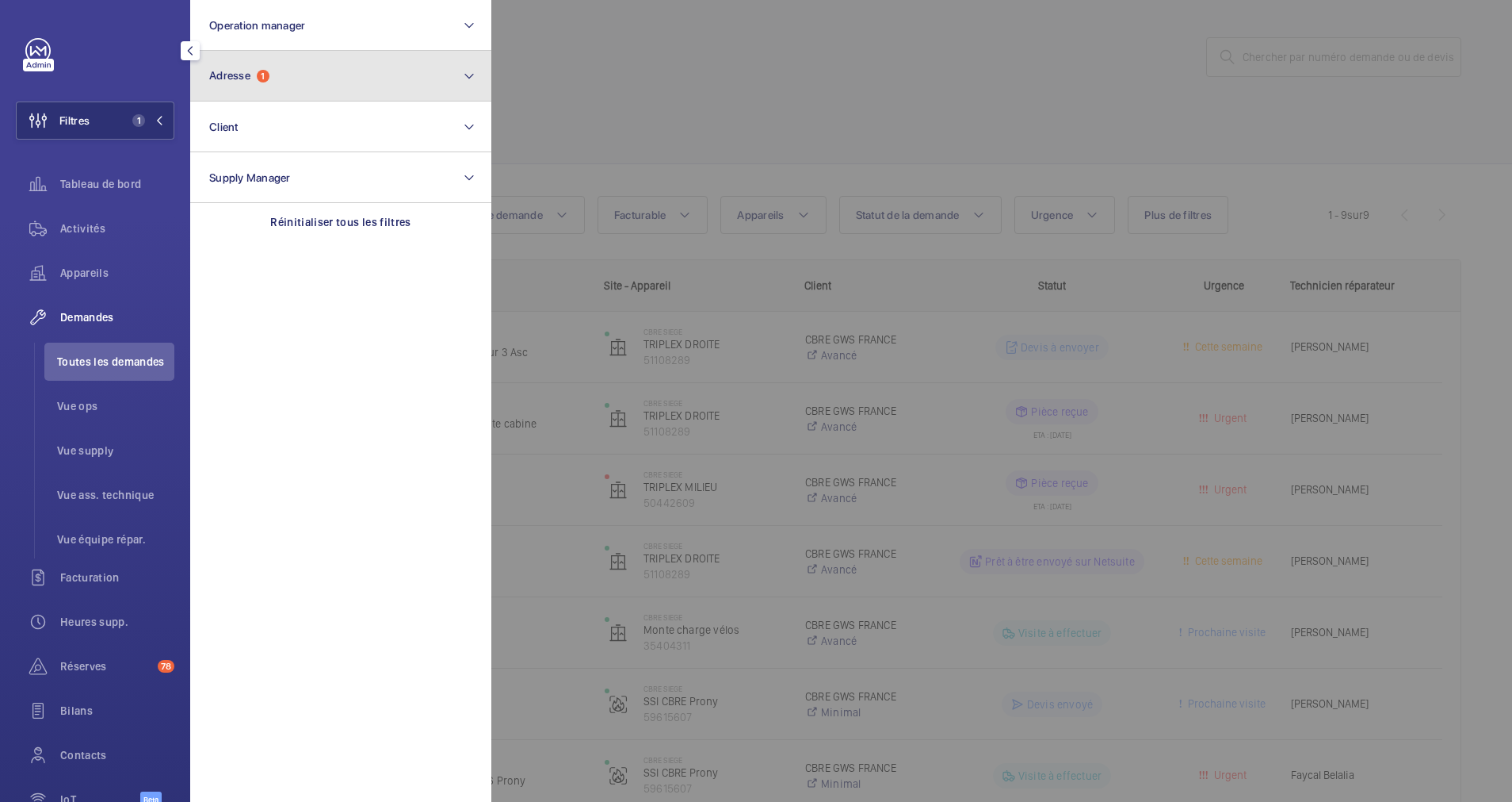
click at [266, 62] on button "Adresse 1" at bounding box center [340, 77] width 301 height 51
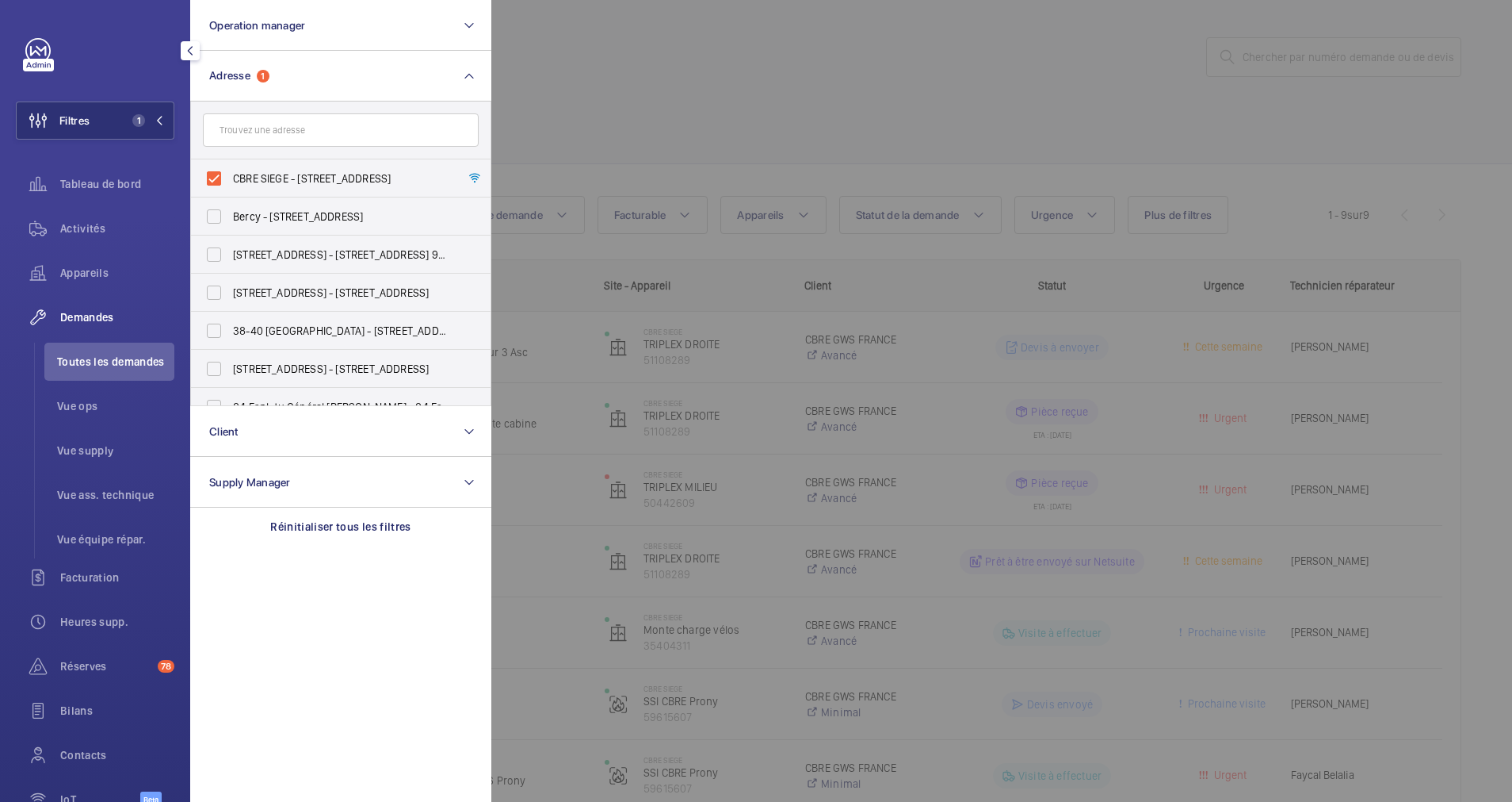
click at [215, 170] on label "CBRE SIEGE - 76 Rue de Prony, PARIS 75017" at bounding box center [329, 179] width 276 height 38
click at [215, 170] on input "CBRE SIEGE - 76 Rue de Prony, PARIS 75017" at bounding box center [214, 179] width 32 height 32
checkbox input "false"
click at [254, 134] on input "text" at bounding box center [341, 129] width 276 height 33
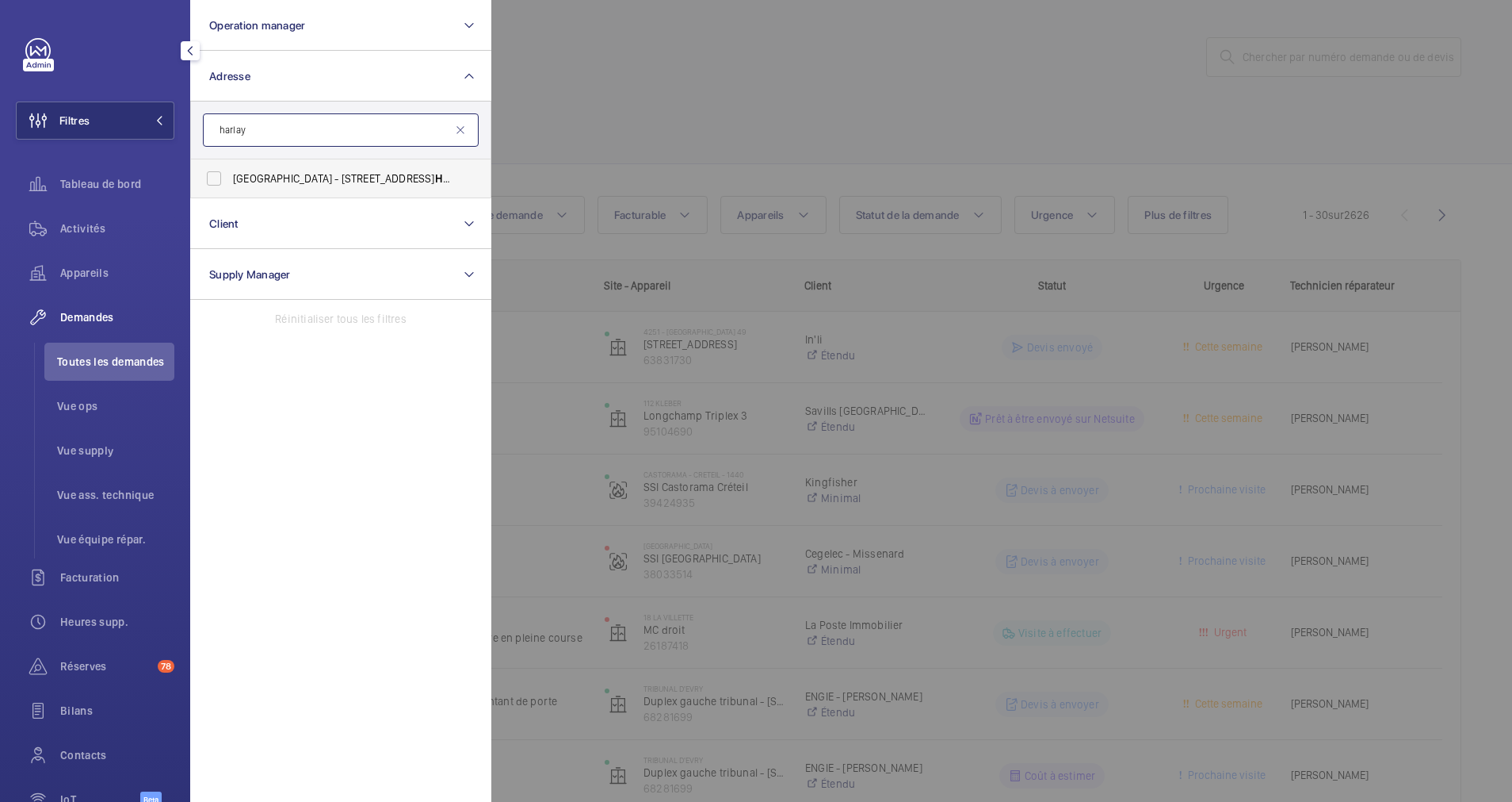
type input "harlay"
click at [243, 180] on span "Maison du Barreau - 2-4 Rue de Harlay , 75001 PARIS, PARIS 75001" at bounding box center [342, 178] width 218 height 16
click at [229, 180] on input "Maison du Barreau - 2-4 Rue de Harlay , 75001 PARIS, PARIS 75001" at bounding box center [214, 179] width 32 height 32
checkbox input "true"
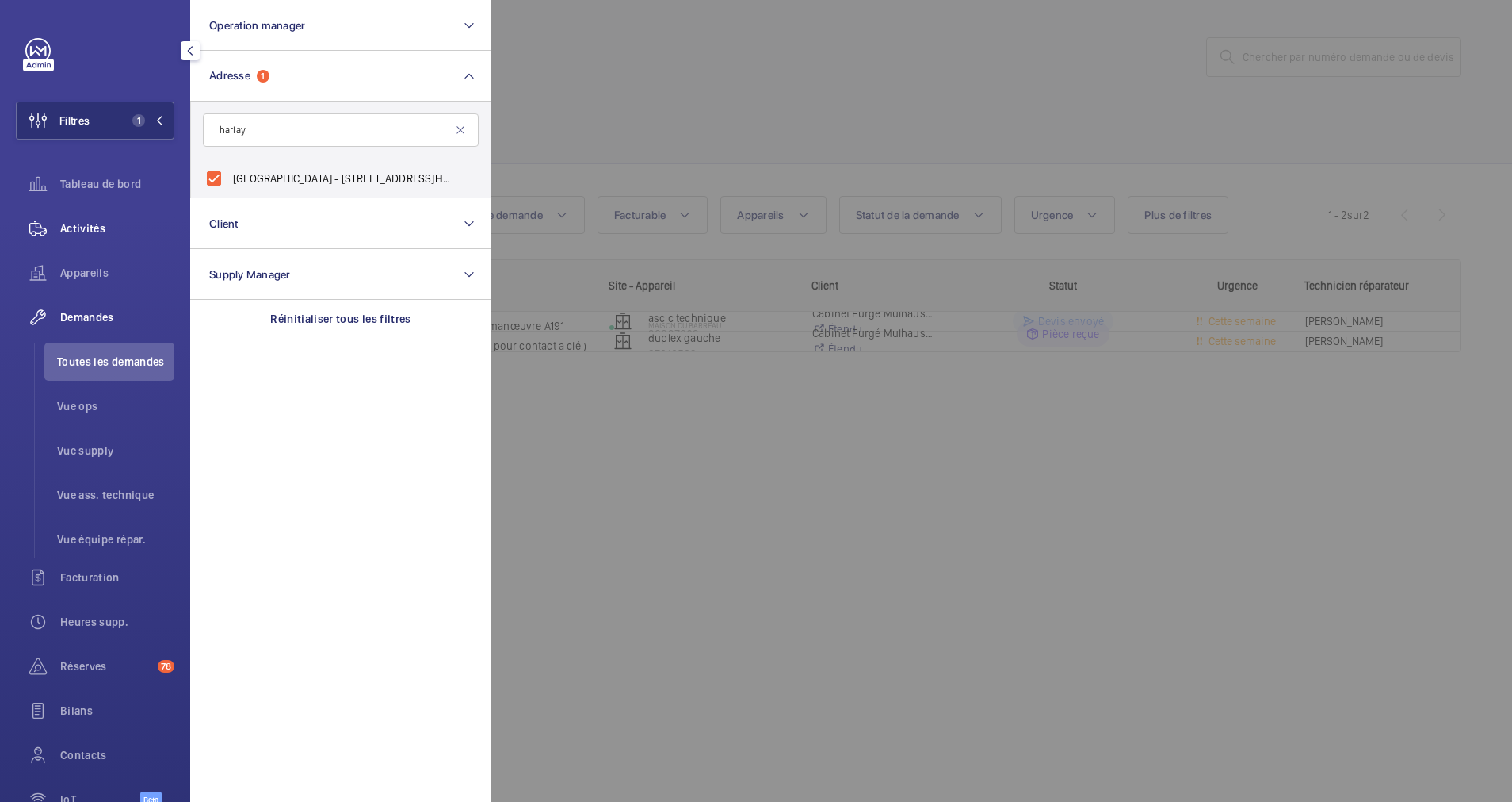
click at [98, 225] on span "Activités" at bounding box center [117, 228] width 114 height 16
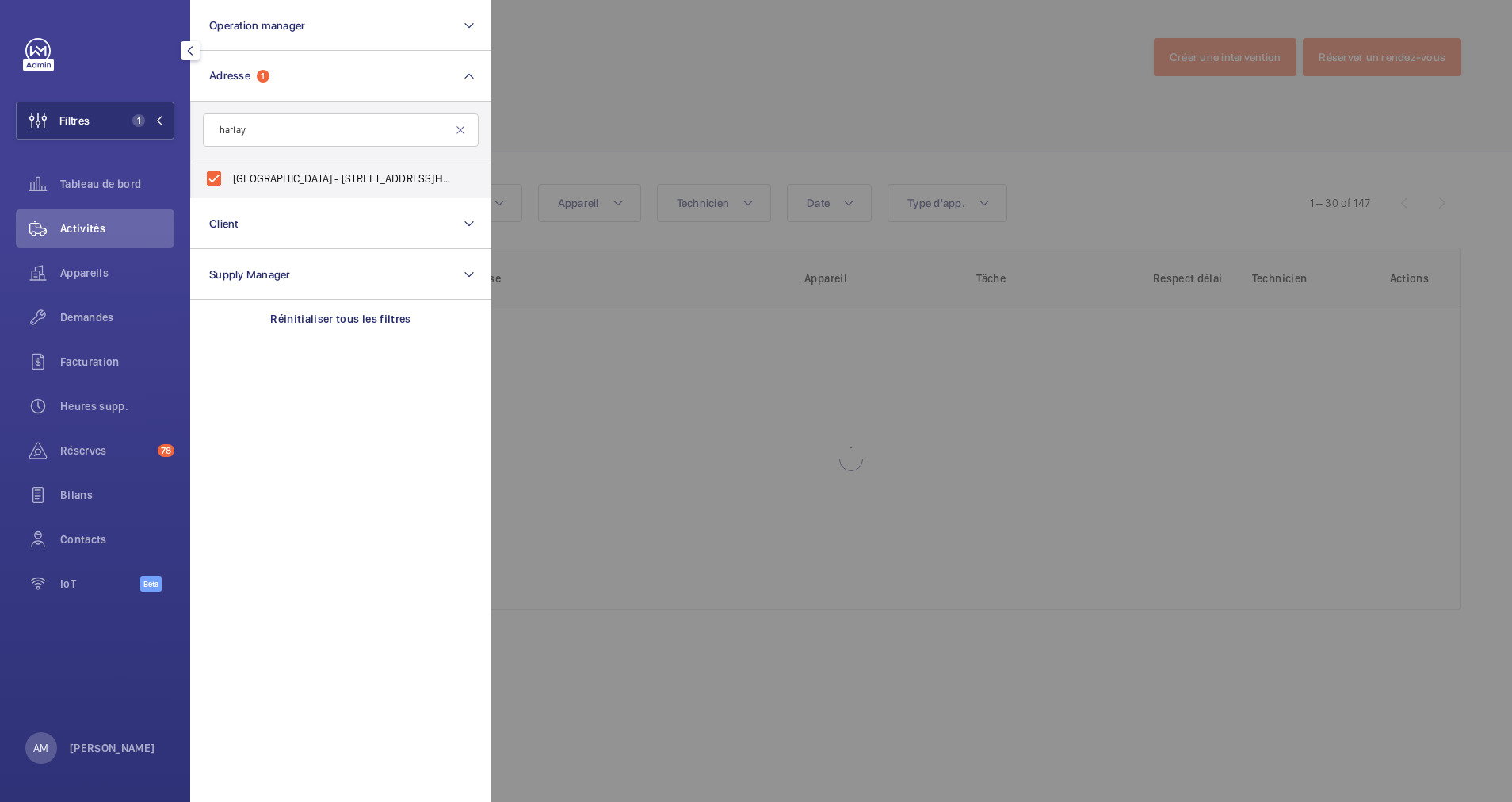
click at [1112, 121] on div at bounding box center [1247, 401] width 1512 height 802
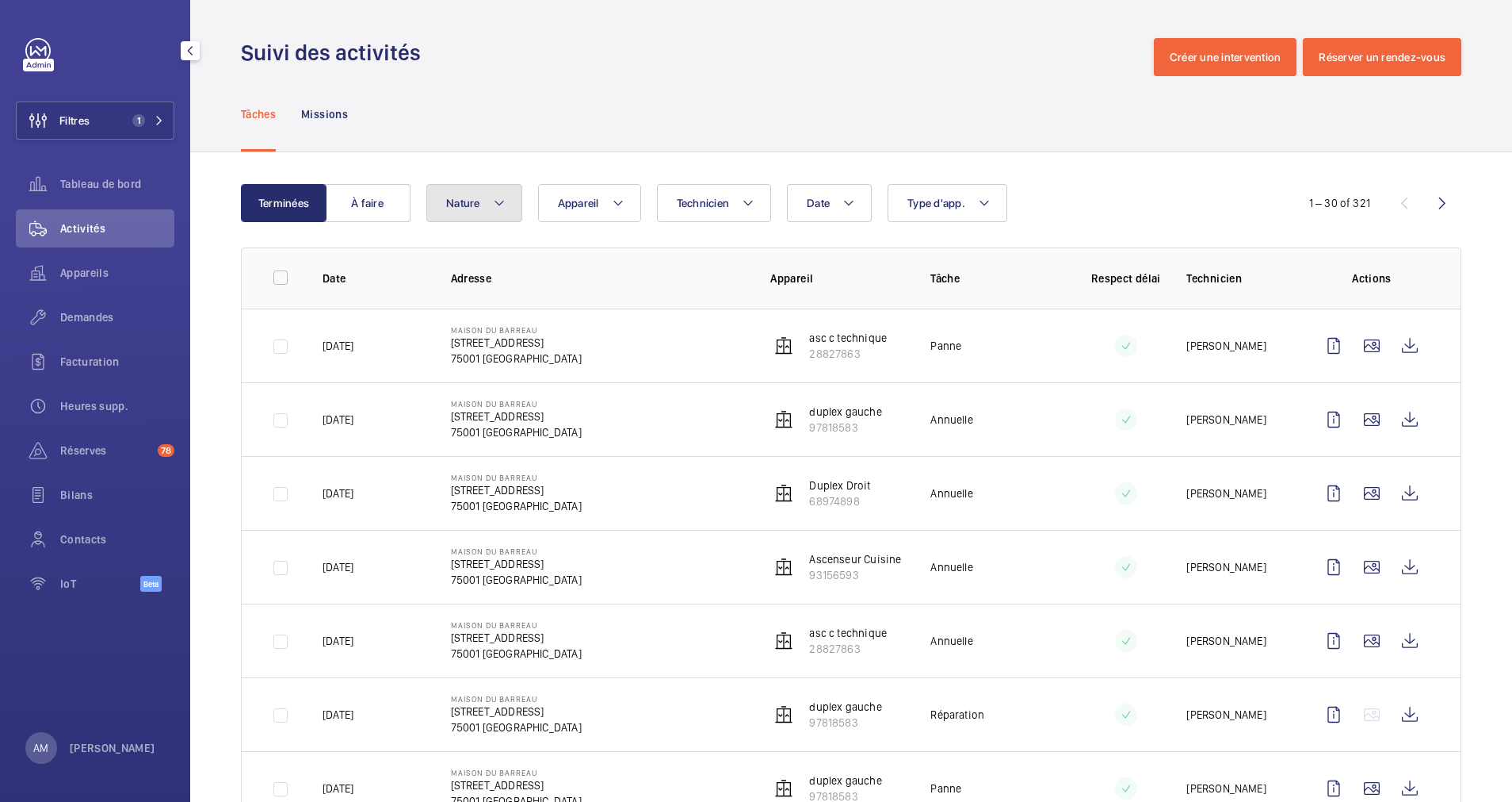
click at [509, 195] on button "Nature" at bounding box center [475, 203] width 96 height 38
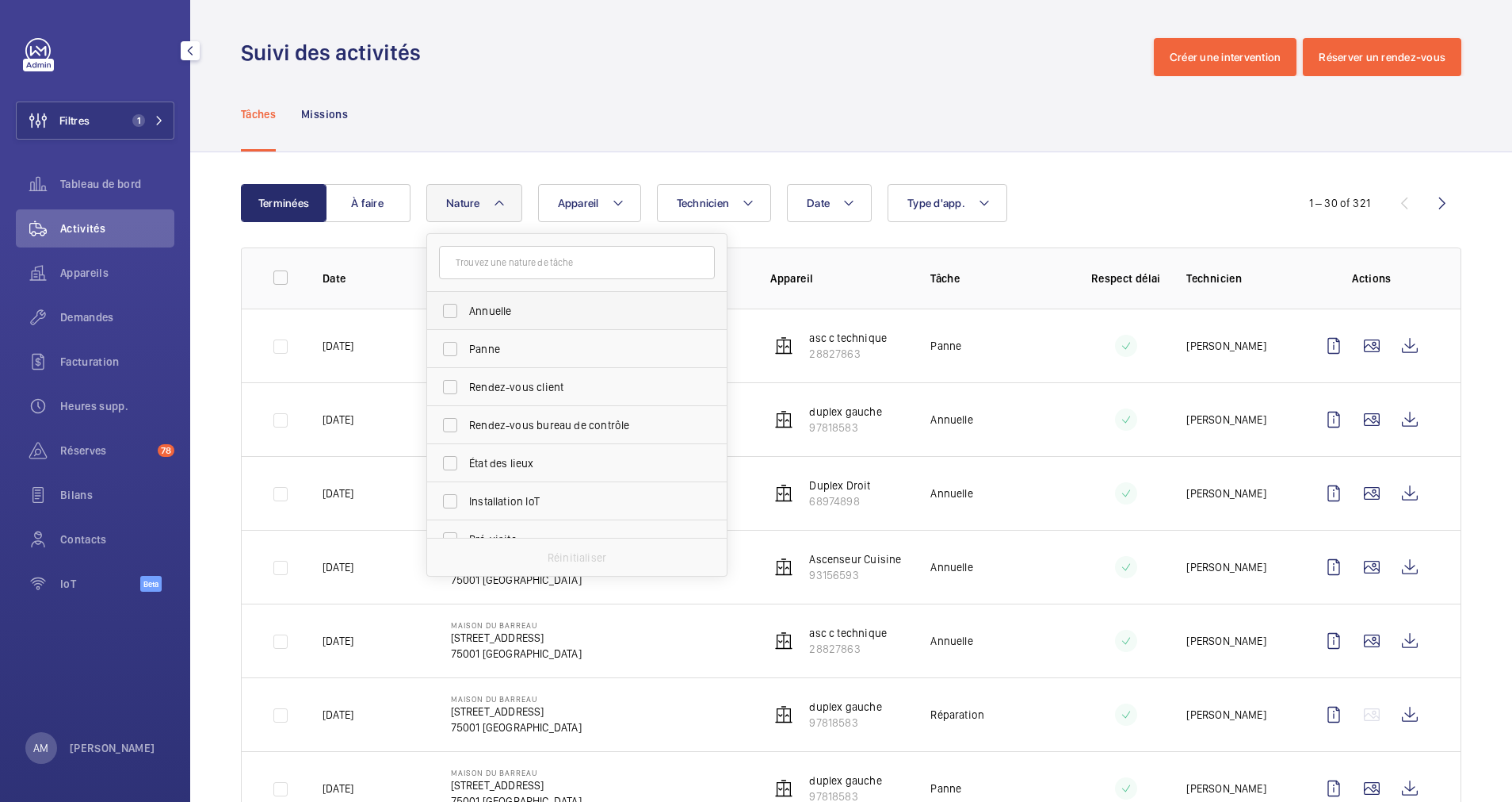
click at [456, 303] on label "Annuelle" at bounding box center [565, 311] width 276 height 38
click at [456, 303] on input "Annuelle" at bounding box center [450, 311] width 32 height 32
checkbox input "true"
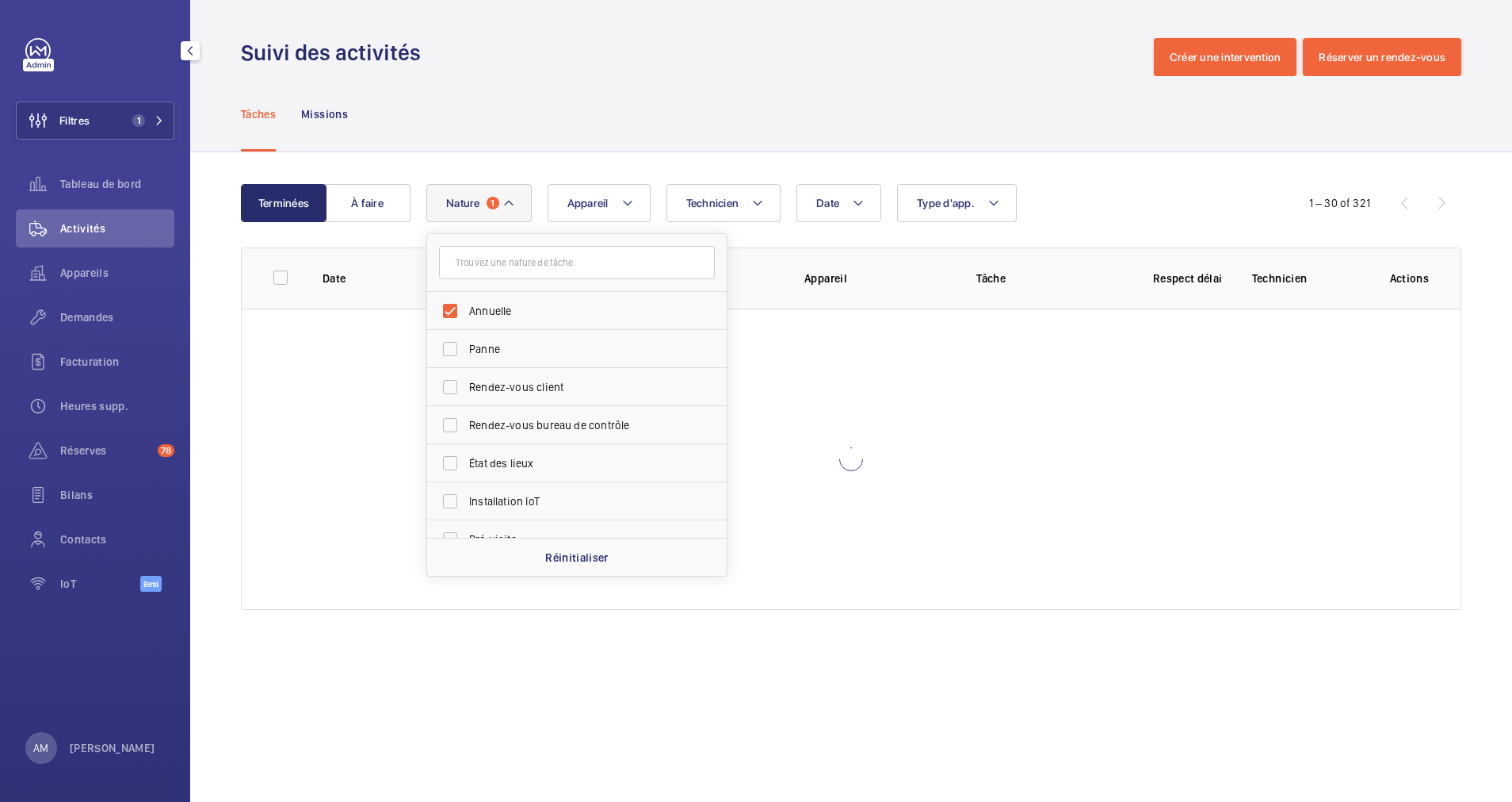
click at [1186, 213] on div "Date Technicien Appareil Type d'app. Nature 1 Annuelle Panne Rendez-vous client…" at bounding box center [849, 203] width 845 height 38
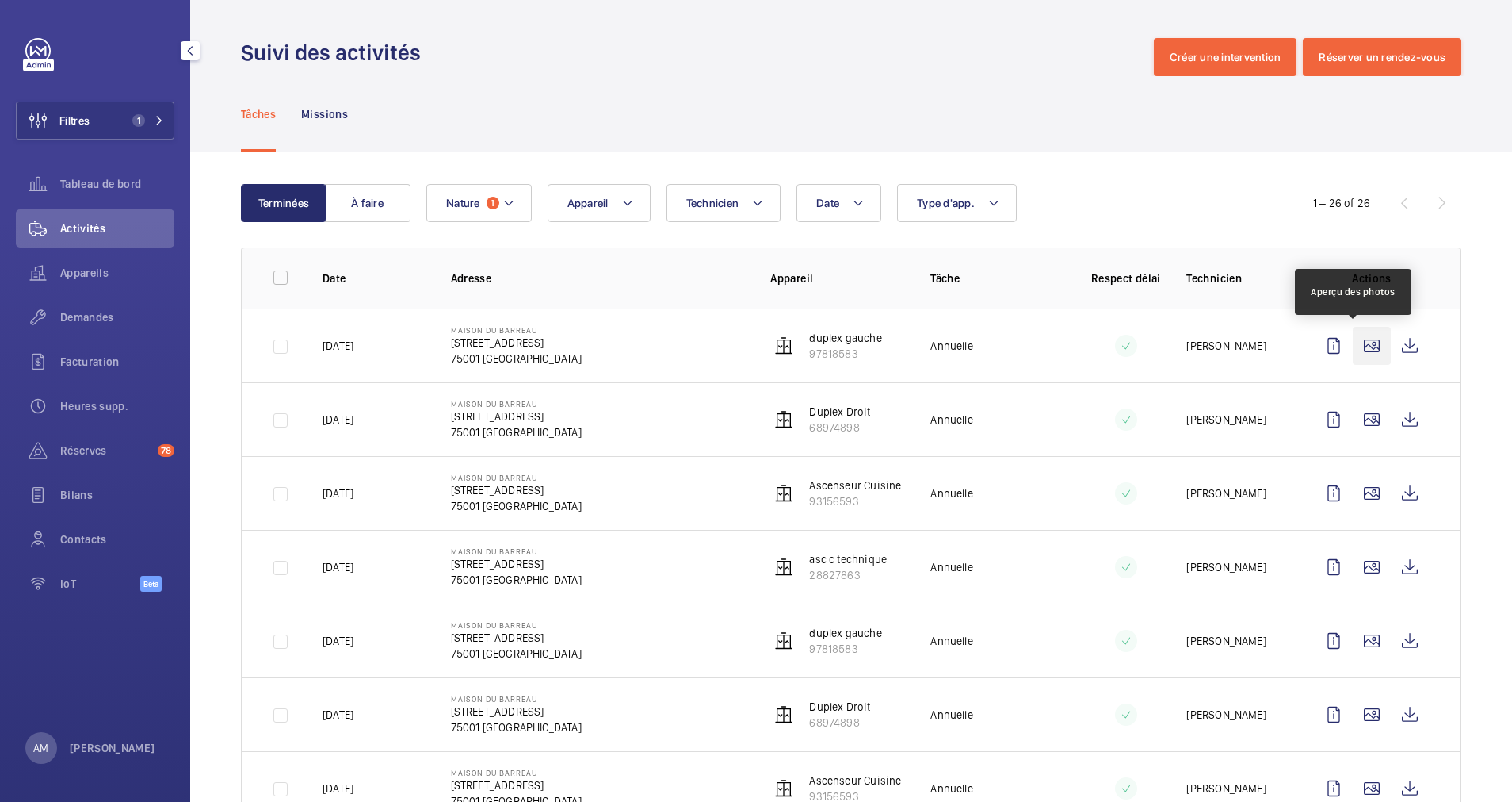
click at [1353, 343] on wm-front-icon-button at bounding box center [1372, 346] width 38 height 38
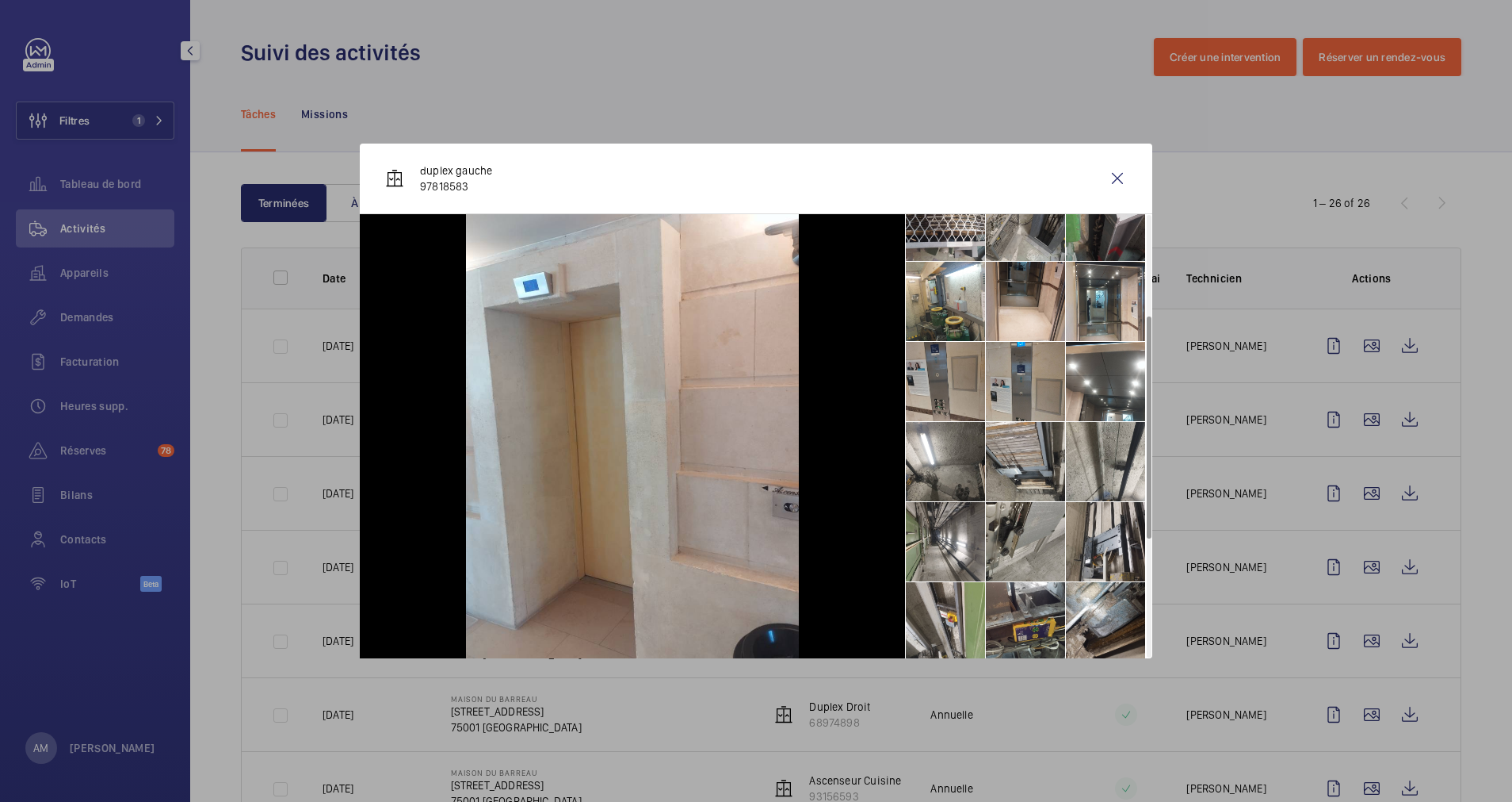
scroll to position [200, 0]
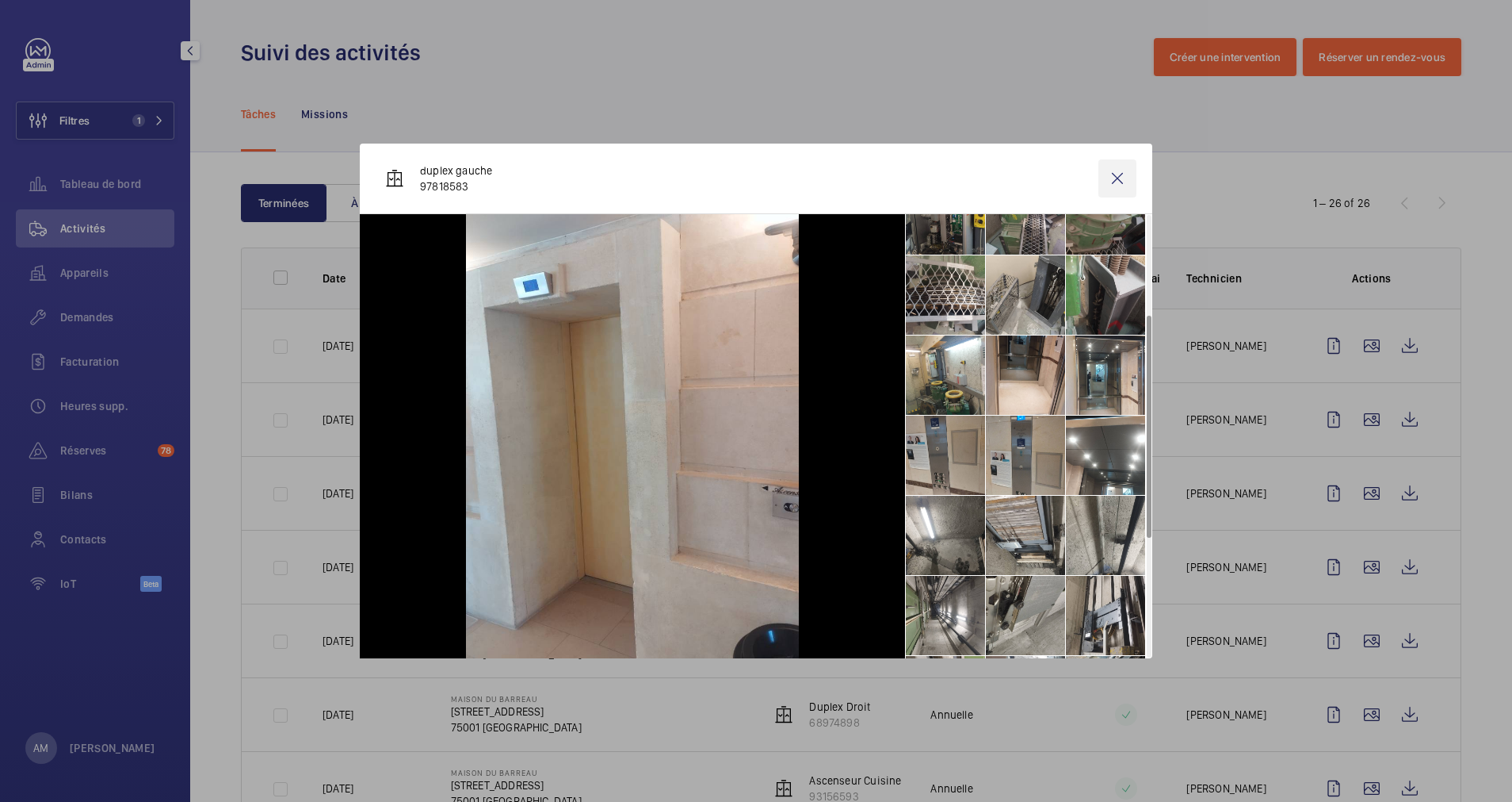
click at [1120, 180] on wm-front-icon-button at bounding box center [1117, 179] width 38 height 38
click at [612, 205] on button "Appareil" at bounding box center [599, 203] width 103 height 38
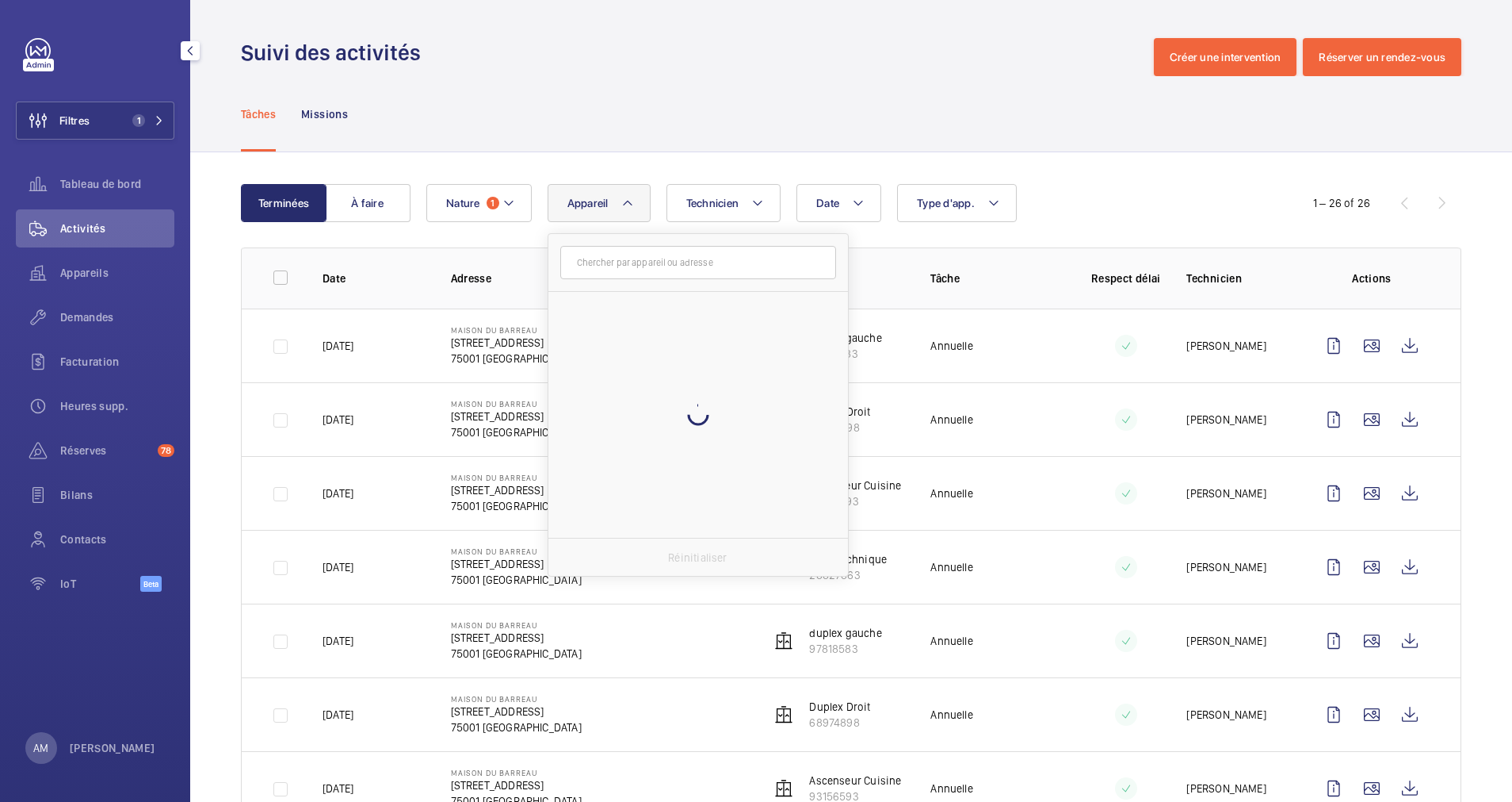
click at [627, 205] on mat-icon at bounding box center [627, 203] width 12 height 19
click at [632, 197] on mat-icon at bounding box center [627, 203] width 12 height 19
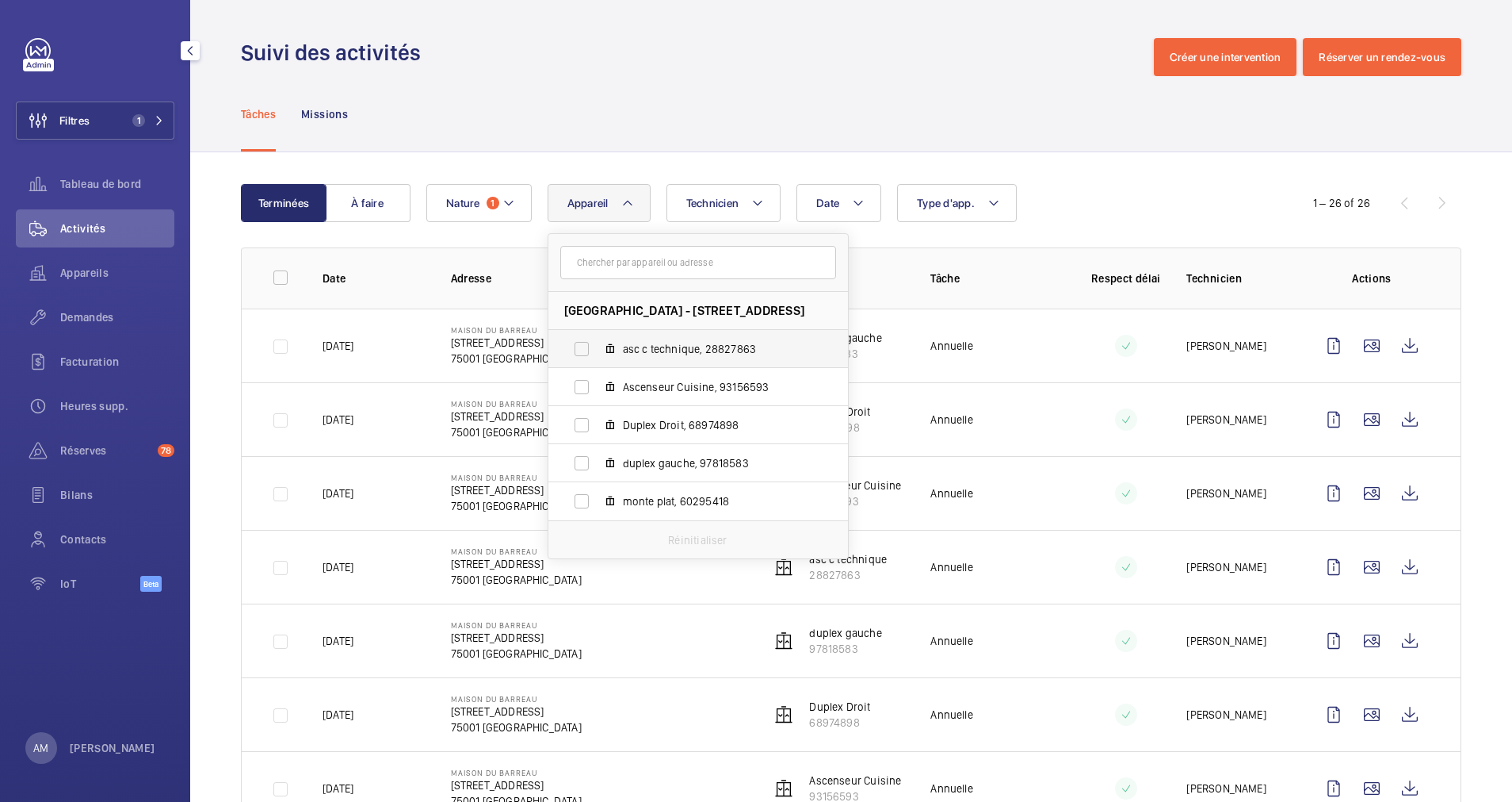
click at [587, 352] on label "asc c technique, 28827863" at bounding box center [686, 349] width 274 height 38
click at [587, 352] on input "asc c technique, 28827863" at bounding box center [582, 350] width 32 height 32
checkbox input "true"
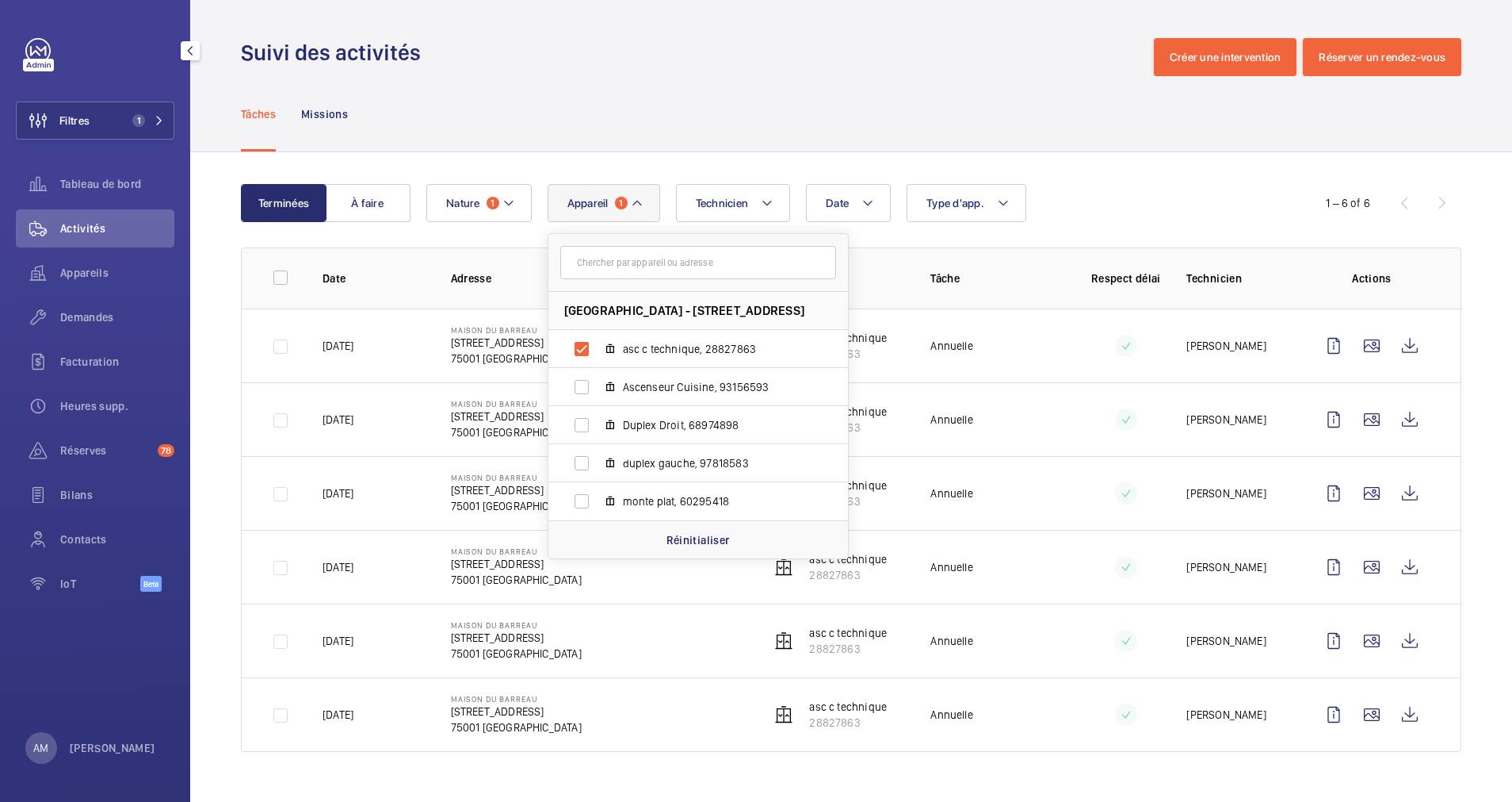
click at [1168, 211] on div "Date Technicien Appareil 1 Maison du Barreau - 2-4 Rue de Harlay, 75001 PARIS, …" at bounding box center [849, 203] width 845 height 38
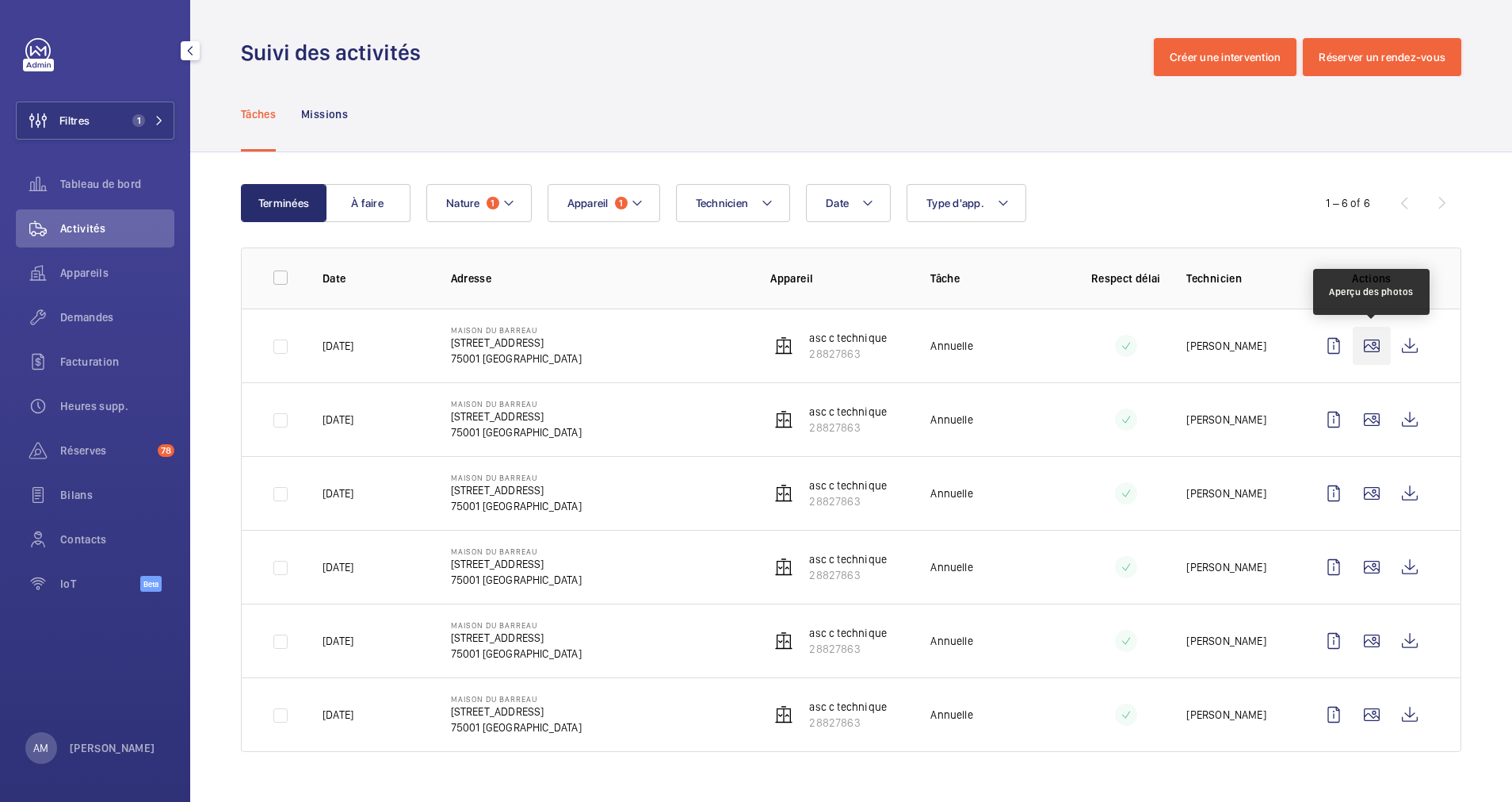
click at [1368, 345] on wm-front-icon-button at bounding box center [1372, 346] width 38 height 38
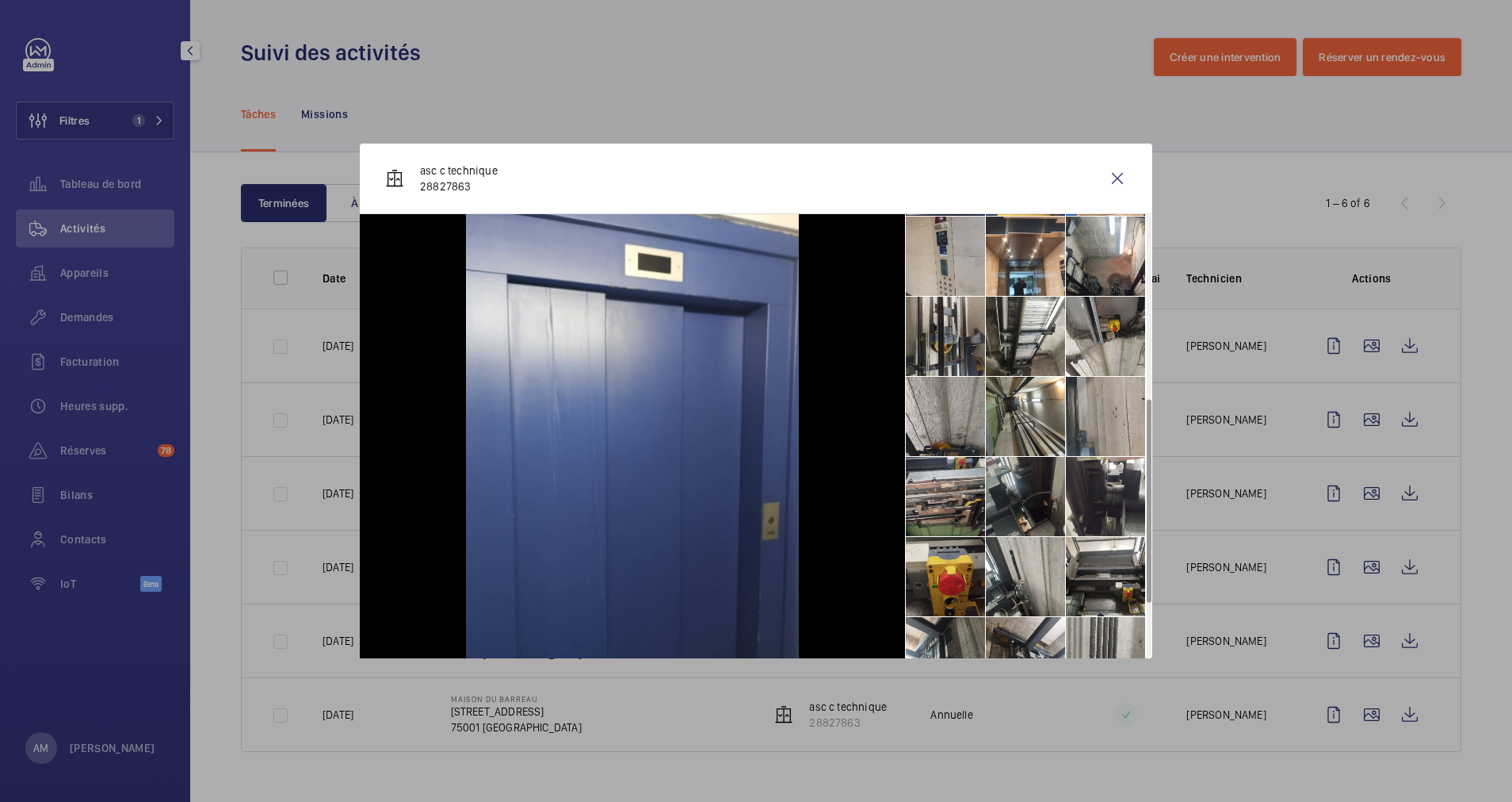
scroll to position [280, 0]
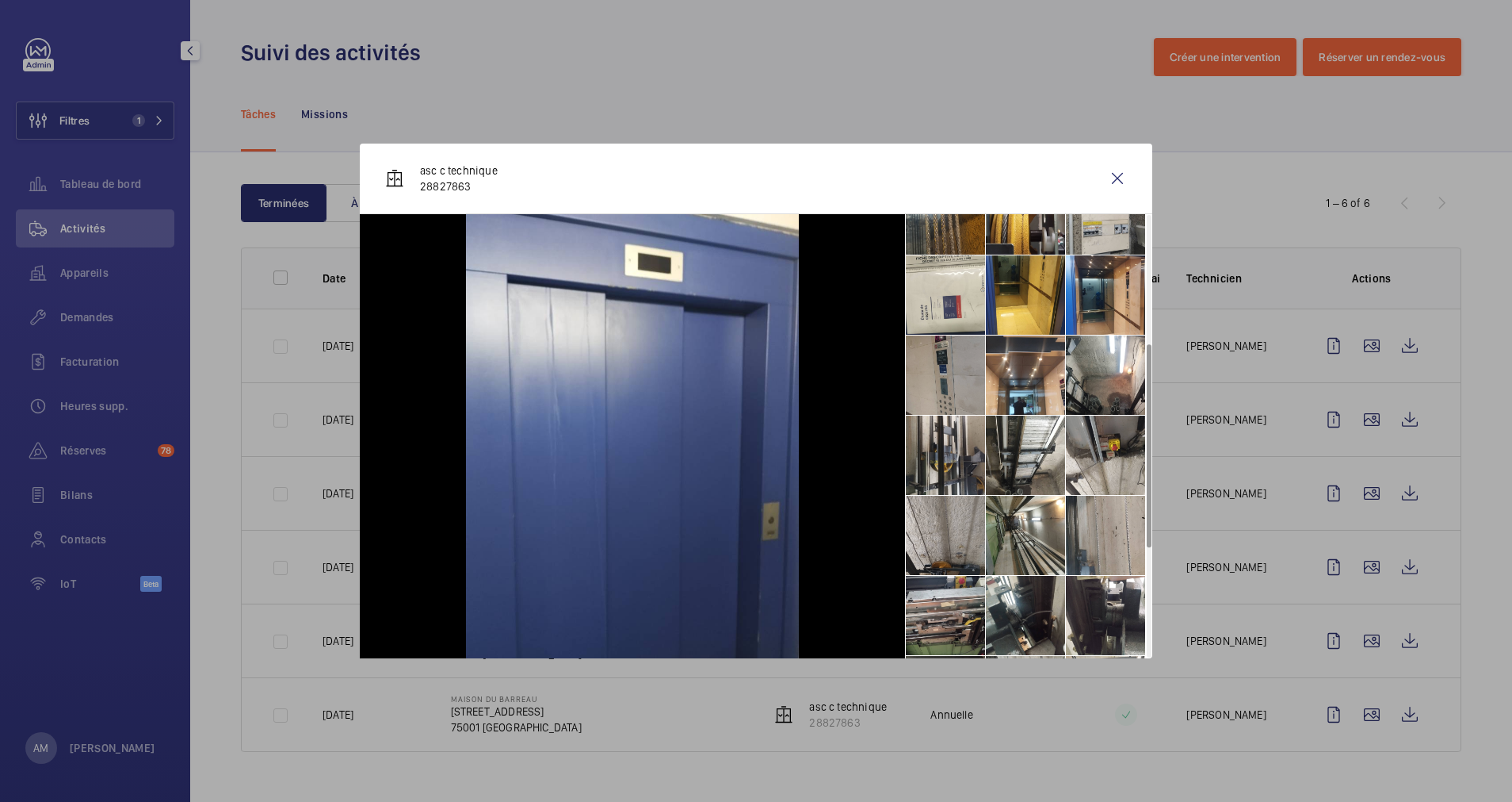
click at [945, 376] on li at bounding box center [945, 375] width 79 height 79
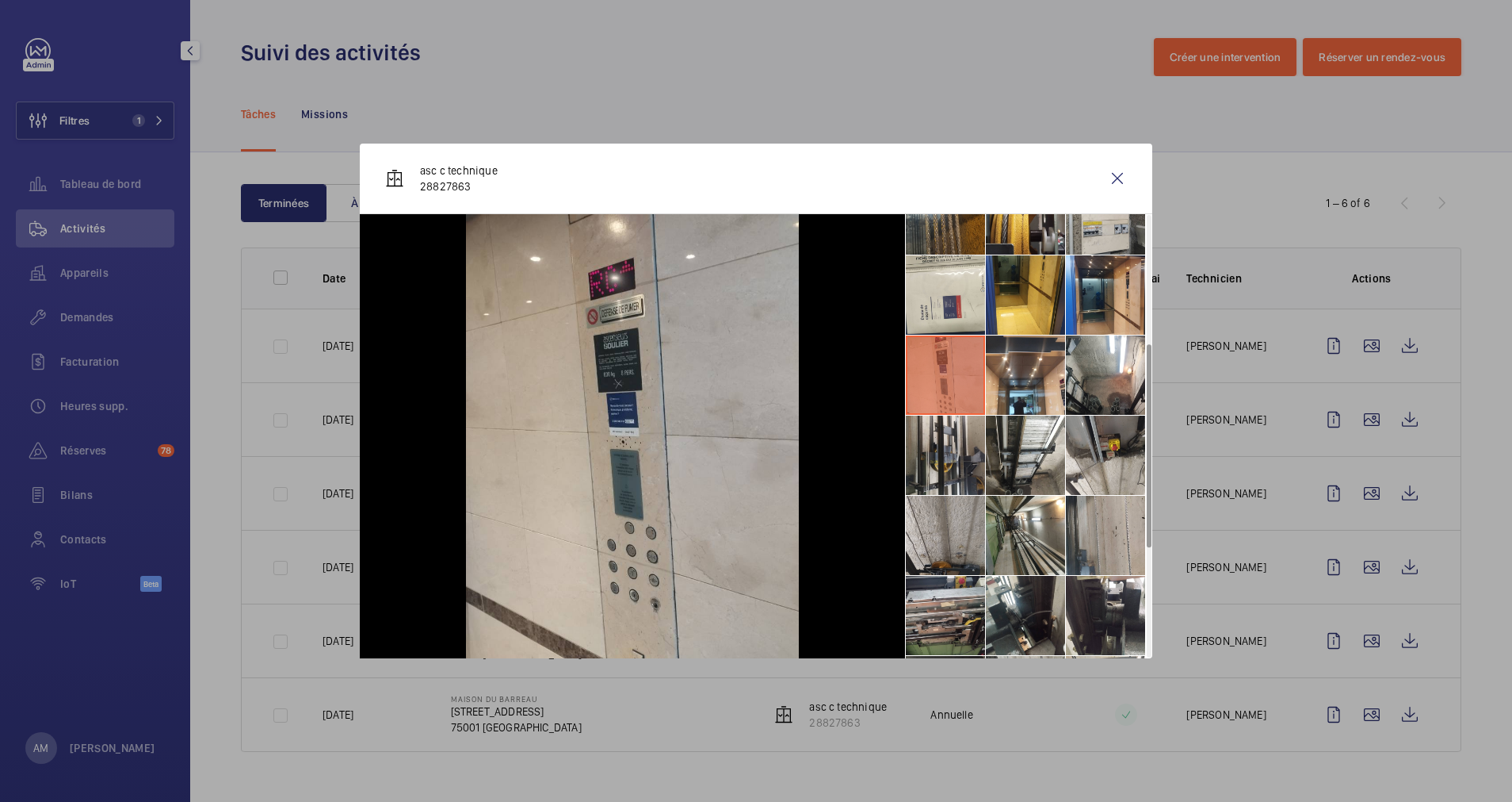
click at [647, 88] on div at bounding box center [756, 401] width 1512 height 802
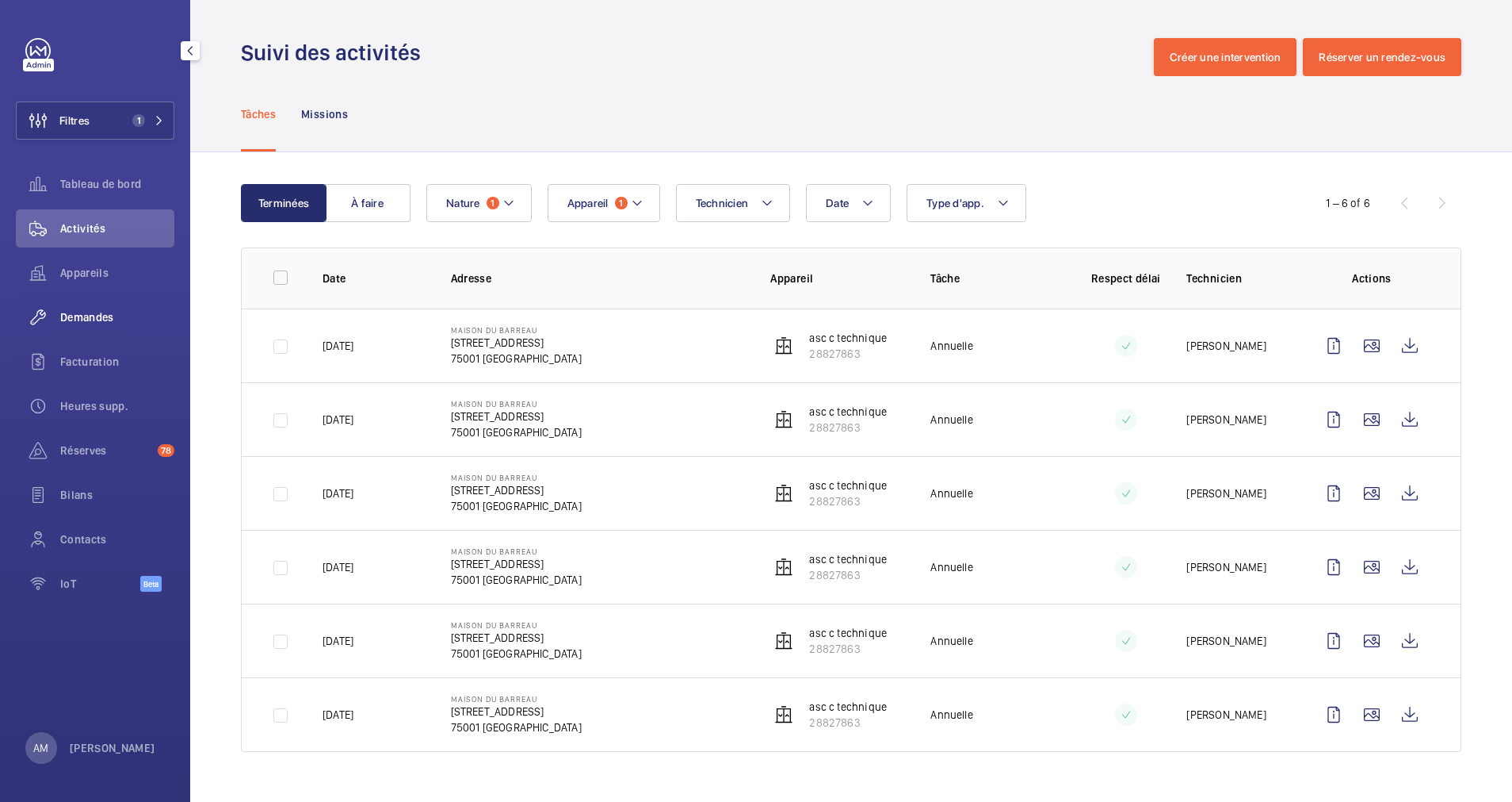
click at [82, 306] on div "Demandes" at bounding box center [95, 317] width 159 height 38
click at [81, 315] on span "Demandes" at bounding box center [117, 316] width 114 height 16
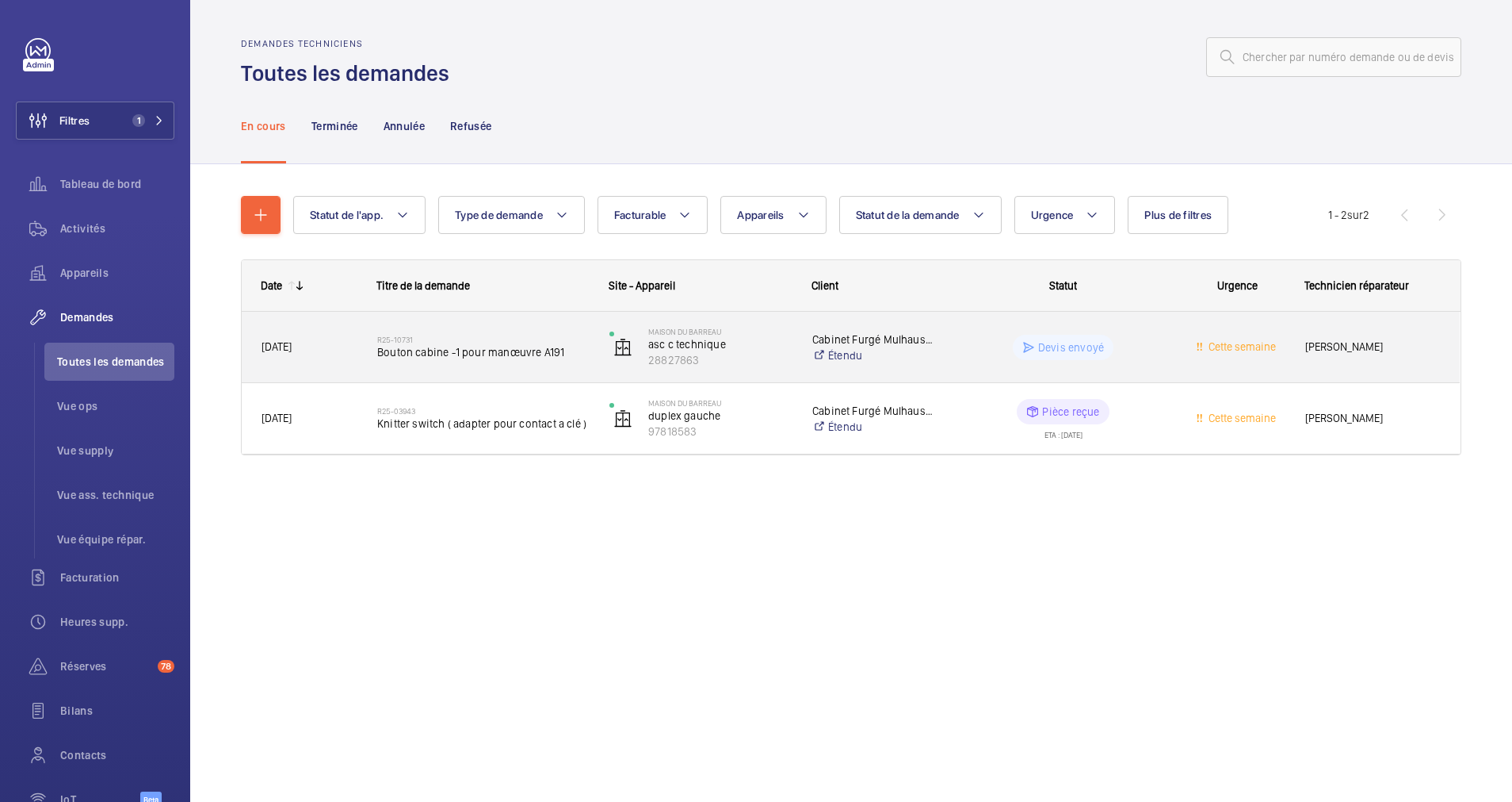
click at [502, 325] on div "R25-10731 Bouton cabine -1 pour manœuvre A191" at bounding box center [484, 347] width 212 height 46
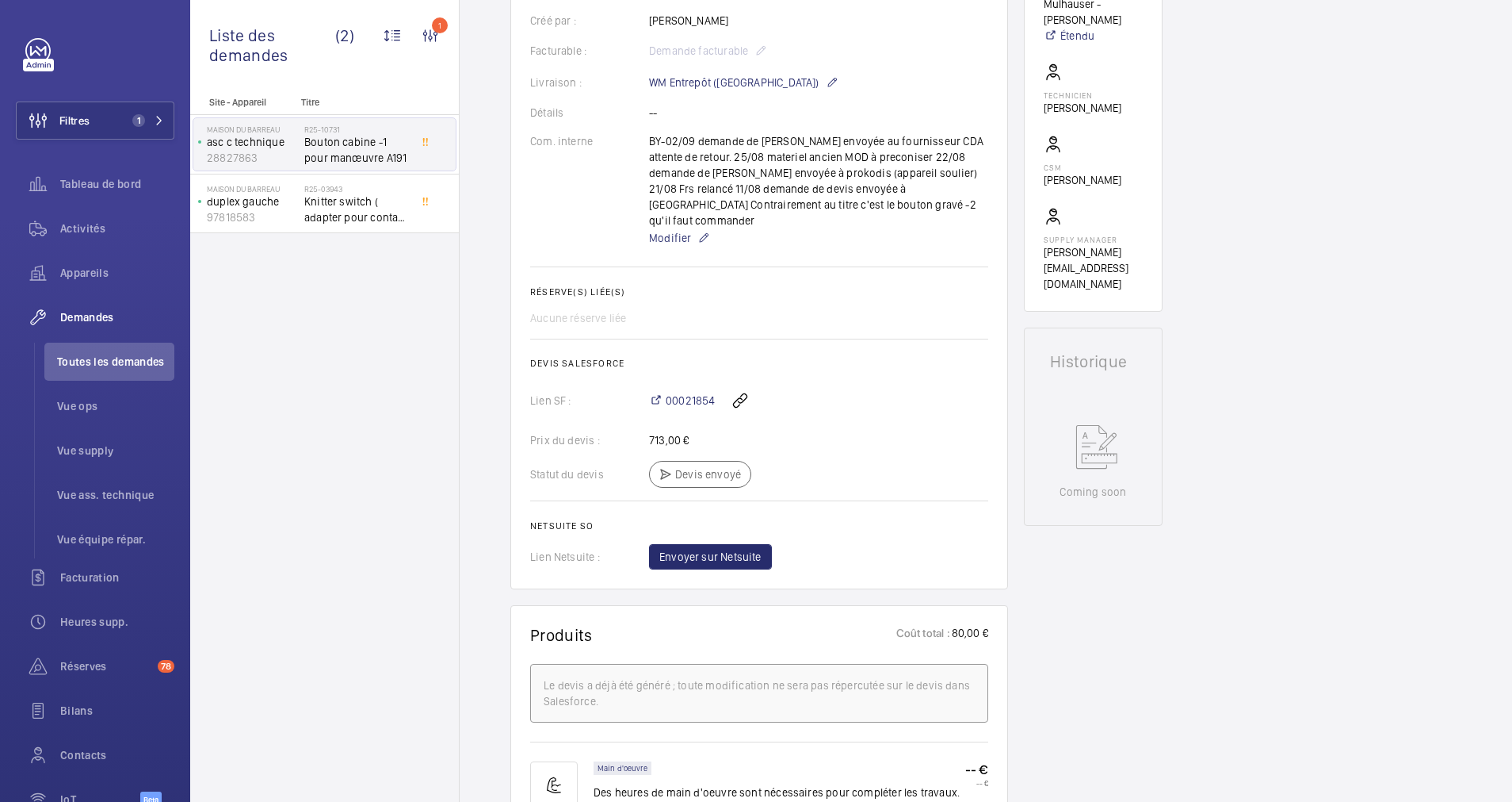
scroll to position [832, 0]
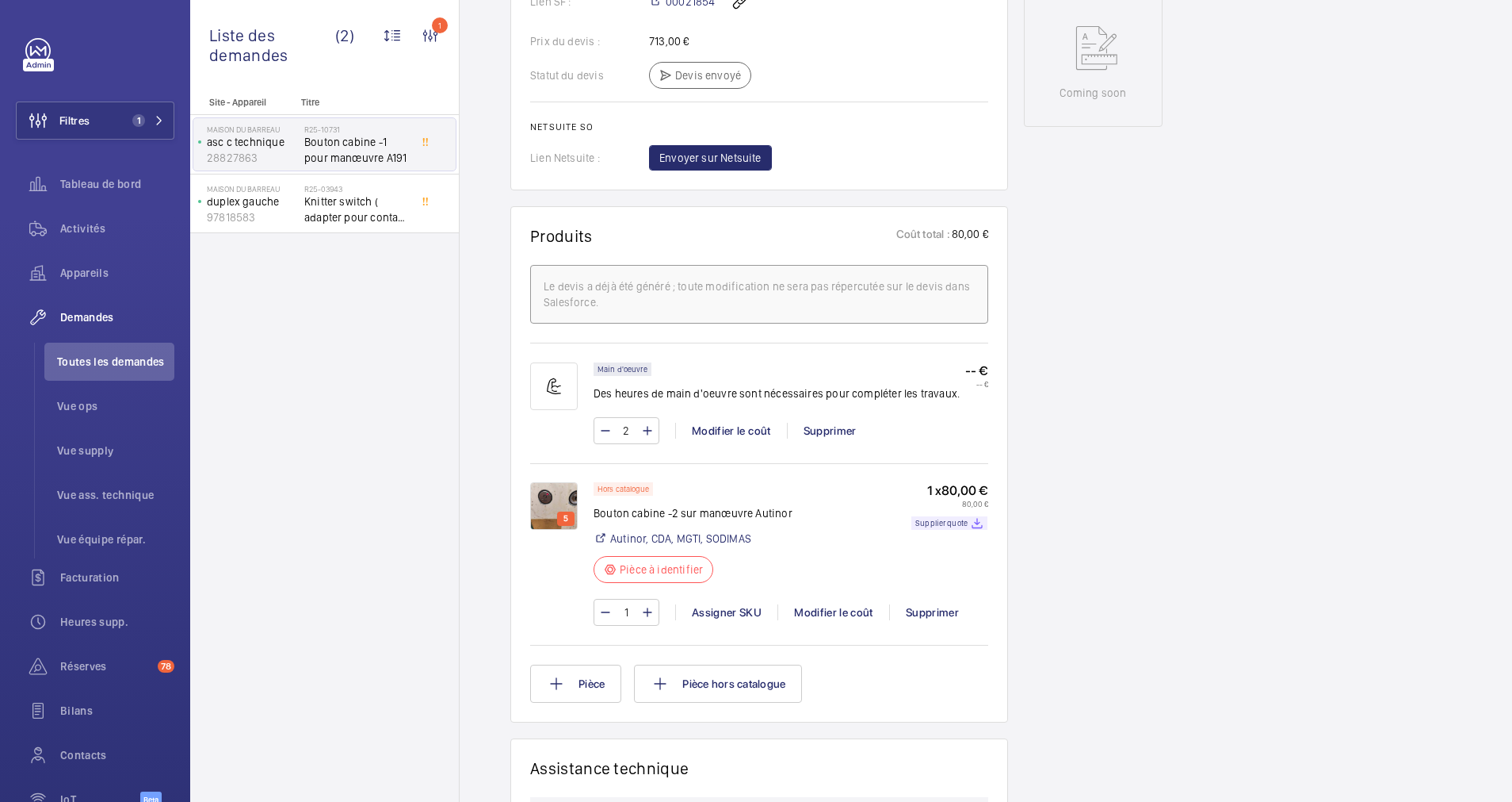
click at [544, 490] on img at bounding box center [553, 505] width 47 height 47
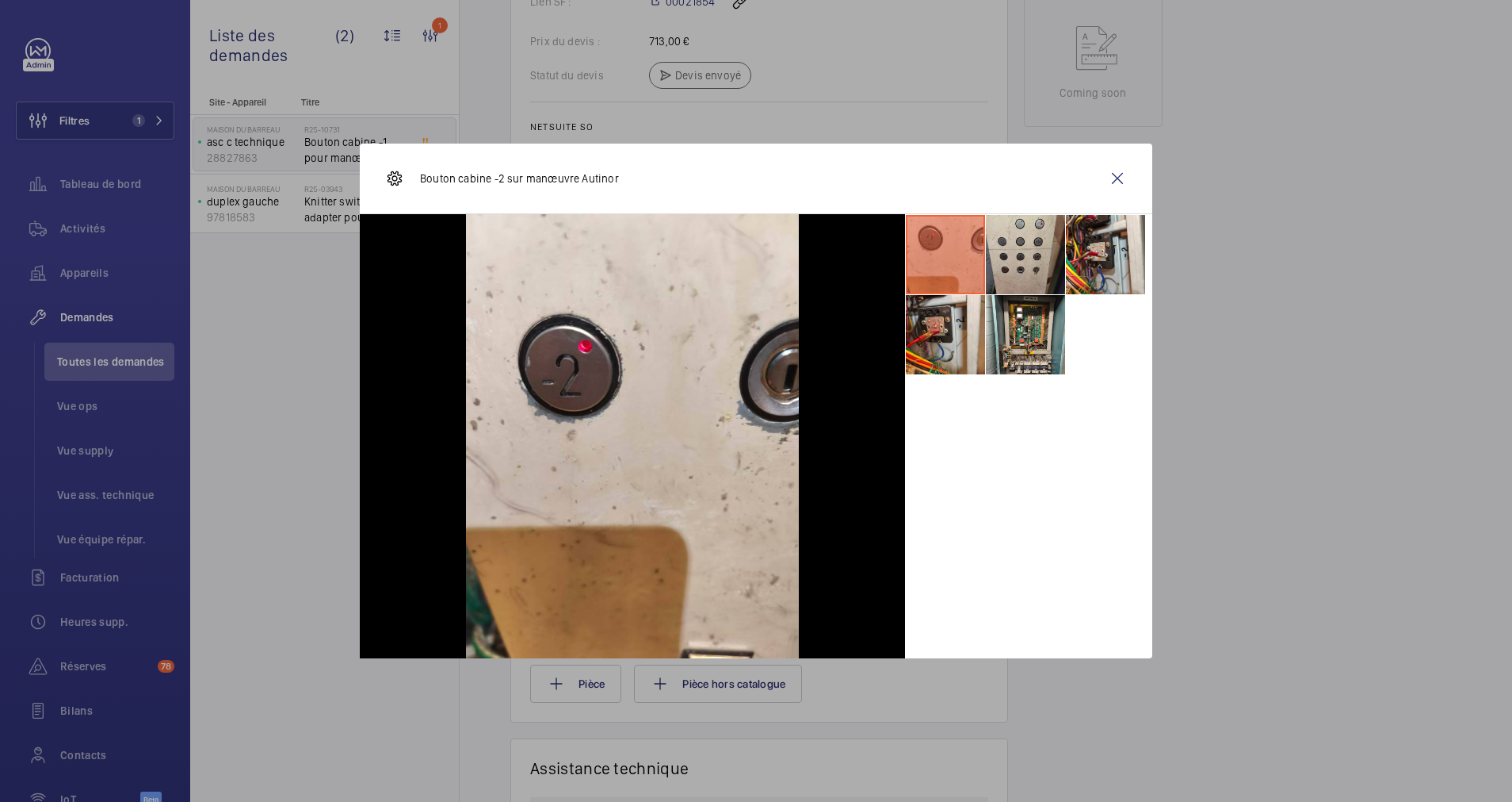
click at [1030, 254] on li at bounding box center [1026, 254] width 79 height 79
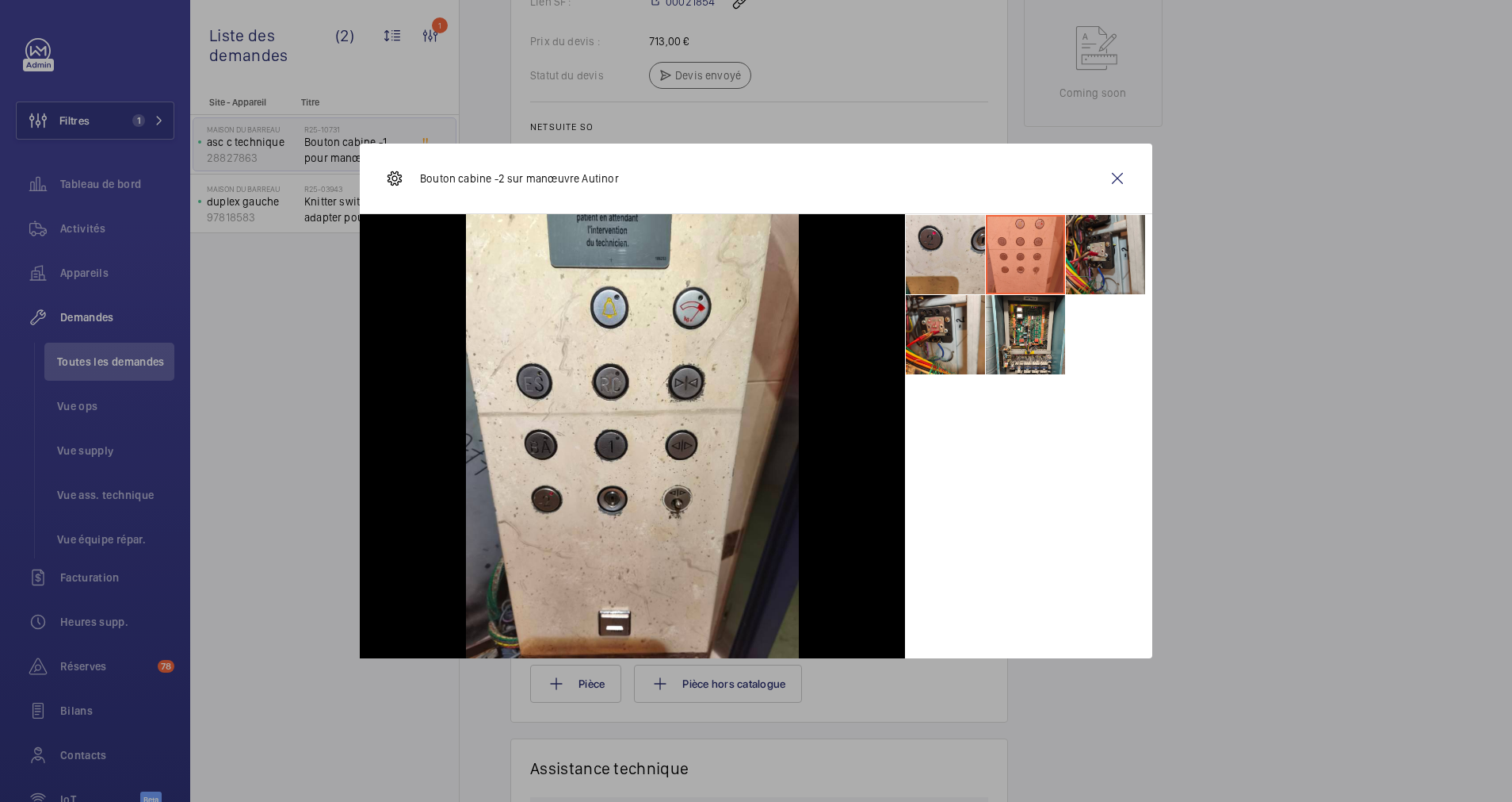
click at [1094, 261] on li at bounding box center [1106, 254] width 79 height 79
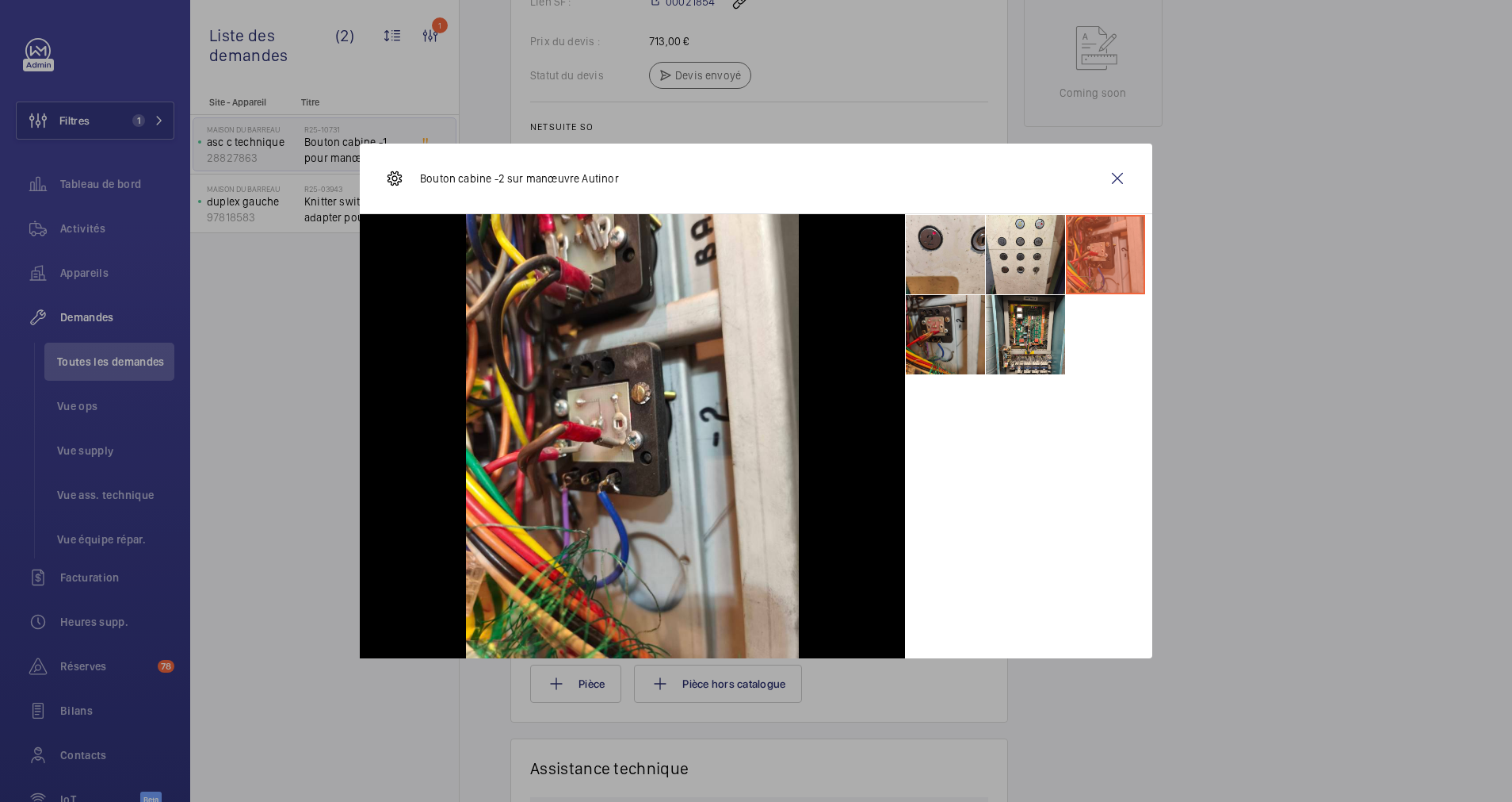
click at [949, 339] on li at bounding box center [945, 334] width 79 height 79
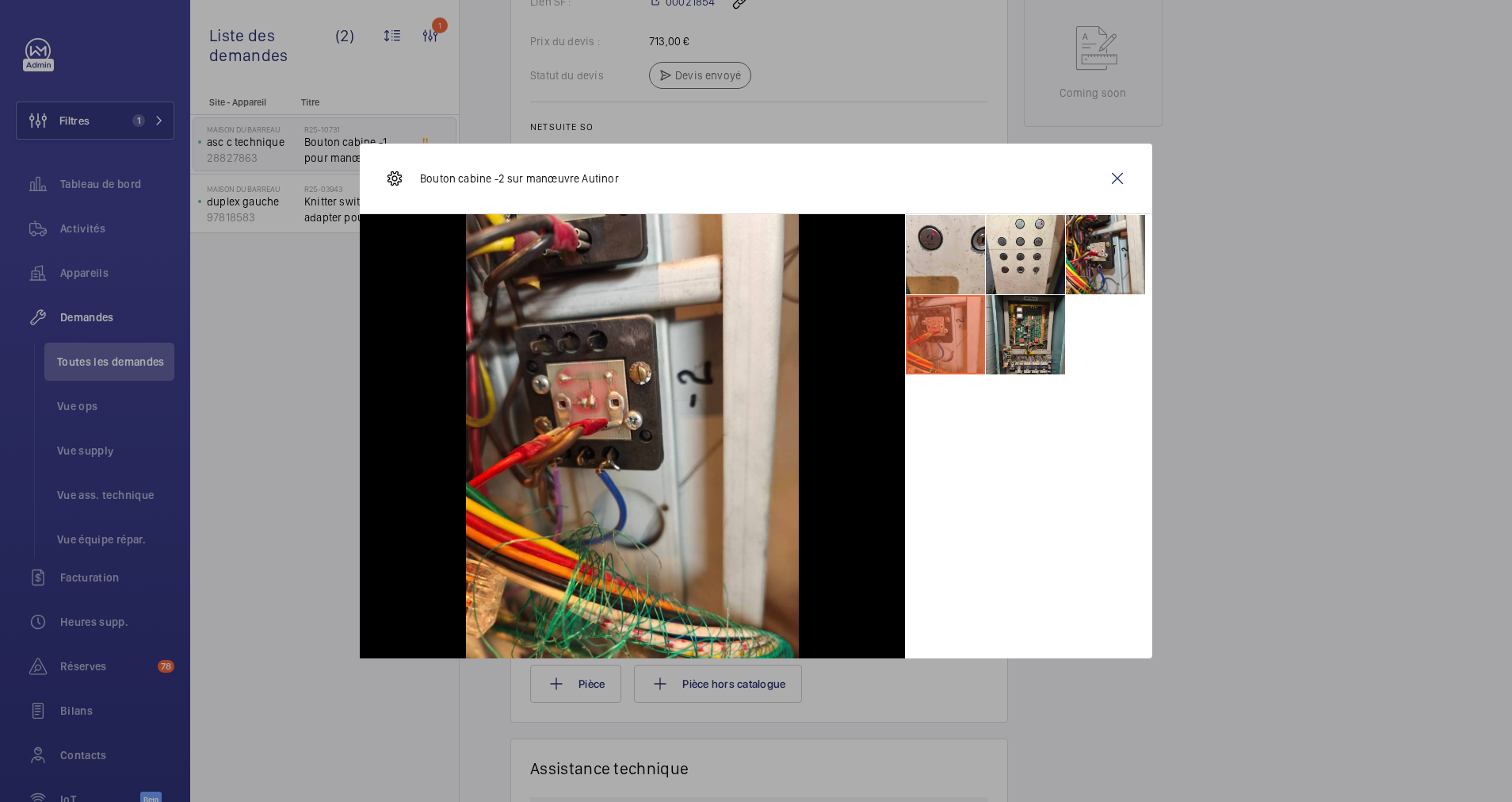
click at [1034, 342] on li at bounding box center [1026, 334] width 79 height 79
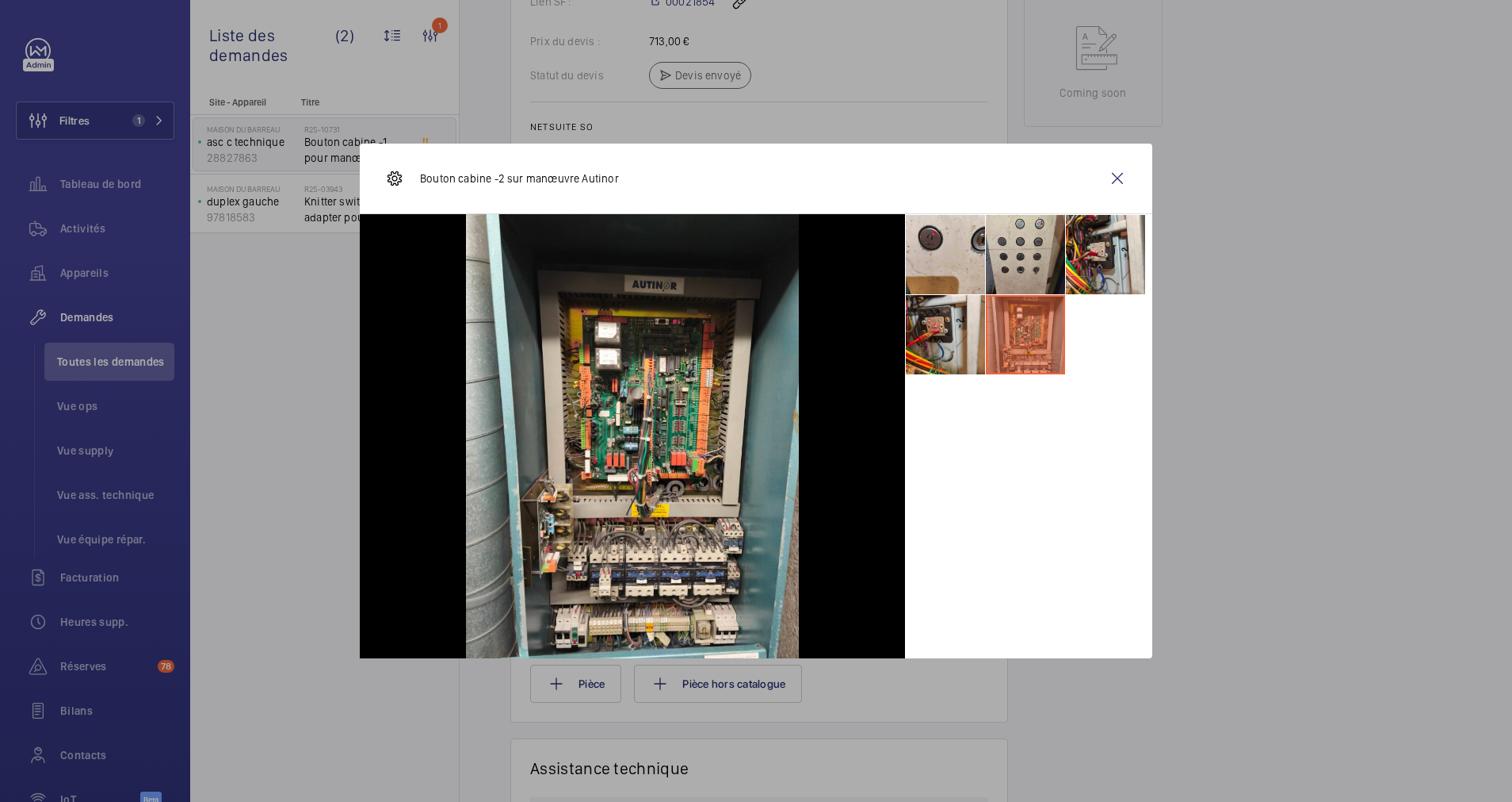
click at [1025, 262] on li at bounding box center [1026, 254] width 79 height 79
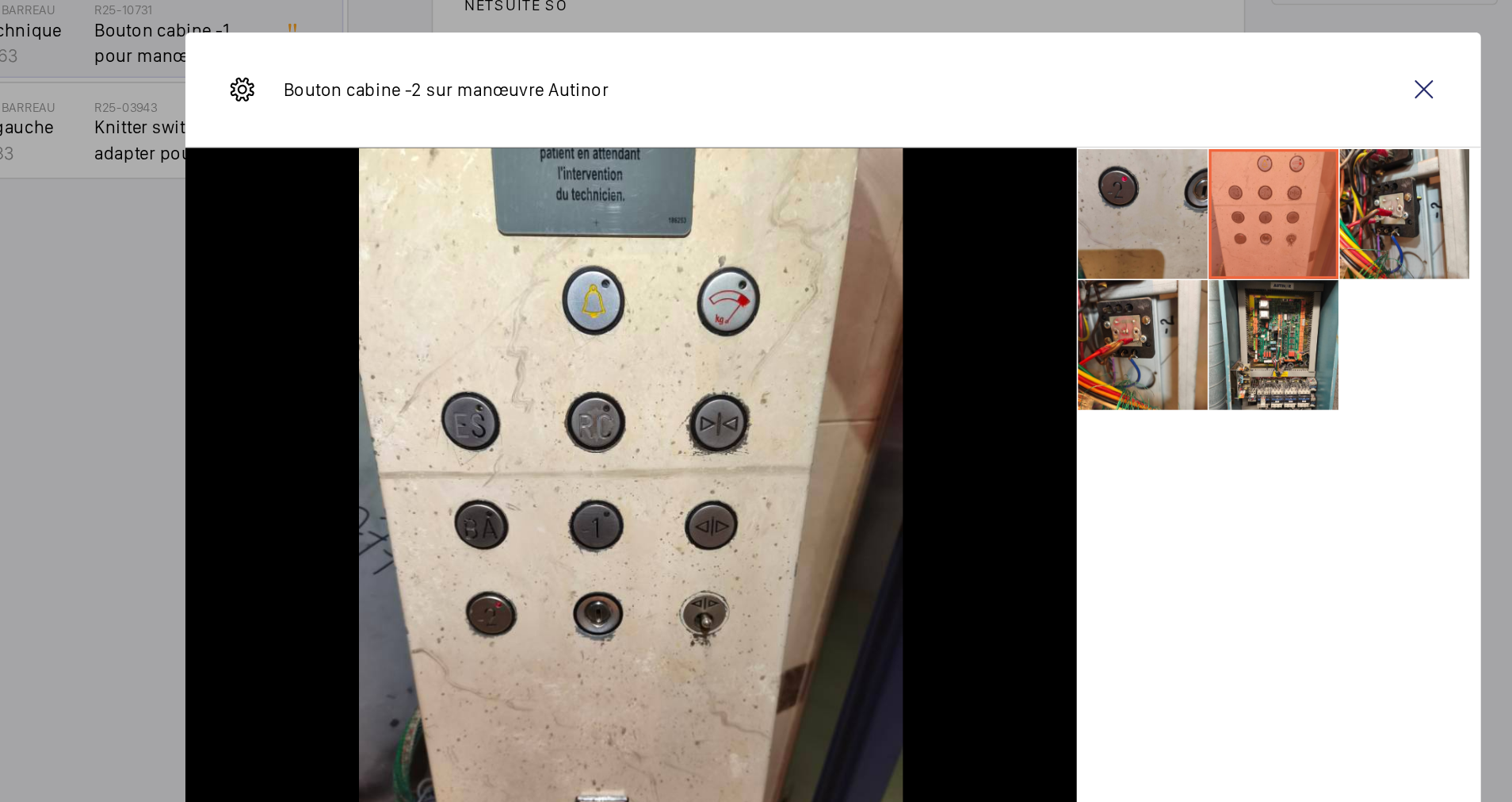
click at [957, 250] on li at bounding box center [945, 254] width 79 height 79
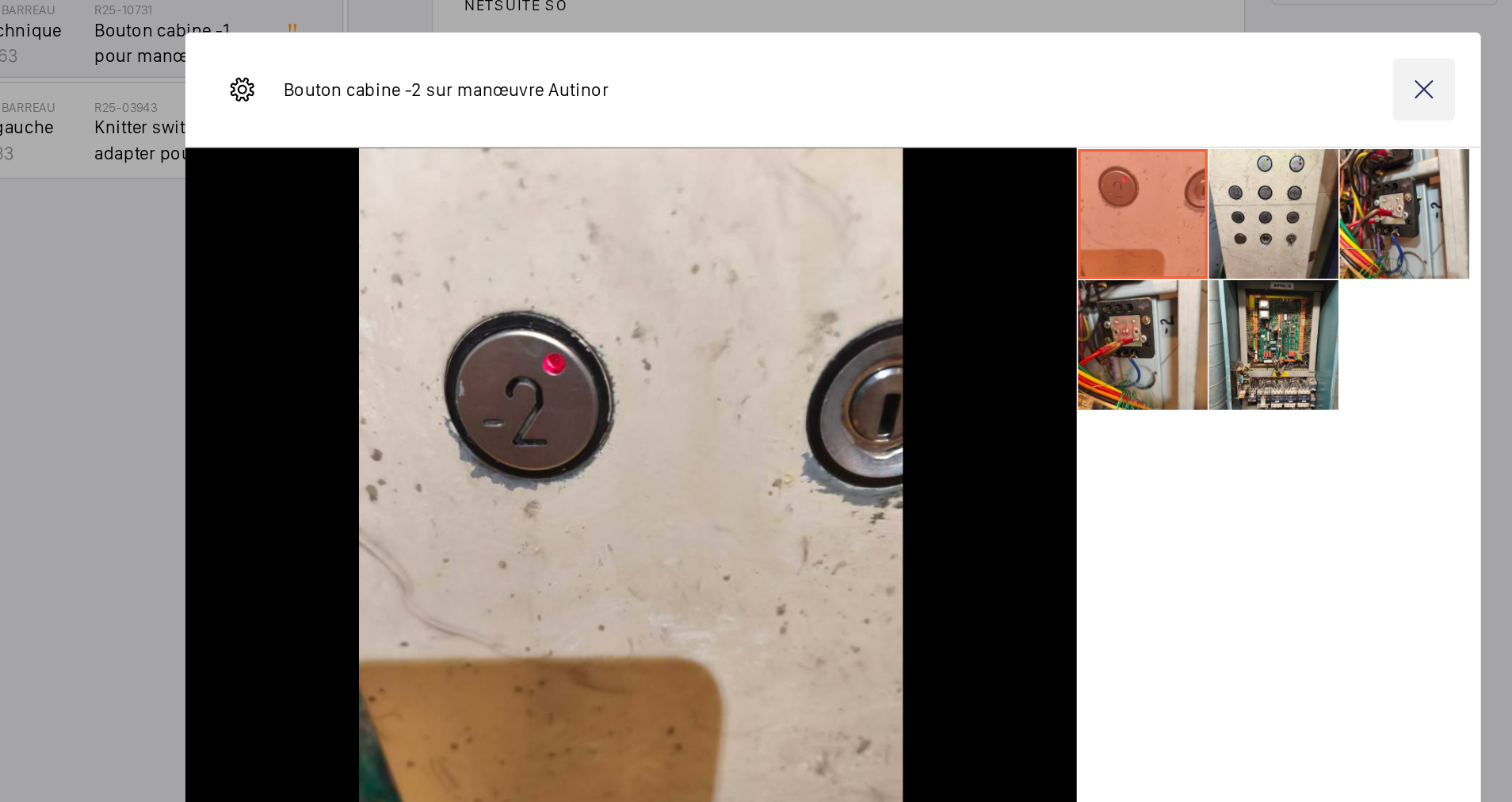
click at [1113, 181] on wm-front-icon-button at bounding box center [1117, 179] width 38 height 38
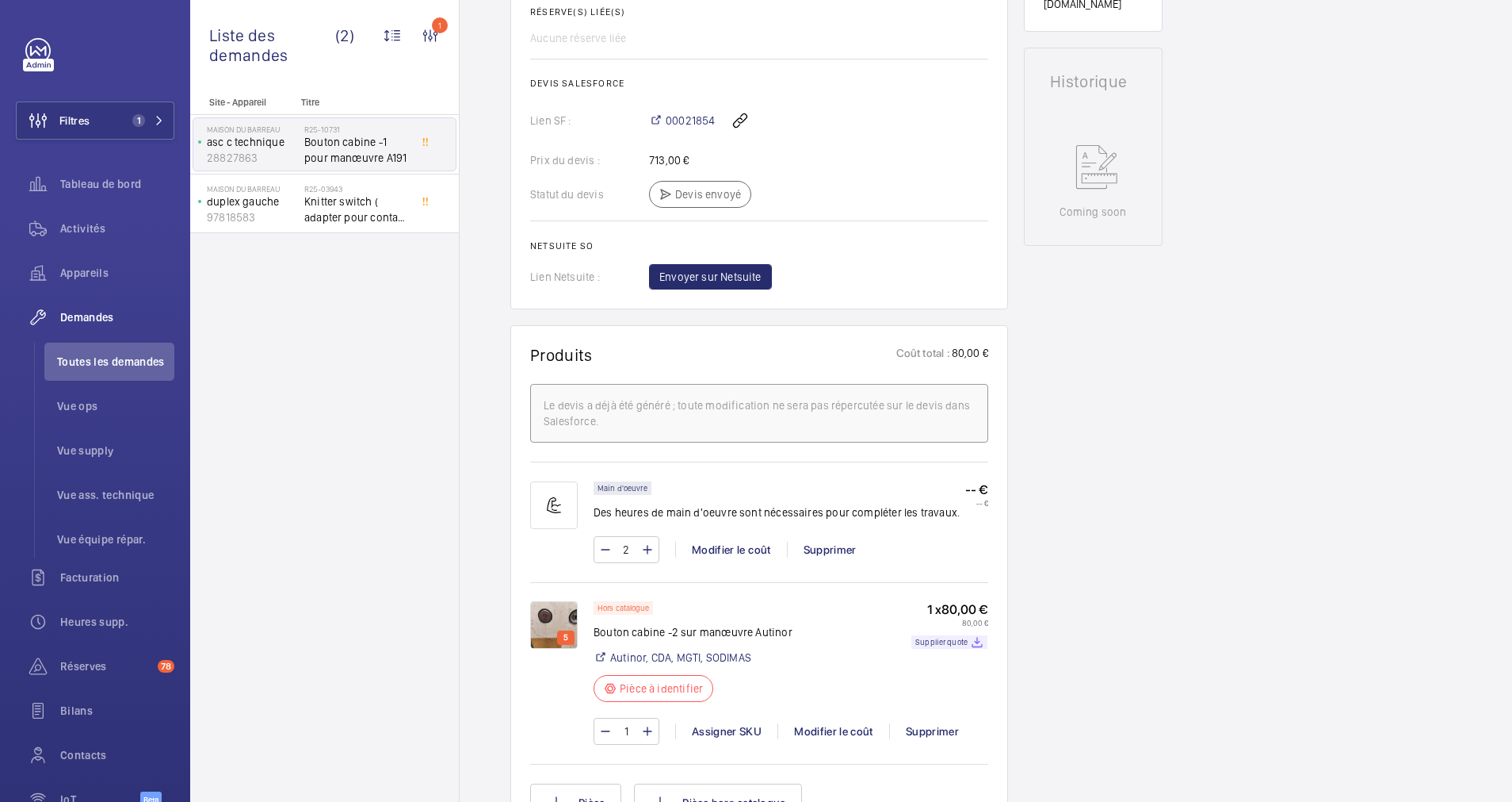
scroll to position [1070, 0]
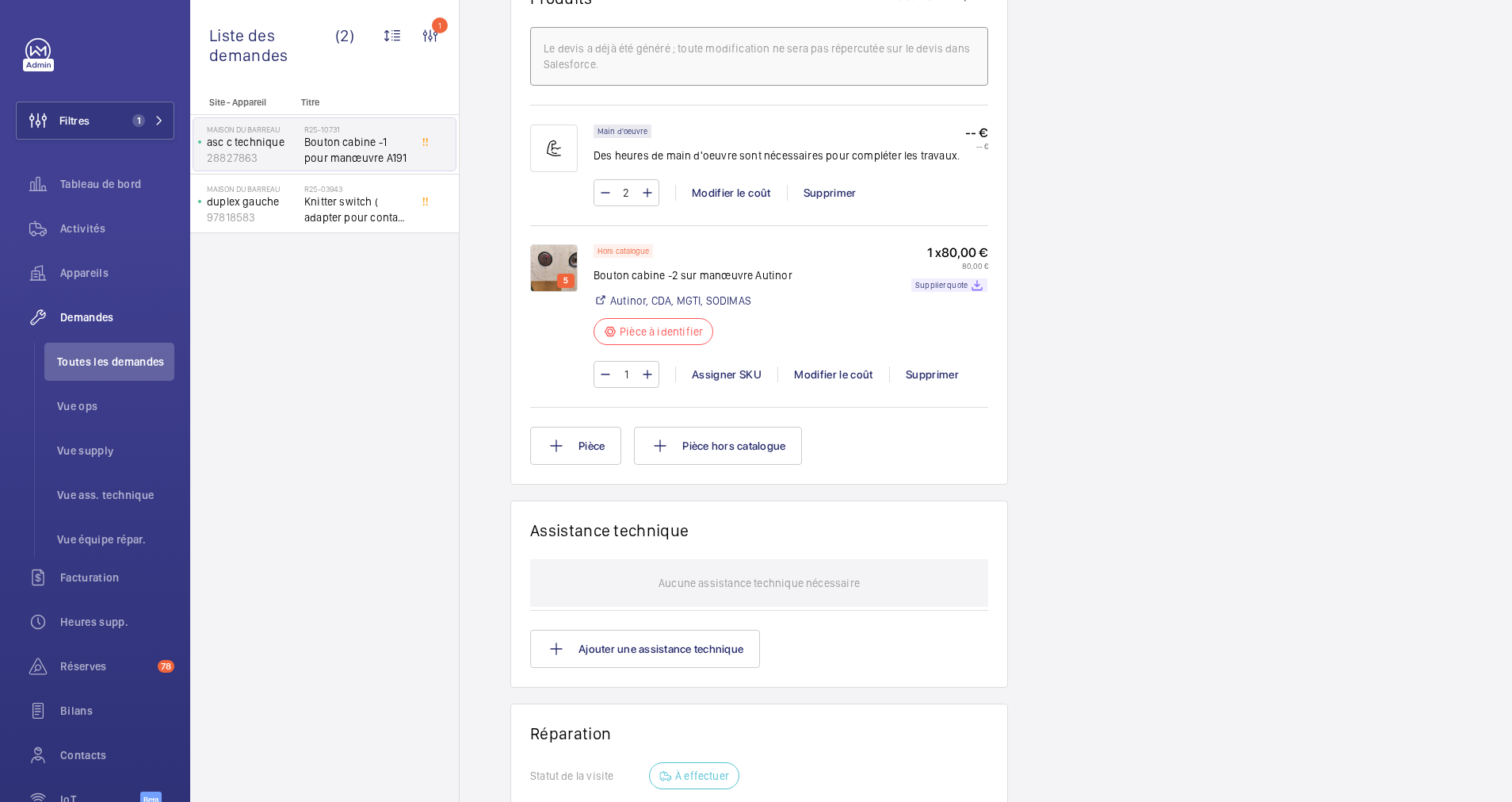
click at [554, 247] on img at bounding box center [553, 268] width 47 height 47
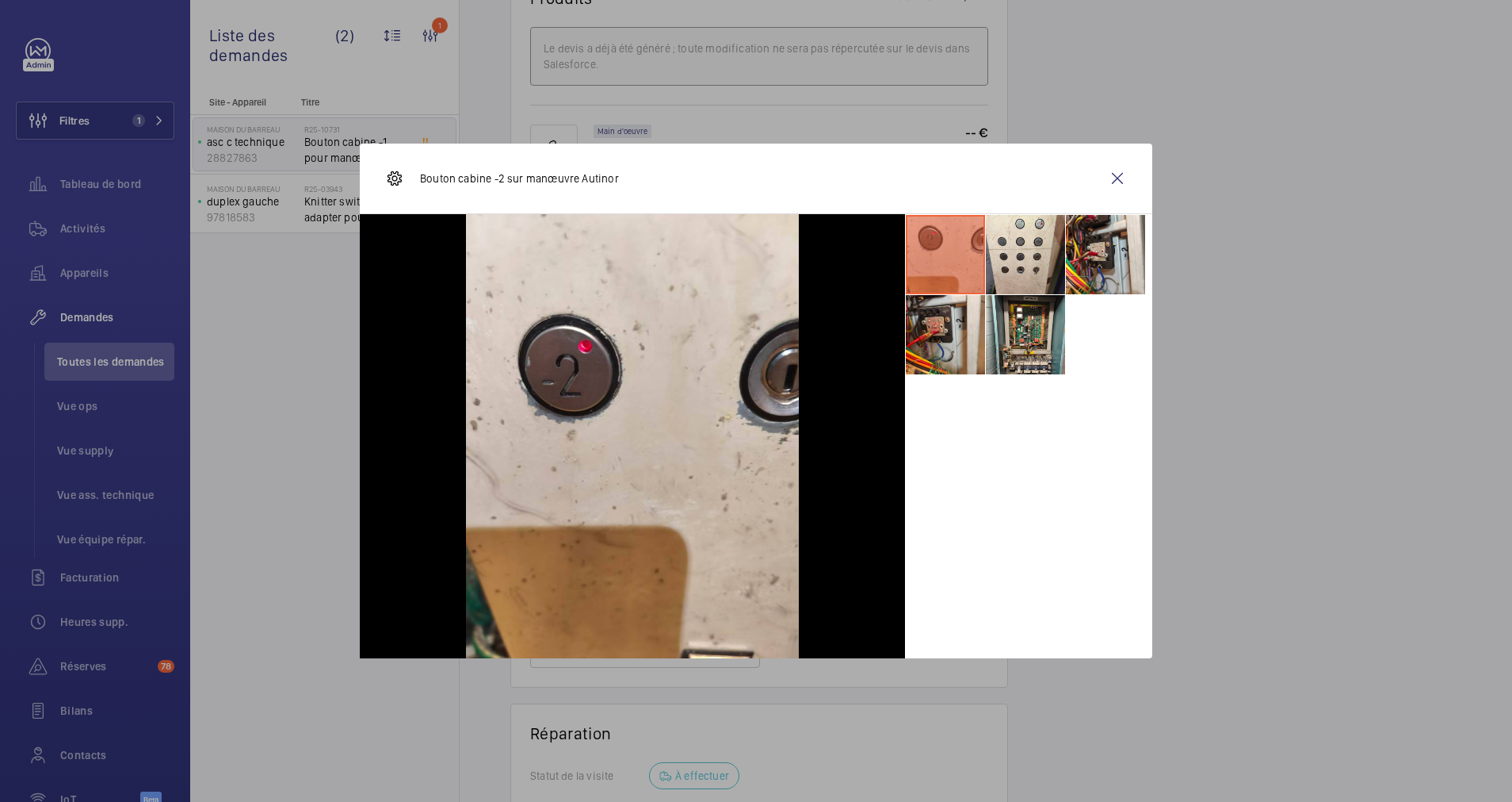
scroll to position [357, 0]
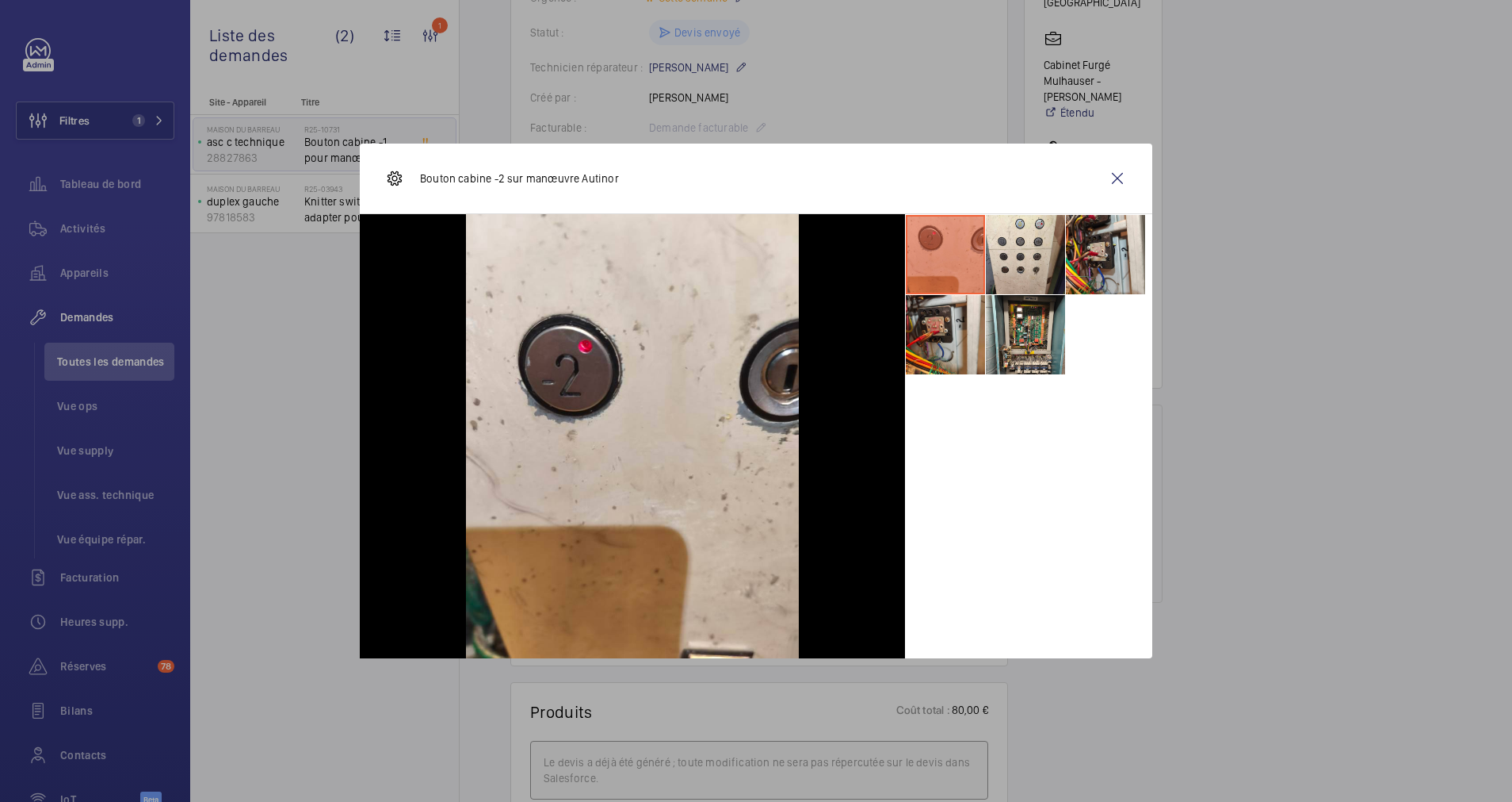
click at [1012, 273] on li at bounding box center [1026, 254] width 79 height 79
click at [1013, 262] on li at bounding box center [1026, 254] width 79 height 79
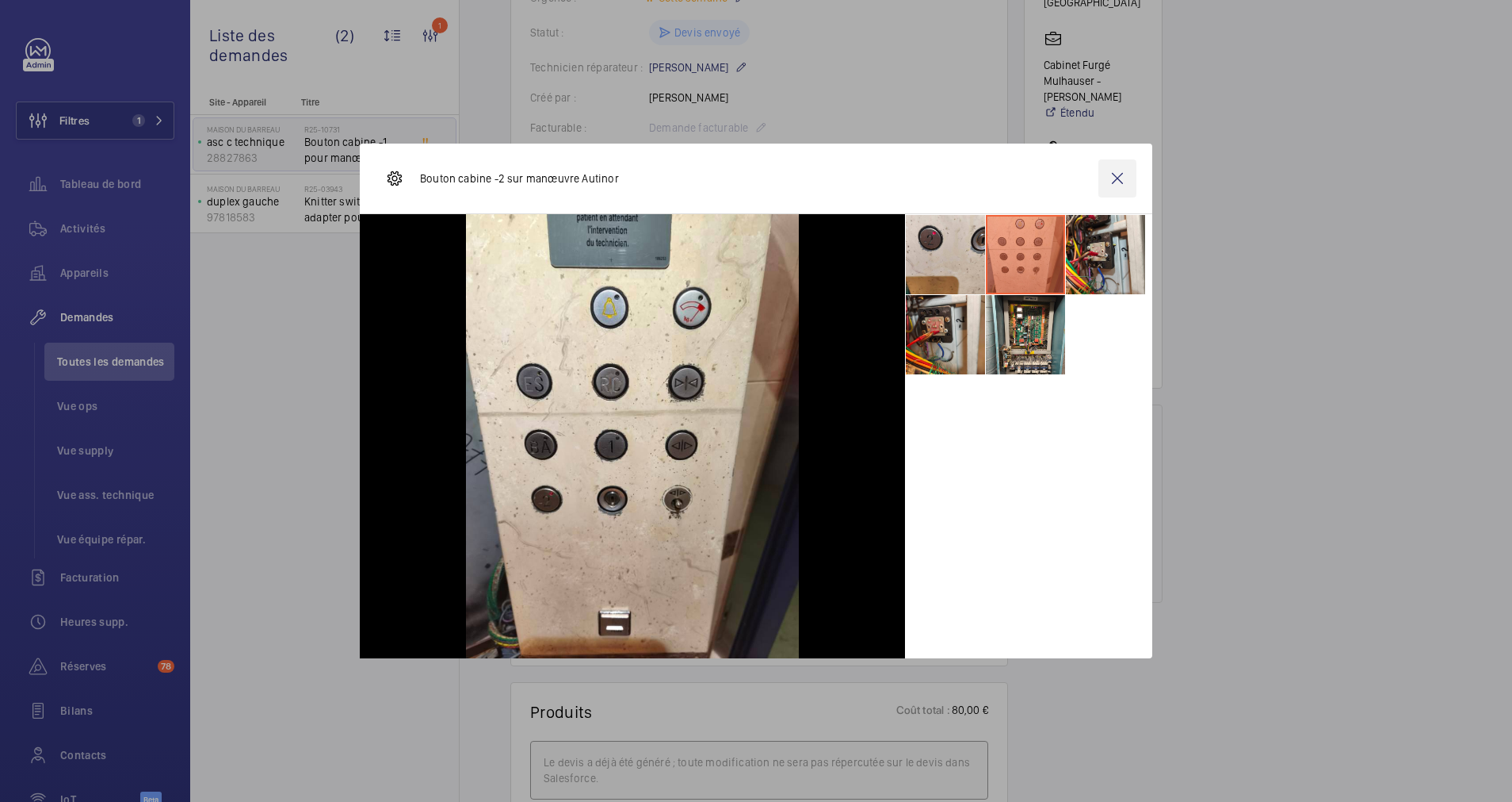
click at [1115, 173] on wm-front-icon-button at bounding box center [1117, 179] width 38 height 38
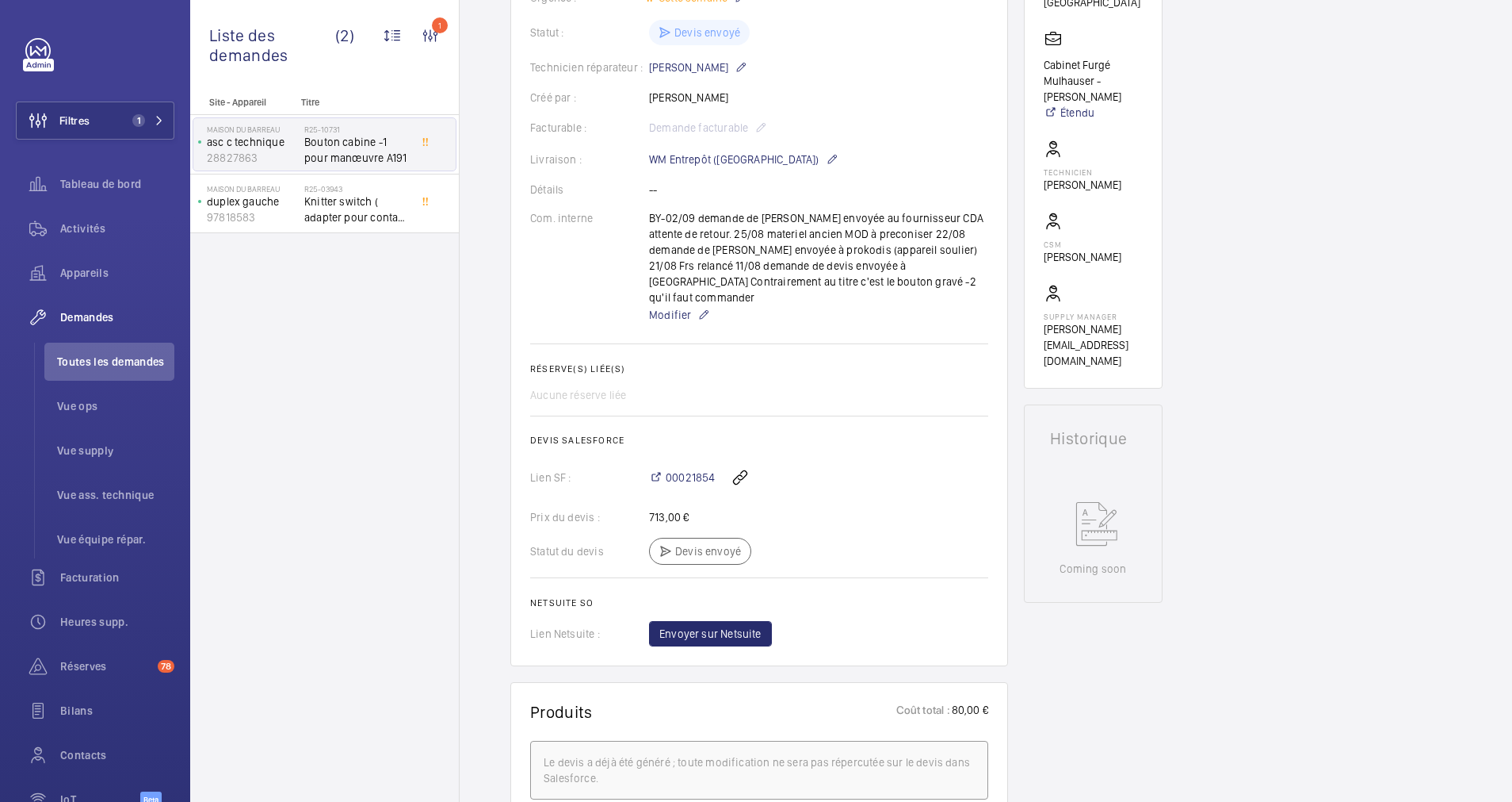
scroll to position [0, 0]
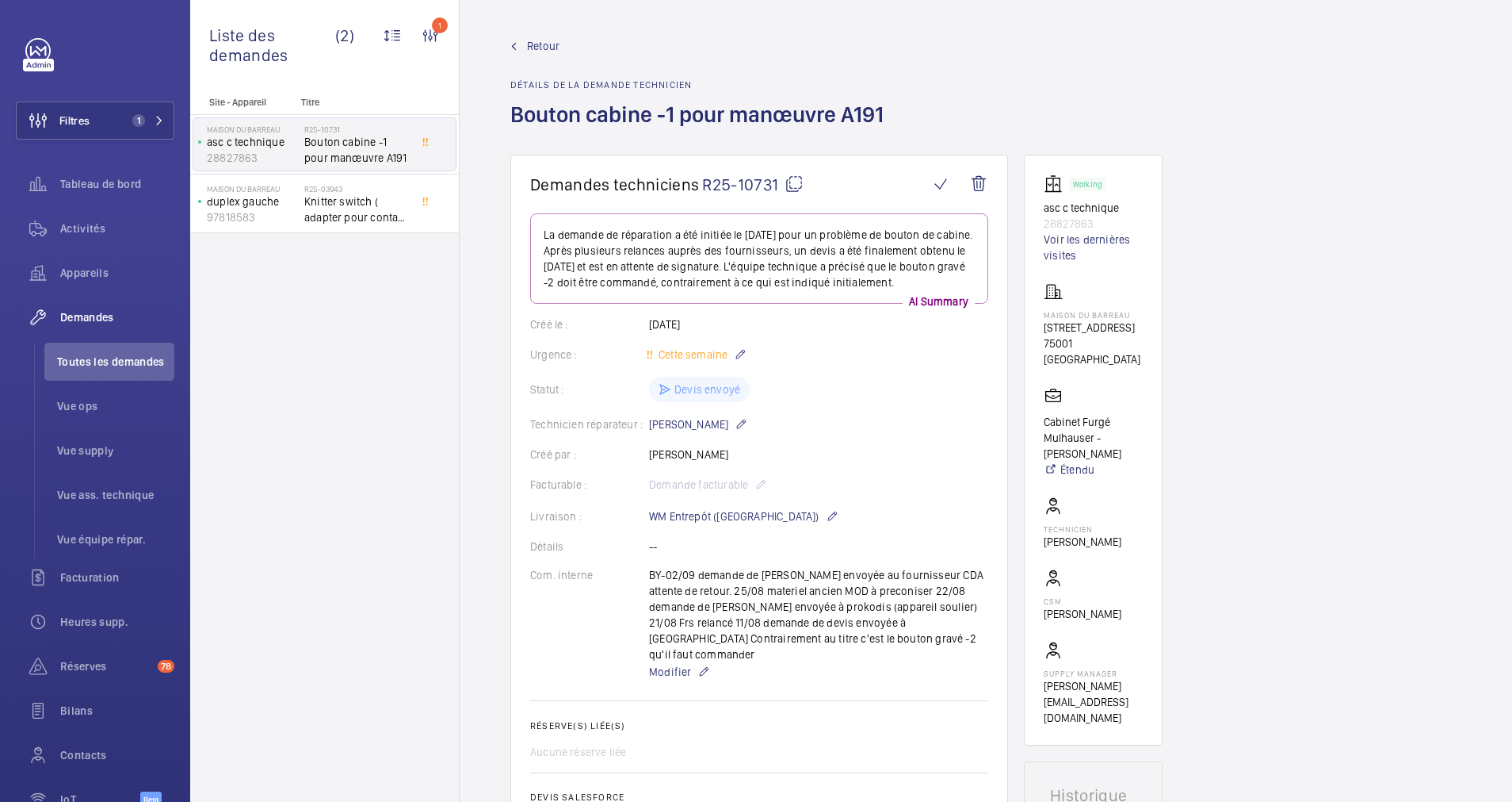
click at [1095, 156] on wm-front-card "Working asc c technique 28827863 Voir les dernières visites Maison du Barreau 2…" at bounding box center [1093, 450] width 139 height 590
click at [1048, 215] on p "28827863" at bounding box center [1093, 223] width 99 height 16
click at [1102, 200] on p "asc c technique" at bounding box center [1093, 208] width 99 height 16
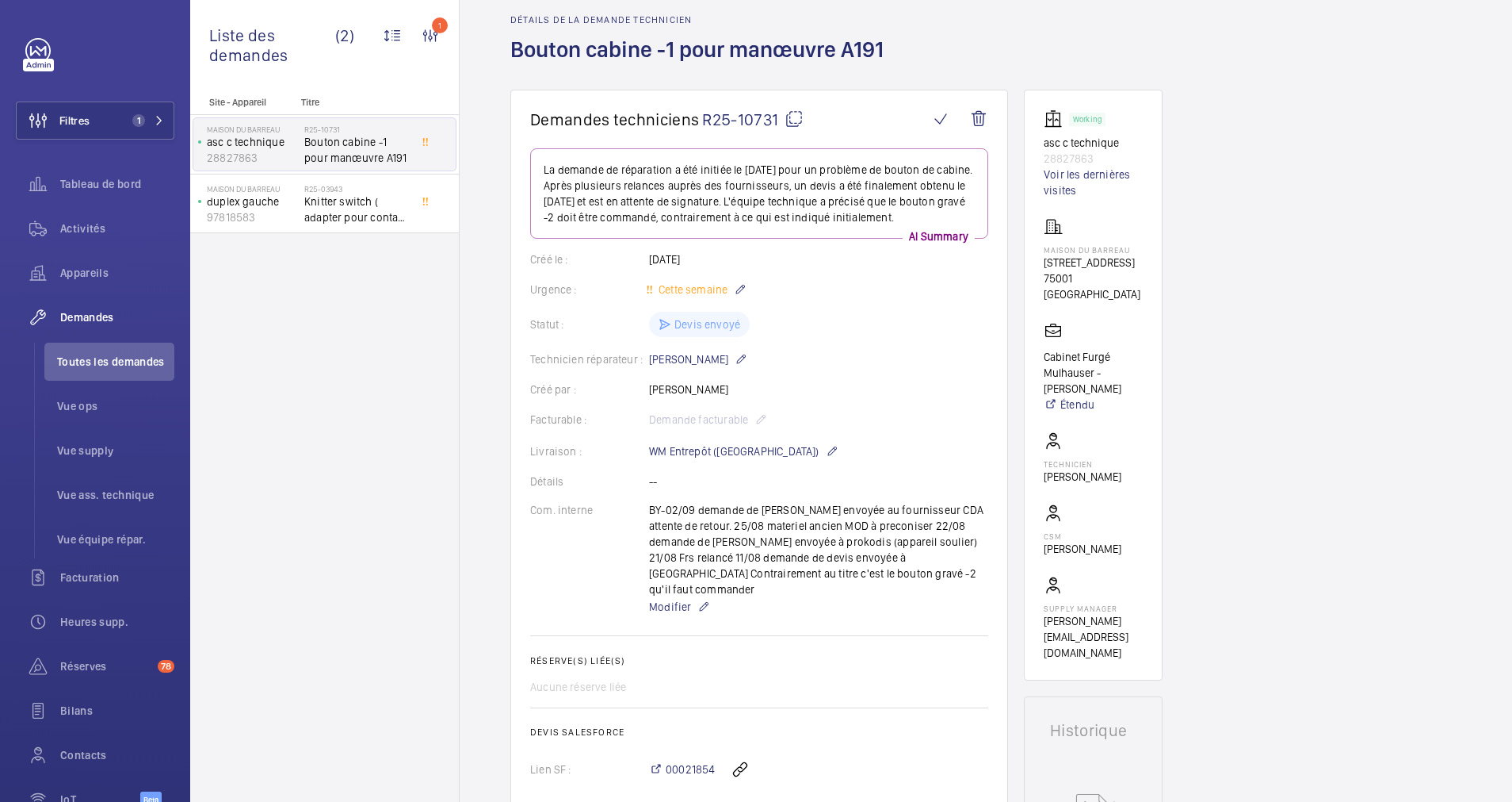
drag, startPoint x: 1096, startPoint y: 154, endPoint x: 1030, endPoint y: 204, distance: 82.8
click at [1030, 204] on wm-front-card "Working asc c technique 28827863 Voir les dernières visites Maison du Barreau 2…" at bounding box center [1093, 384] width 139 height 590
drag, startPoint x: 1039, startPoint y: 151, endPoint x: 1113, endPoint y: 151, distance: 74.0
click at [1113, 151] on wm-front-card "Working asc c technique 28827863 Voir les dernières visites Maison du Barreau 2…" at bounding box center [1093, 384] width 139 height 590
drag, startPoint x: 1113, startPoint y: 151, endPoint x: 1080, endPoint y: 153, distance: 33.1
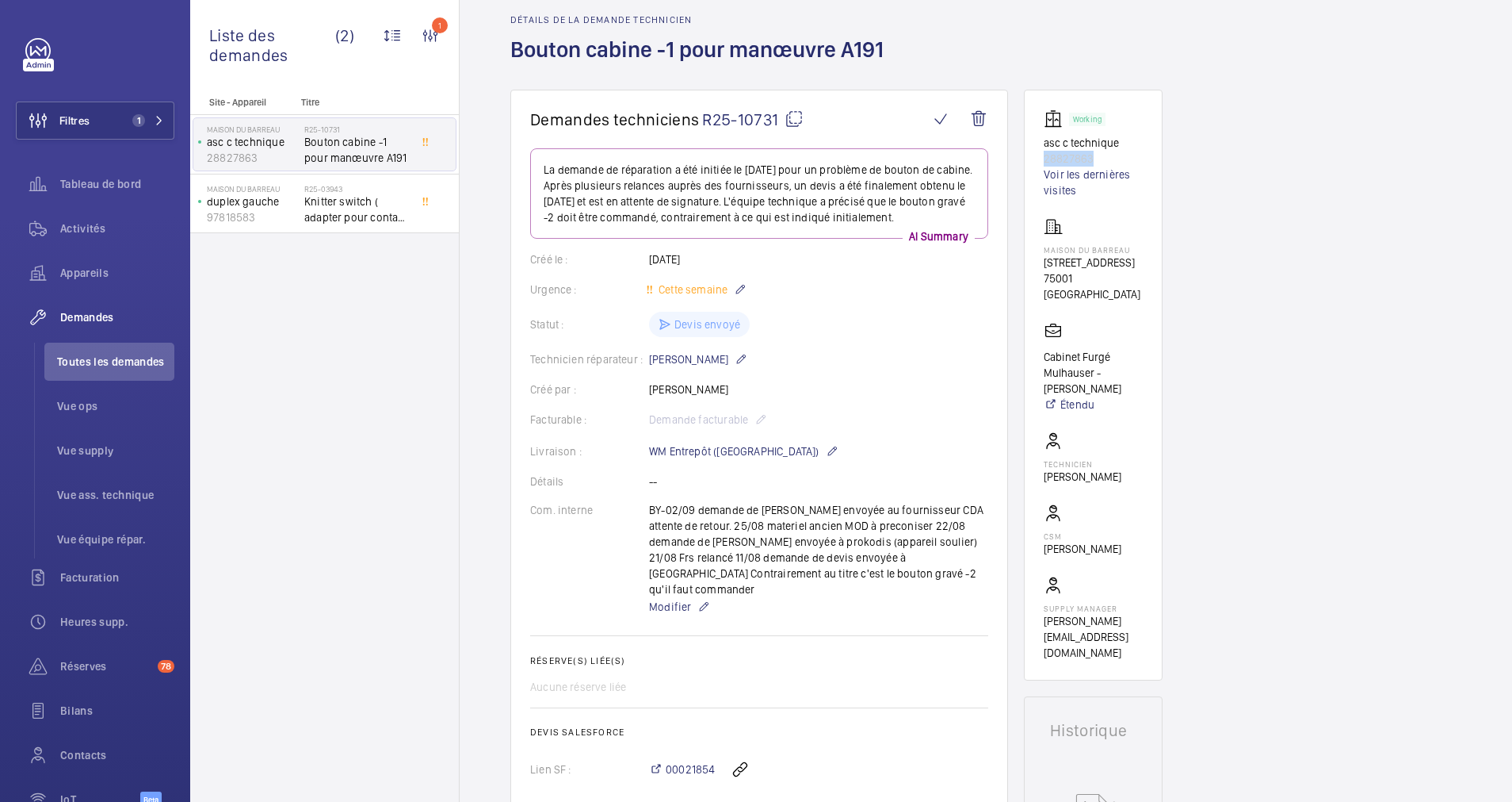
copy p "28827863"
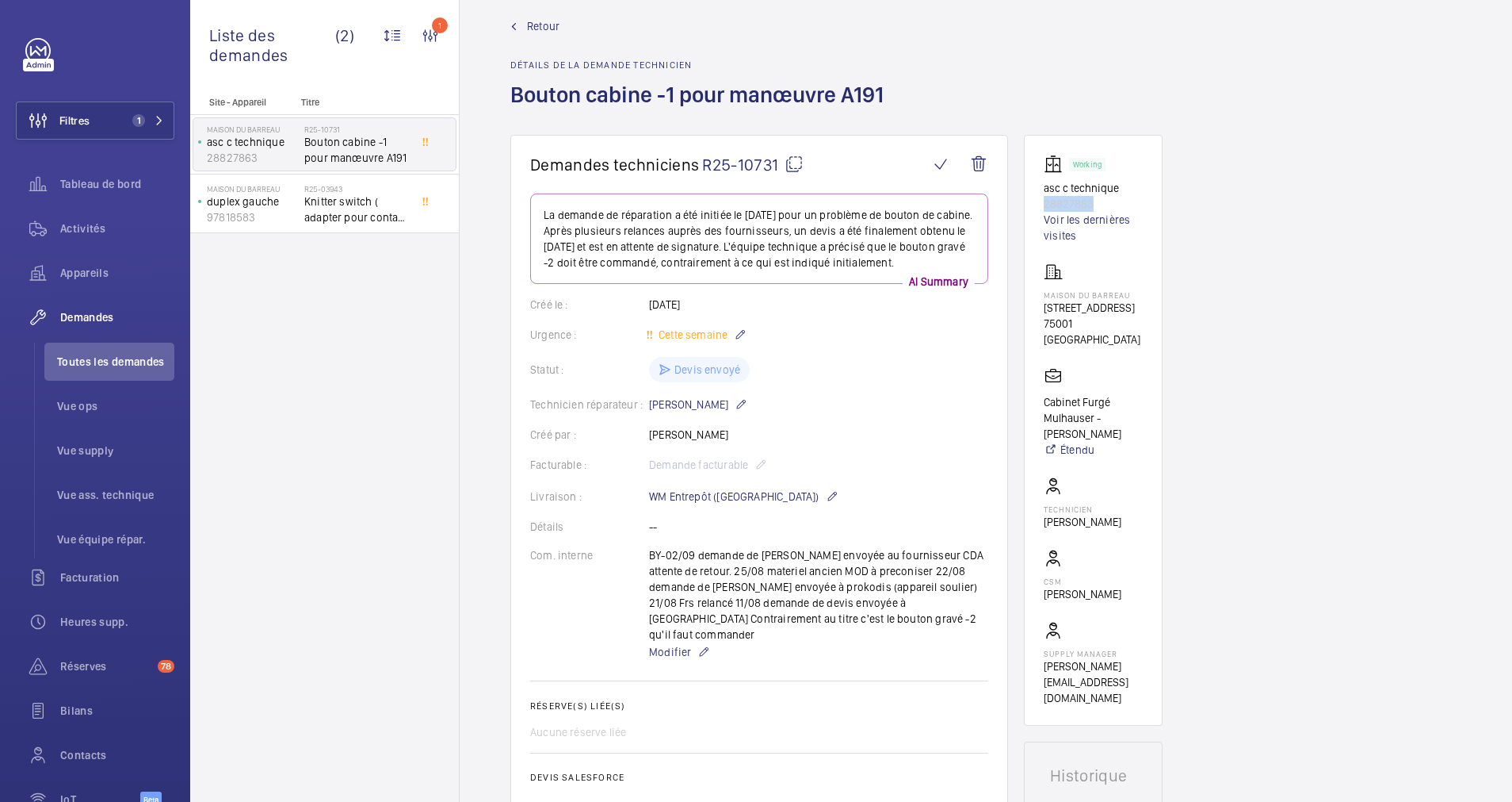
scroll to position [0, 0]
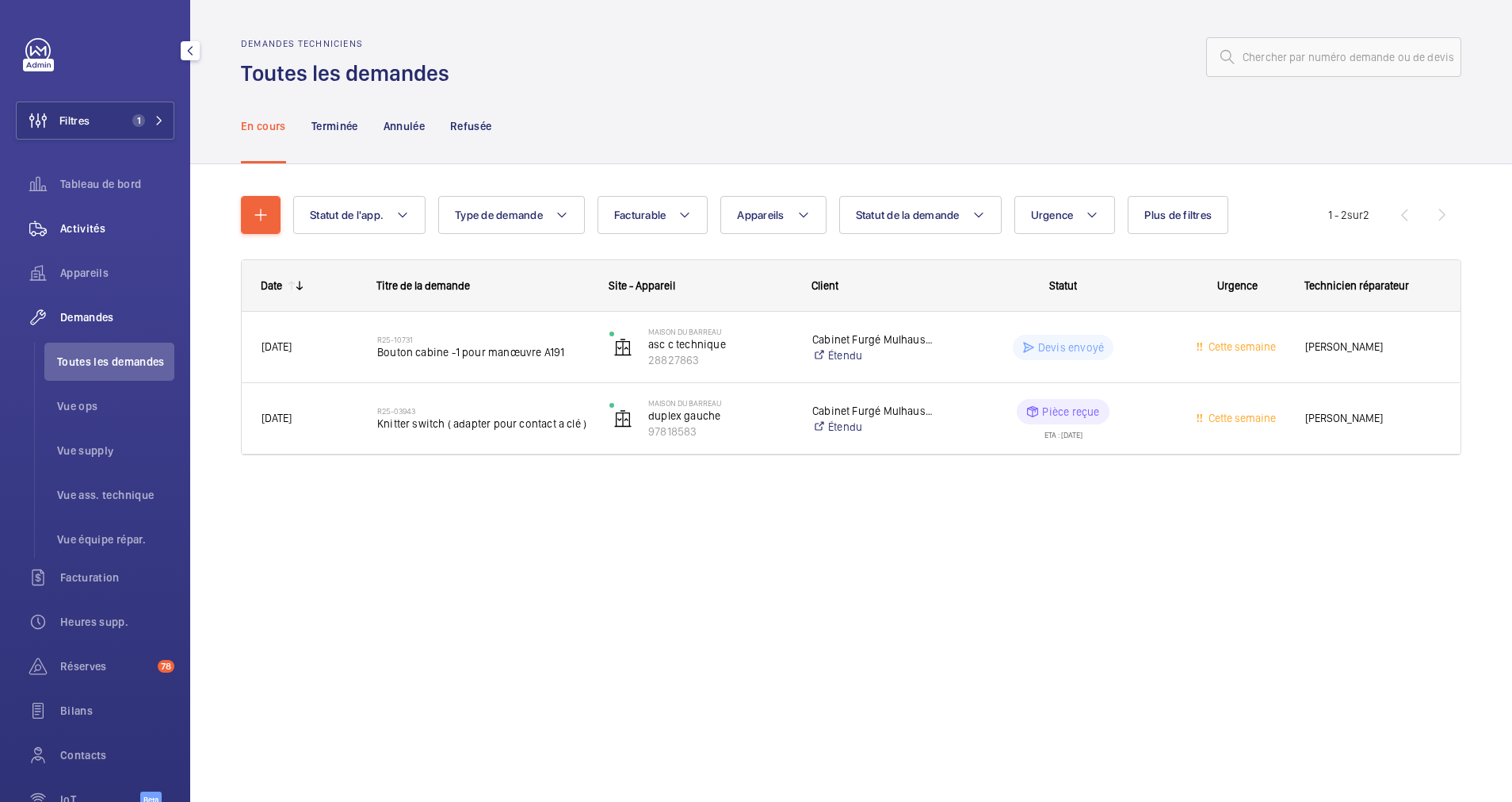
click at [79, 210] on div "Activités" at bounding box center [95, 229] width 159 height 38
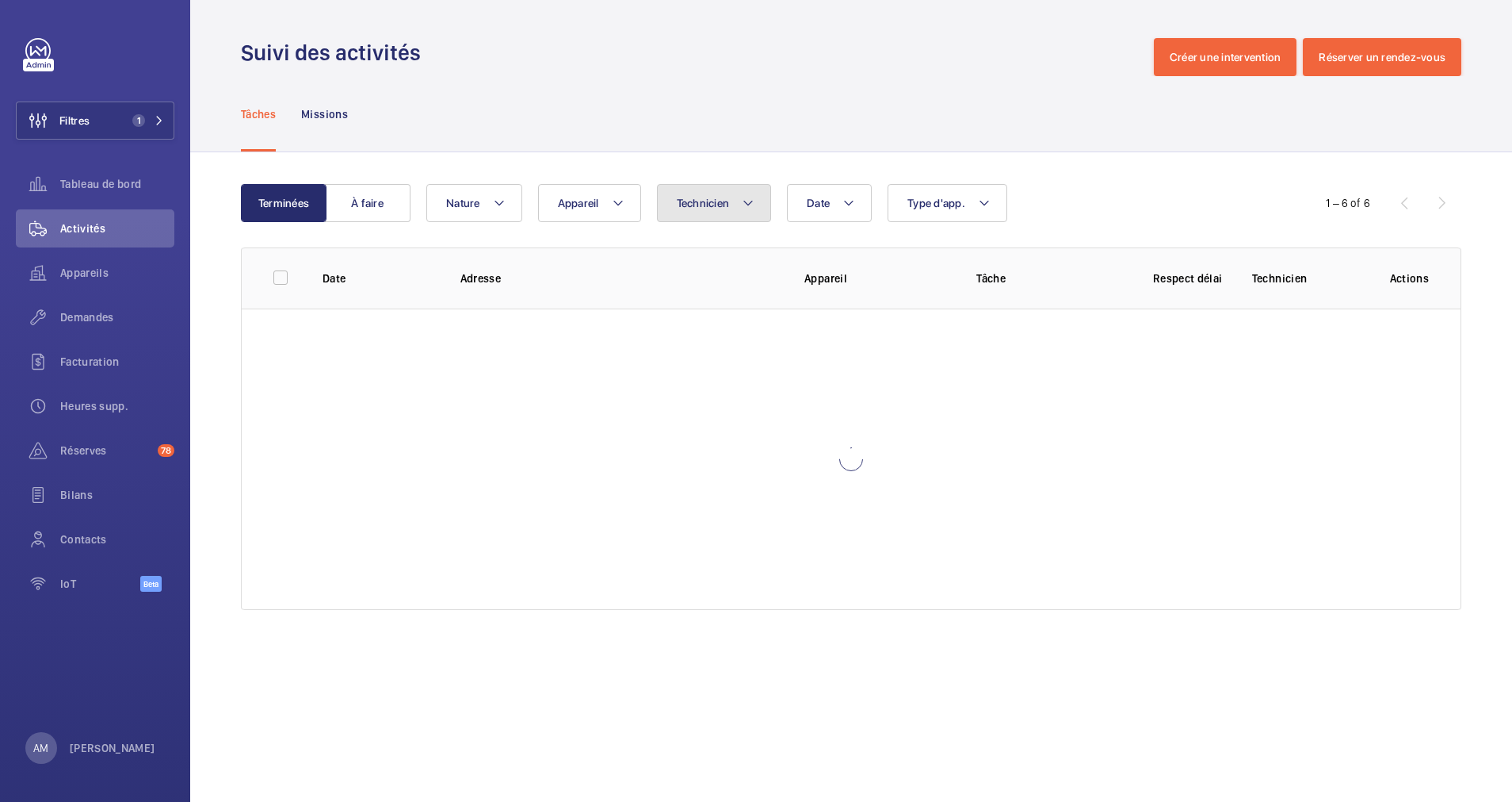
click at [748, 193] on button "Technicien" at bounding box center [715, 203] width 115 height 38
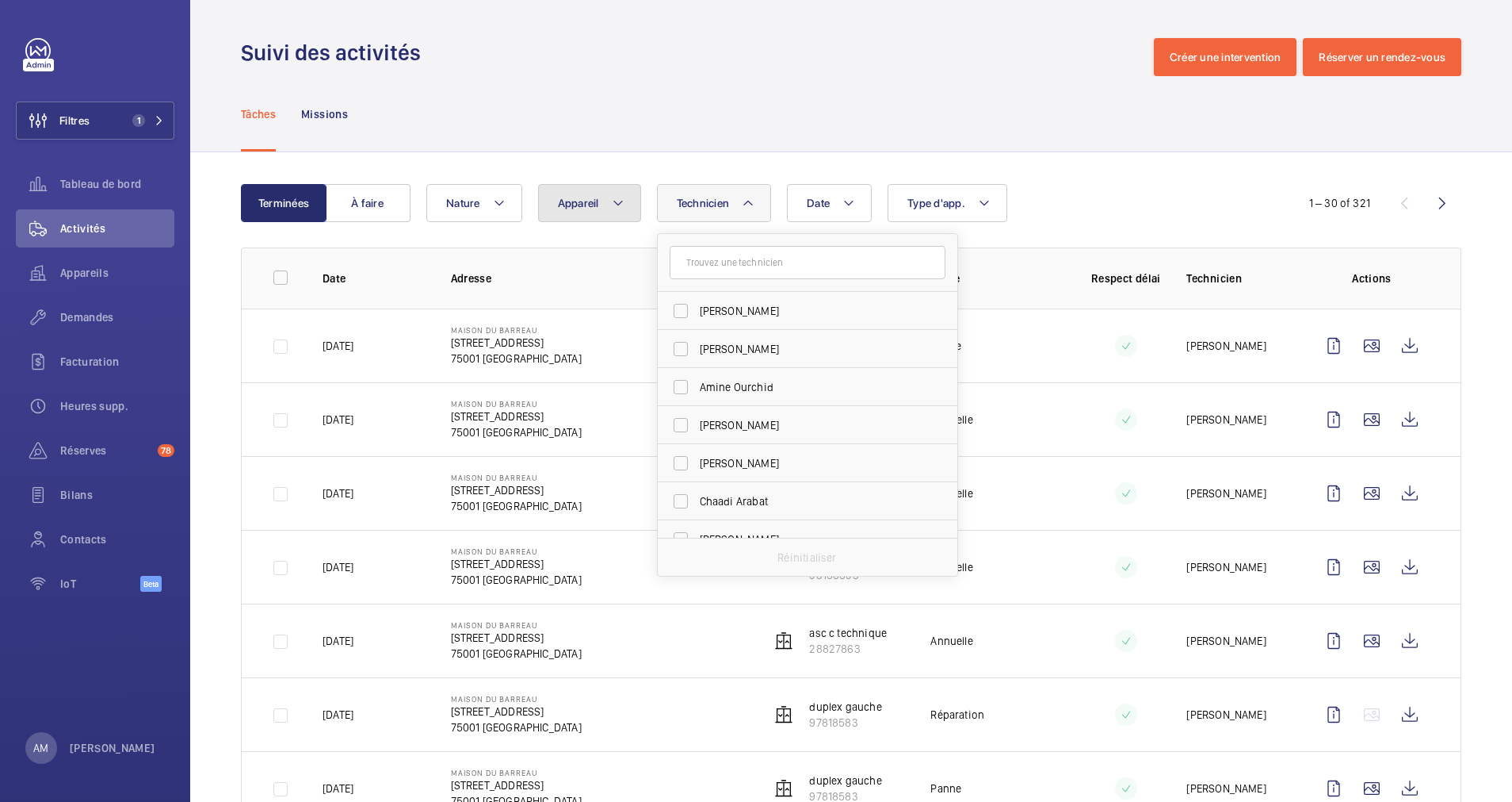
click at [624, 200] on button "Appareil" at bounding box center [589, 203] width 103 height 38
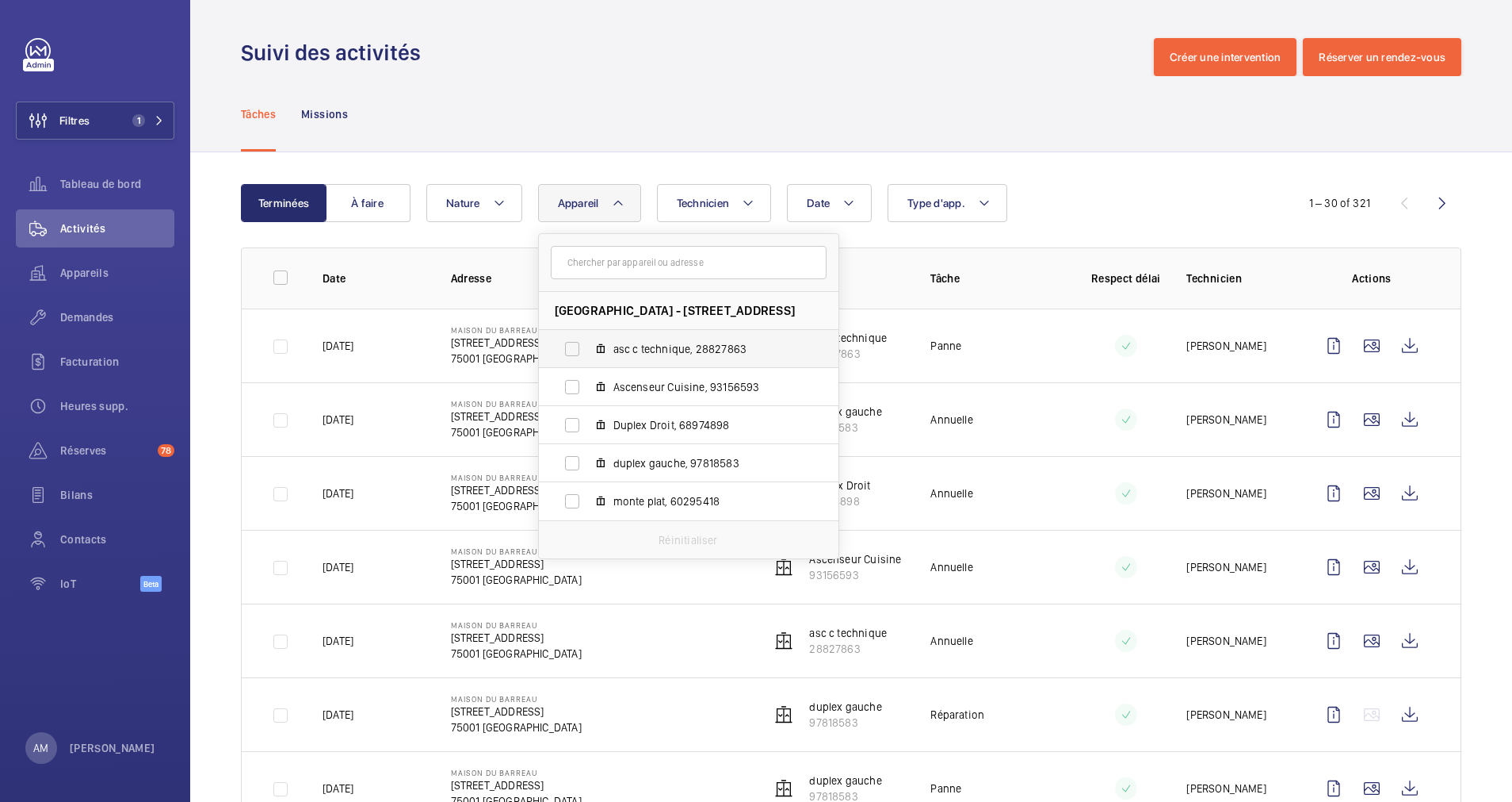
click at [572, 340] on label "asc c technique, 28827863" at bounding box center [676, 349] width 274 height 38
click at [572, 340] on input "asc c technique, 28827863" at bounding box center [572, 350] width 32 height 32
checkbox input "true"
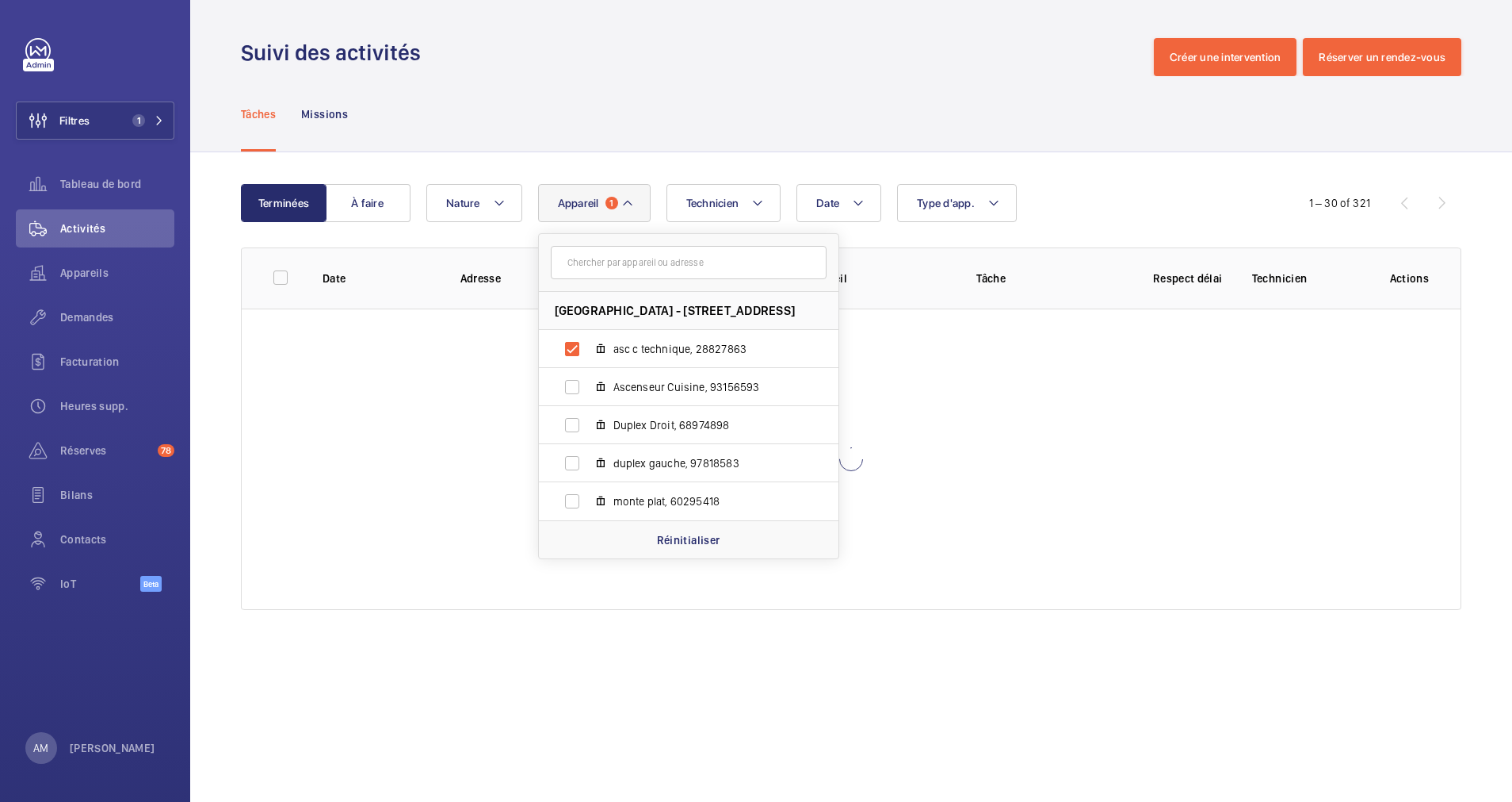
click at [1147, 190] on div "Date Technicien Appareil 1 Maison du Barreau - 2-4 Rue de Harlay, 75001 PARIS, …" at bounding box center [849, 203] width 845 height 38
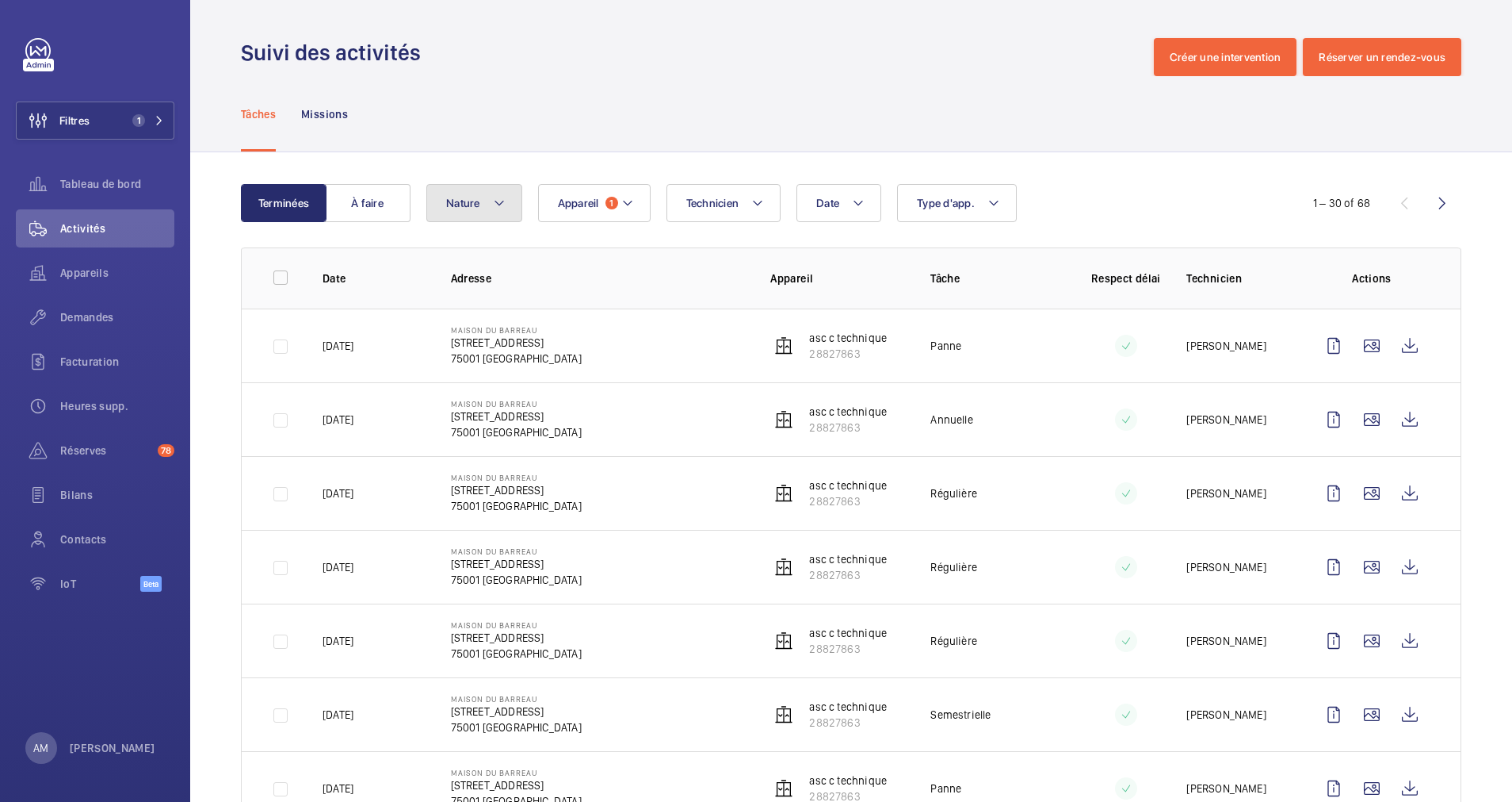
click at [515, 198] on button "Nature" at bounding box center [475, 203] width 96 height 38
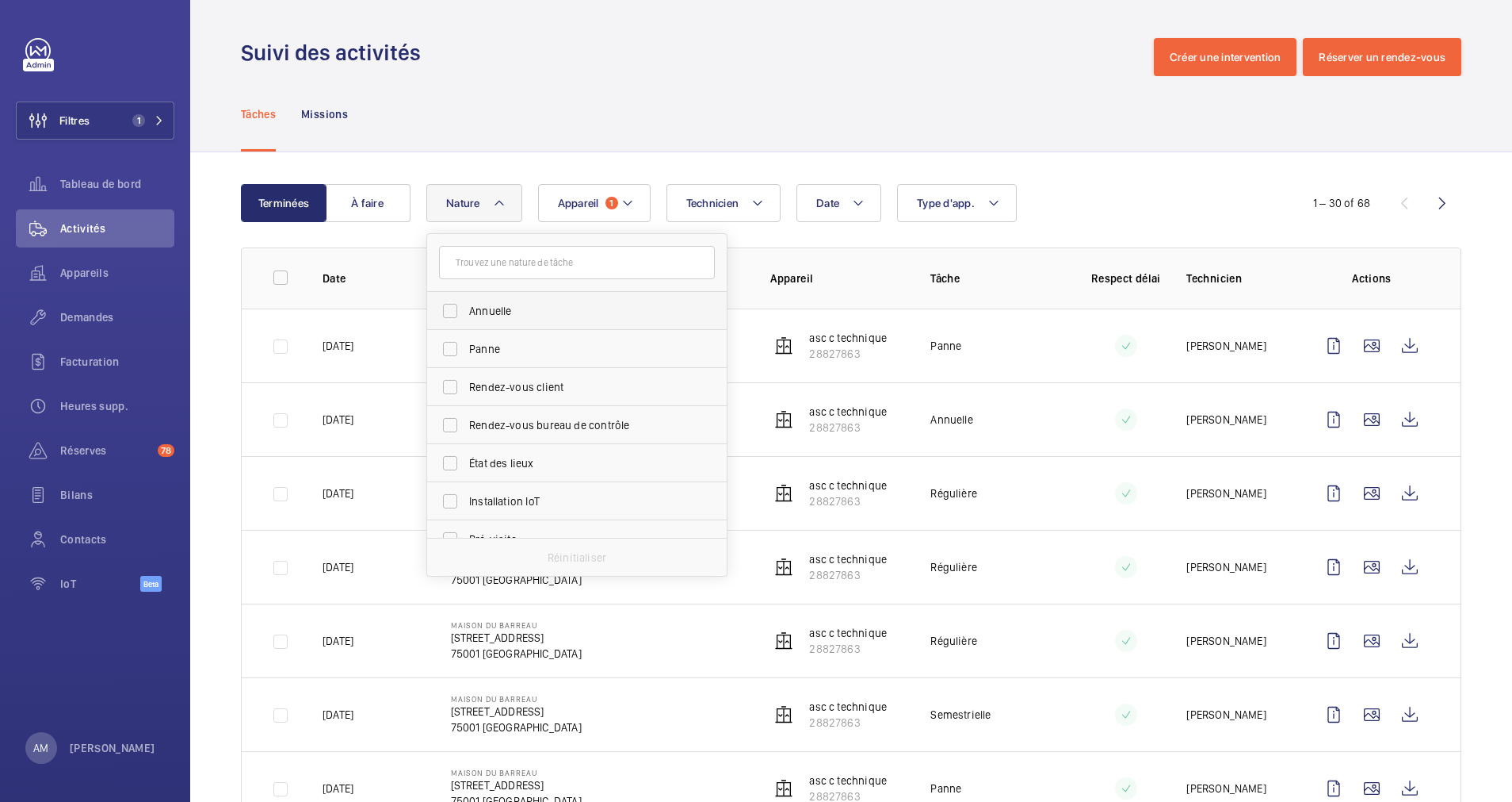
click at [462, 303] on label "Annuelle" at bounding box center [565, 311] width 276 height 38
click at [462, 303] on input "Annuelle" at bounding box center [450, 311] width 32 height 32
checkbox input "true"
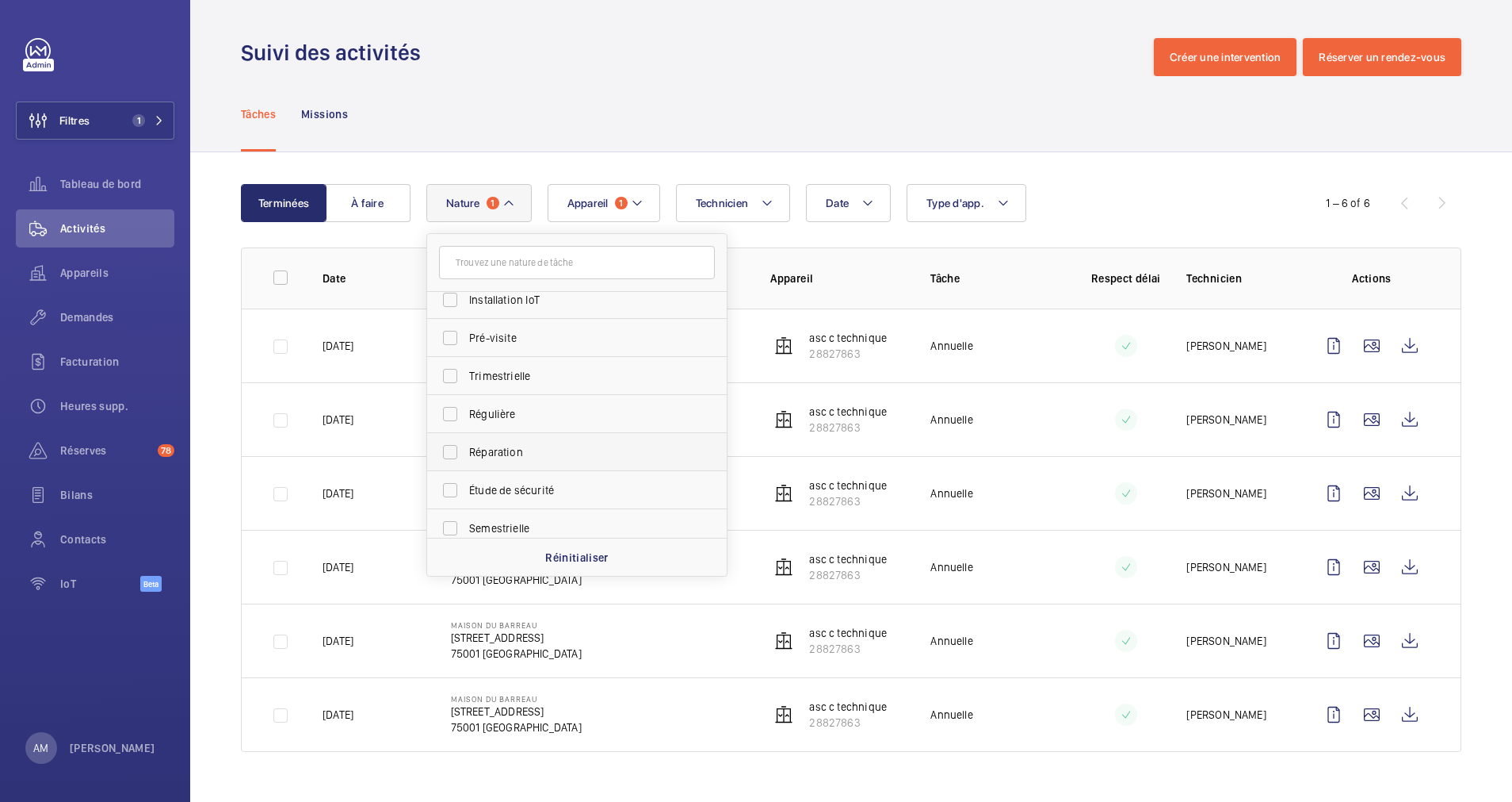
scroll to position [238, 0]
click at [457, 500] on label "Semestrielle" at bounding box center [565, 491] width 276 height 38
click at [457, 500] on input "Semestrielle" at bounding box center [450, 492] width 32 height 32
checkbox input "true"
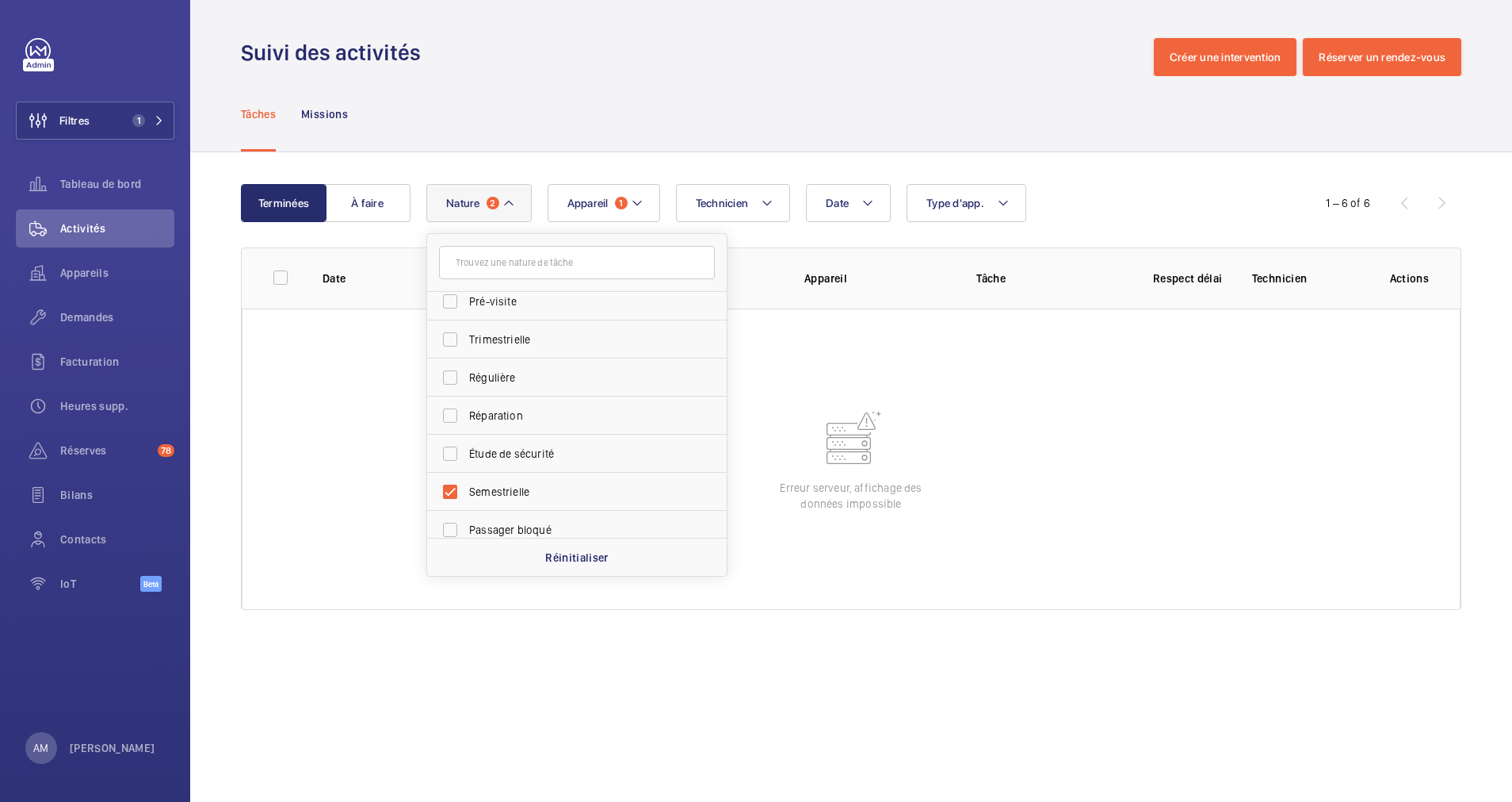
click at [1227, 164] on div "Terminées À faire Date Technicien Appareil 1 Type d'app. Nature 2 Annuelle Pann…" at bounding box center [851, 400] width 1322 height 496
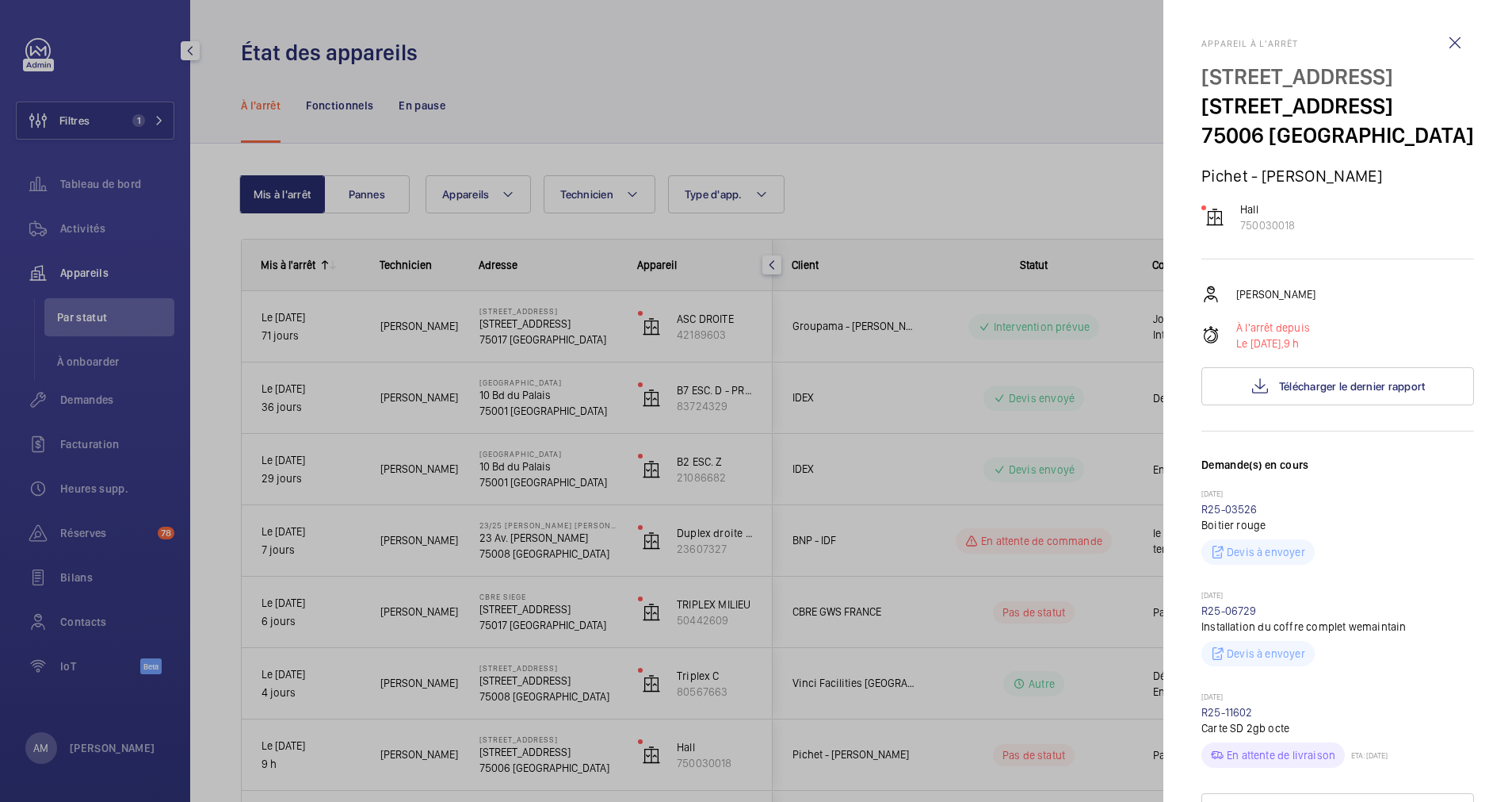
scroll to position [238, 0]
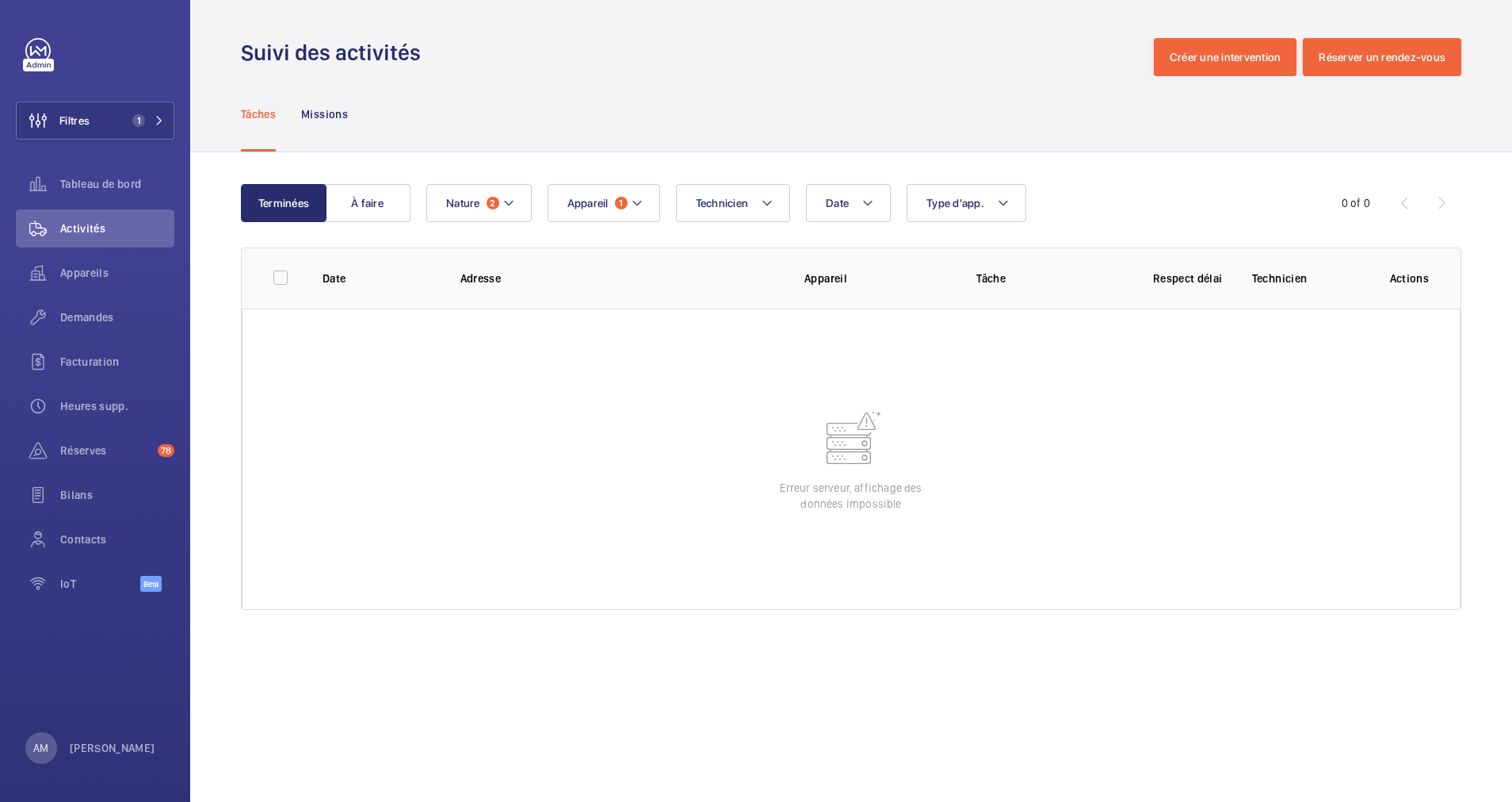
click at [715, 161] on div "Terminées À faire Date Technicien Appareil 1 Type d'app. Nature 2 0 of 0 Date A…" at bounding box center [851, 400] width 1322 height 496
click at [628, 207] on button "Appareil 1" at bounding box center [603, 203] width 112 height 38
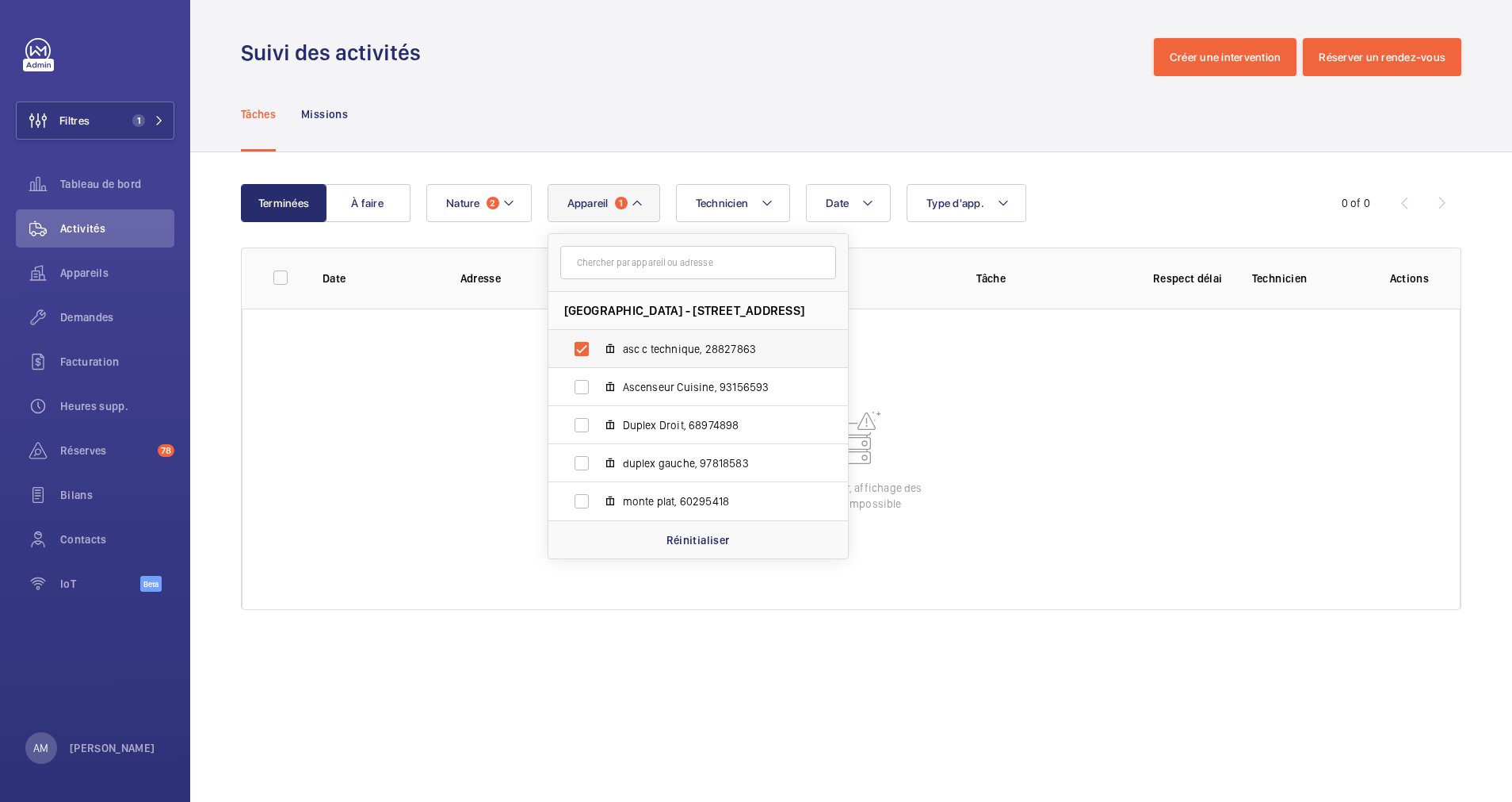
click at [576, 338] on label "asc c technique, 28827863" at bounding box center [686, 349] width 274 height 38
click at [576, 338] on input "asc c technique, 28827863" at bounding box center [582, 350] width 32 height 32
click at [576, 338] on label "asc c technique, 28827863" at bounding box center [686, 349] width 274 height 38
click at [576, 338] on input "asc c technique, 28827863" at bounding box center [582, 350] width 32 height 32
checkbox input "true"
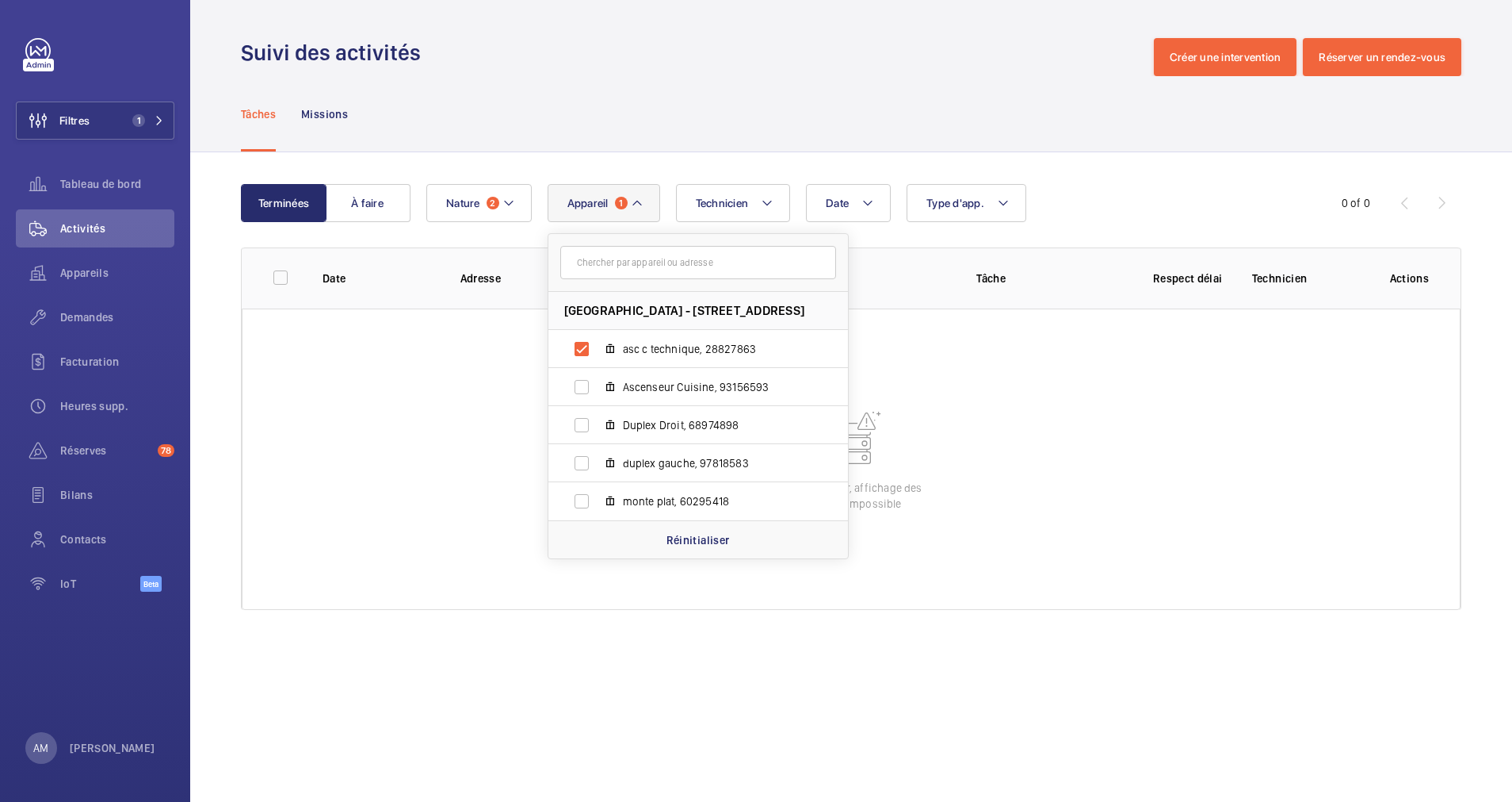
click at [535, 196] on div "Date Technicien Appareil 1 Maison du Barreau - 2-4 Rue de Harlay, 75001 PARIS, …" at bounding box center [849, 203] width 845 height 38
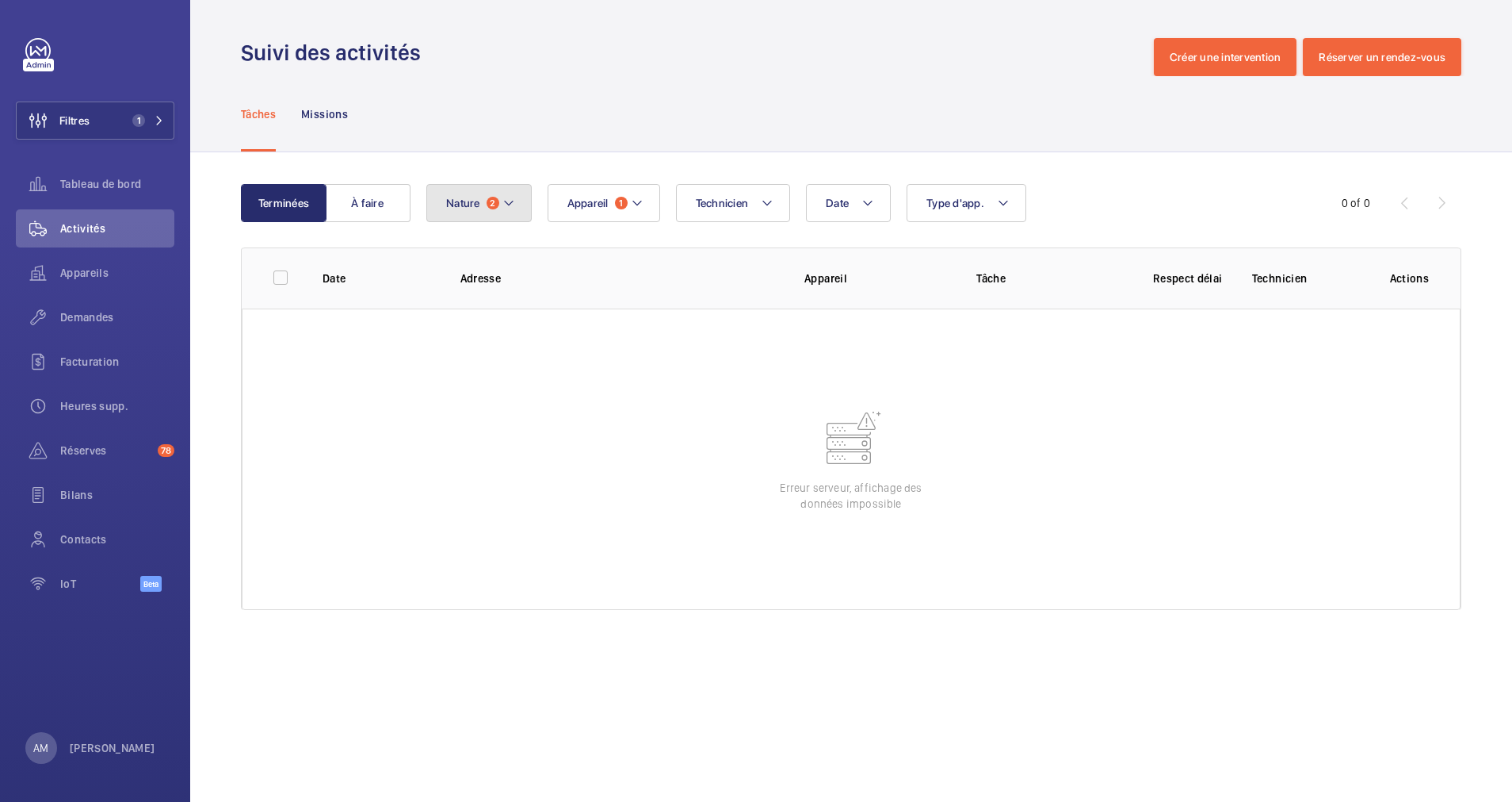
click at [508, 196] on mat-icon at bounding box center [508, 203] width 12 height 19
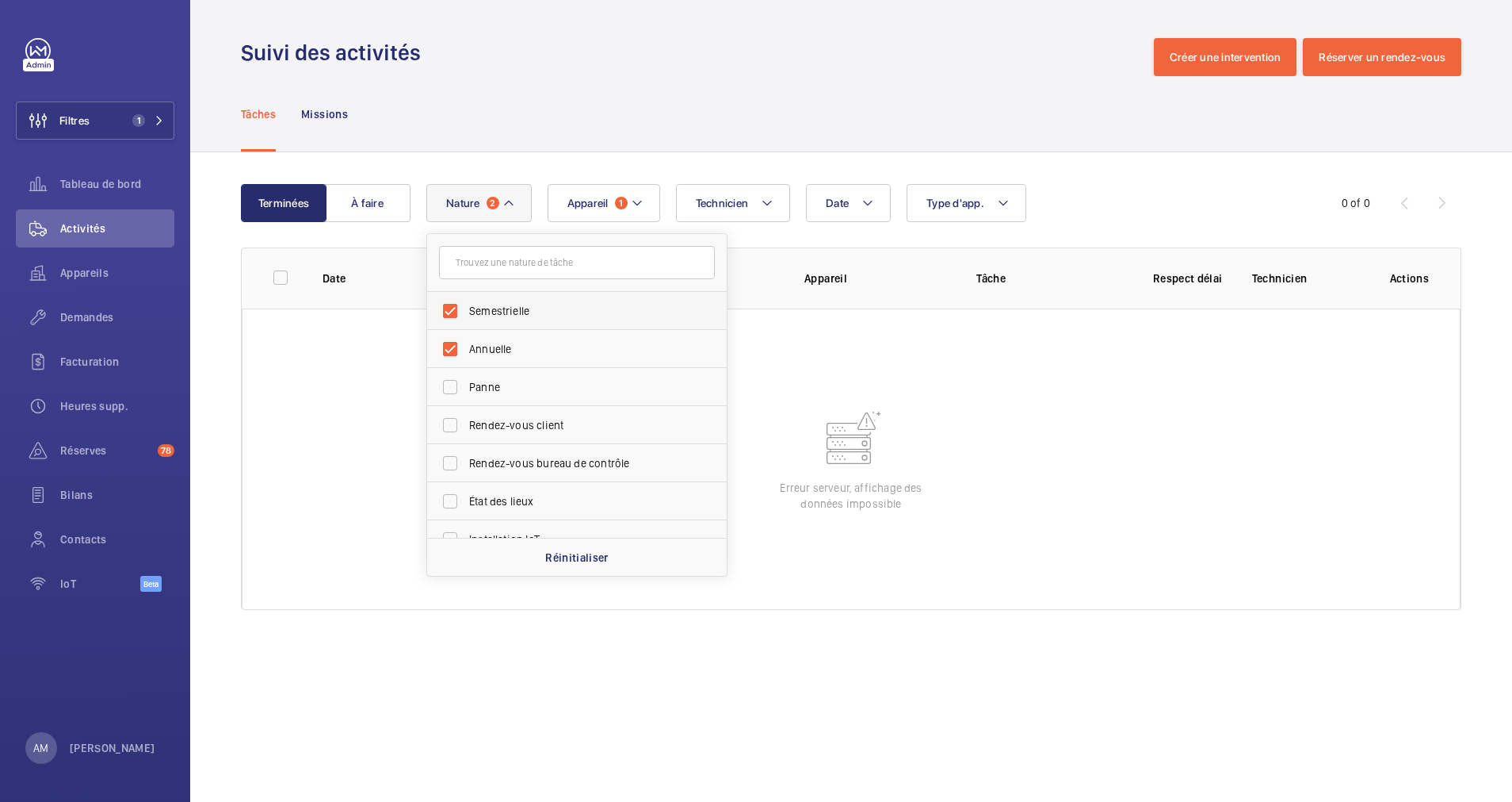
click at [452, 307] on label "Semestrielle" at bounding box center [565, 311] width 276 height 38
click at [452, 307] on input "Semestrielle" at bounding box center [450, 311] width 32 height 32
checkbox input "false"
click at [1078, 163] on div "Terminées À faire Date Technicien Appareil 1 Type d'app. Nature 1 Semestrielle …" at bounding box center [851, 400] width 1322 height 496
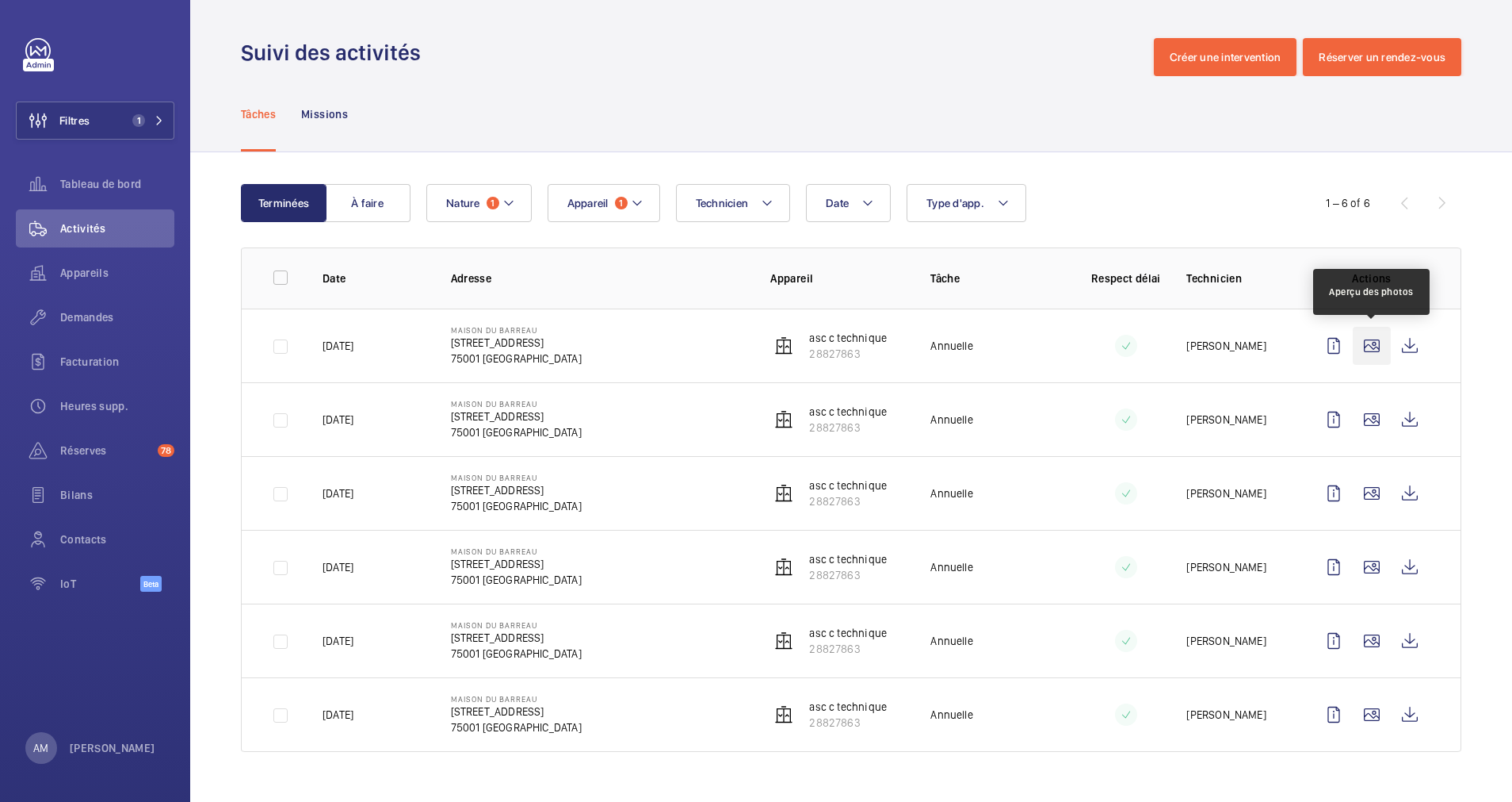
click at [1375, 347] on wm-front-icon-button at bounding box center [1372, 346] width 38 height 38
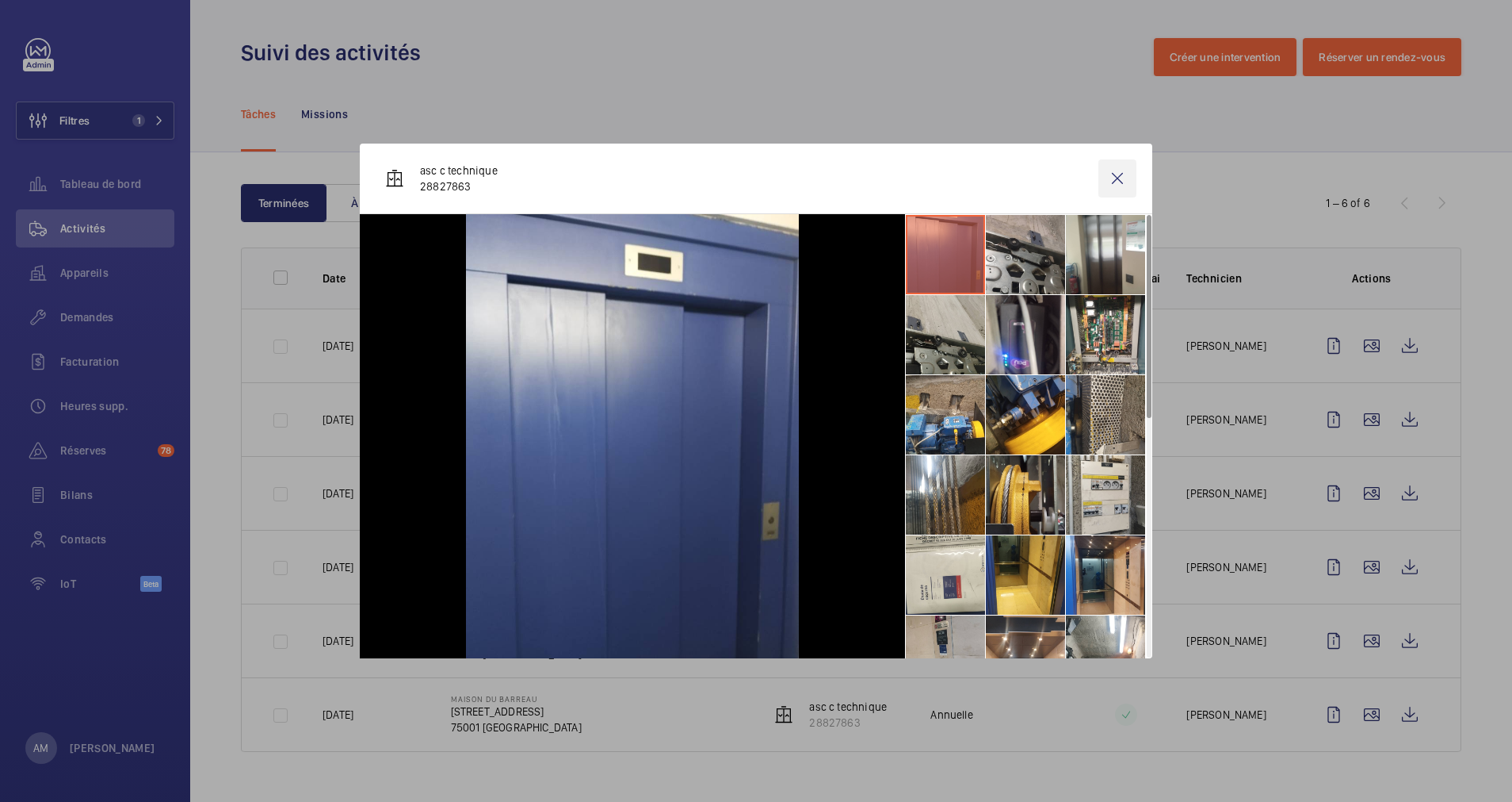
click at [1113, 179] on wm-front-icon-button at bounding box center [1117, 179] width 38 height 38
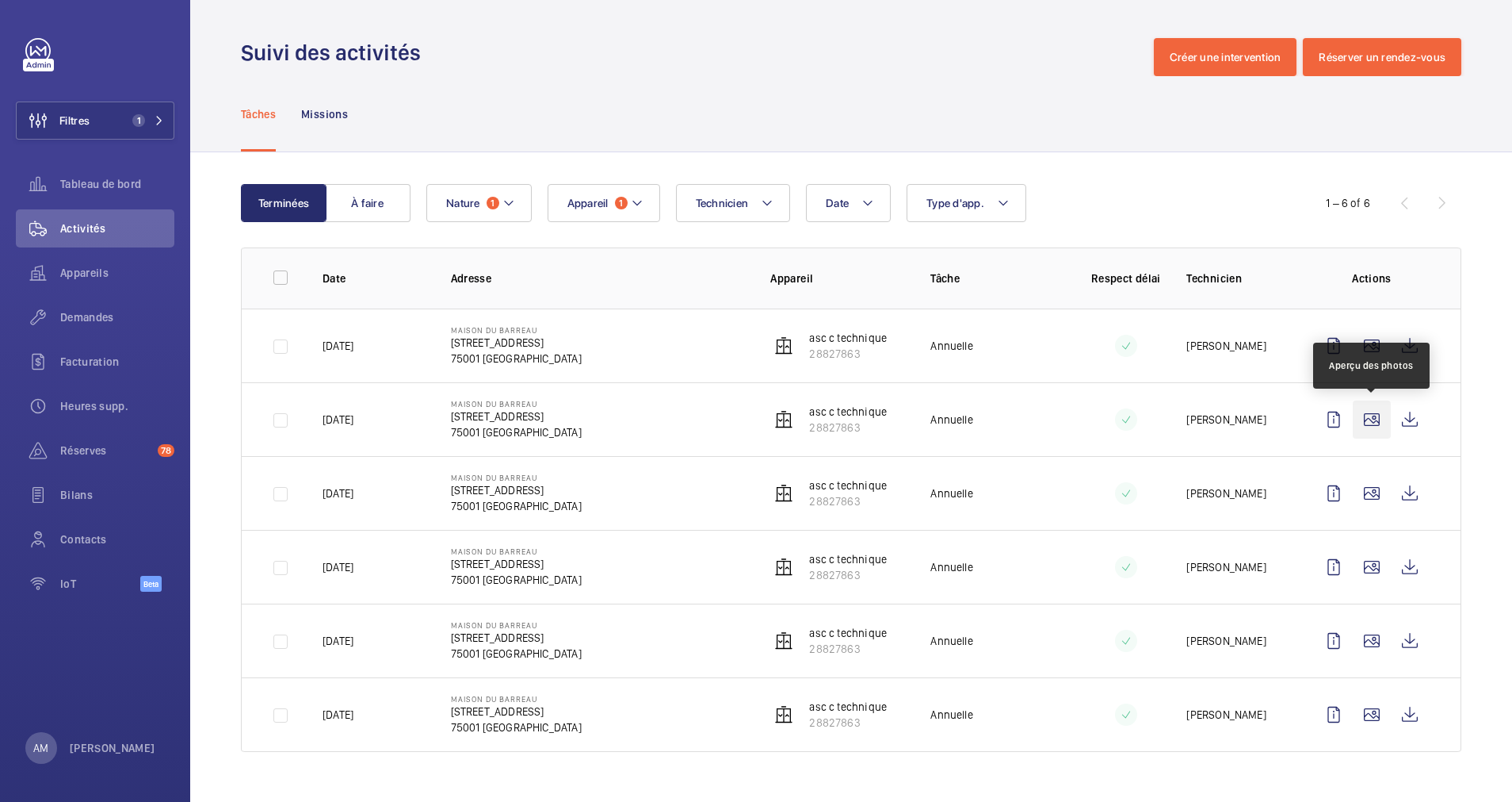
click at [1371, 416] on wm-front-icon-button at bounding box center [1372, 419] width 38 height 38
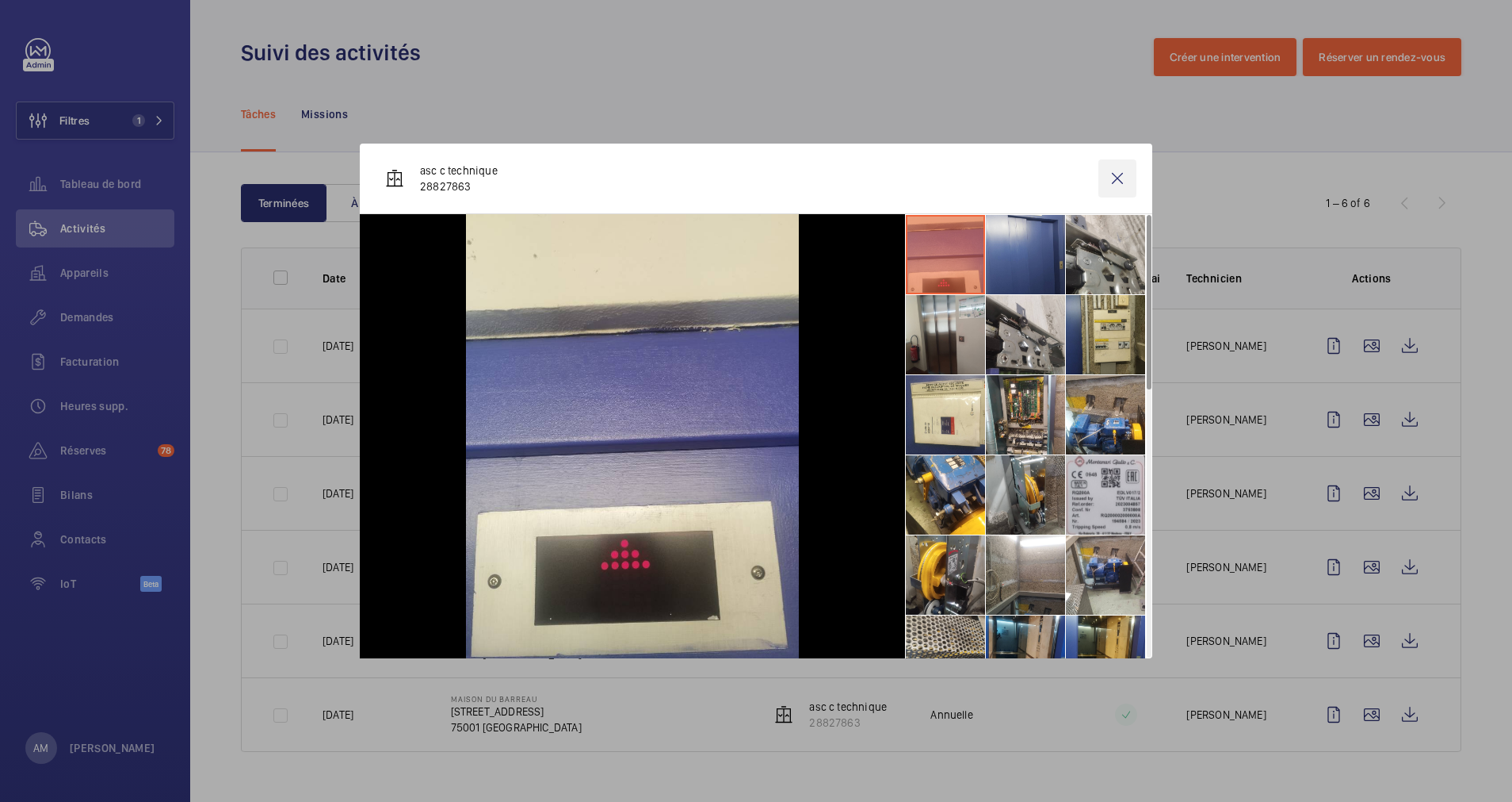
click at [1119, 175] on wm-front-icon-button at bounding box center [1117, 179] width 38 height 38
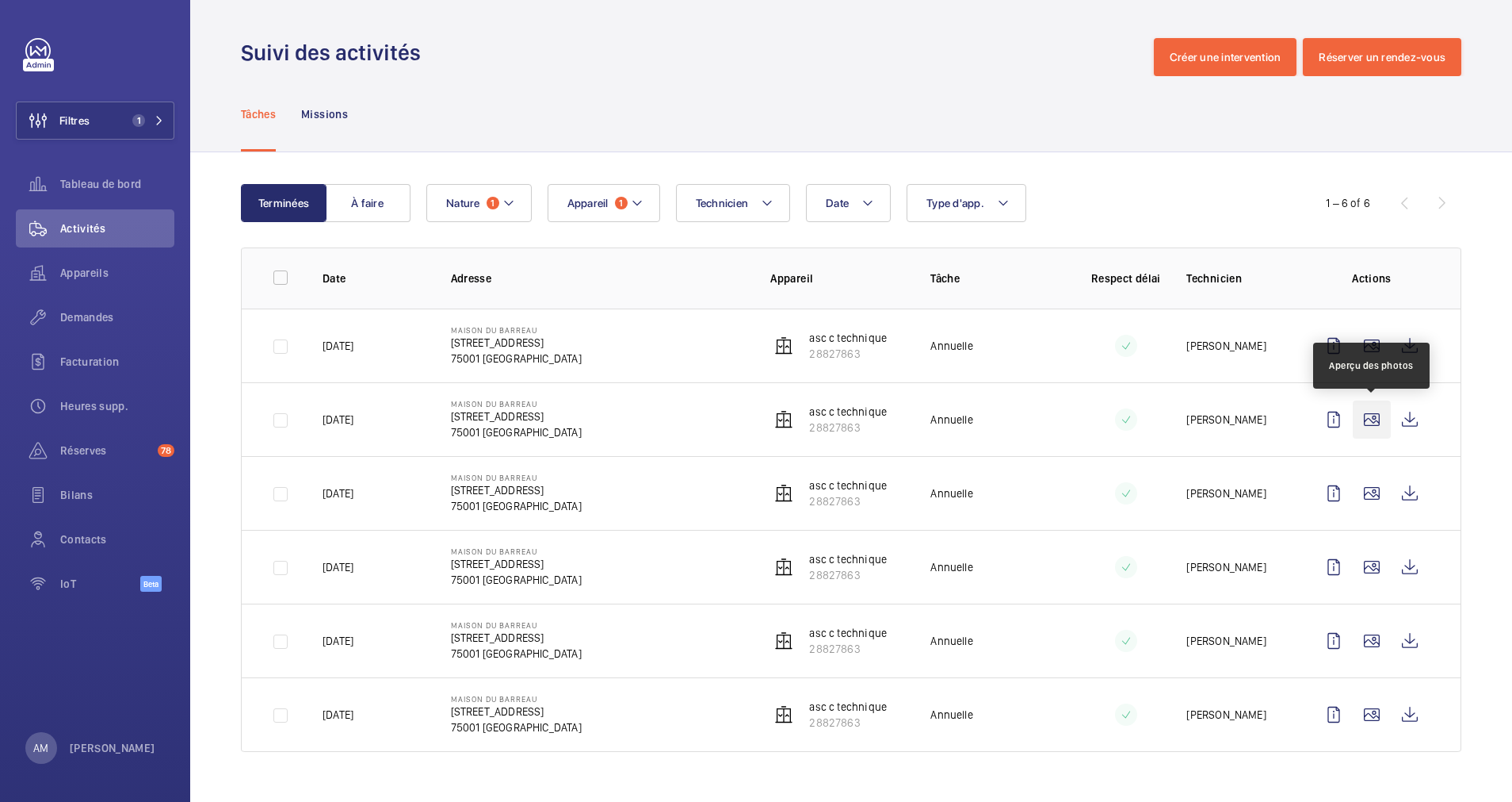
click at [1370, 407] on wm-front-icon-button at bounding box center [1372, 419] width 38 height 38
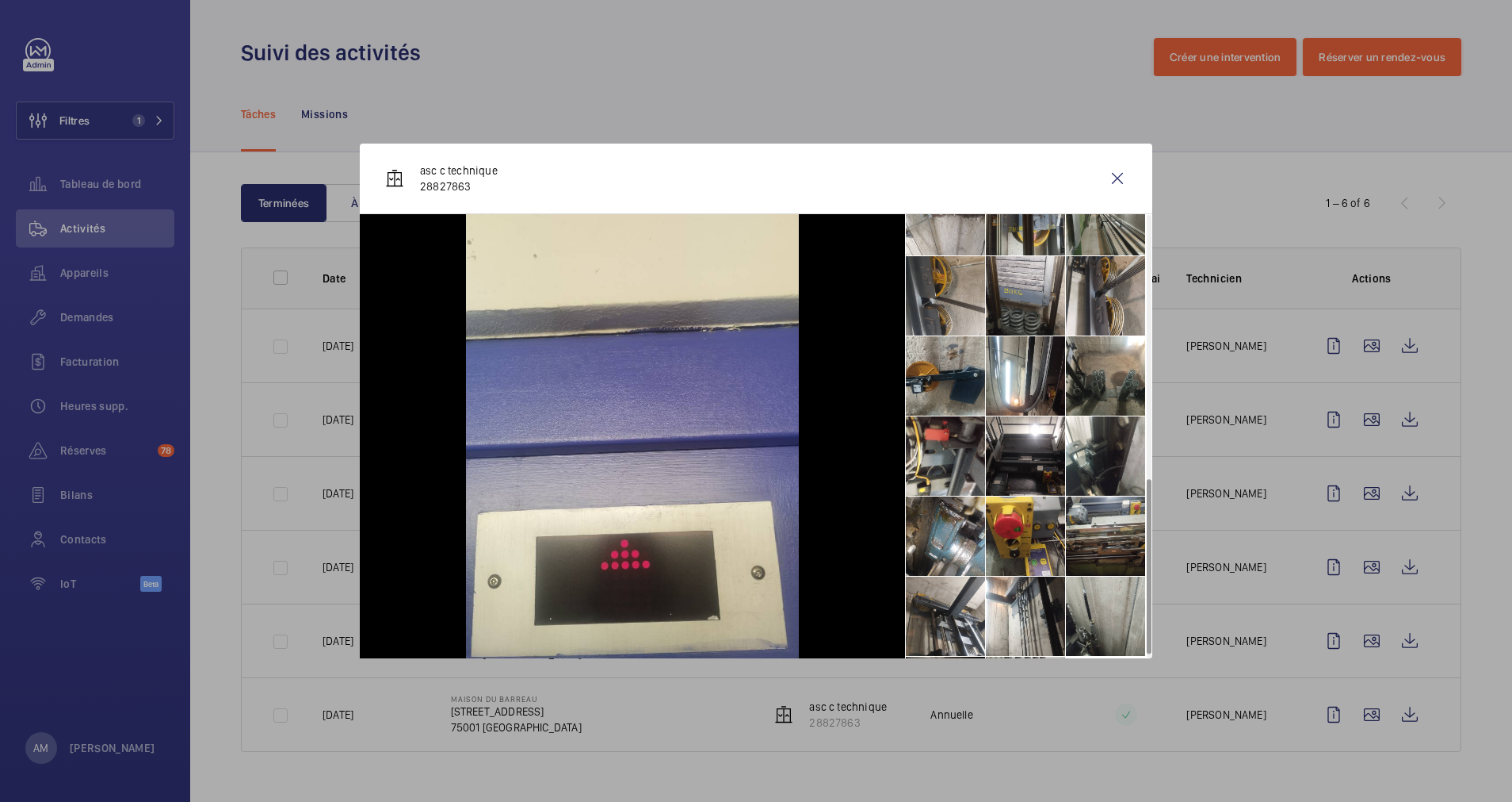
scroll to position [678, 0]
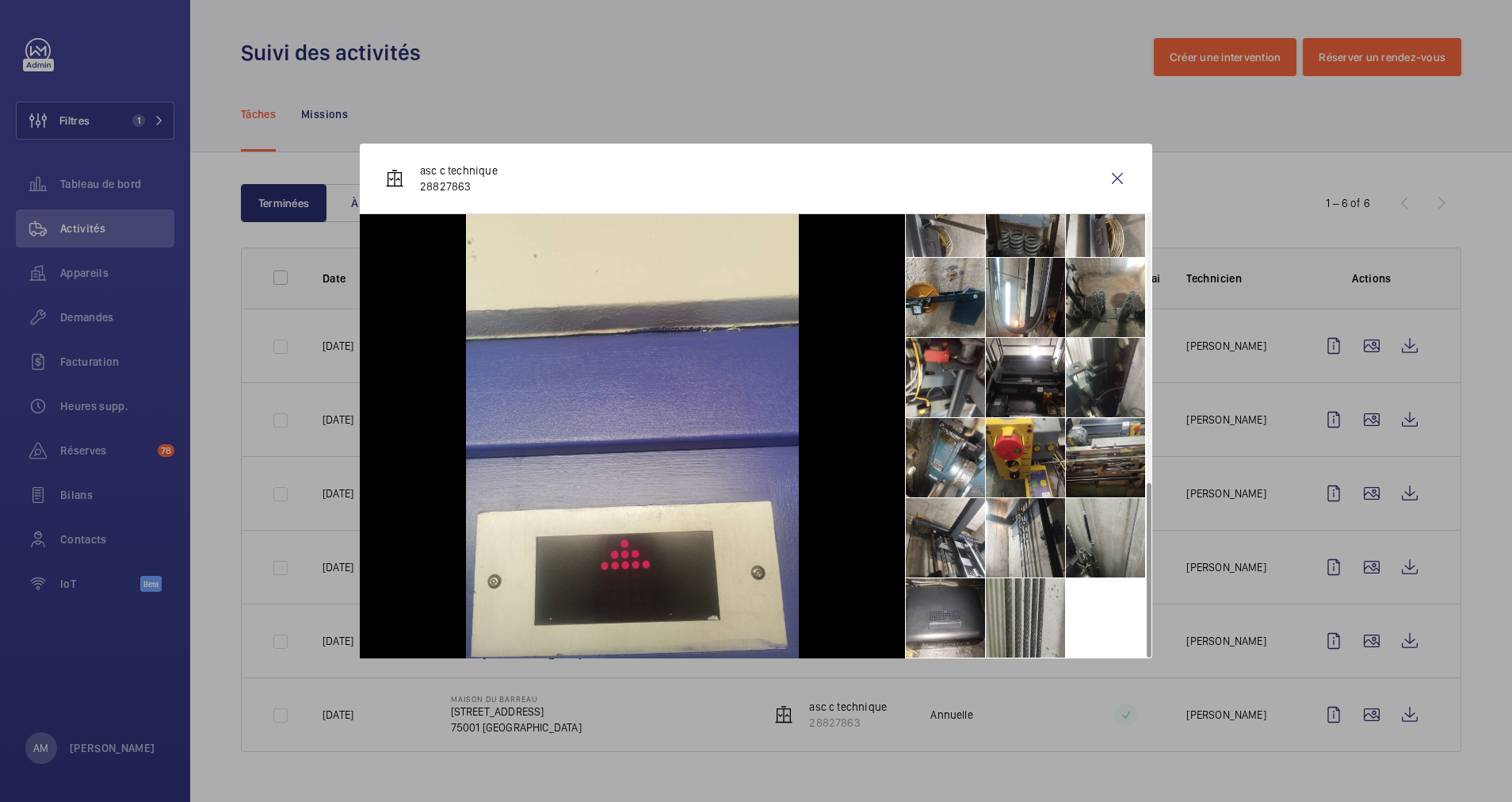
click at [1225, 141] on div at bounding box center [756, 401] width 1512 height 802
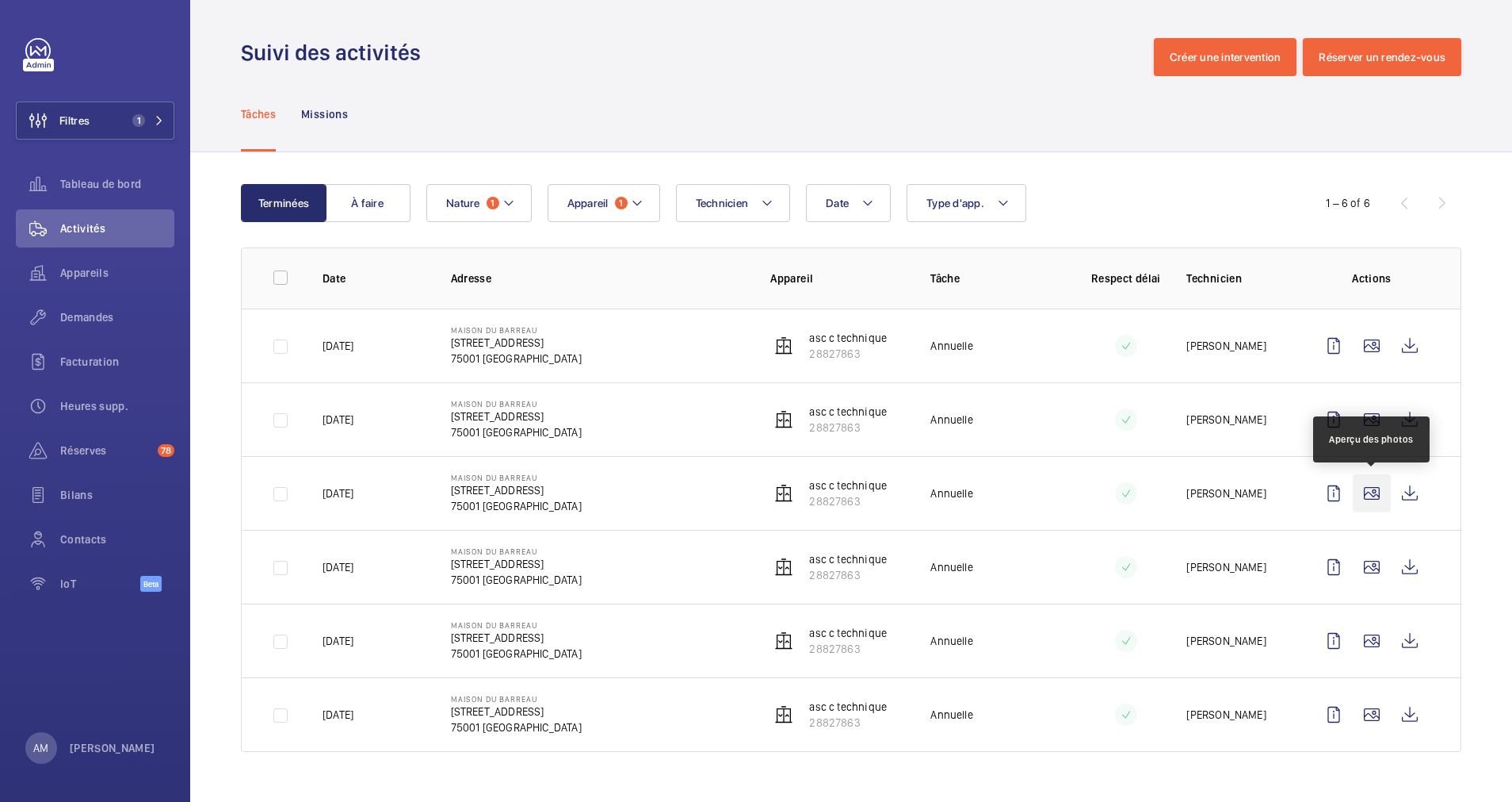
click at [1372, 501] on wm-front-icon-button at bounding box center [1372, 493] width 38 height 38
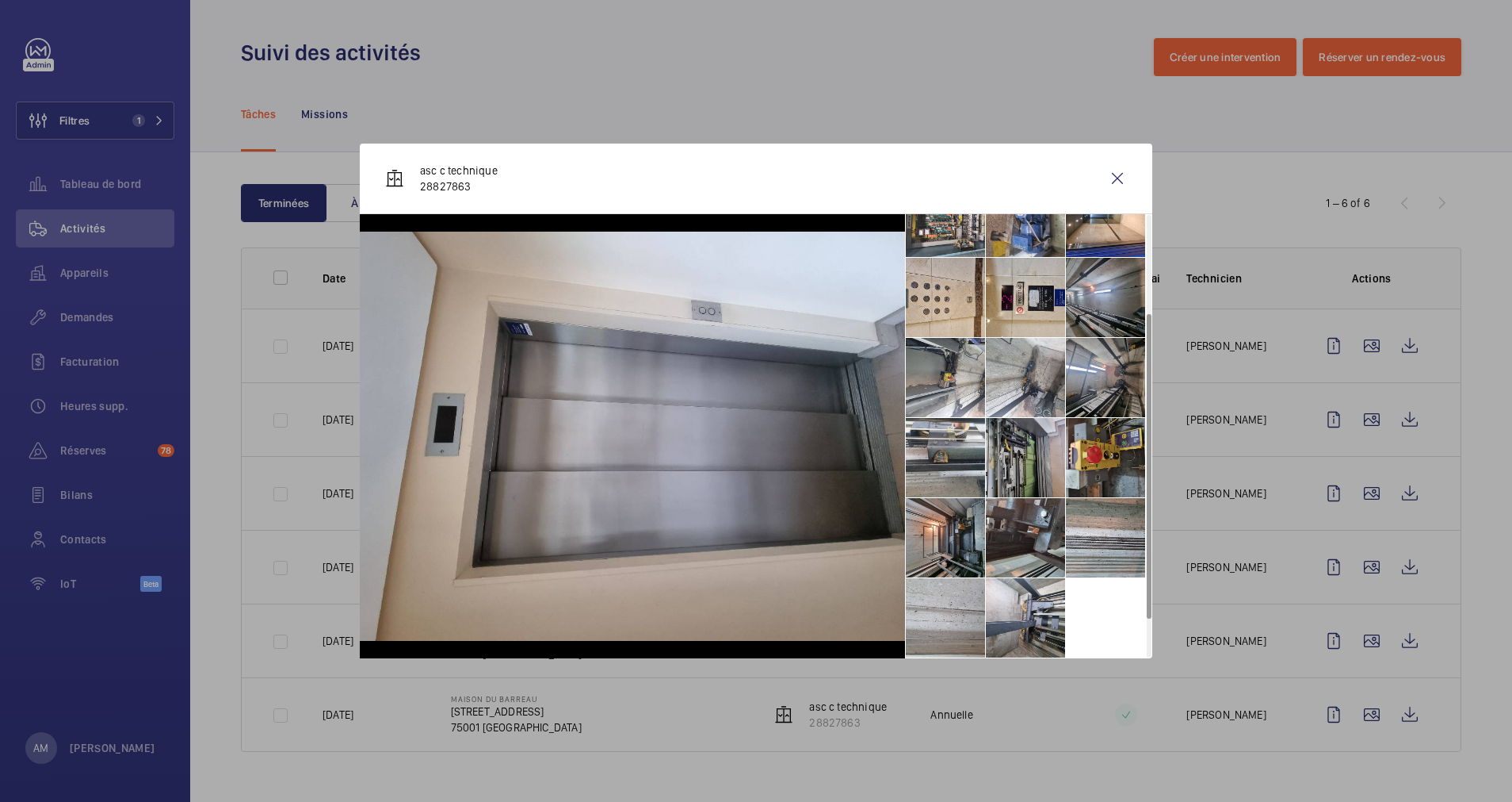
scroll to position [0, 0]
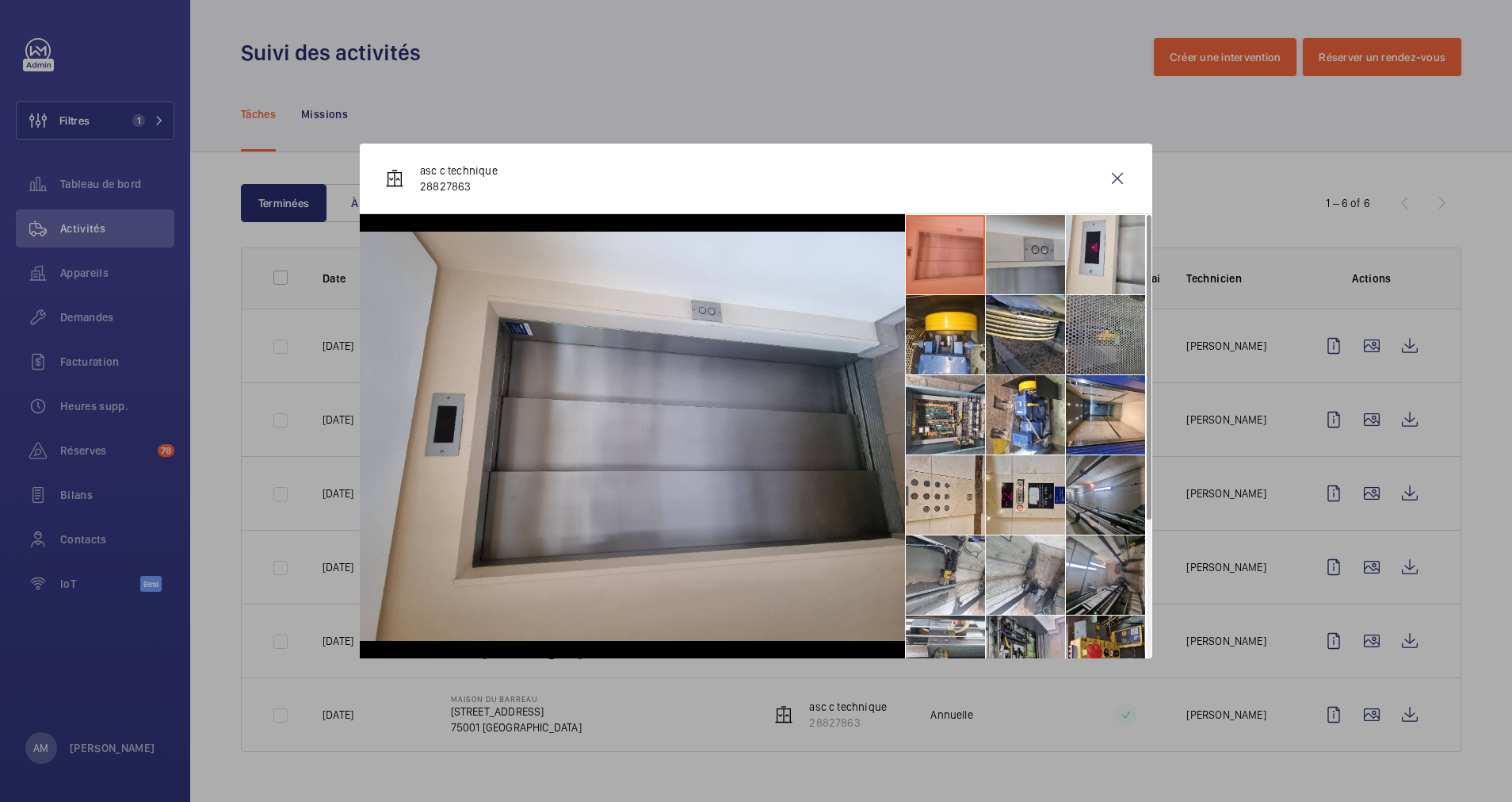
click at [1019, 236] on li at bounding box center [1026, 254] width 79 height 79
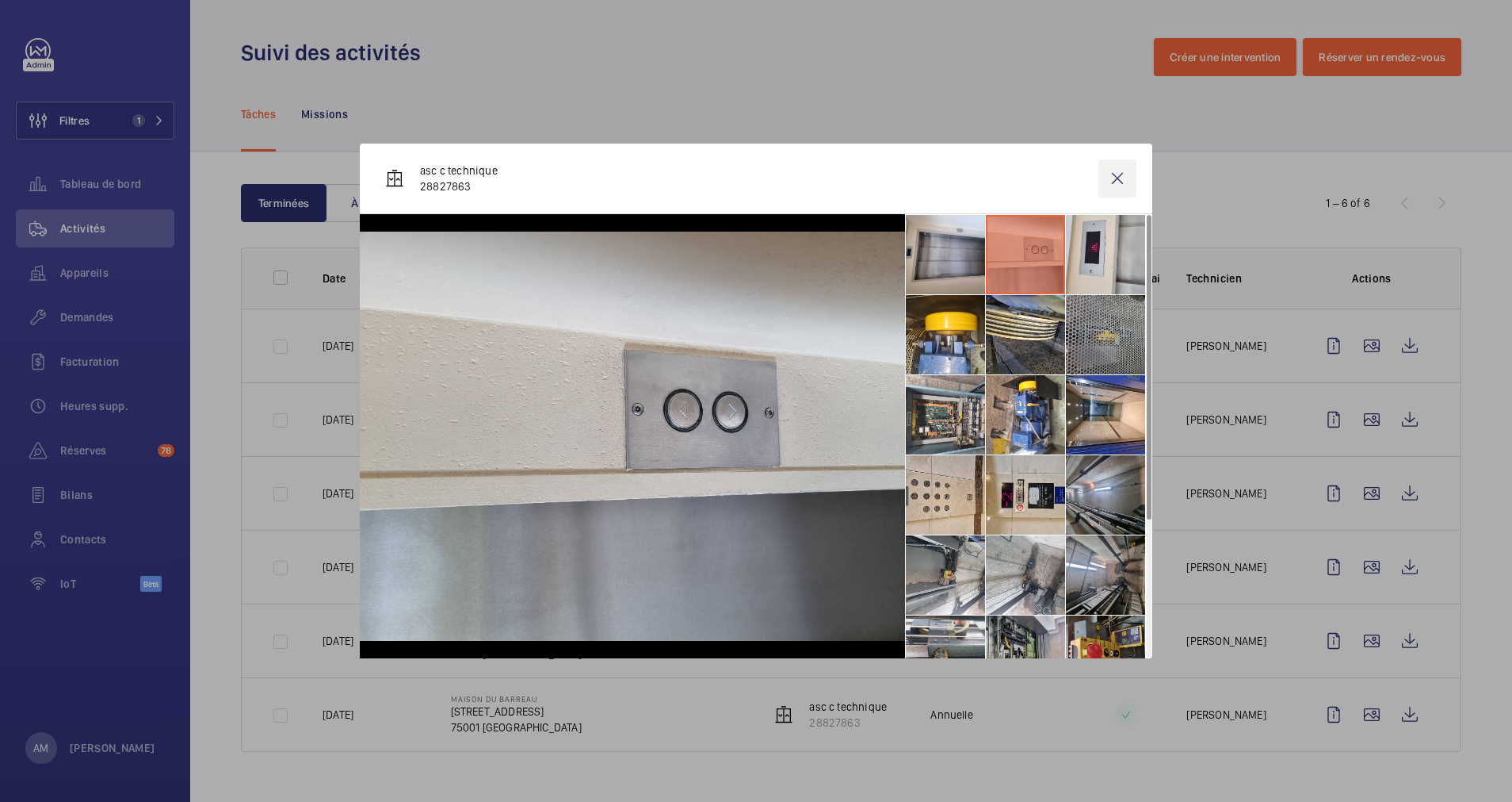
click at [1118, 175] on wm-front-icon-button at bounding box center [1117, 179] width 38 height 38
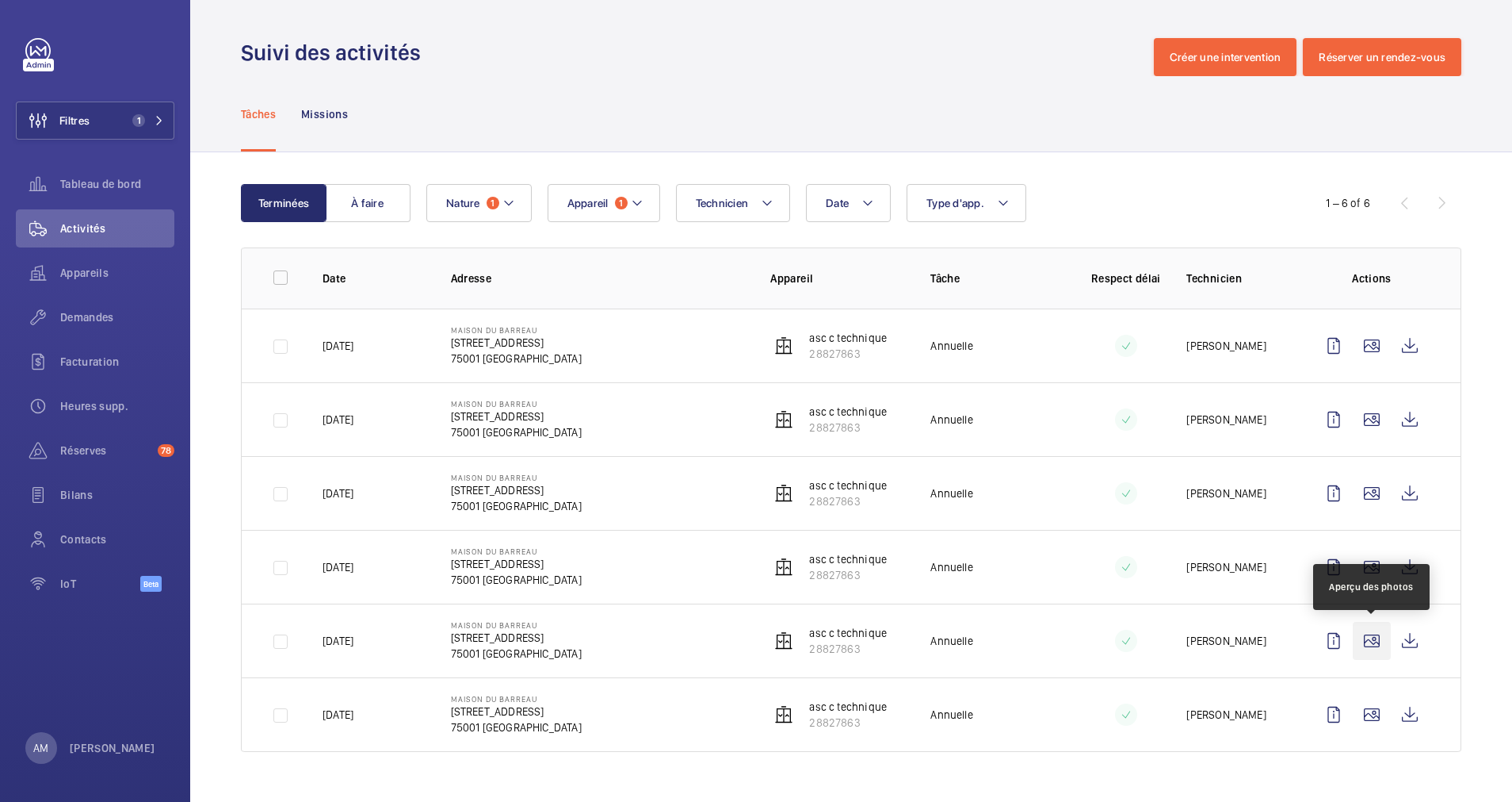
click at [1372, 643] on wm-front-icon-button at bounding box center [1372, 640] width 38 height 38
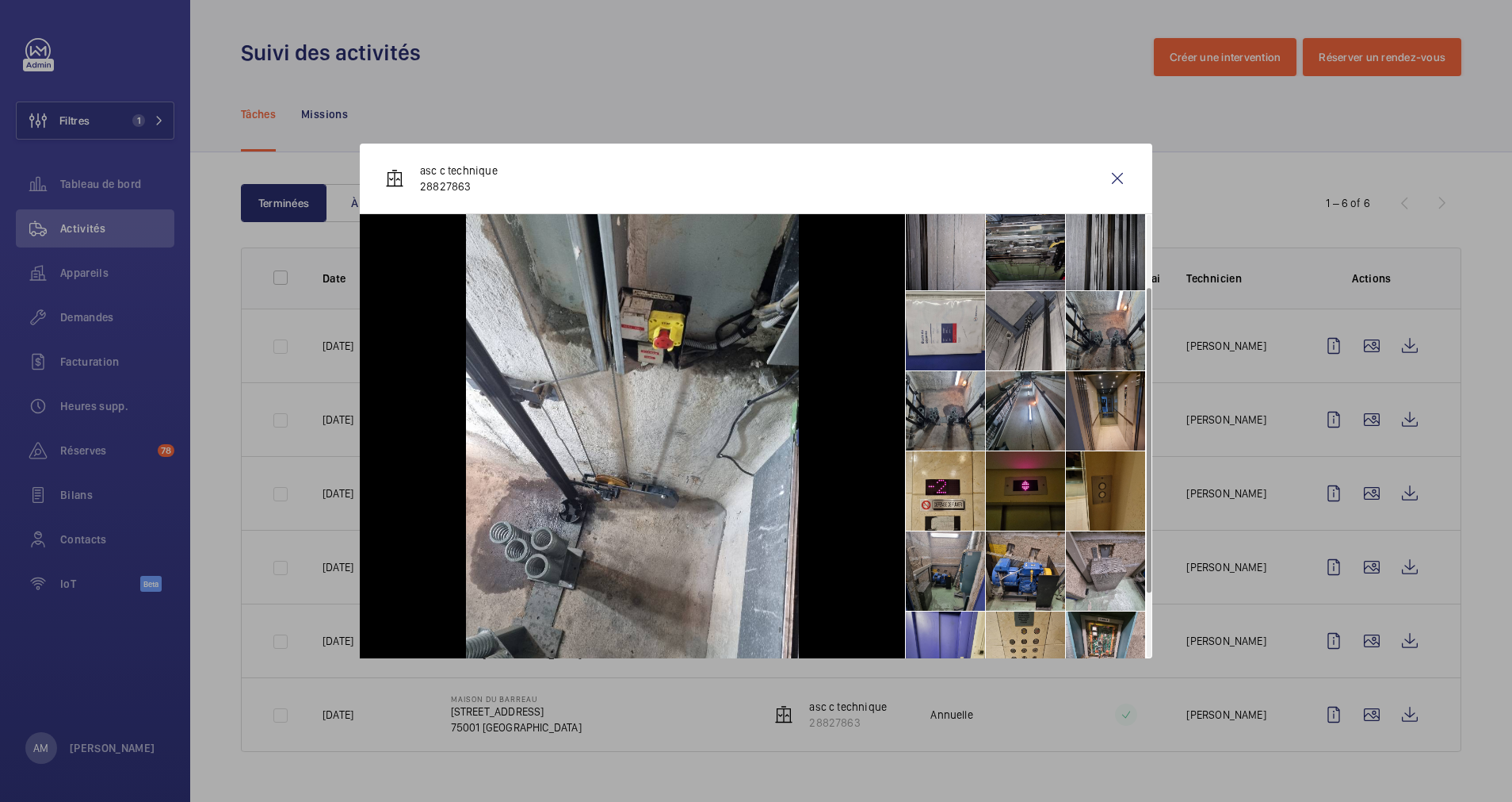
scroll to position [197, 0]
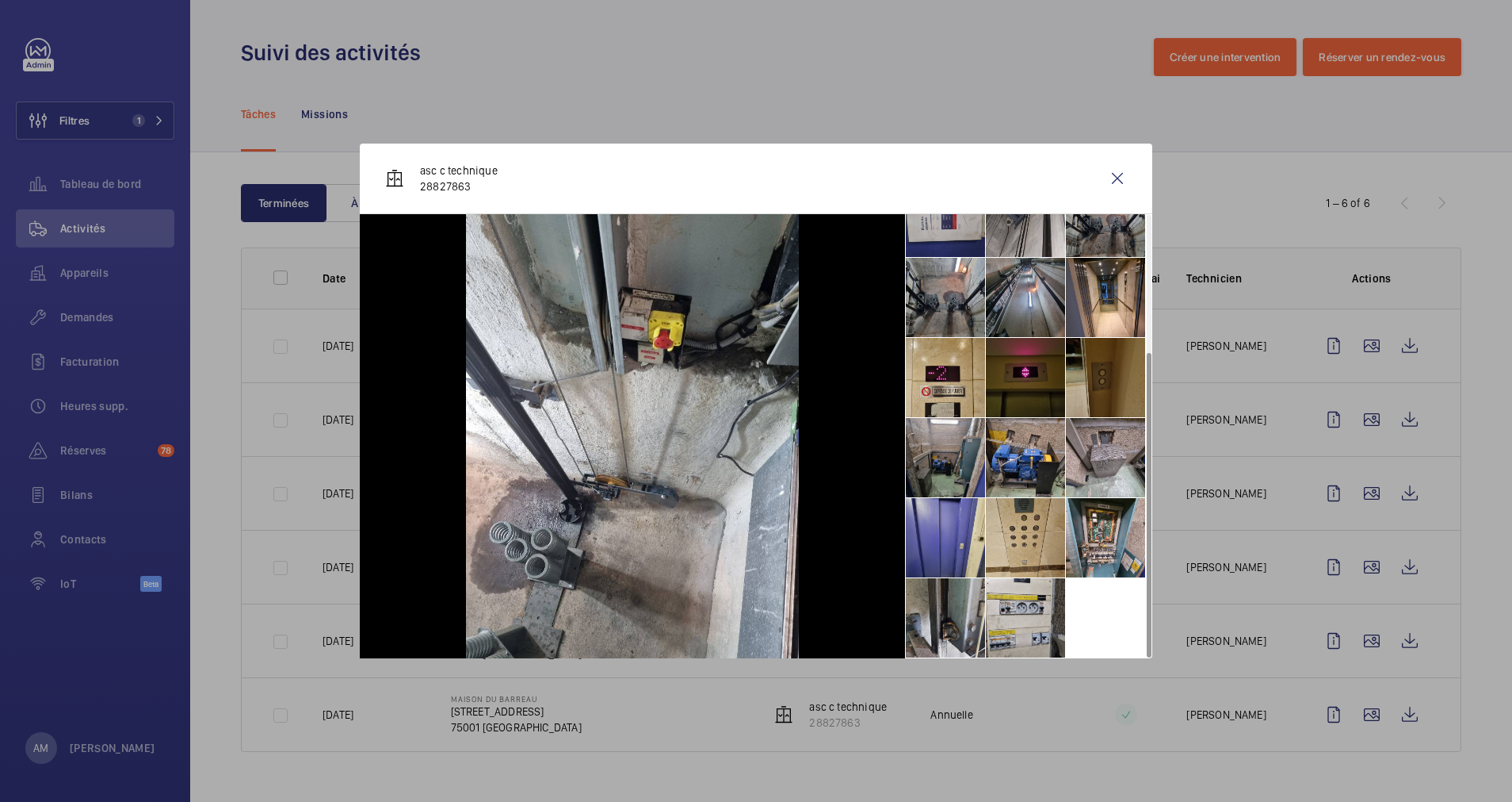
click at [1103, 391] on li at bounding box center [1106, 378] width 79 height 79
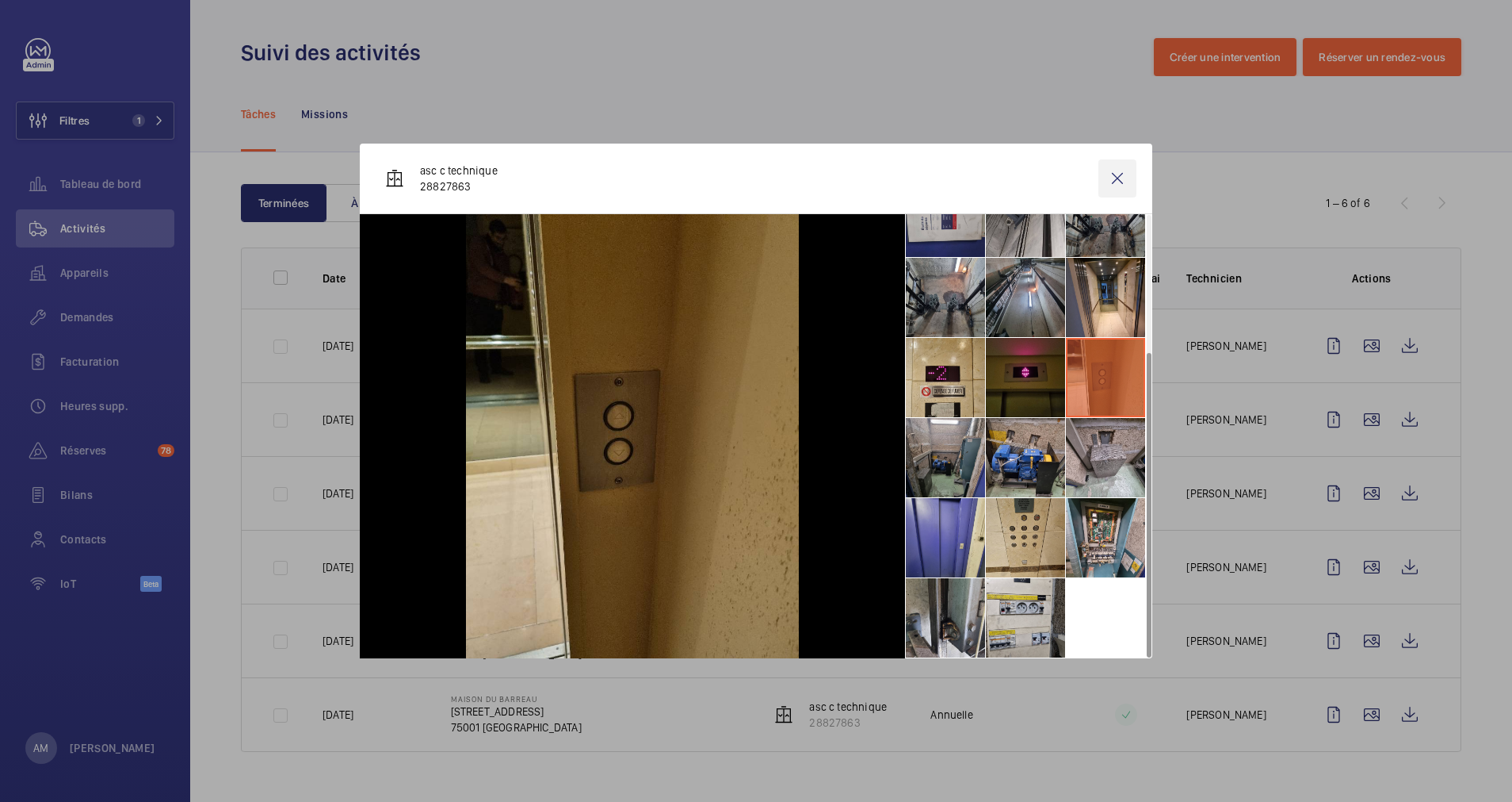
click at [1113, 177] on wm-front-icon-button at bounding box center [1117, 179] width 38 height 38
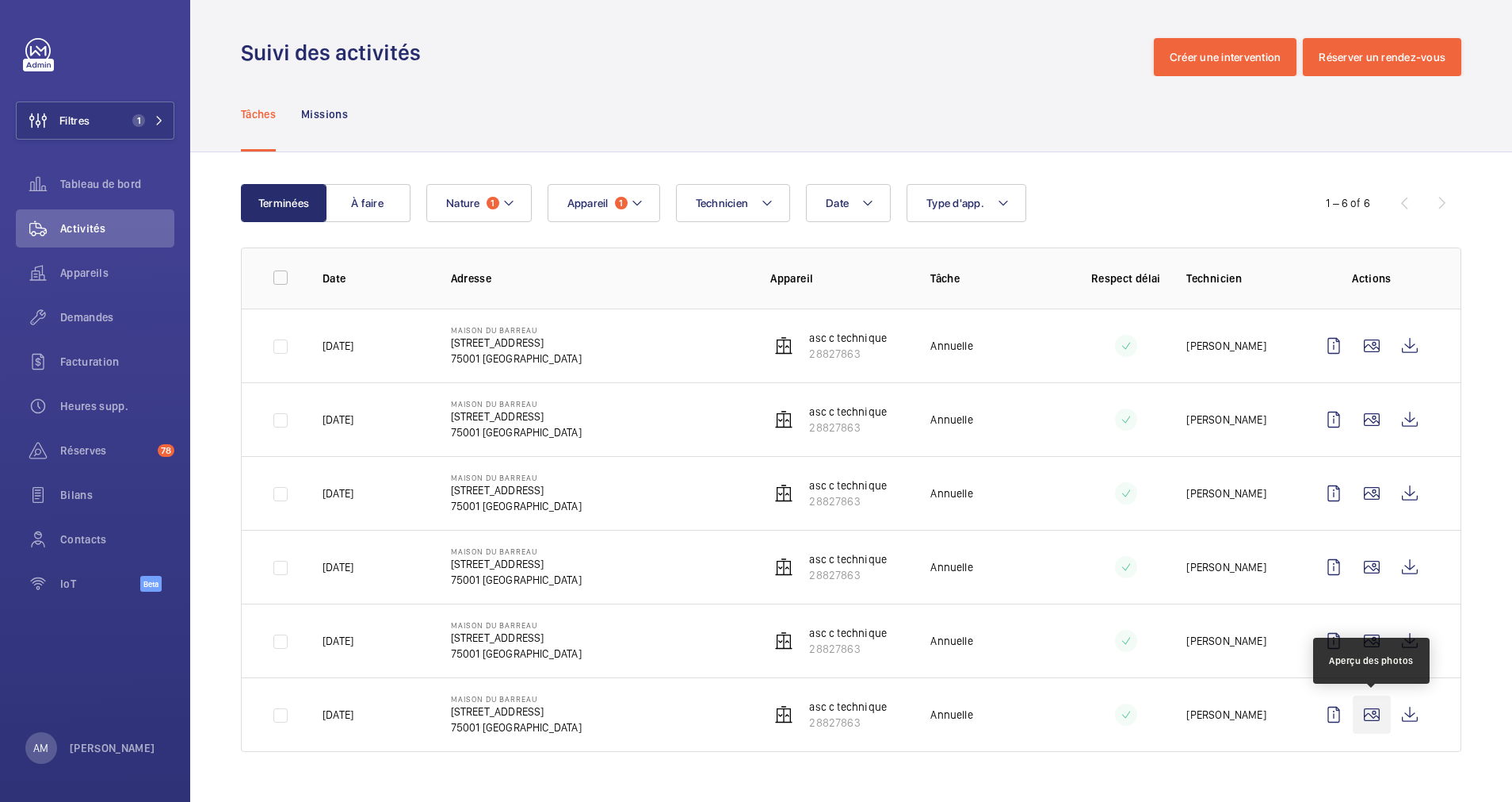
click at [1375, 716] on wm-front-icon-button at bounding box center [1372, 714] width 38 height 38
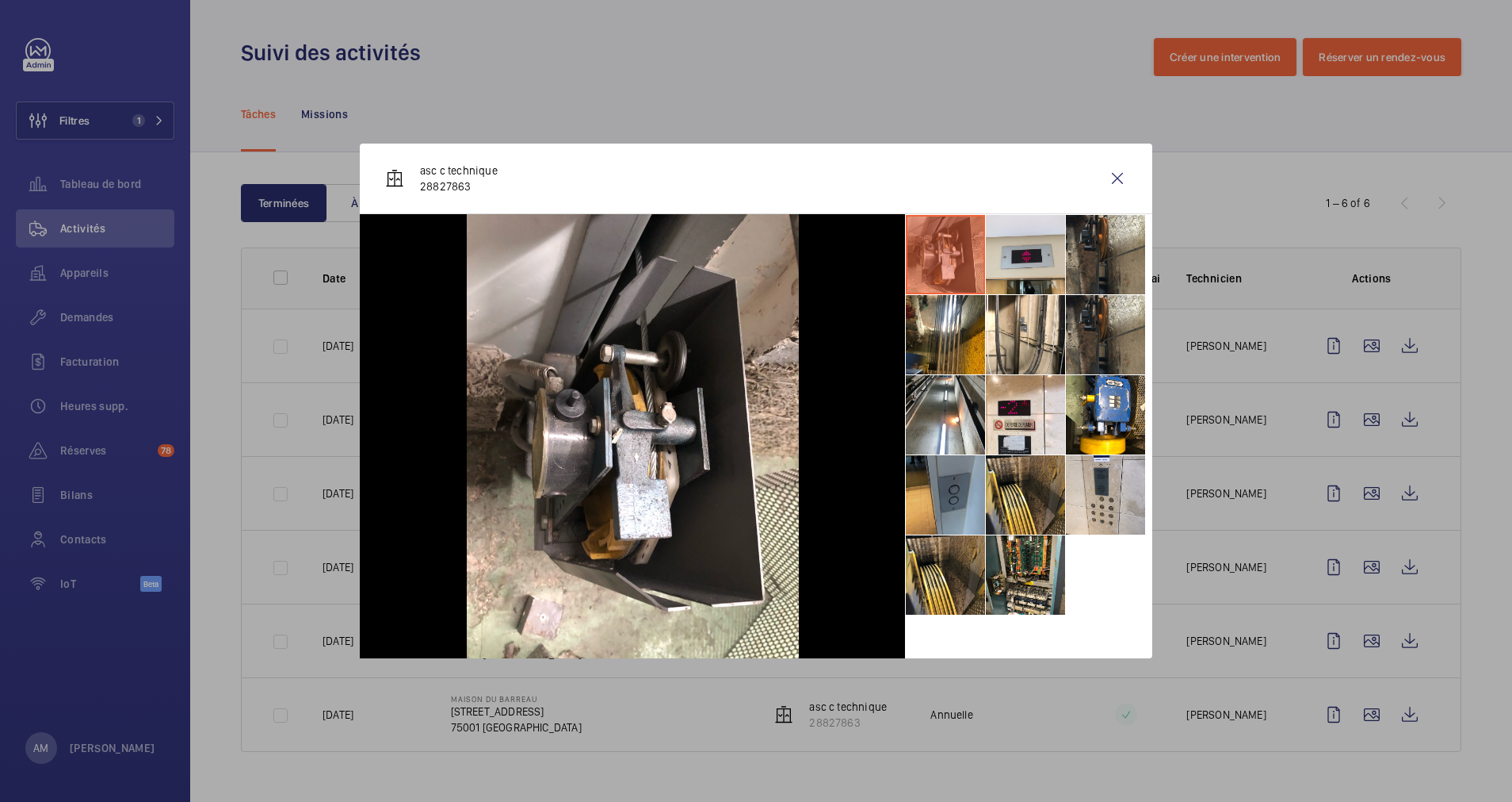
click at [941, 487] on li at bounding box center [945, 495] width 79 height 79
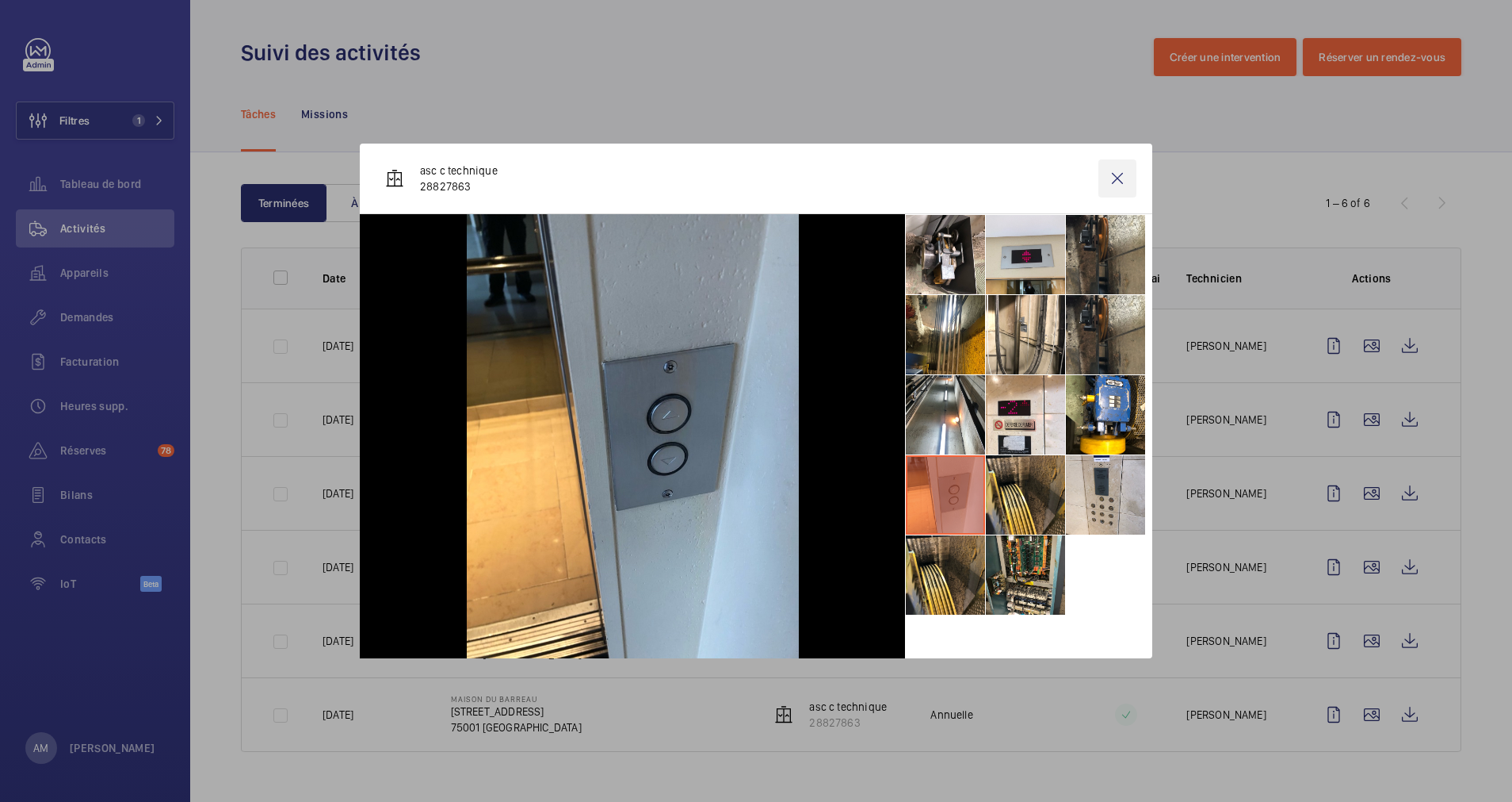
click at [1106, 170] on wm-front-icon-button at bounding box center [1117, 179] width 38 height 38
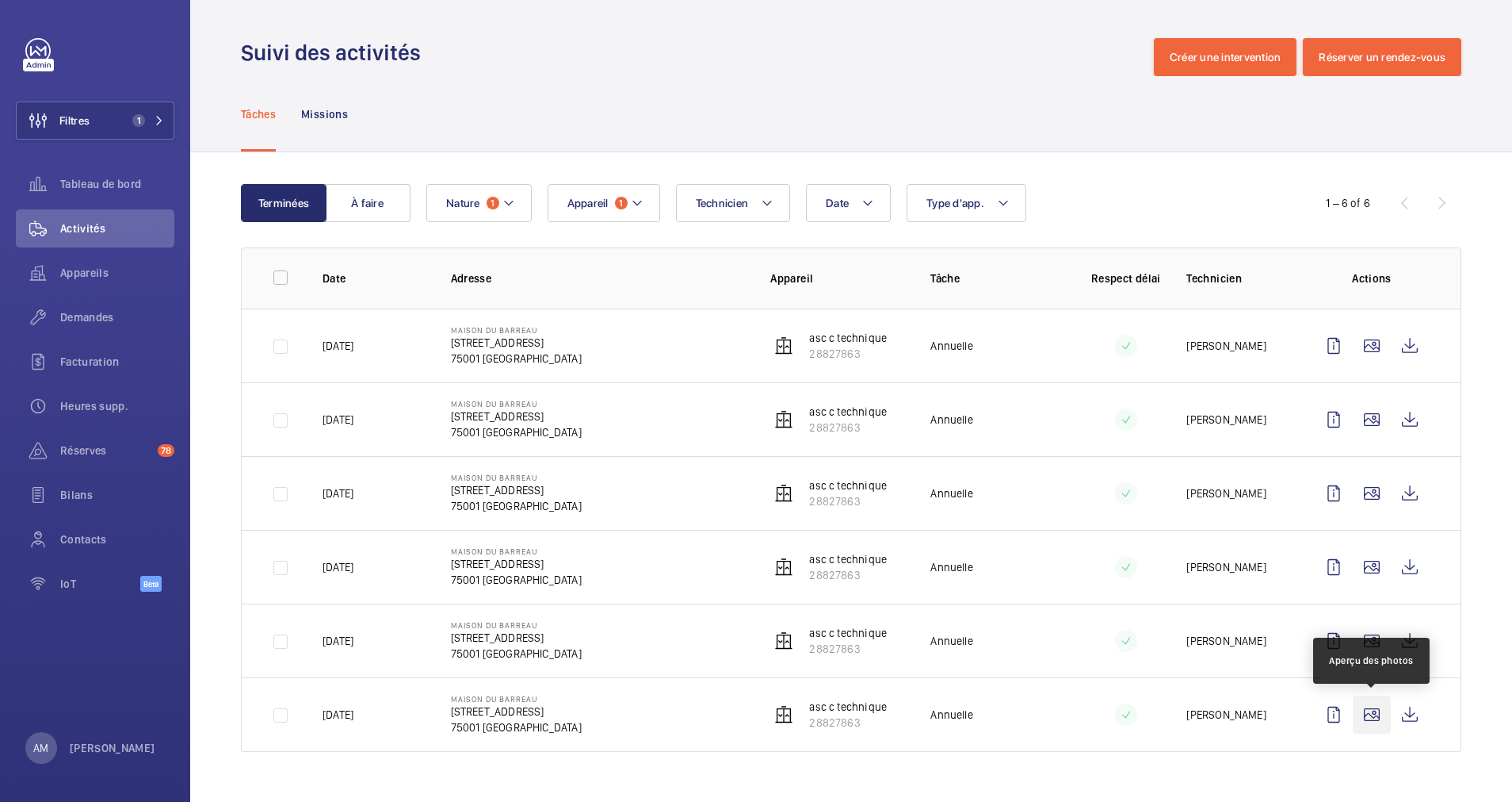
click at [1385, 723] on wm-front-icon-button at bounding box center [1372, 714] width 38 height 38
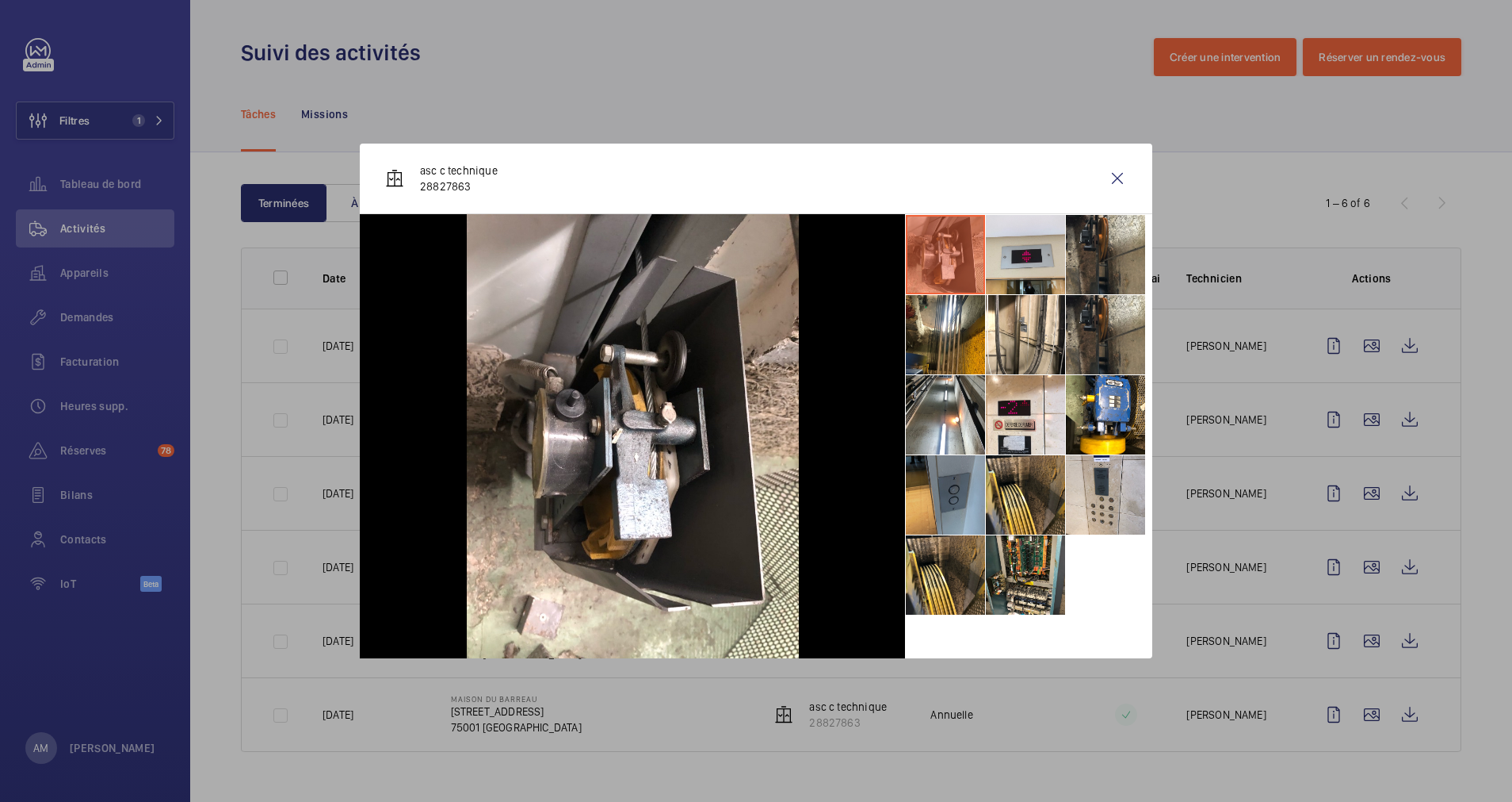
click at [937, 502] on li at bounding box center [945, 495] width 79 height 79
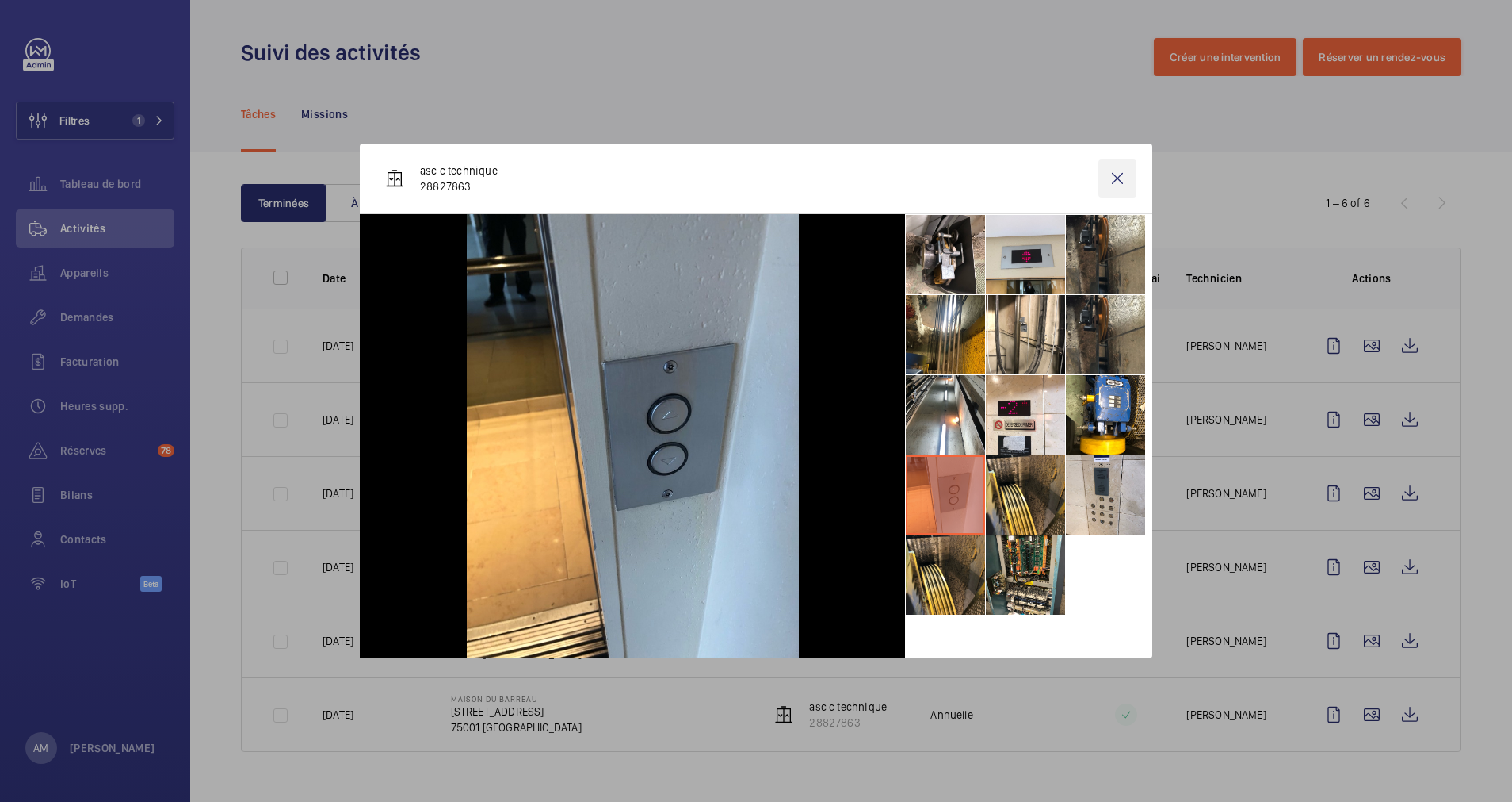
click at [1114, 176] on wm-front-icon-button at bounding box center [1117, 179] width 38 height 38
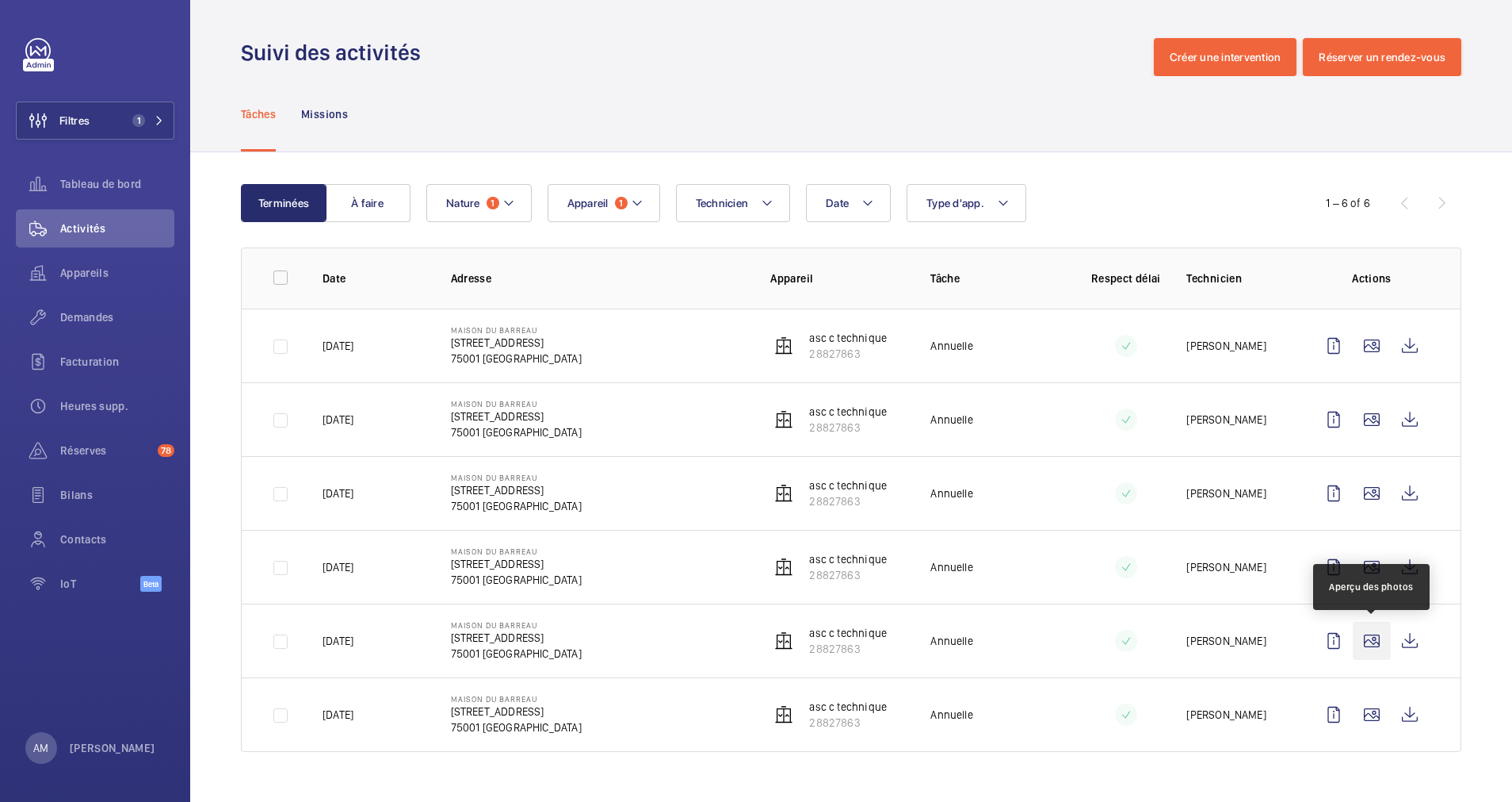
click at [1367, 636] on wm-front-icon-button at bounding box center [1372, 640] width 38 height 38
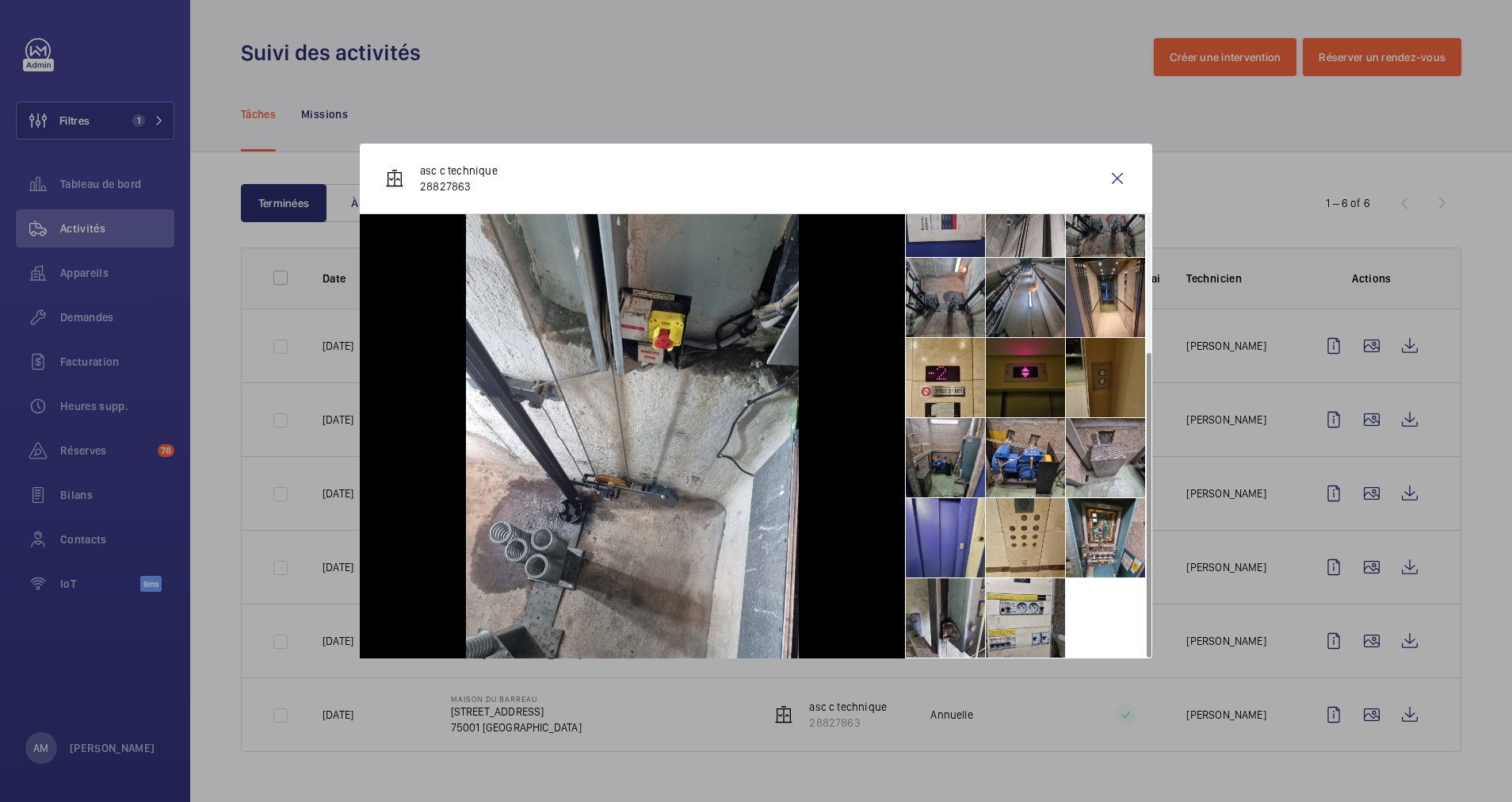
click at [1084, 387] on li at bounding box center [1106, 378] width 79 height 79
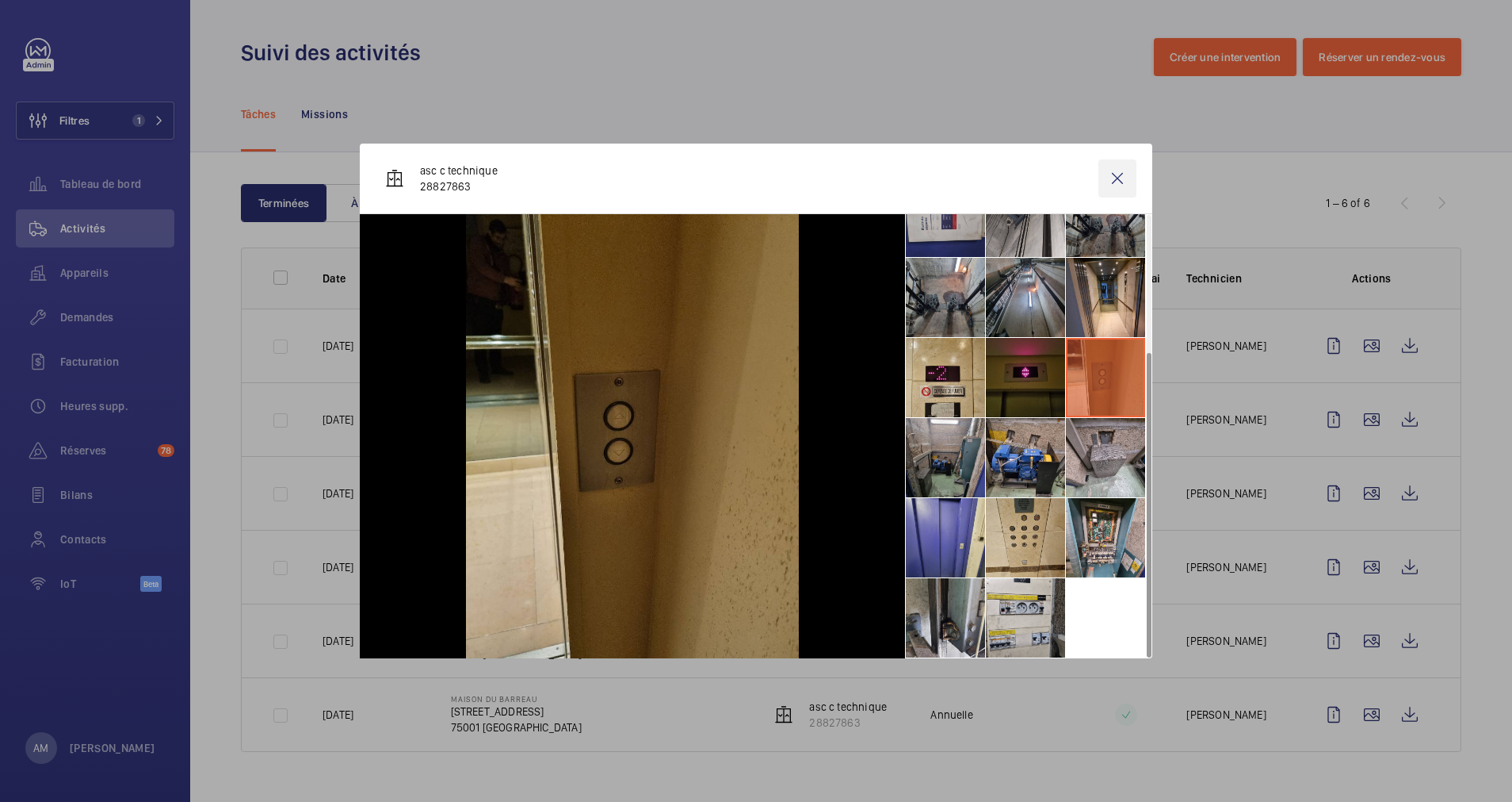
click at [1133, 183] on wm-front-icon-button at bounding box center [1117, 179] width 38 height 38
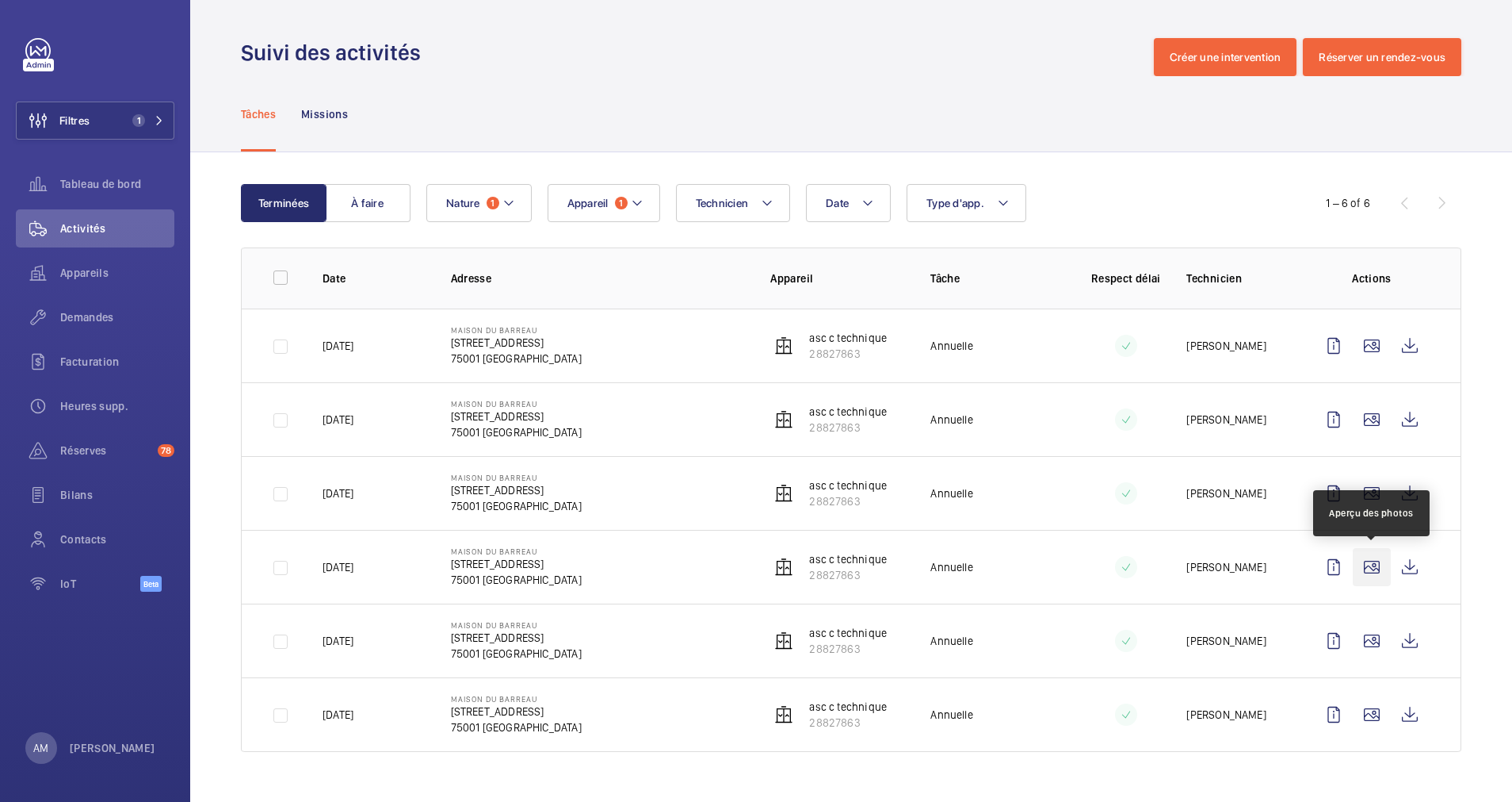
click at [1383, 558] on wm-front-icon-button at bounding box center [1372, 567] width 38 height 38
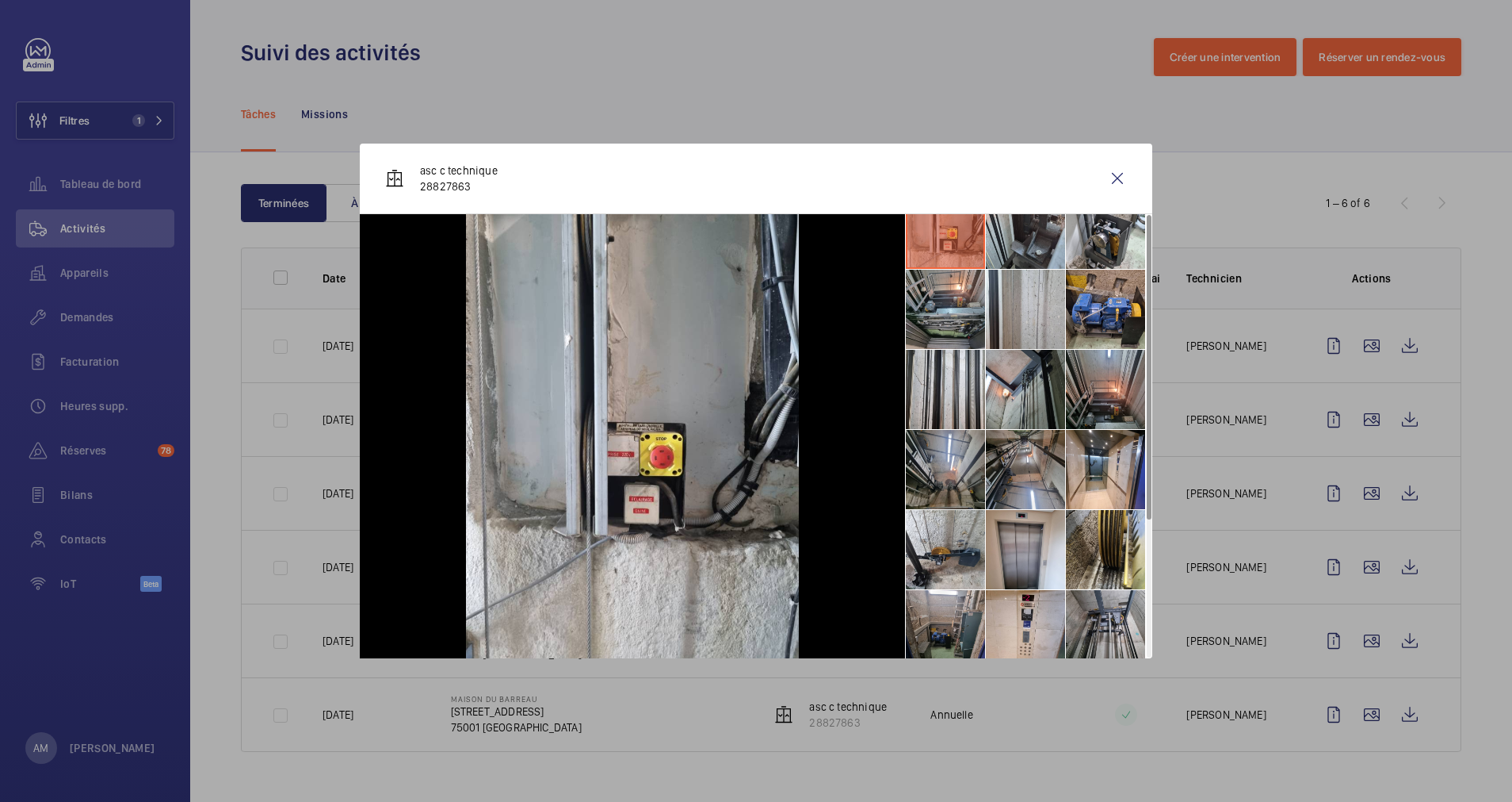
scroll to position [0, 0]
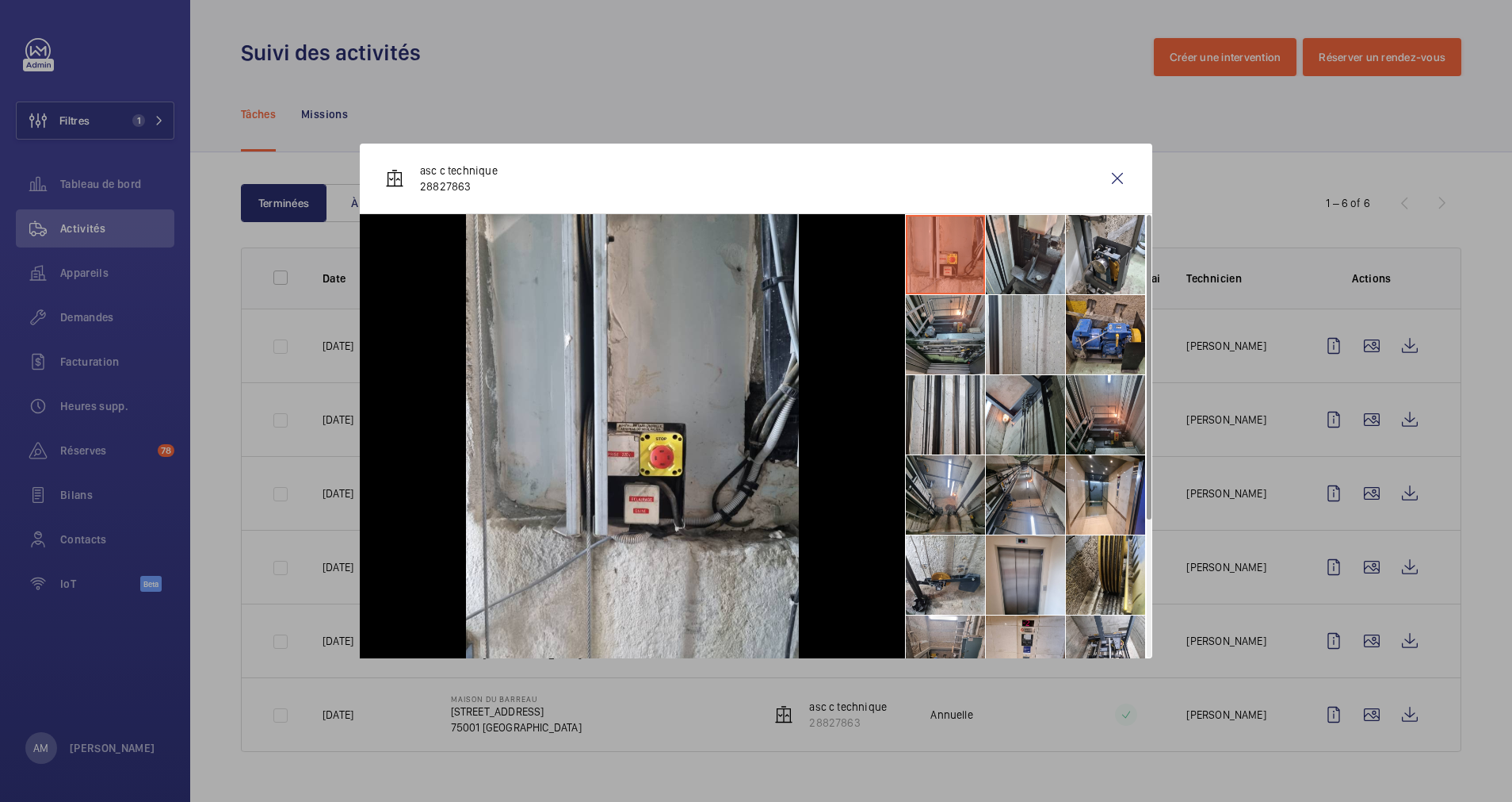
click at [1286, 509] on div at bounding box center [756, 401] width 1512 height 802
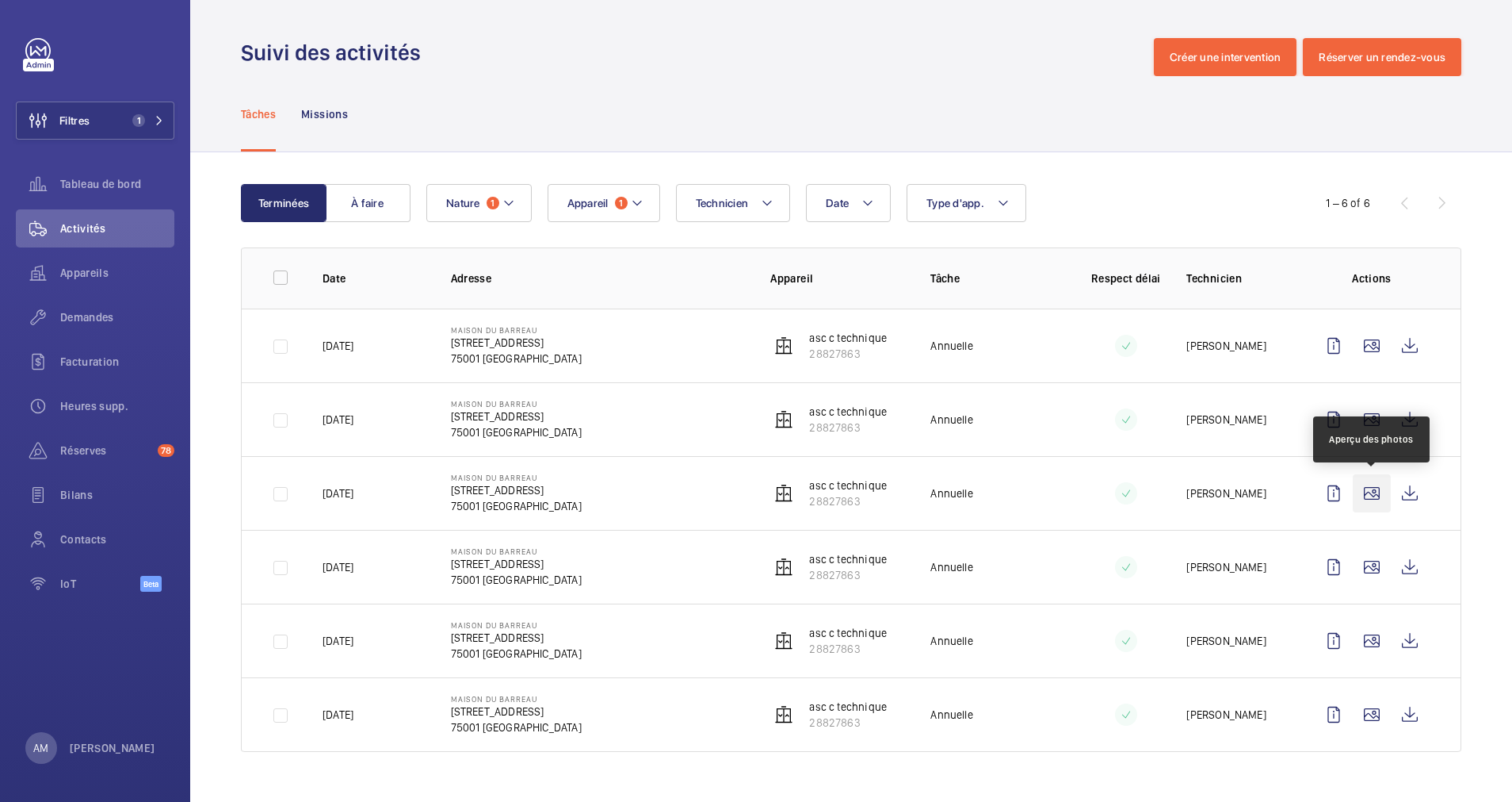
click at [1370, 493] on wm-front-icon-button at bounding box center [1372, 493] width 38 height 38
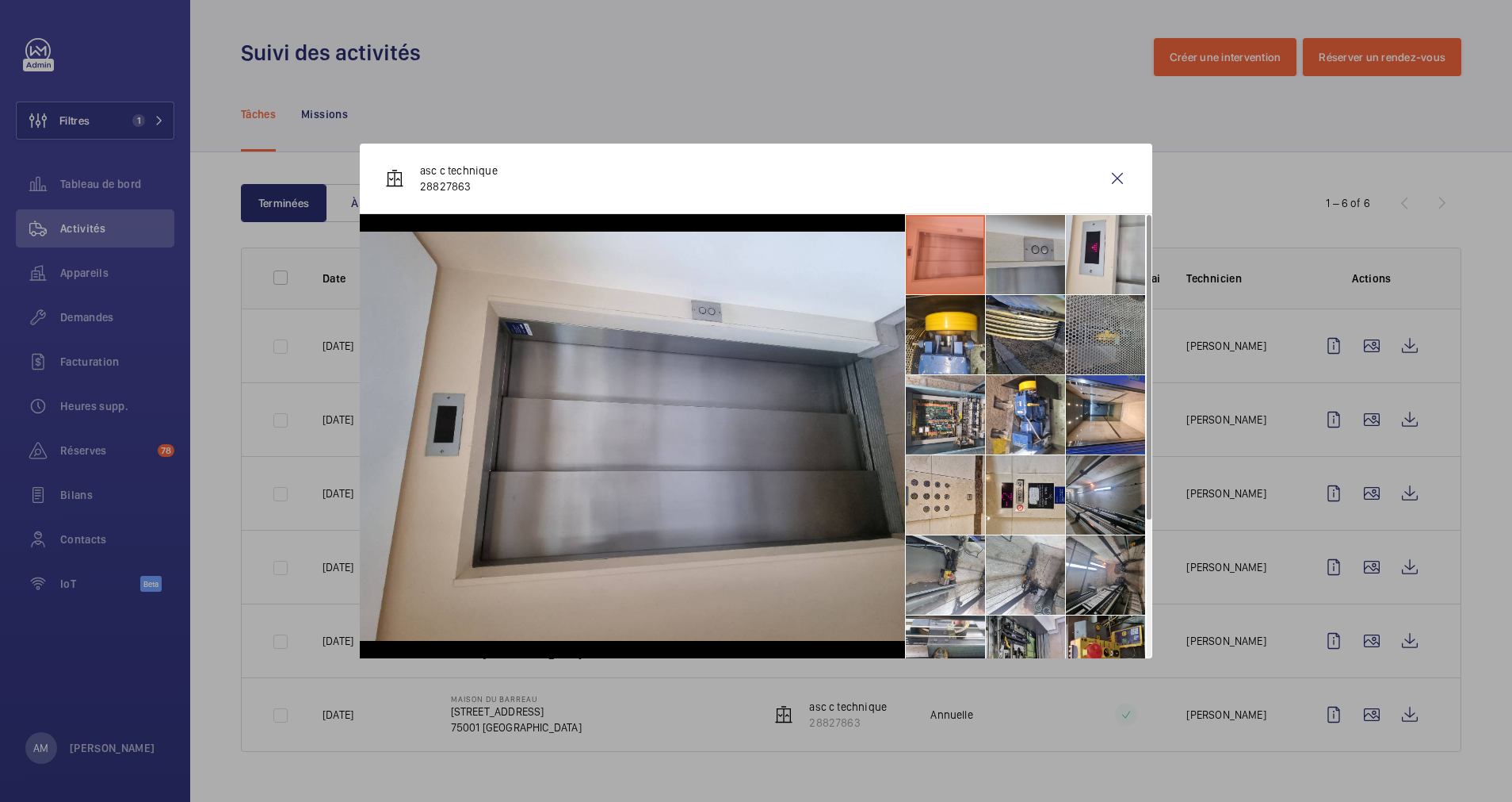
click at [1025, 251] on li at bounding box center [1026, 254] width 79 height 79
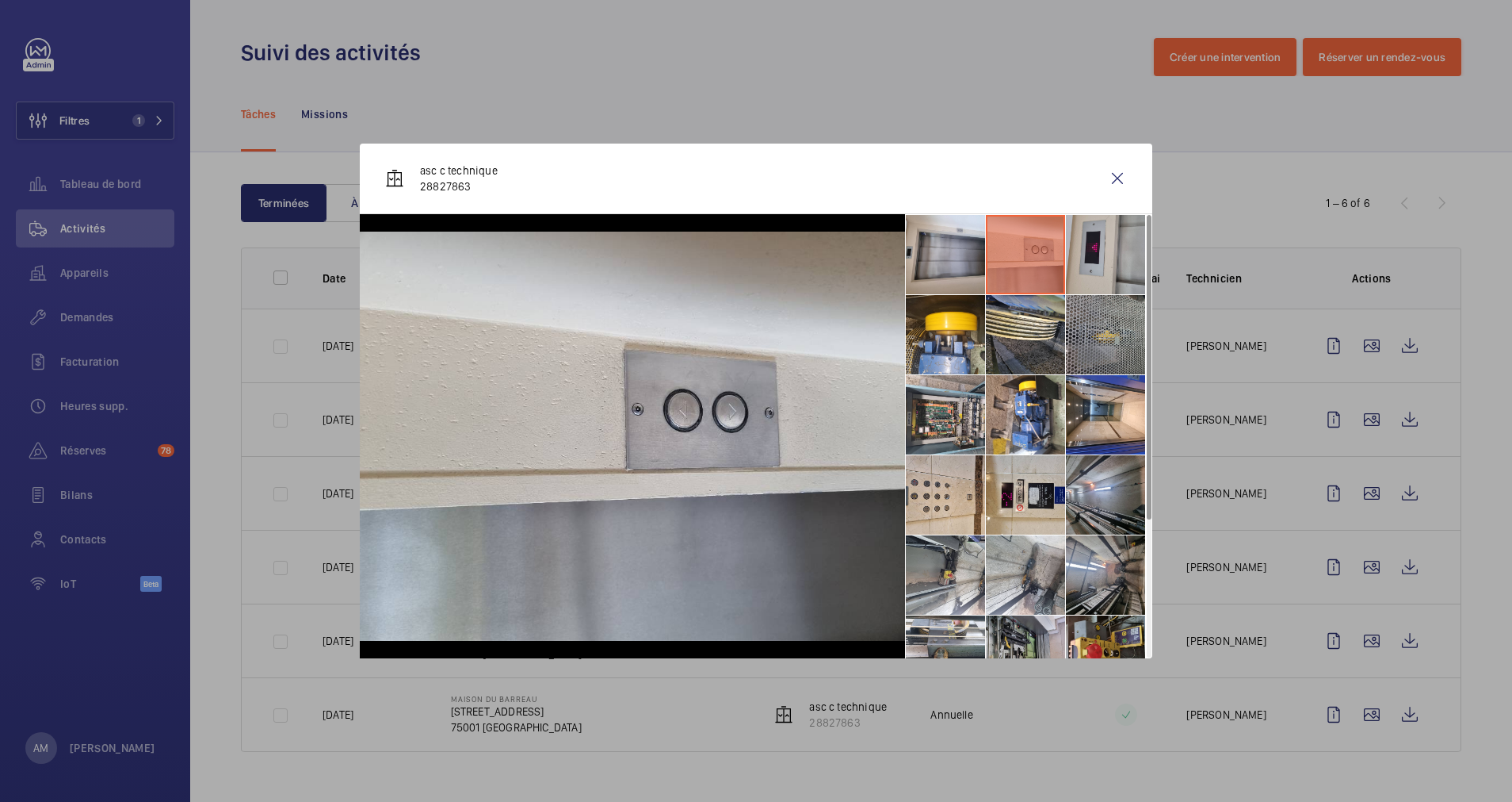
click at [1100, 236] on li at bounding box center [1106, 254] width 79 height 79
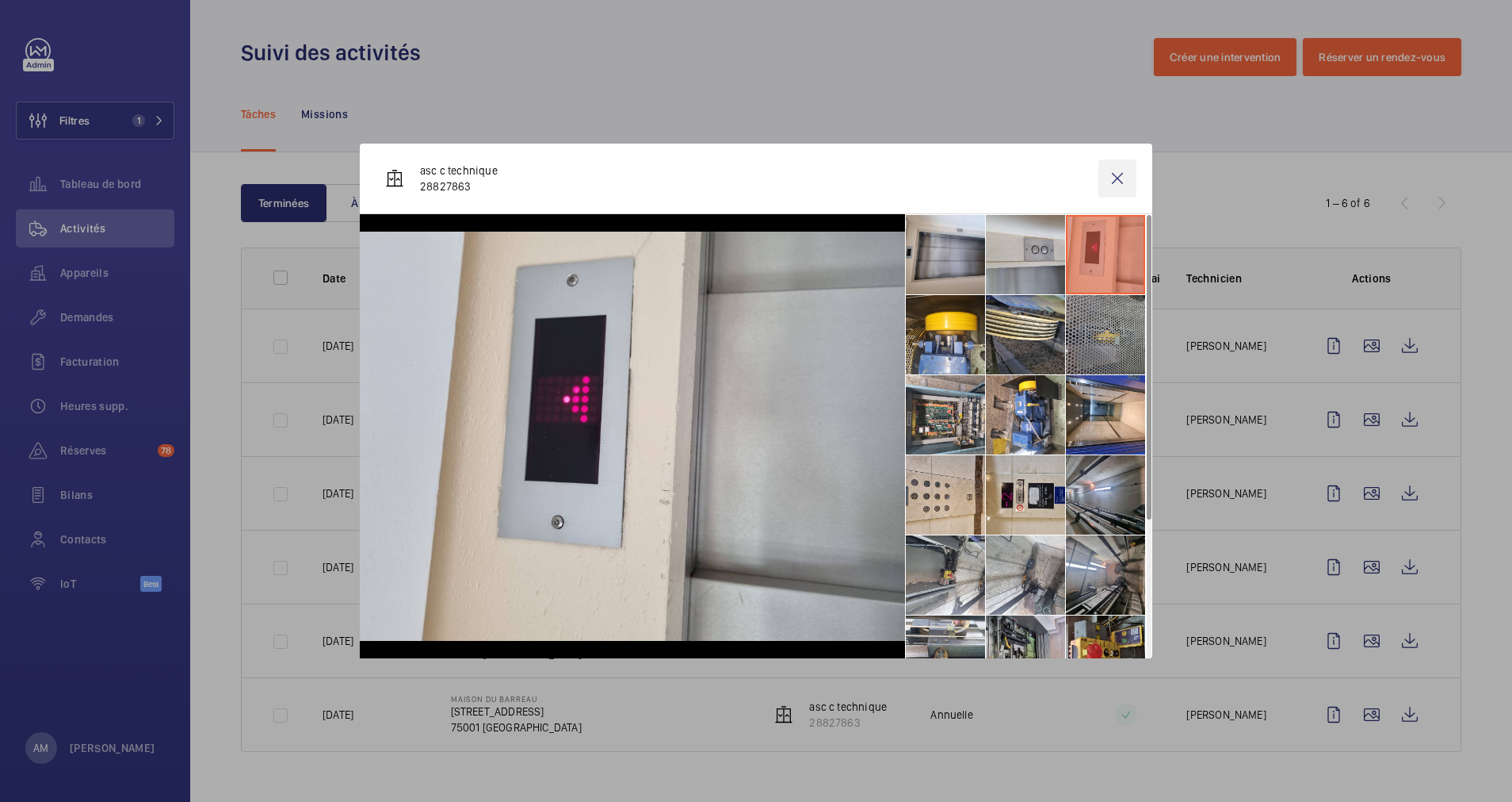
click at [1117, 178] on wm-front-icon-button at bounding box center [1117, 179] width 38 height 38
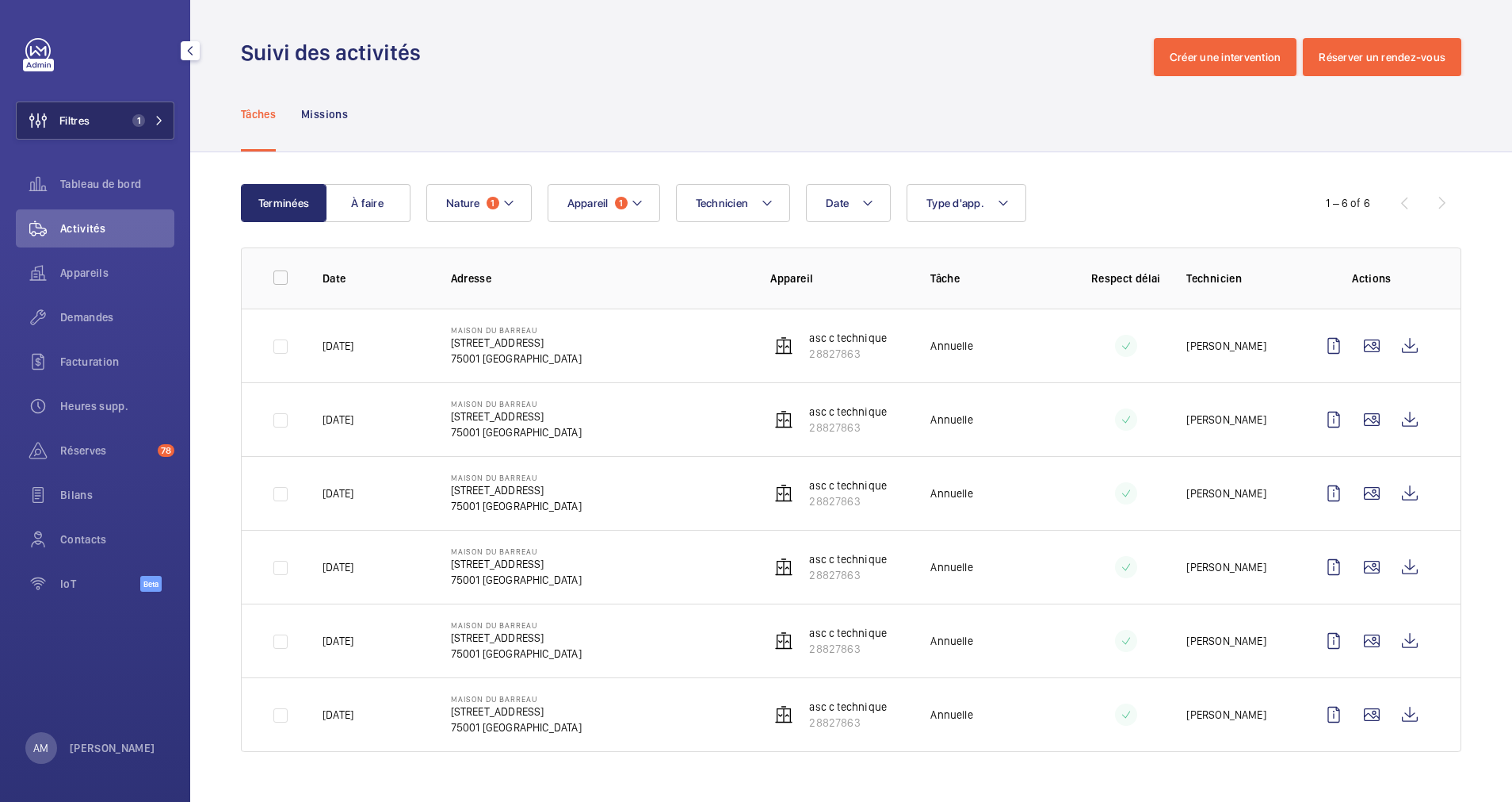
click at [150, 133] on button "Filtres 1" at bounding box center [95, 120] width 159 height 38
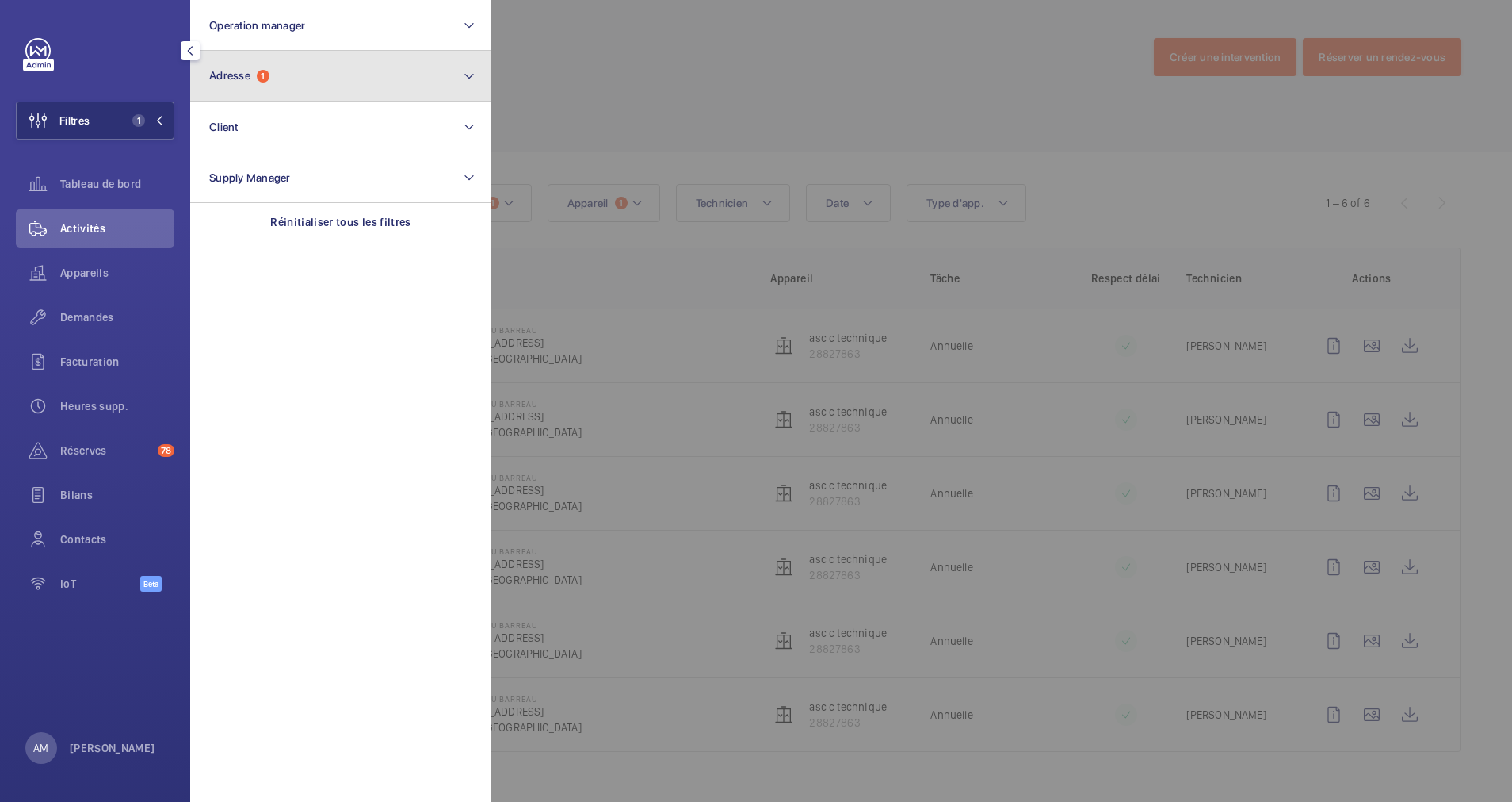
click at [274, 65] on button "Adresse 1" at bounding box center [340, 77] width 301 height 51
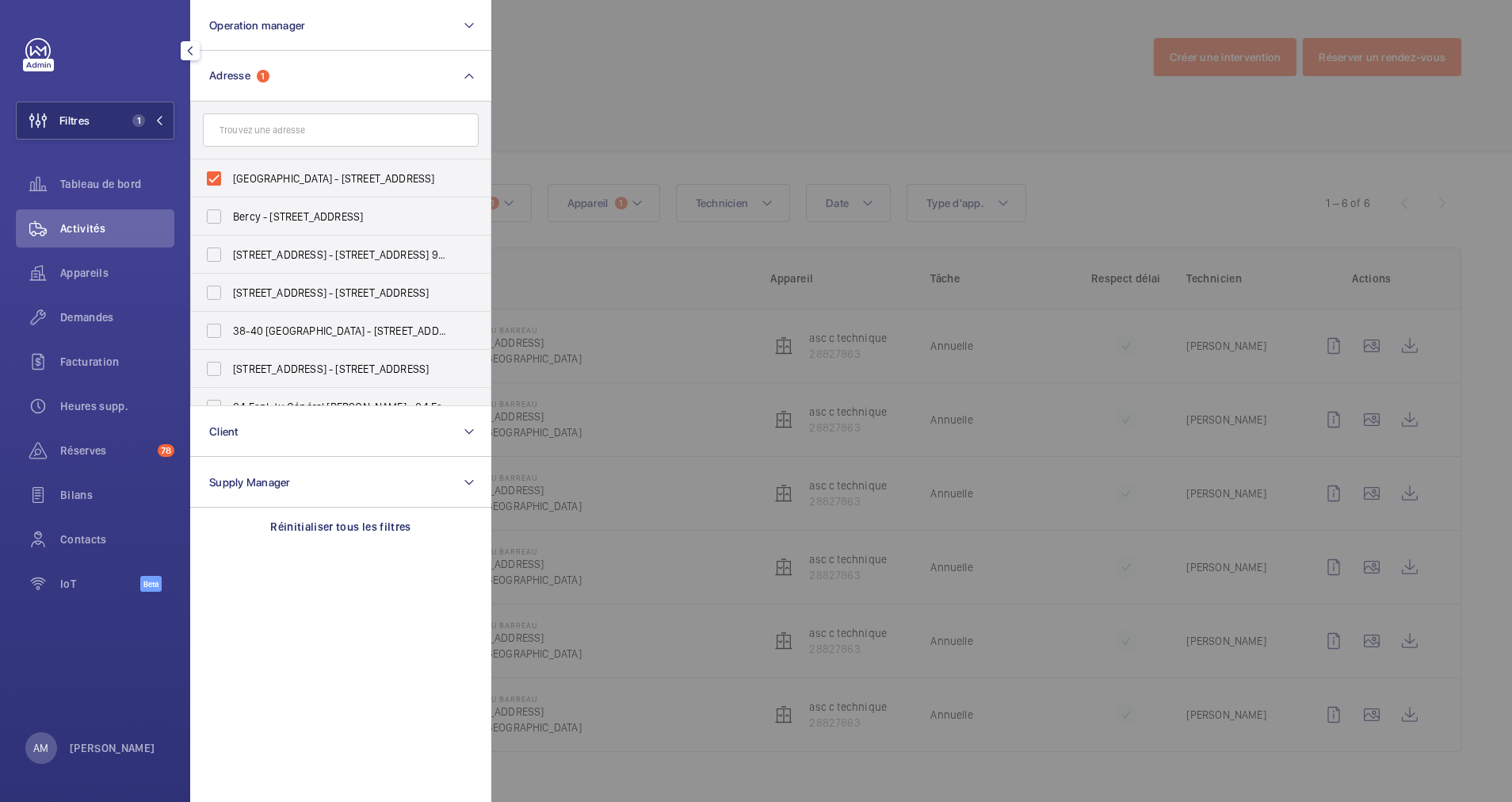
click at [214, 179] on label "Maison du Barreau - 2-4 Rue de Harlay, 75001 PARIS, PARIS 75001" at bounding box center [329, 179] width 276 height 38
click at [214, 179] on input "Maison du Barreau - 2-4 Rue de Harlay, 75001 PARIS, PARIS 75001" at bounding box center [214, 179] width 32 height 32
checkbox input "false"
click at [348, 30] on button "Operation manager" at bounding box center [340, 26] width 301 height 51
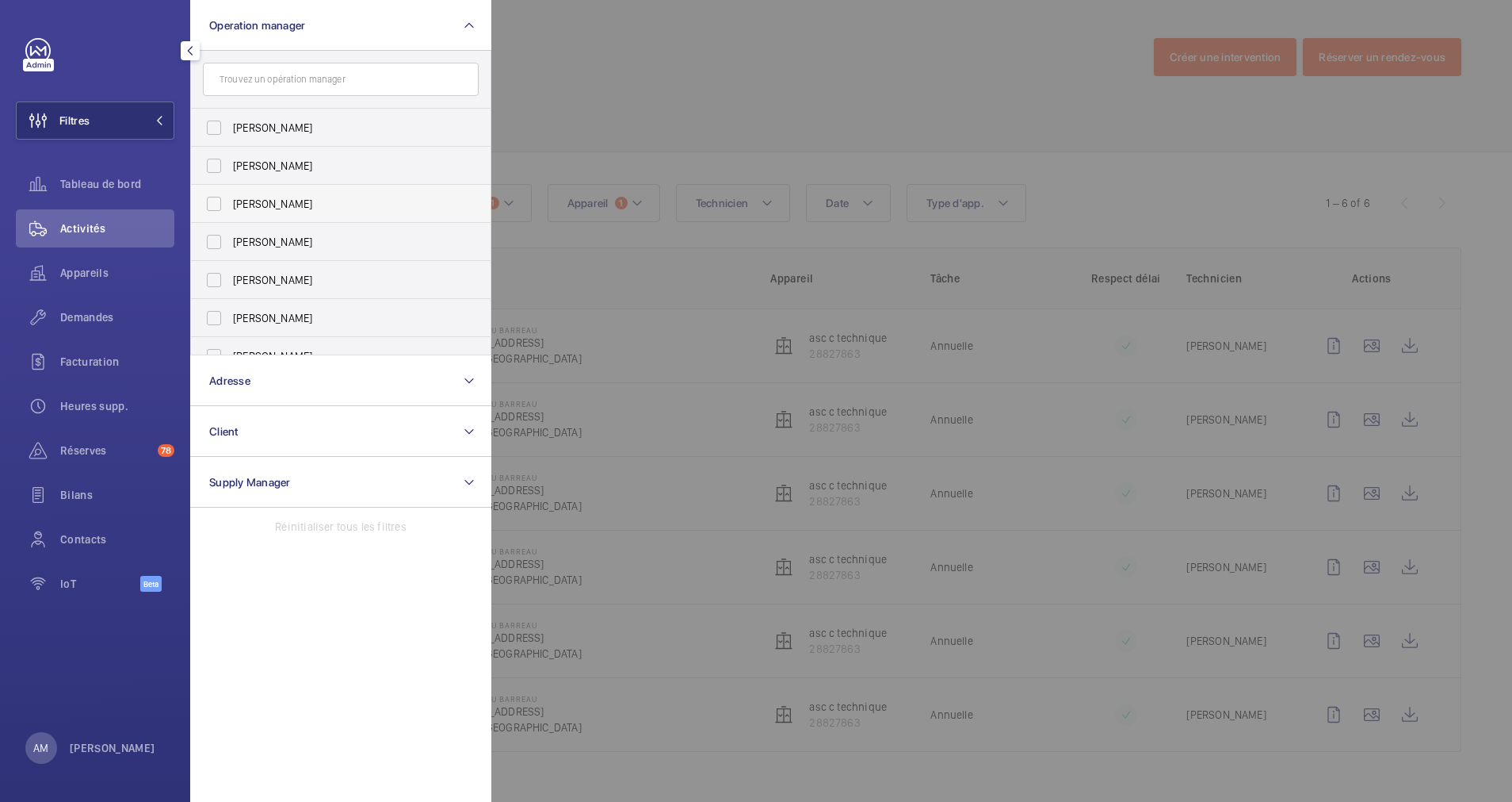
click at [211, 200] on label "[PERSON_NAME]" at bounding box center [329, 204] width 276 height 38
click at [211, 200] on input "[PERSON_NAME]" at bounding box center [214, 204] width 32 height 32
checkbox input "true"
click at [360, 34] on button "Operation manager 1" at bounding box center [340, 26] width 301 height 51
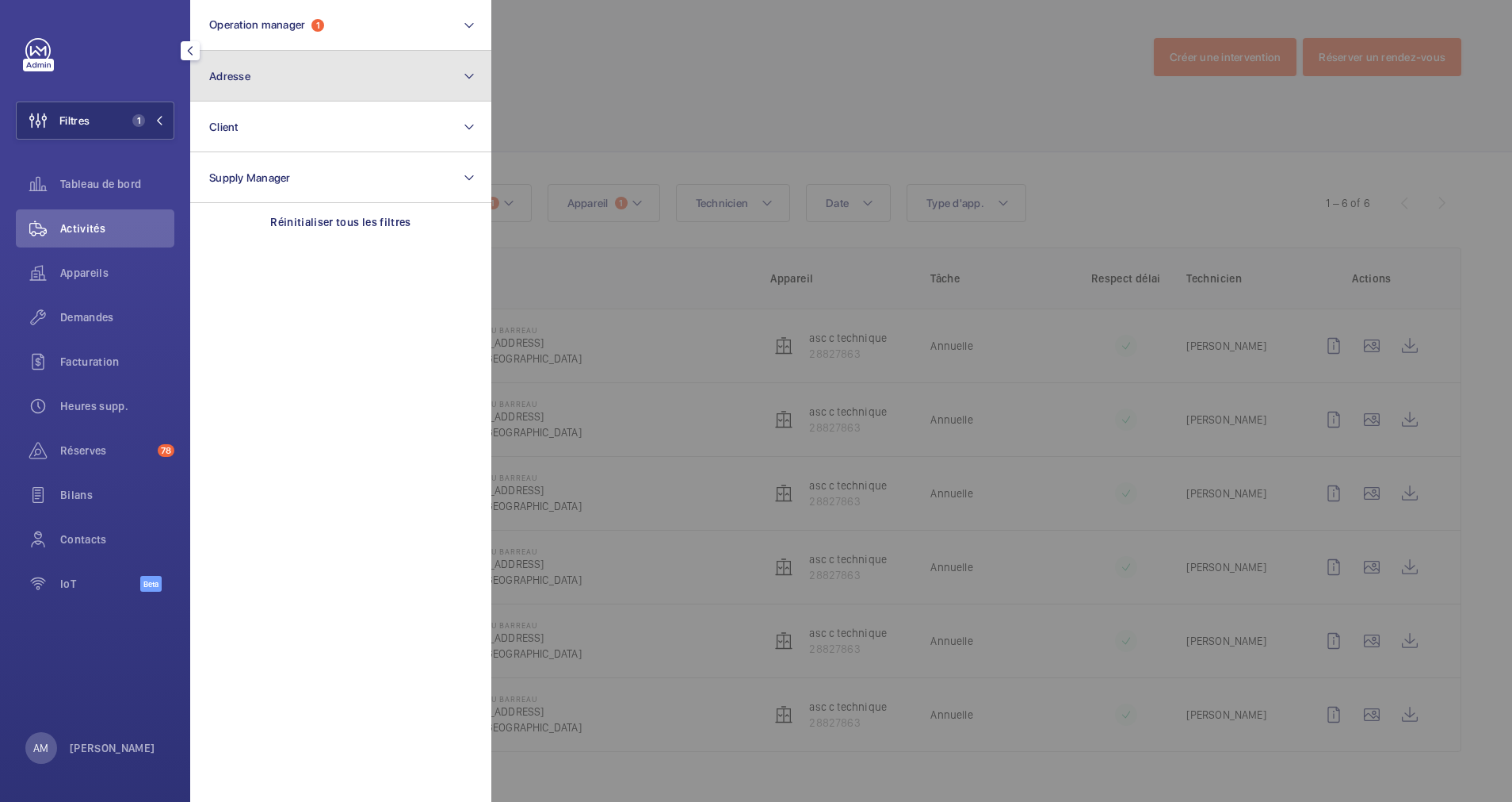
click at [303, 86] on button "Adresse" at bounding box center [340, 77] width 301 height 51
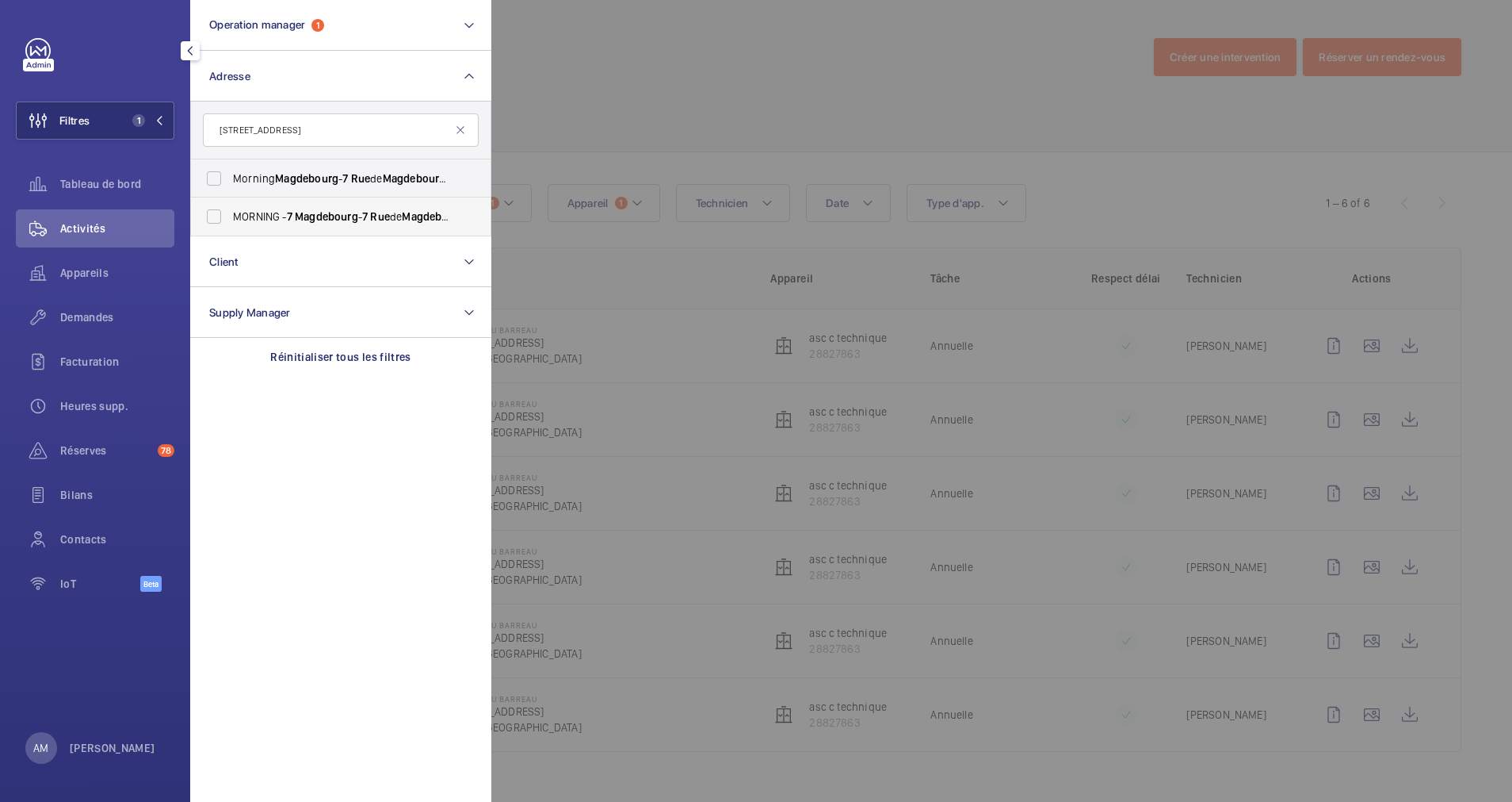
type input "7 rue Magdebourg"
click at [212, 220] on label "MORNING - 7 Magdebourg - 7 Rue de Magdebourg , PARIS 7 5116" at bounding box center [329, 216] width 276 height 38
click at [212, 220] on input "MORNING - 7 Magdebourg - 7 Rue de Magdebourg , PARIS 7 5116" at bounding box center [214, 216] width 32 height 32
checkbox input "true"
click at [221, 175] on label "Morning Magdebourg - 7 Rue de Magdebourg , PARIS 7 5116" at bounding box center [329, 179] width 276 height 38
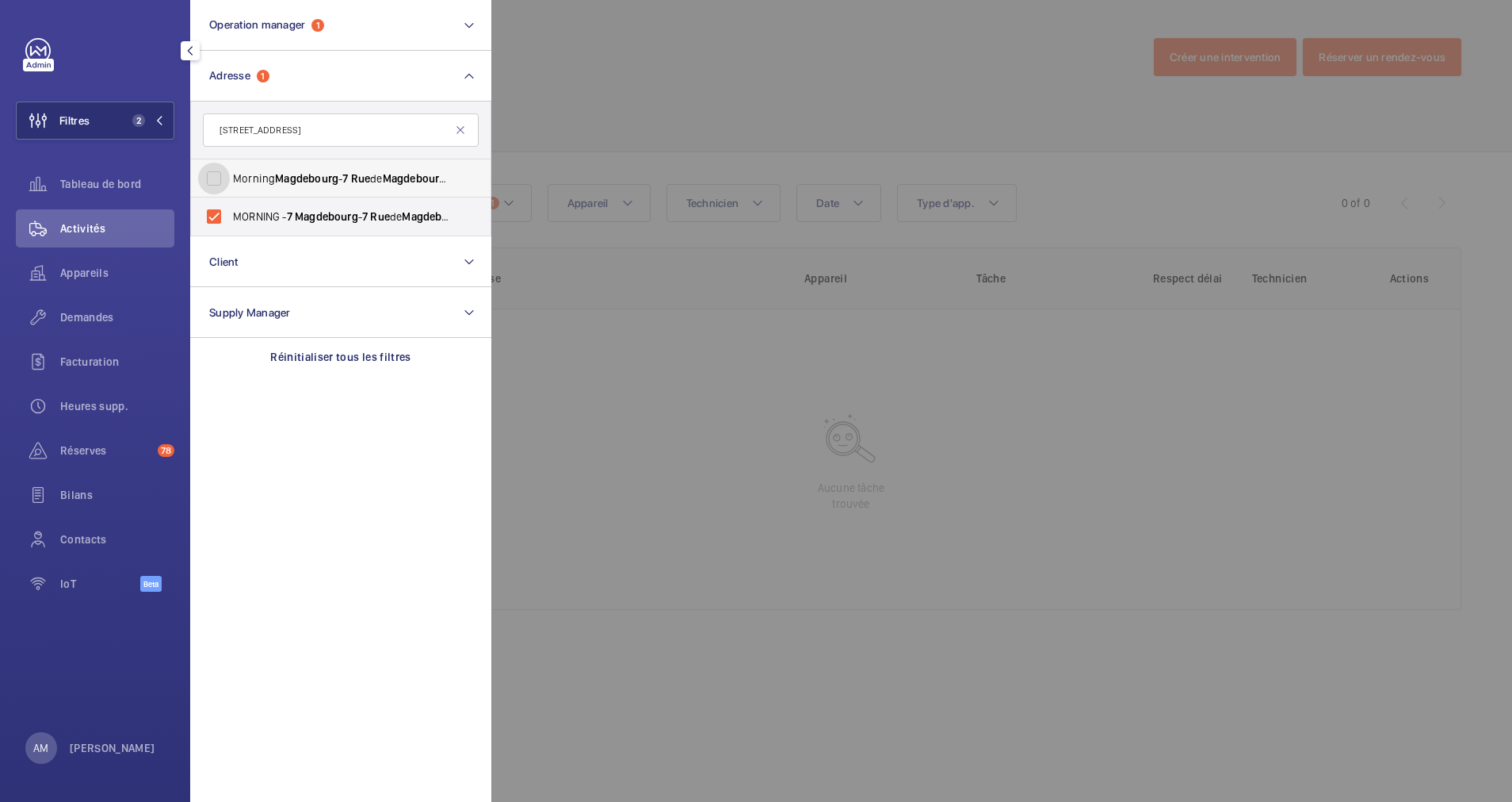
click at [221, 175] on input "Morning Magdebourg - 7 Rue de Magdebourg , PARIS 7 5116" at bounding box center [214, 179] width 32 height 32
checkbox input "true"
click at [596, 96] on div at bounding box center [1247, 401] width 1512 height 802
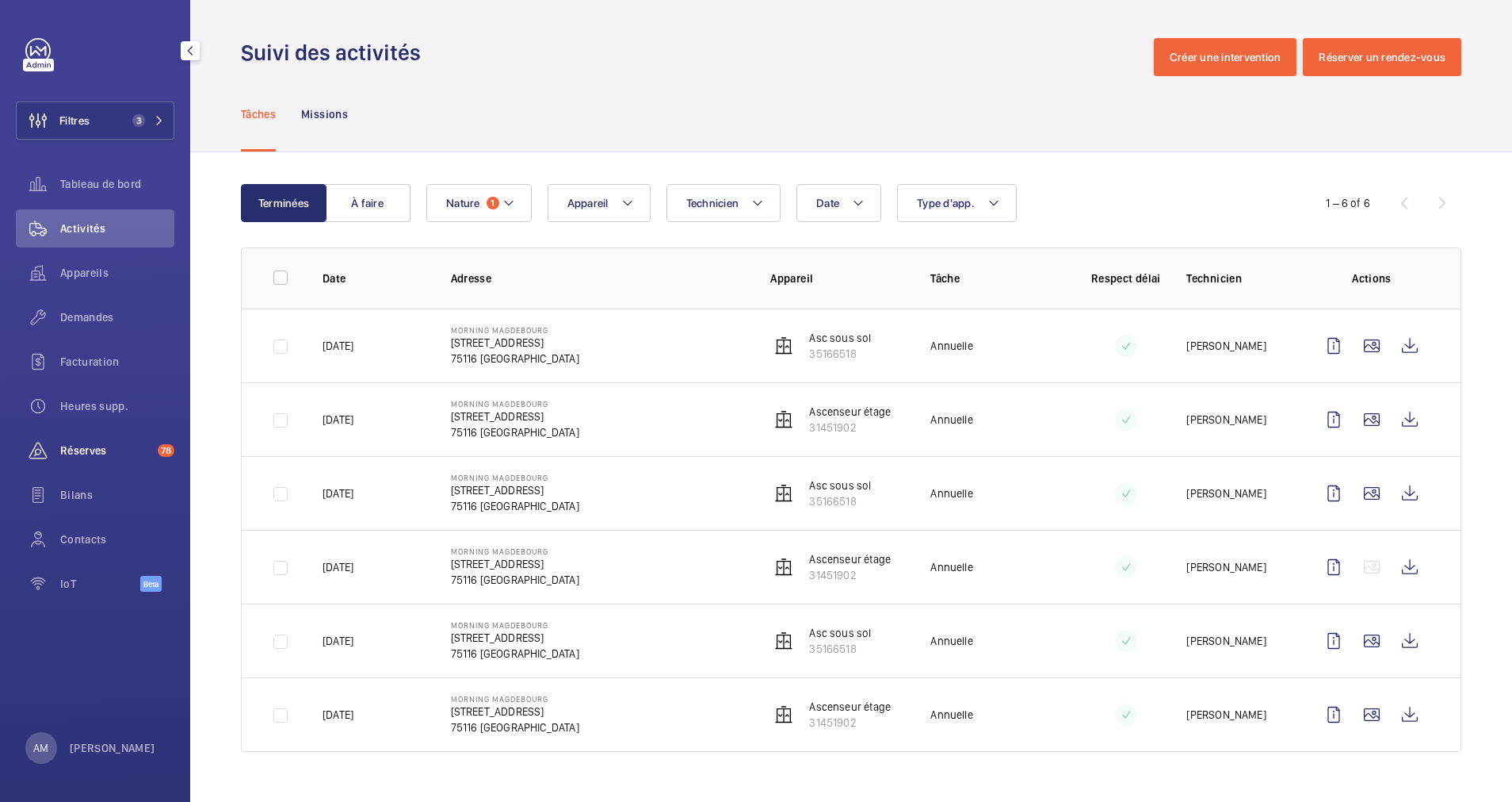
click at [75, 448] on span "Réserves" at bounding box center [106, 450] width 92 height 16
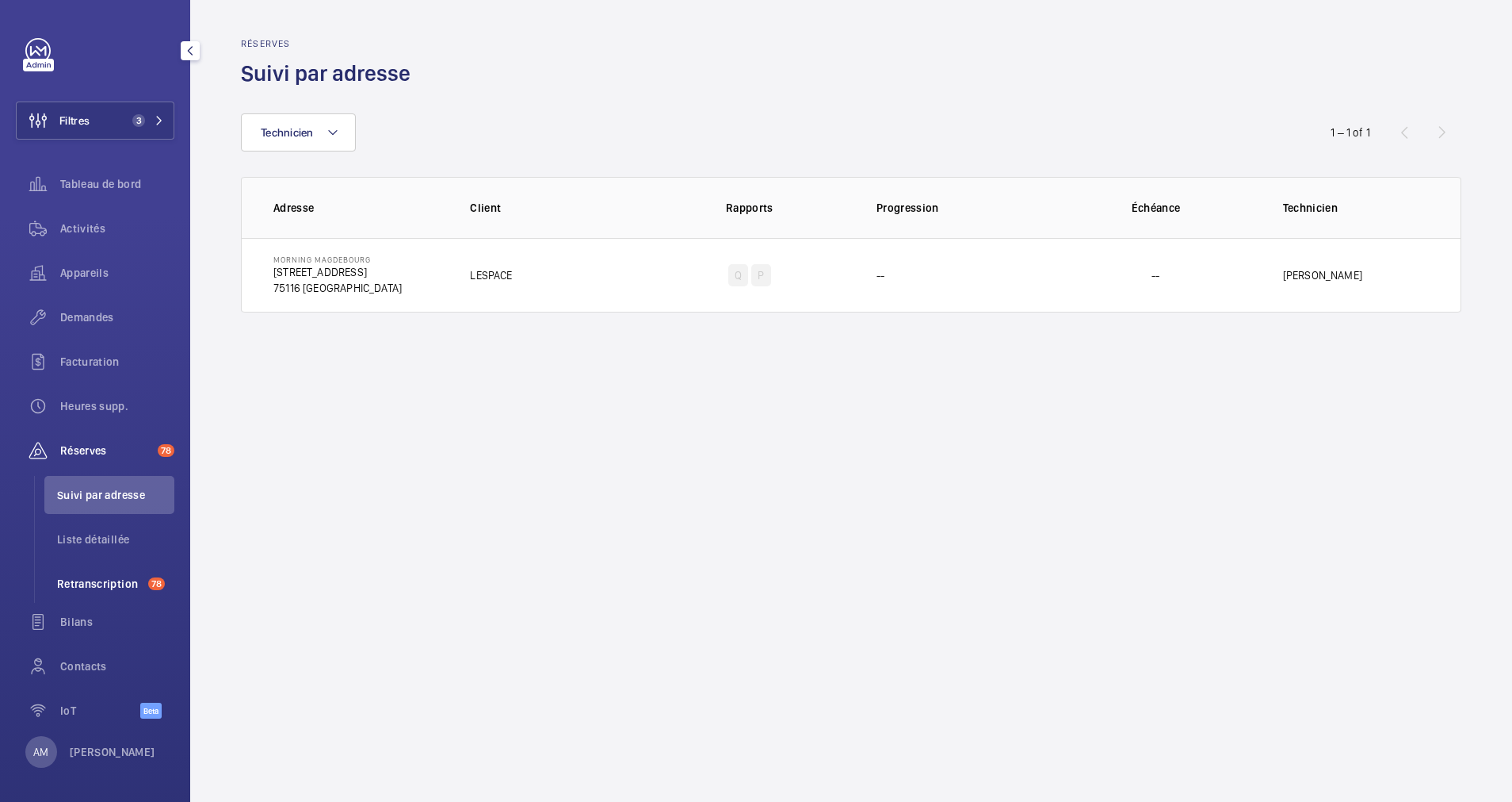
click at [85, 587] on span "Retranscription" at bounding box center [99, 583] width 85 height 16
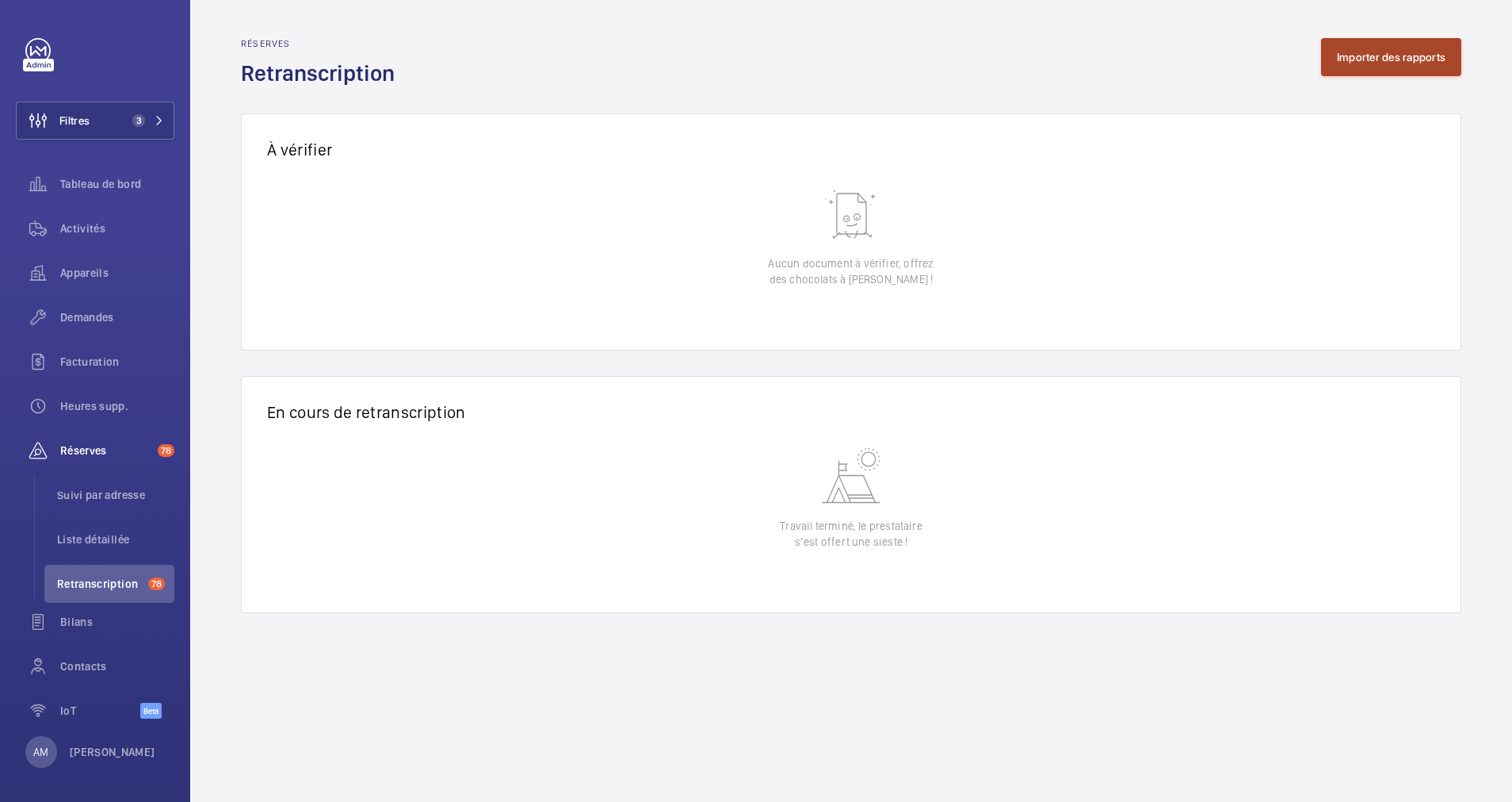
click at [1349, 70] on button "Importer des rapports" at bounding box center [1391, 57] width 141 height 38
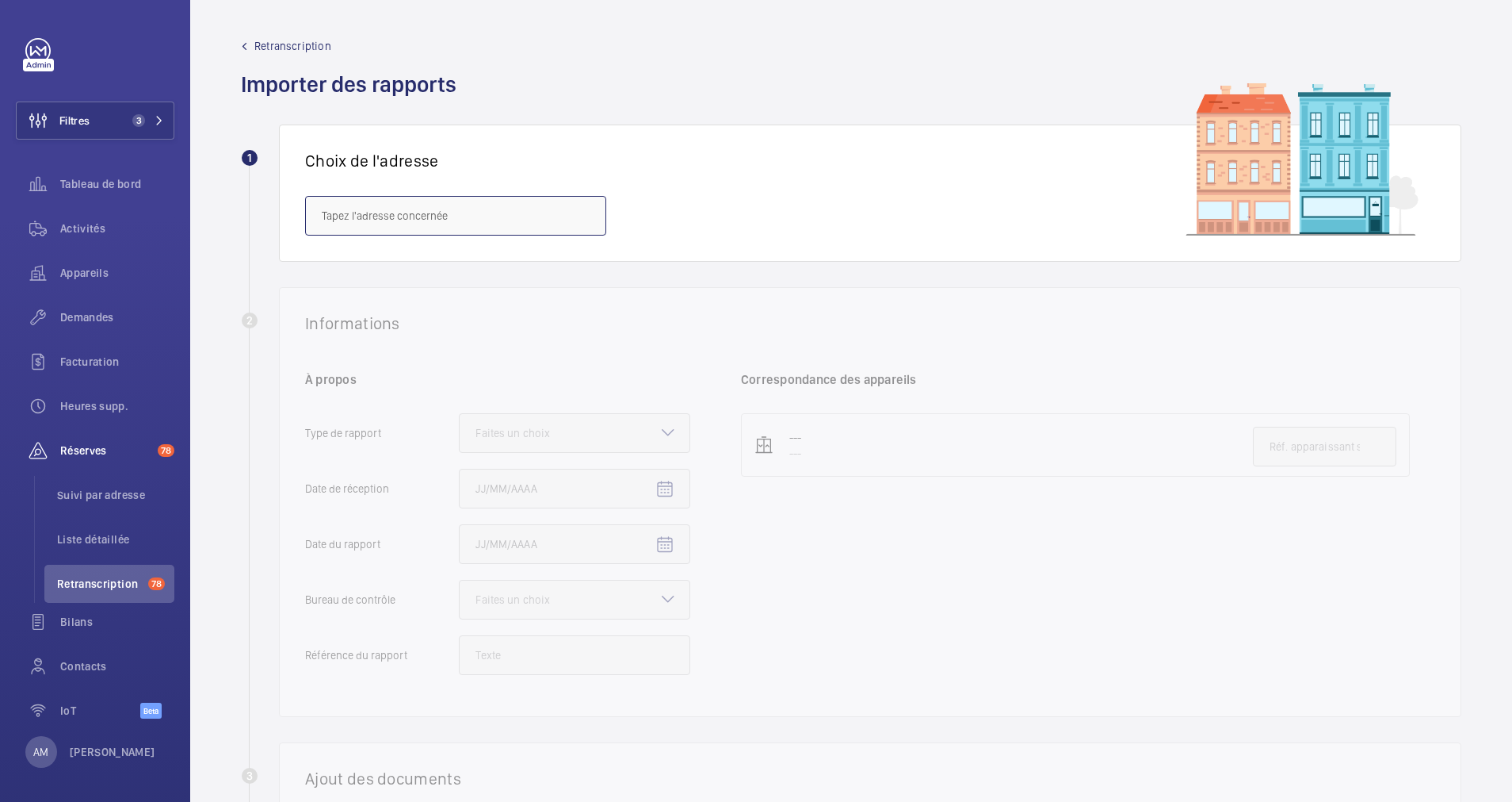
click at [412, 219] on input "text" at bounding box center [455, 215] width 301 height 40
paste input "7 rue Magdebourg"
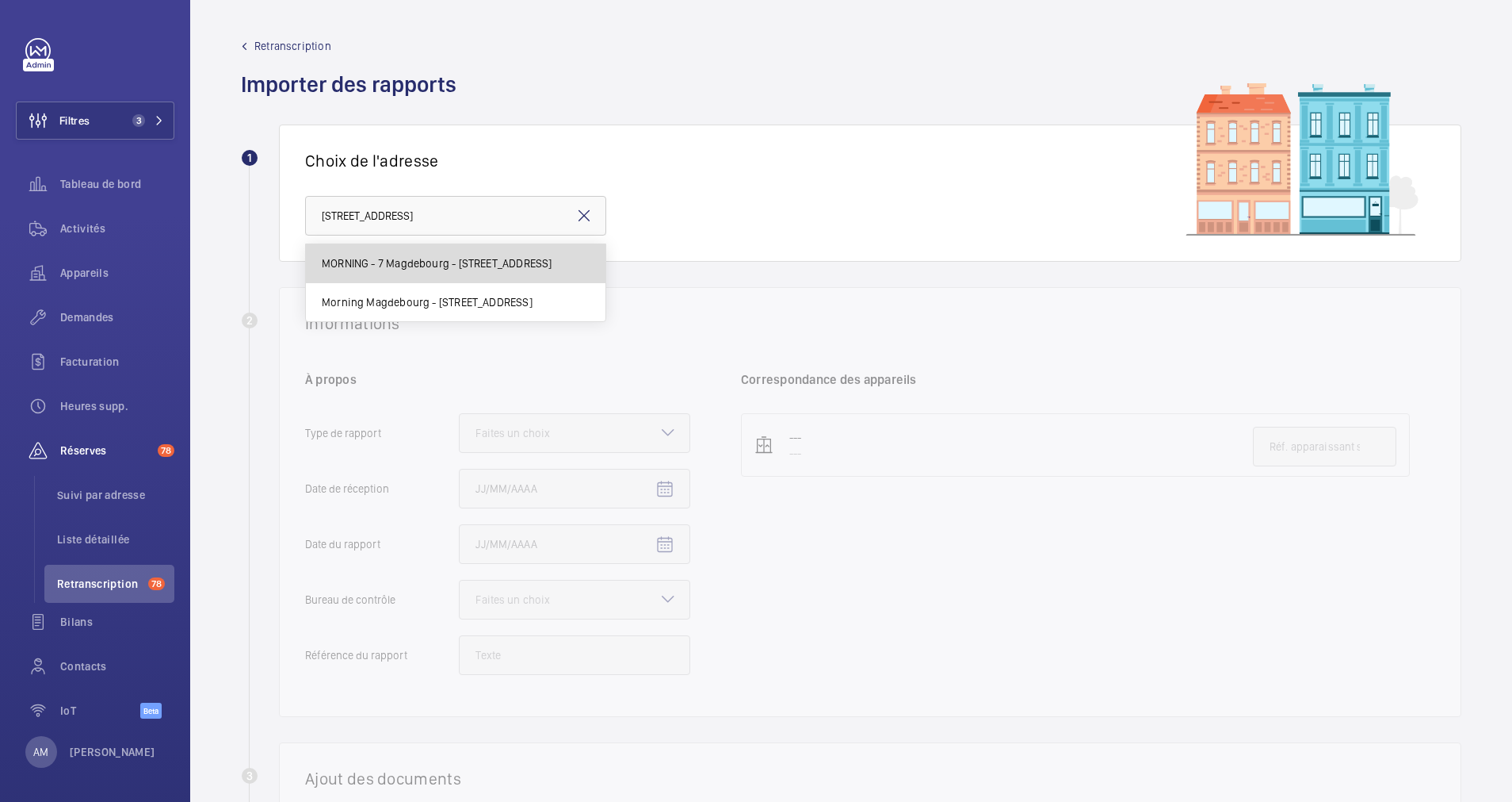
click at [414, 259] on span "MORNING - 7 Magdebourg - 7 Rue de Magdebourg, PARIS 75116" at bounding box center [436, 263] width 229 height 16
type input "MORNING - 7 Magdebourg - 7 Rue de Magdebourg, PARIS 75116"
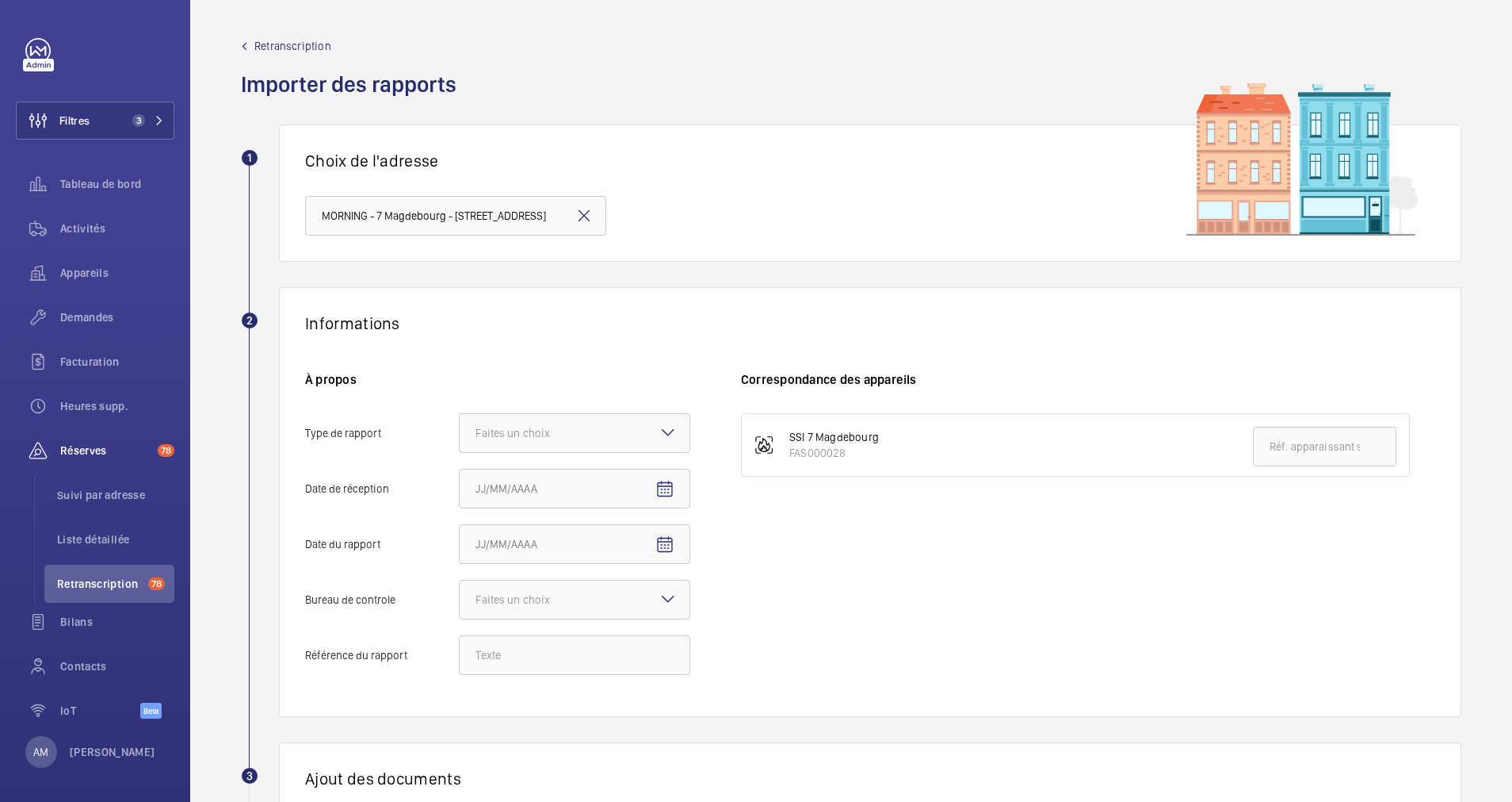
drag, startPoint x: 585, startPoint y: 211, endPoint x: 542, endPoint y: 208, distance: 43.1
click at [582, 211] on mat-icon at bounding box center [584, 215] width 19 height 19
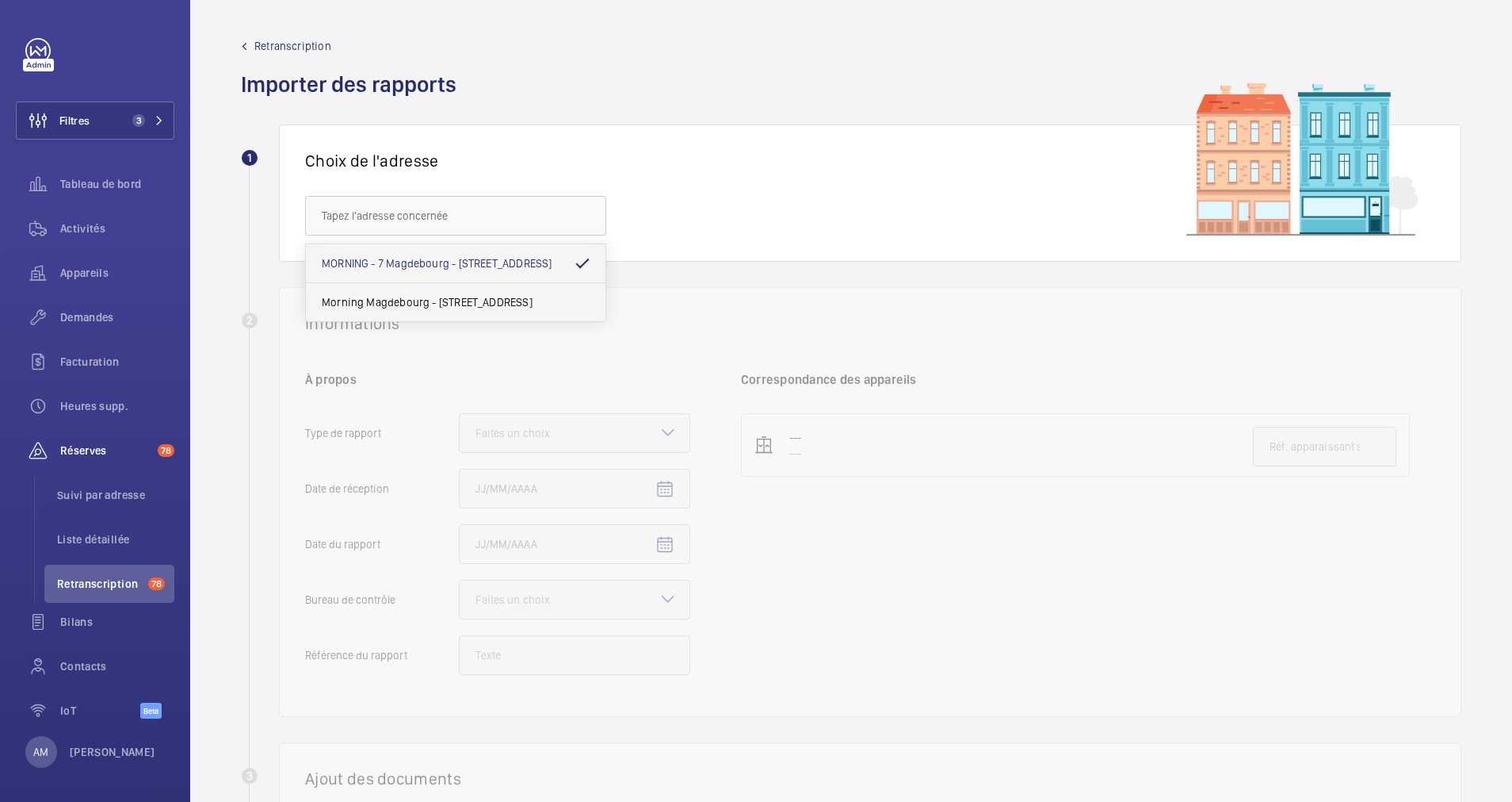
click at [450, 292] on mat-option "Morning Magdebourg - 7 Rue de Magdebourg, PARIS 75116" at bounding box center [455, 302] width 299 height 38
type input "Morning Magdebourg - 7 Rue de Magdebourg, PARIS 75116"
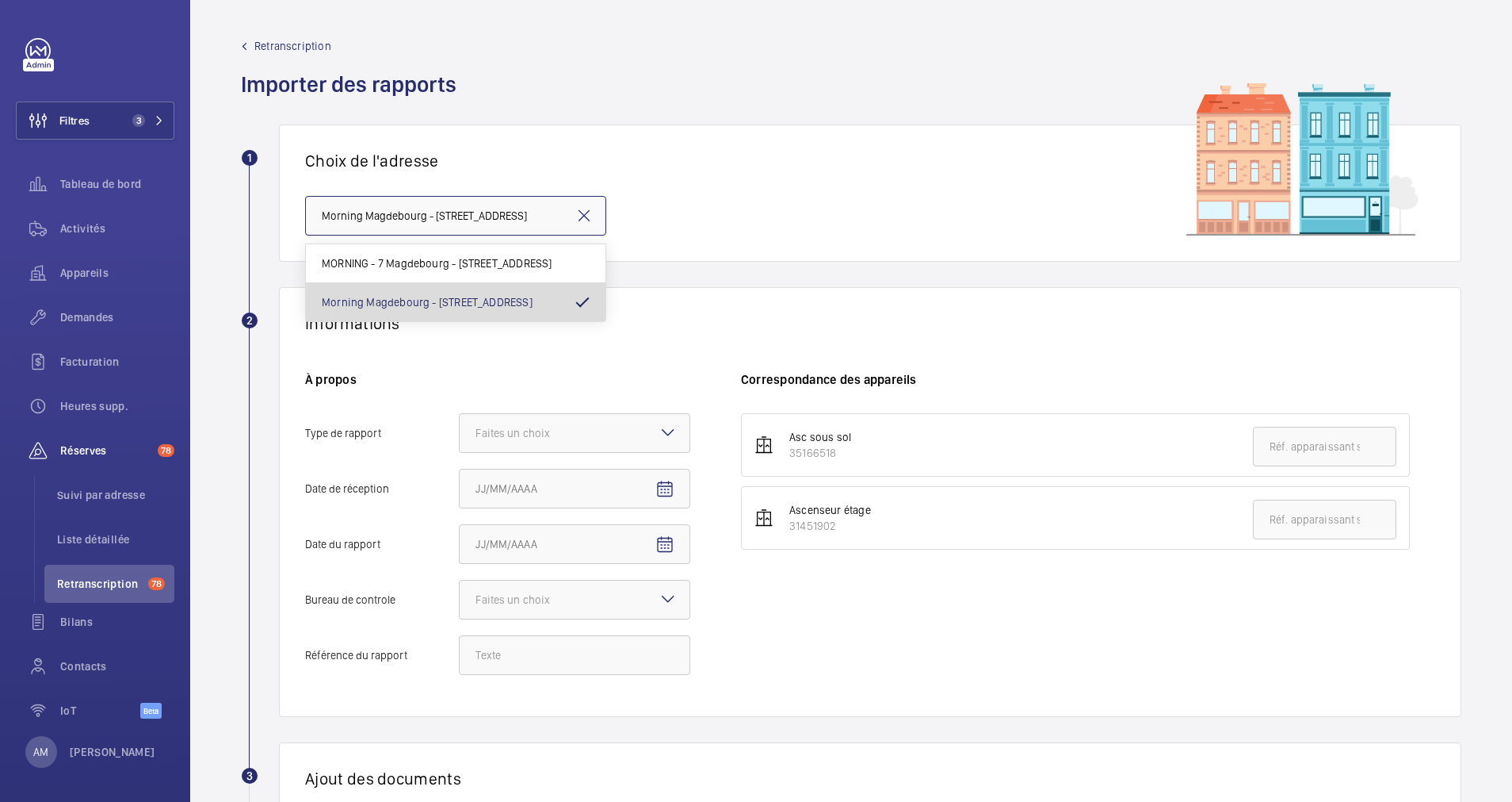
scroll to position [0, 27]
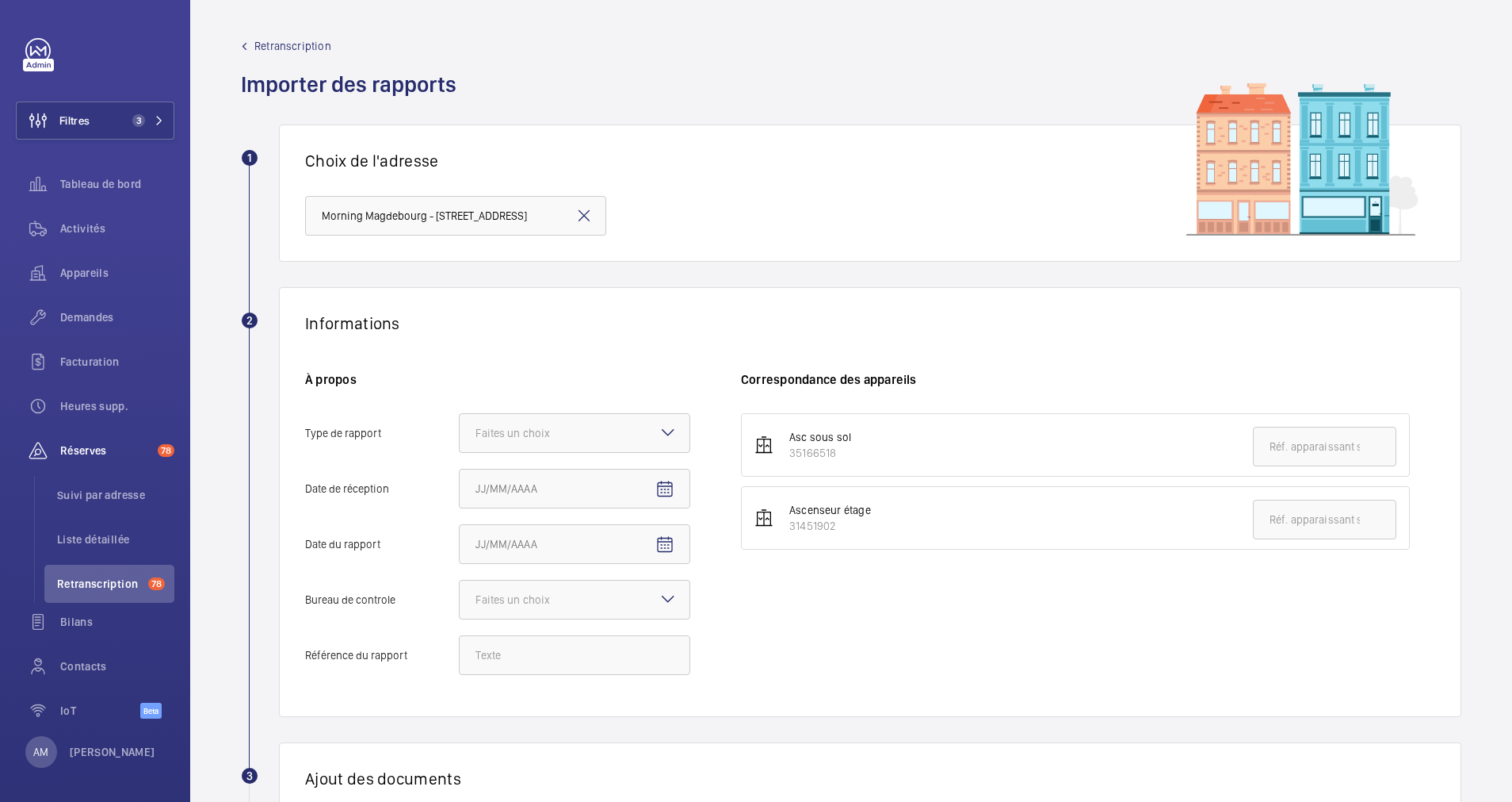
click at [562, 330] on div "Informations" at bounding box center [870, 323] width 1130 height 20
click at [554, 430] on div "Faites un choix" at bounding box center [533, 433] width 114 height 16
click at [460, 430] on input "Type de rapport Faites un choix" at bounding box center [460, 433] width 0 height 38
click at [508, 546] on div "Audit" at bounding box center [574, 559] width 229 height 38
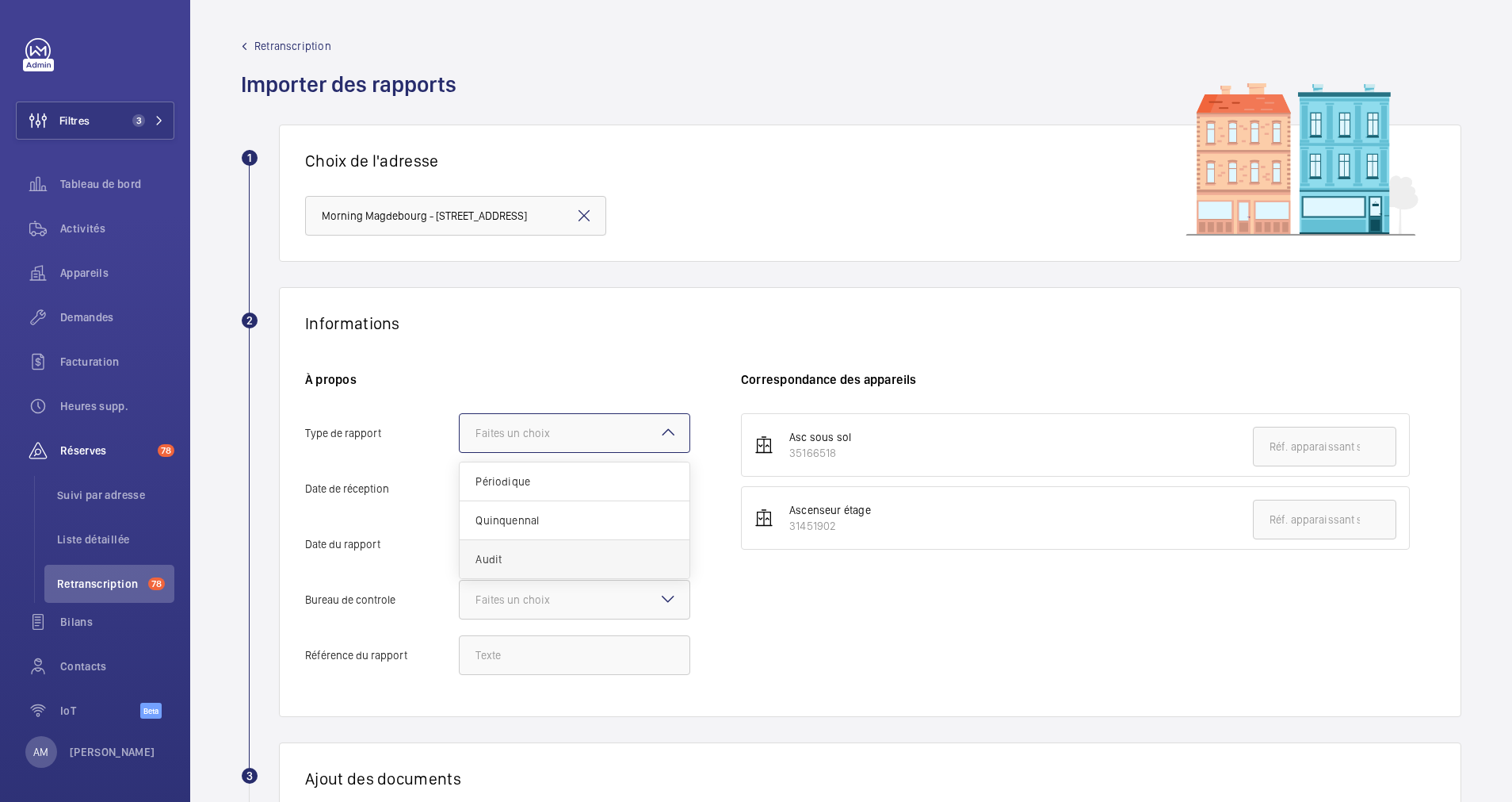
click at [460, 452] on input "Type de rapport Faites un choix Périodique Quinquennal Audit" at bounding box center [460, 433] width 0 height 38
click at [659, 486] on mat-icon "Open calendar" at bounding box center [665, 489] width 19 height 19
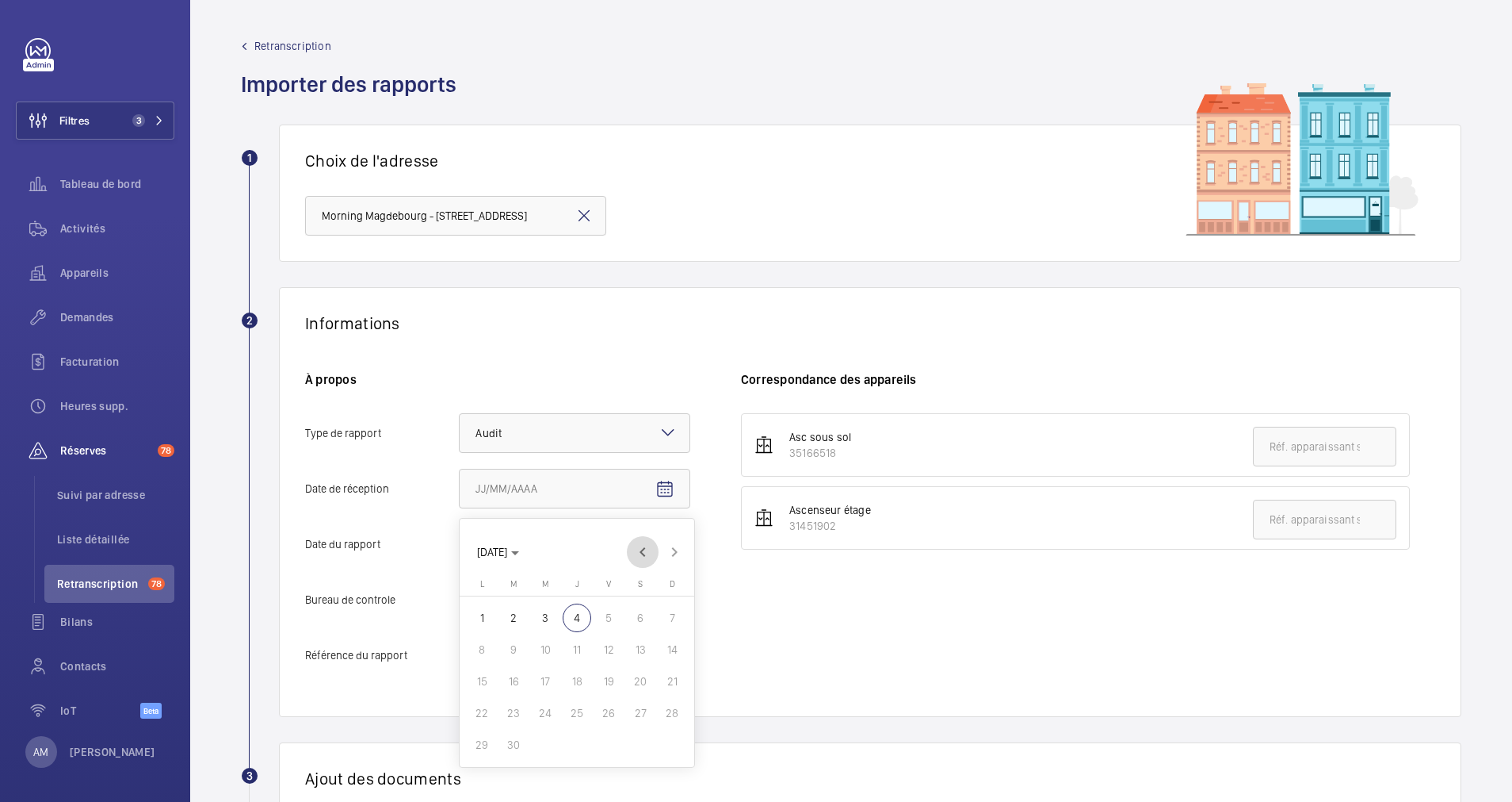
click at [639, 545] on span "Previous month" at bounding box center [643, 552] width 32 height 32
click at [609, 647] on span "8" at bounding box center [608, 649] width 28 height 28
type input "08/08/2025"
click at [664, 543] on mat-icon "Open calendar" at bounding box center [665, 545] width 19 height 19
click at [646, 312] on span "Previous month" at bounding box center [643, 309] width 32 height 32
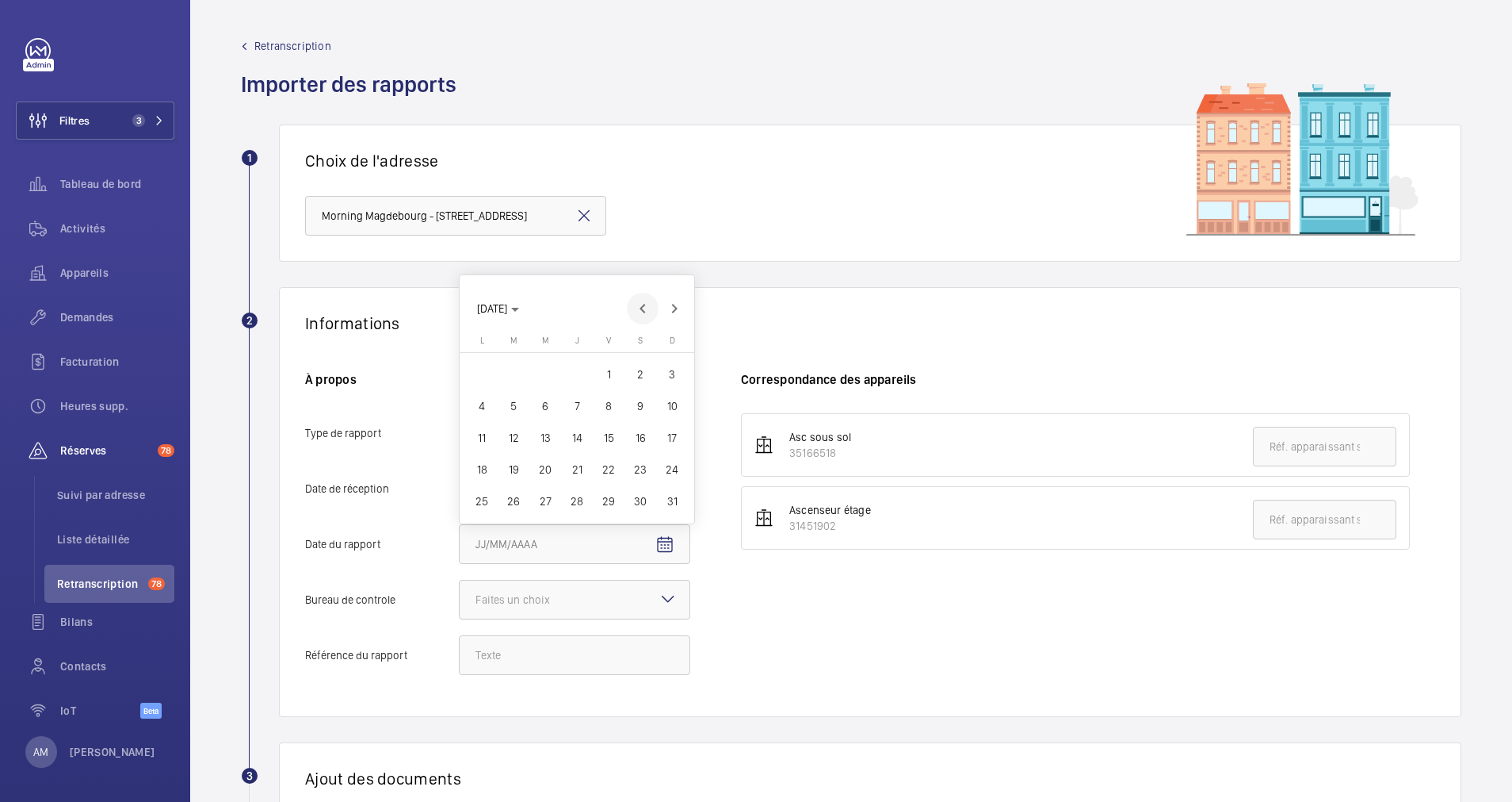
click at [646, 312] on span "Previous month" at bounding box center [643, 309] width 32 height 32
click at [578, 459] on span "26" at bounding box center [577, 469] width 28 height 28
type input "26/06/2025"
click at [561, 596] on div "Faites un choix" at bounding box center [533, 599] width 114 height 16
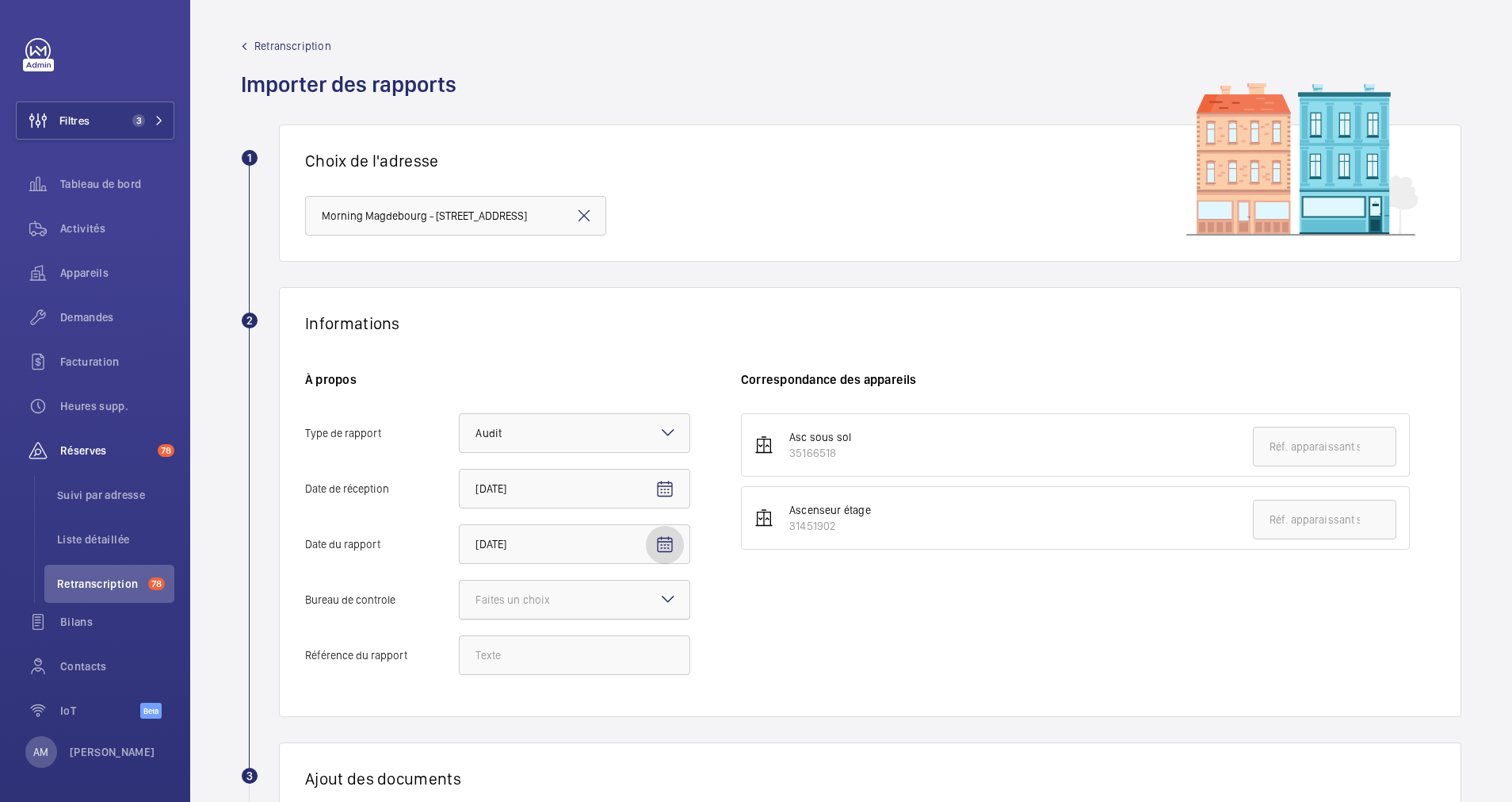
click at [460, 596] on input "Bureau de controle Faites un choix" at bounding box center [460, 599] width 0 height 38
click at [520, 677] on div "Autre" at bounding box center [574, 687] width 229 height 38
click at [460, 619] on input "Bureau de controle Faites un choix Veritas Autre" at bounding box center [460, 599] width 0 height 38
click at [530, 651] on input "Référence du rapport" at bounding box center [574, 655] width 231 height 40
paste input "38840/25/9351"
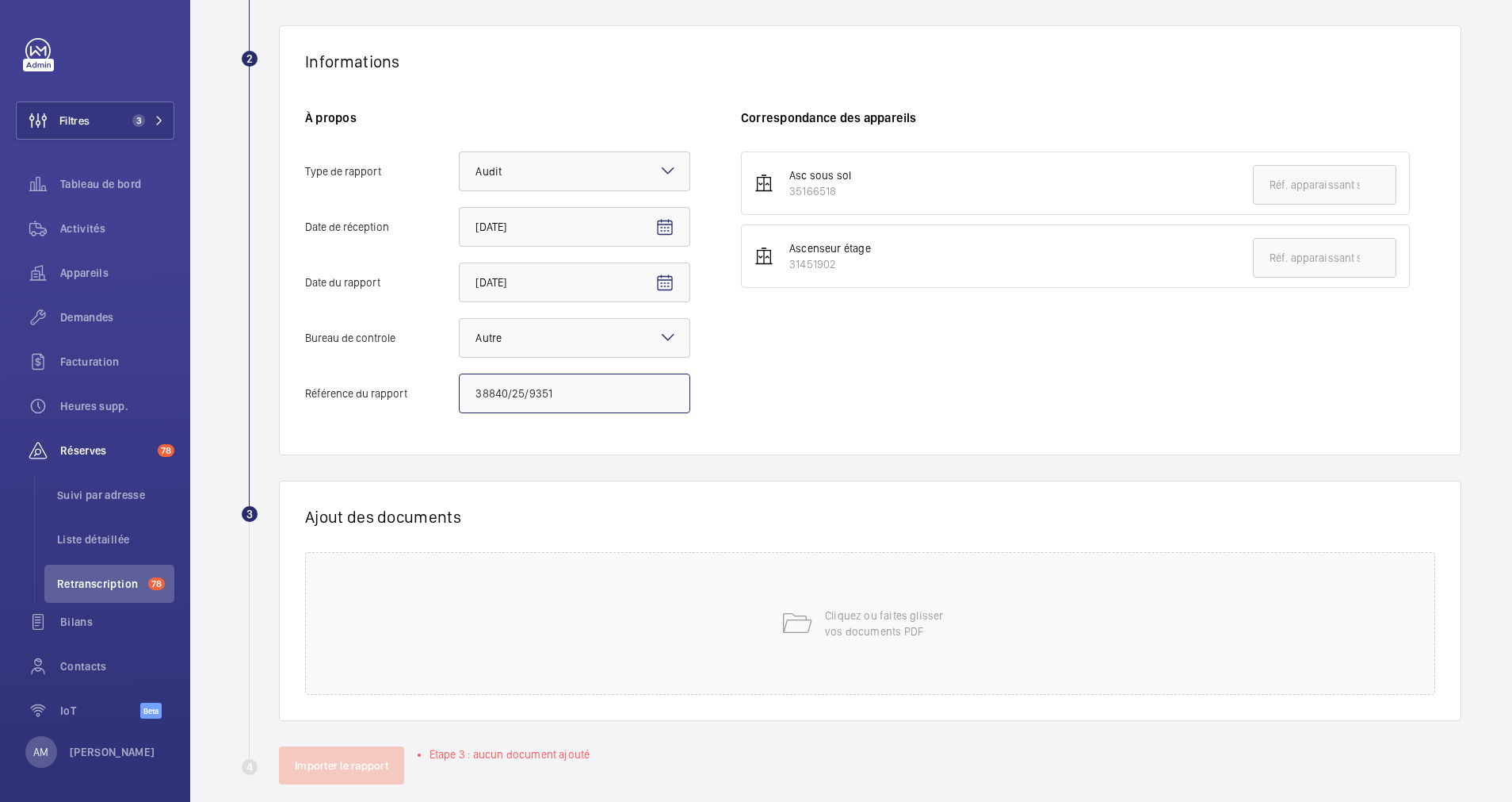
scroll to position [282, 0]
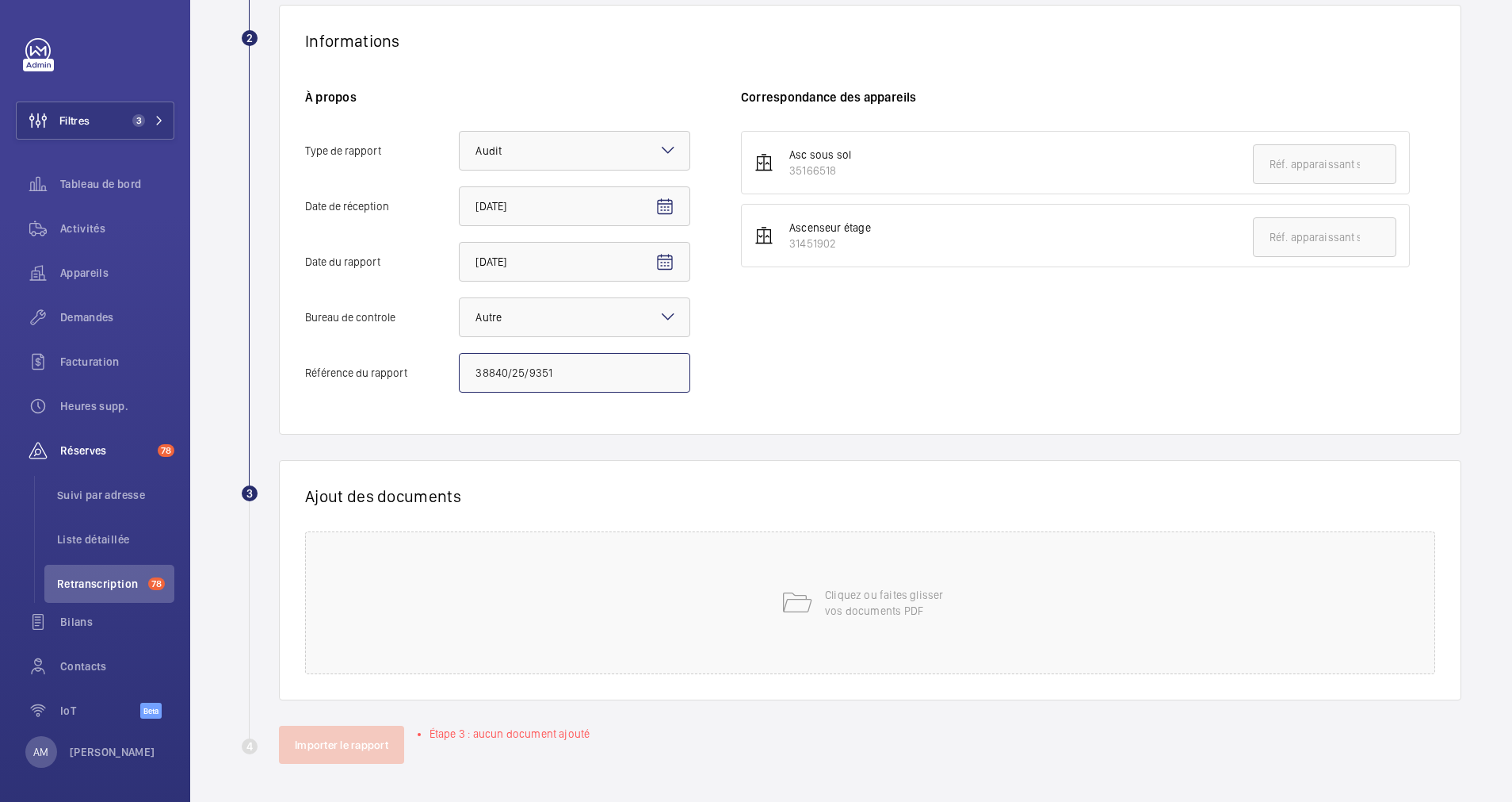
type input "38840/25/9351"
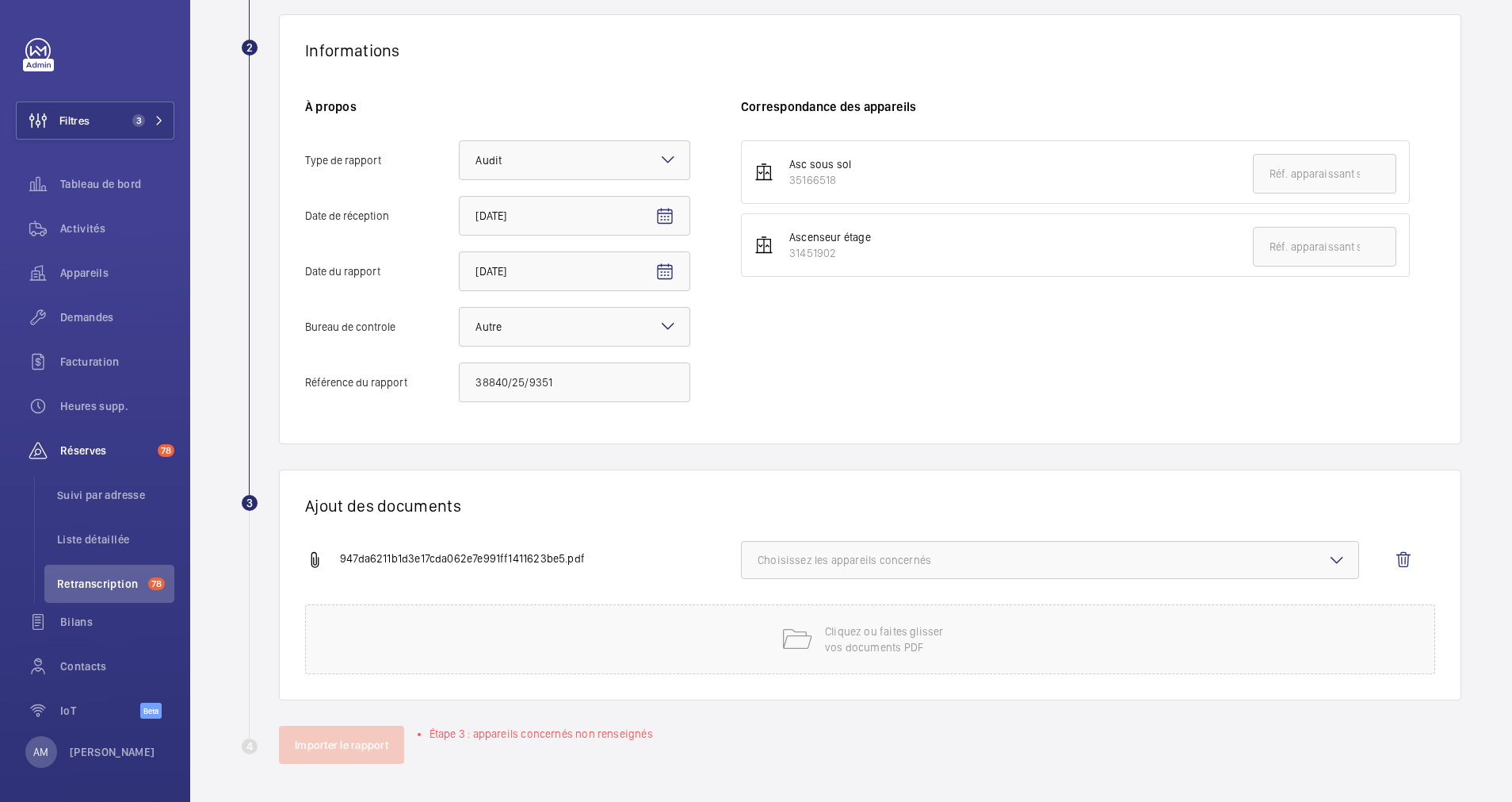
click at [999, 550] on button "Choisissez les appareils concernés" at bounding box center [1050, 559] width 619 height 38
click at [767, 609] on label "35166518" at bounding box center [1039, 609] width 593 height 38
click at [767, 609] on input "35166518" at bounding box center [765, 610] width 32 height 32
checkbox input "true"
click at [758, 638] on label "31451902" at bounding box center [1039, 648] width 593 height 38
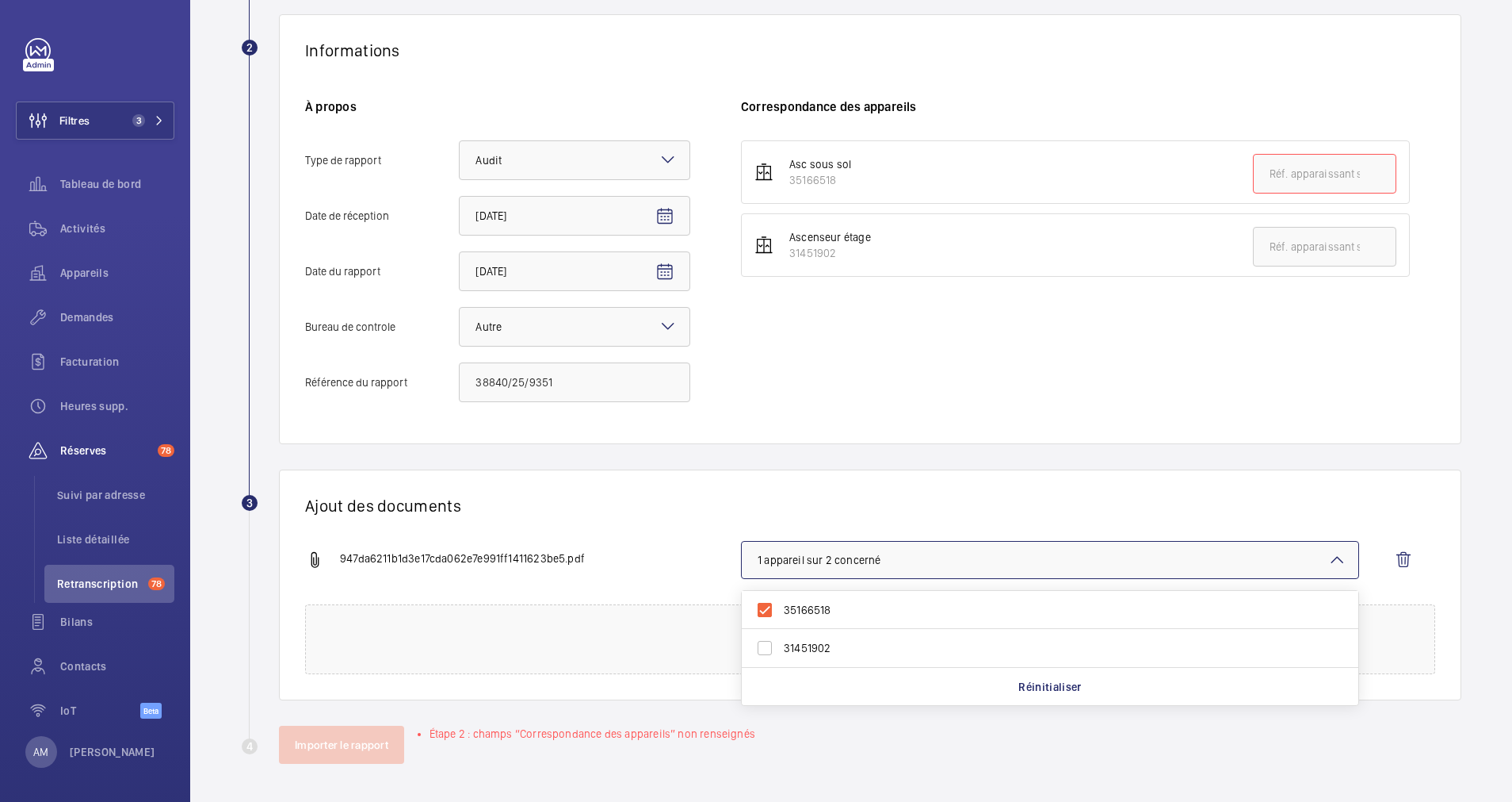
click at [758, 638] on input "31451902" at bounding box center [765, 648] width 32 height 32
checkbox input "true"
click at [1153, 447] on wm-front-report-upload-form "2 Informations À propos Type de rapport Faites un choix × Audit × Date de récep…" at bounding box center [851, 388] width 1221 height 749
drag, startPoint x: 884, startPoint y: 189, endPoint x: 787, endPoint y: 189, distance: 97.0
click at [787, 189] on li "Asc sous sol 35166518" at bounding box center [1076, 172] width 669 height 63
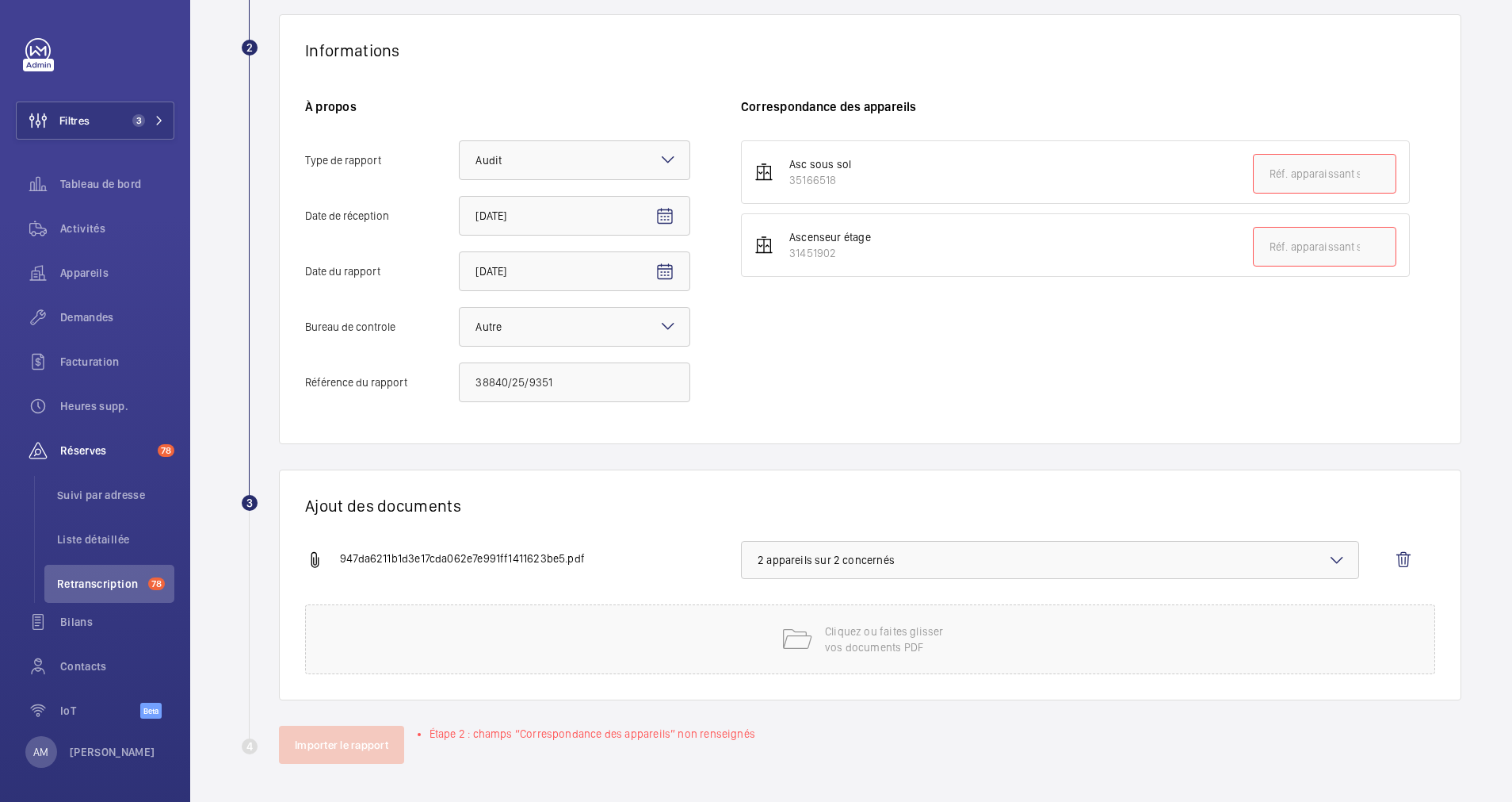
drag, startPoint x: 787, startPoint y: 189, endPoint x: 798, endPoint y: 185, distance: 11.7
copy div "35166518"
click at [1304, 180] on input "text" at bounding box center [1325, 174] width 144 height 40
paste input "35166518"
type input "35166518"
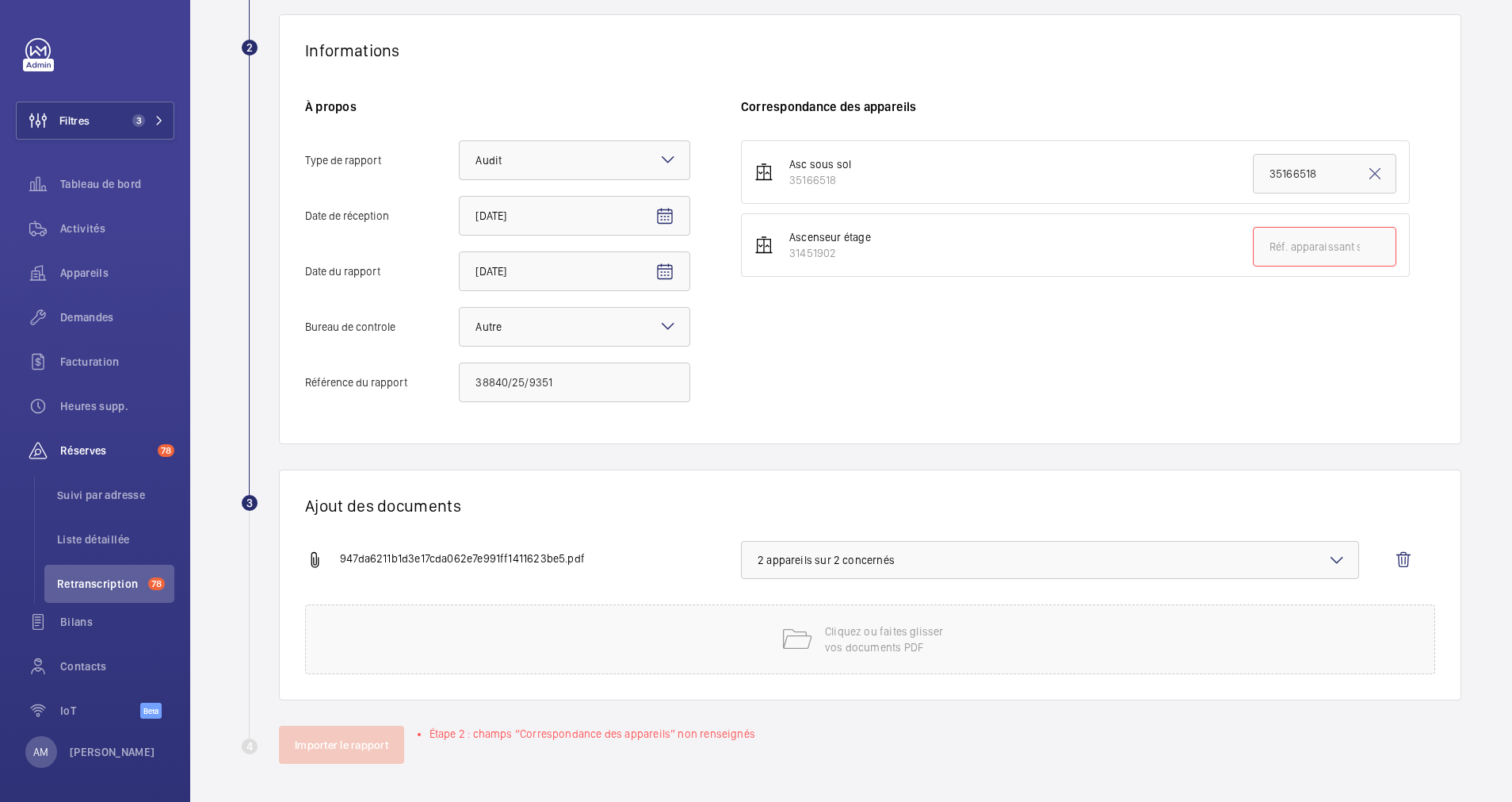
drag, startPoint x: 856, startPoint y: 251, endPoint x: 791, endPoint y: 251, distance: 65.0
click at [791, 251] on div "31451902" at bounding box center [830, 252] width 81 height 16
copy div "31451902"
click at [1258, 249] on input "text" at bounding box center [1325, 247] width 144 height 40
paste input "31451902"
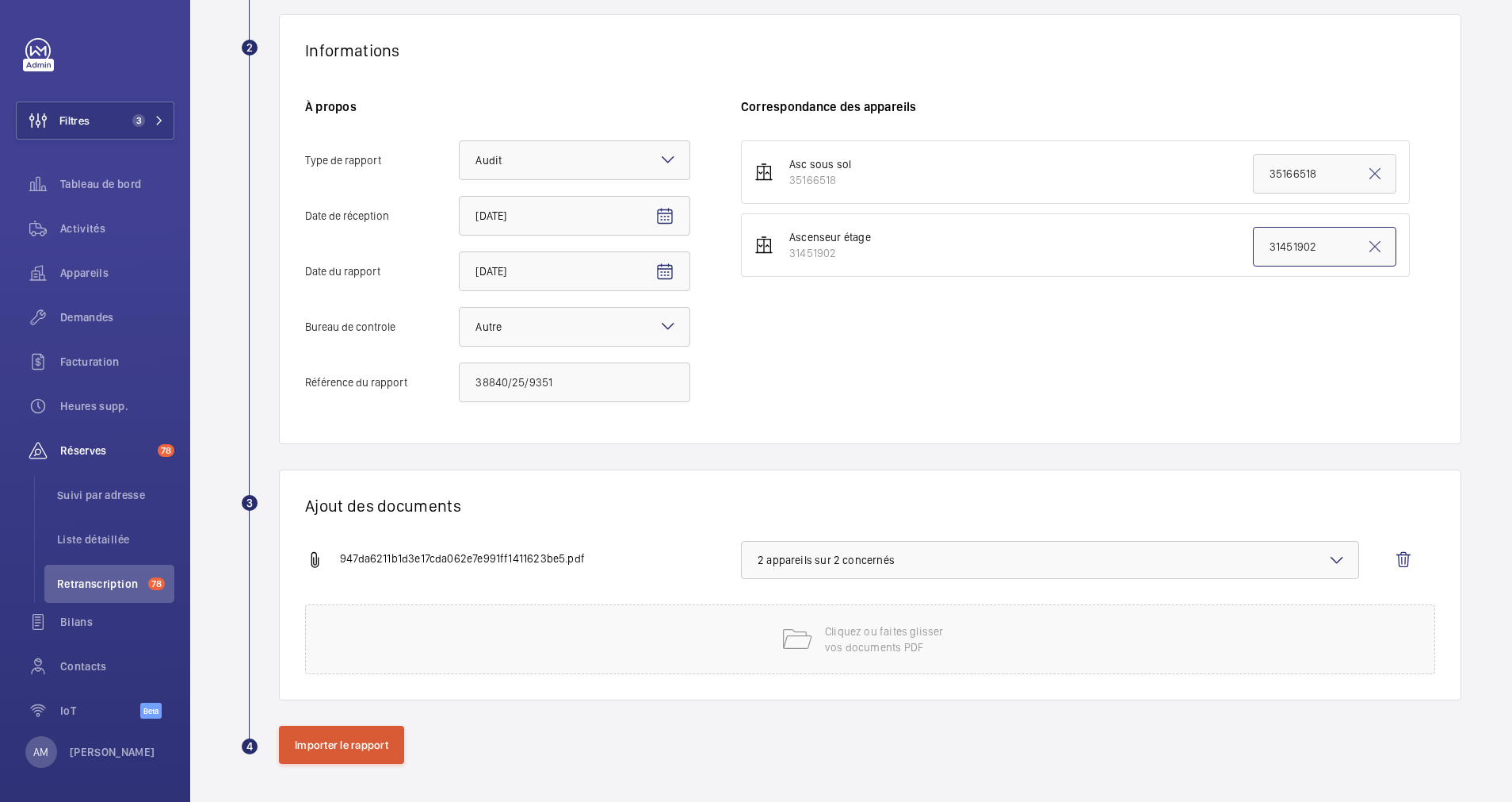
type input "31451902"
click at [376, 740] on button "Importer le rapport" at bounding box center [341, 744] width 126 height 38
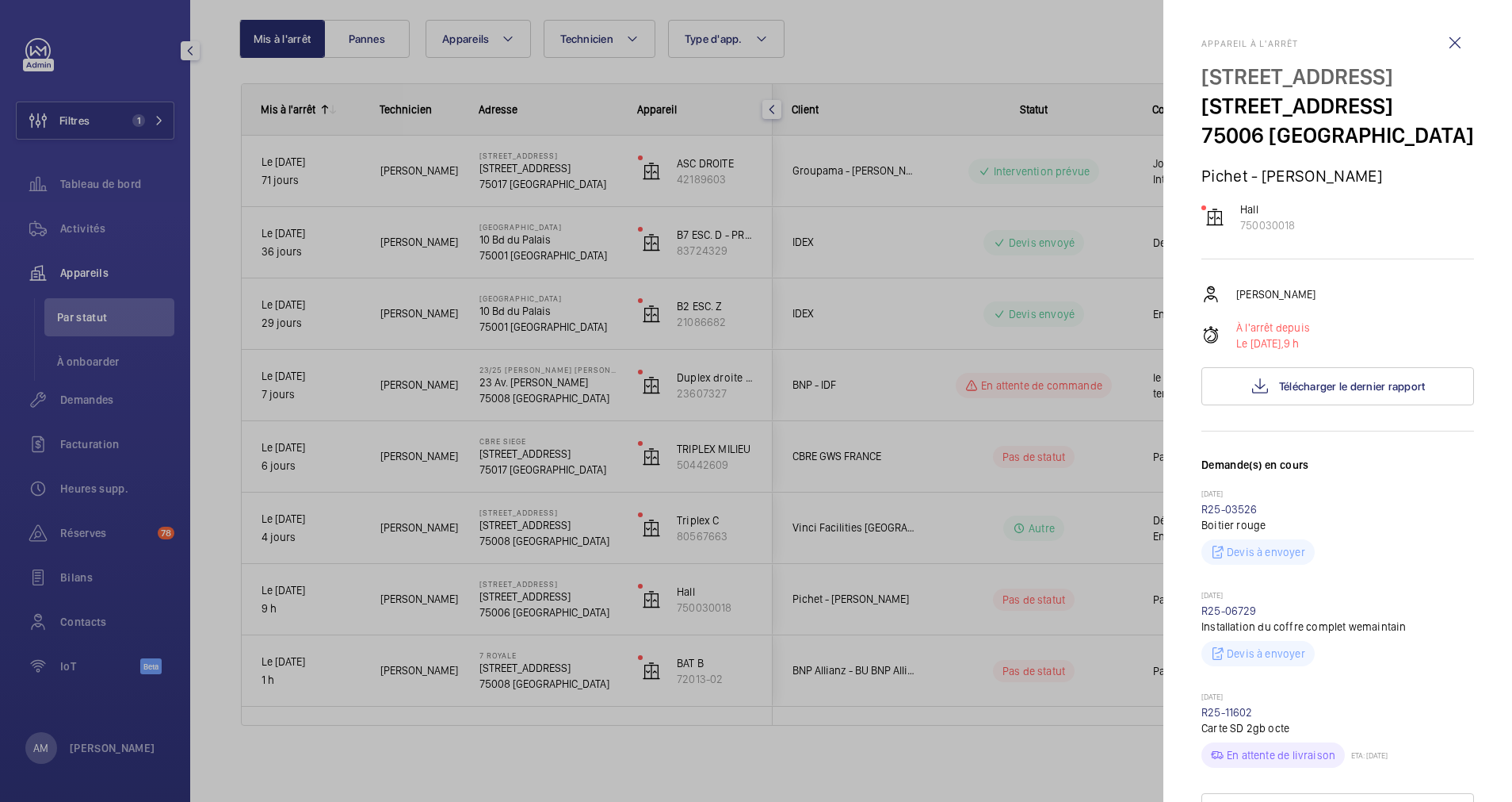
scroll to position [238, 0]
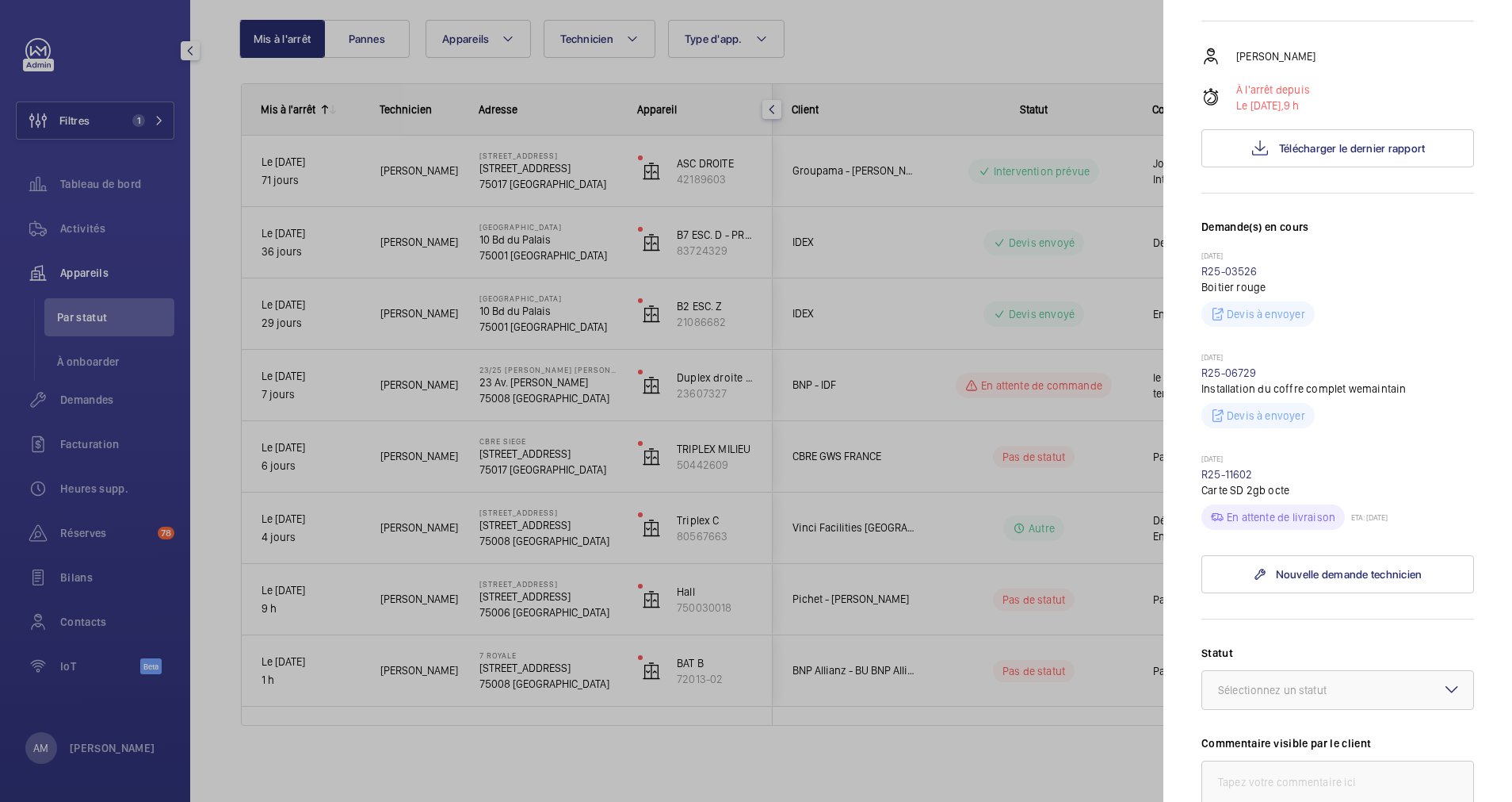
click at [130, 116] on div at bounding box center [756, 401] width 1512 height 802
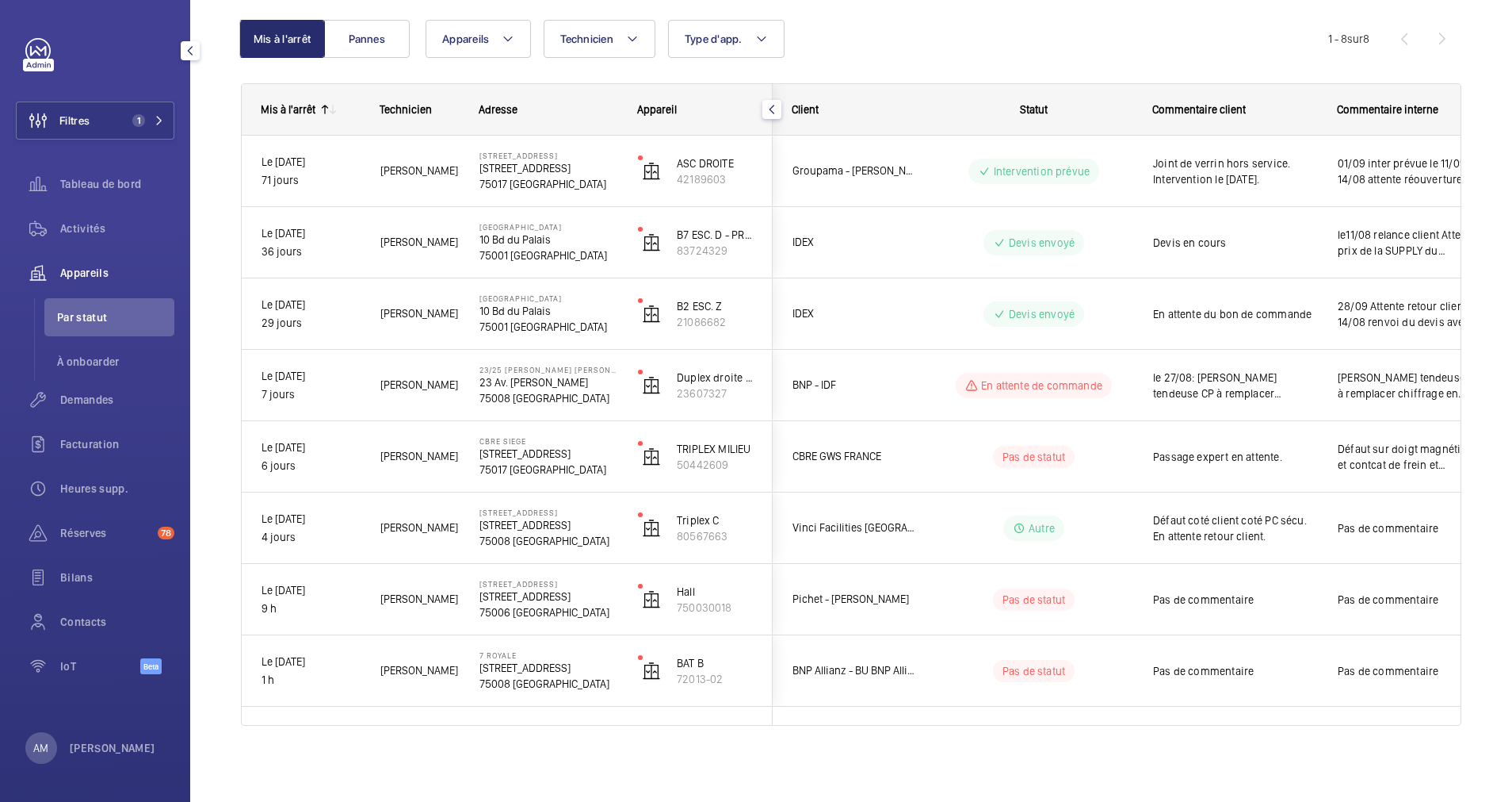
scroll to position [0, 0]
click at [156, 114] on span "1" at bounding box center [144, 120] width 38 height 12
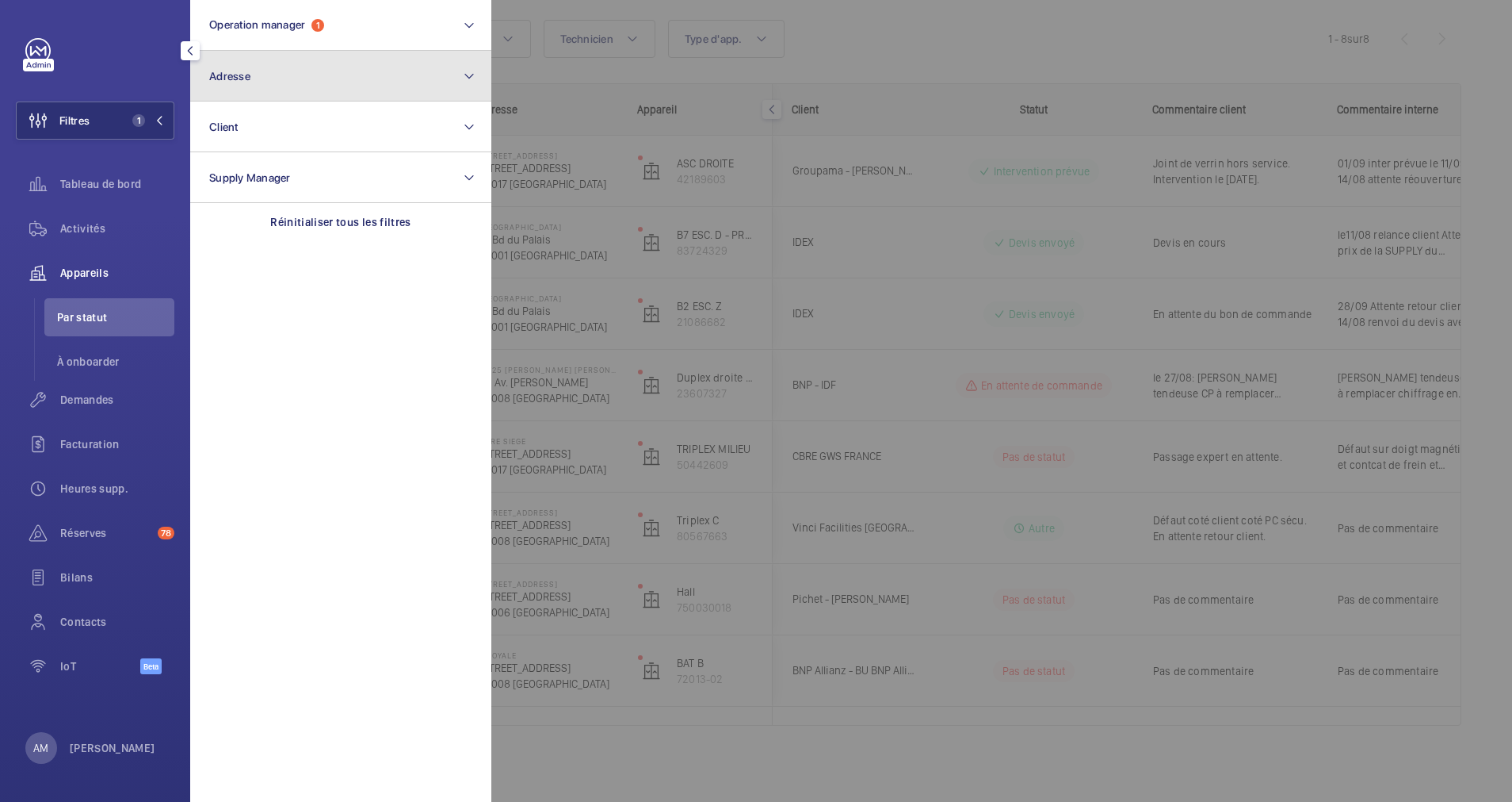
click at [350, 79] on button "Adresse" at bounding box center [340, 77] width 301 height 51
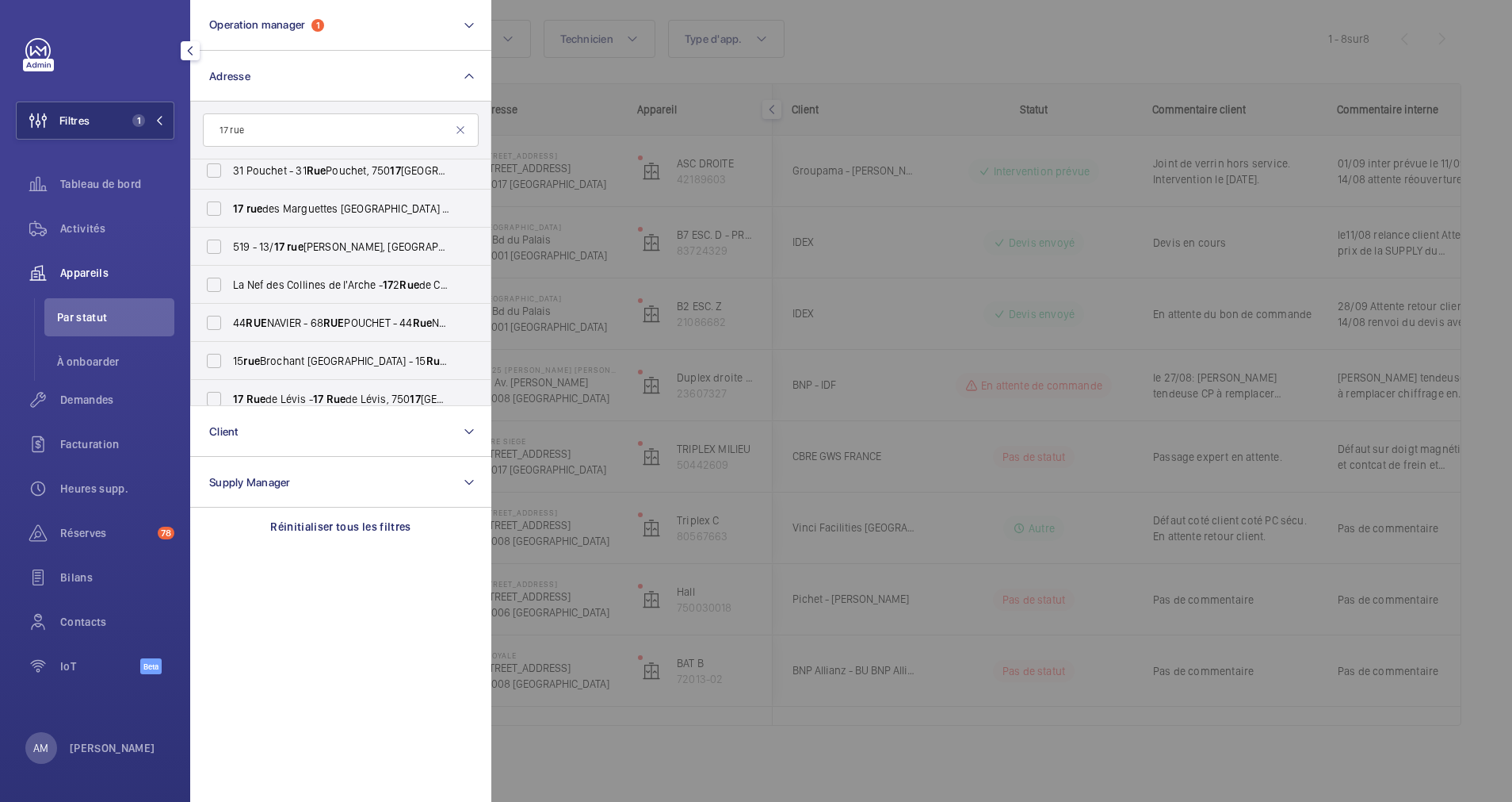
scroll to position [832, 0]
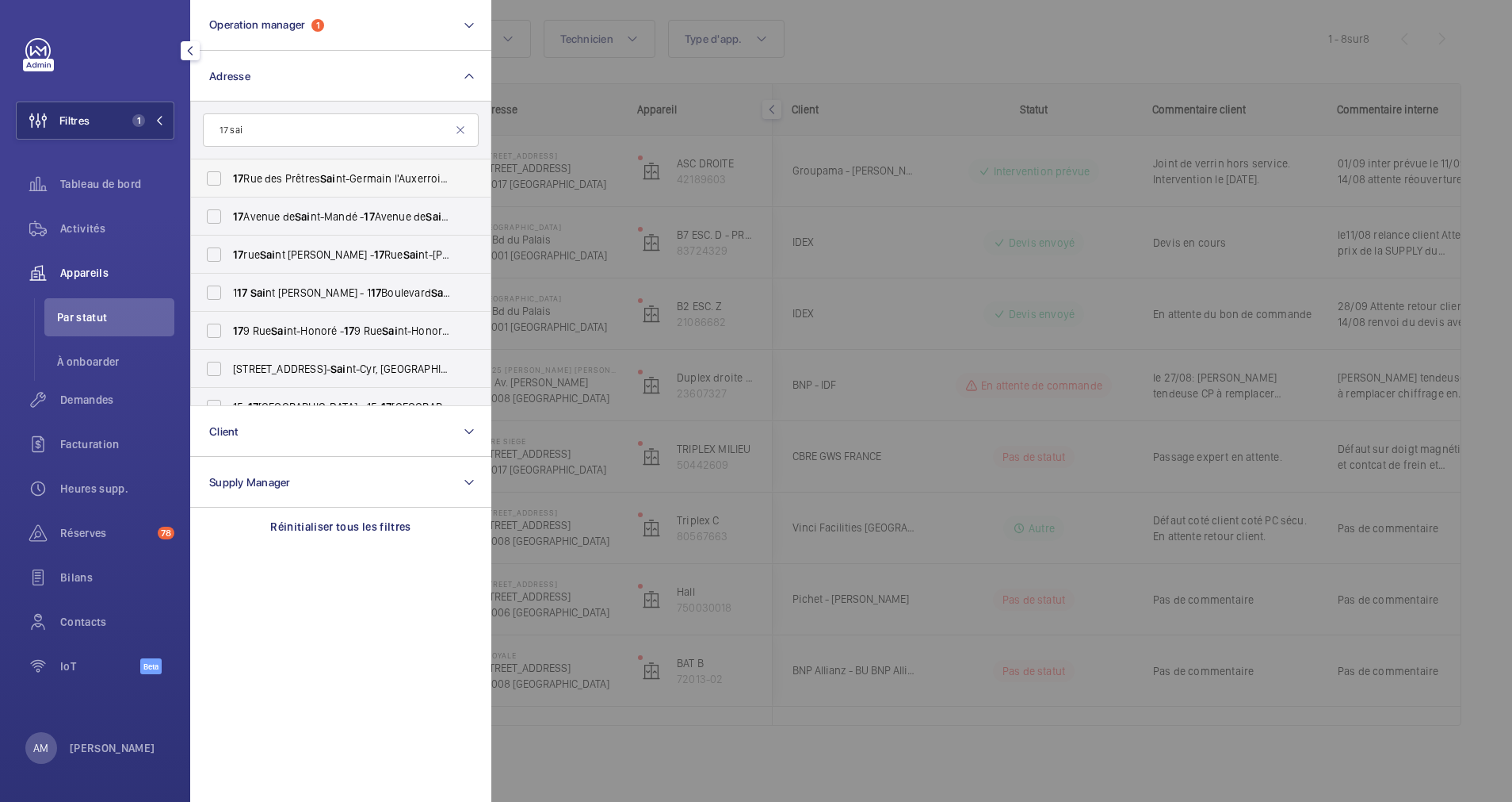
type input "17 sai"
click at [286, 175] on span "17 Rue des Prêtres Sai nt-Germain l'Auxerrois - 17 Rue des Prêtres Sai nt-Germa…" at bounding box center [342, 178] width 218 height 16
click at [229, 175] on input "17 Rue des Prêtres Sai nt-Germain l'Auxerrois - 17 Rue des Prêtres Sai nt-Germa…" at bounding box center [214, 179] width 32 height 32
checkbox input "true"
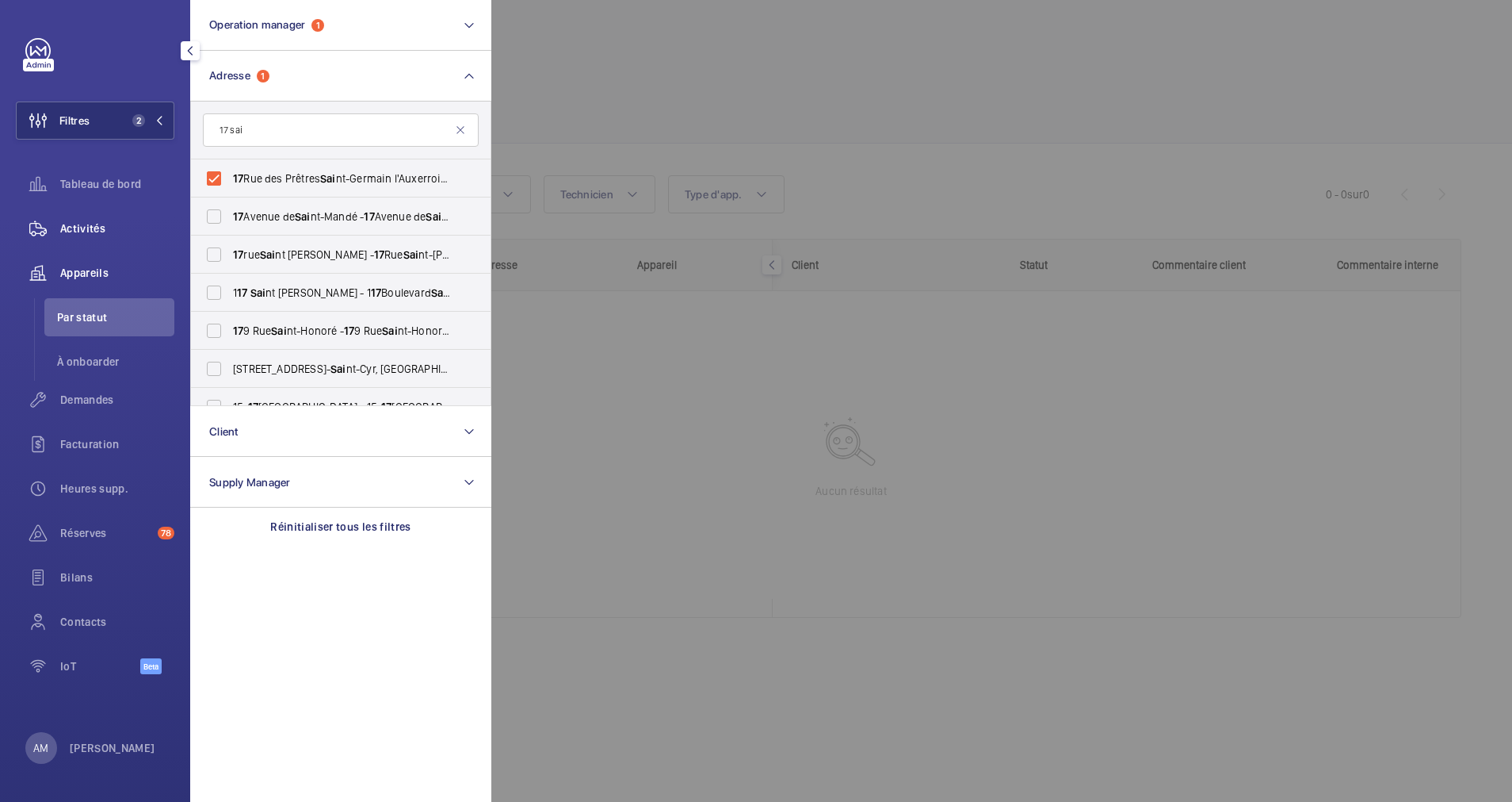
click at [81, 220] on span "Activités" at bounding box center [117, 228] width 114 height 16
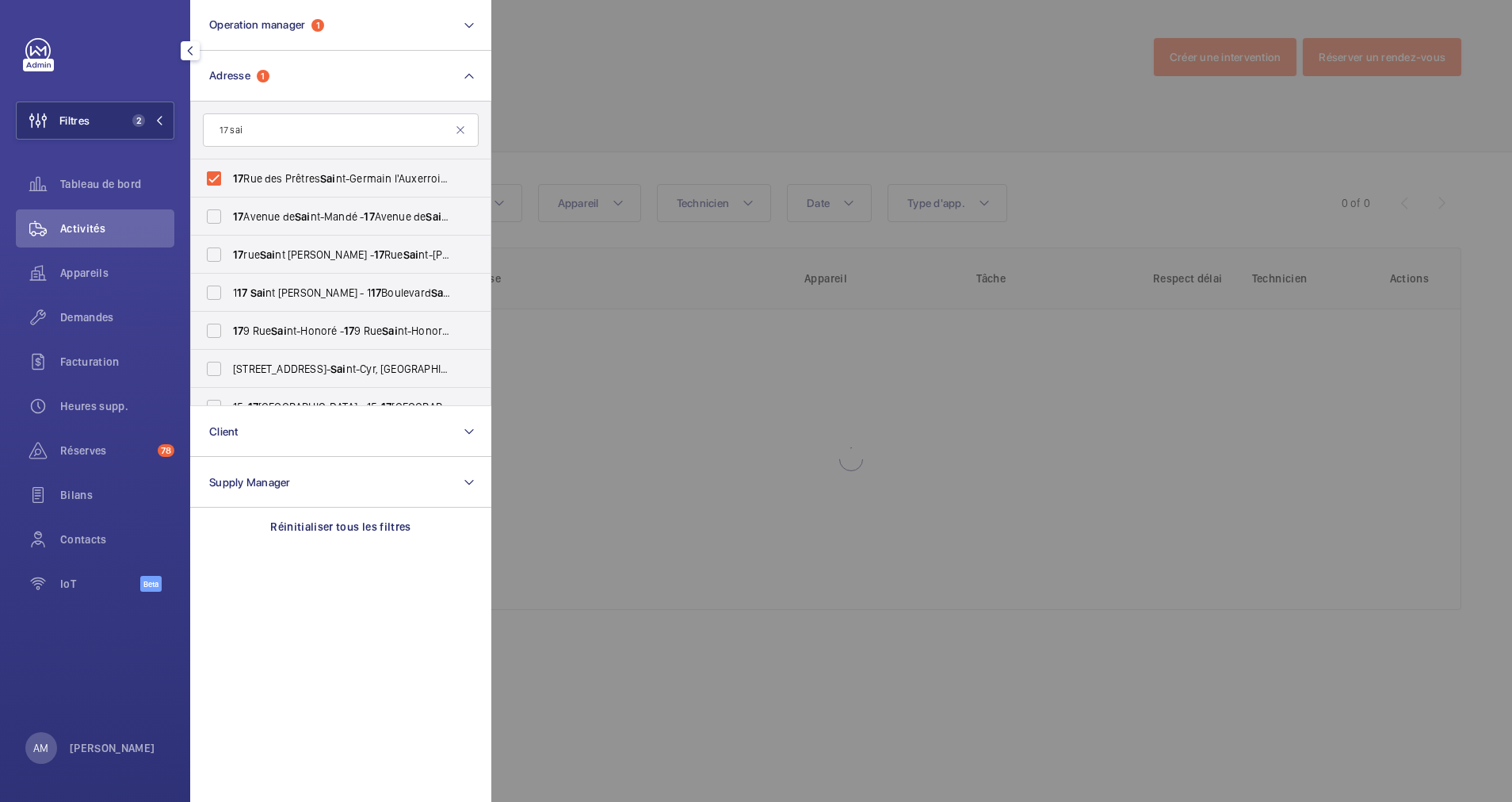
click at [646, 151] on div at bounding box center [1247, 401] width 1512 height 802
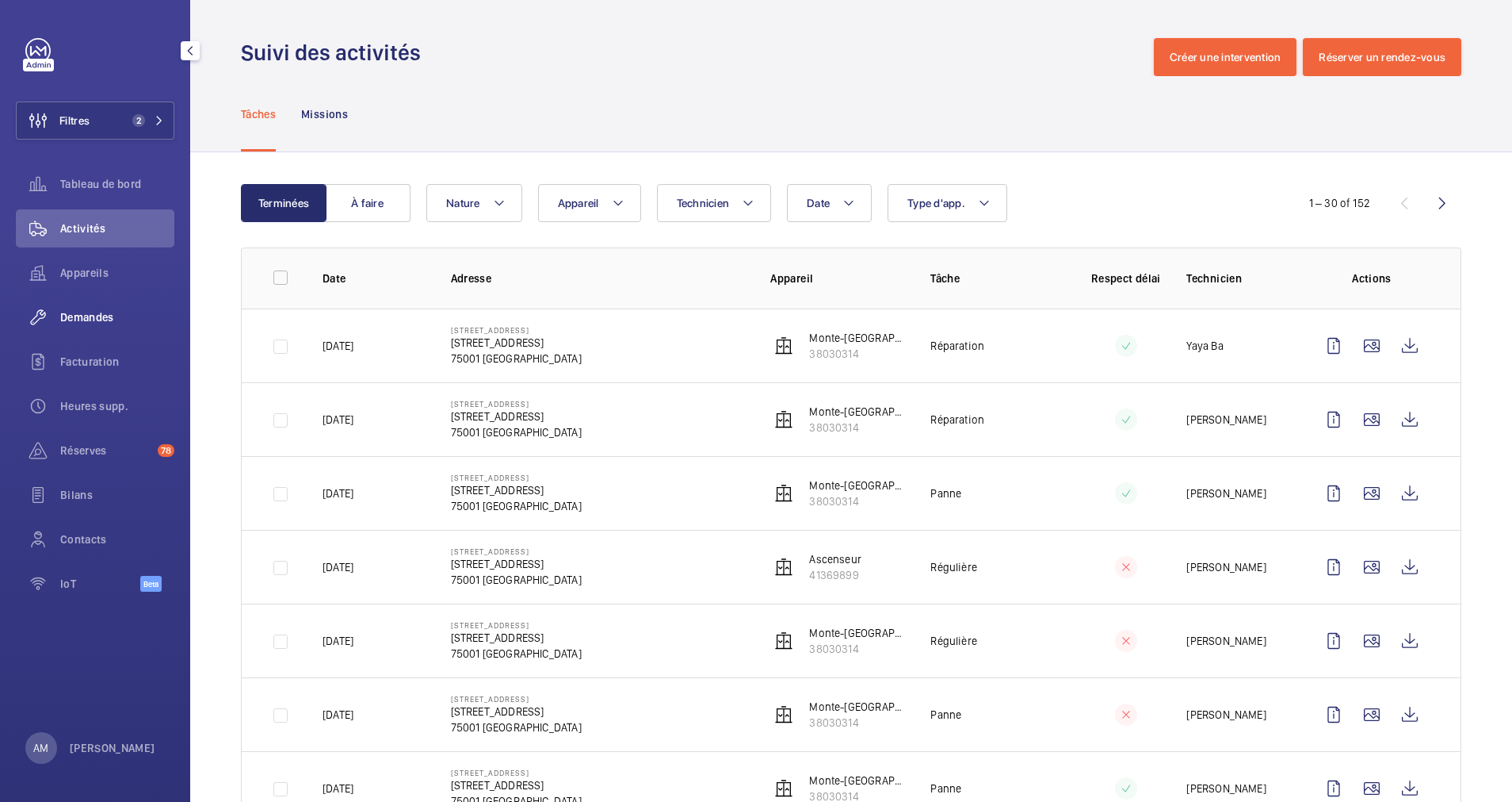
click at [85, 311] on span "Demandes" at bounding box center [117, 316] width 114 height 16
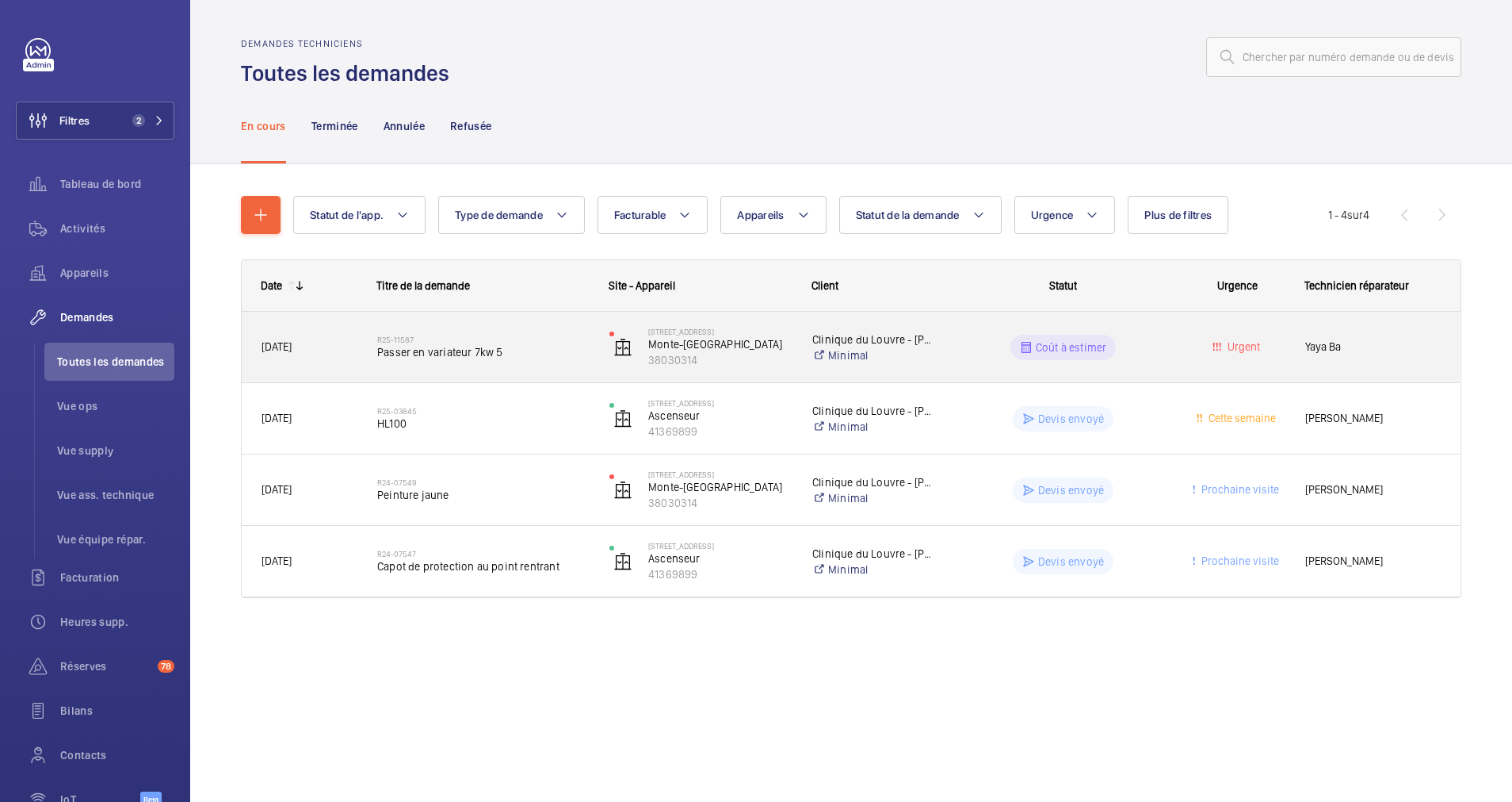
click at [540, 347] on span "Passer en variateur 7kw 5" at bounding box center [484, 351] width 212 height 16
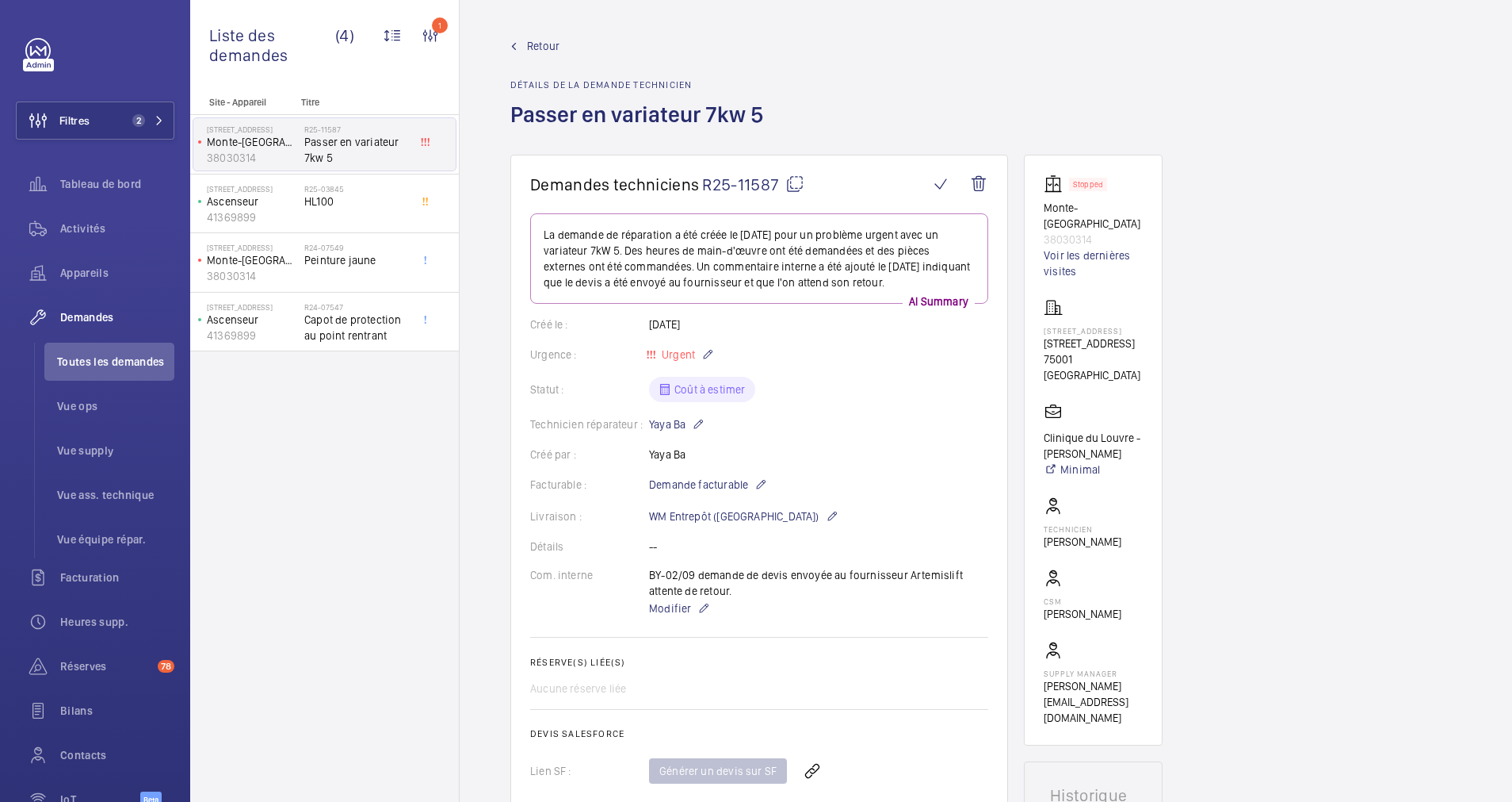
click at [796, 178] on mat-icon at bounding box center [795, 184] width 19 height 19
click at [142, 114] on span "2" at bounding box center [144, 120] width 38 height 12
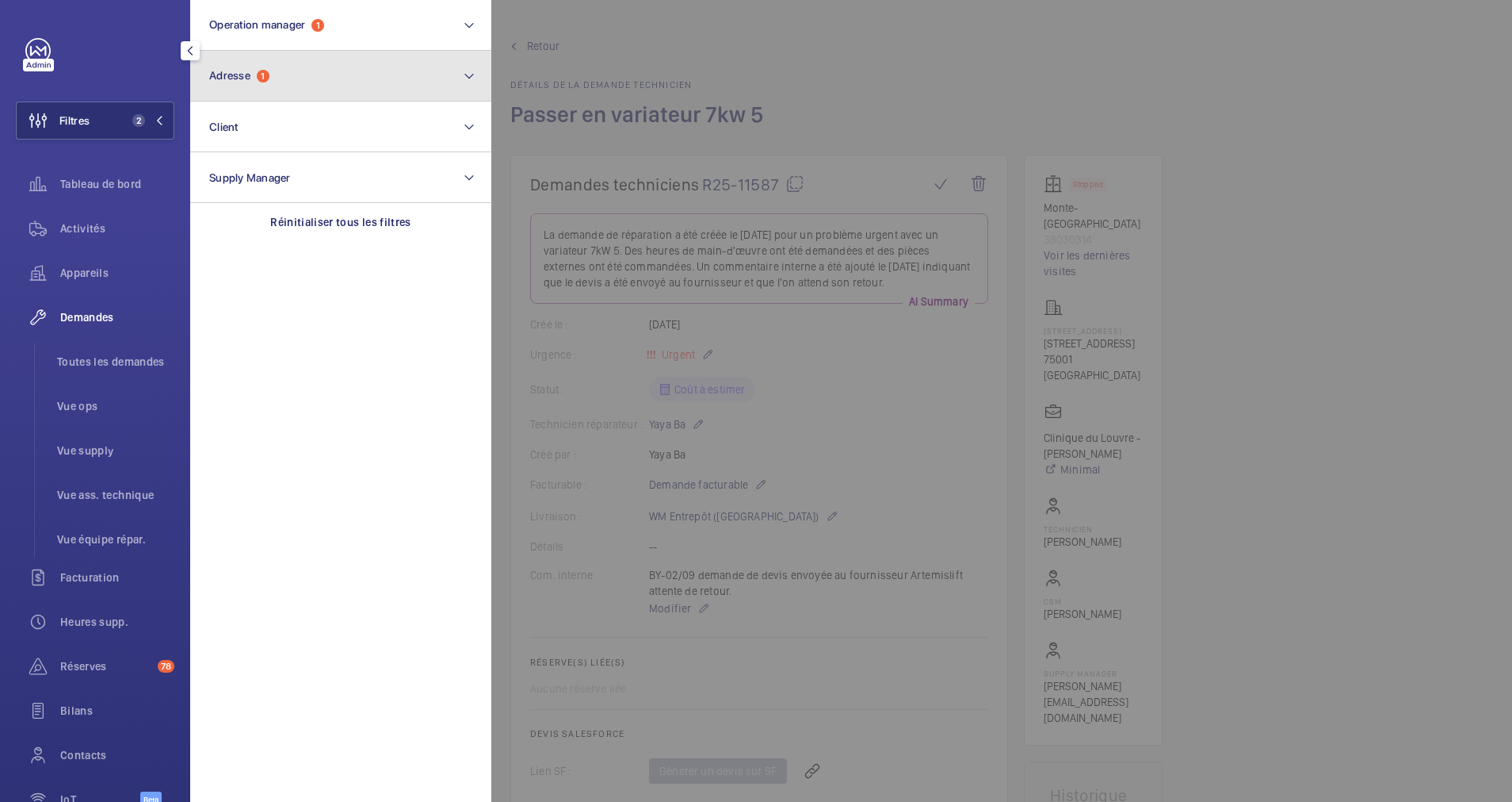
click at [294, 66] on button "Adresse 1" at bounding box center [340, 77] width 301 height 51
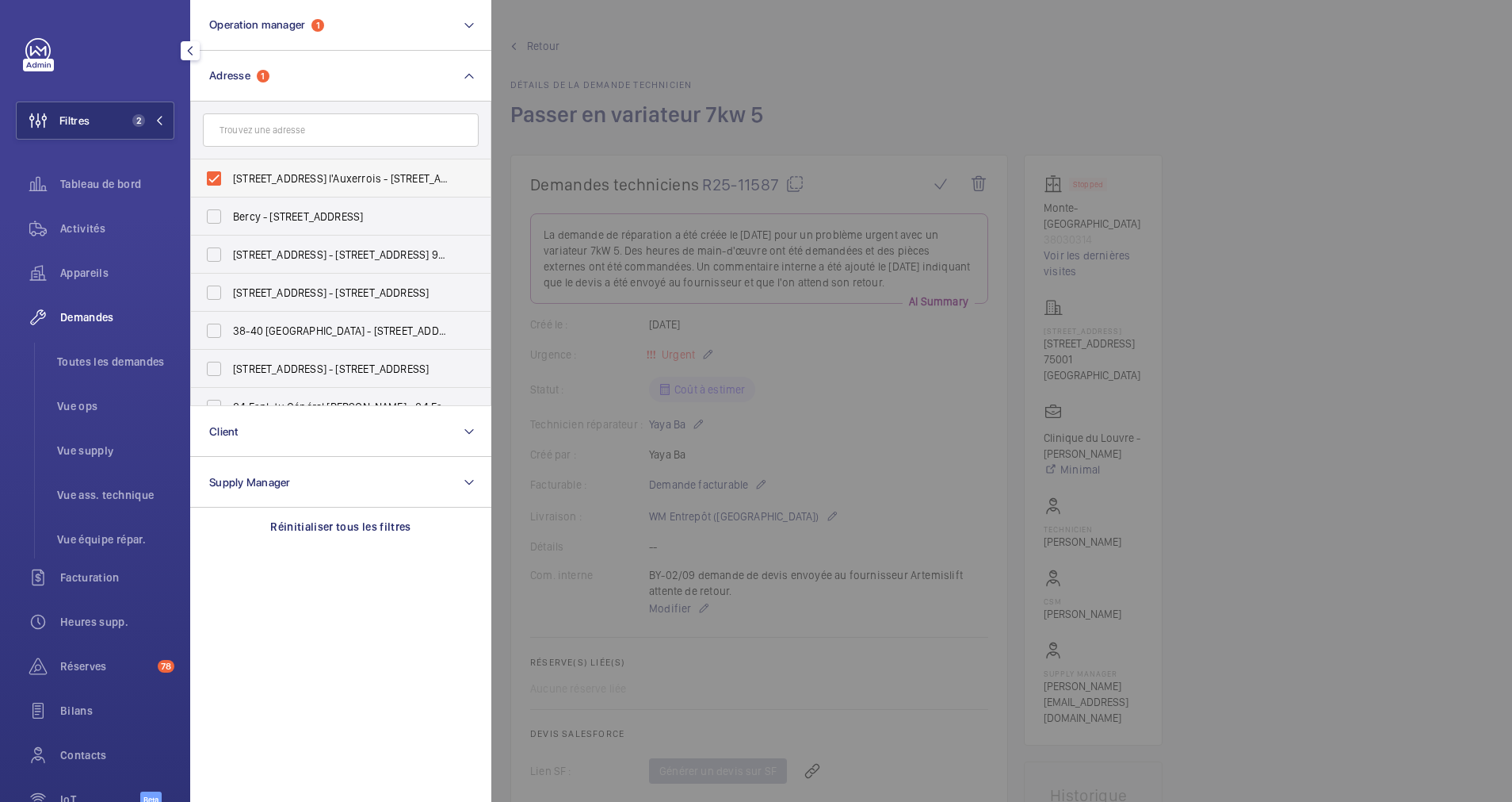
click at [212, 175] on label "17 Rue des Prêtres Saint-Germain l'Auxerrois - 17 Rue des Prêtres Saint-Germain…" at bounding box center [329, 179] width 276 height 38
click at [212, 175] on input "17 Rue des Prêtres Saint-Germain l'Auxerrois - 17 Rue des Prêtres Saint-Germain…" at bounding box center [214, 179] width 32 height 32
checkbox input "false"
click at [813, 53] on div at bounding box center [1247, 401] width 1512 height 802
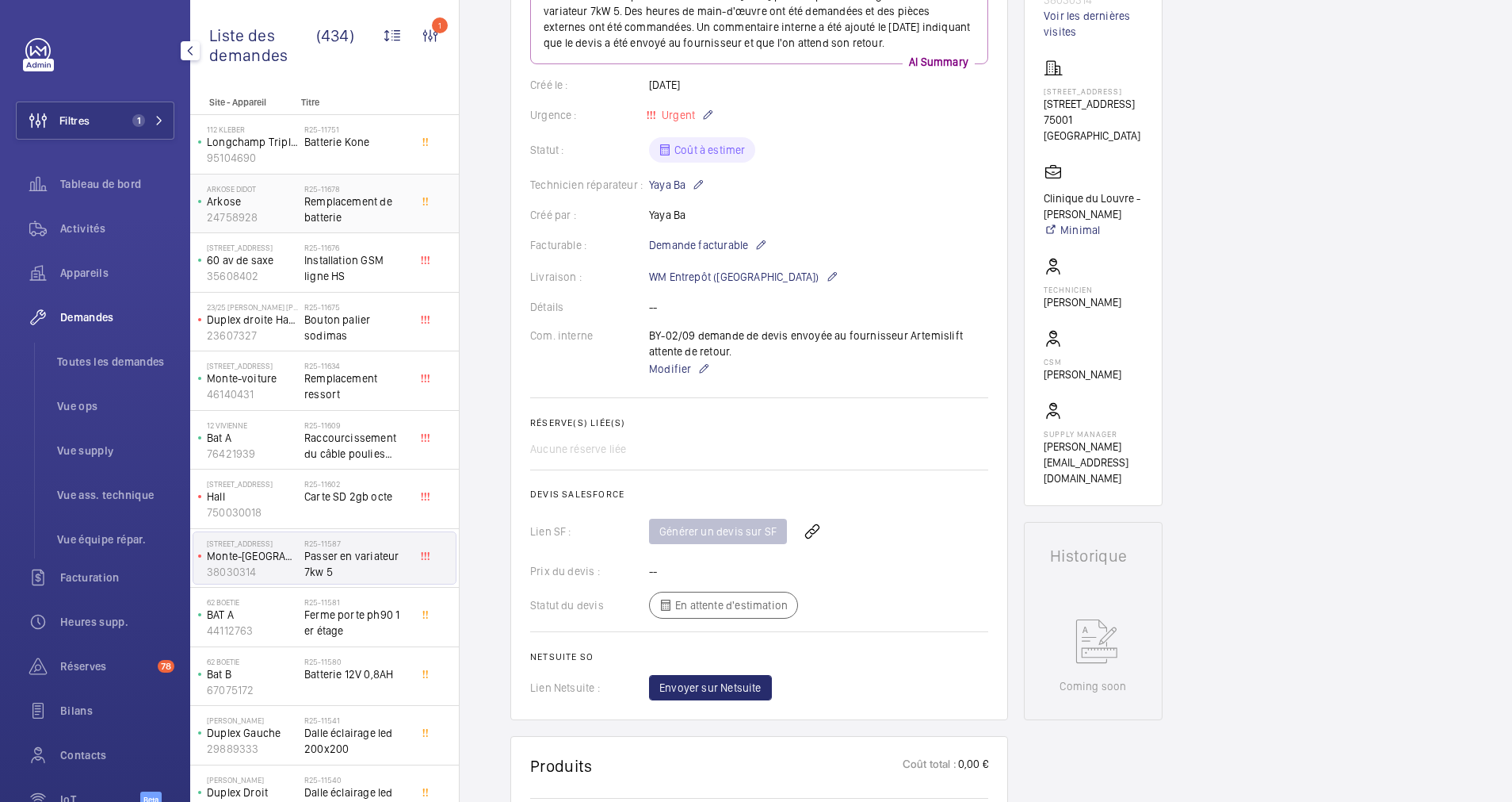
scroll to position [238, 0]
drag, startPoint x: 144, startPoint y: 125, endPoint x: 187, endPoint y: 111, distance: 45.2
click at [150, 122] on span "1" at bounding box center [144, 120] width 38 height 12
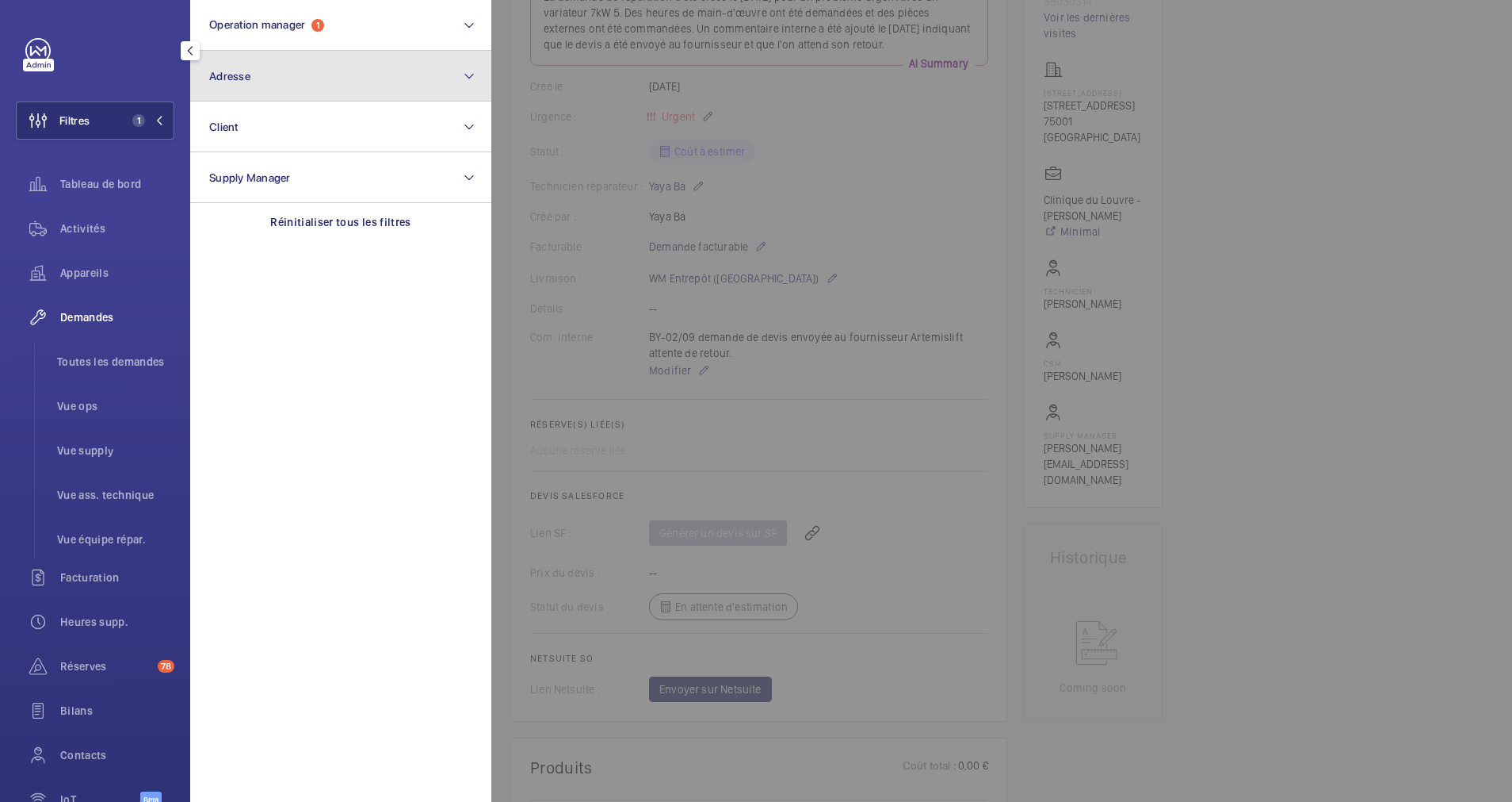
click at [274, 93] on button "Adresse" at bounding box center [340, 77] width 301 height 51
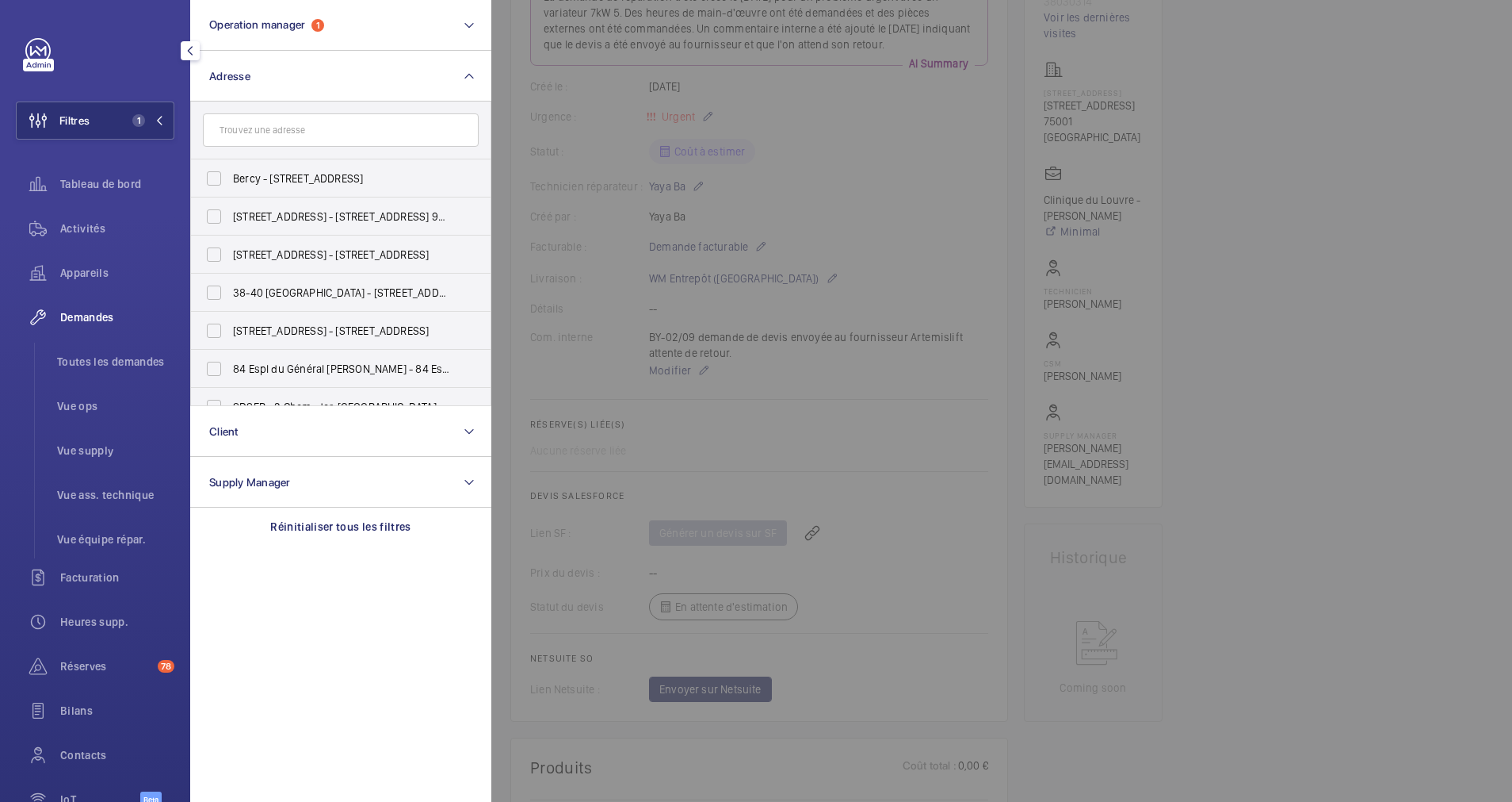
click at [261, 133] on input "text" at bounding box center [341, 129] width 276 height 33
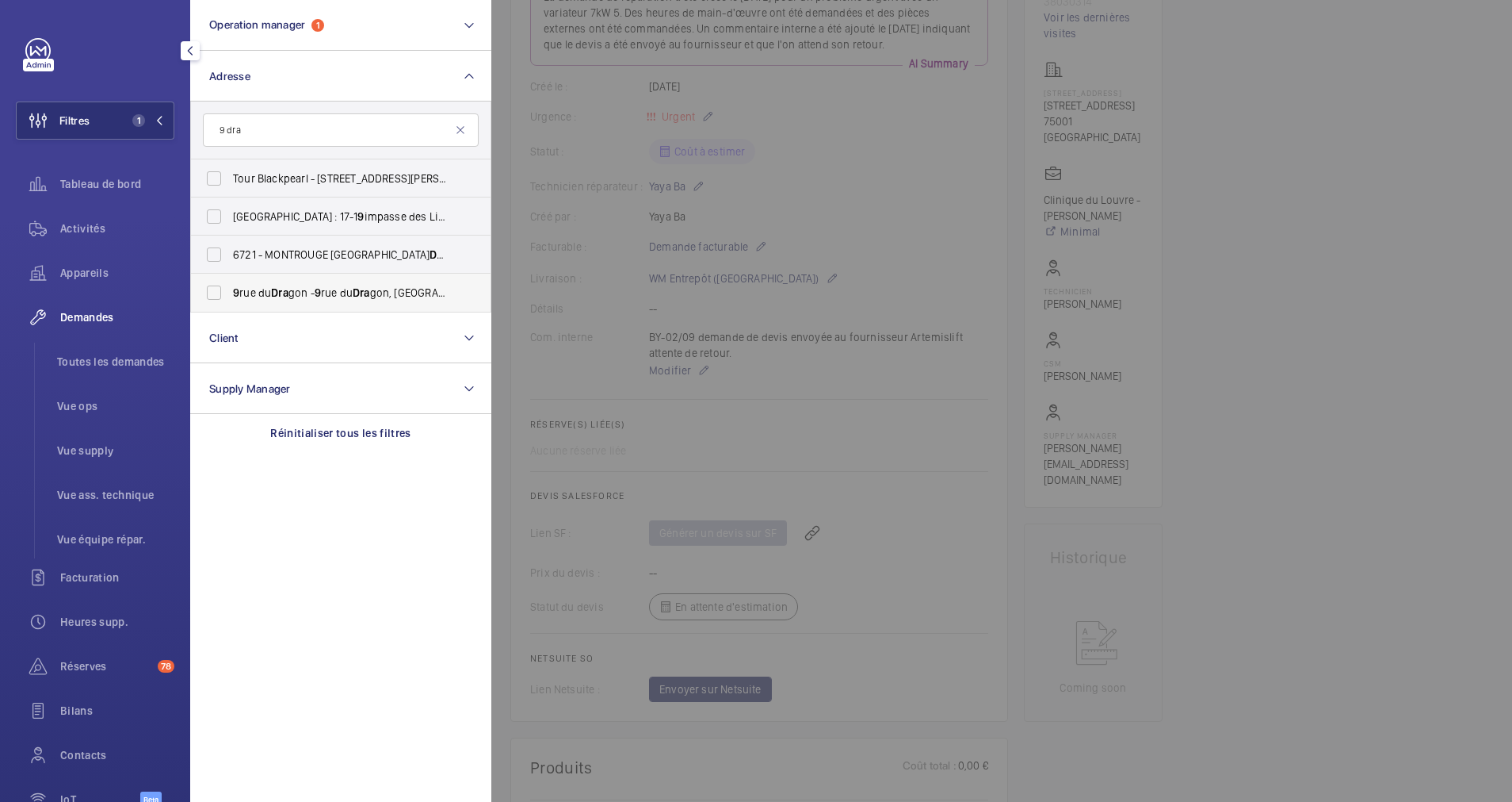
type input "9 dra"
click at [221, 284] on label "9 rue du Dra gon - 9 rue du Dra gon, 75006 PARIS, PARIS 75006" at bounding box center [329, 293] width 276 height 38
click at [221, 284] on input "9 rue du Dra gon - 9 rue du Dra gon, 75006 PARIS, PARIS 75006" at bounding box center [214, 293] width 32 height 32
checkbox input "true"
click at [106, 279] on span "Appareils" at bounding box center [117, 272] width 114 height 16
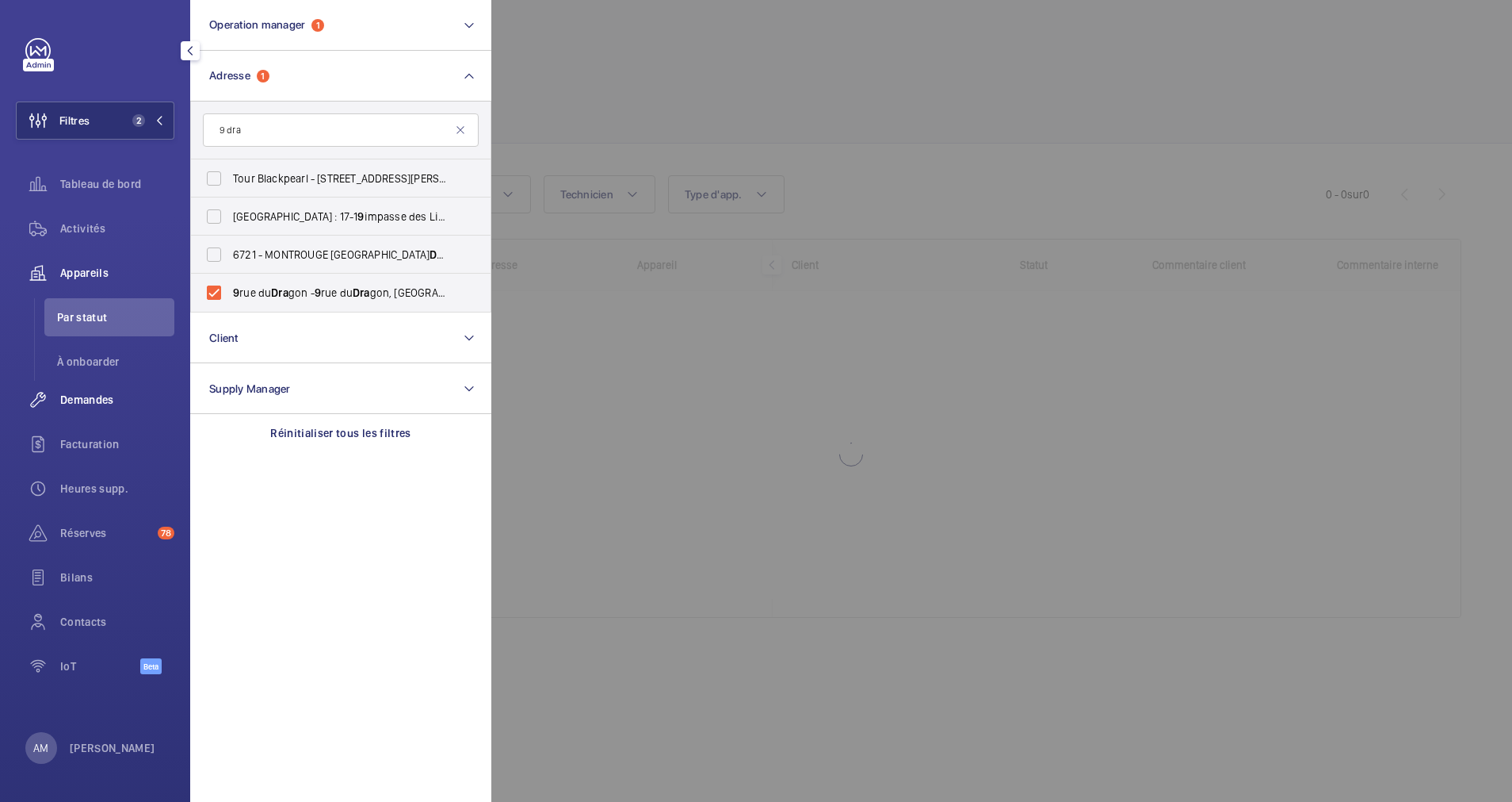
click at [90, 398] on span "Demandes" at bounding box center [117, 400] width 114 height 16
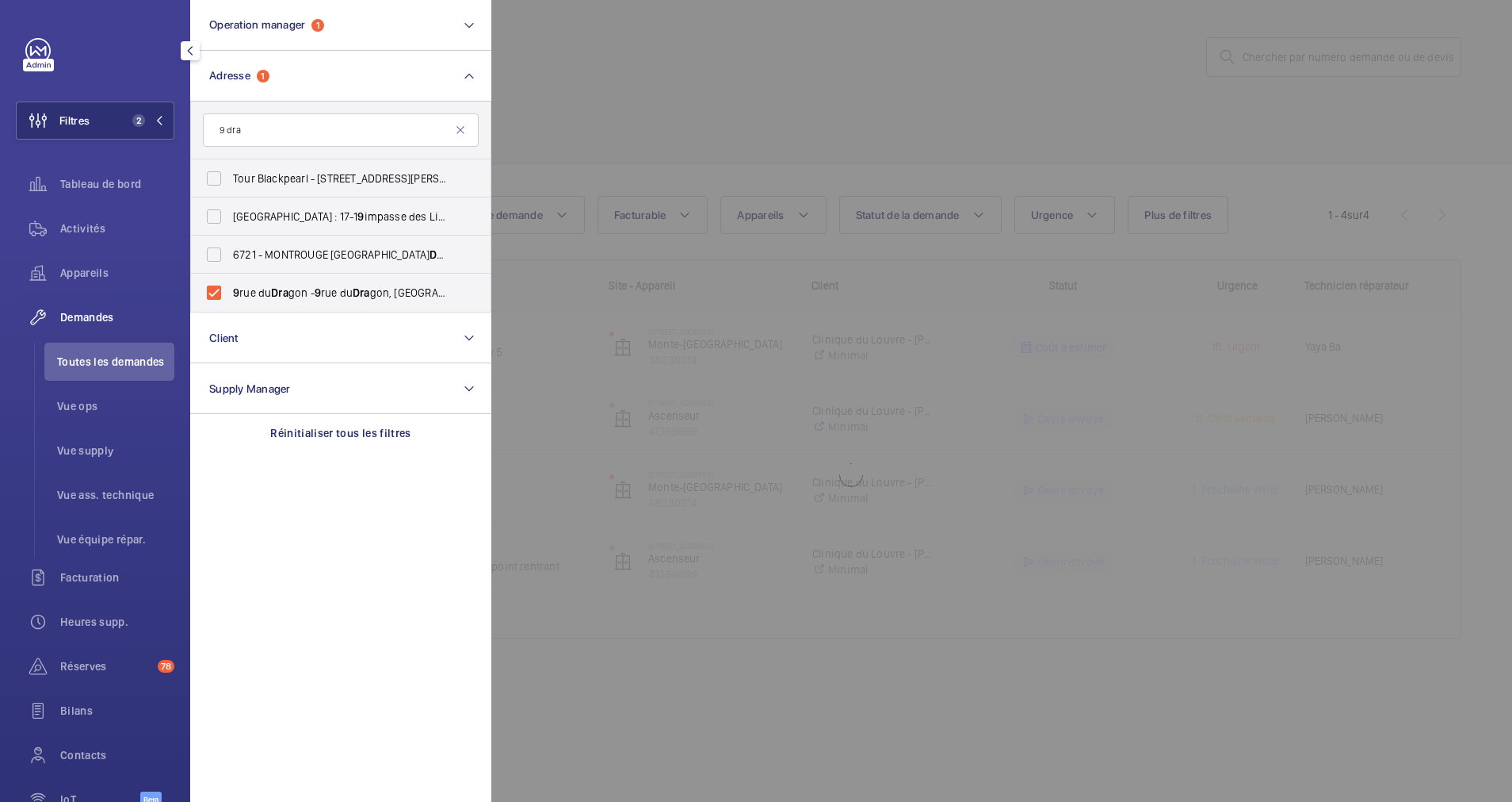
click at [799, 116] on div at bounding box center [1247, 401] width 1512 height 802
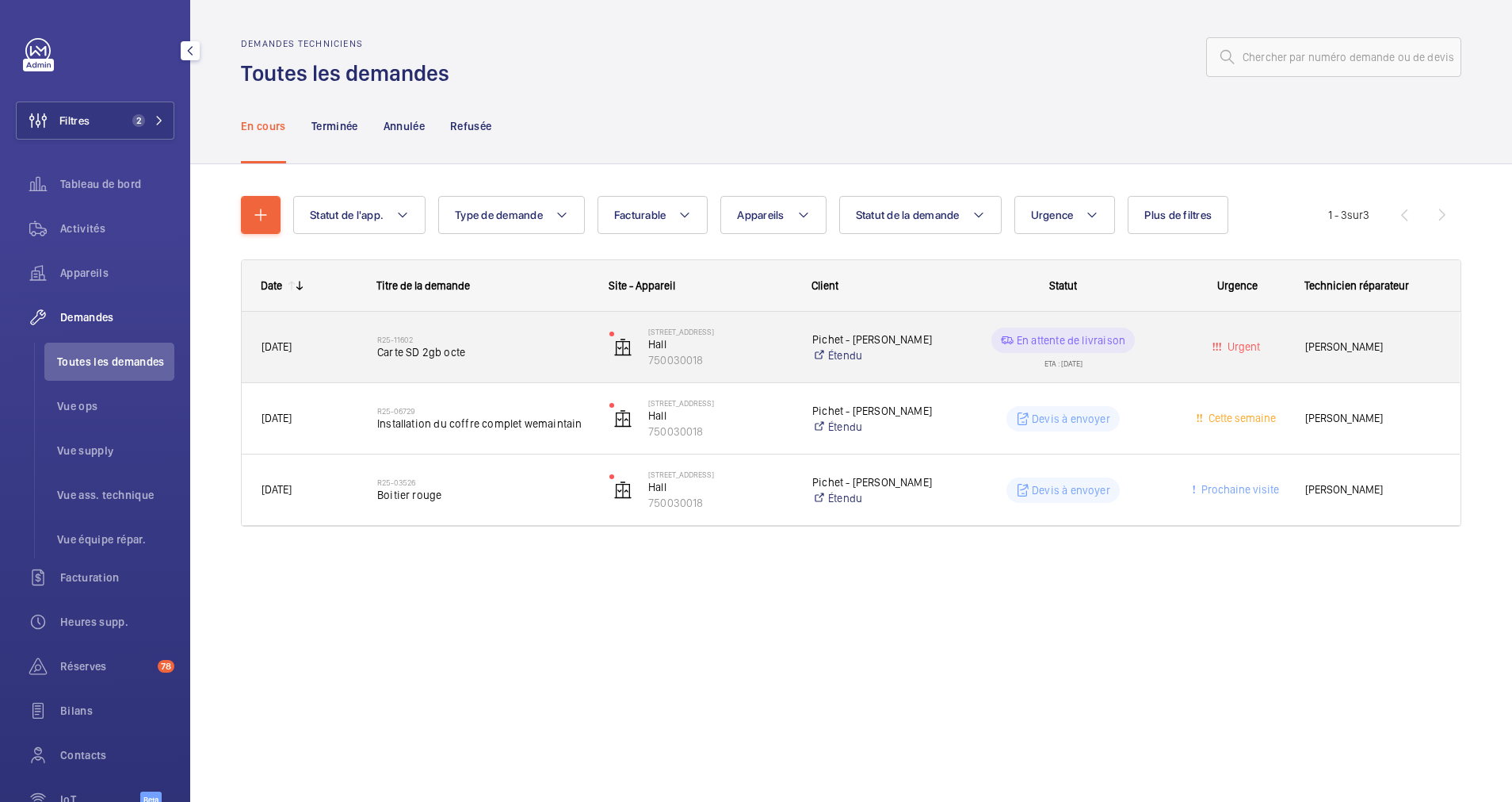
click at [525, 344] on span "Carte SD 2gb octe" at bounding box center [484, 351] width 212 height 16
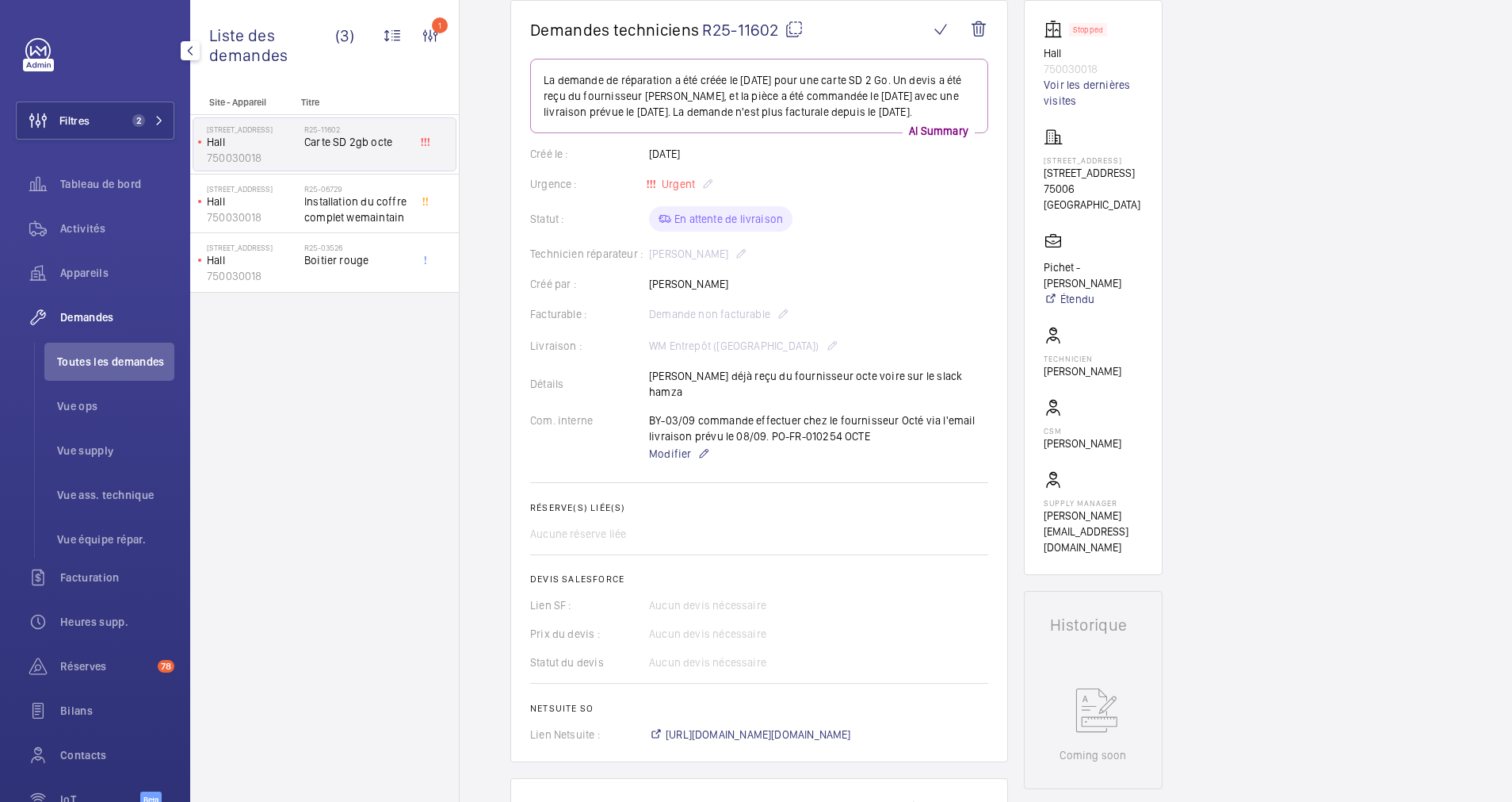
scroll to position [119, 0]
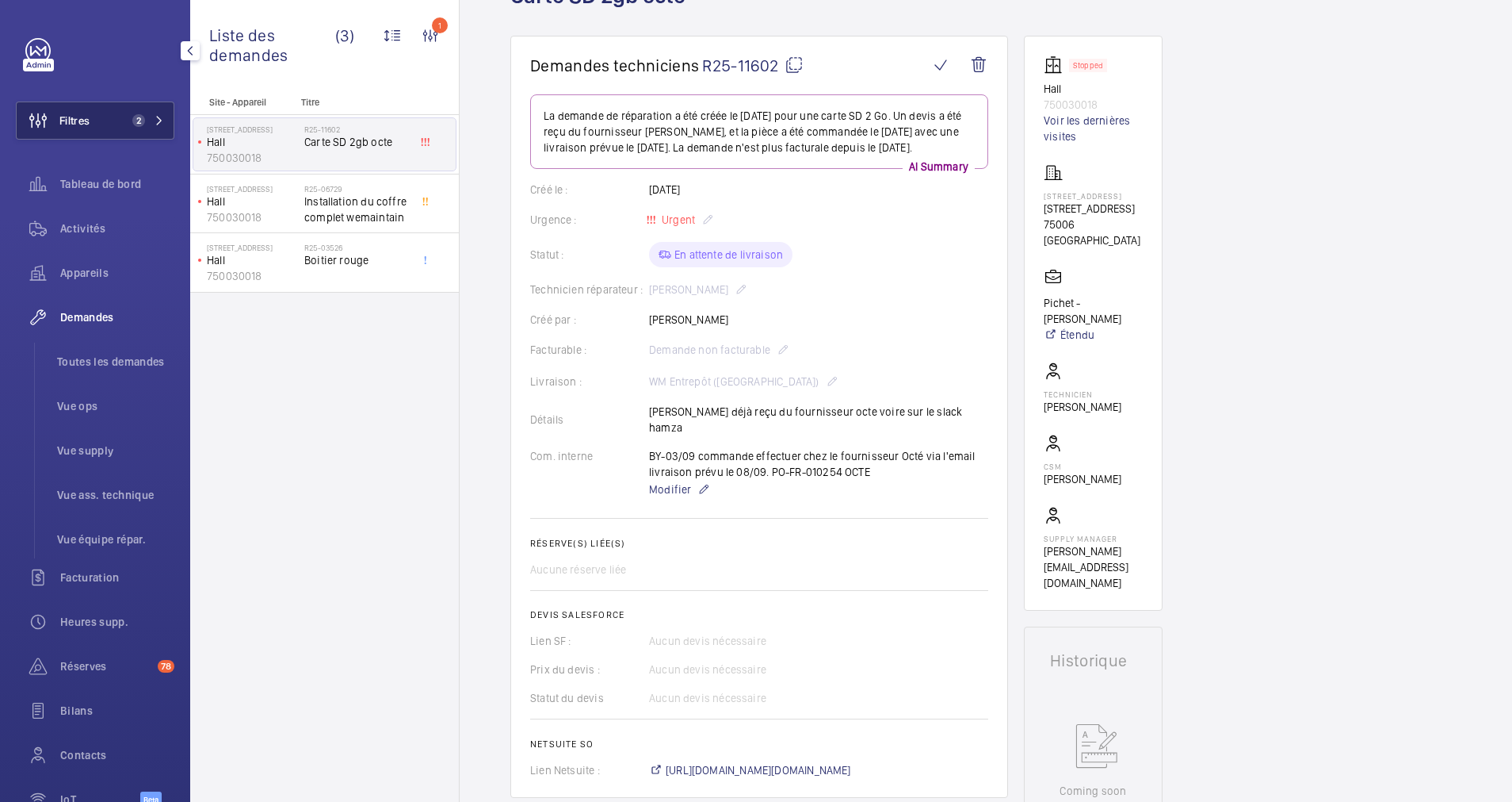
click at [131, 104] on button "Filtres 2" at bounding box center [95, 120] width 159 height 38
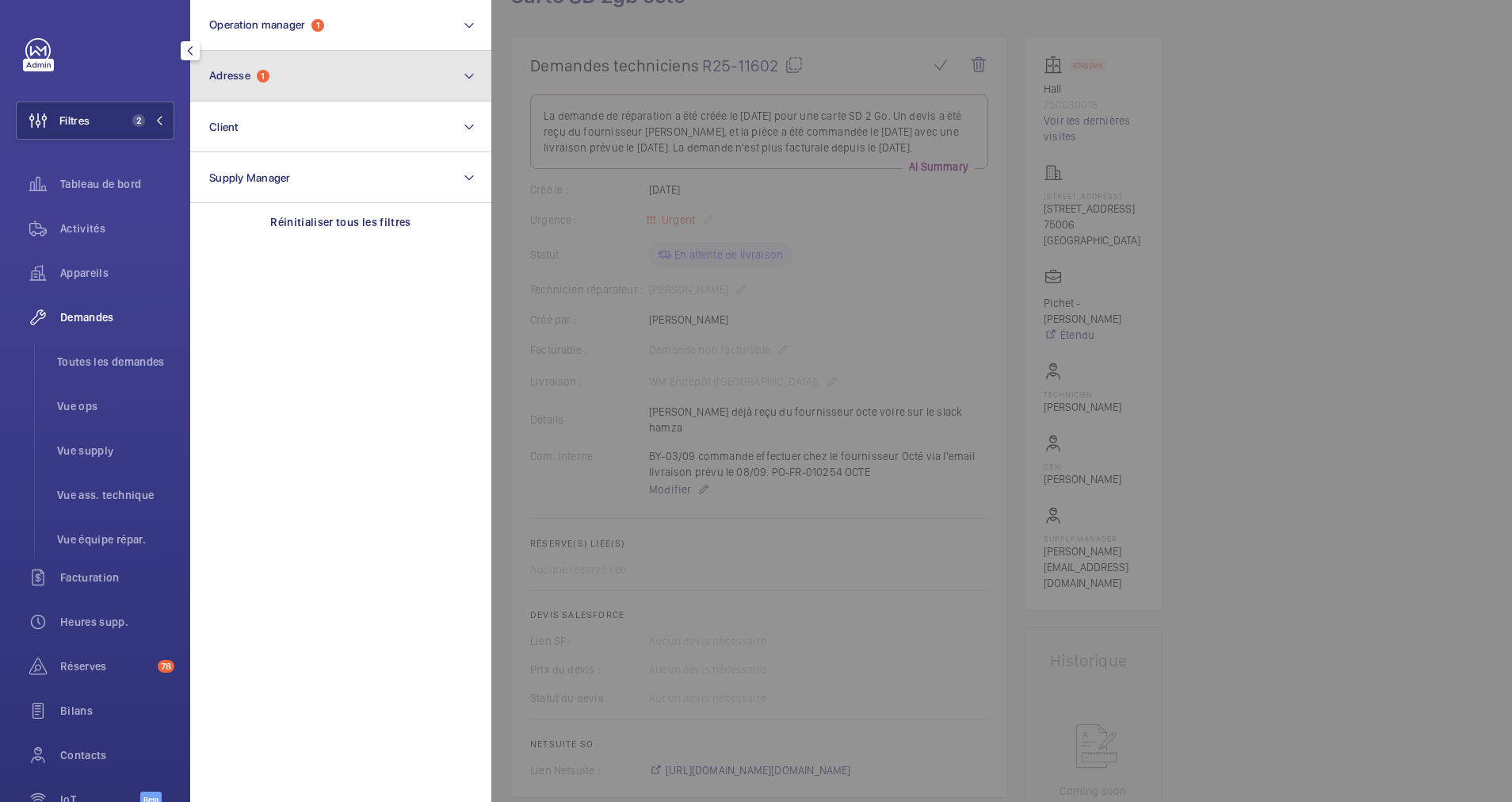
click at [263, 74] on span "1" at bounding box center [263, 76] width 12 height 12
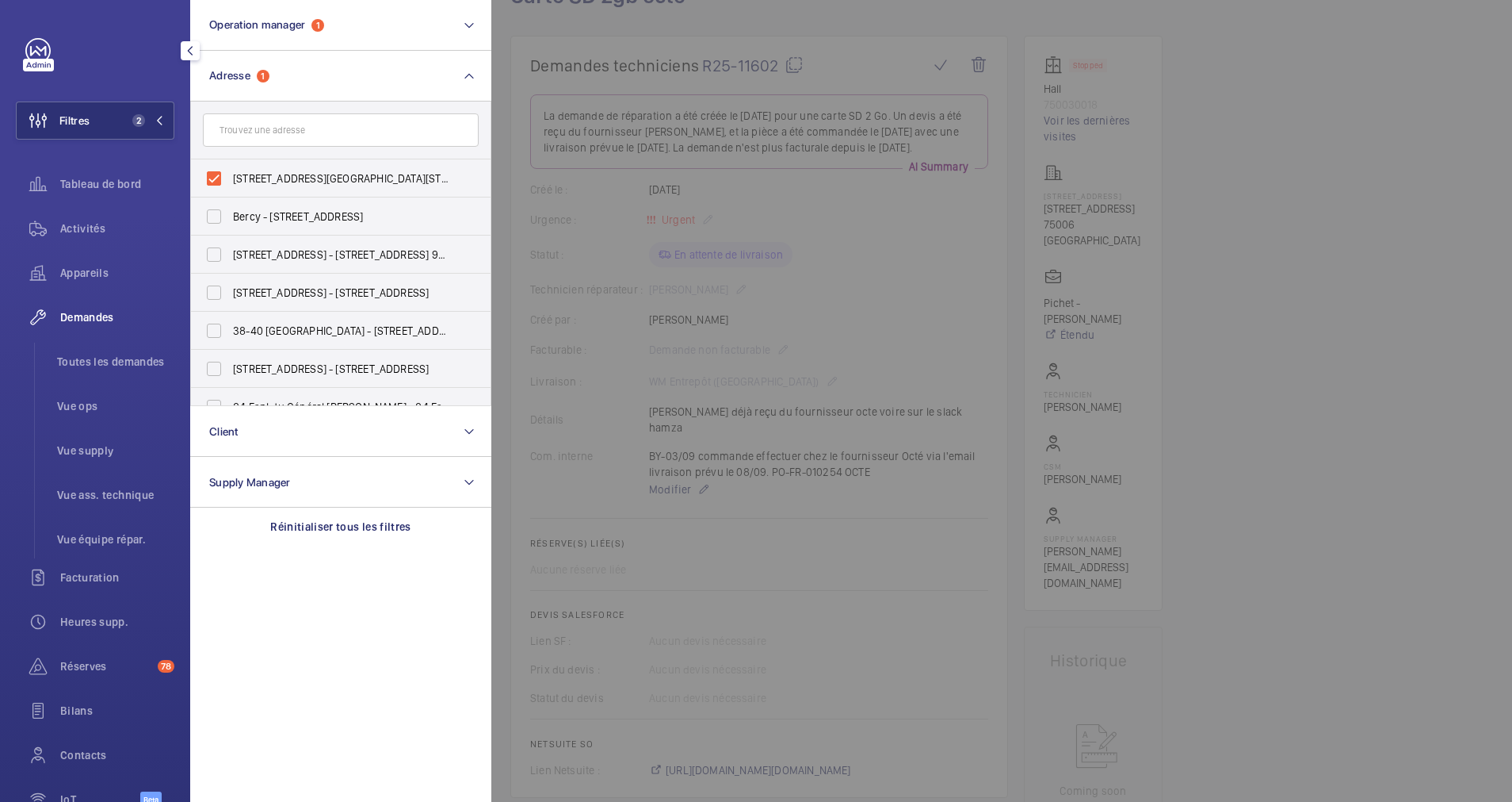
drag, startPoint x: 213, startPoint y: 179, endPoint x: 254, endPoint y: 130, distance: 63.9
click at [217, 176] on label "9 rue du Dragon - 9 rue du Dragon, 75006 PARIS, PARIS 75006" at bounding box center [329, 179] width 276 height 38
click at [217, 176] on input "9 rue du Dragon - 9 rue du Dragon, 75006 PARIS, PARIS 75006" at bounding box center [214, 179] width 32 height 32
checkbox input "false"
click at [254, 128] on input "text" at bounding box center [341, 129] width 276 height 33
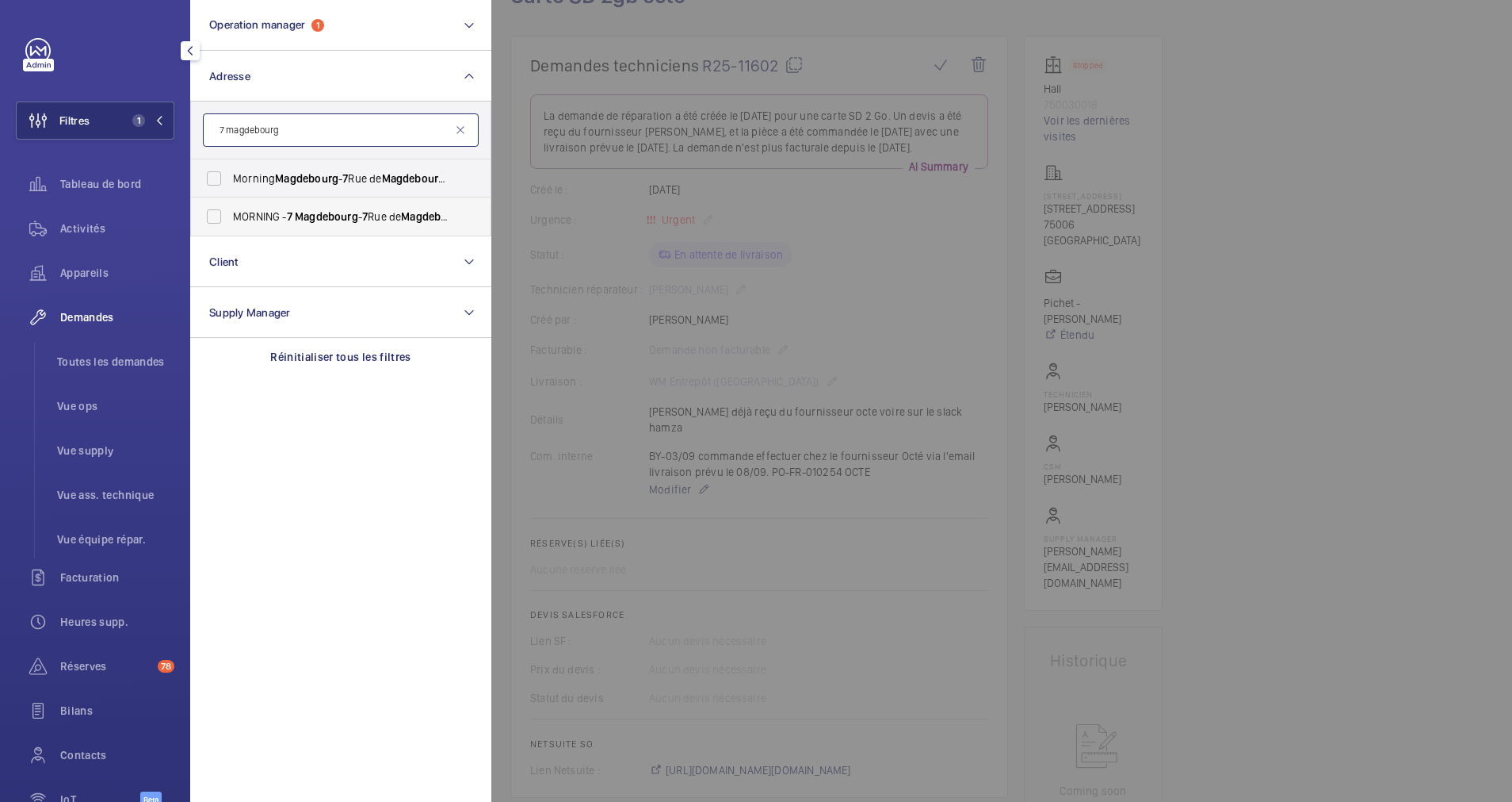
type input "7 magdebourg"
click at [219, 214] on label "MORNING - 7 Magdebourg - 7 Rue de Magdebourg , PARIS 7 5116" at bounding box center [329, 216] width 276 height 38
click at [219, 214] on input "MORNING - 7 Magdebourg - 7 Rue de Magdebourg , PARIS 7 5116" at bounding box center [214, 216] width 32 height 32
checkbox input "true"
click at [214, 177] on label "Morning Magdebourg - 7 Rue de Magdebourg , PARIS 7 5116" at bounding box center [329, 179] width 276 height 38
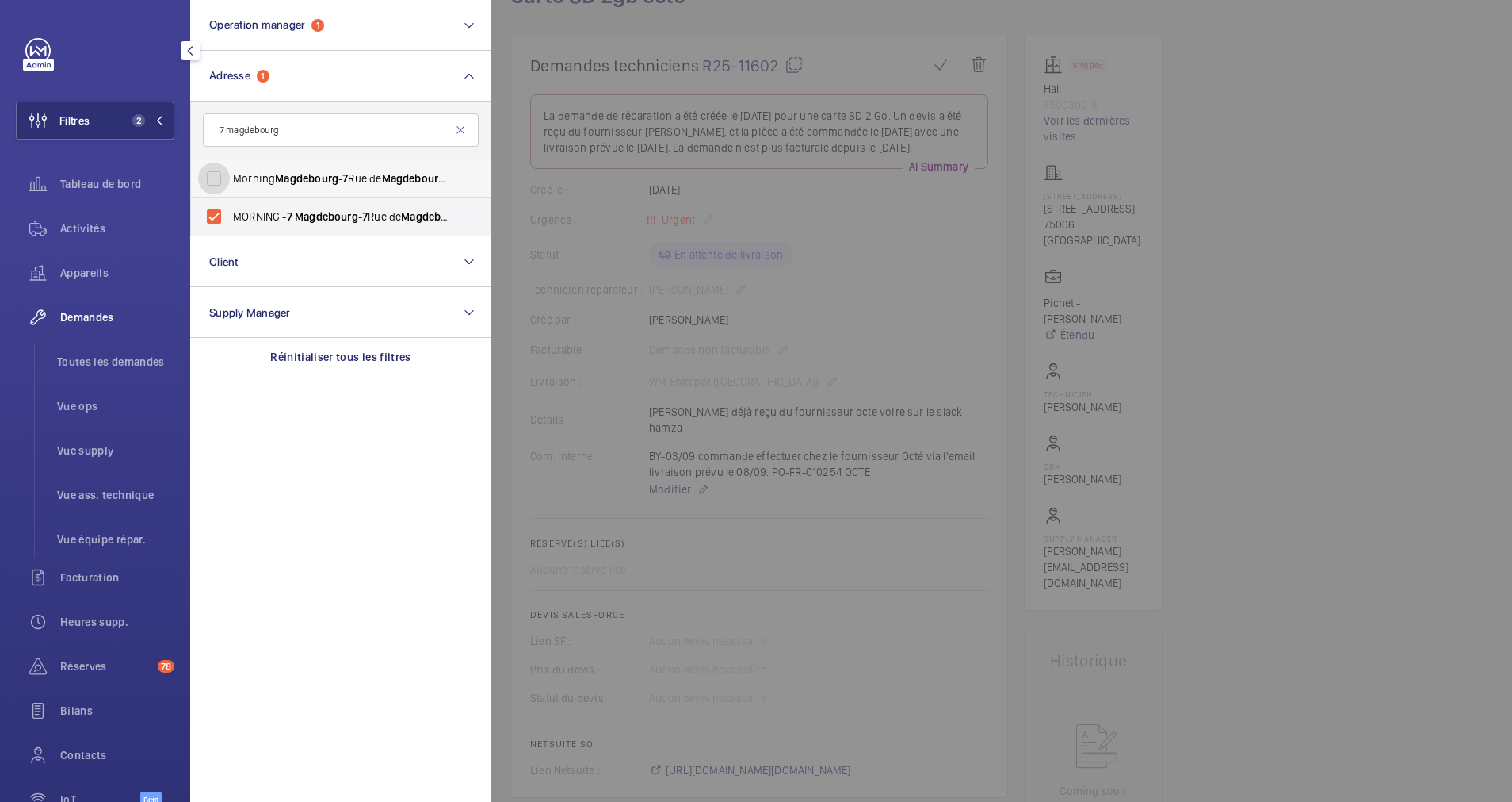
click at [214, 177] on input "Morning Magdebourg - 7 Rue de Magdebourg , PARIS 7 5116" at bounding box center [214, 179] width 32 height 32
checkbox input "true"
click at [80, 658] on span "Réserves" at bounding box center [106, 666] width 92 height 16
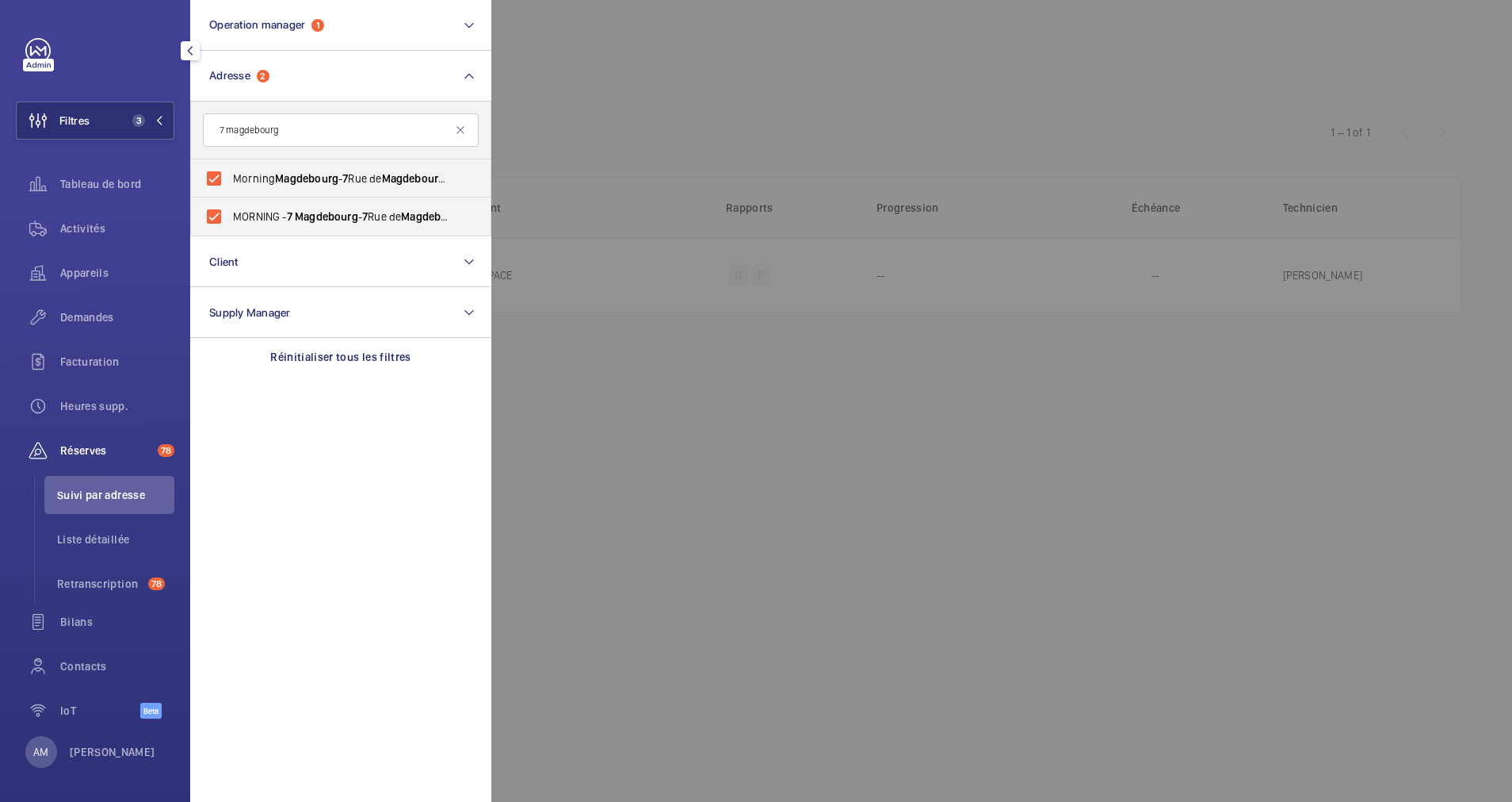
click at [824, 101] on div at bounding box center [1247, 401] width 1512 height 802
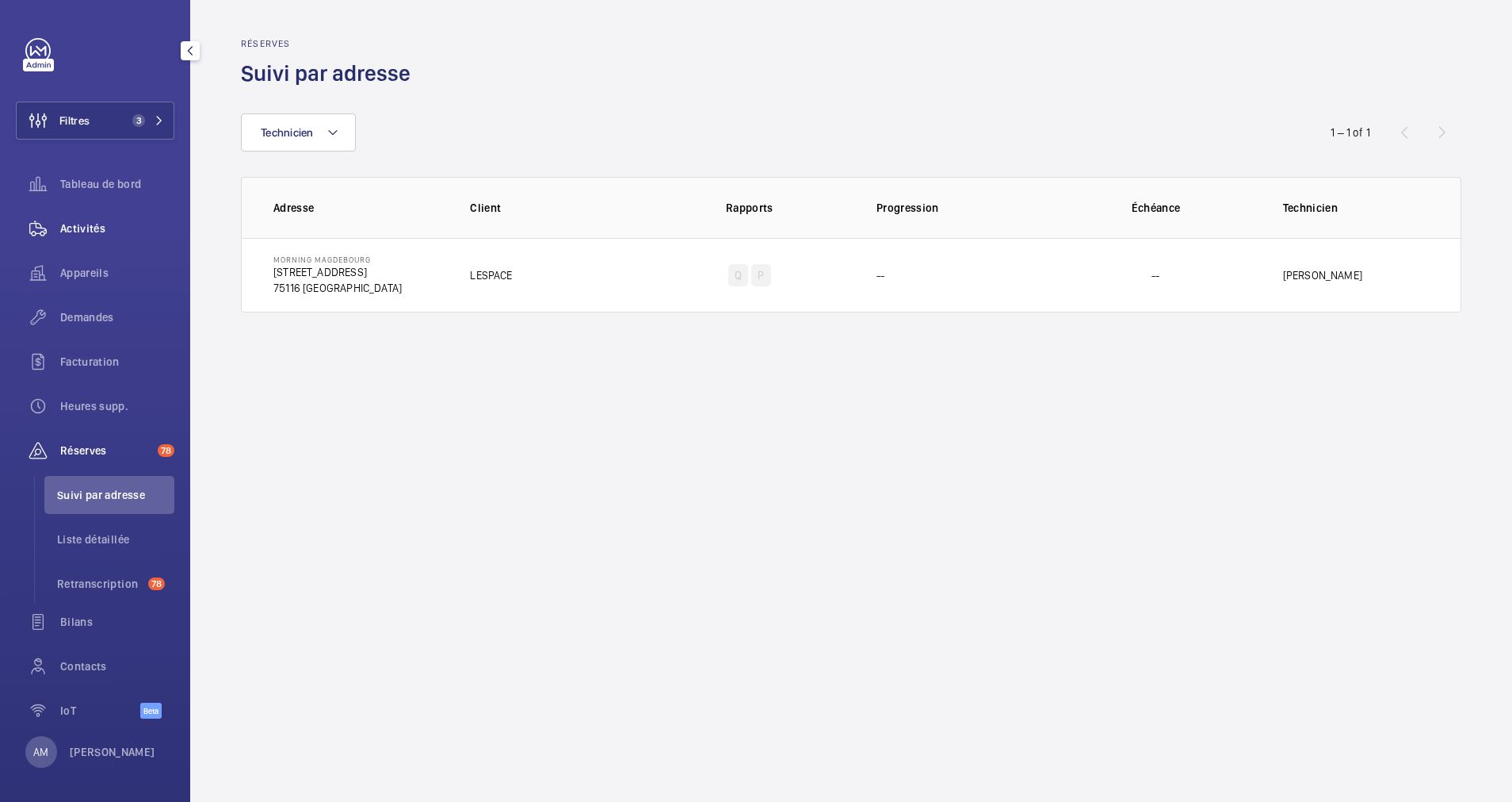
click at [89, 223] on span "Activités" at bounding box center [117, 228] width 114 height 16
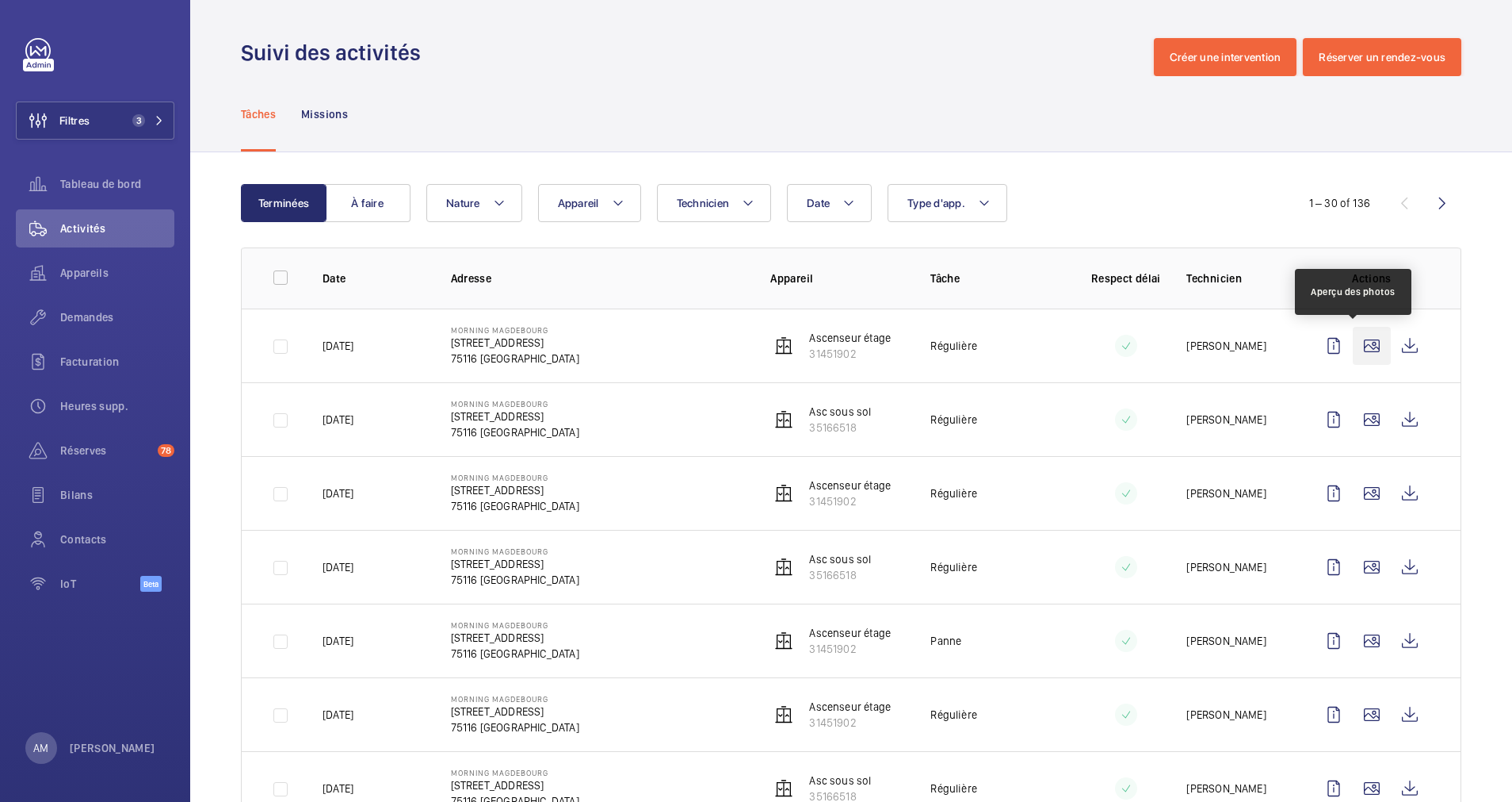
click at [1353, 343] on wm-front-icon-button at bounding box center [1372, 346] width 38 height 38
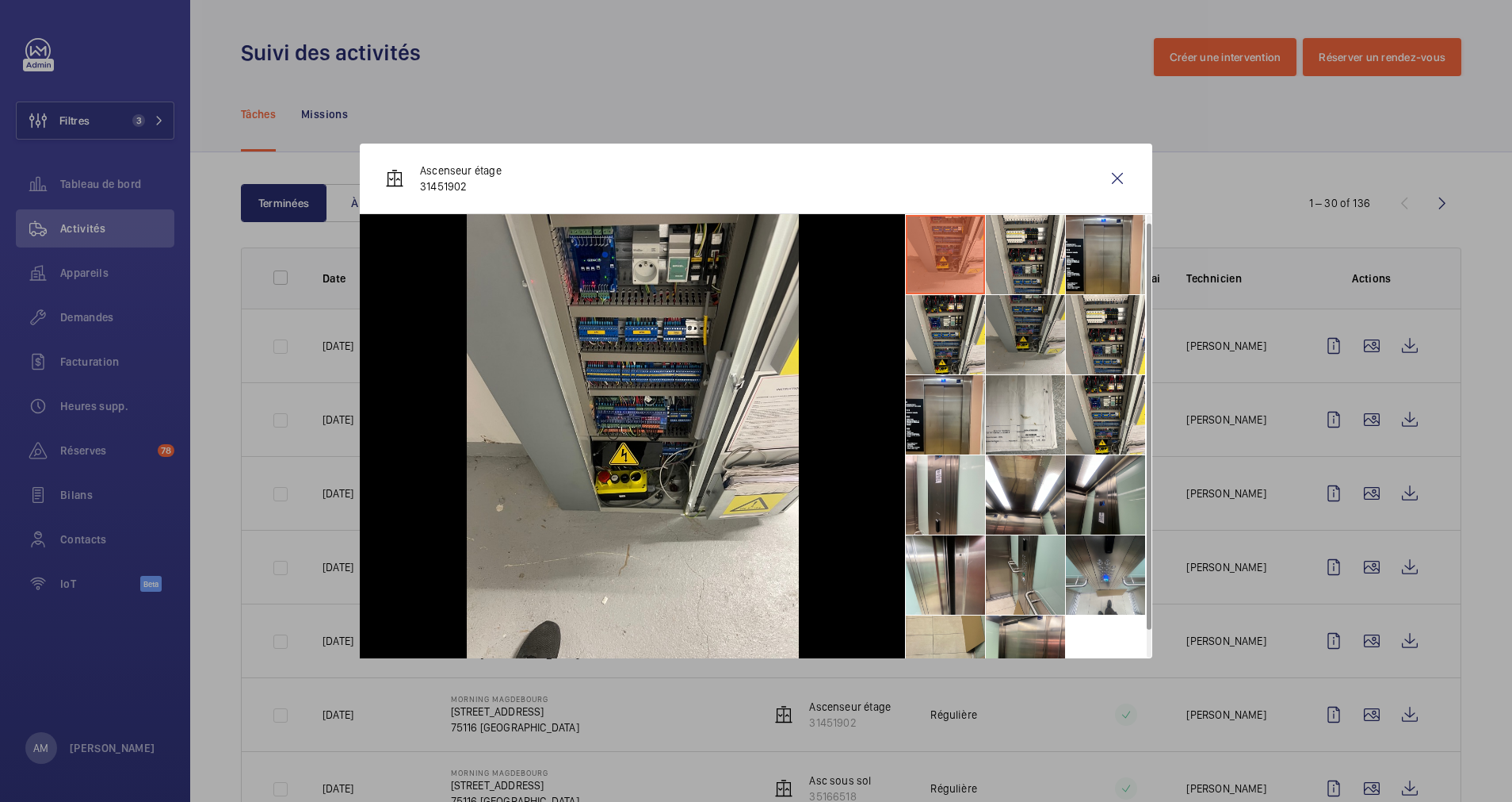
scroll to position [37, 0]
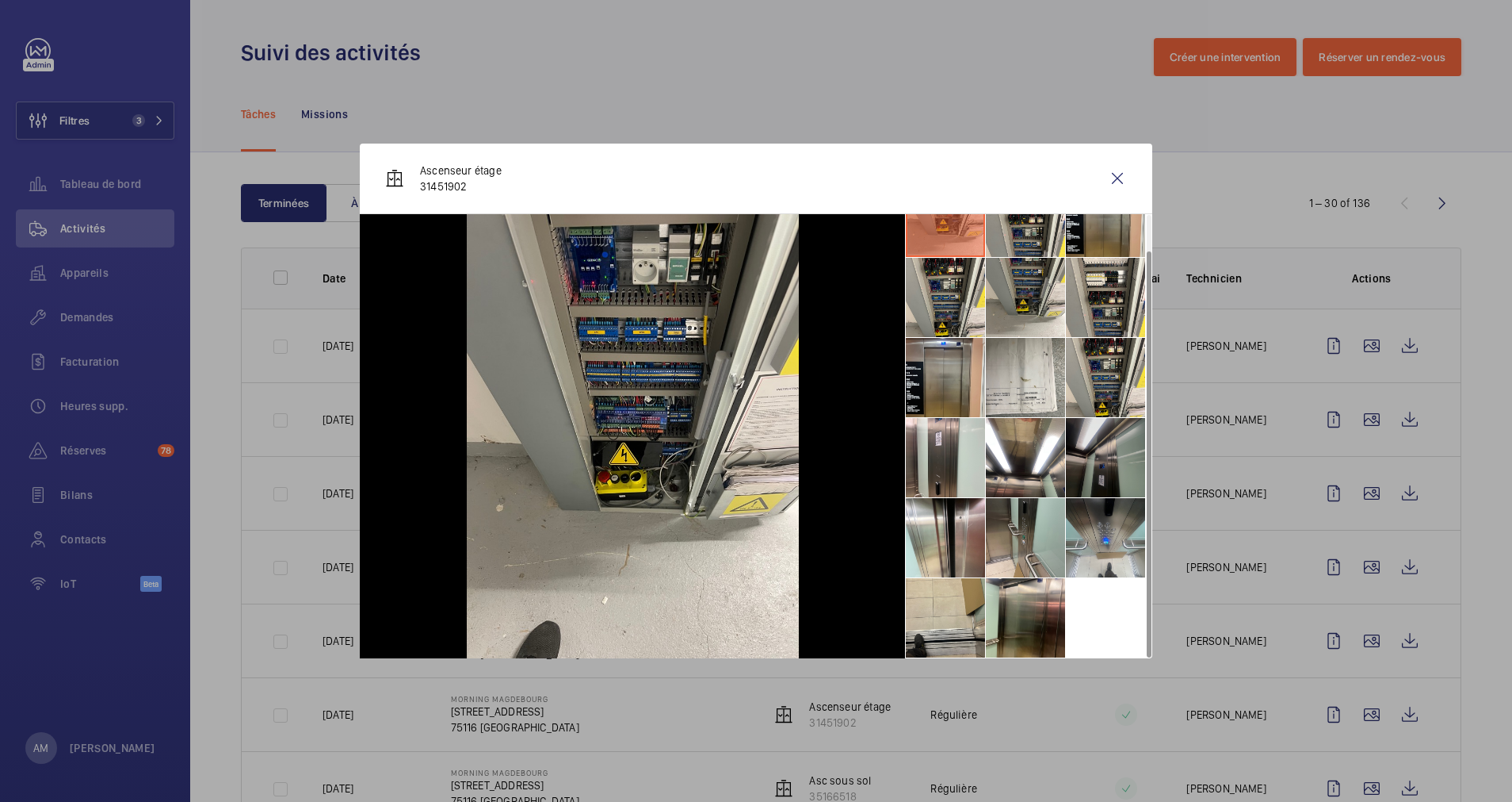
click at [1082, 454] on li at bounding box center [1106, 457] width 79 height 79
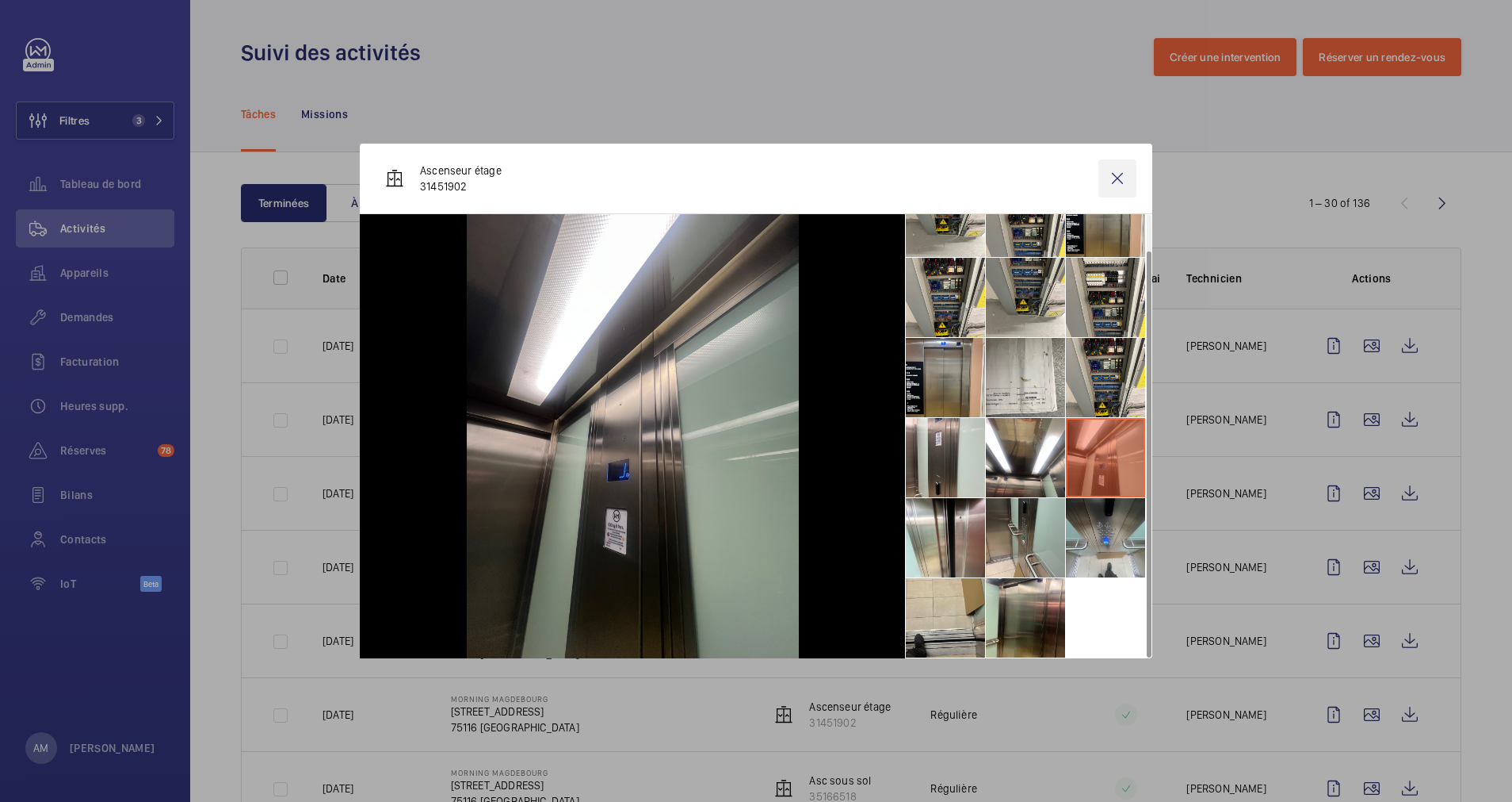
click at [1112, 182] on wm-front-icon-button at bounding box center [1117, 179] width 38 height 38
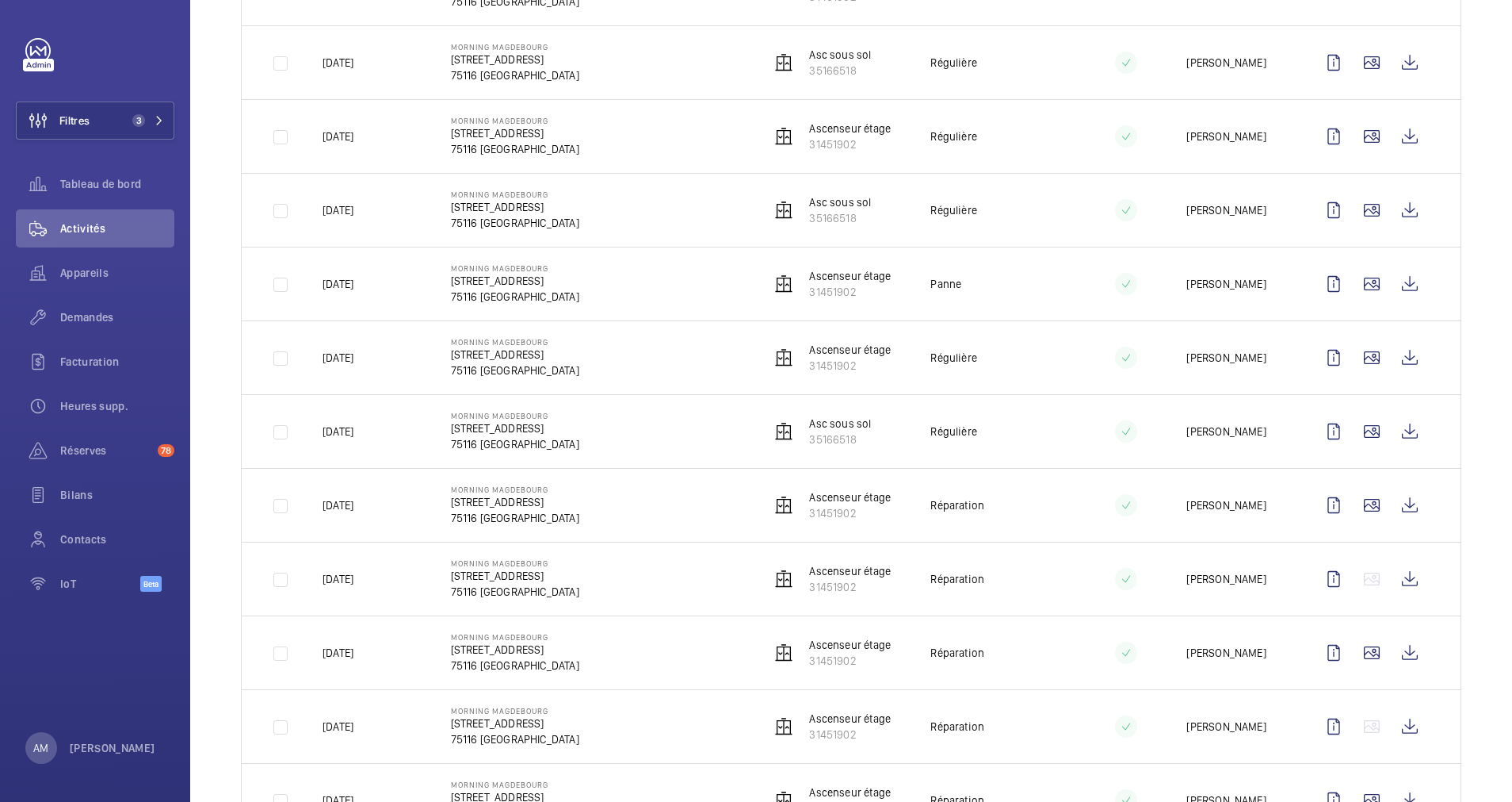
scroll to position [238, 0]
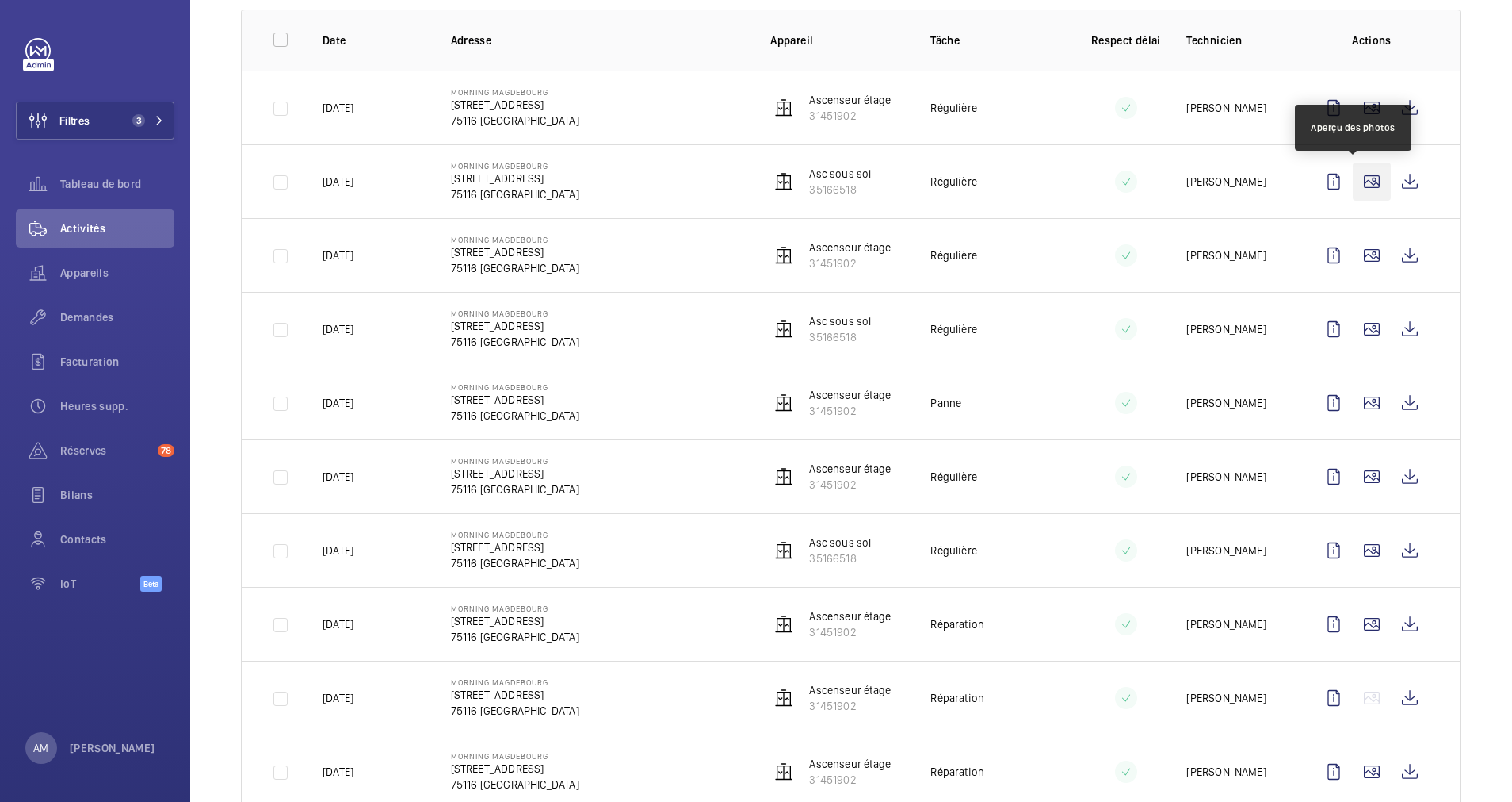
click at [1353, 176] on wm-front-icon-button at bounding box center [1372, 181] width 38 height 38
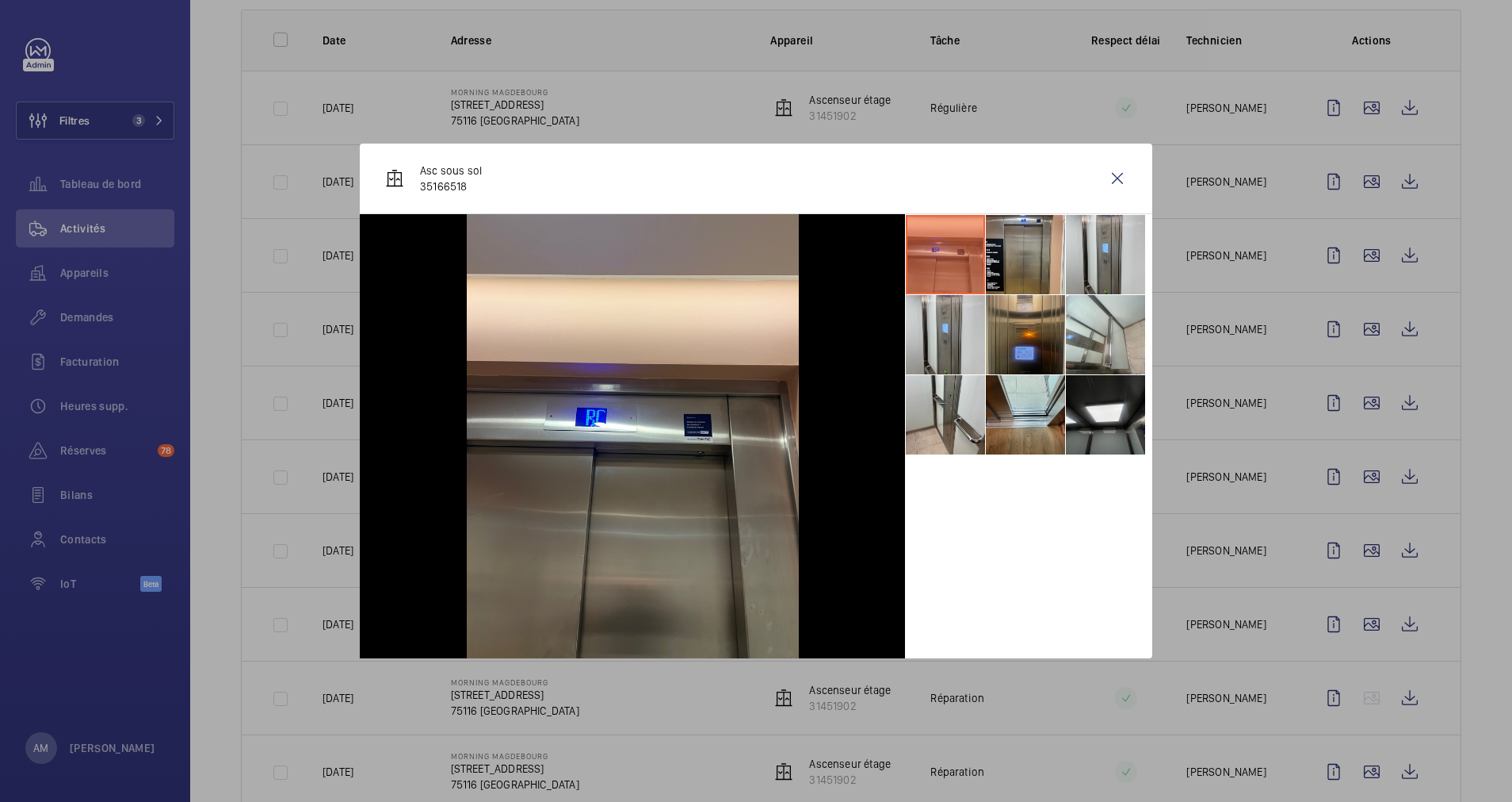
click at [1029, 333] on li at bounding box center [1026, 334] width 79 height 79
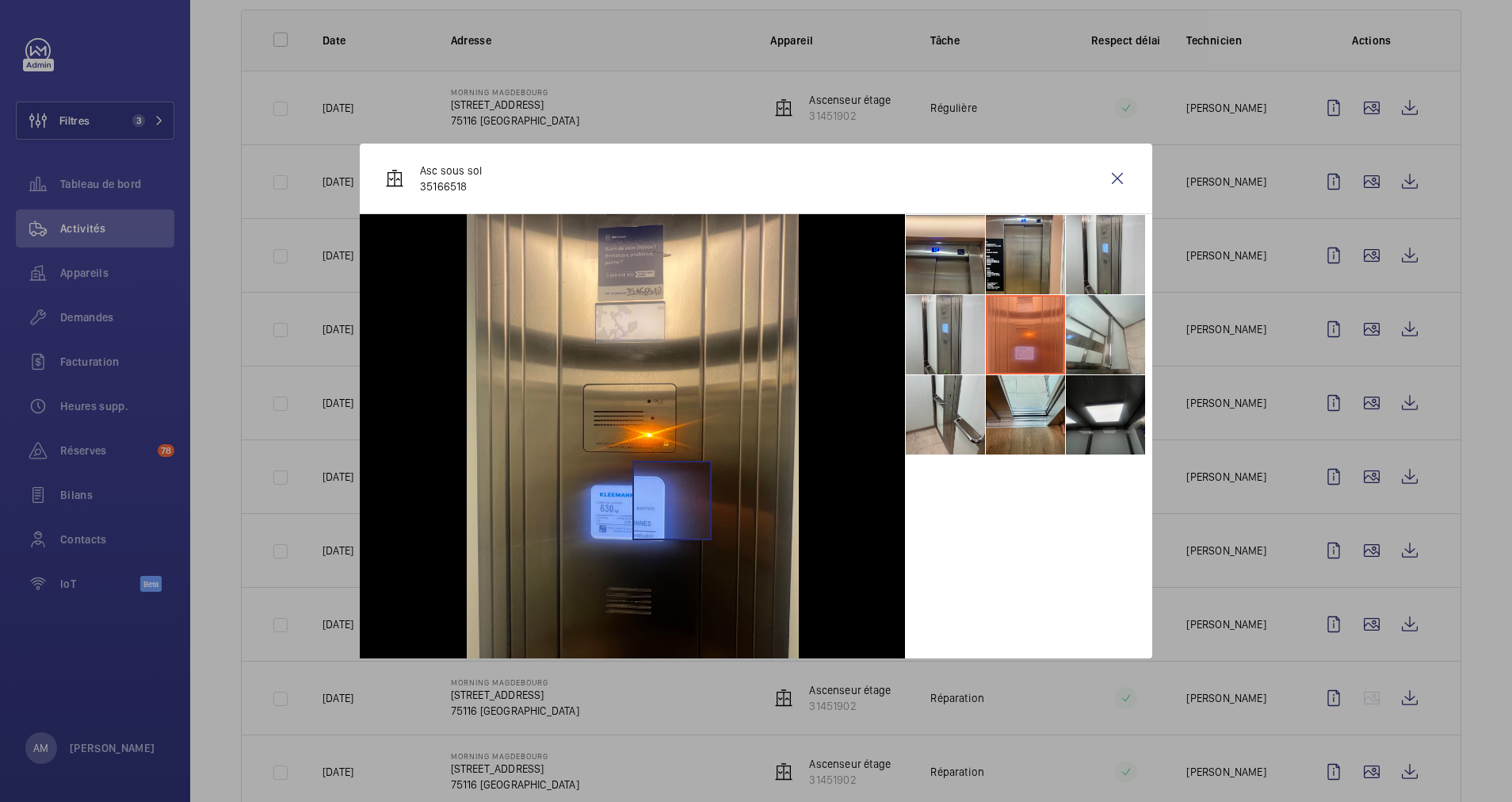
click at [670, 501] on img at bounding box center [633, 436] width 332 height 444
click at [669, 504] on img at bounding box center [633, 436] width 332 height 444
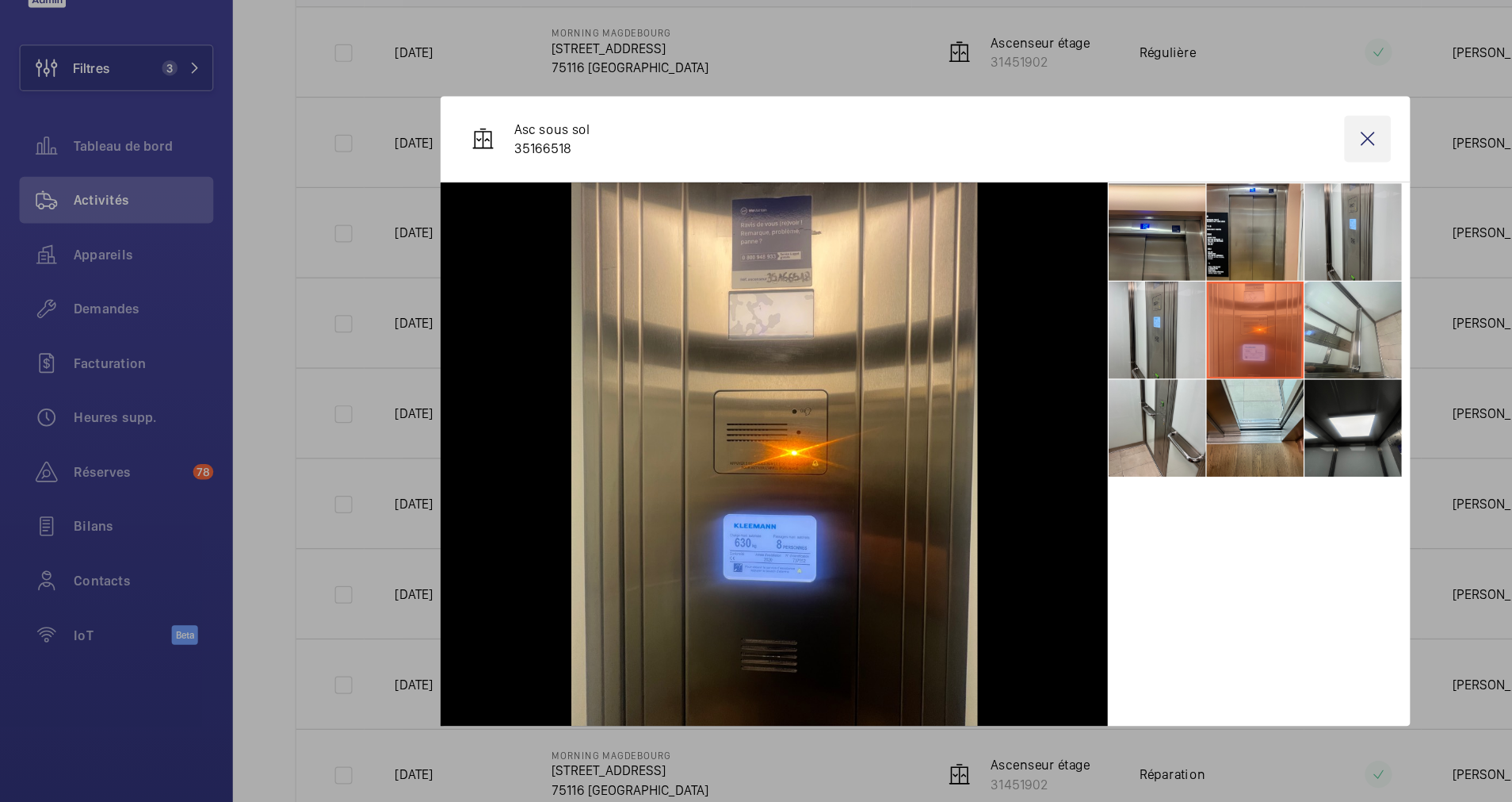
click at [1098, 187] on wm-front-icon-button at bounding box center [1117, 179] width 38 height 38
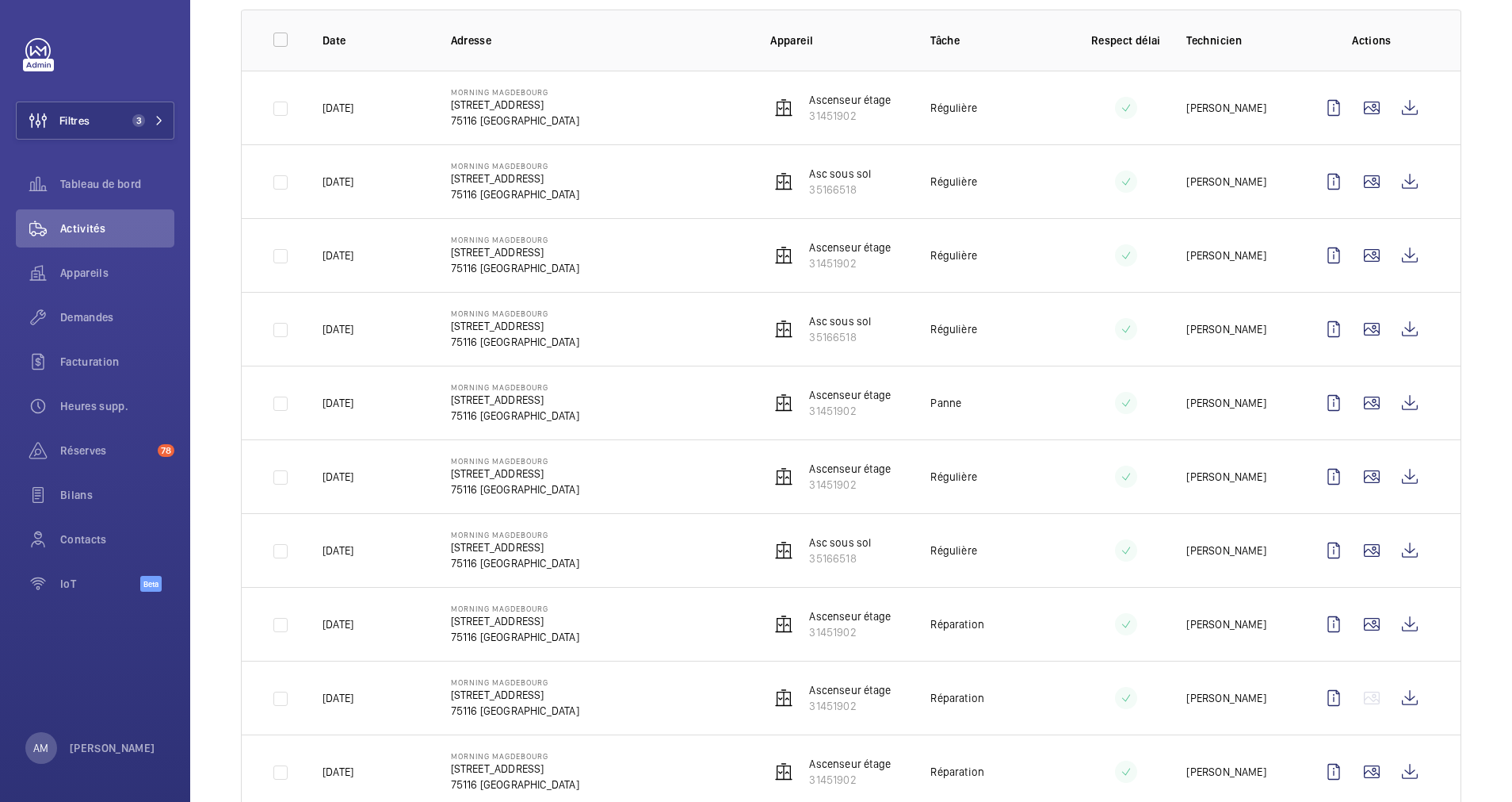
scroll to position [0, 0]
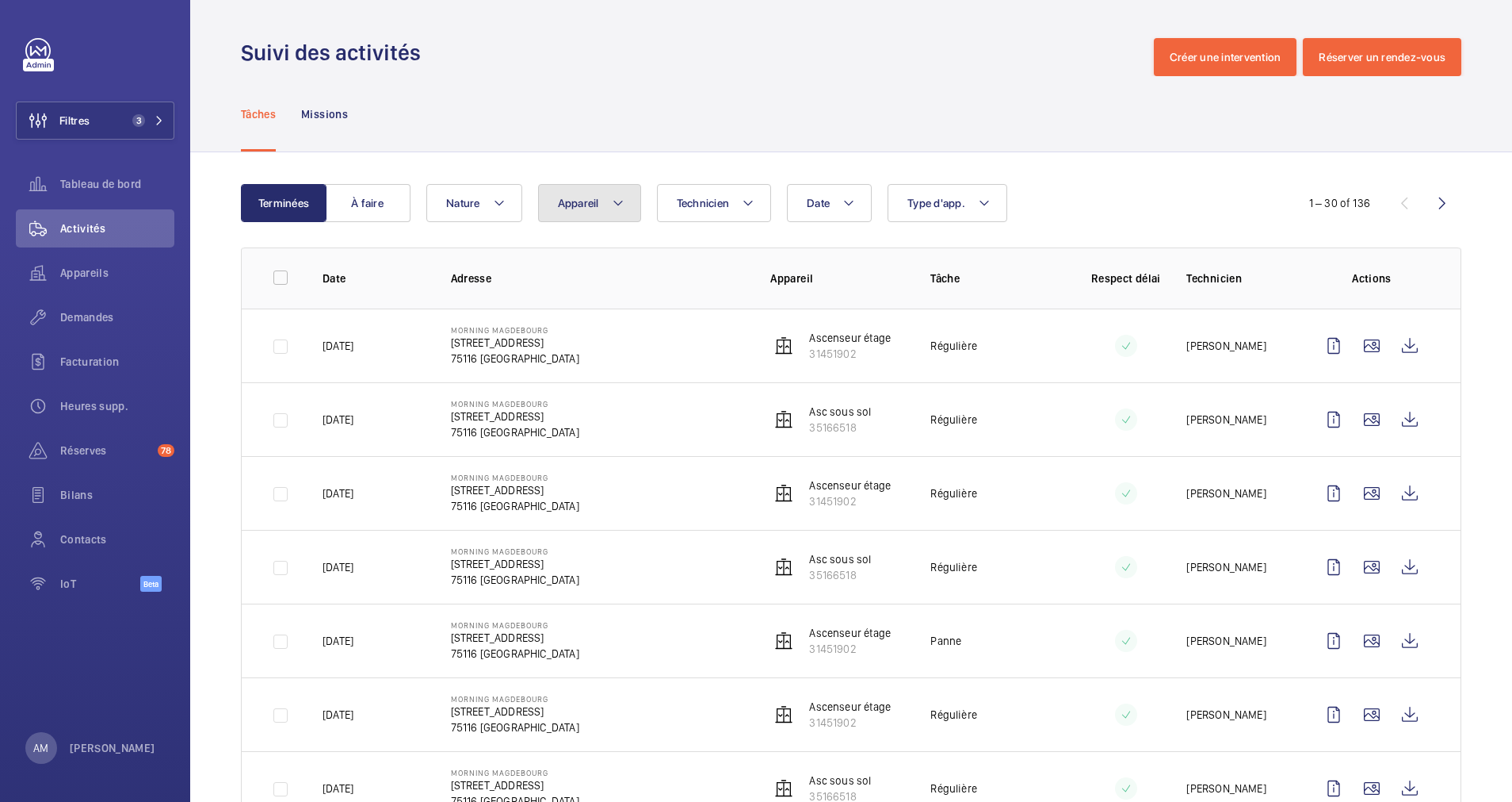
click at [621, 203] on mat-icon at bounding box center [618, 203] width 12 height 19
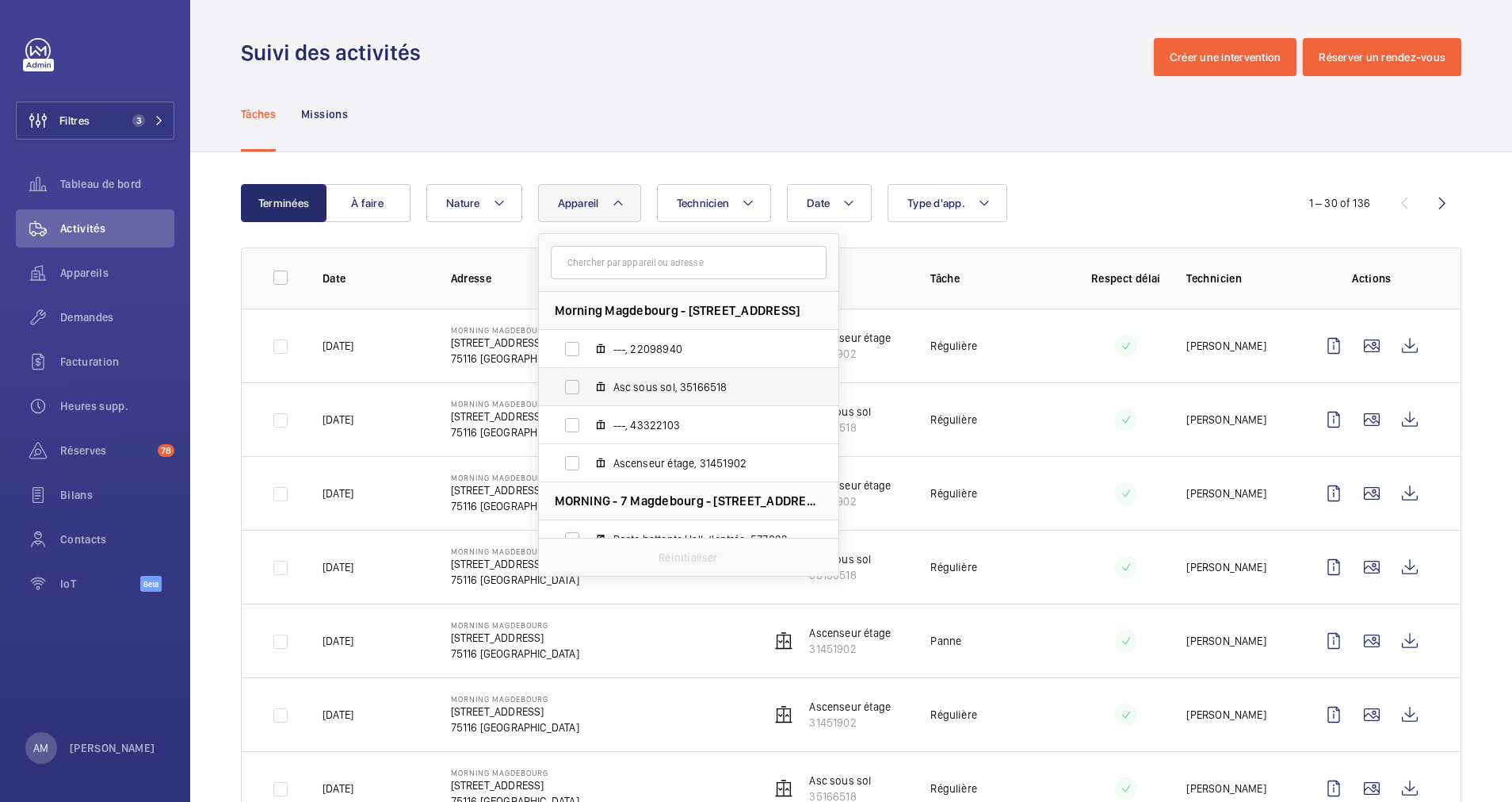
click at [568, 391] on label "Asc sous sol, 35166518" at bounding box center [676, 386] width 274 height 38
click at [568, 391] on input "Asc sous sol, 35166518" at bounding box center [572, 387] width 32 height 32
checkbox input "true"
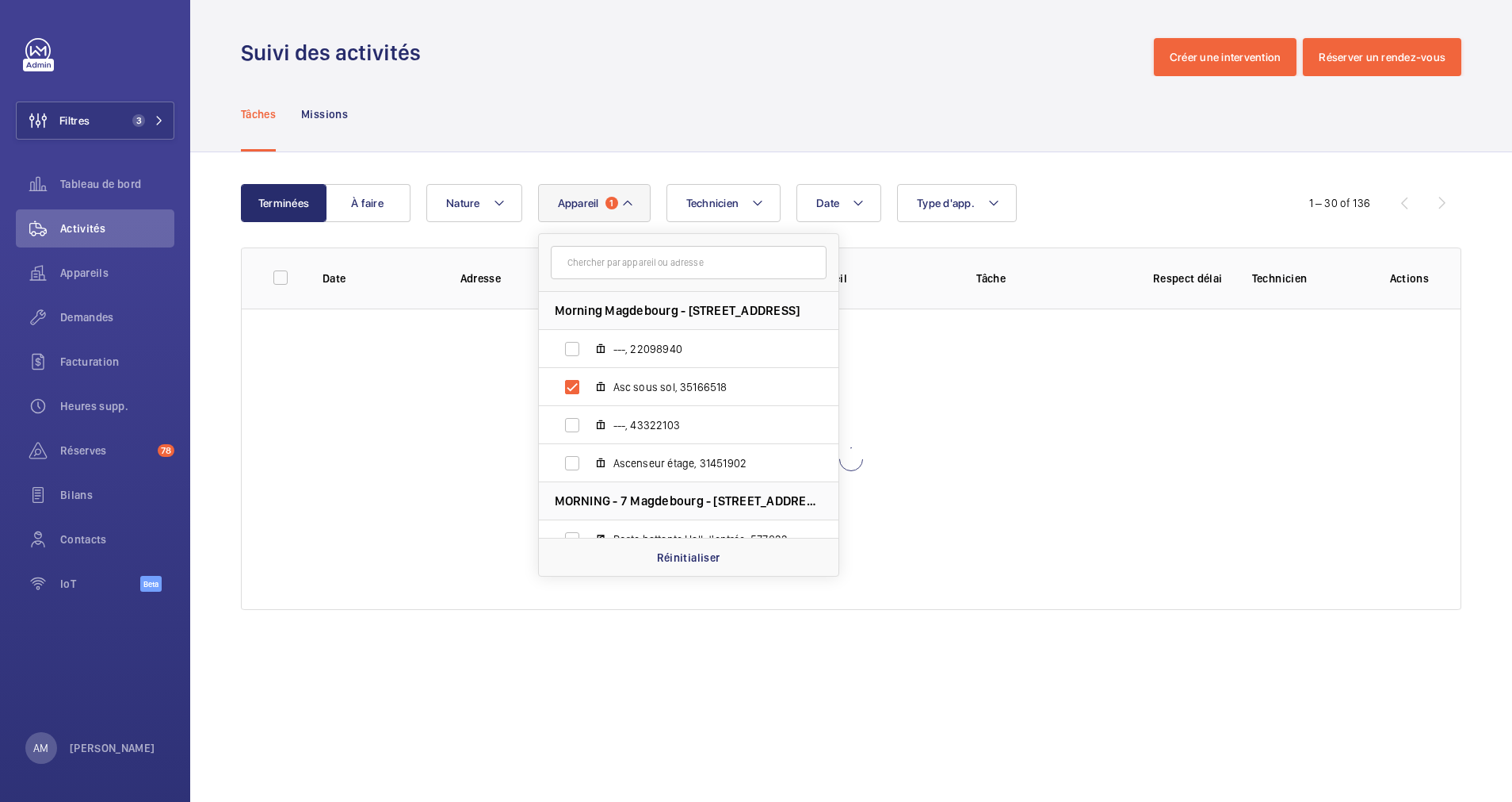
click at [1048, 226] on wm-front-table "Terminées À faire Date Technicien Appareil 1 Morning Magdebourg - 7 Rue de Magd…" at bounding box center [851, 397] width 1221 height 426
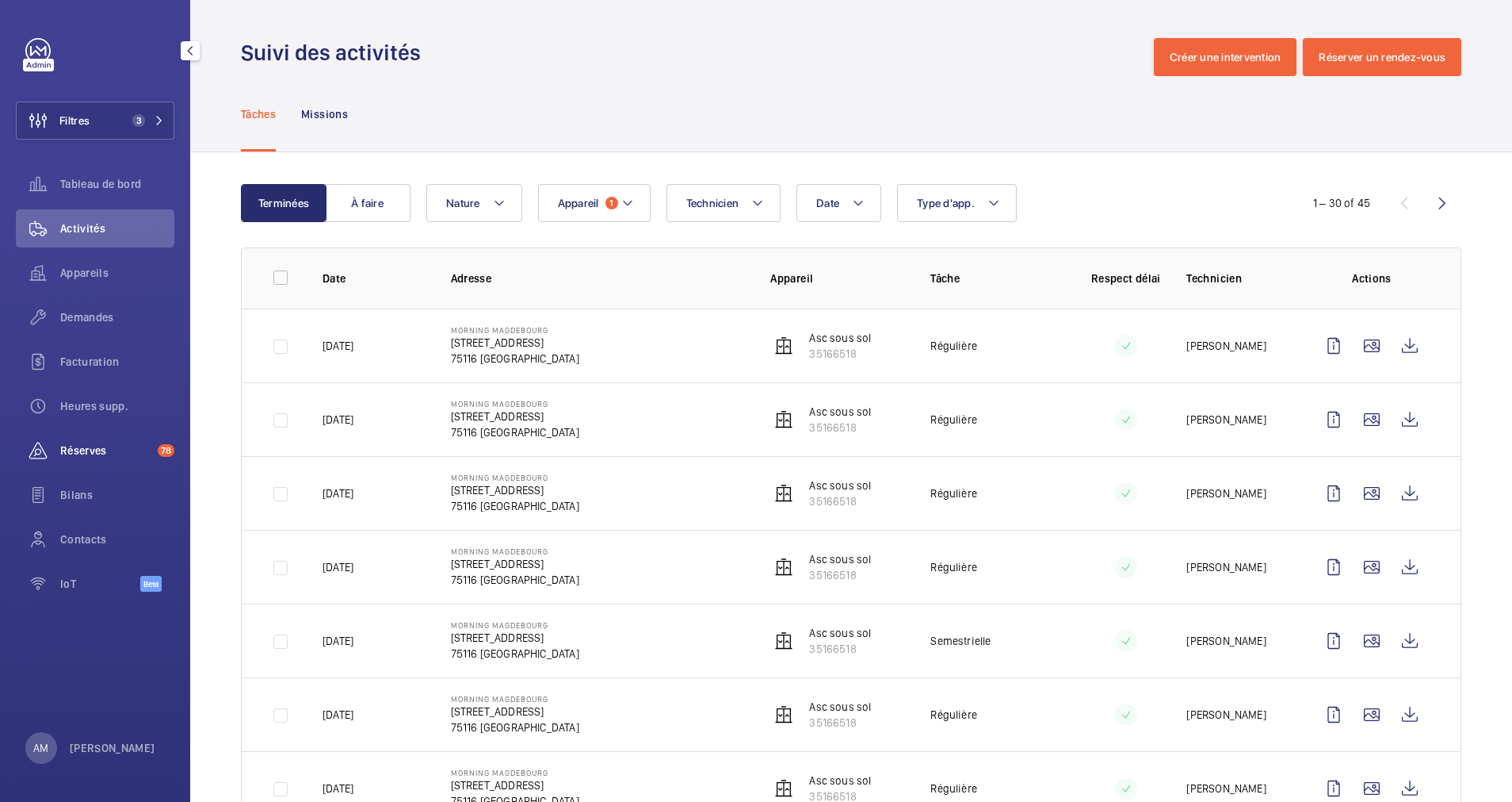
click at [109, 448] on span "Réserves" at bounding box center [106, 450] width 92 height 16
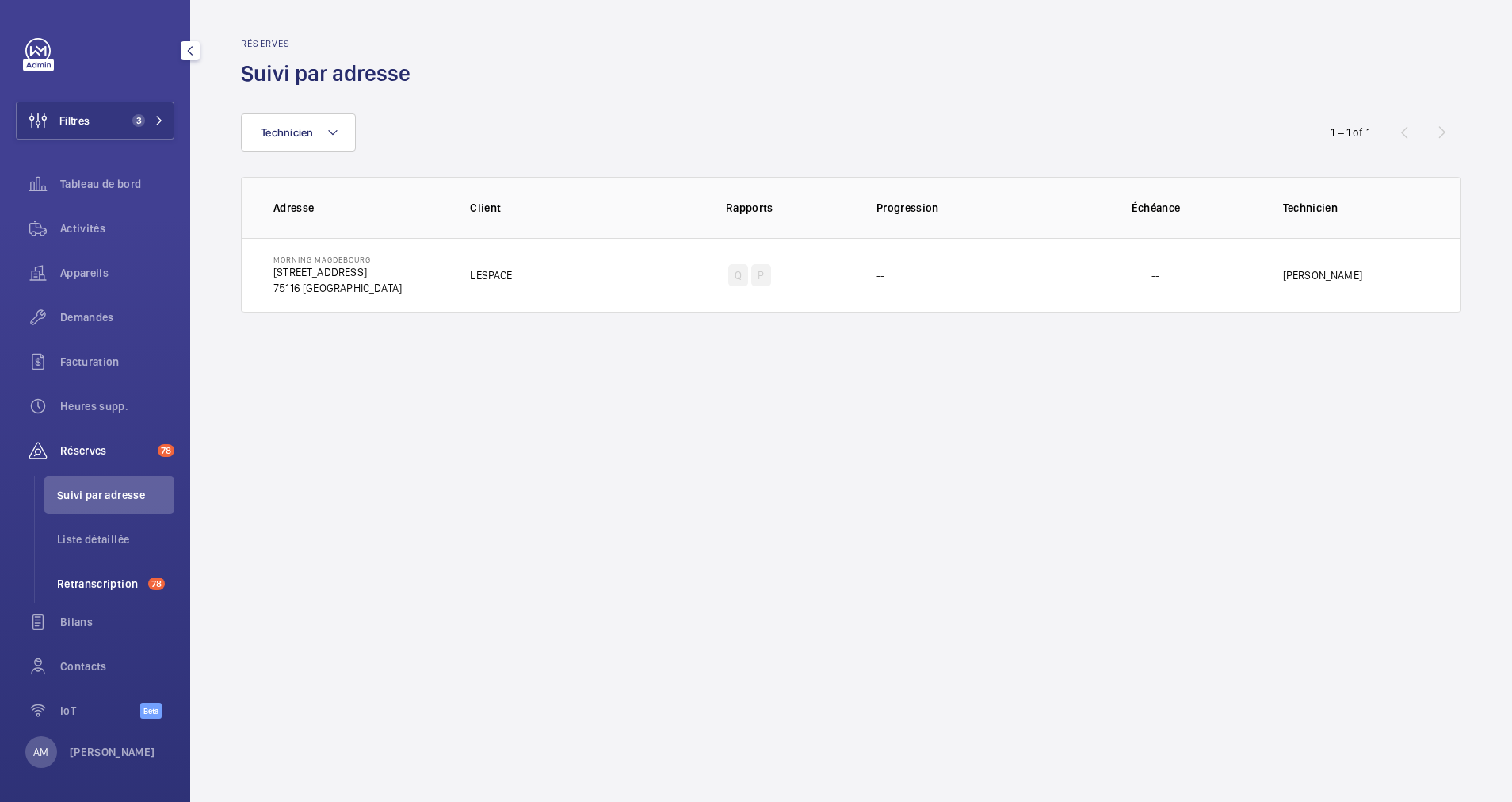
click at [121, 589] on span "Retranscription" at bounding box center [99, 583] width 85 height 16
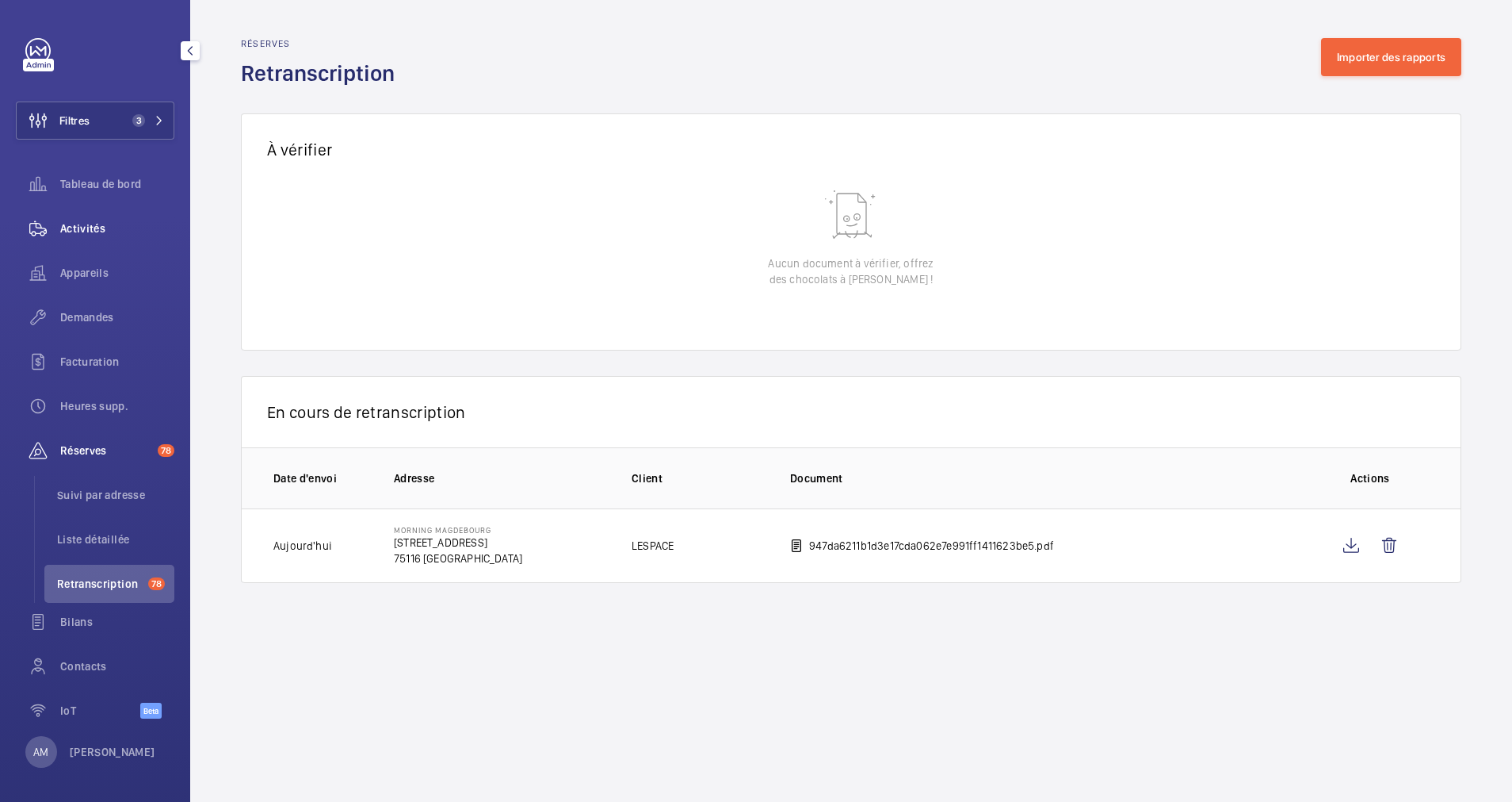
click at [79, 230] on span "Activités" at bounding box center [117, 228] width 114 height 16
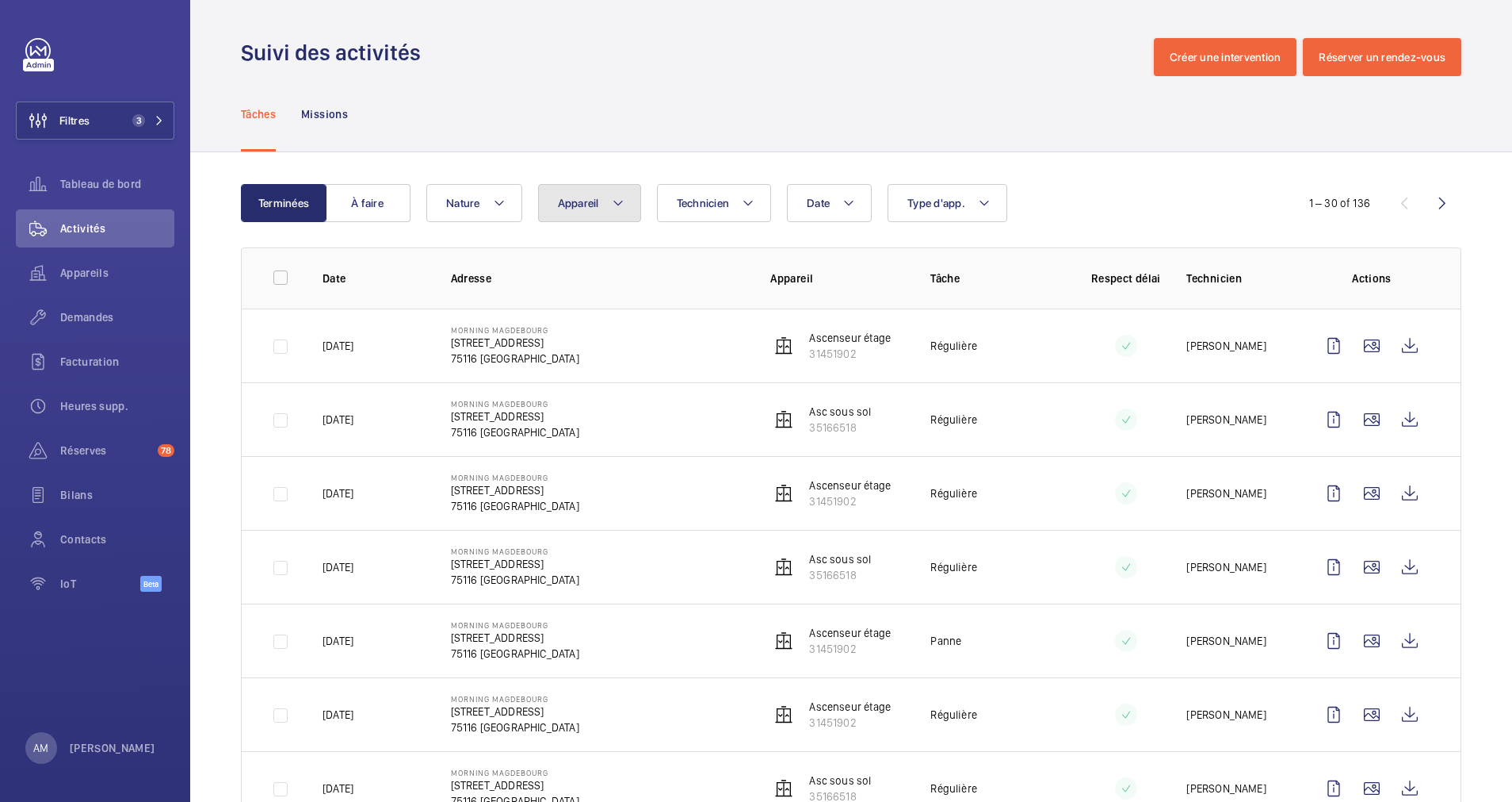
click at [616, 204] on mat-icon at bounding box center [618, 203] width 12 height 19
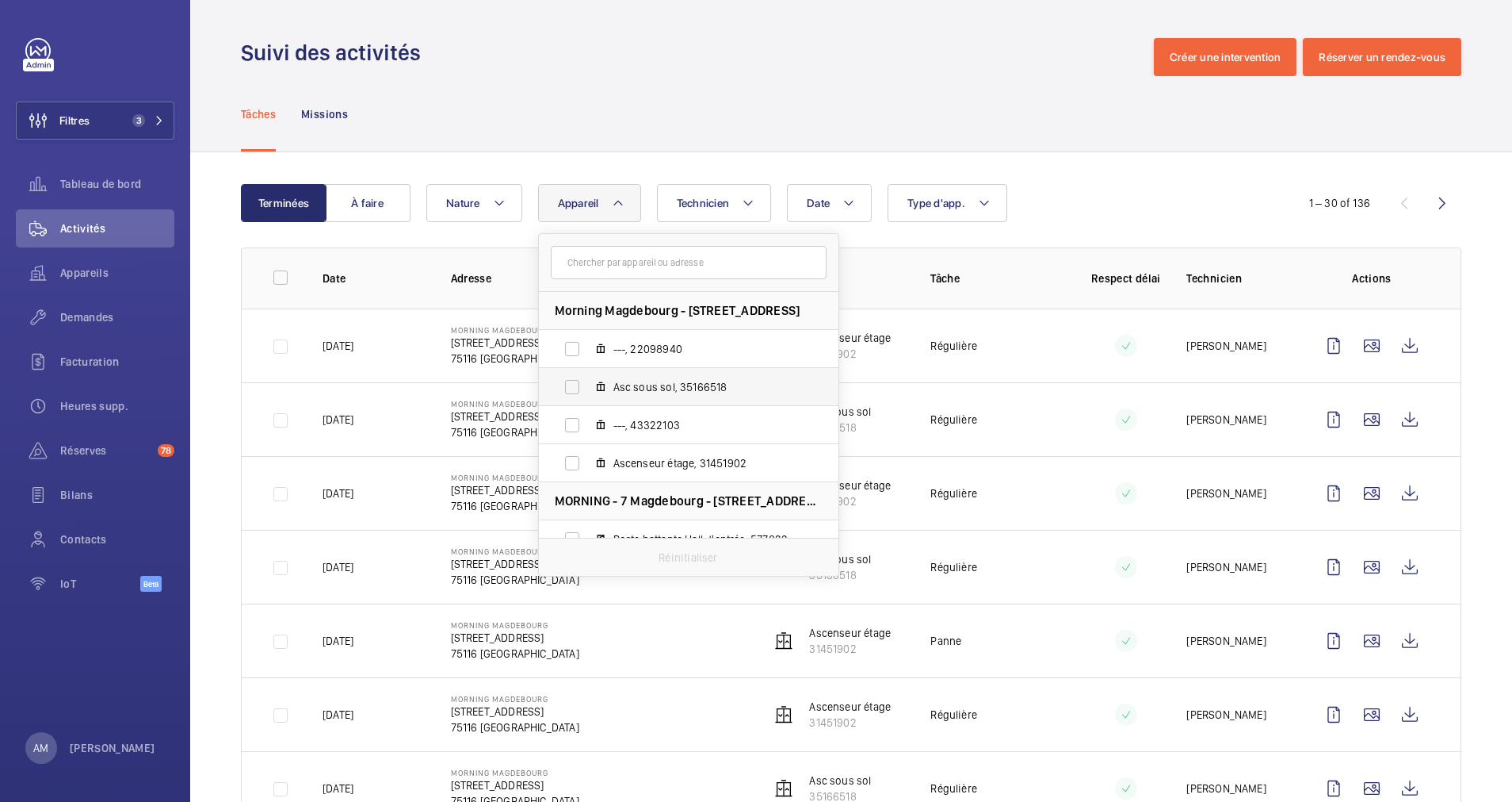
click at [586, 383] on label "Asc sous sol, 35166518" at bounding box center [676, 386] width 274 height 38
click at [586, 383] on input "Asc sous sol, 35166518" at bounding box center [572, 387] width 32 height 32
checkbox input "true"
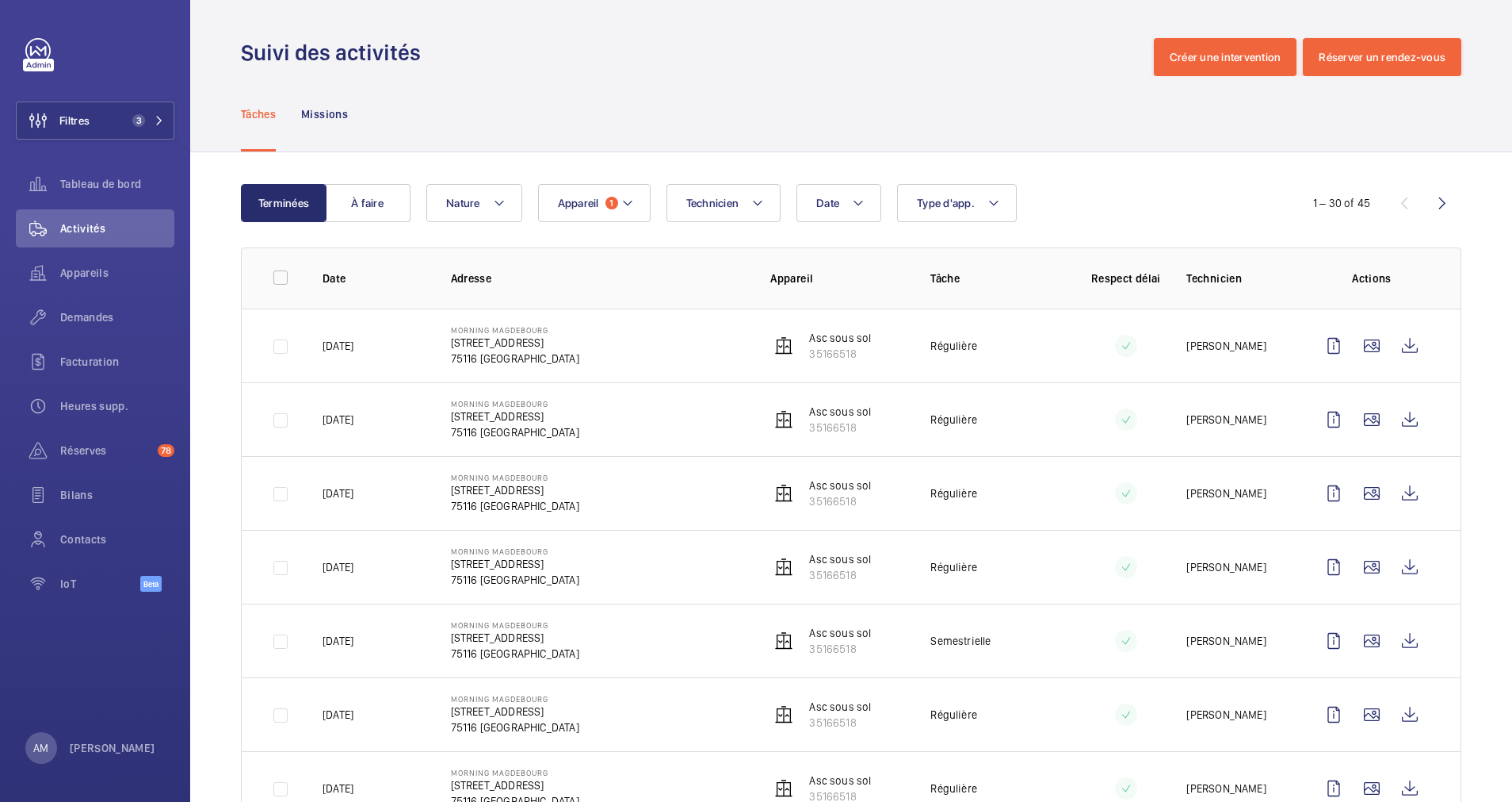
scroll to position [119, 0]
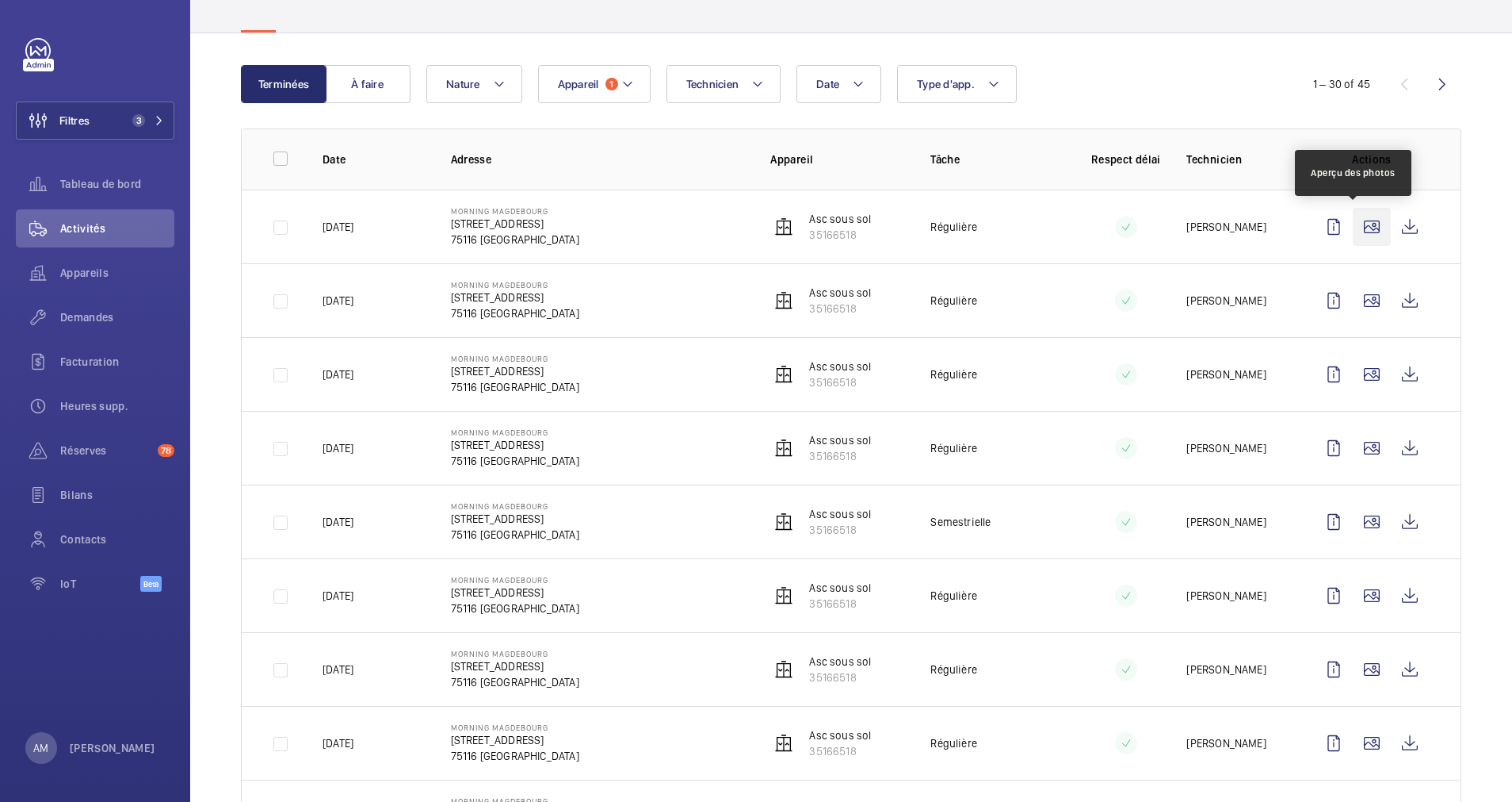
click at [1359, 220] on wm-front-icon-button at bounding box center [1372, 227] width 38 height 38
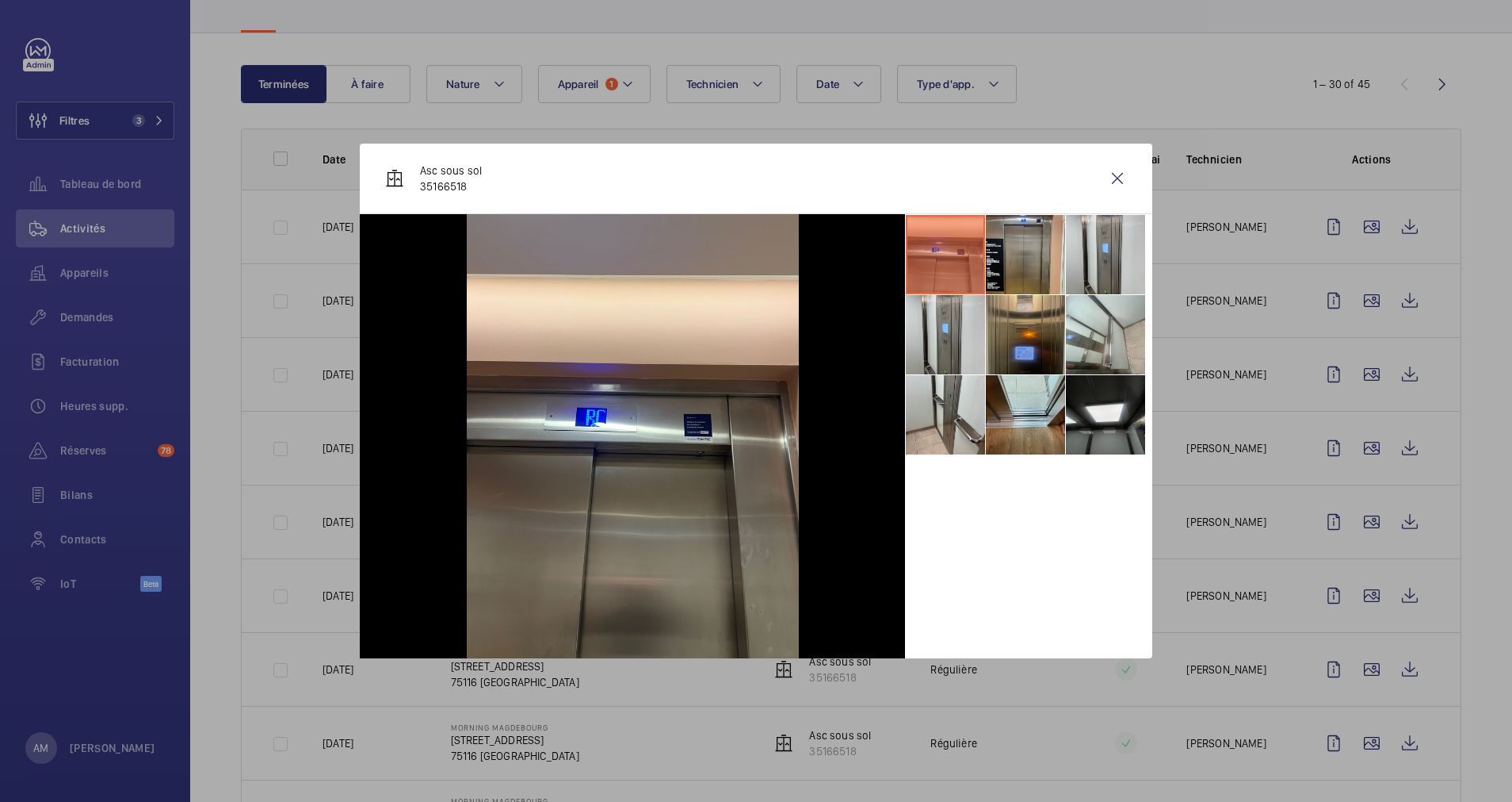
click at [1040, 335] on li at bounding box center [1026, 334] width 79 height 79
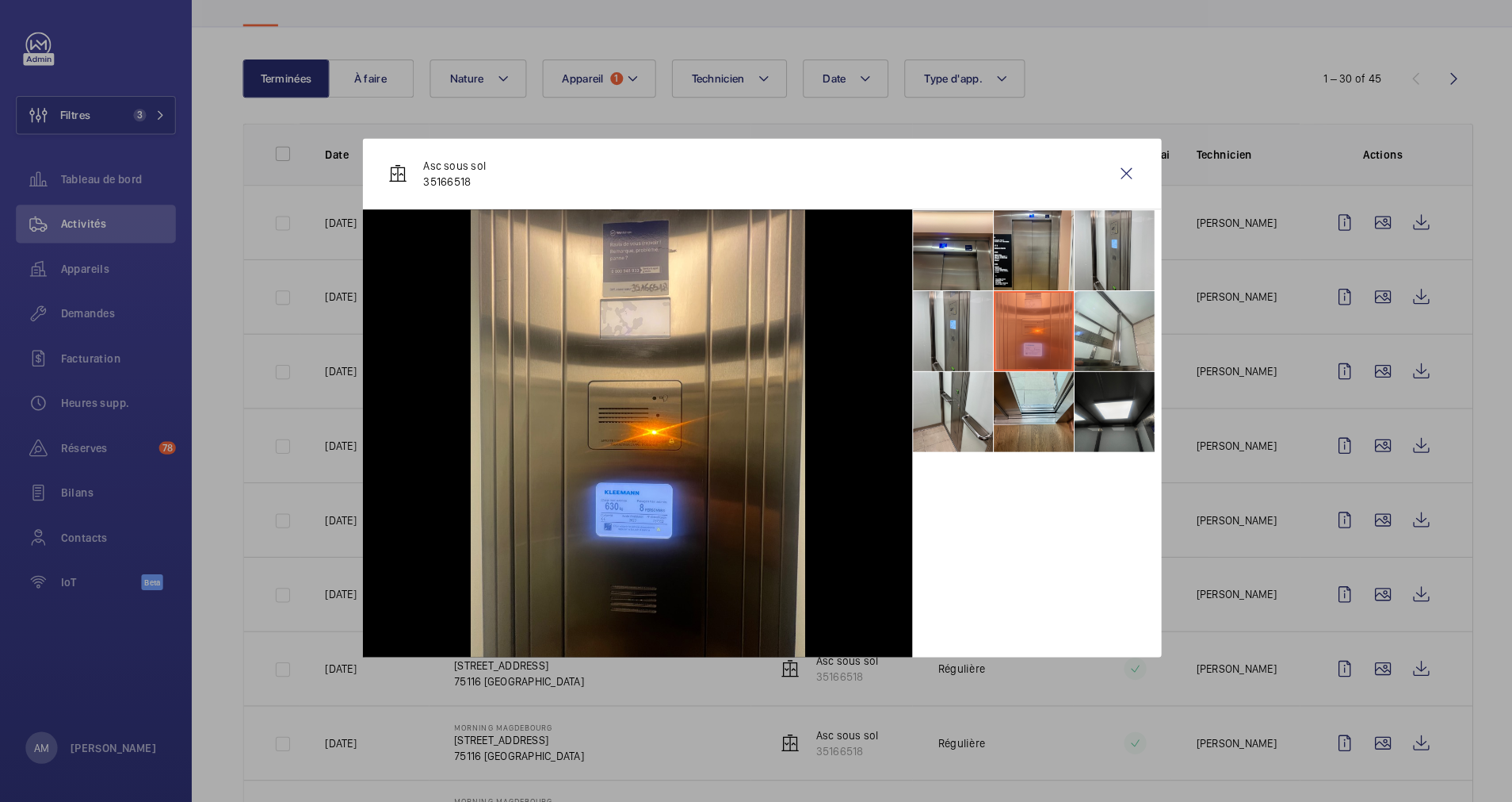
scroll to position [0, 0]
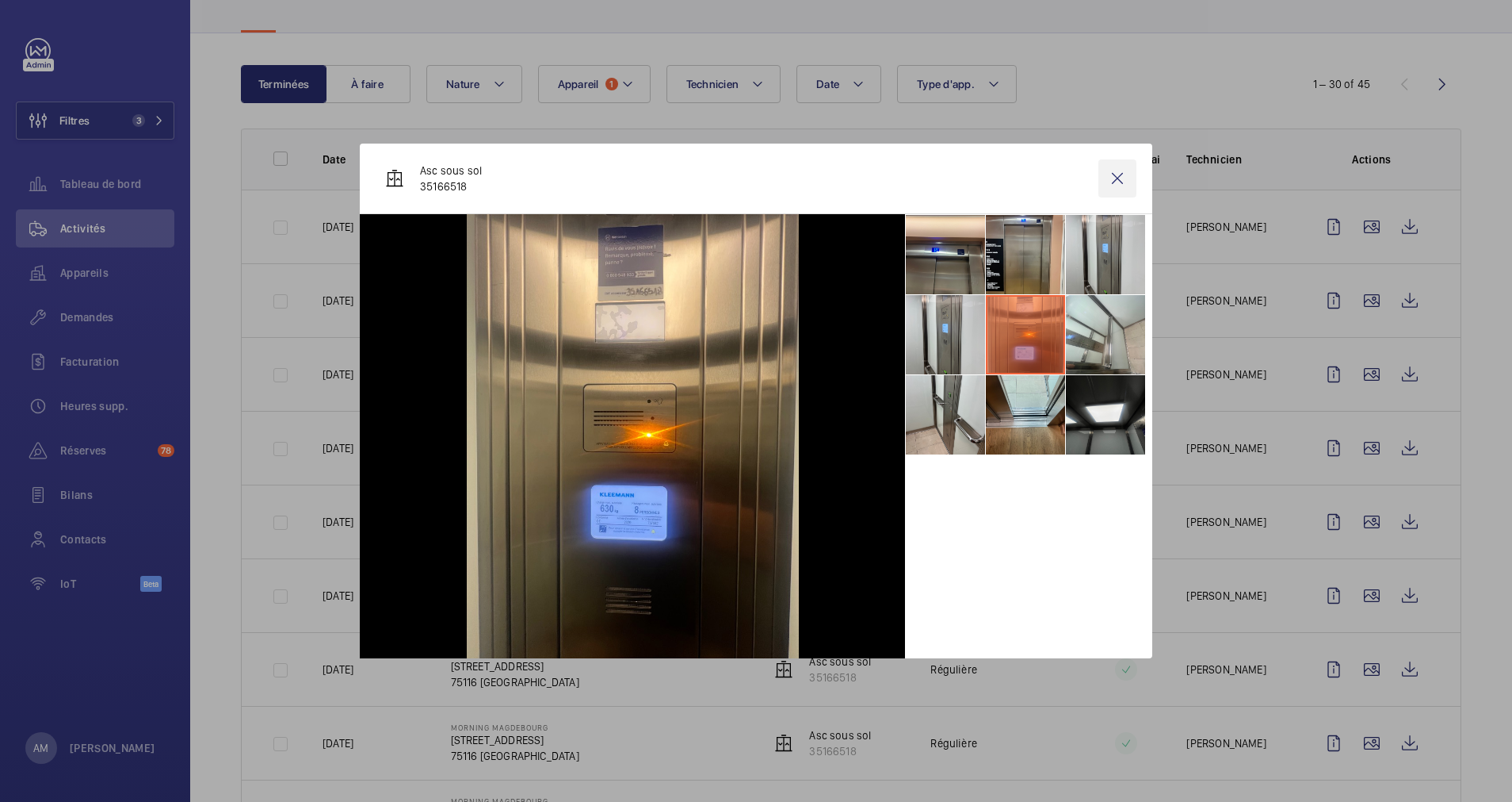
click at [1115, 176] on wm-front-icon-button at bounding box center [1117, 179] width 38 height 38
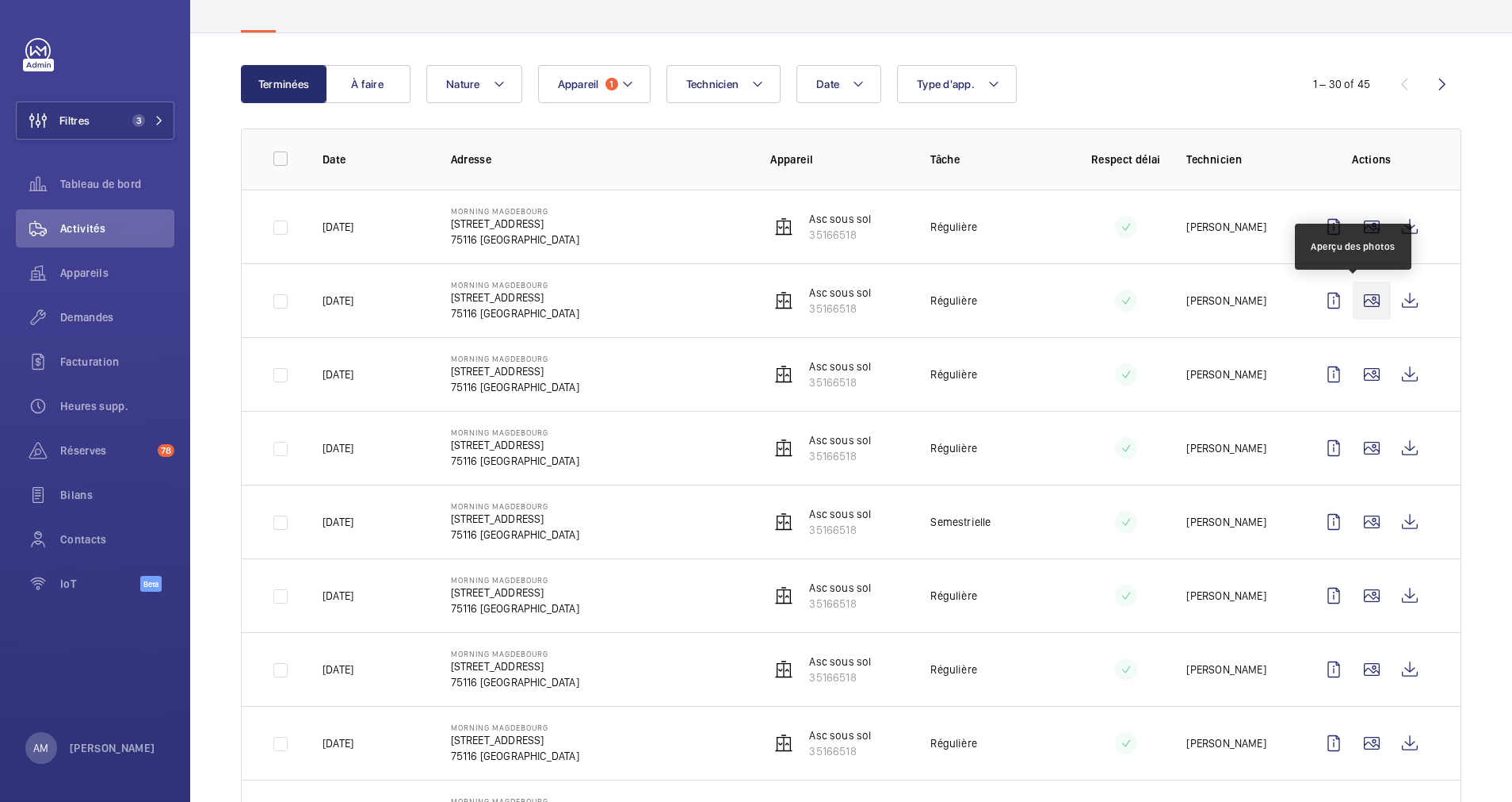
click at [1353, 296] on wm-front-icon-button at bounding box center [1372, 300] width 38 height 38
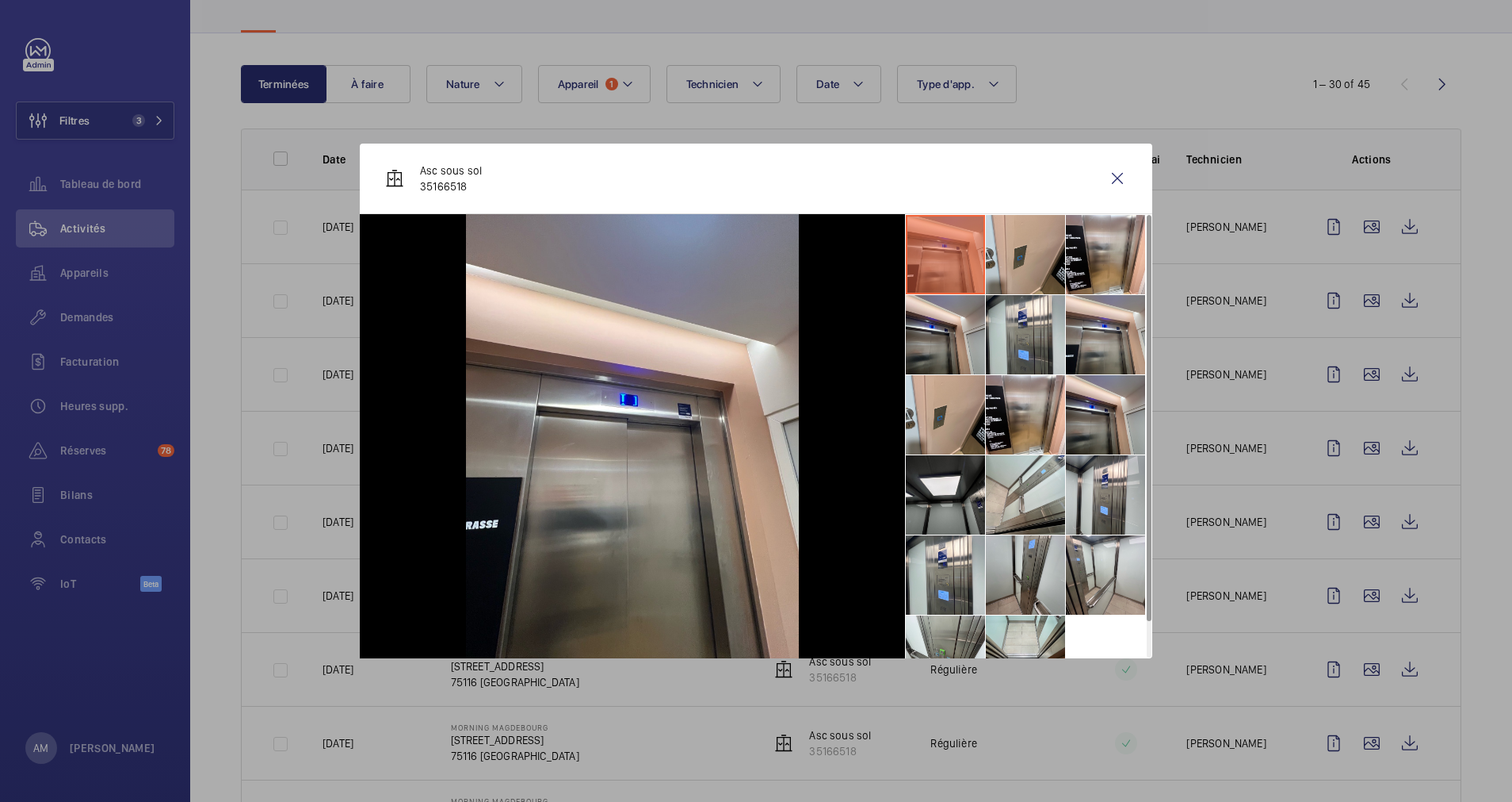
drag, startPoint x: 1117, startPoint y: 172, endPoint x: 1041, endPoint y: 387, distance: 228.0
click at [1117, 175] on wm-front-icon-button at bounding box center [1117, 179] width 38 height 38
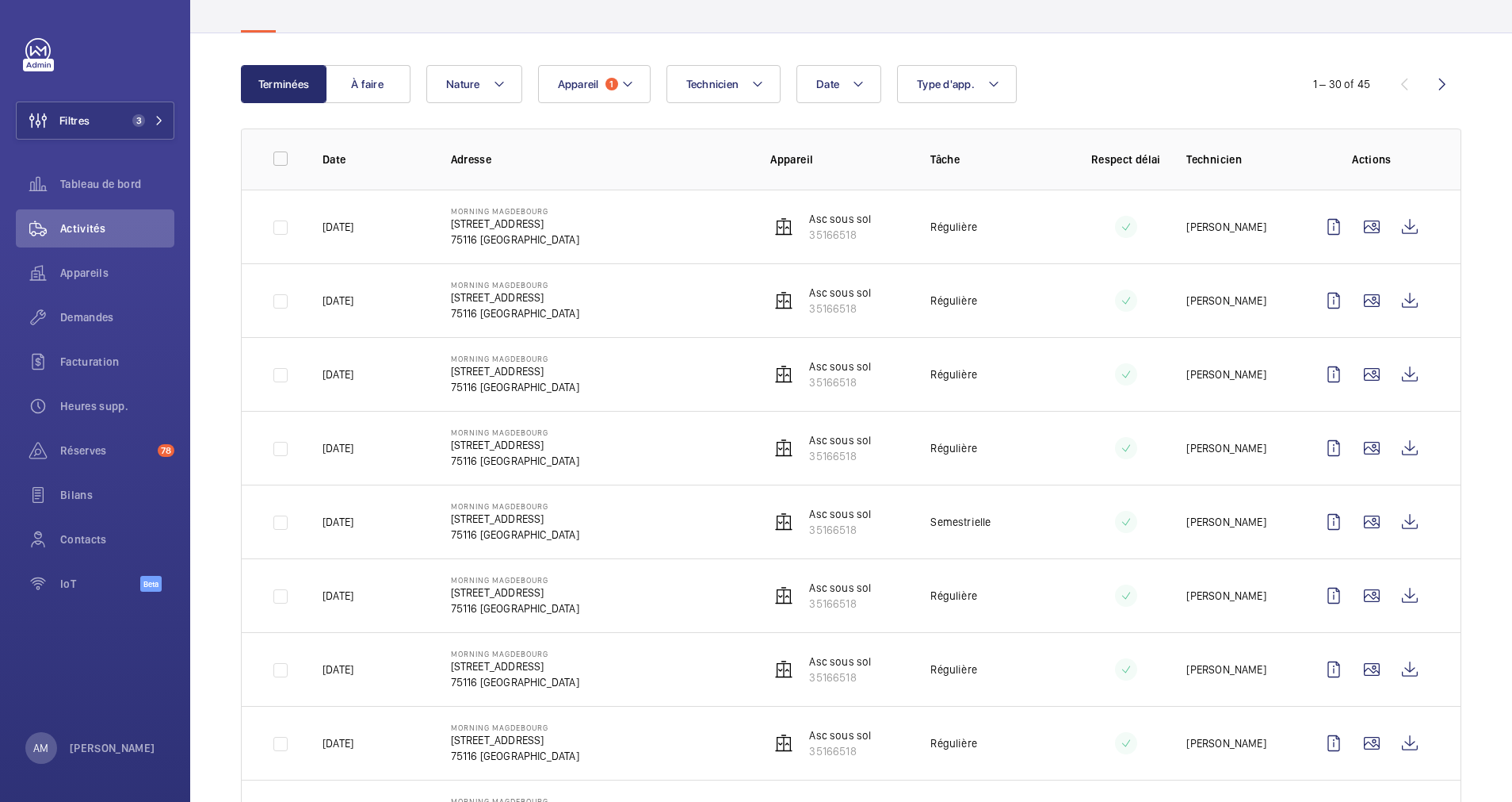
scroll to position [357, 0]
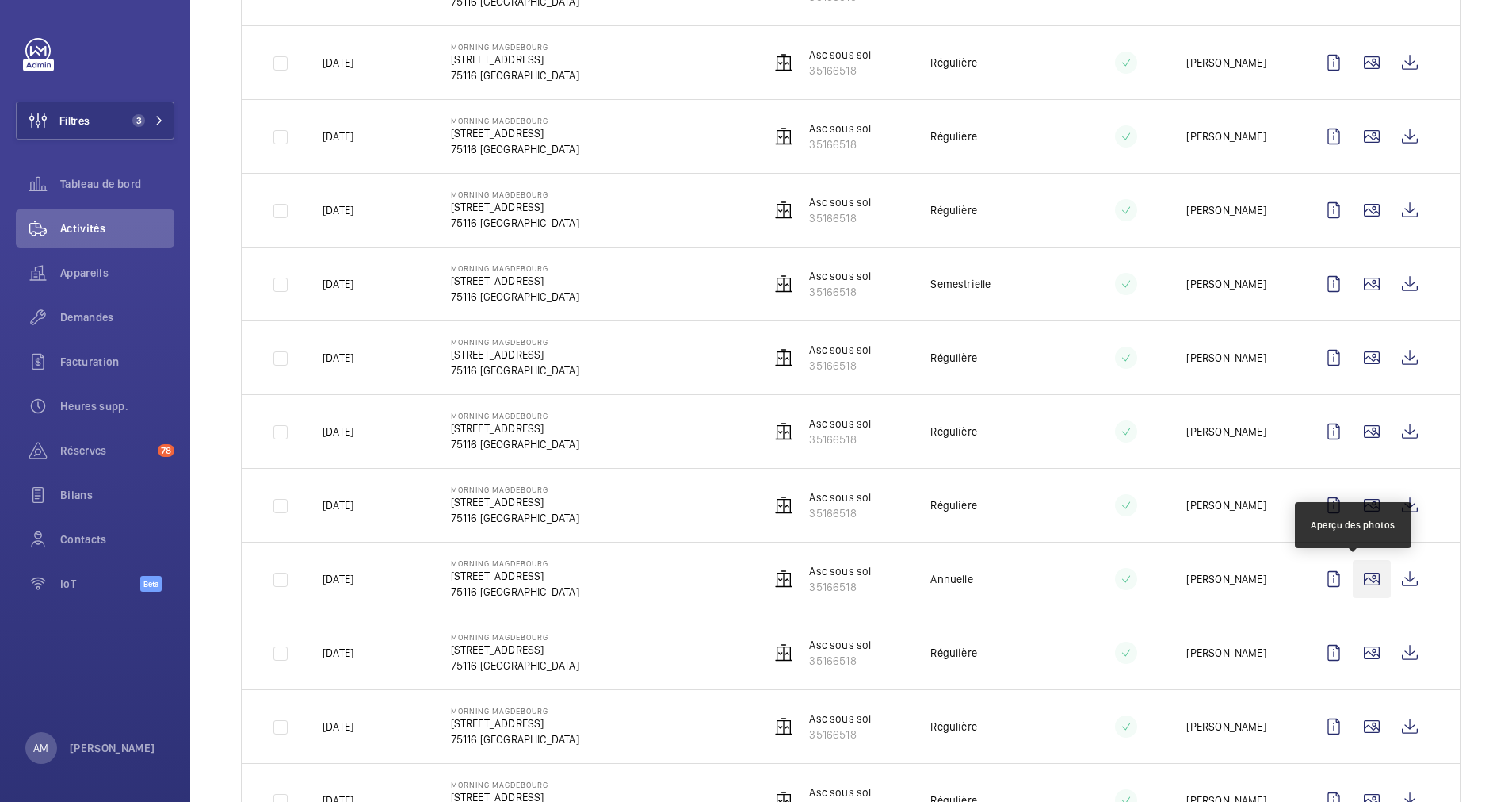
click at [1358, 575] on wm-front-icon-button at bounding box center [1372, 579] width 38 height 38
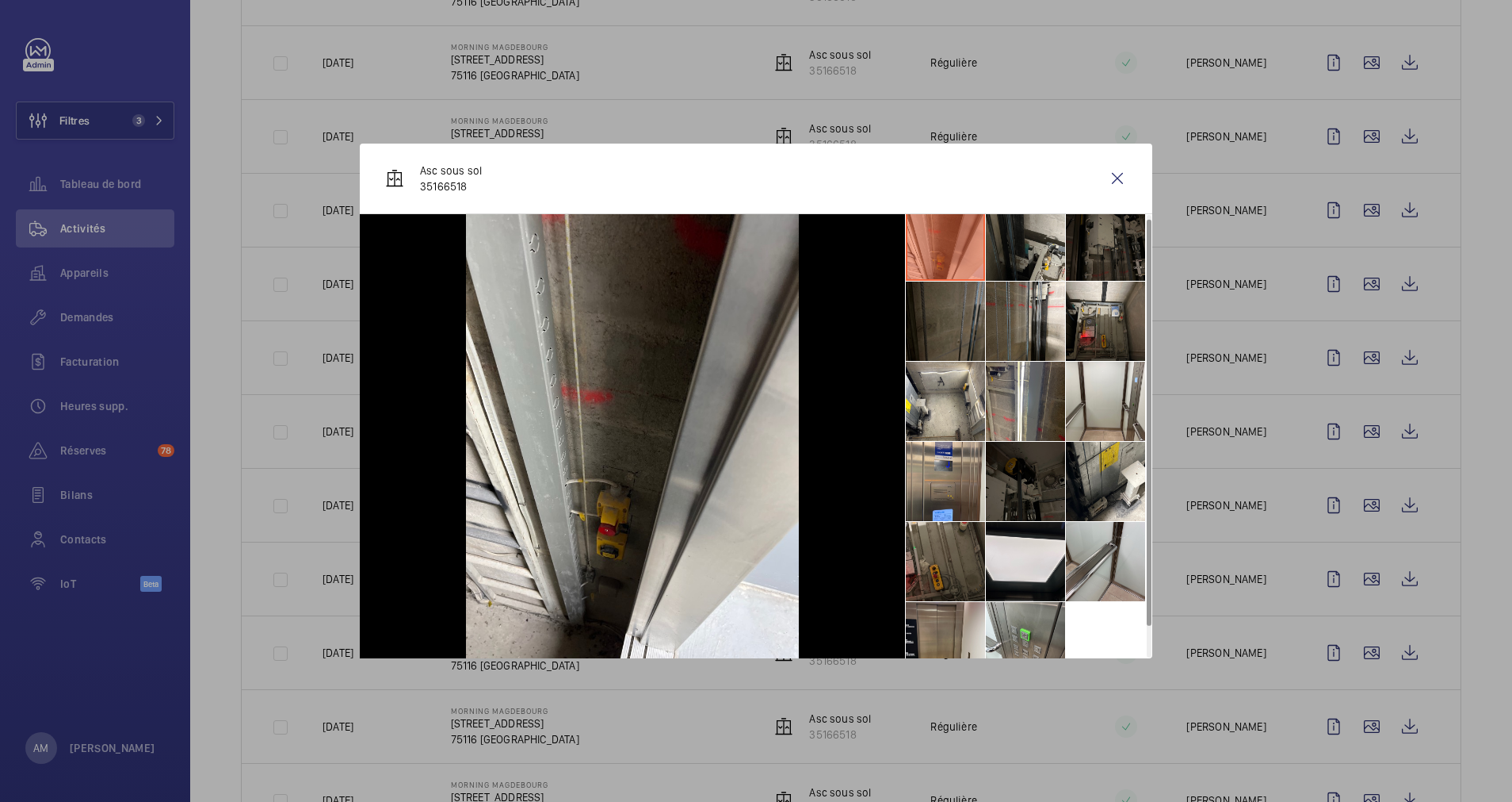
scroll to position [0, 0]
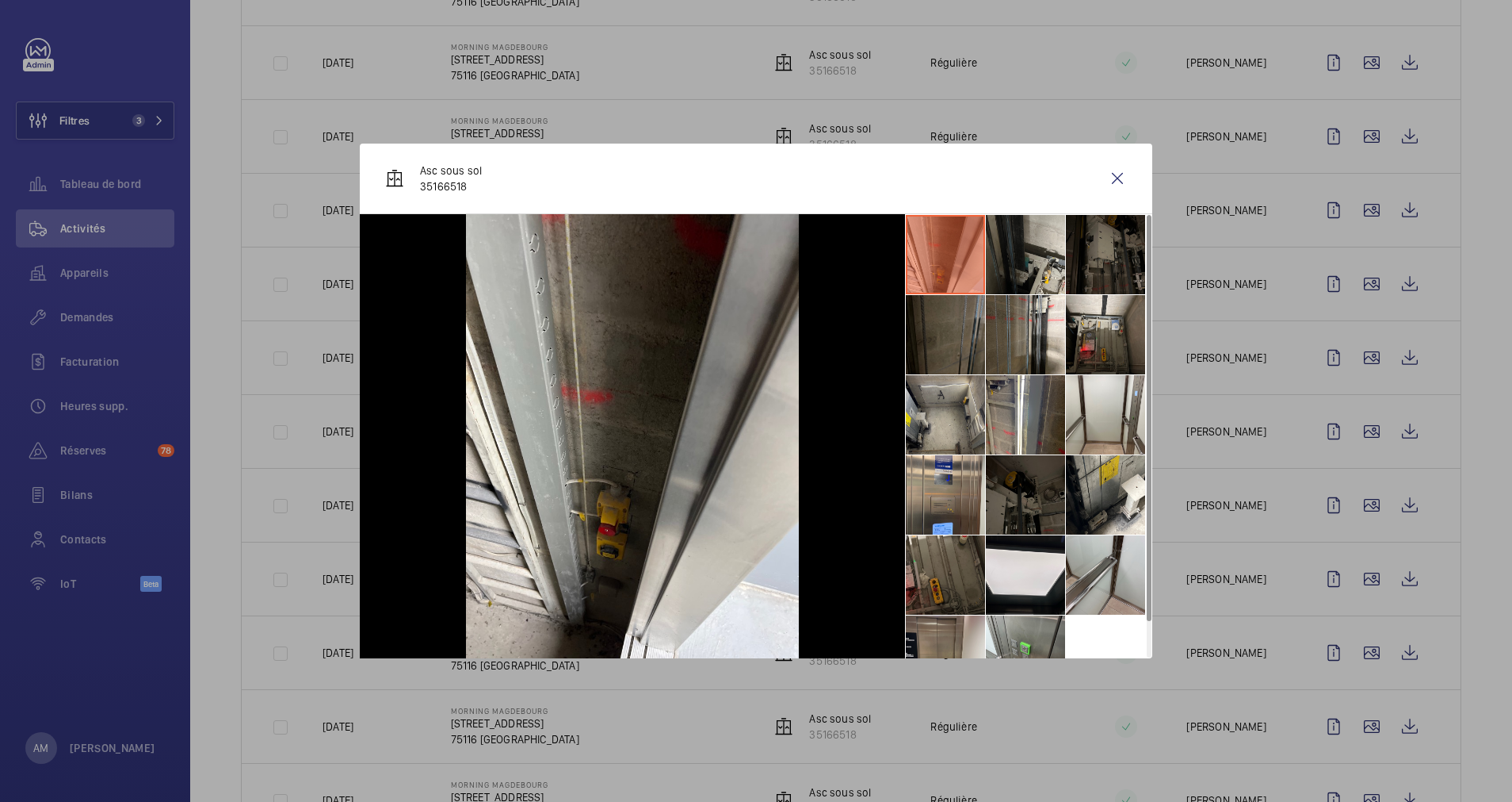
click at [923, 417] on li at bounding box center [945, 415] width 79 height 79
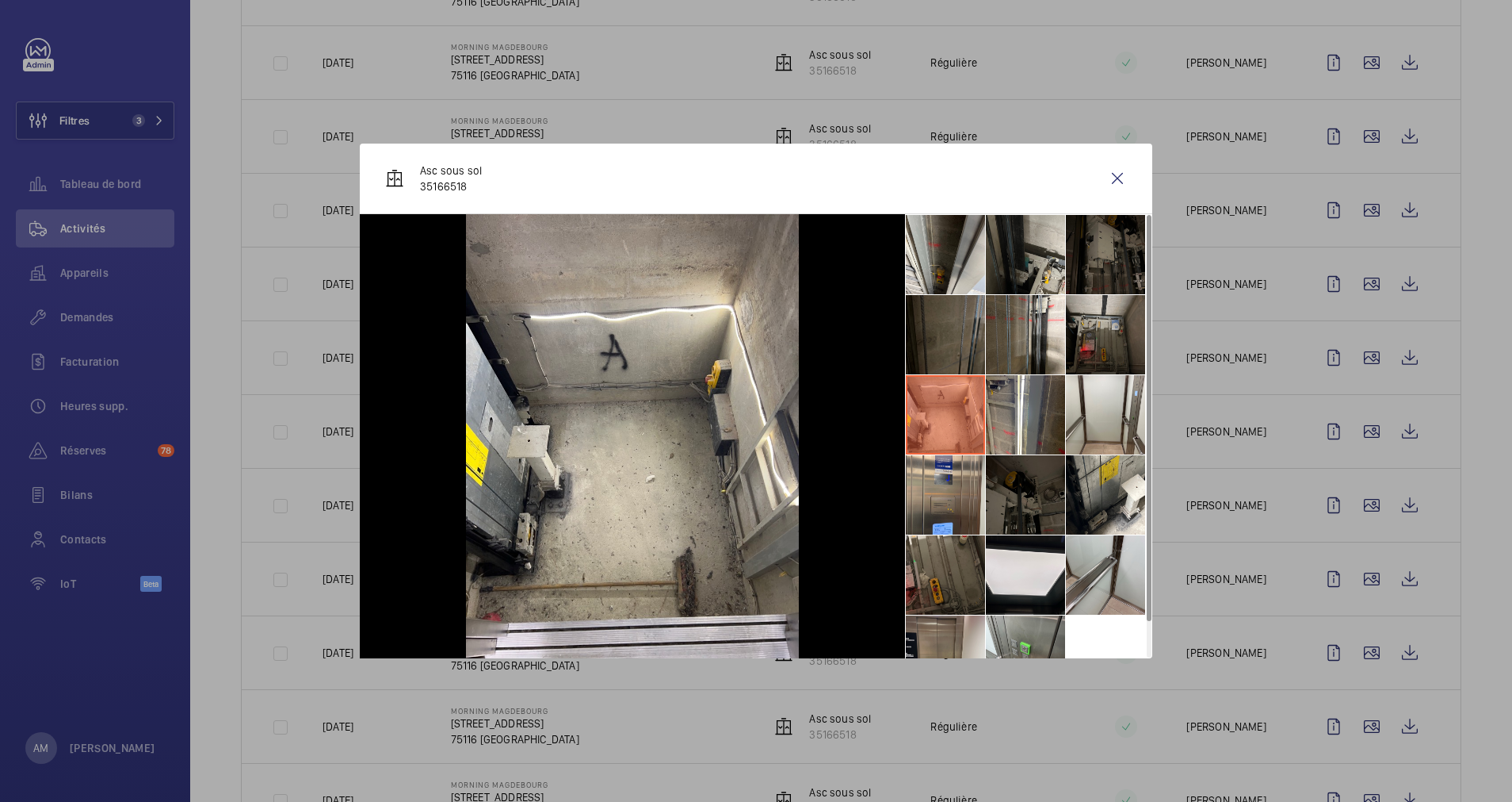
click at [1096, 333] on li at bounding box center [1106, 334] width 79 height 79
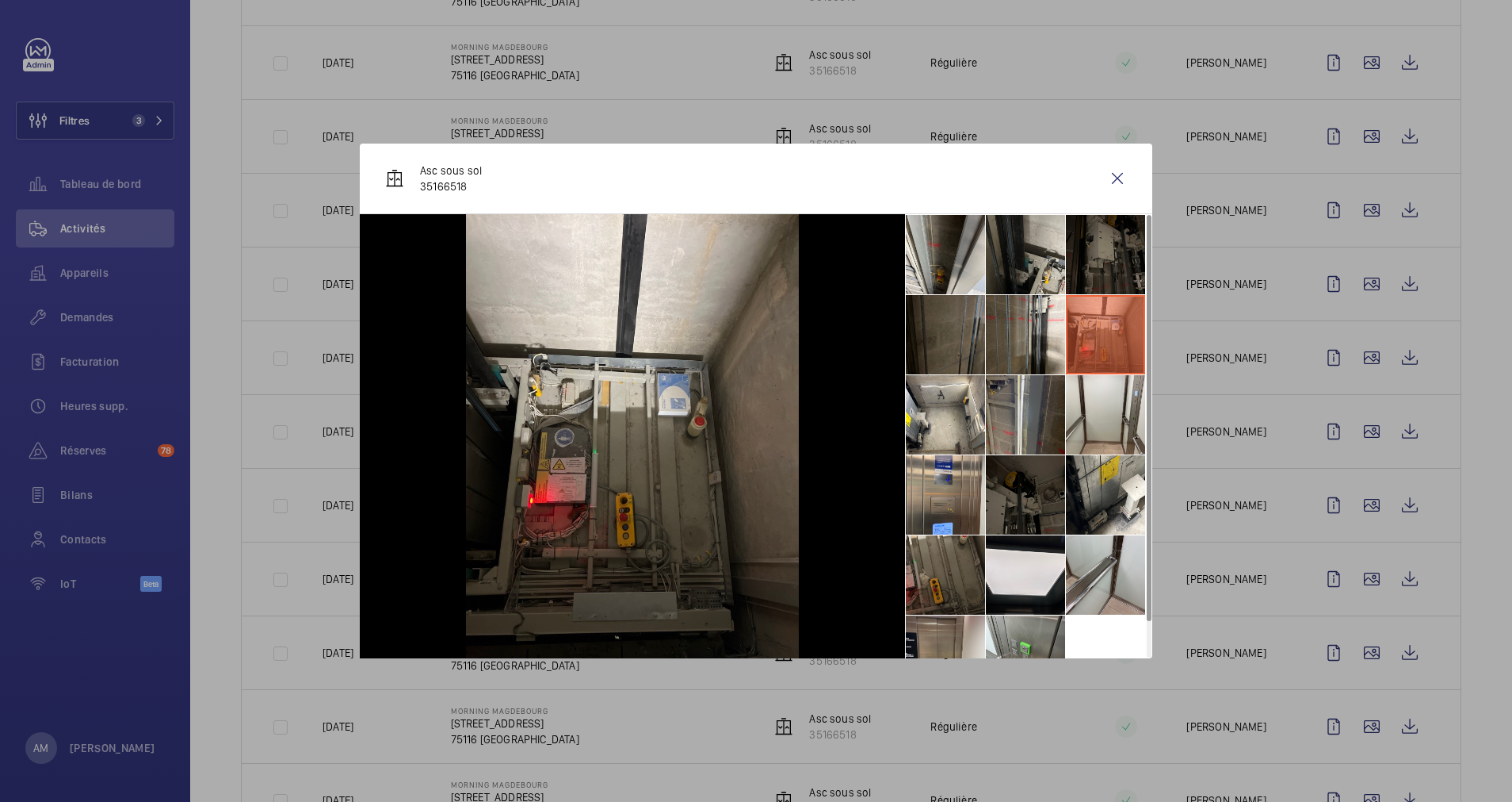
click at [1025, 407] on li at bounding box center [1026, 415] width 79 height 79
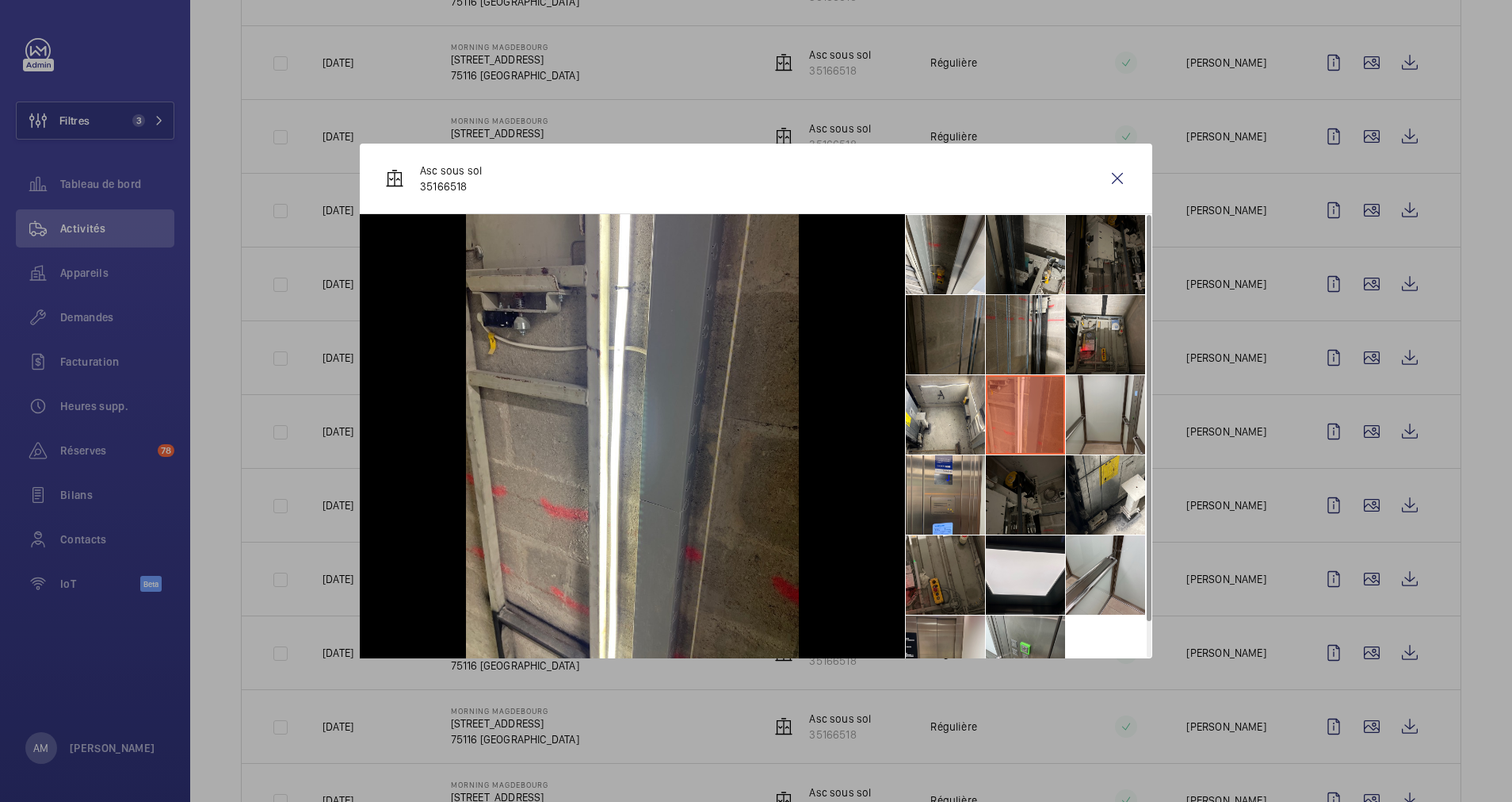
click at [1093, 405] on li at bounding box center [1106, 415] width 79 height 79
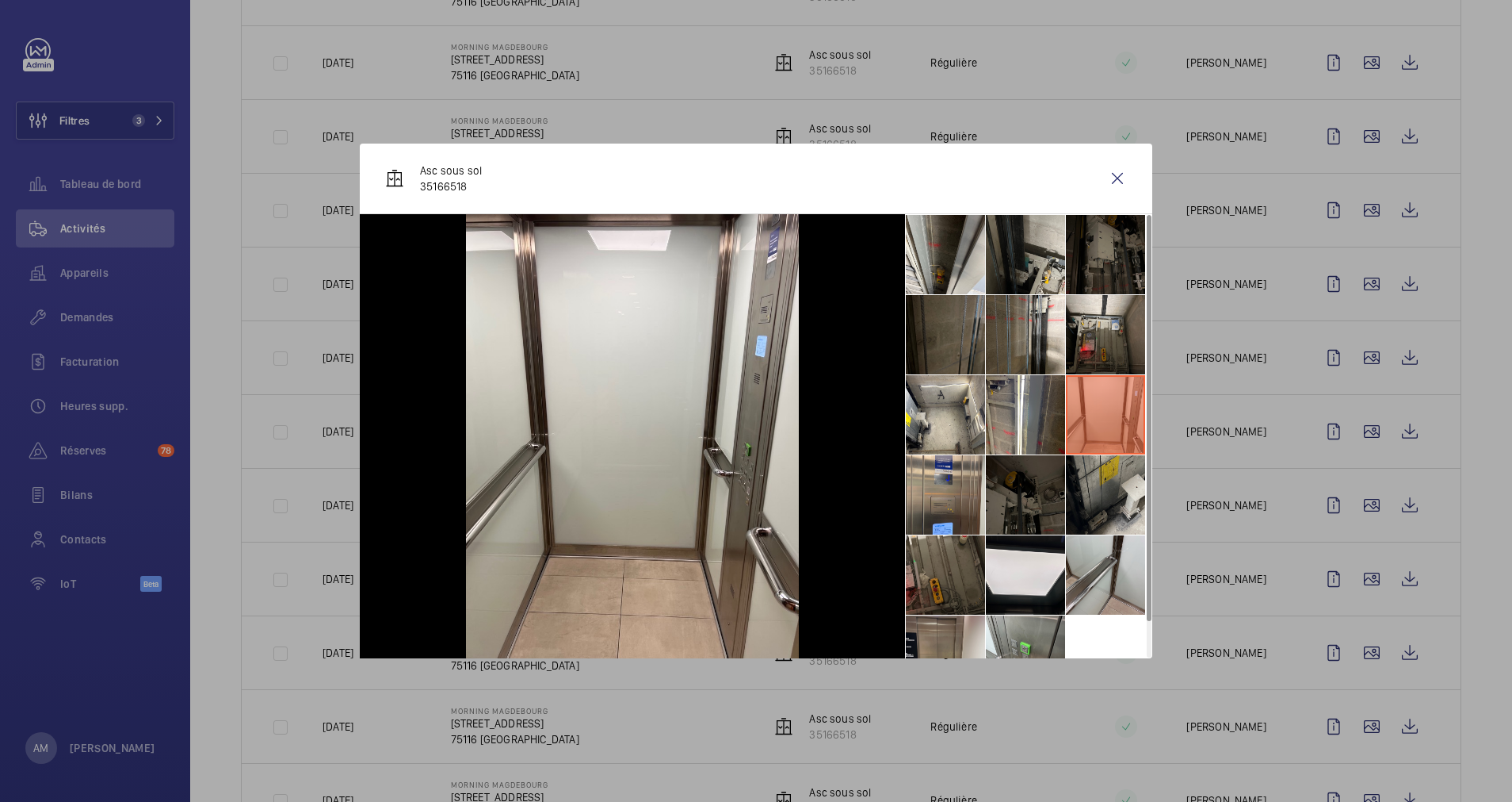
click at [1084, 503] on li at bounding box center [1106, 495] width 79 height 79
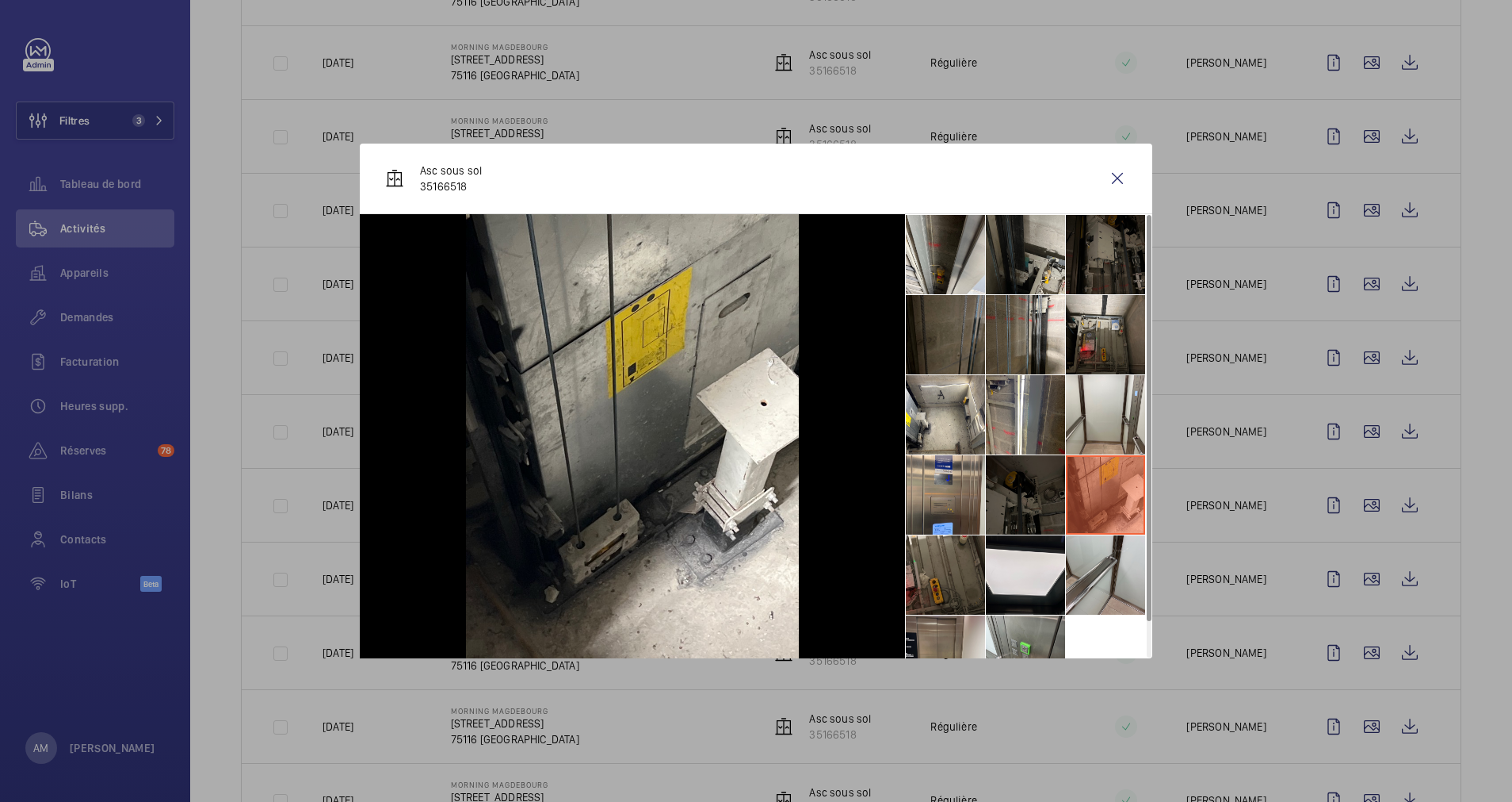
click at [1009, 495] on li at bounding box center [1026, 495] width 79 height 79
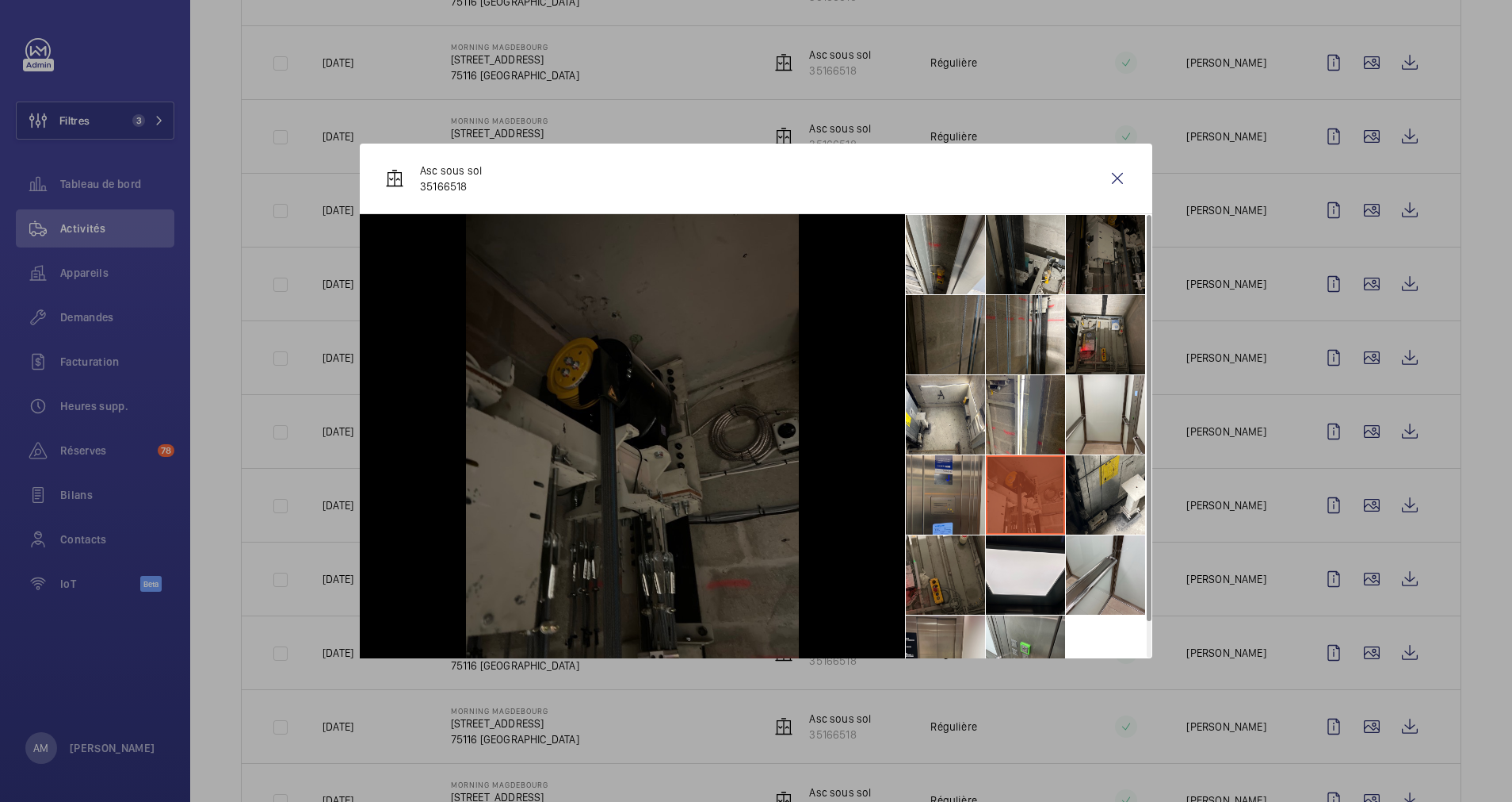
click at [944, 488] on li at bounding box center [945, 495] width 79 height 79
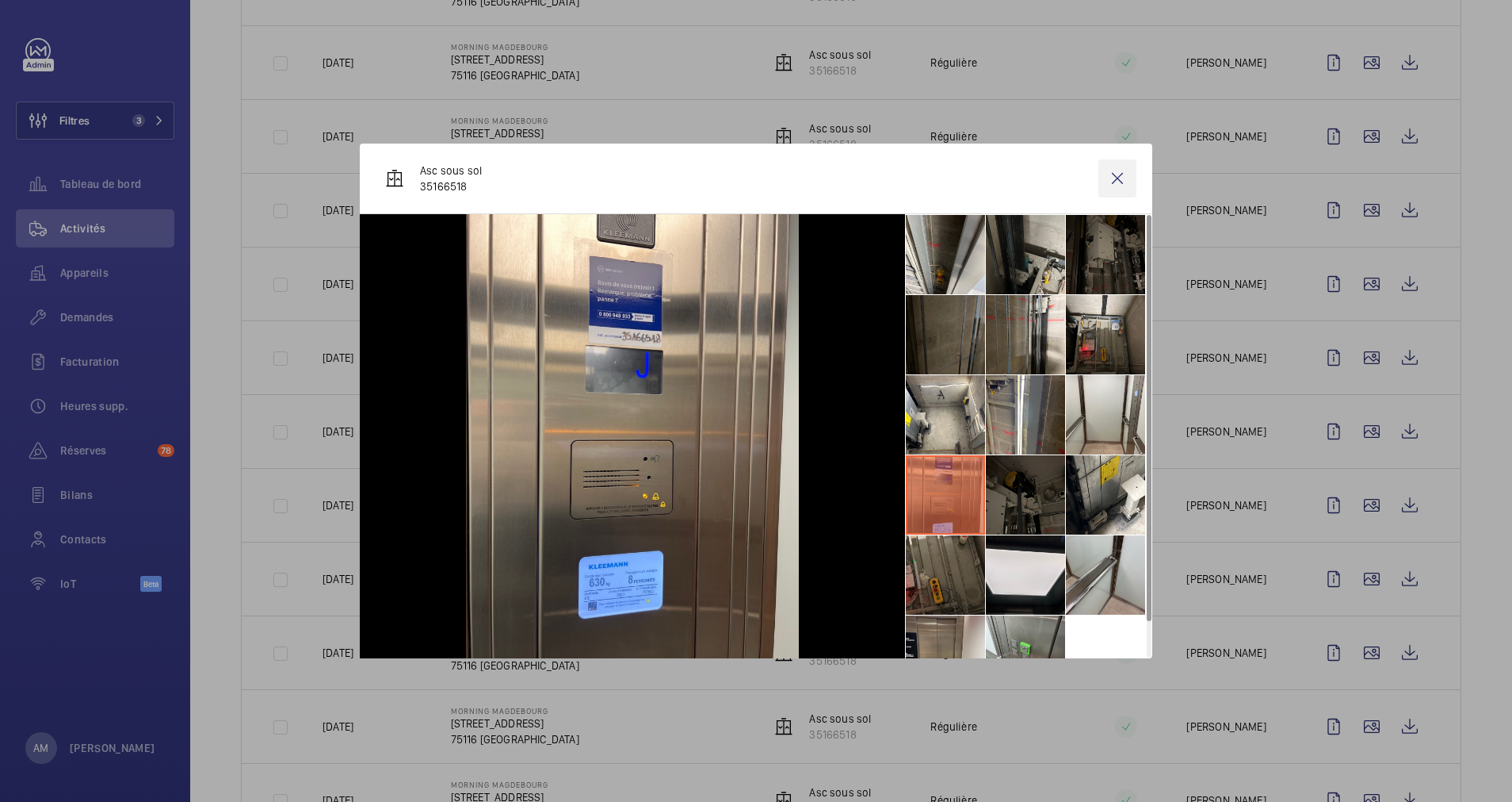
click at [1125, 180] on wm-front-icon-button at bounding box center [1117, 179] width 38 height 38
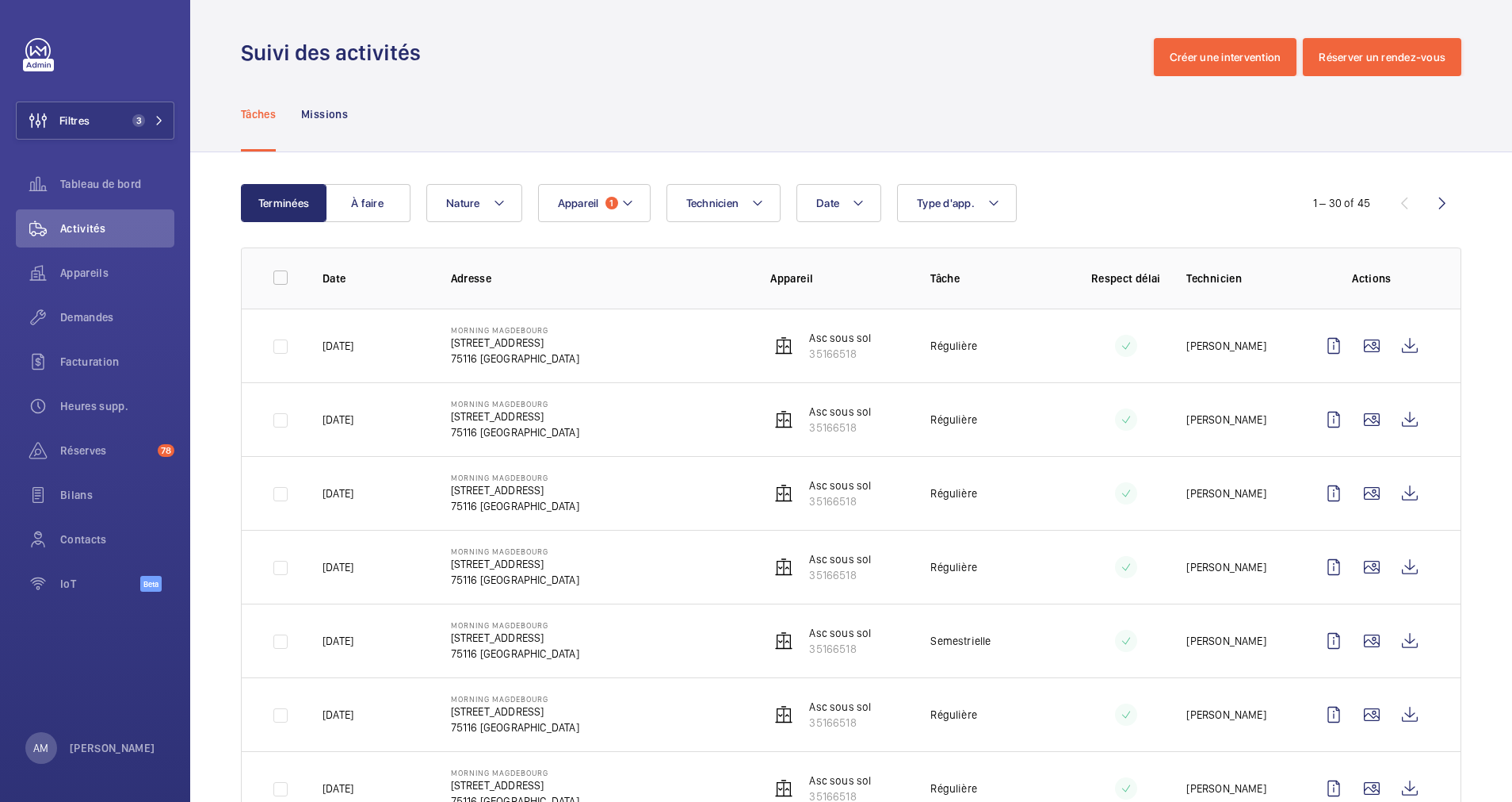
scroll to position [119, 0]
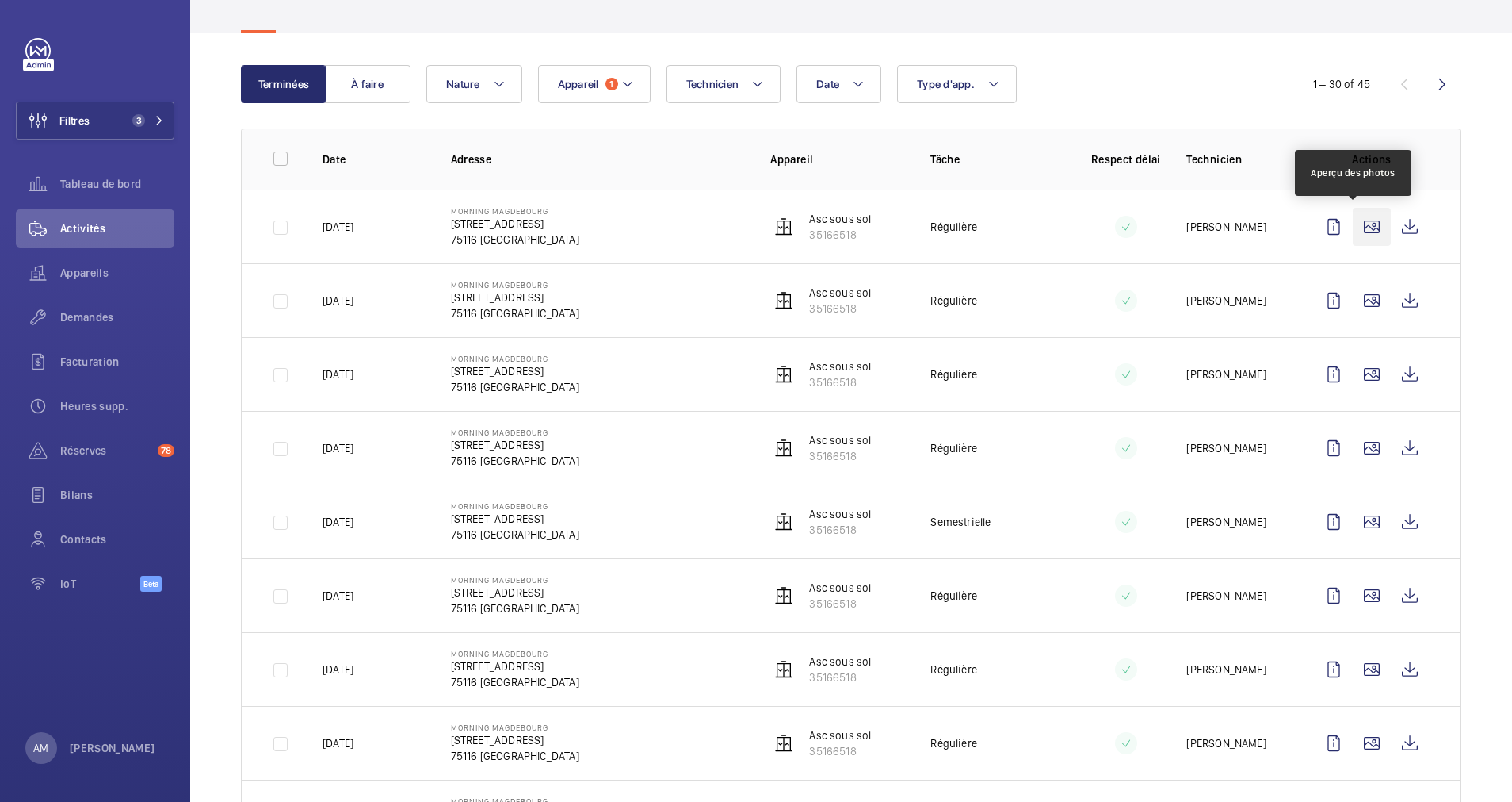
click at [1354, 221] on wm-front-icon-button at bounding box center [1372, 227] width 38 height 38
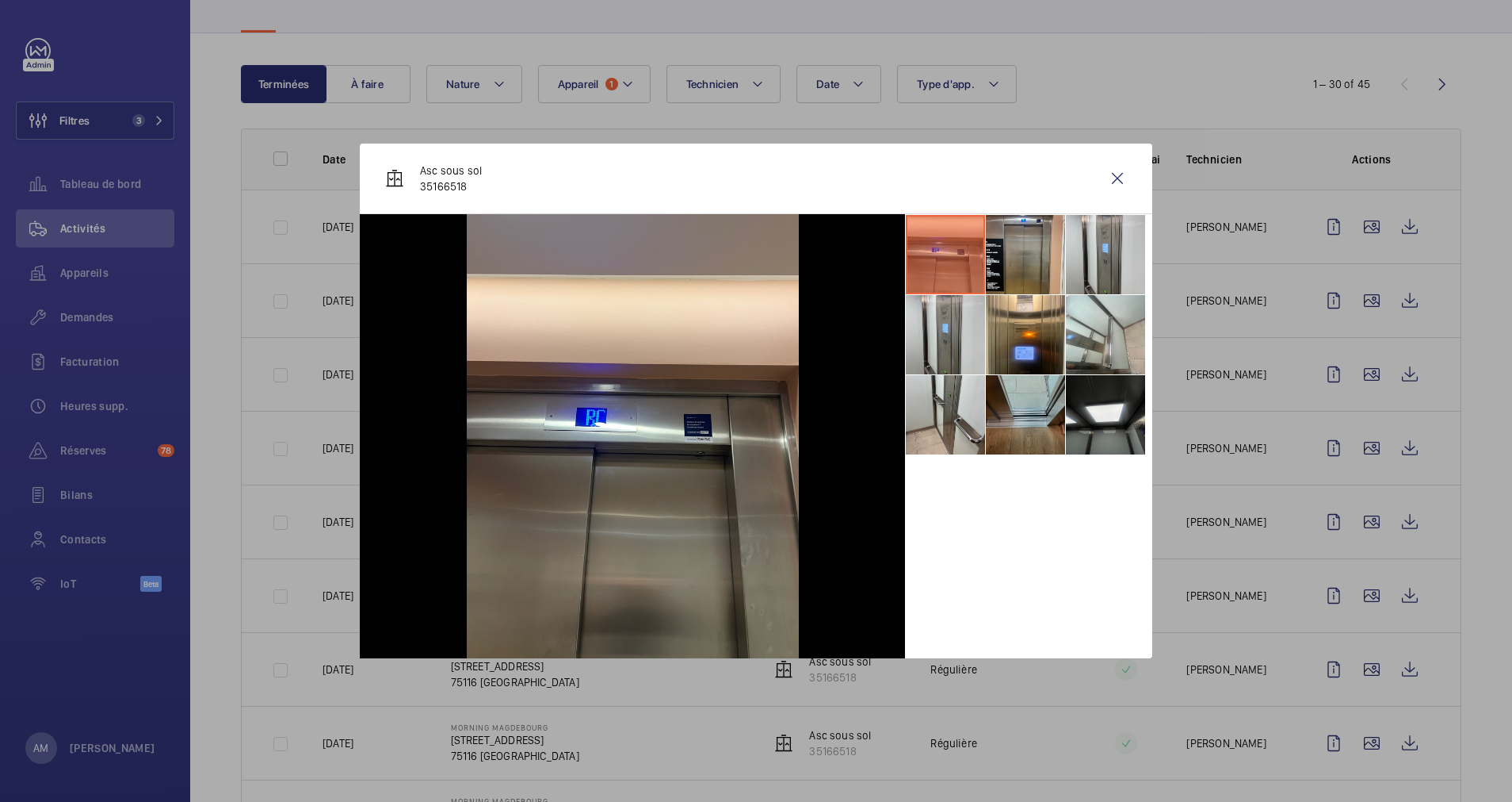
click at [1003, 417] on li at bounding box center [1026, 415] width 79 height 79
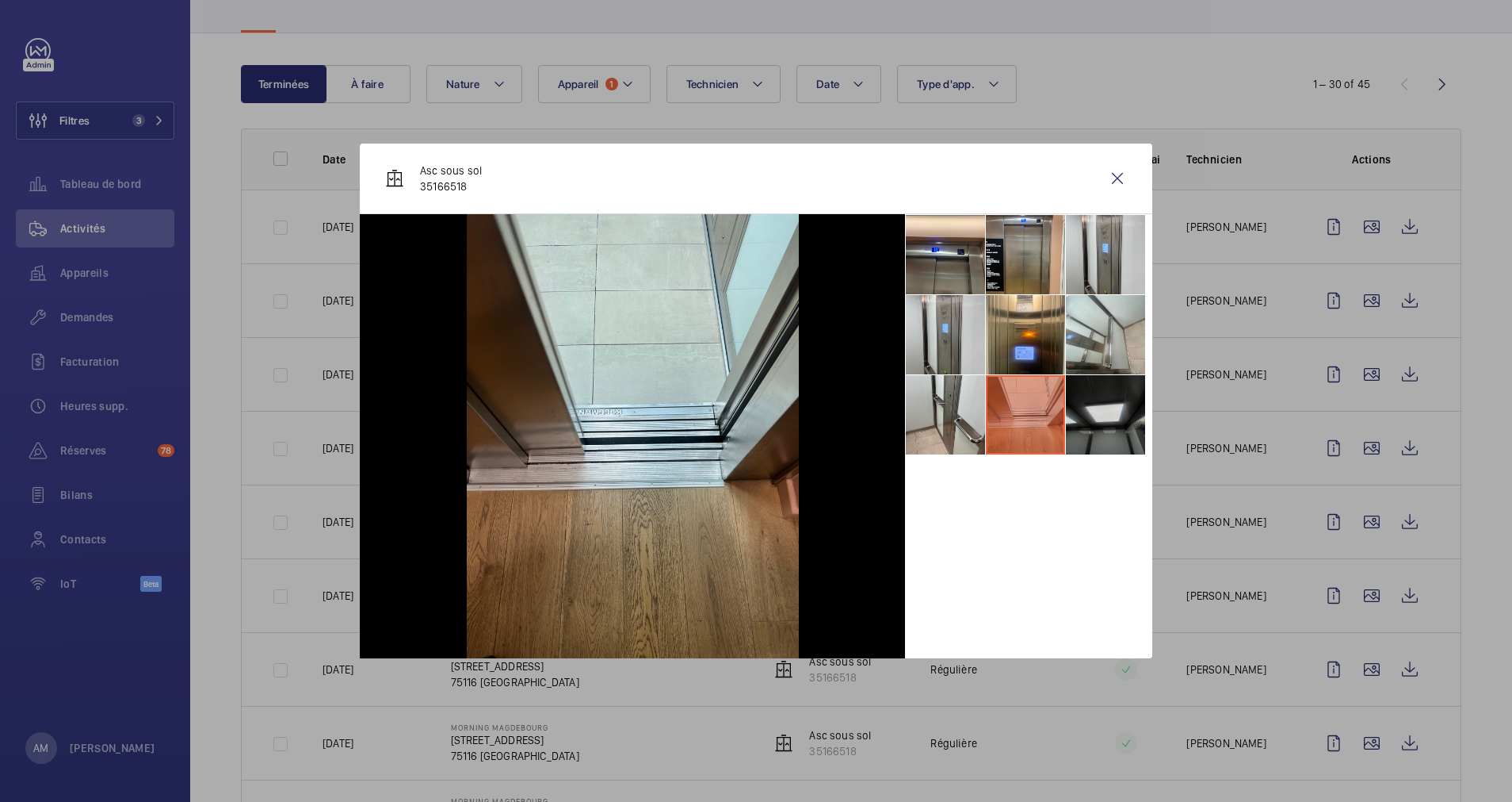
click at [1108, 418] on li at bounding box center [1106, 415] width 79 height 79
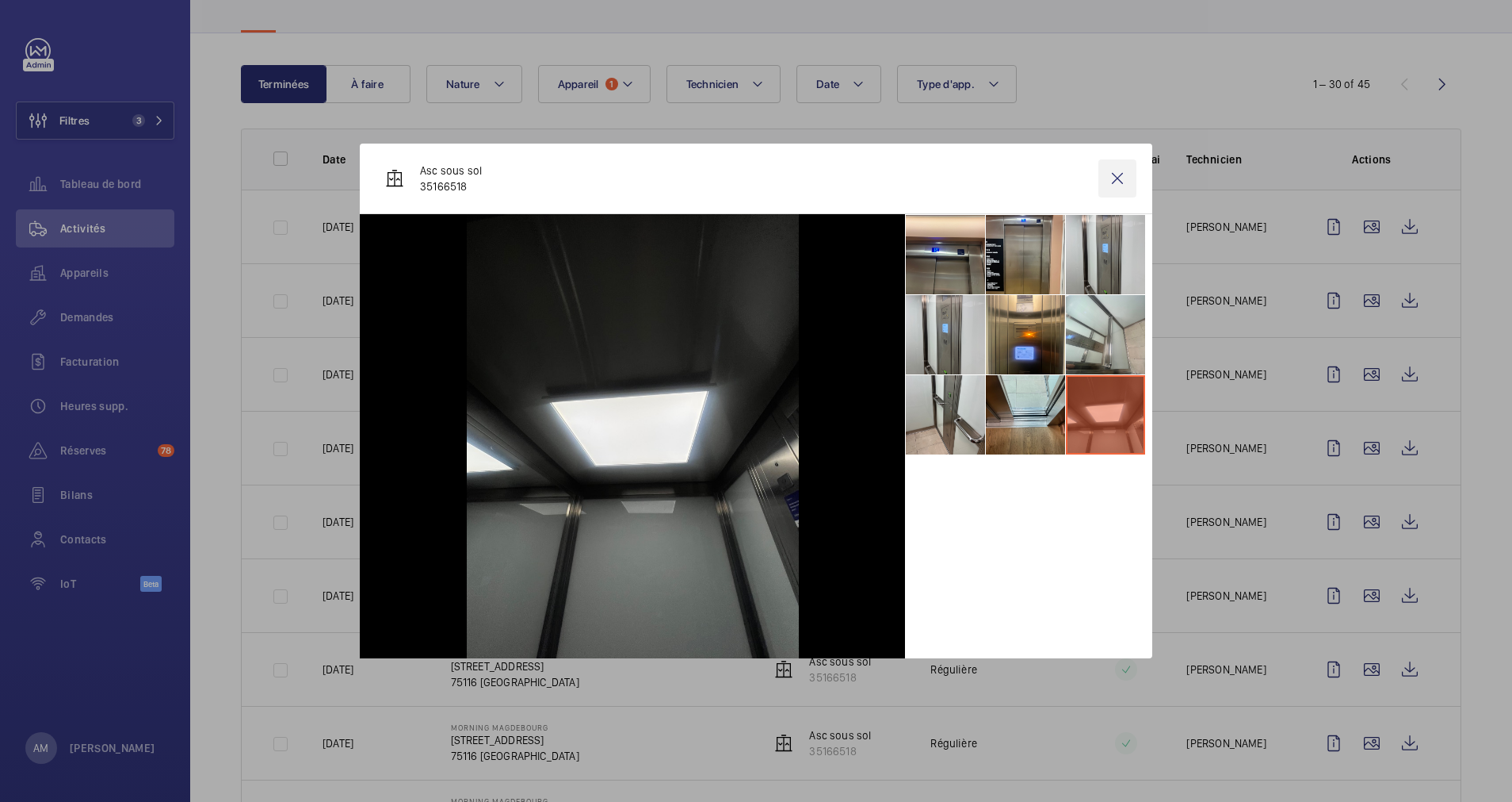
click at [1126, 182] on wm-front-icon-button at bounding box center [1117, 179] width 38 height 38
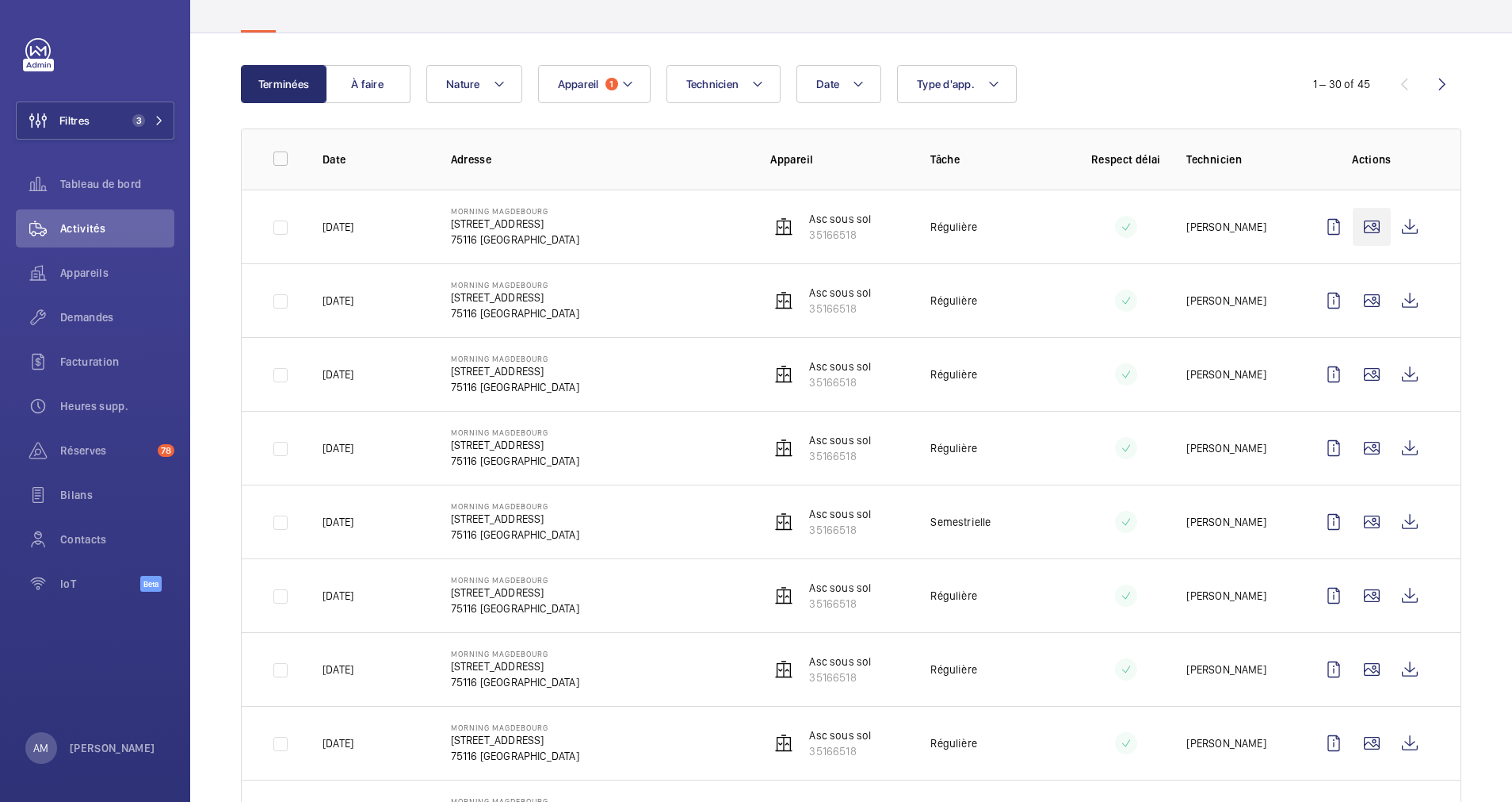
click at [1353, 225] on wm-front-icon-button at bounding box center [1372, 227] width 38 height 38
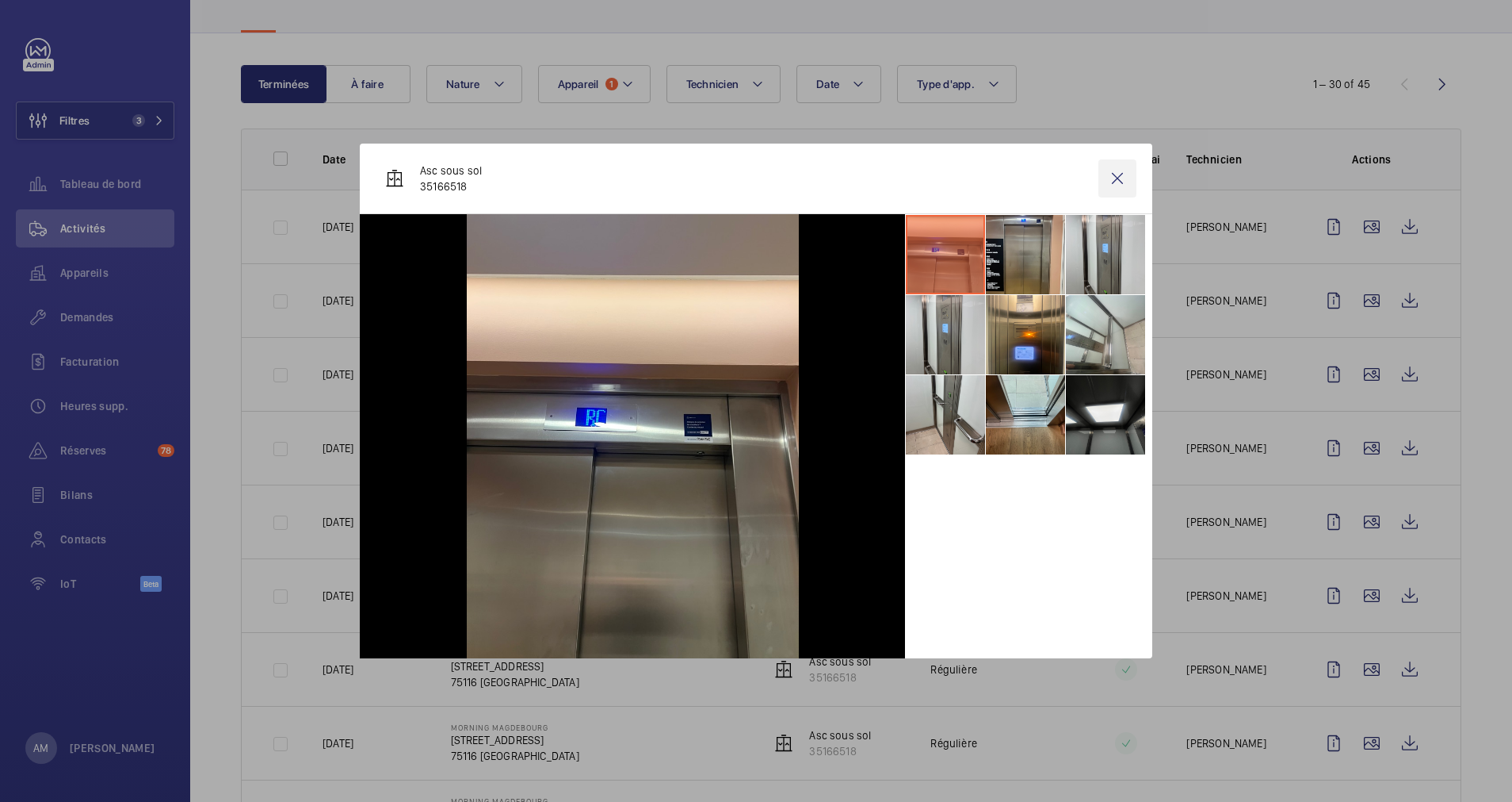
click at [1119, 188] on wm-front-icon-button at bounding box center [1117, 179] width 38 height 38
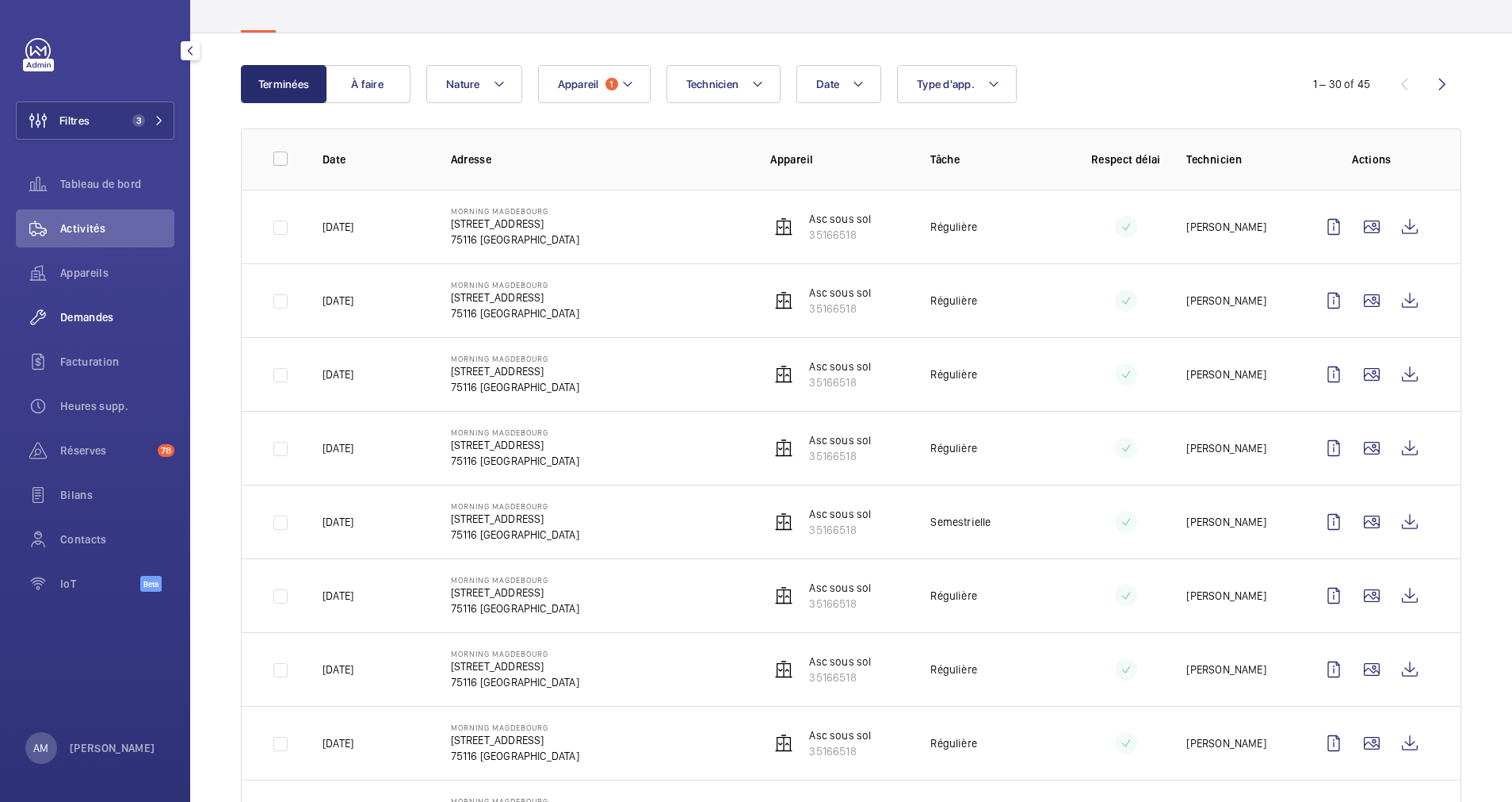
click at [87, 314] on span "Demandes" at bounding box center [117, 316] width 114 height 16
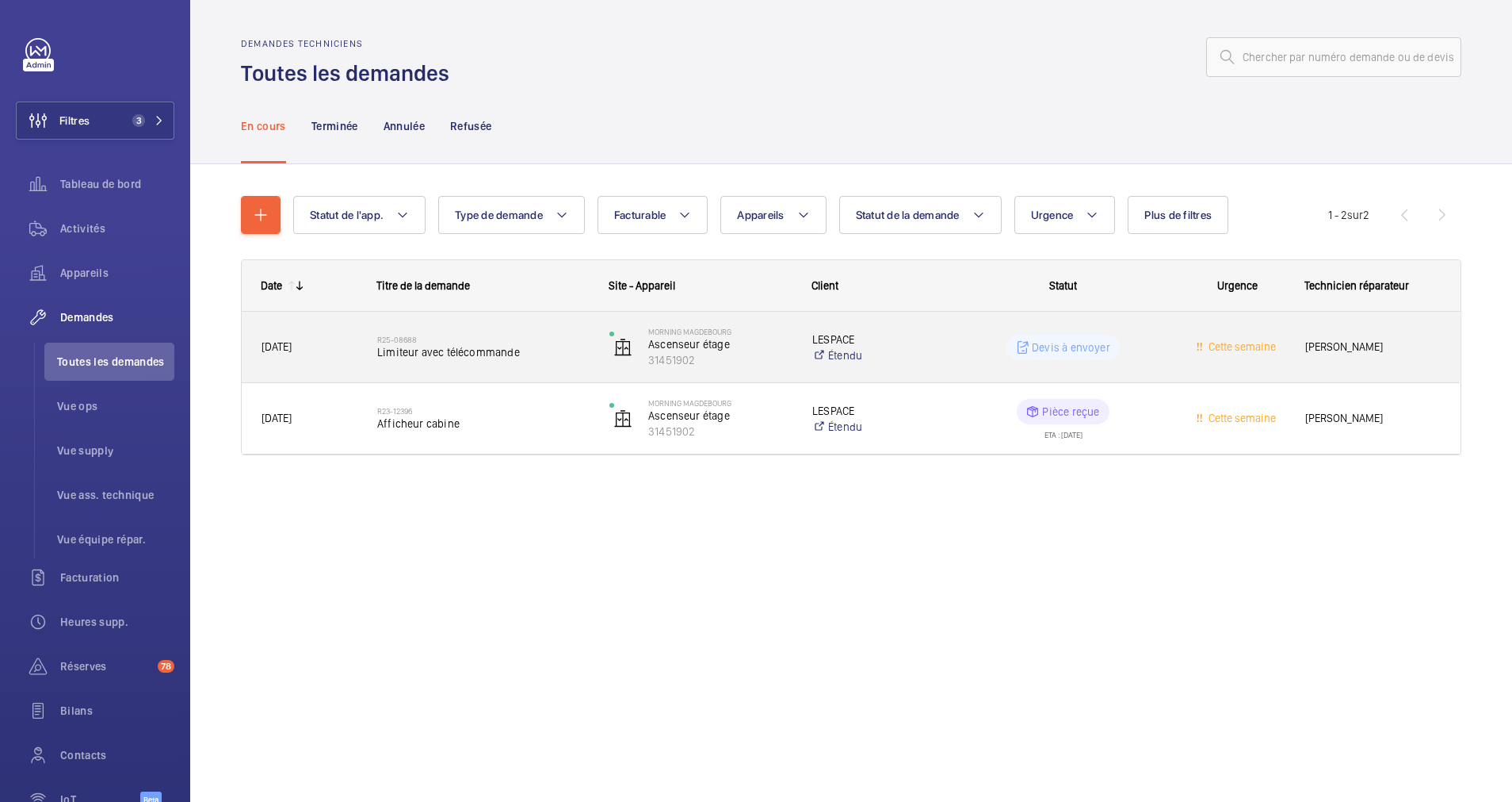
click at [486, 347] on span "Limiteur avec télécommande" at bounding box center [484, 351] width 212 height 16
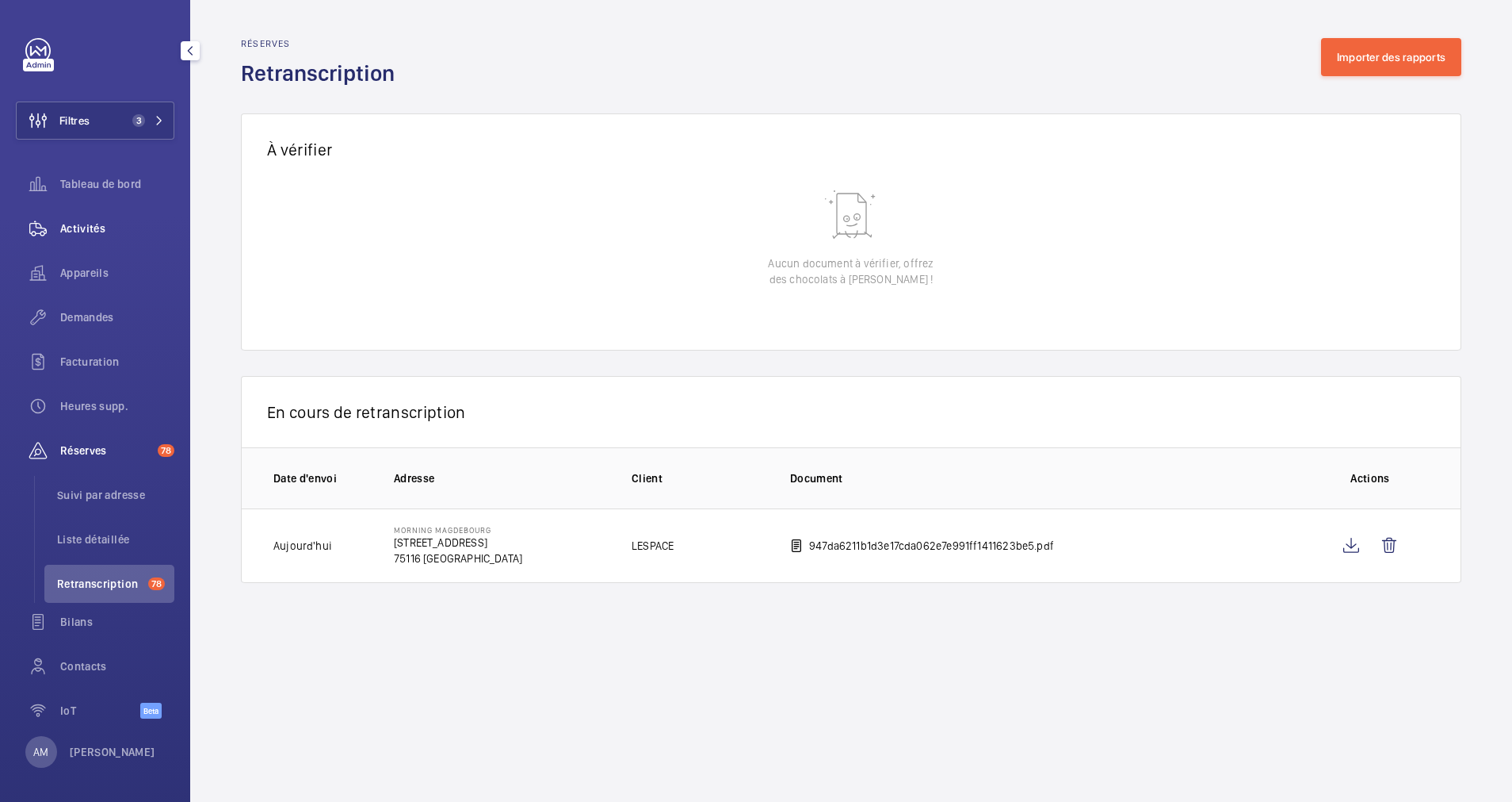
click at [61, 230] on span "Activités" at bounding box center [117, 228] width 114 height 16
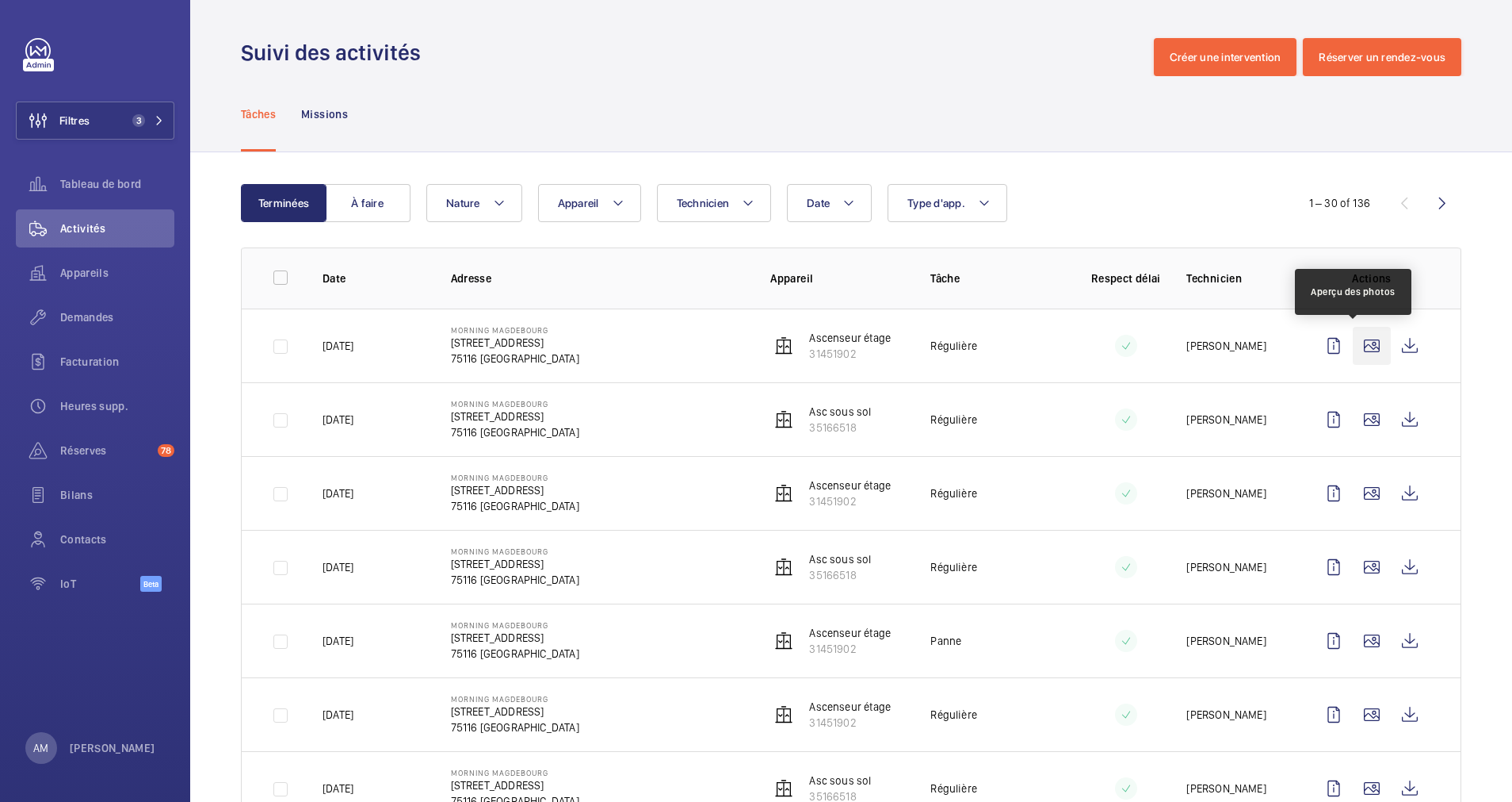
click at [1353, 341] on wm-front-icon-button at bounding box center [1372, 346] width 38 height 38
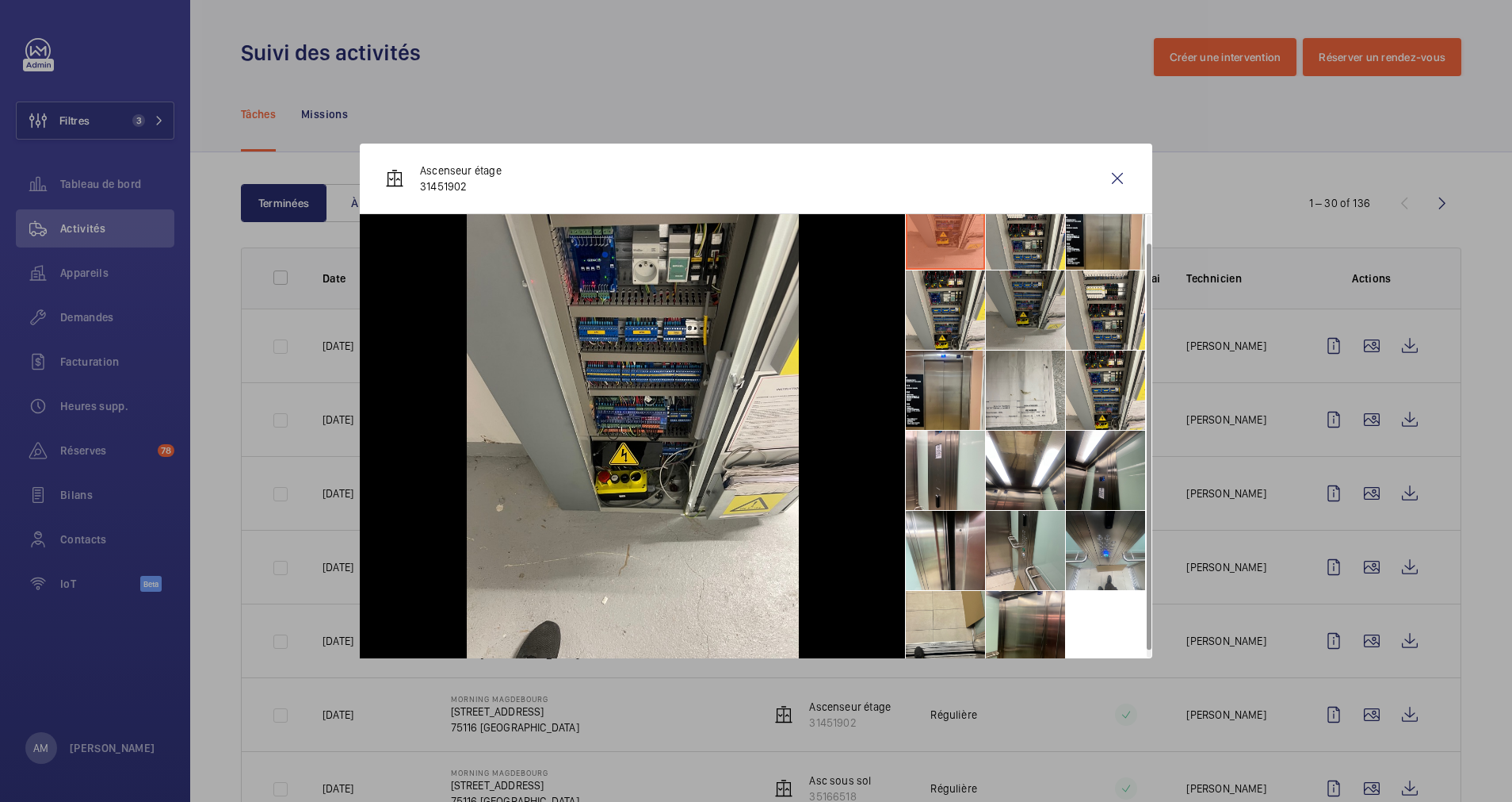
scroll to position [37, 0]
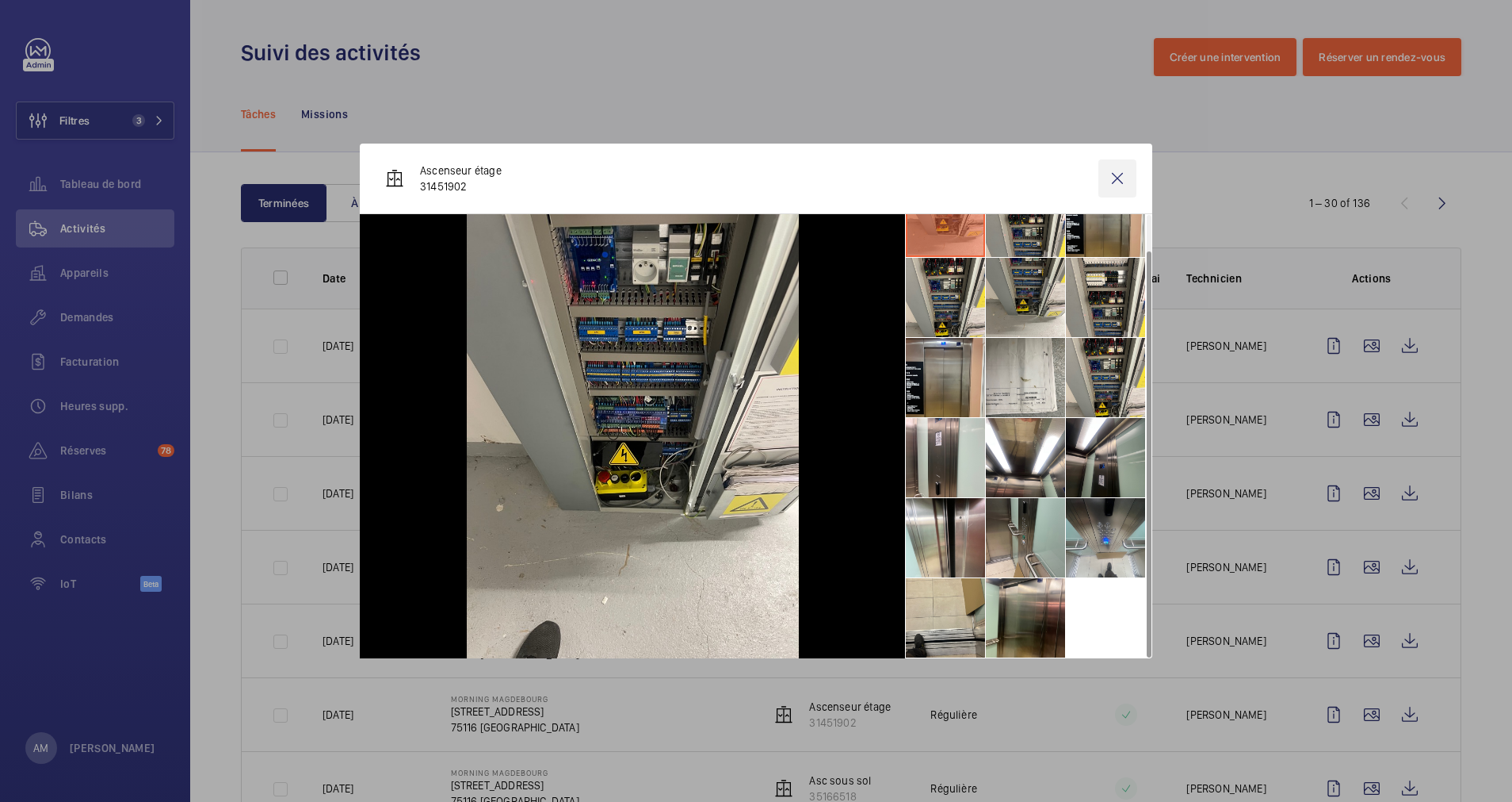
click at [1119, 178] on wm-front-icon-button at bounding box center [1117, 179] width 38 height 38
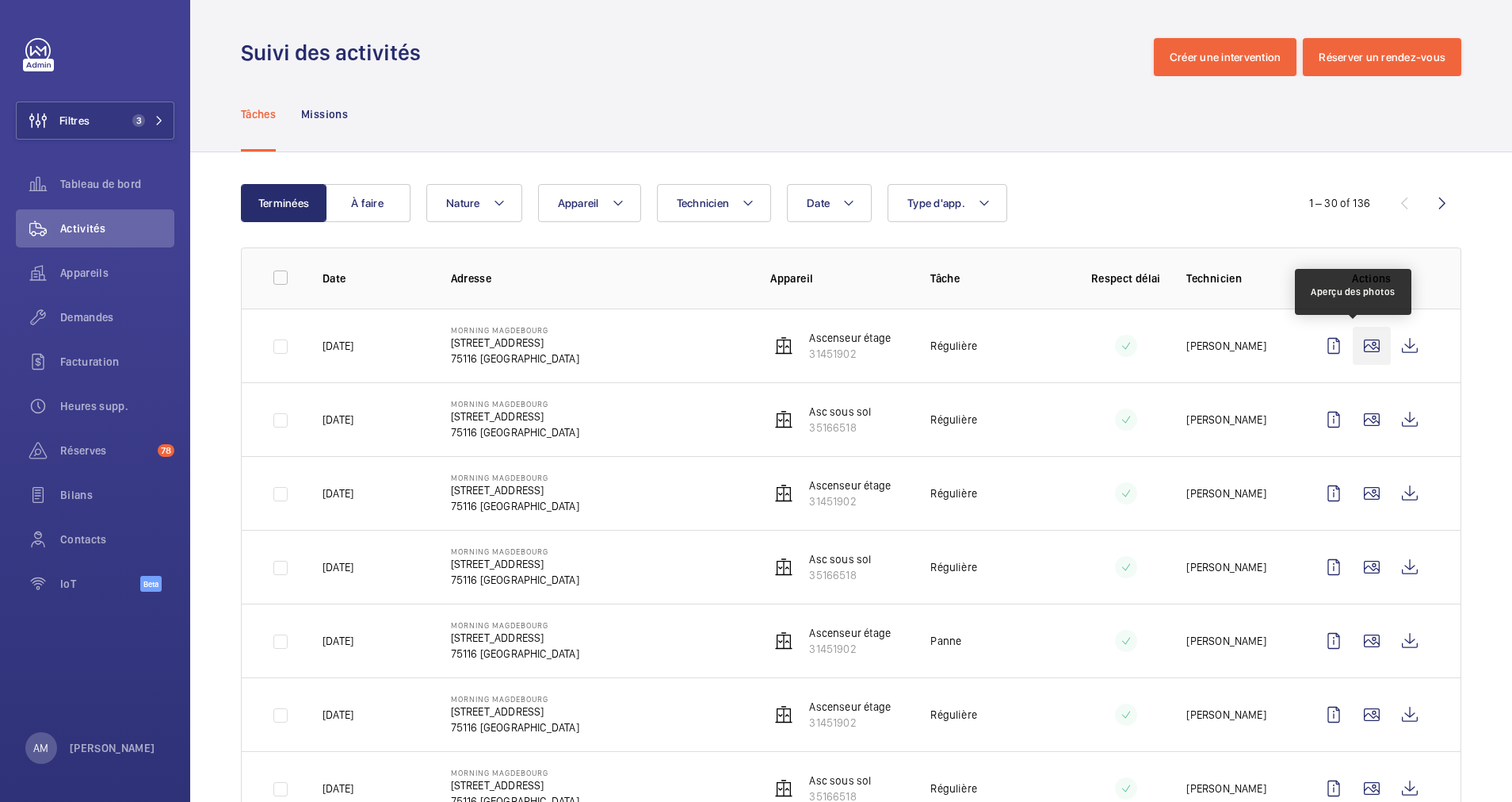
click at [1358, 346] on wm-front-icon-button at bounding box center [1372, 346] width 38 height 38
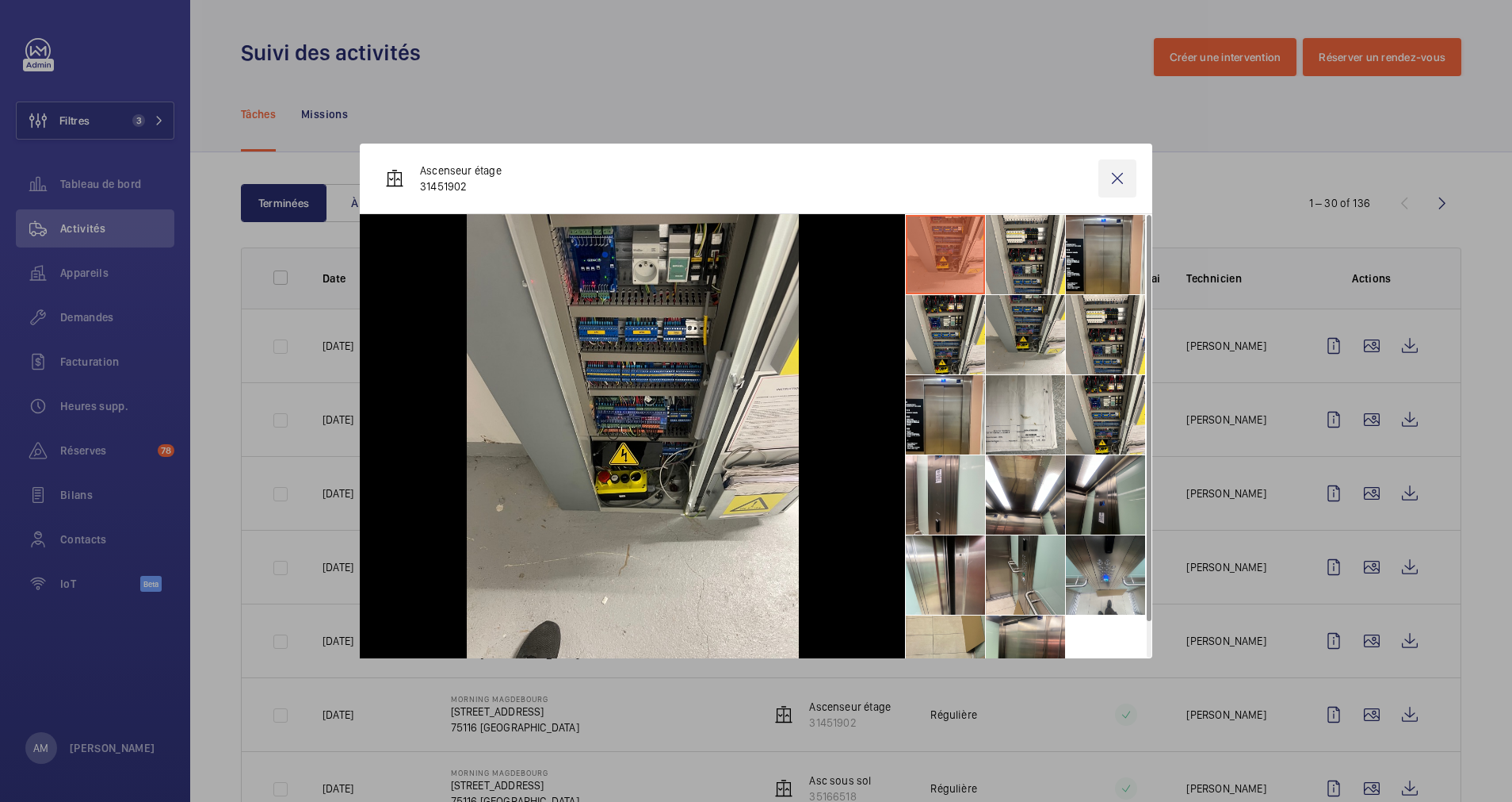
click at [1127, 180] on wm-front-icon-button at bounding box center [1117, 179] width 38 height 38
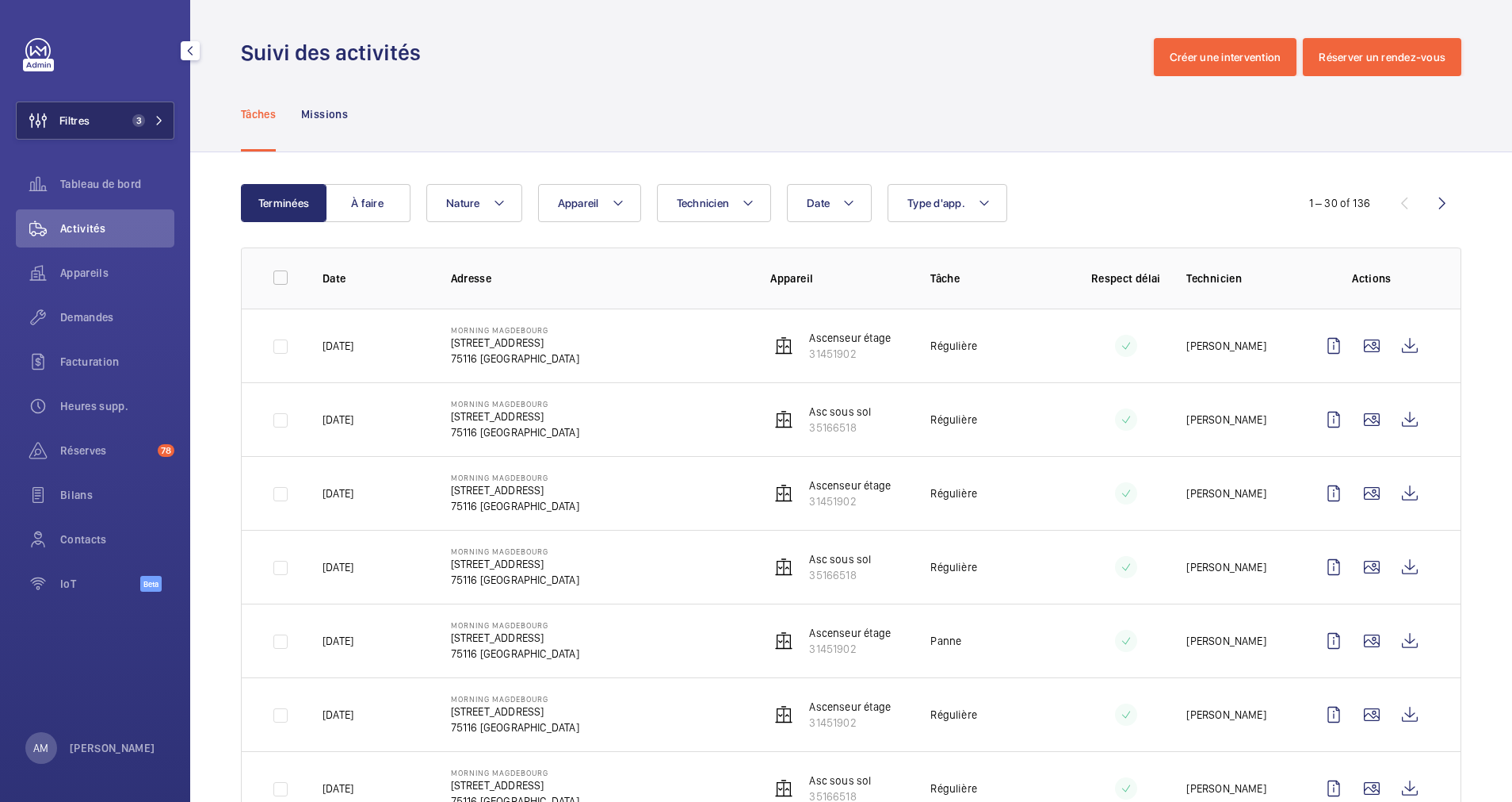
click at [130, 123] on span "3" at bounding box center [135, 120] width 19 height 12
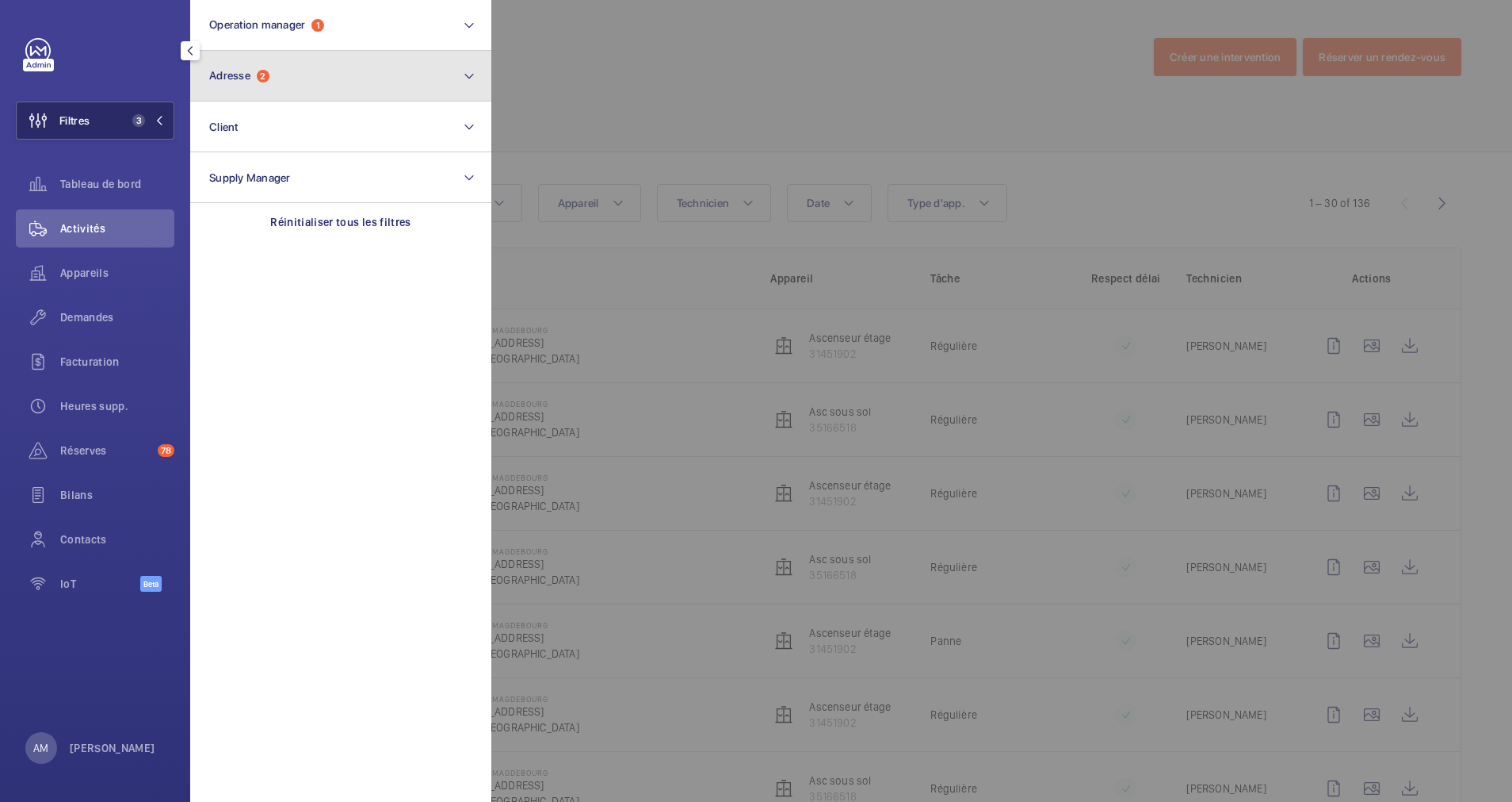
click at [329, 86] on button "Adresse 2" at bounding box center [340, 77] width 301 height 51
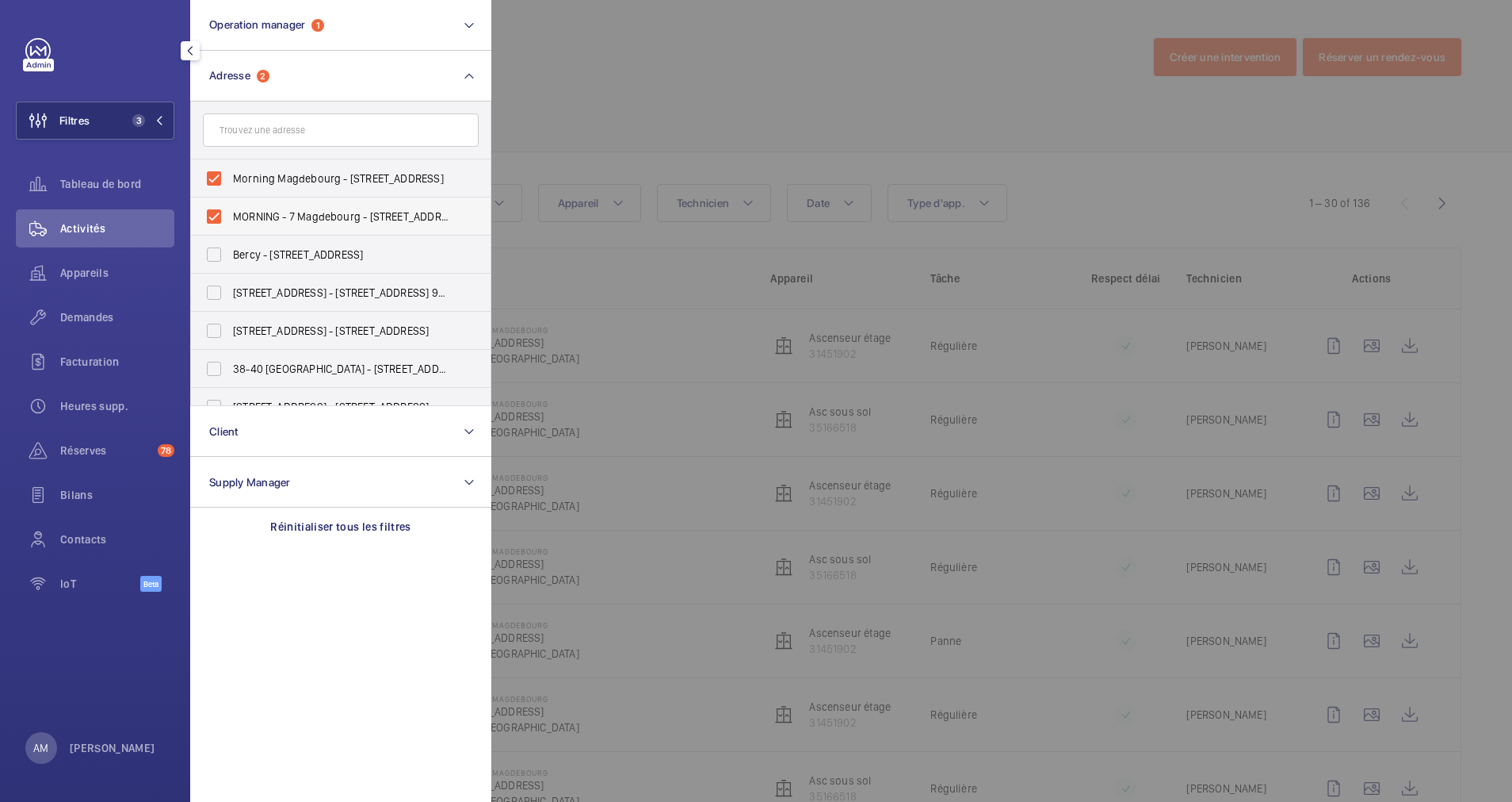
drag, startPoint x: 218, startPoint y: 169, endPoint x: 209, endPoint y: 215, distance: 46.9
click at [219, 172] on label "Morning Magdebourg - 7 Rue de Magdebourg, PARIS 75116" at bounding box center [329, 179] width 276 height 38
click at [219, 172] on input "Morning Magdebourg - 7 Rue de Magdebourg, PARIS 75116" at bounding box center [214, 179] width 32 height 32
checkbox input "false"
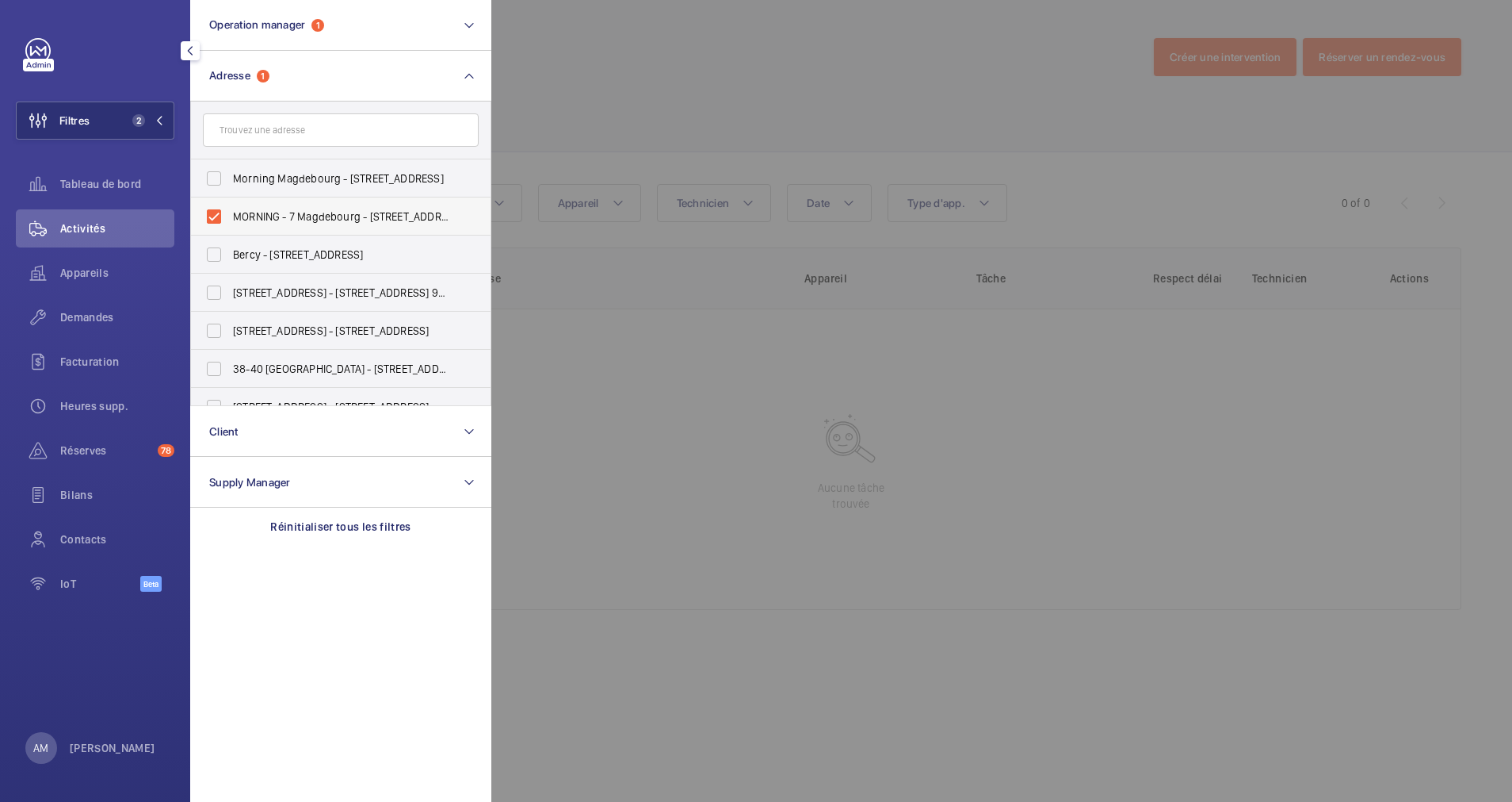
click at [215, 211] on label "MORNING - 7 Magdebourg - 7 Rue de Magdebourg, PARIS 75116" at bounding box center [329, 216] width 276 height 38
click at [215, 211] on input "MORNING - 7 Magdebourg - 7 Rue de Magdebourg, PARIS 75116" at bounding box center [214, 216] width 32 height 32
checkbox input "false"
click at [300, 130] on input "text" at bounding box center [341, 129] width 276 height 33
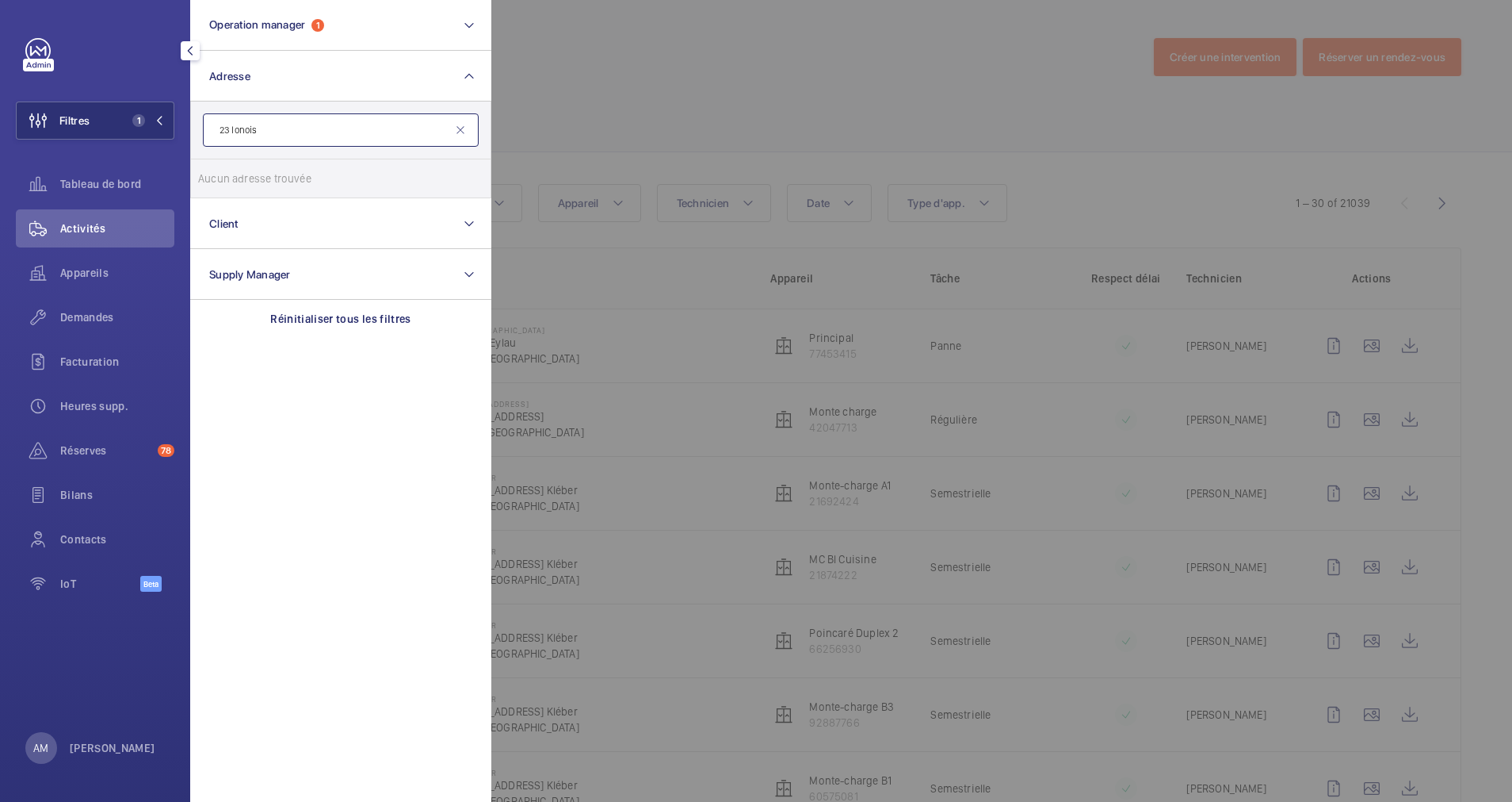
click at [240, 128] on input "23 lonois" at bounding box center [341, 129] width 276 height 33
type input "23 linois"
click at [216, 184] on label "Le Linois - [STREET_ADDRESS]" at bounding box center [329, 179] width 276 height 38
click at [216, 184] on input "Le Linois - [STREET_ADDRESS]" at bounding box center [214, 179] width 32 height 32
checkbox input "true"
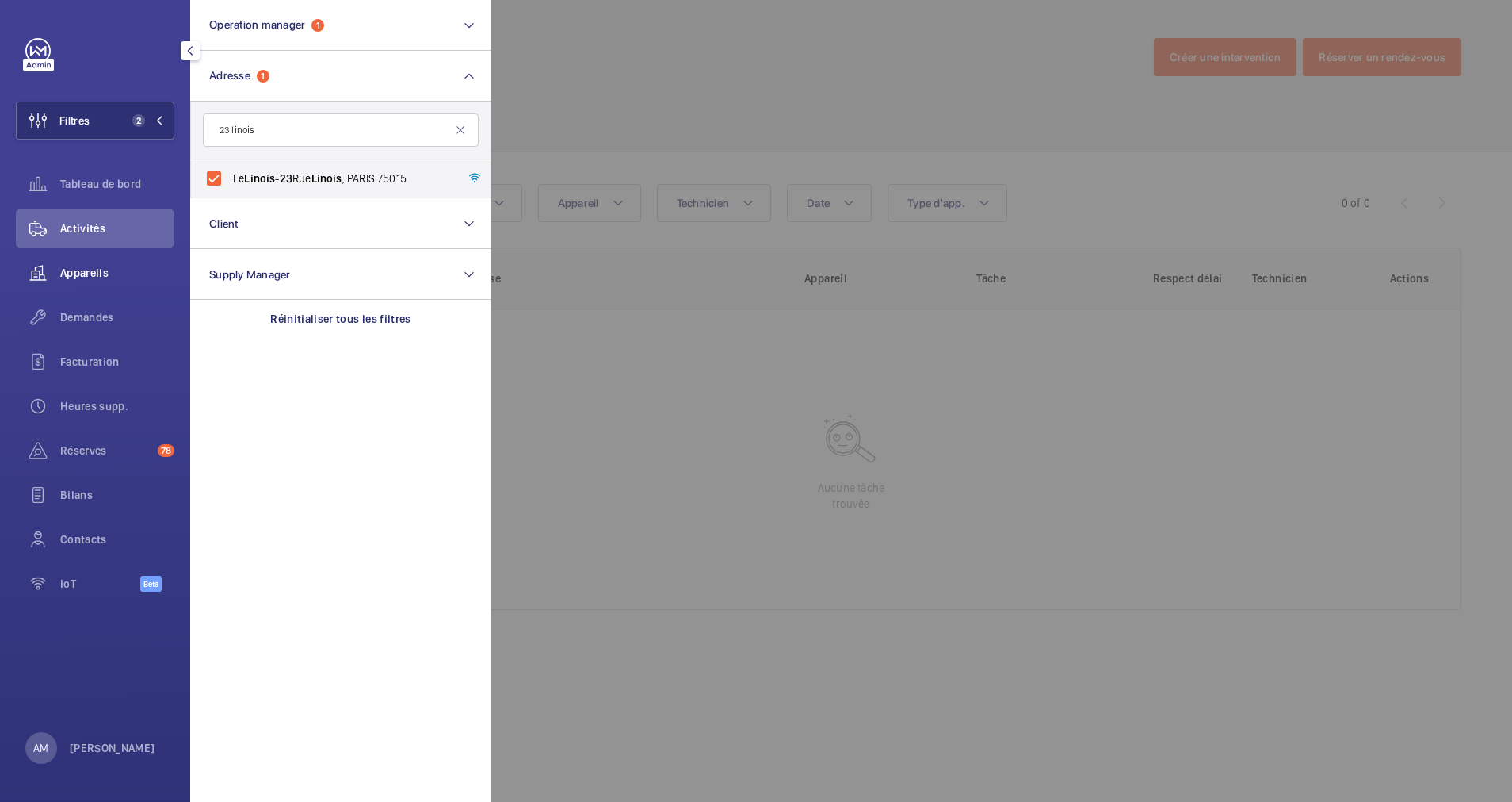
click at [87, 271] on span "Appareils" at bounding box center [117, 272] width 114 height 16
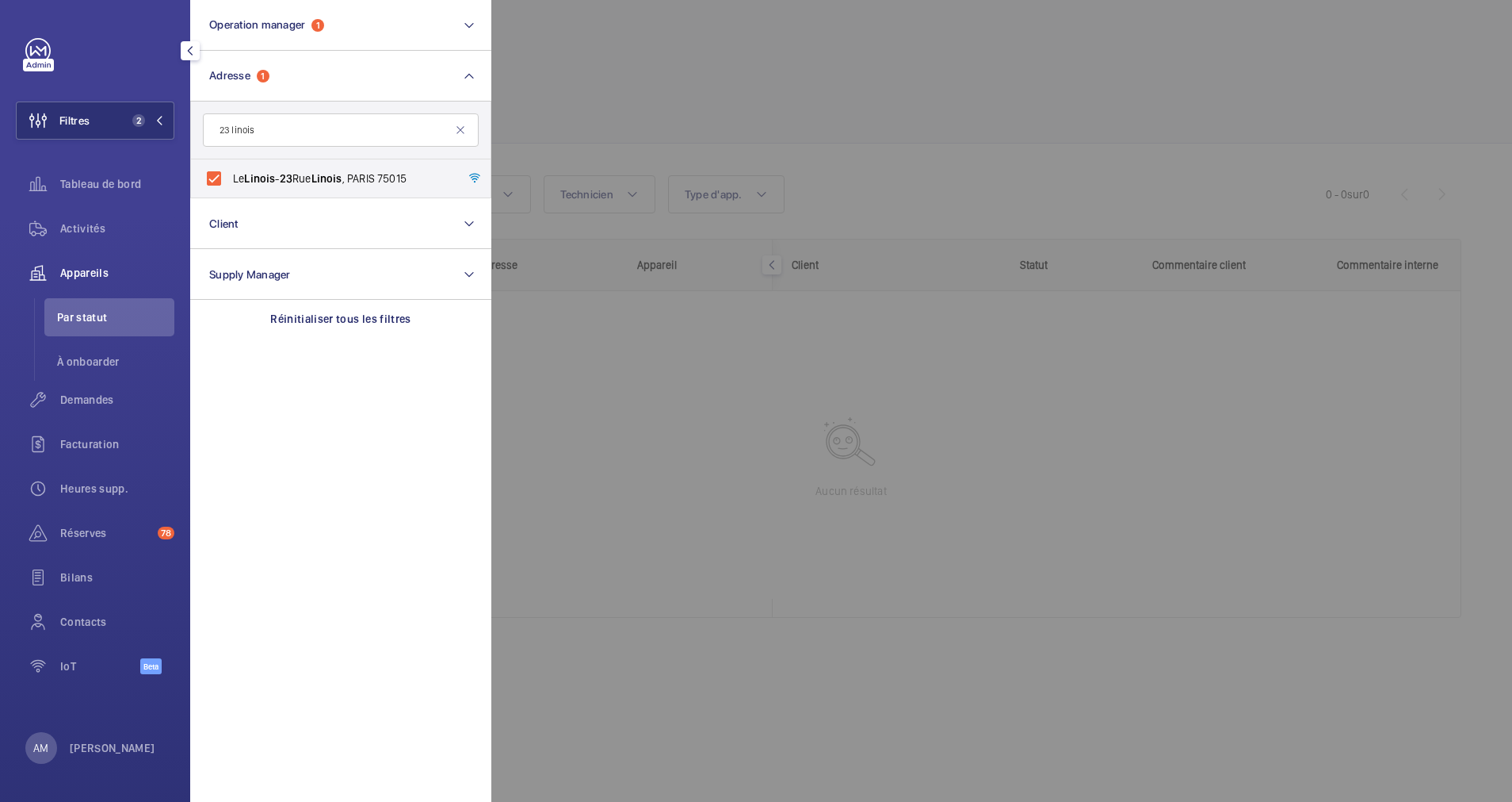
click at [658, 145] on div at bounding box center [1247, 401] width 1512 height 802
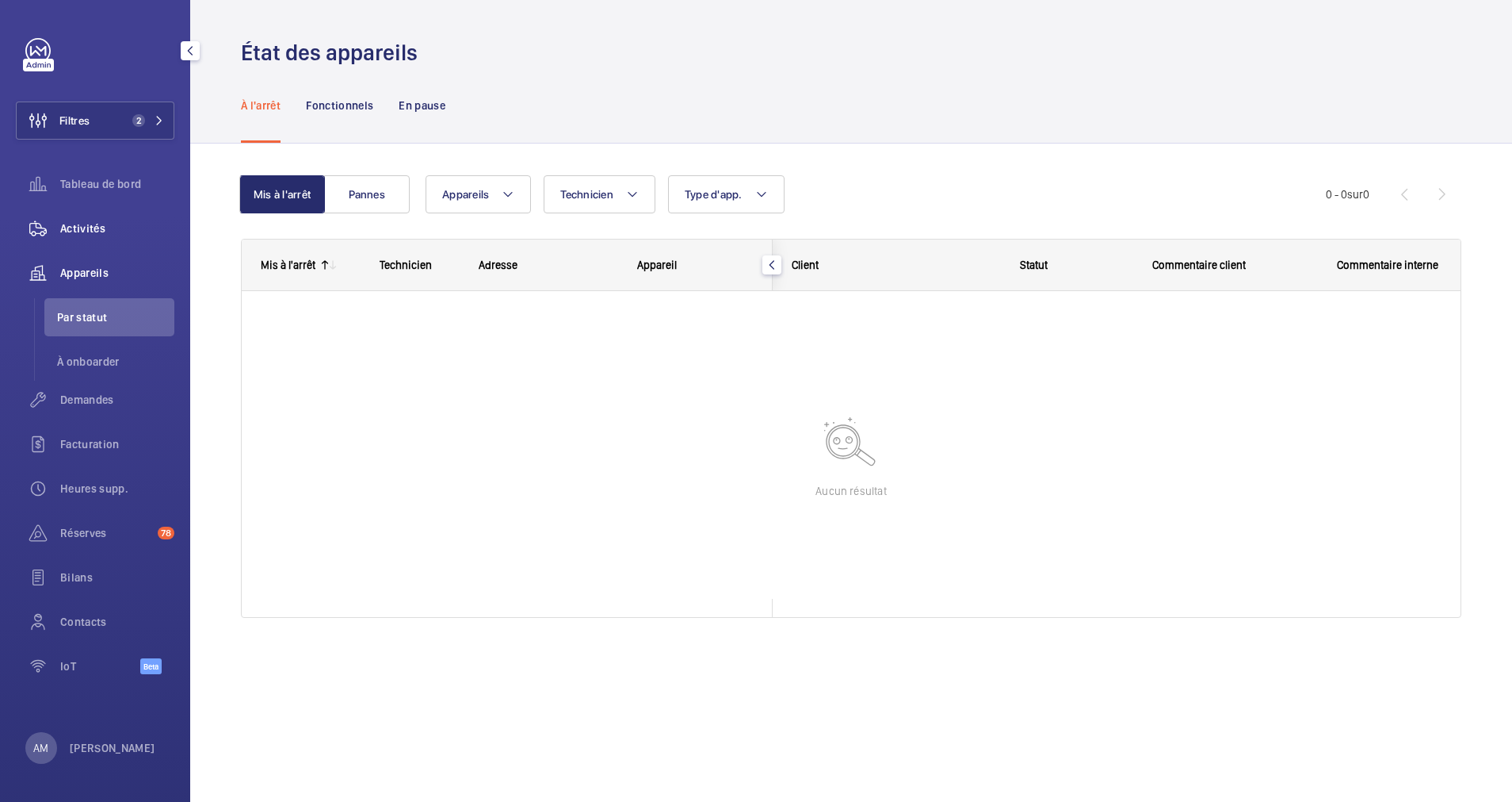
click at [92, 224] on span "Activités" at bounding box center [117, 228] width 114 height 16
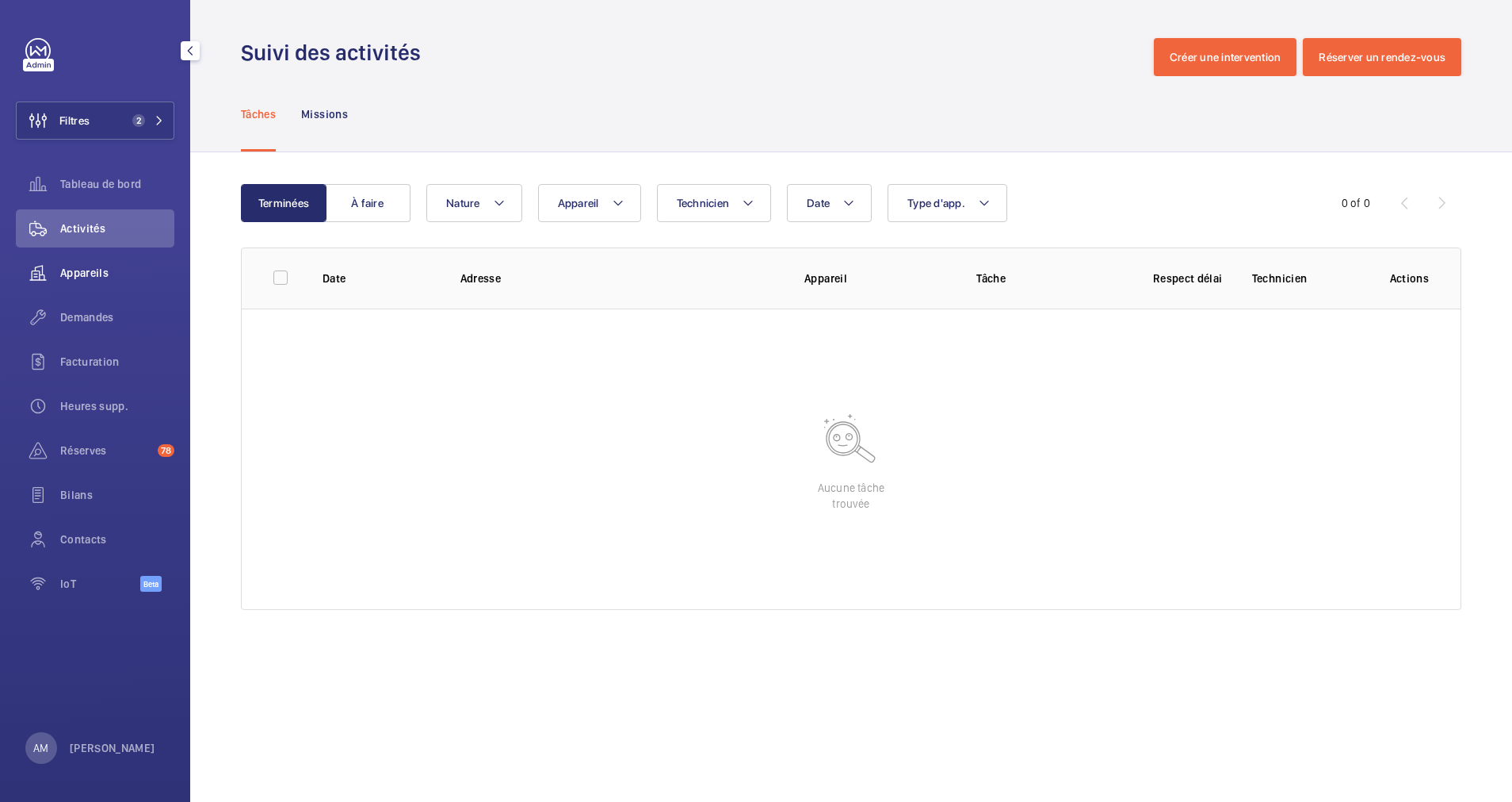
click at [89, 269] on span "Appareils" at bounding box center [117, 272] width 114 height 16
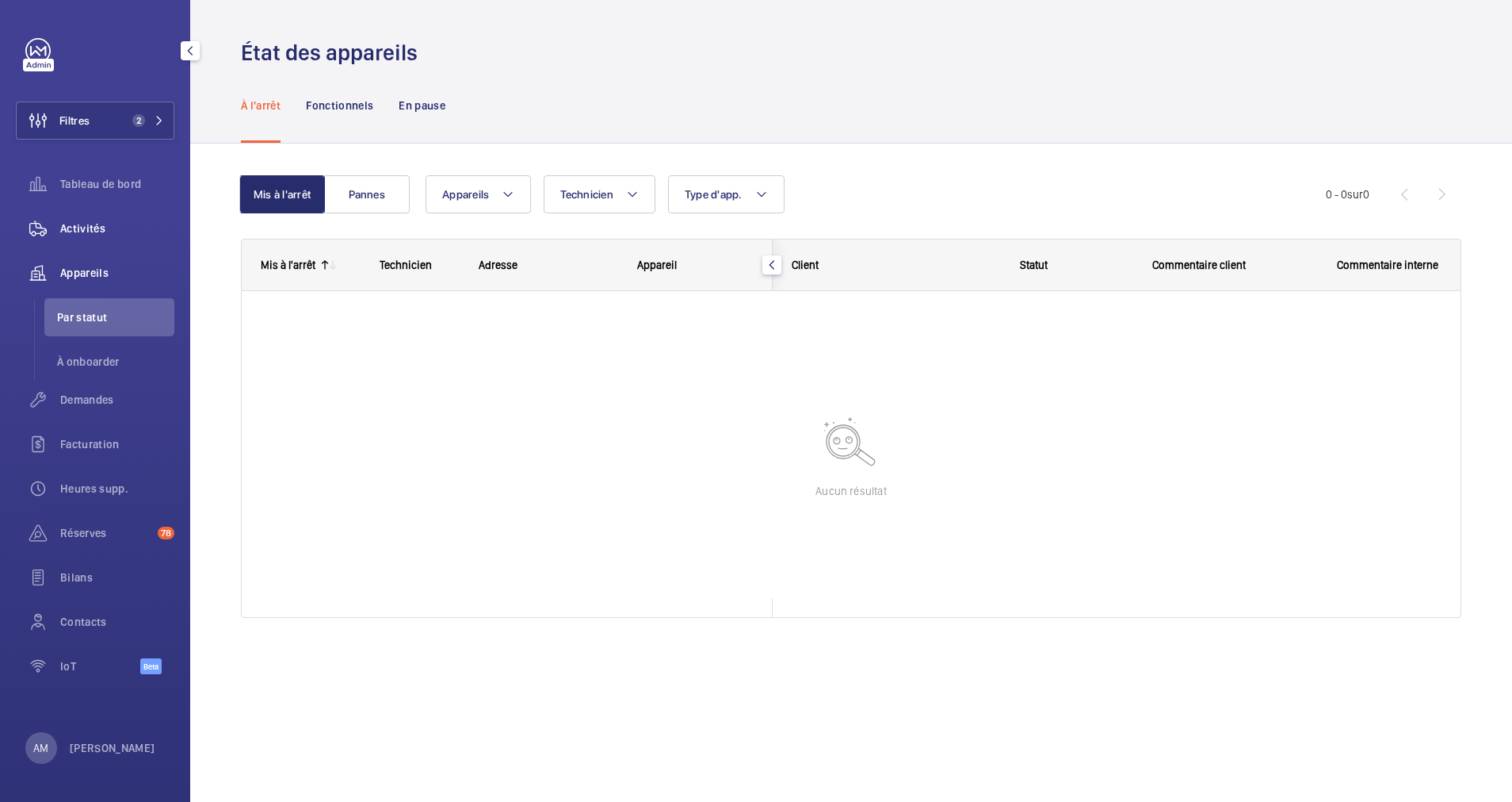
click at [106, 234] on span "Activités" at bounding box center [117, 228] width 114 height 16
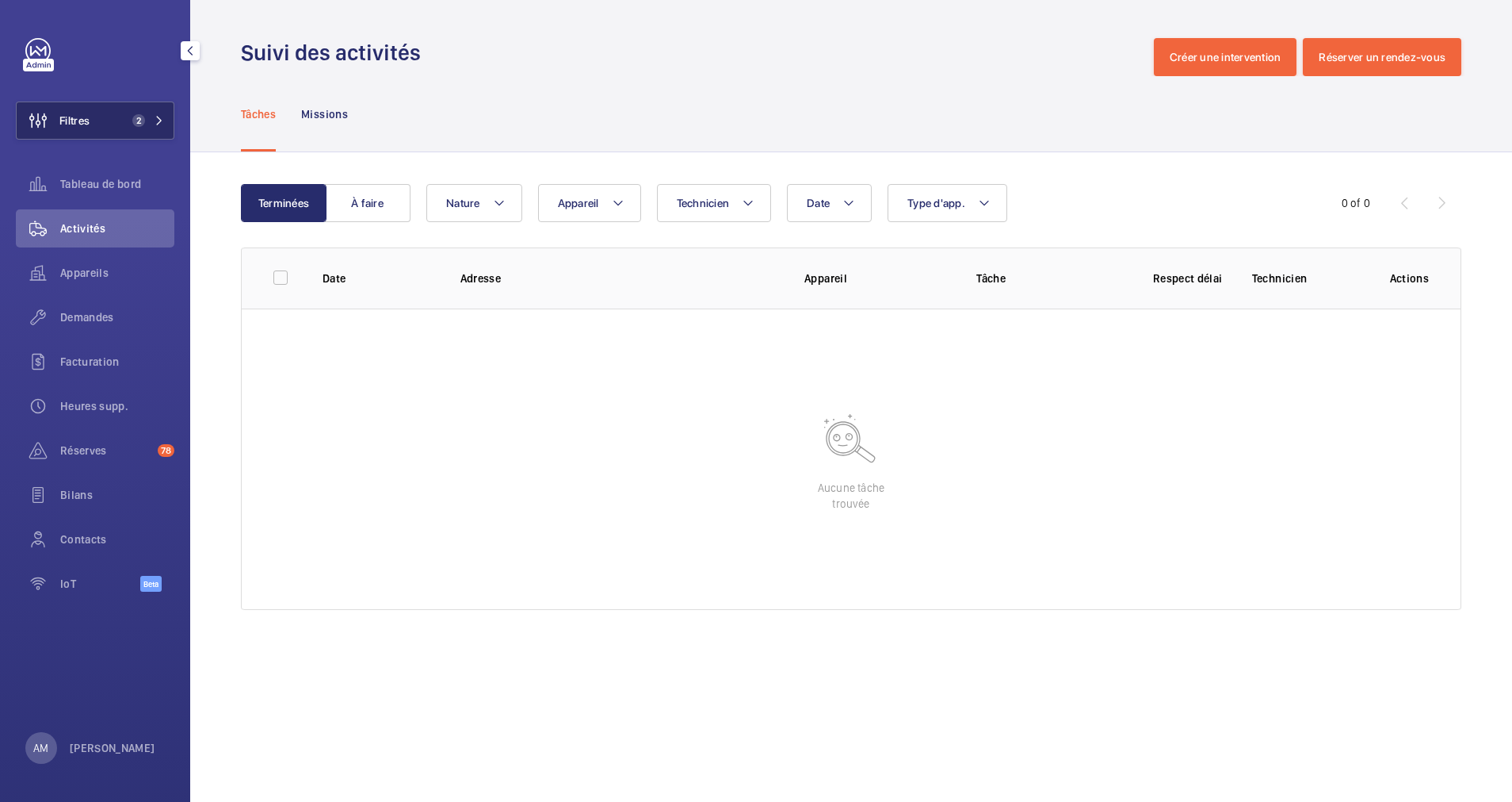
click at [161, 113] on button "Filtres 2" at bounding box center [95, 120] width 159 height 38
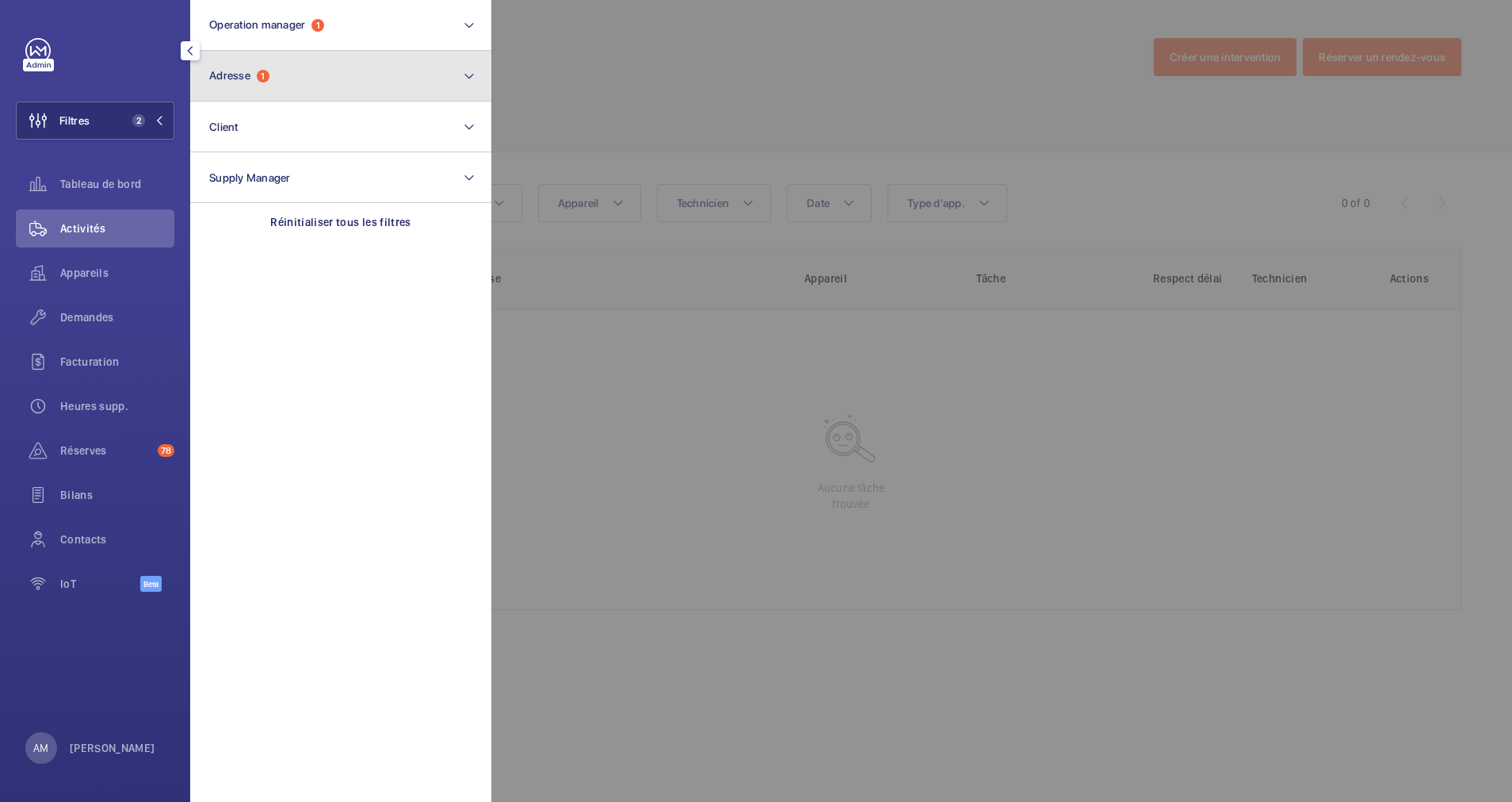
click at [249, 64] on button "Adresse 1" at bounding box center [340, 77] width 301 height 51
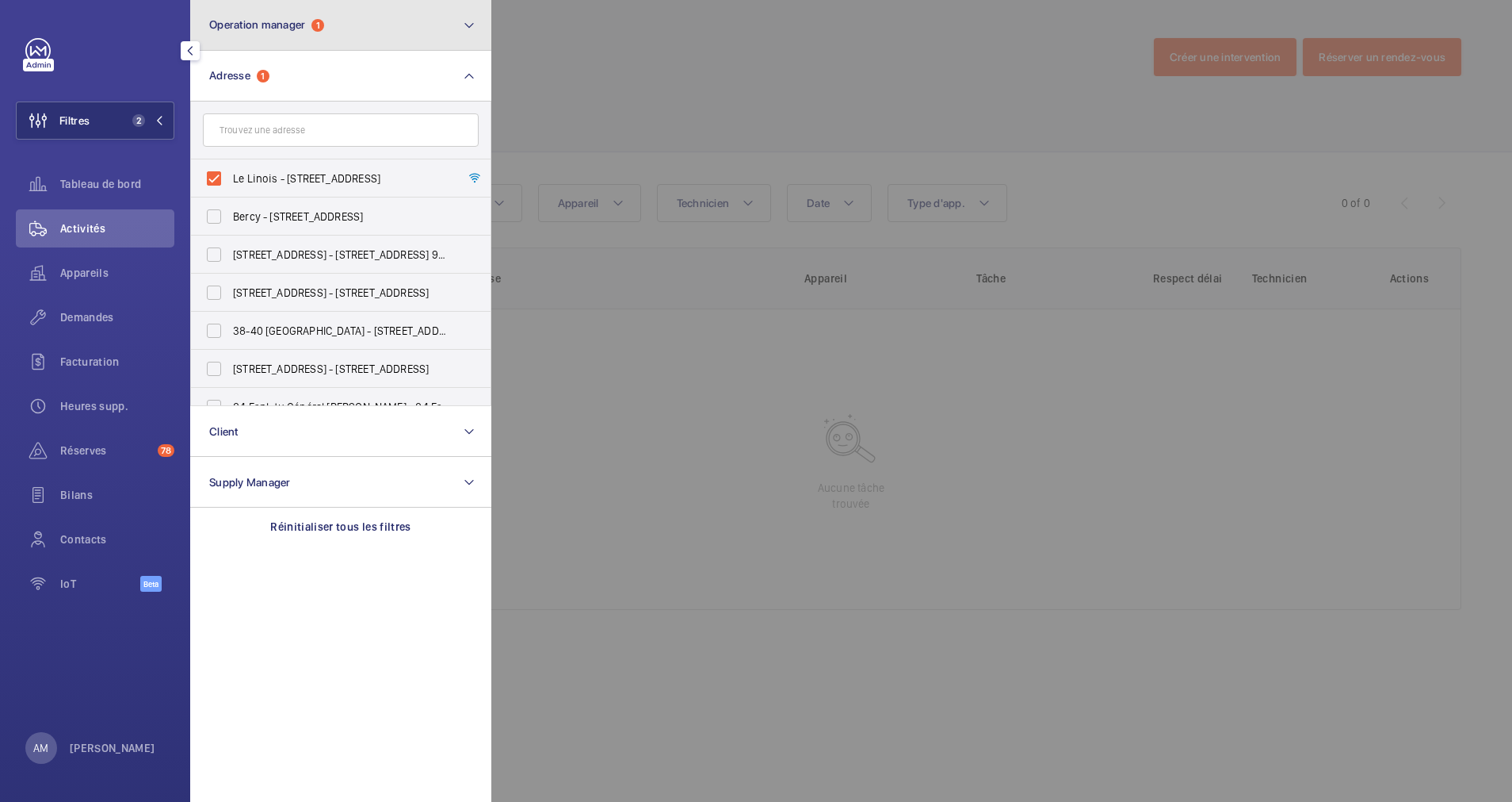
click at [354, 40] on button "Operation manager 1" at bounding box center [340, 26] width 301 height 51
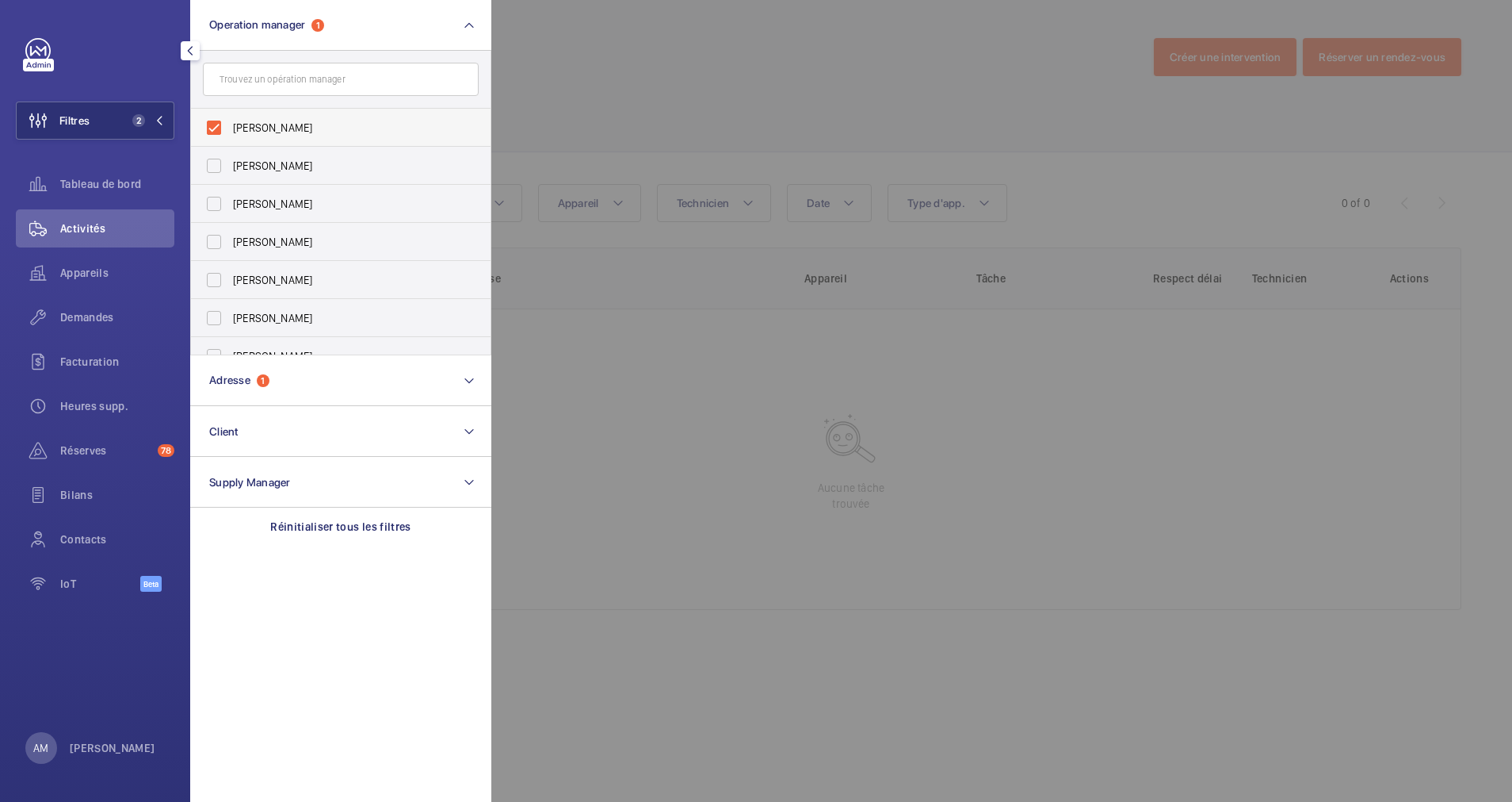
click at [209, 124] on label "[PERSON_NAME]" at bounding box center [329, 128] width 276 height 38
click at [209, 124] on input "[PERSON_NAME]" at bounding box center [214, 128] width 32 height 32
checkbox input "false"
click at [763, 92] on div at bounding box center [1247, 401] width 1512 height 802
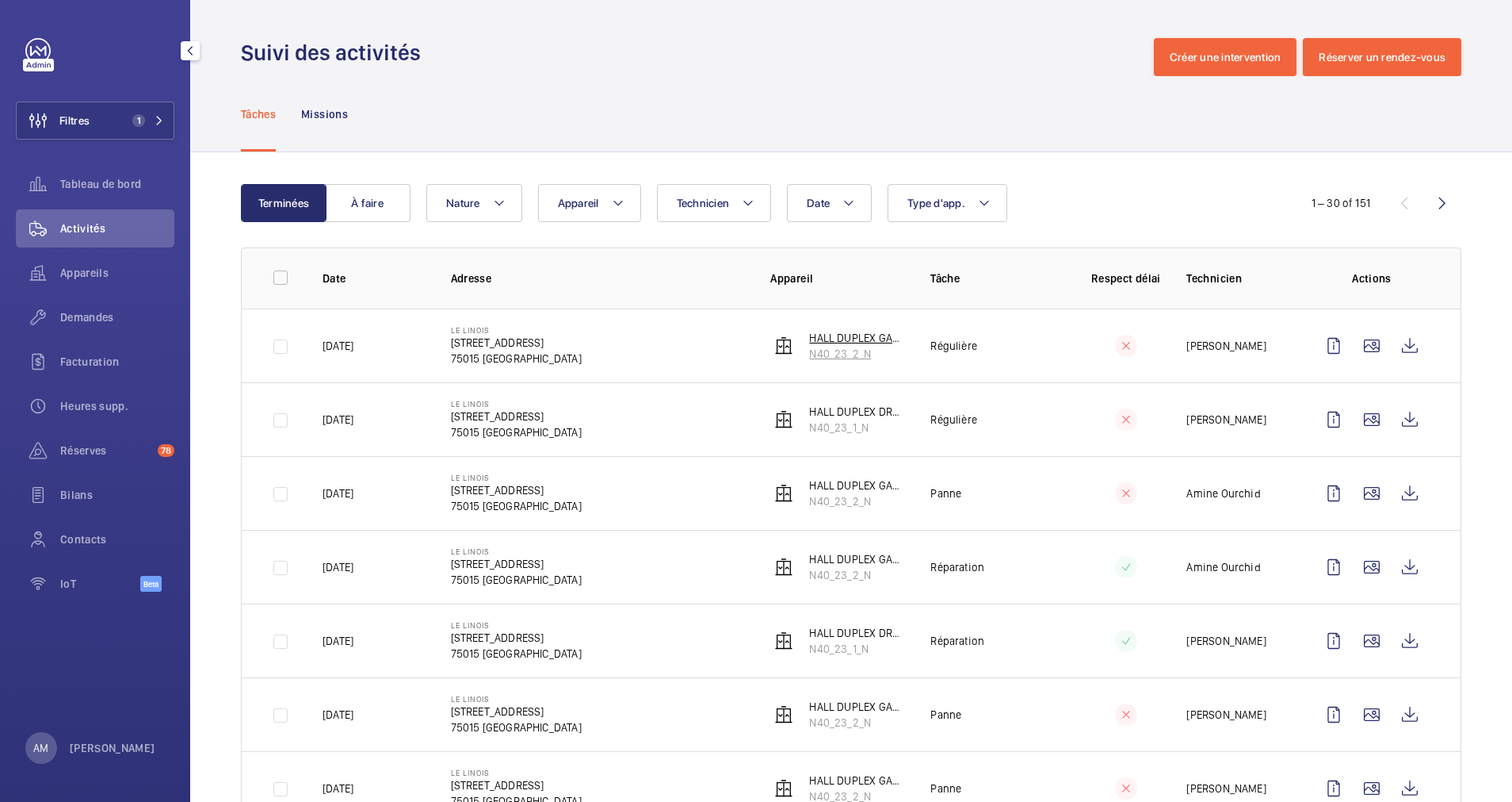
click at [845, 346] on p "N40_23_2_N" at bounding box center [858, 353] width 96 height 16
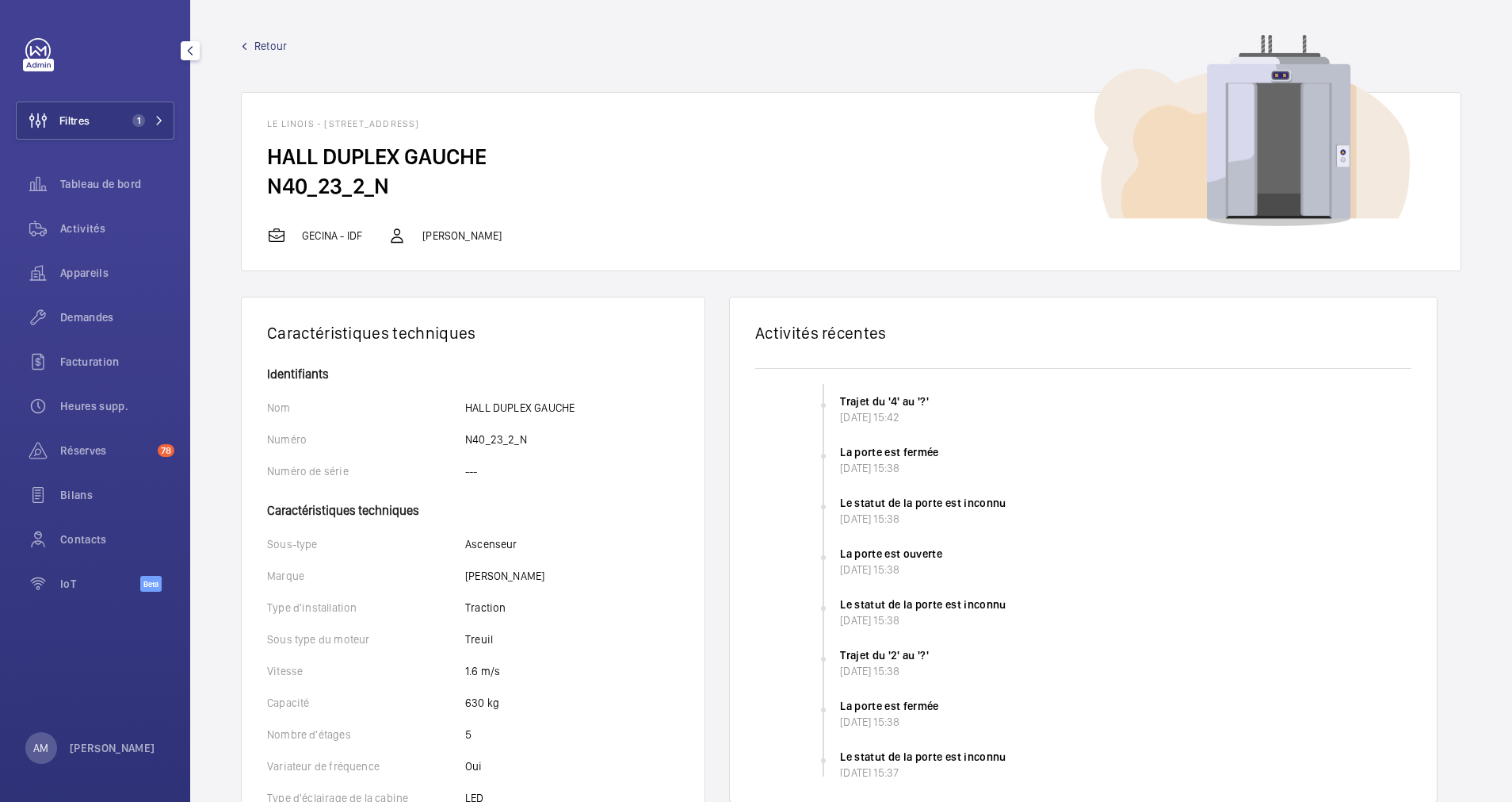
click at [263, 45] on span "Retour" at bounding box center [270, 45] width 32 height 16
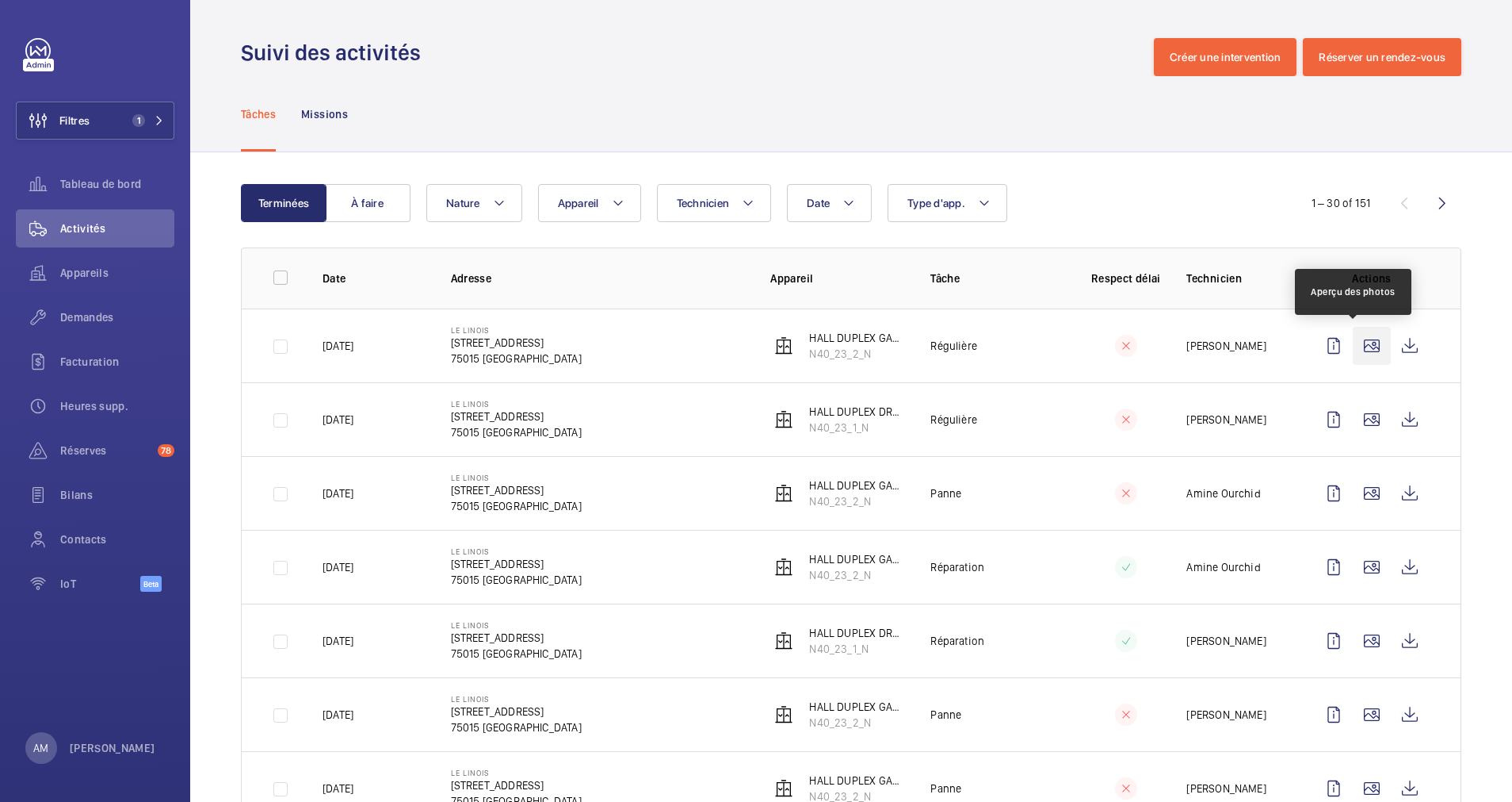
click at [1355, 343] on wm-front-icon-button at bounding box center [1372, 346] width 38 height 38
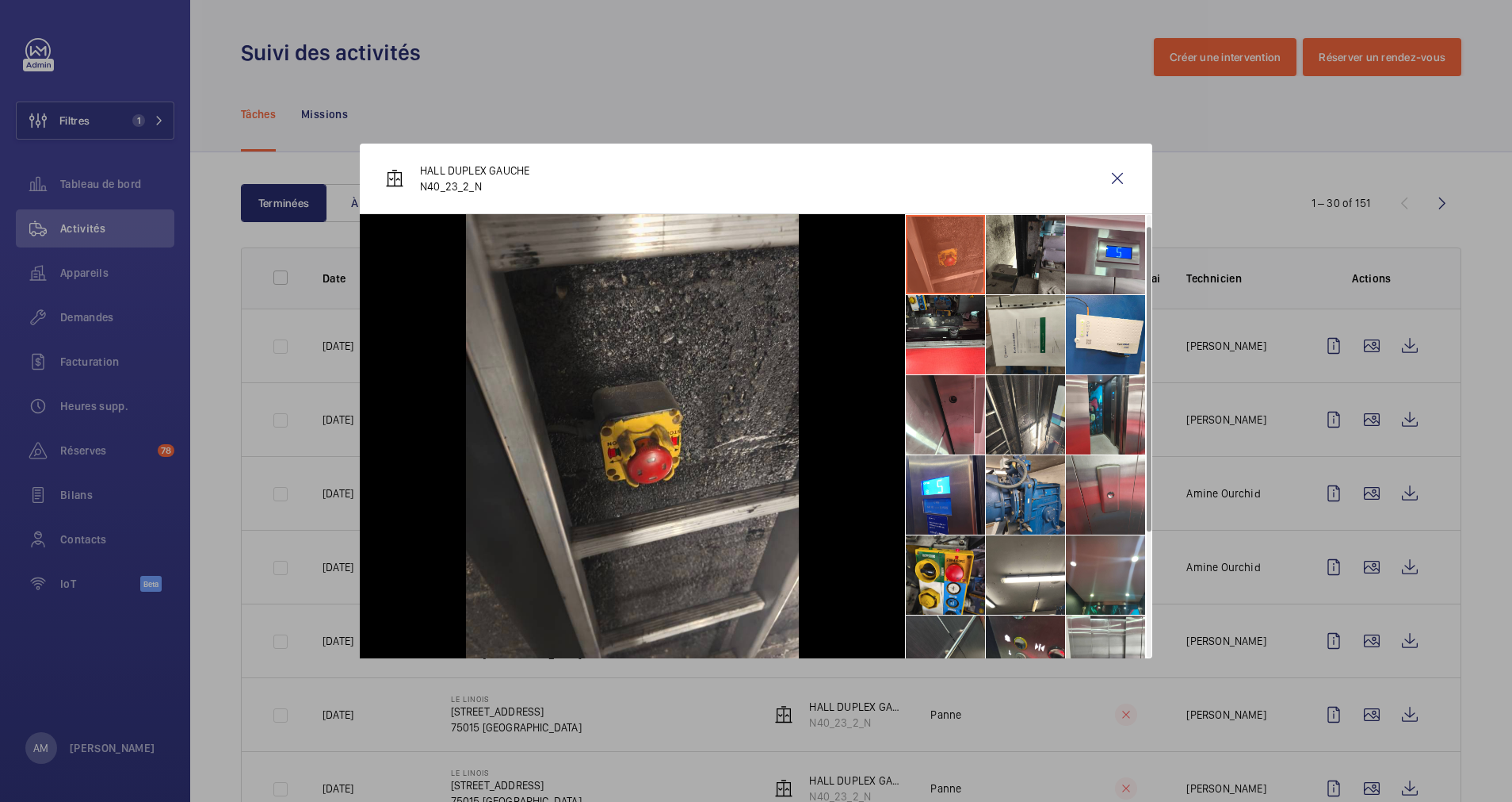
scroll to position [119, 0]
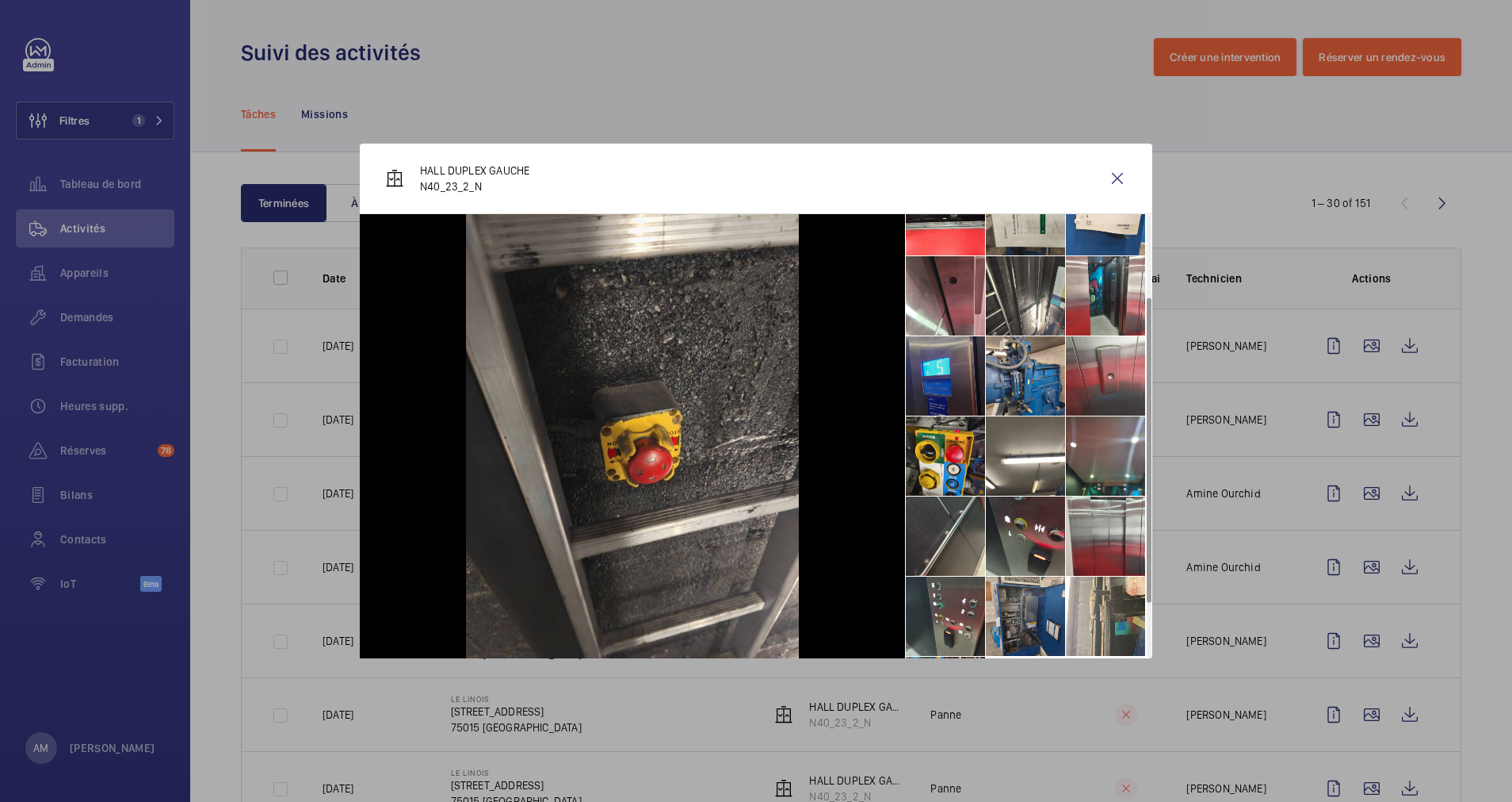
click at [943, 367] on li at bounding box center [945, 376] width 79 height 79
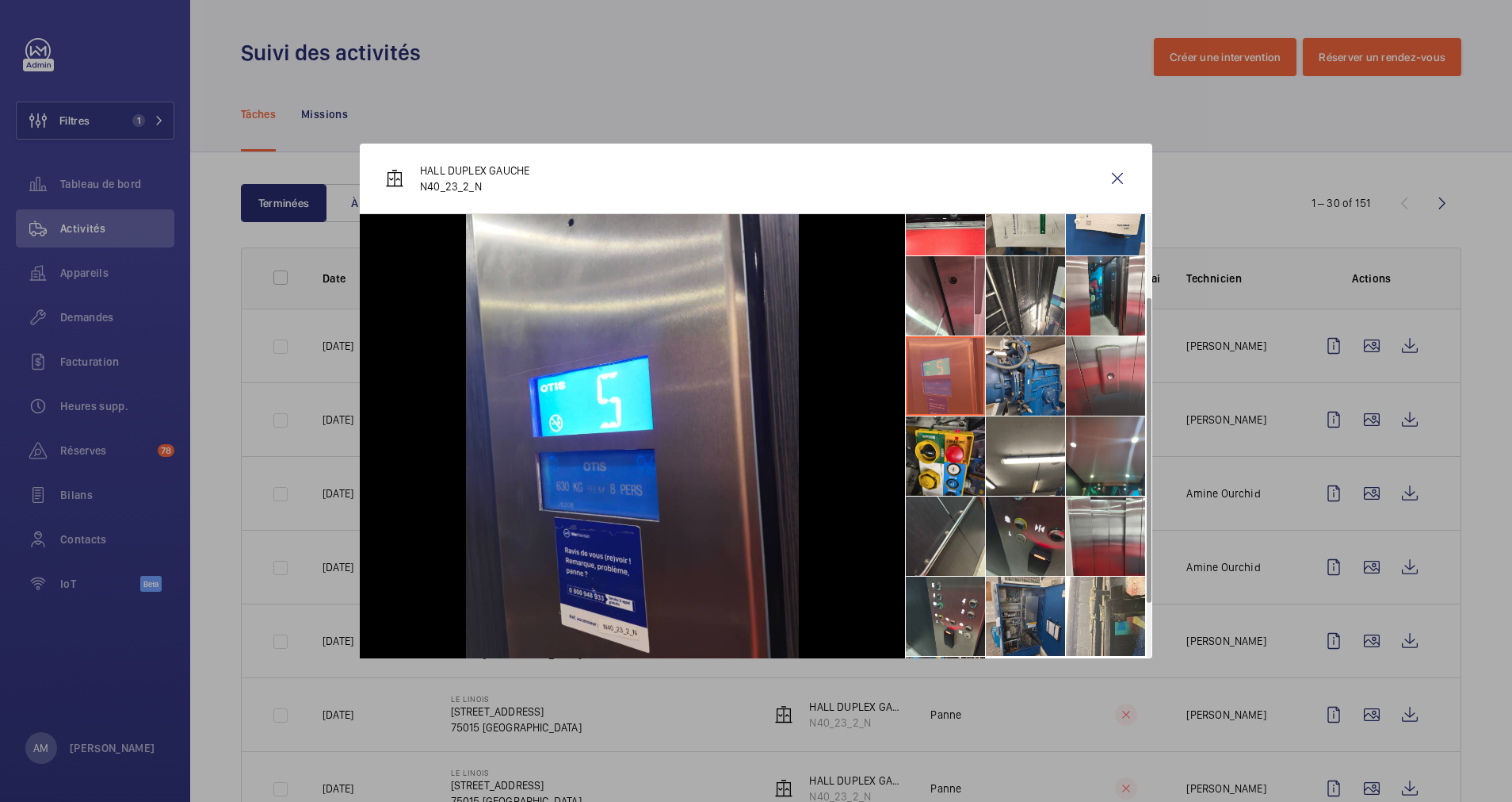
click at [1035, 537] on li at bounding box center [1026, 536] width 79 height 79
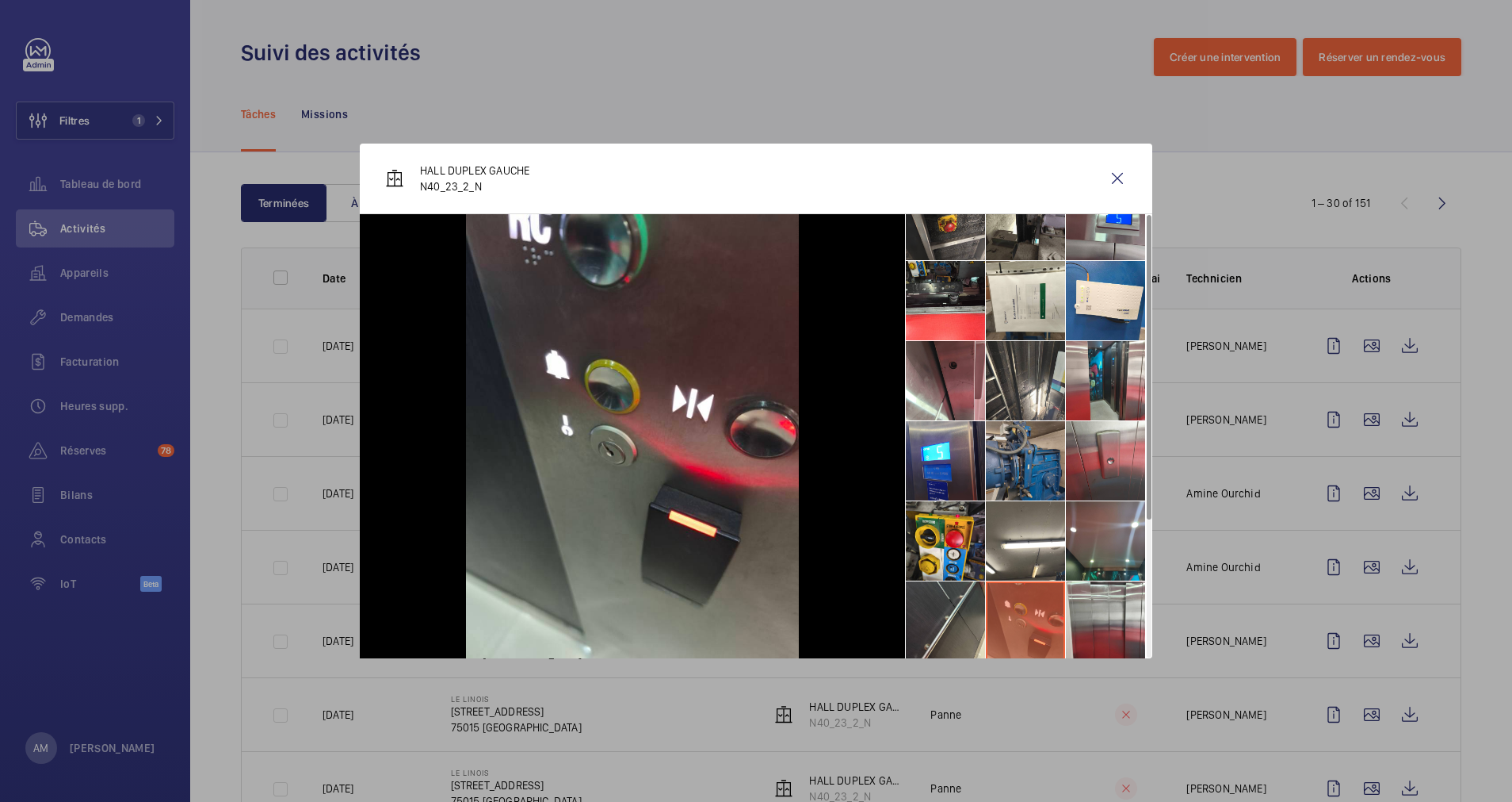
scroll to position [0, 0]
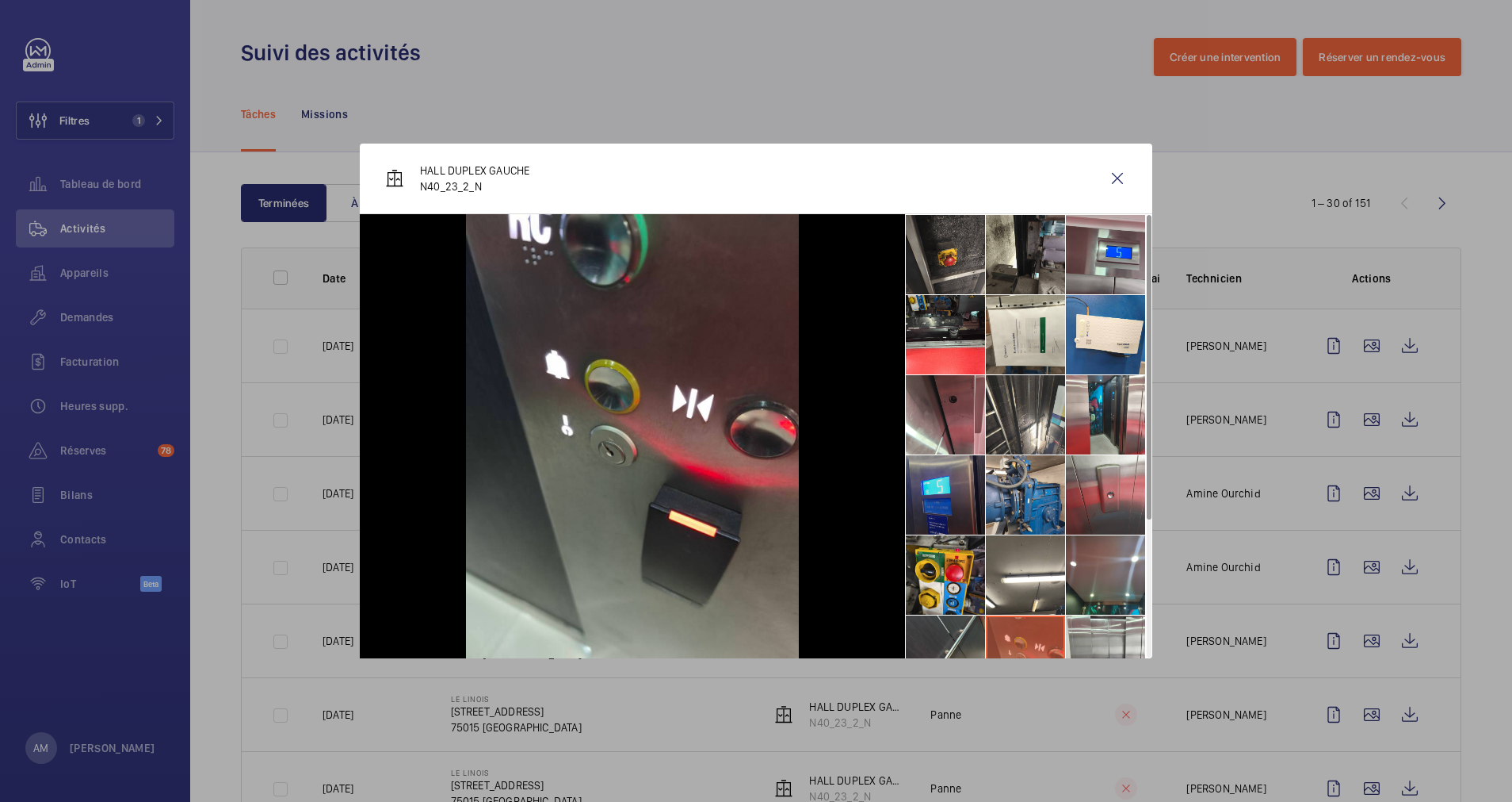
click at [927, 502] on li at bounding box center [945, 495] width 79 height 79
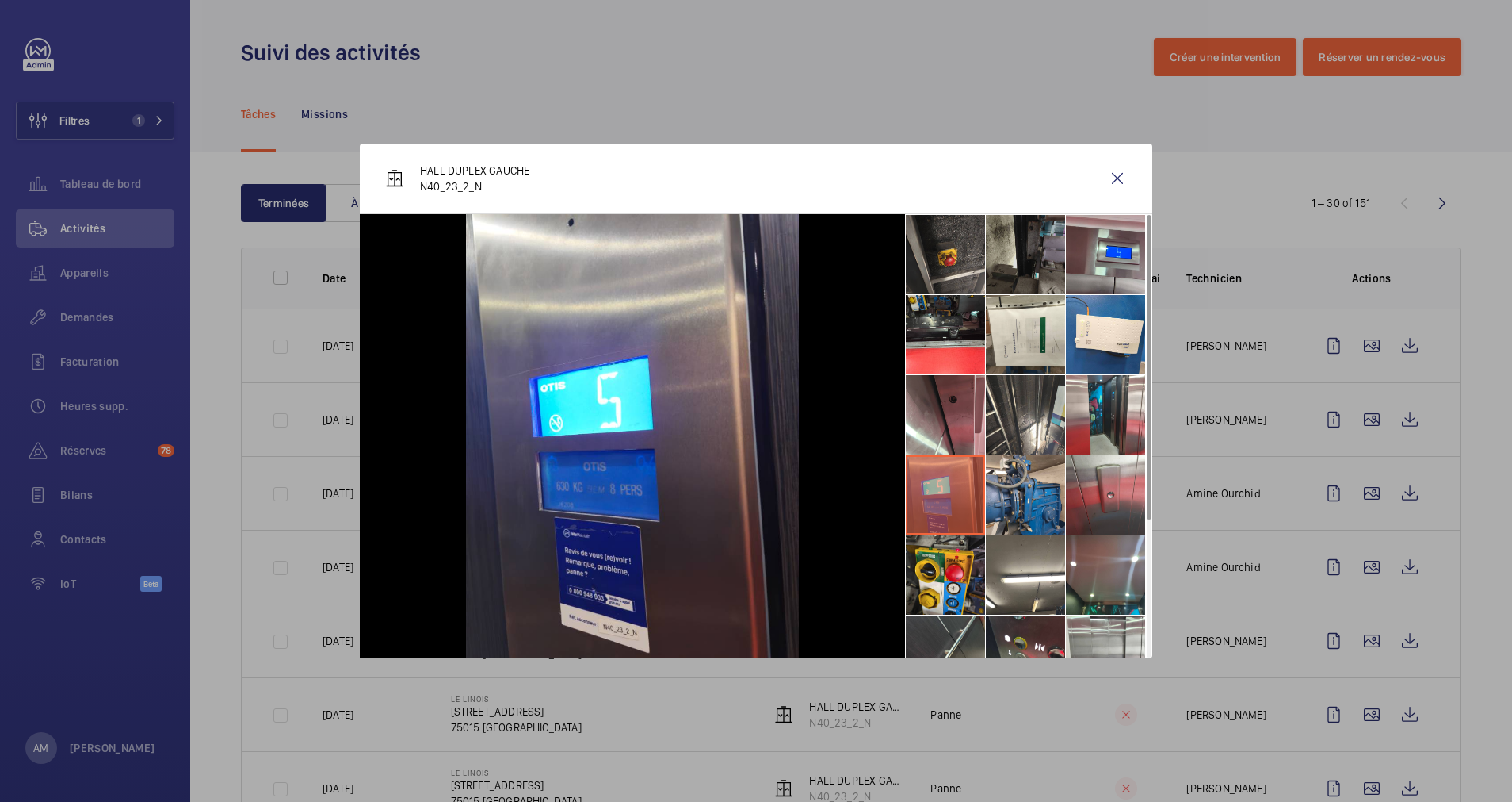
click at [1036, 257] on li at bounding box center [1026, 254] width 79 height 79
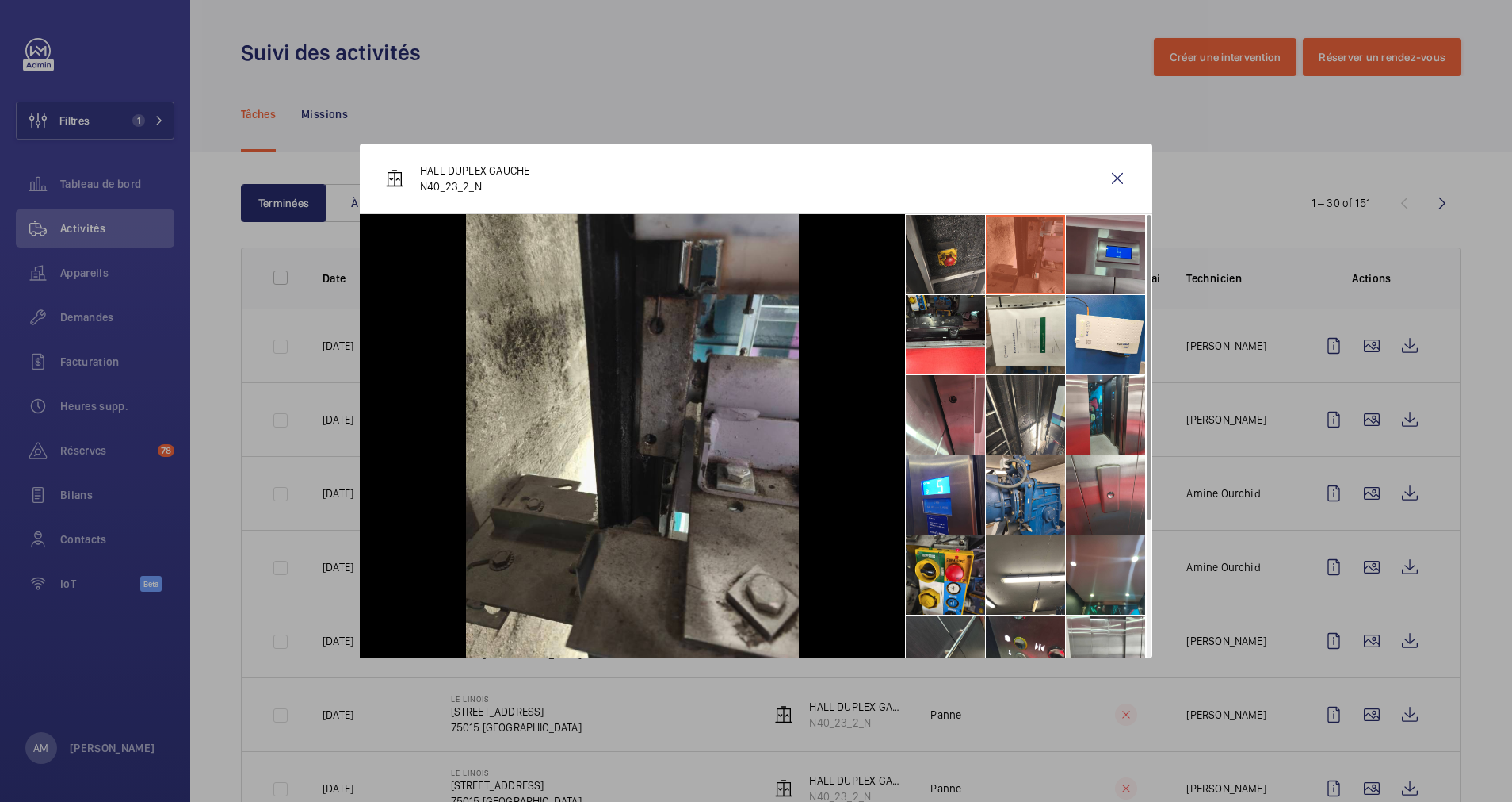
click at [1103, 259] on li at bounding box center [1106, 254] width 79 height 79
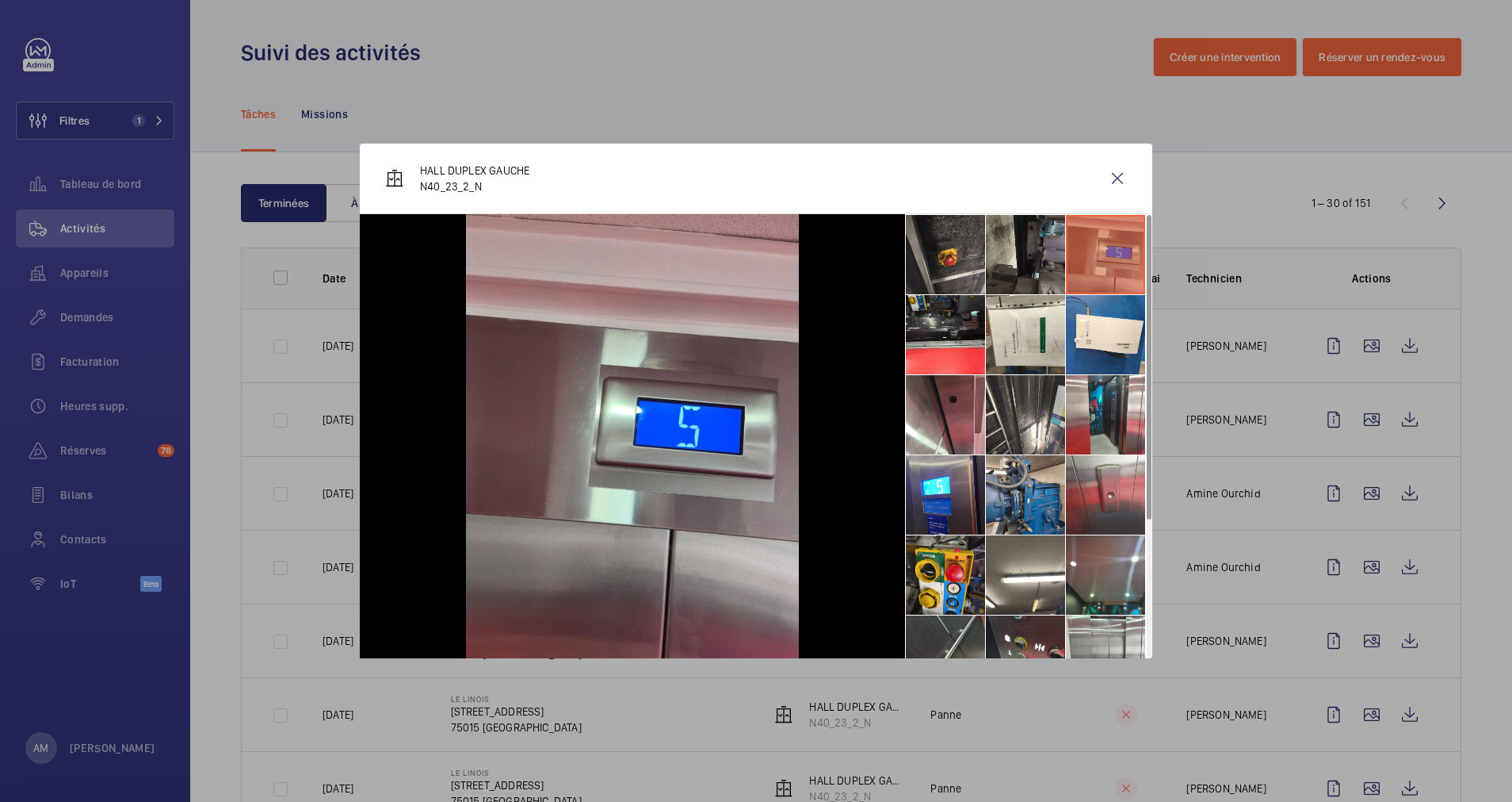
click at [1021, 250] on li at bounding box center [1026, 254] width 79 height 79
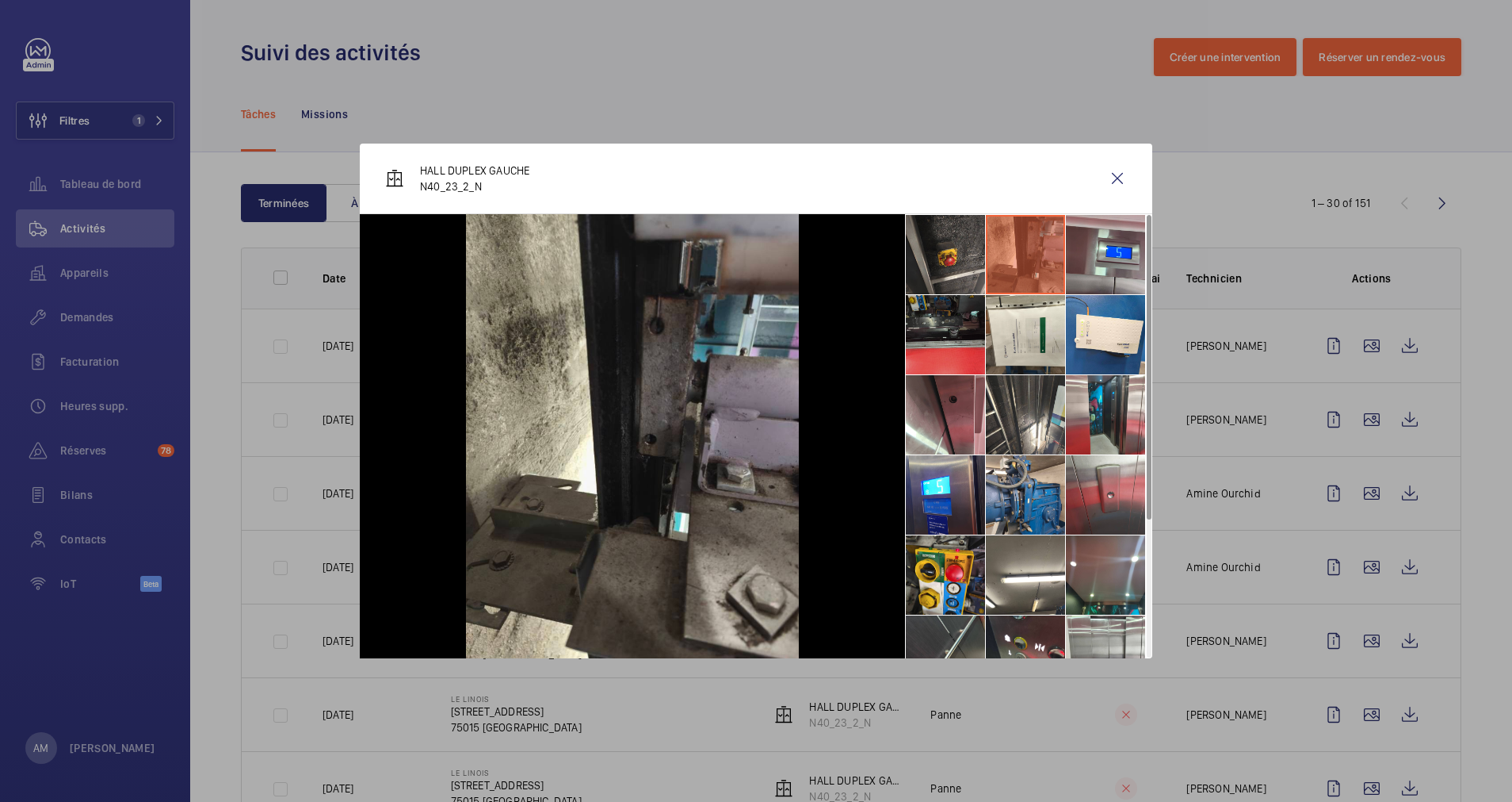
click at [934, 328] on li at bounding box center [945, 334] width 79 height 79
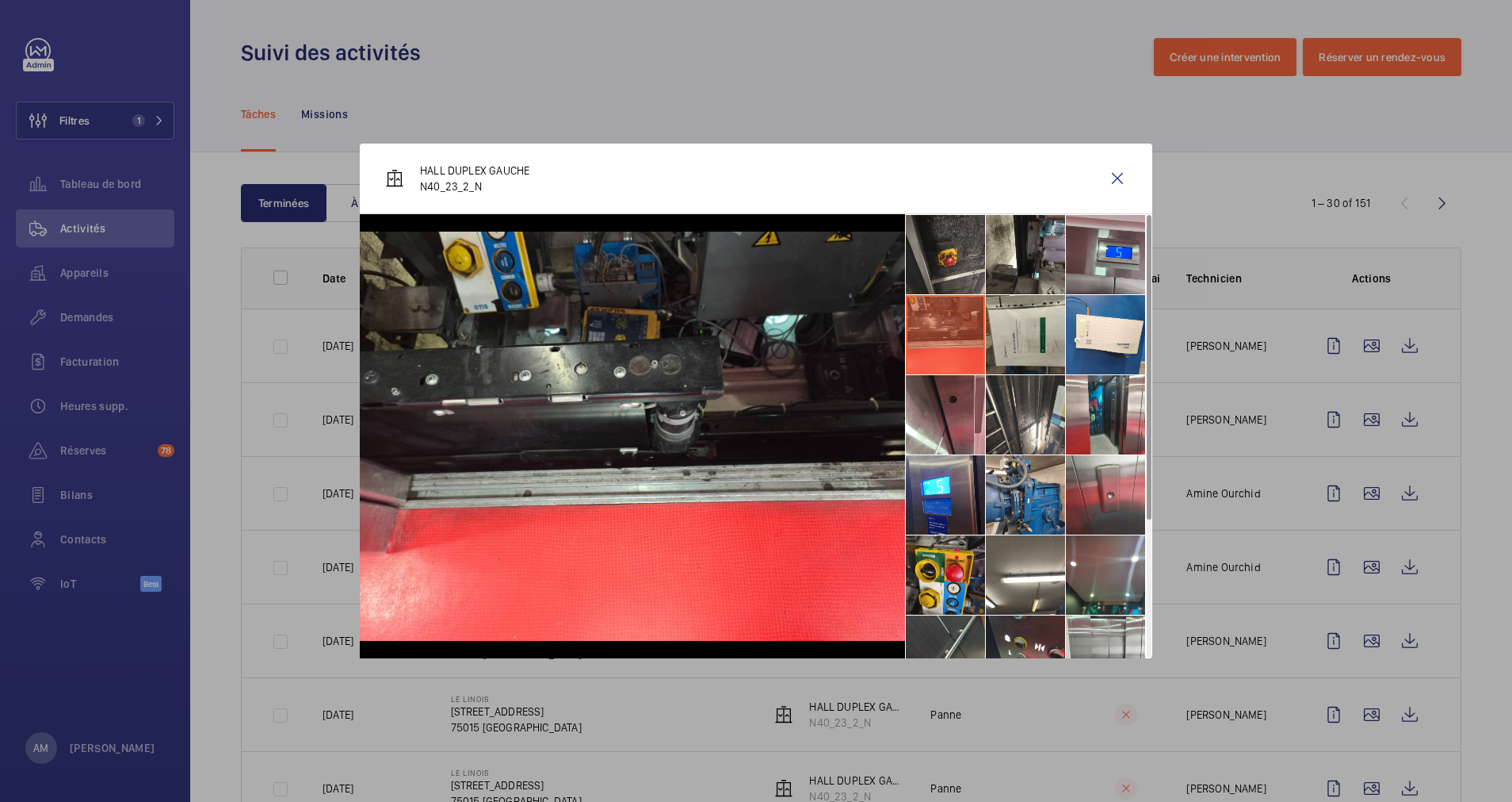
click at [1018, 325] on li at bounding box center [1026, 334] width 79 height 79
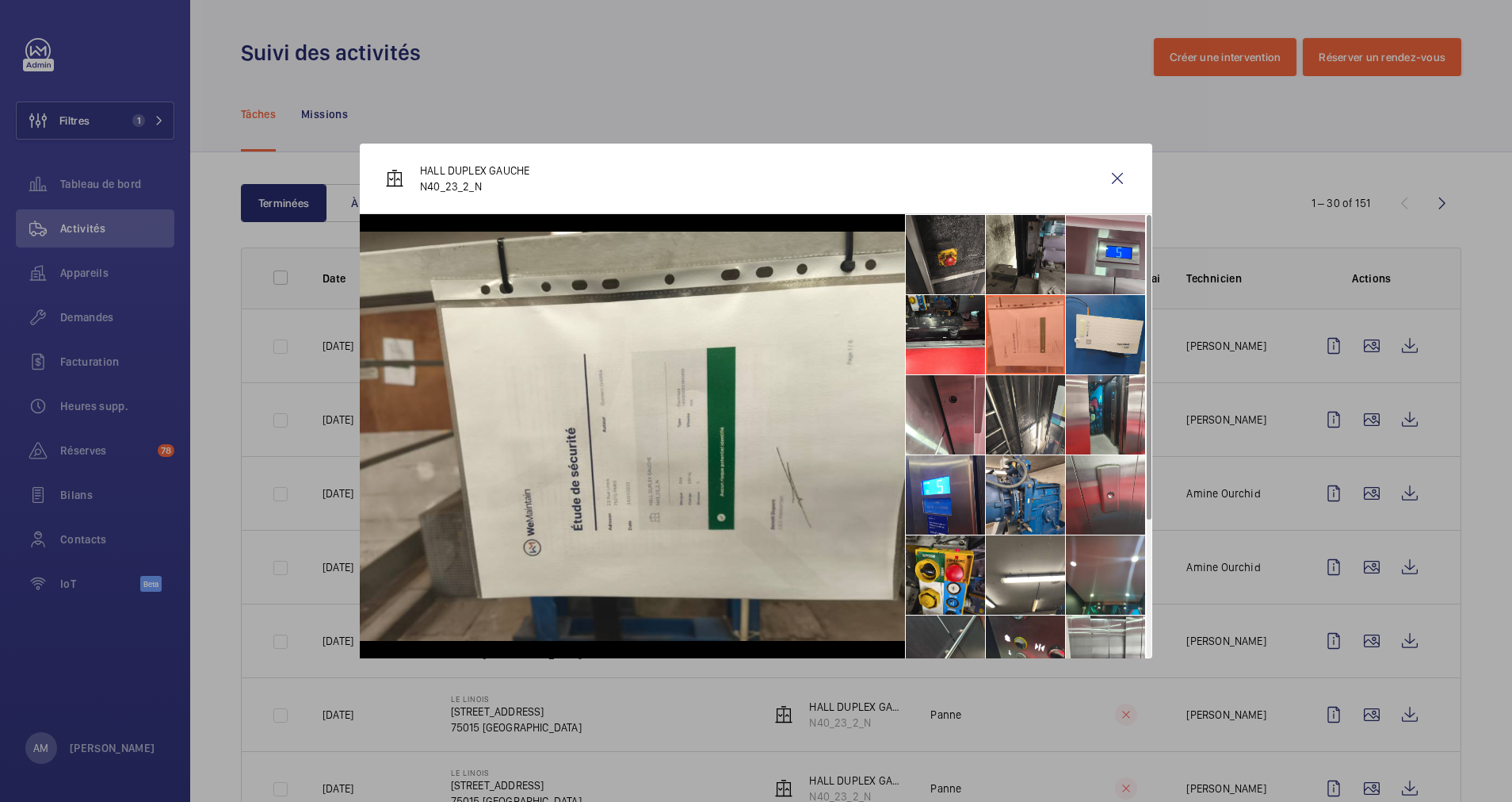
click at [1093, 319] on li at bounding box center [1106, 334] width 79 height 79
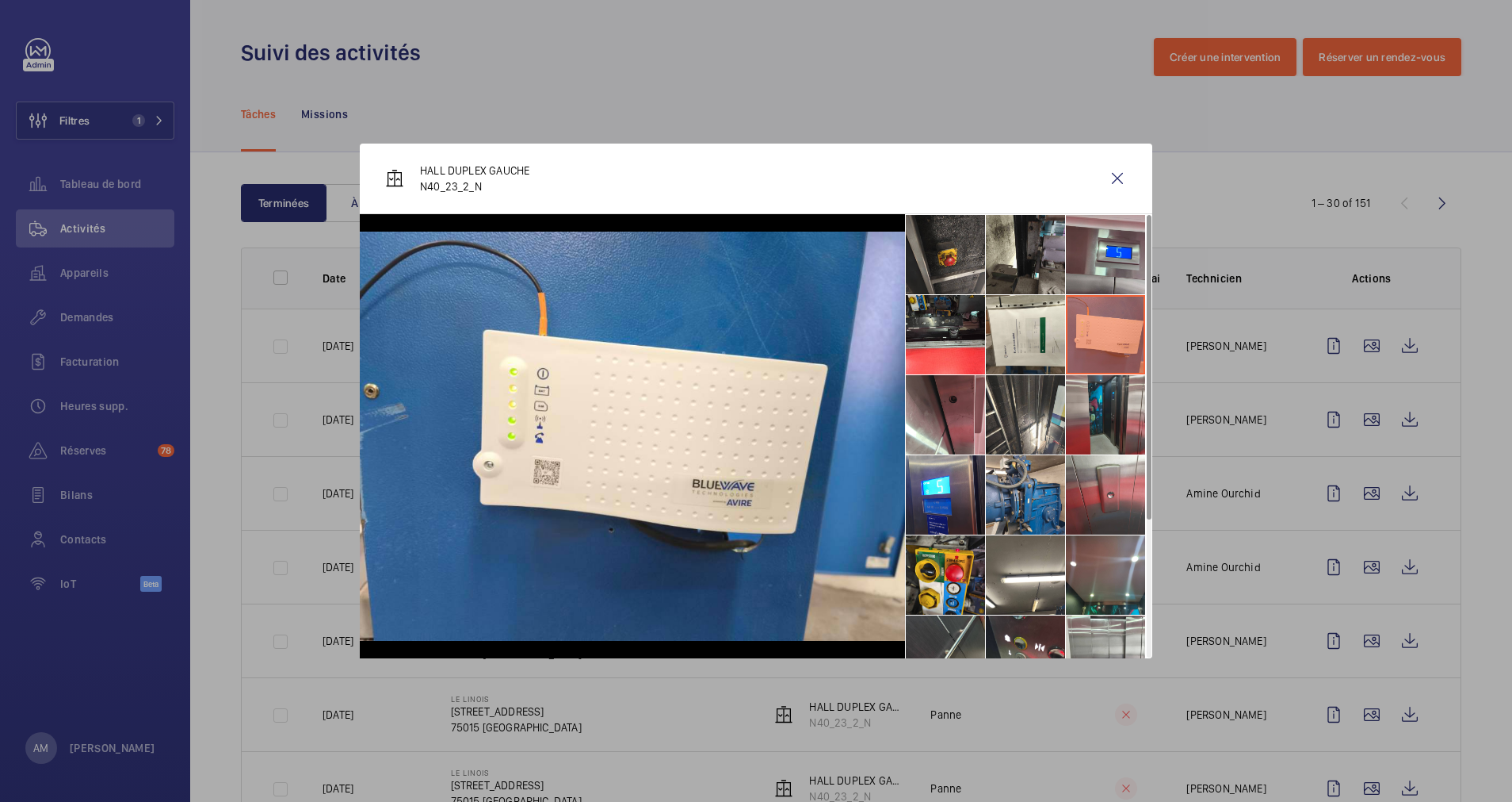
click at [1100, 399] on li at bounding box center [1106, 415] width 79 height 79
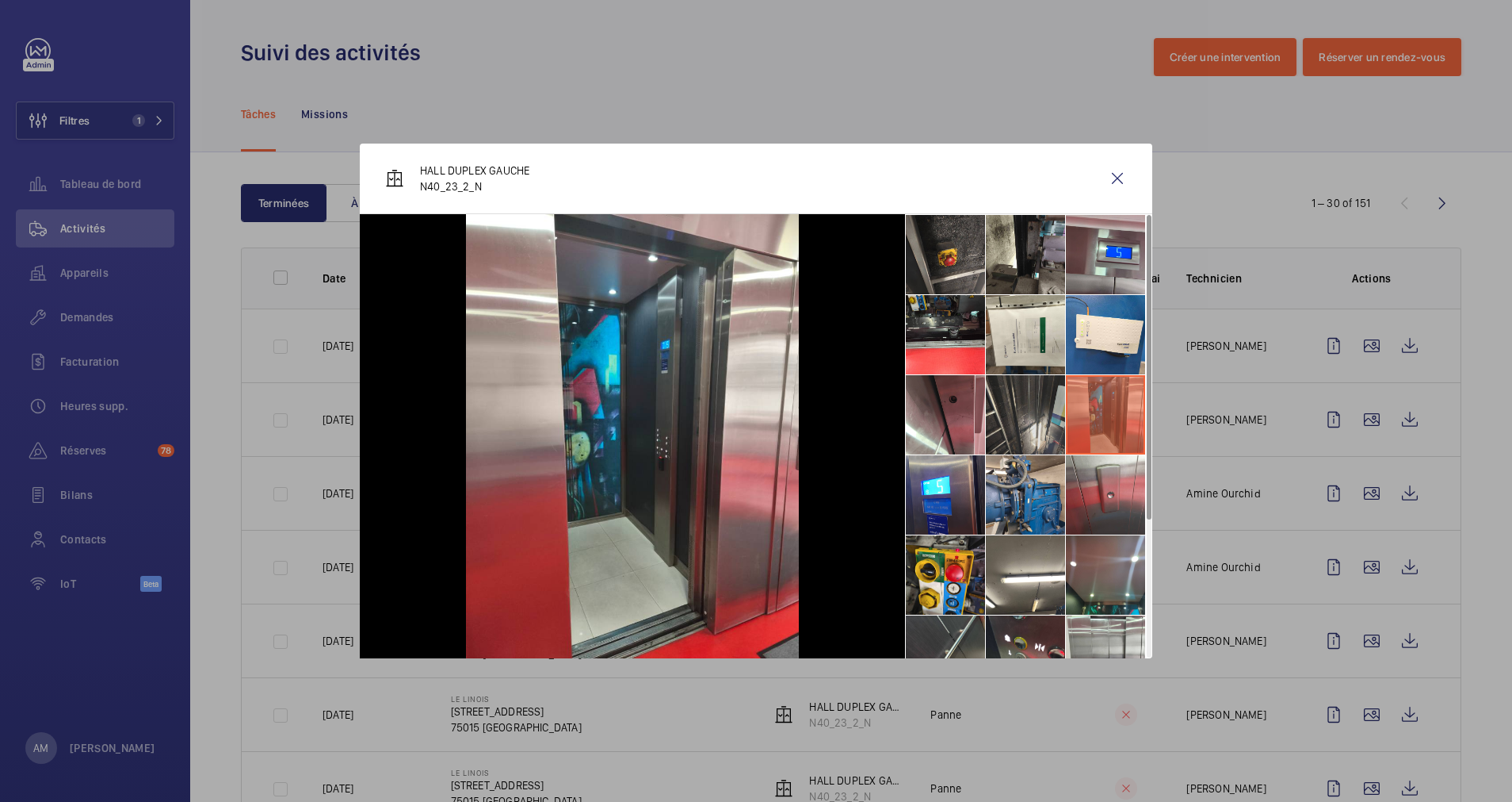
click at [1003, 406] on li at bounding box center [1026, 415] width 79 height 79
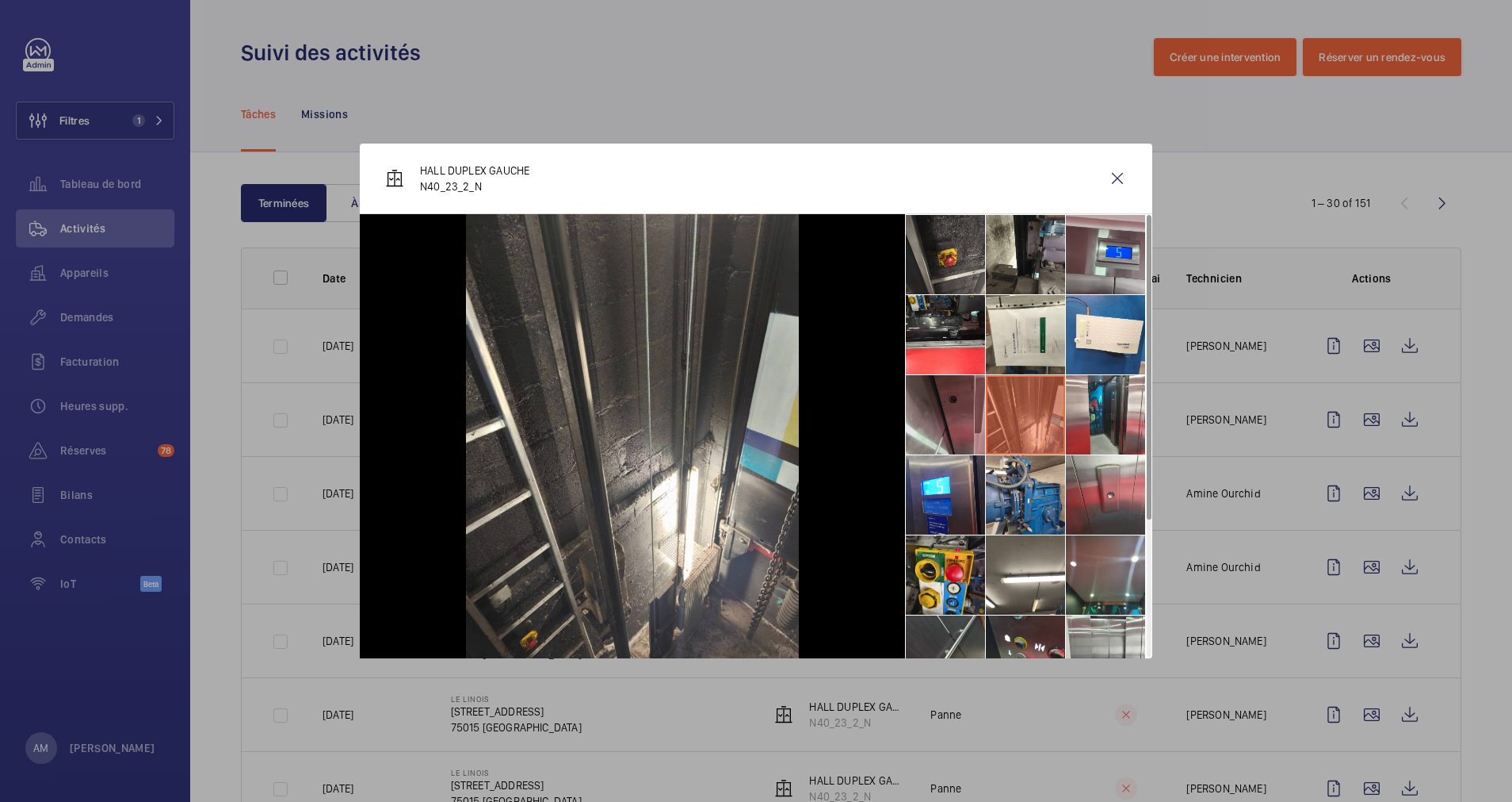
click at [939, 407] on li at bounding box center [945, 415] width 79 height 79
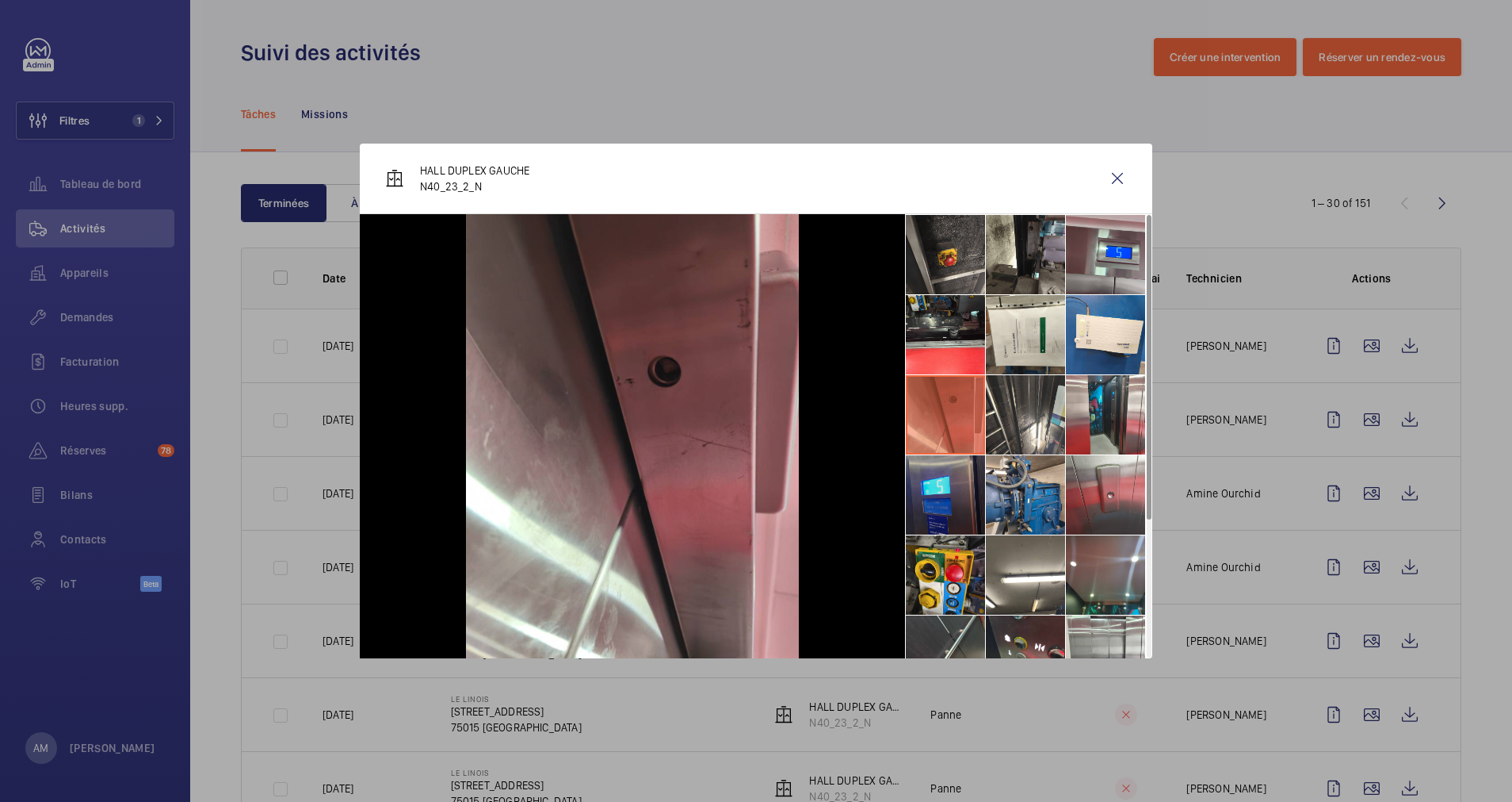
click at [941, 502] on li at bounding box center [945, 495] width 79 height 79
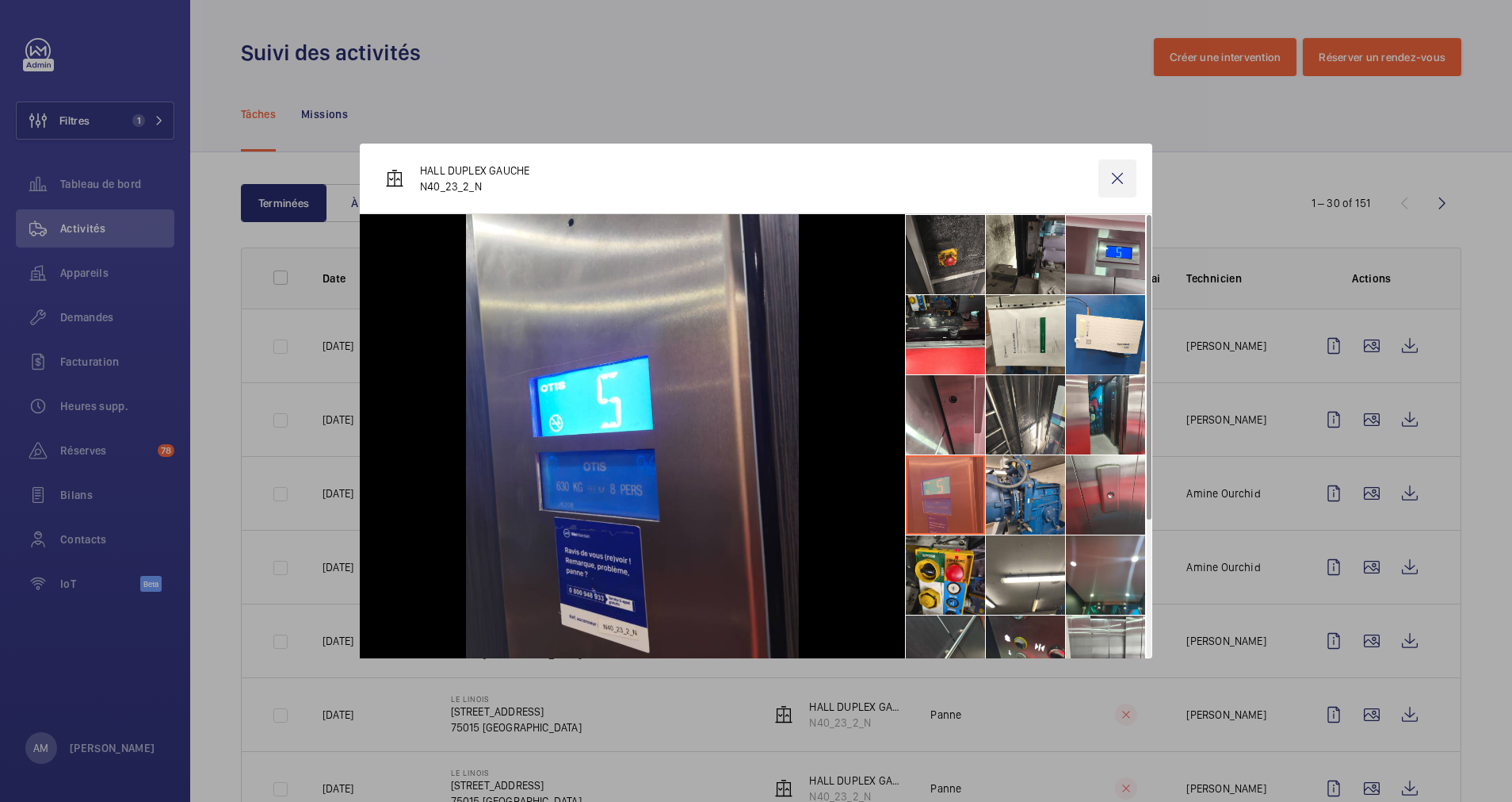
click at [1117, 172] on wm-front-icon-button at bounding box center [1117, 179] width 38 height 38
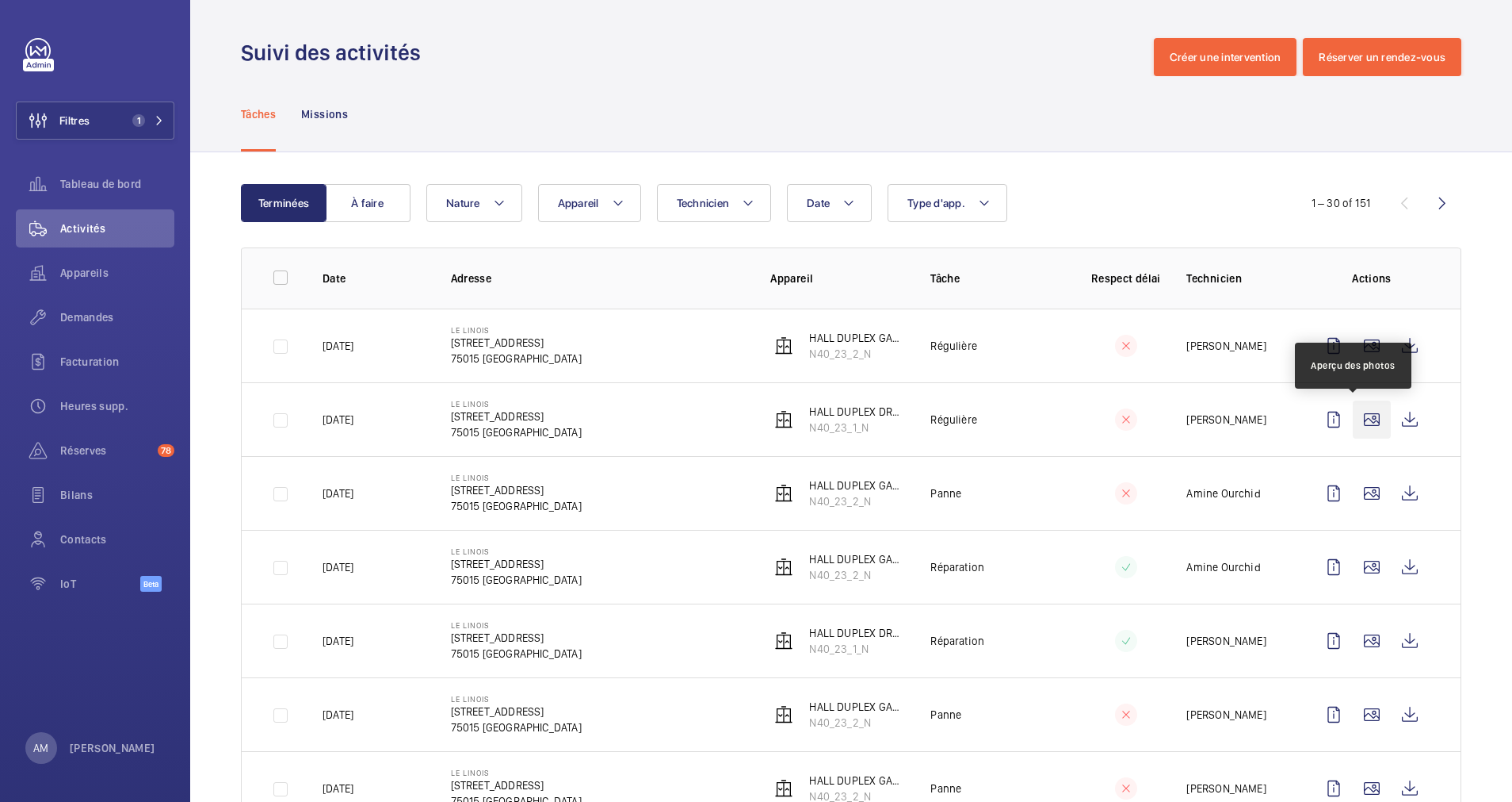
click at [1354, 418] on wm-front-icon-button at bounding box center [1372, 419] width 38 height 38
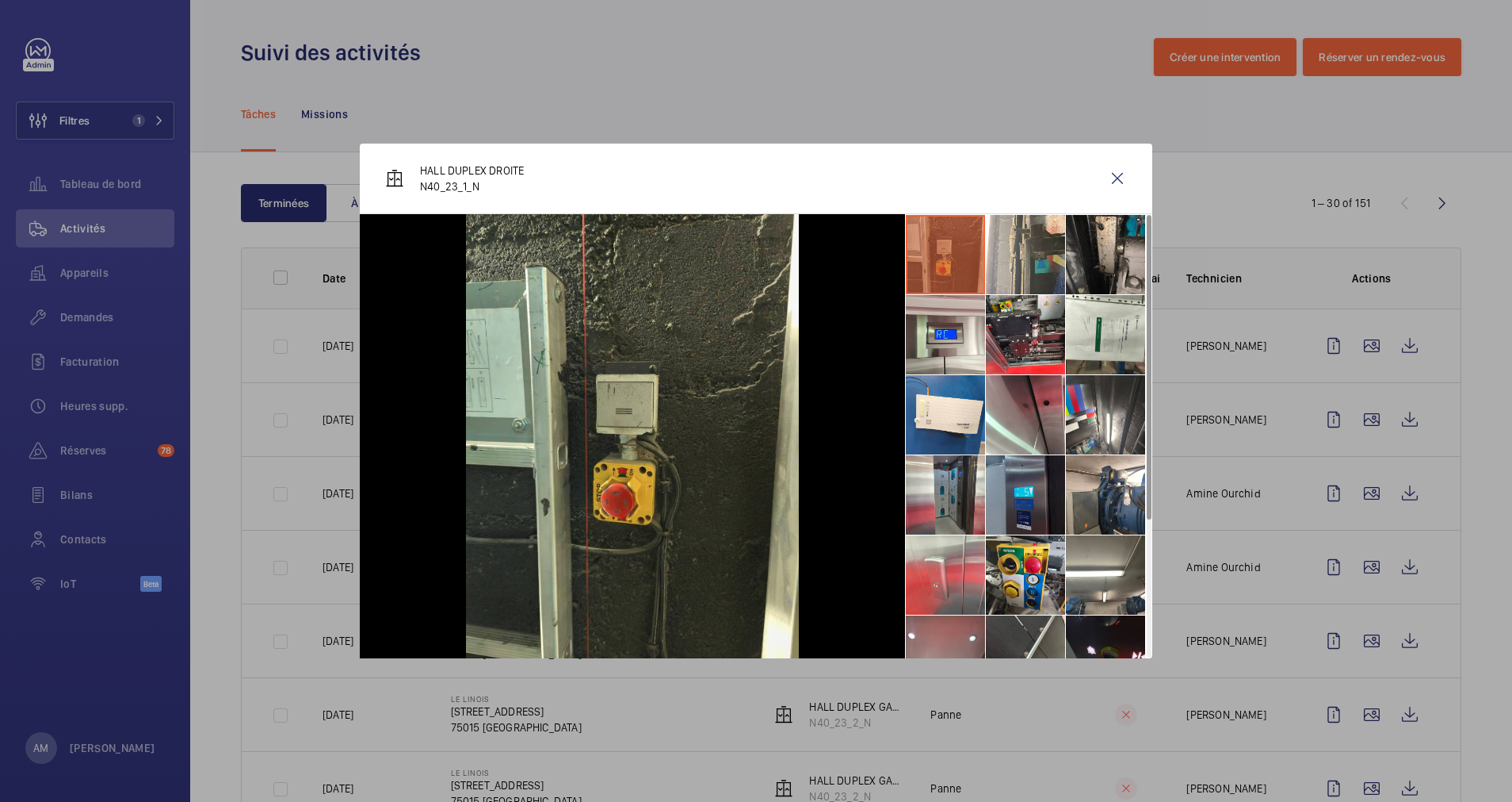
click at [1011, 497] on li at bounding box center [1026, 495] width 79 height 79
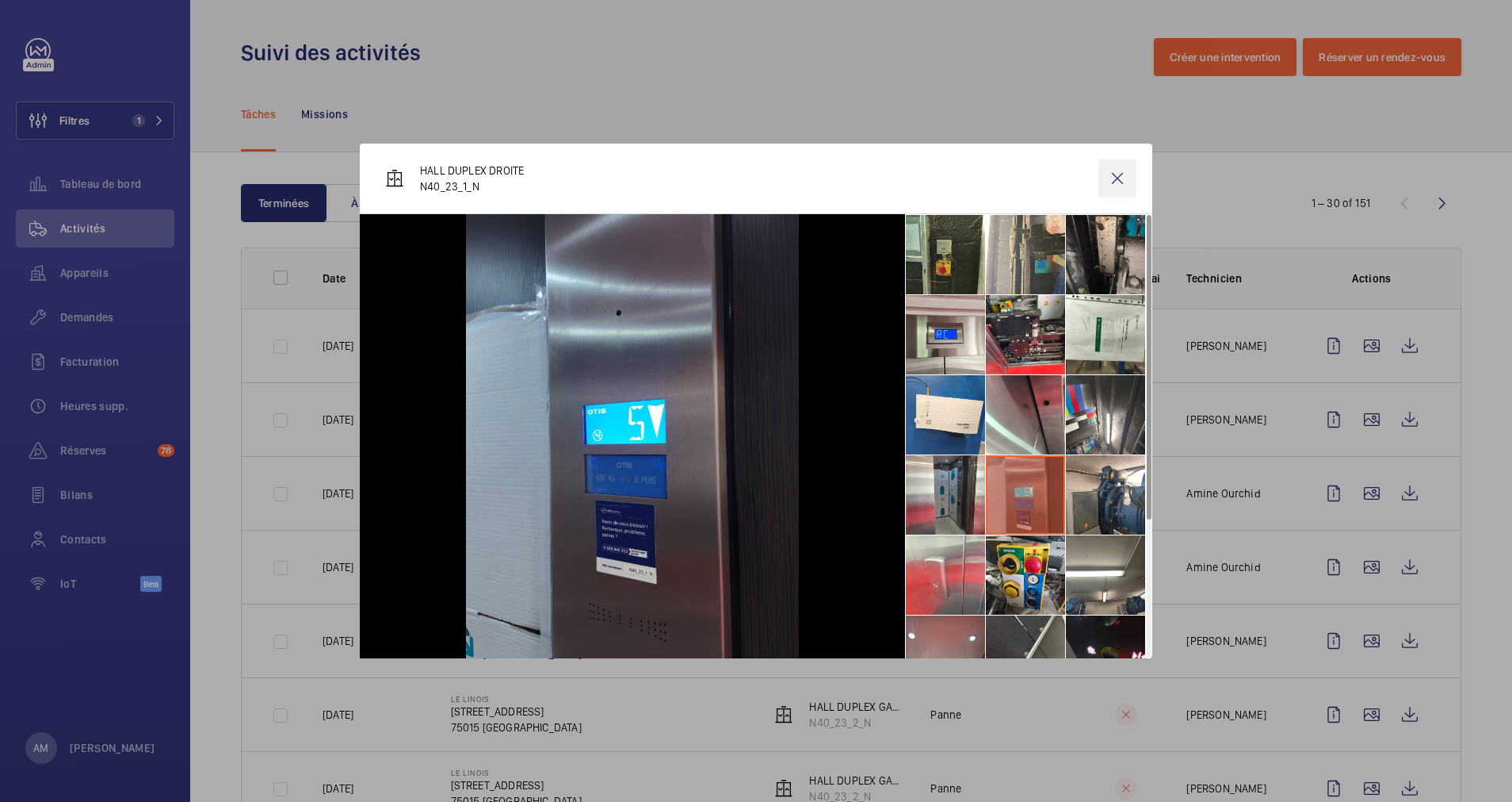
click at [1111, 182] on wm-front-icon-button at bounding box center [1117, 179] width 38 height 38
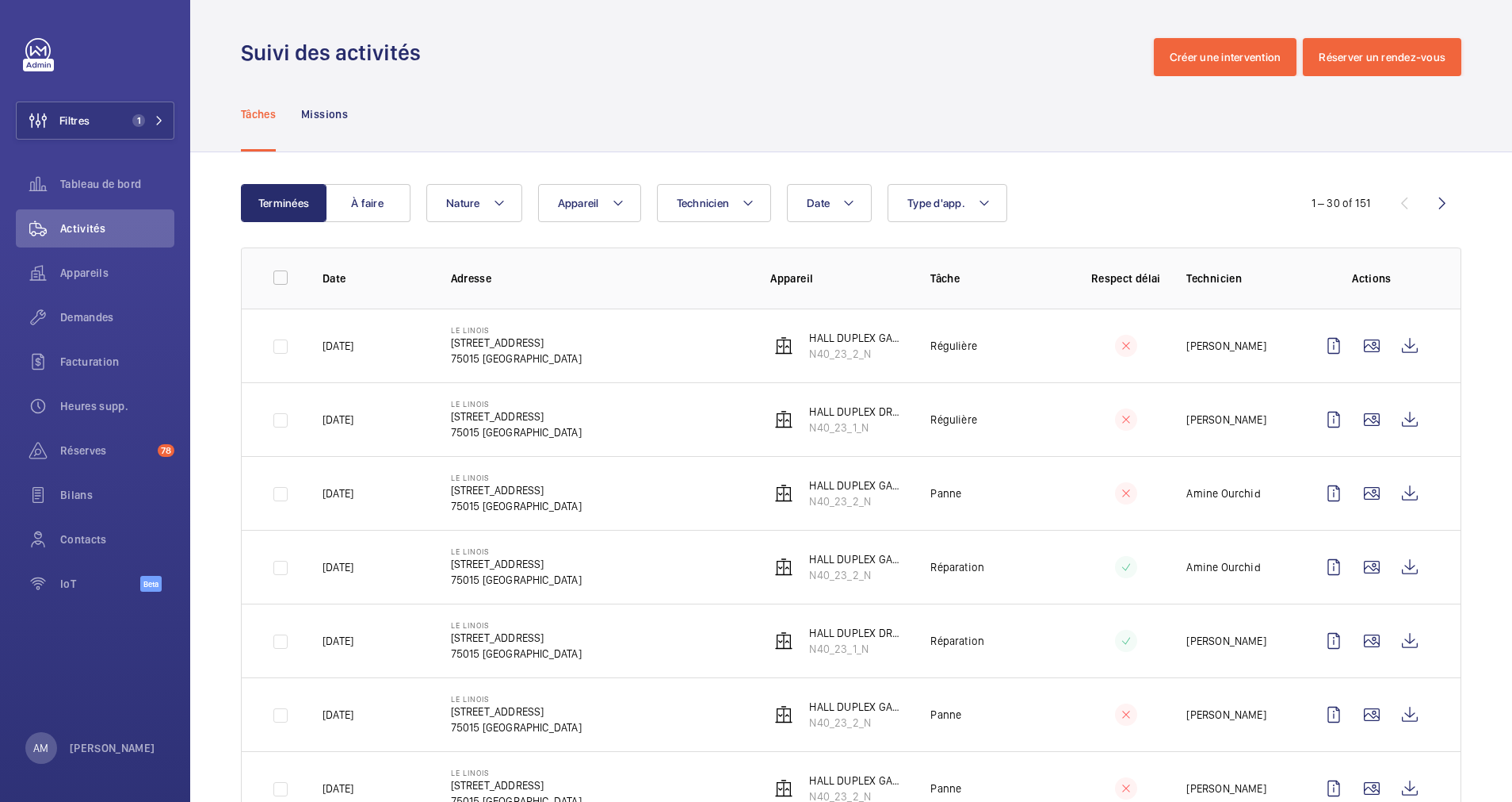
scroll to position [119, 0]
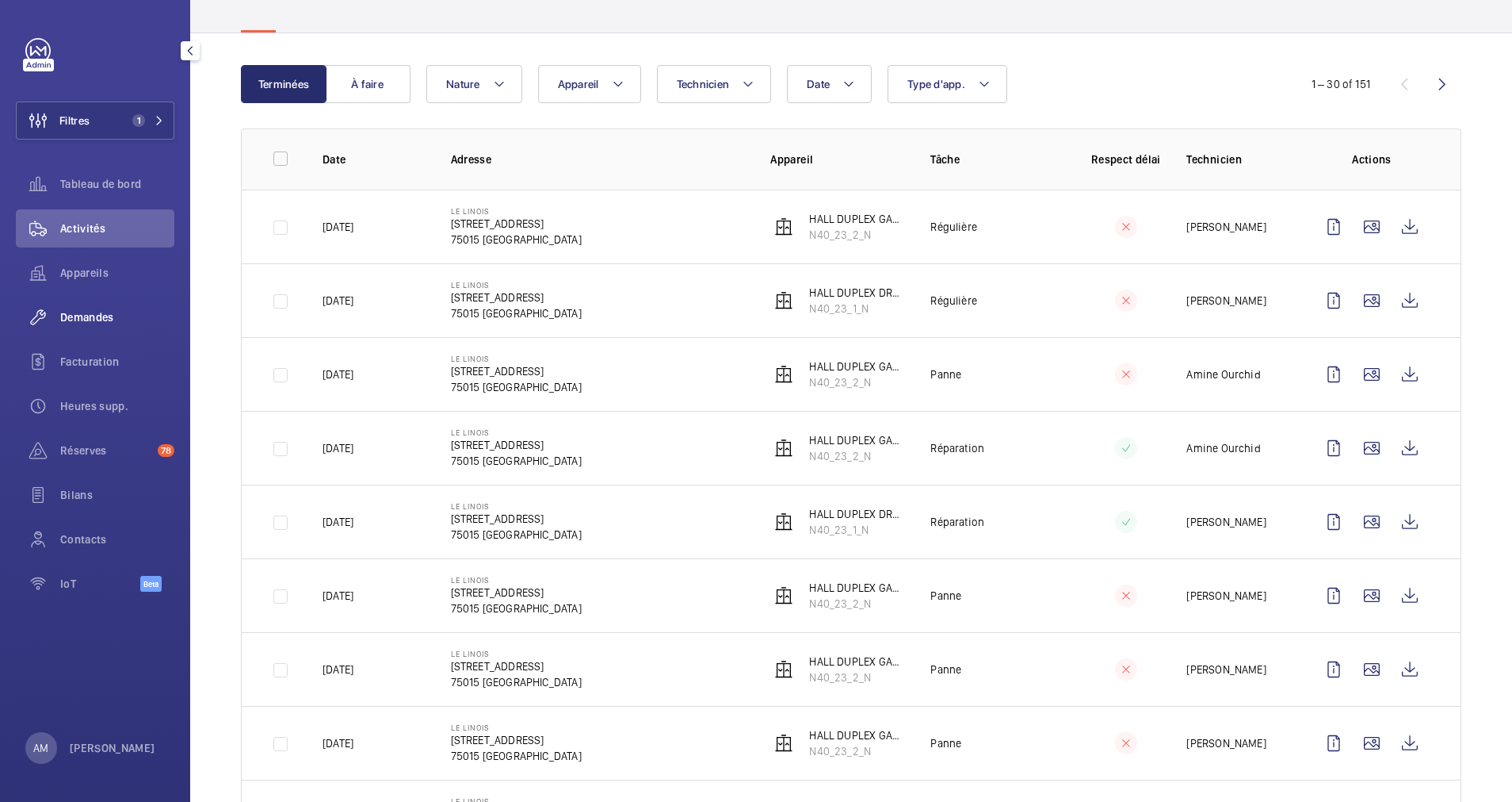
click at [81, 310] on span "Demandes" at bounding box center [117, 316] width 114 height 16
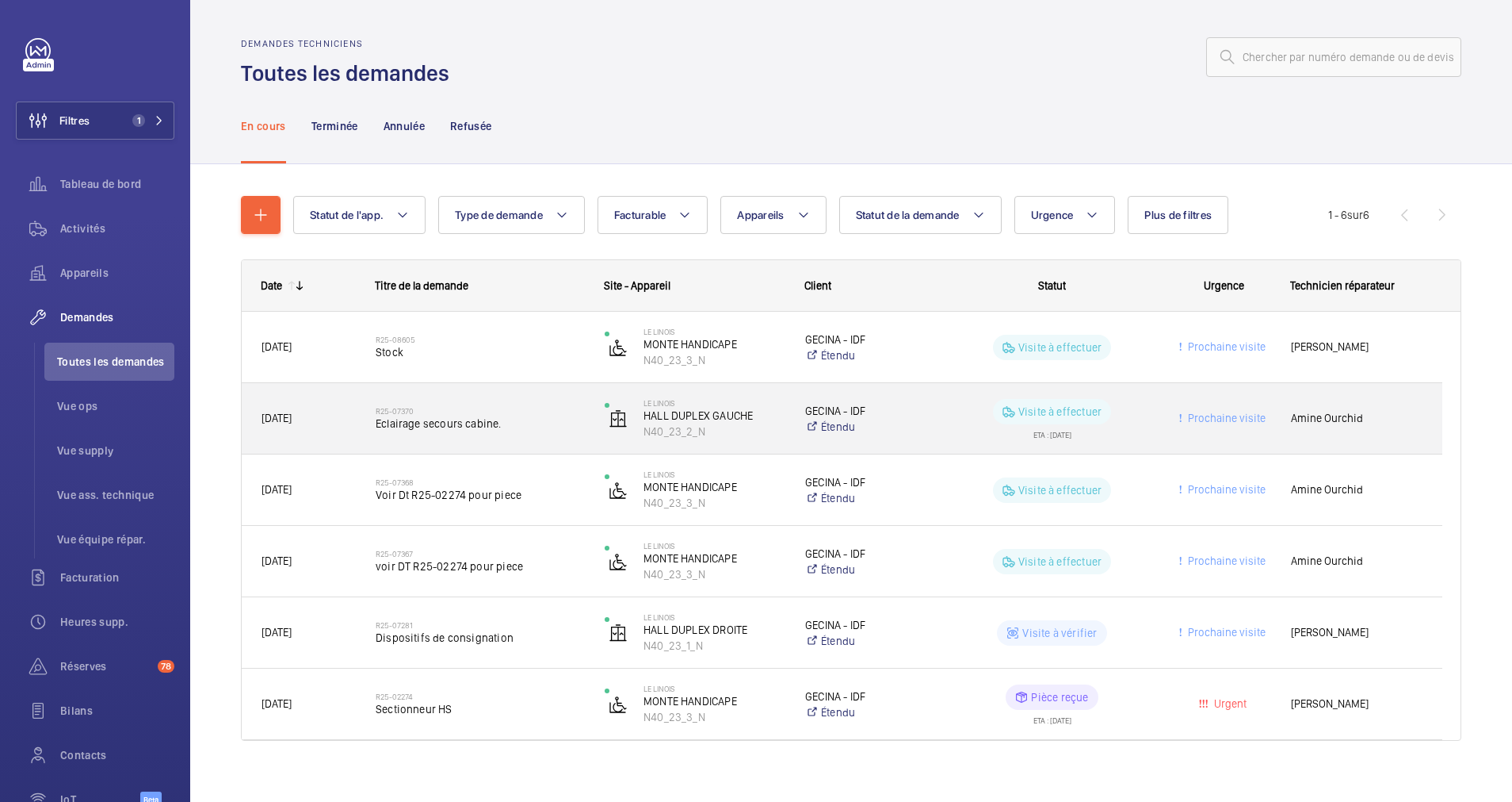
click at [489, 413] on h2 "R25-07370" at bounding box center [480, 411] width 209 height 9
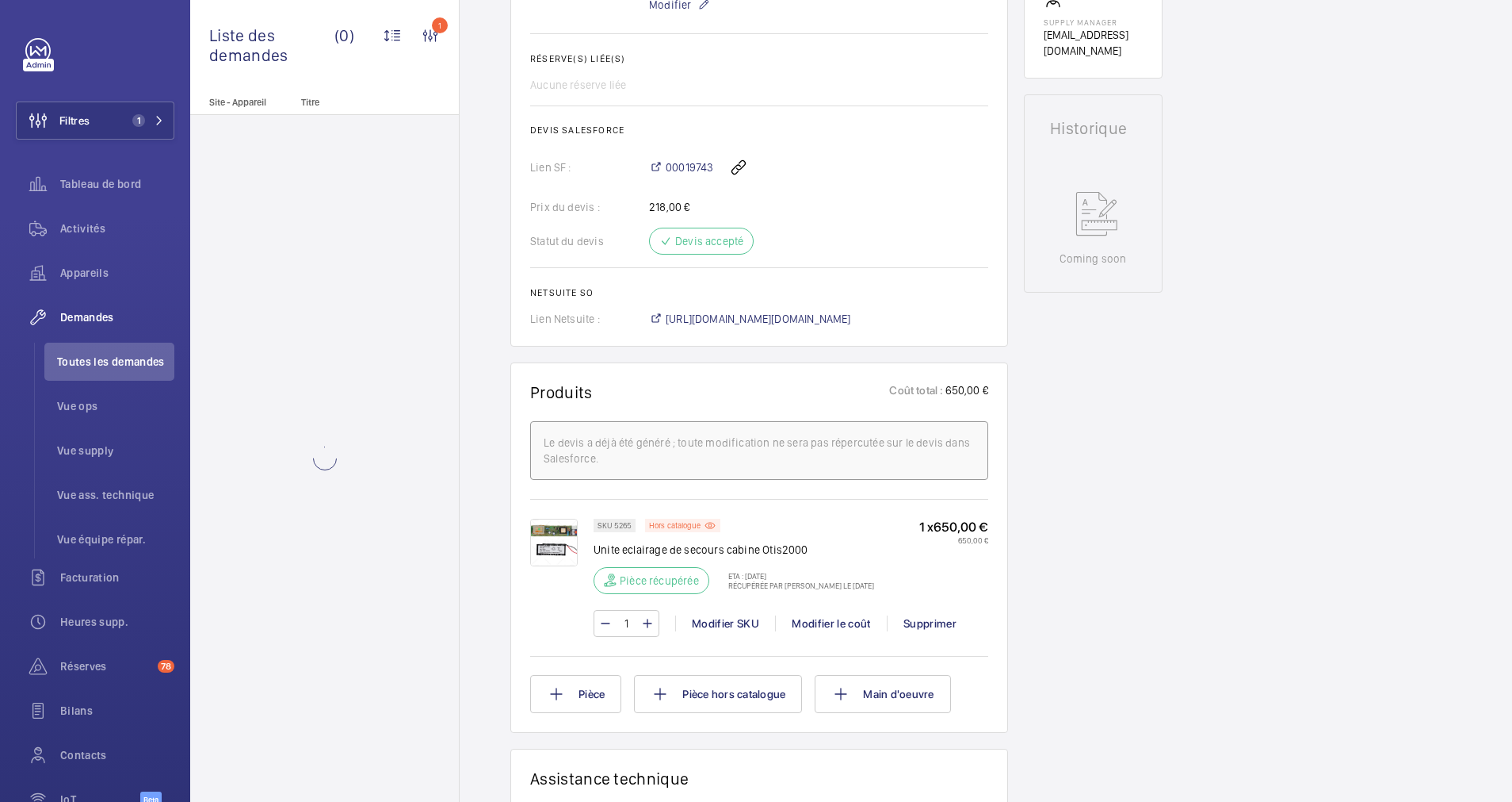
scroll to position [713, 0]
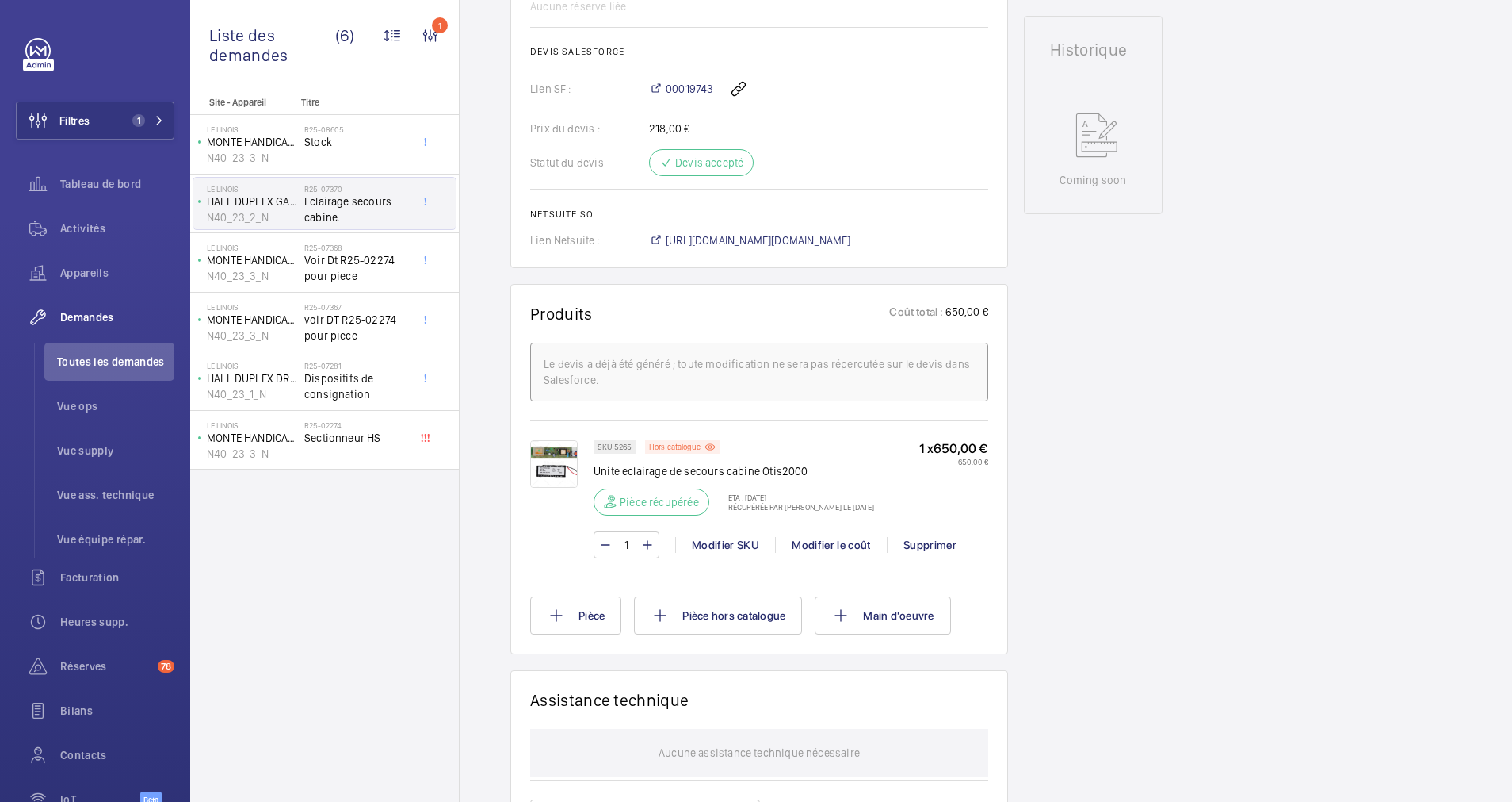
click at [550, 452] on img at bounding box center [553, 464] width 47 height 47
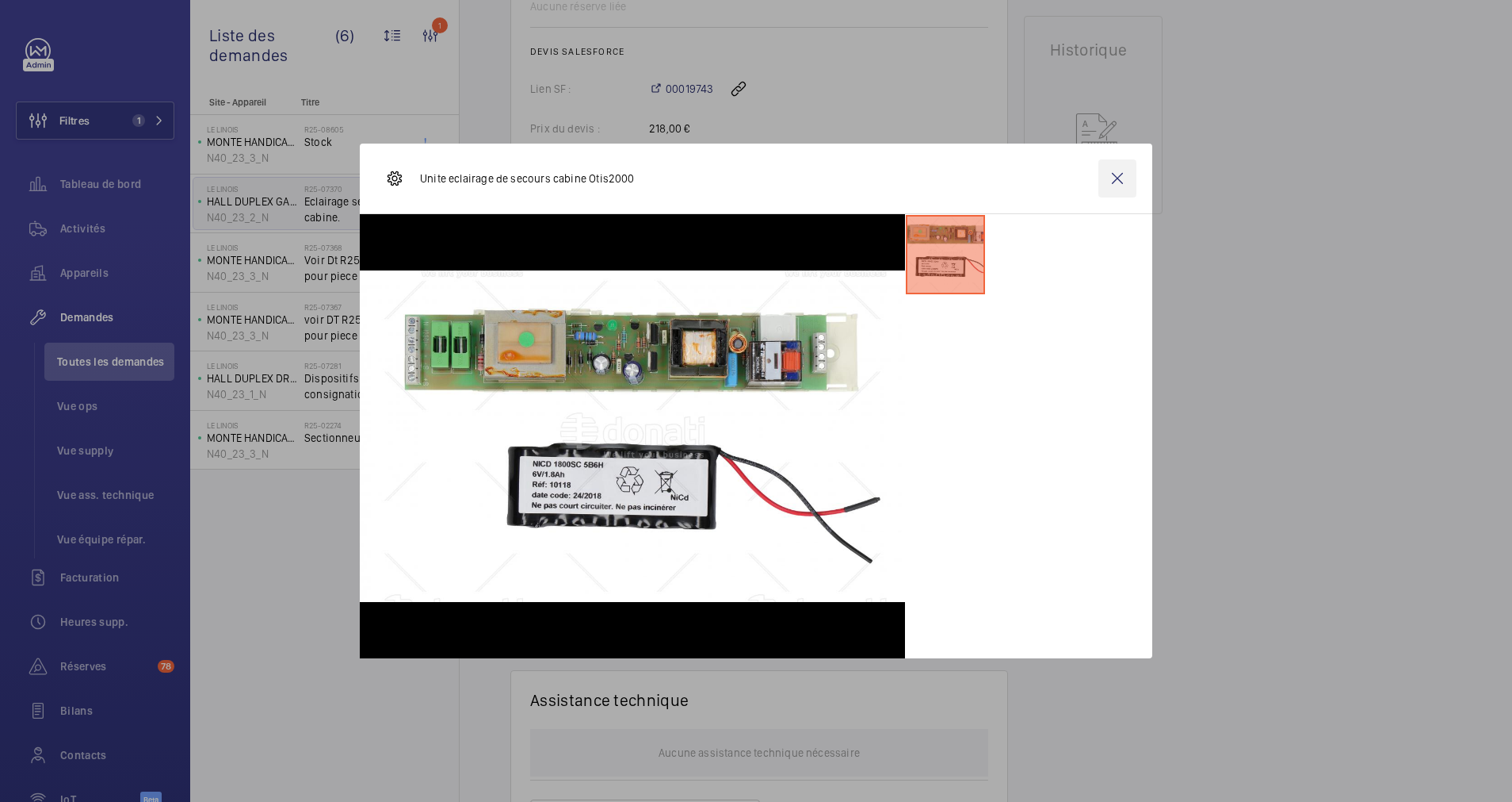
click at [1122, 176] on wm-front-icon-button at bounding box center [1117, 179] width 38 height 38
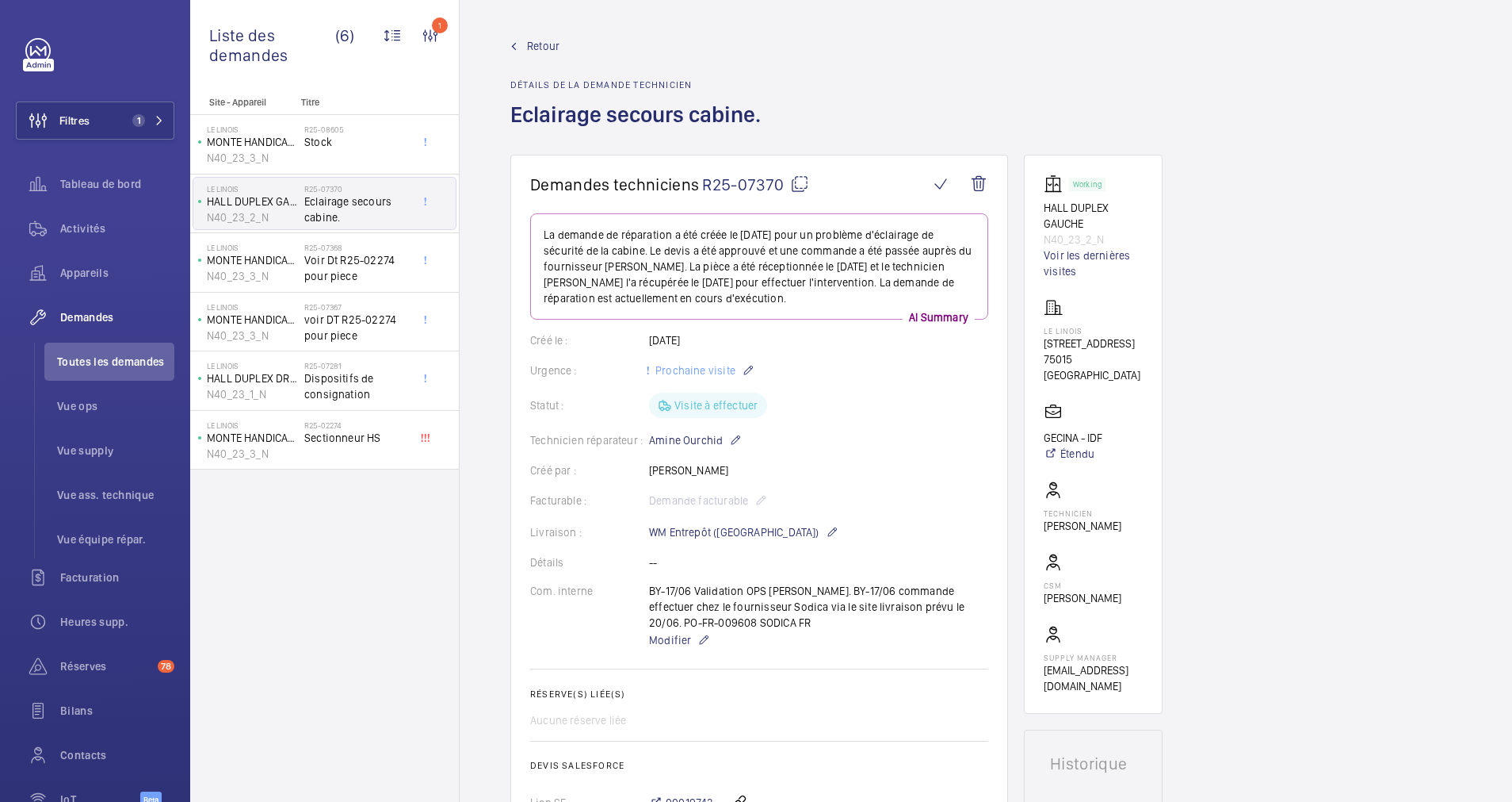
click at [538, 38] on span "Retour" at bounding box center [543, 45] width 32 height 16
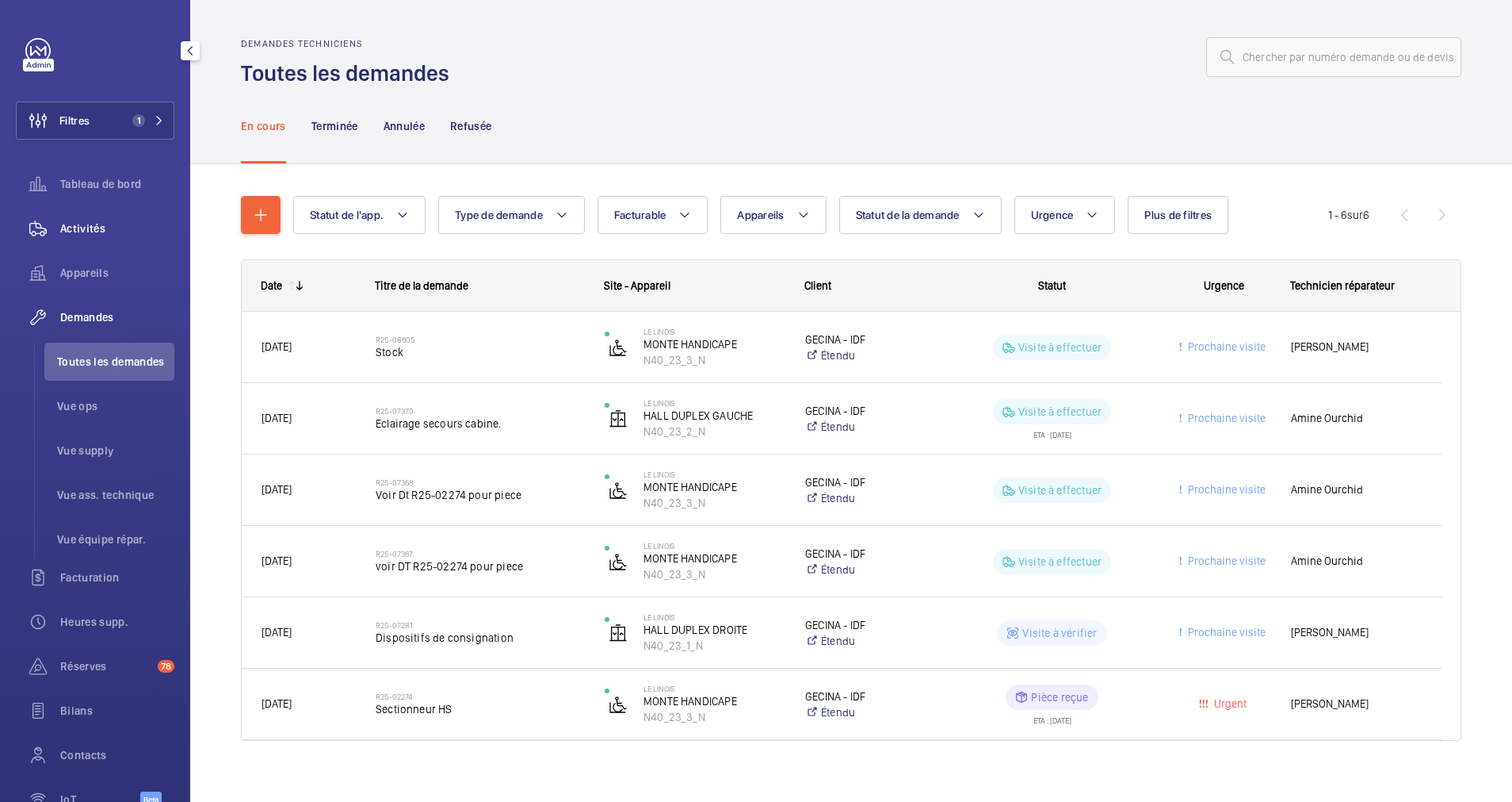
click at [86, 232] on span "Activités" at bounding box center [117, 228] width 114 height 16
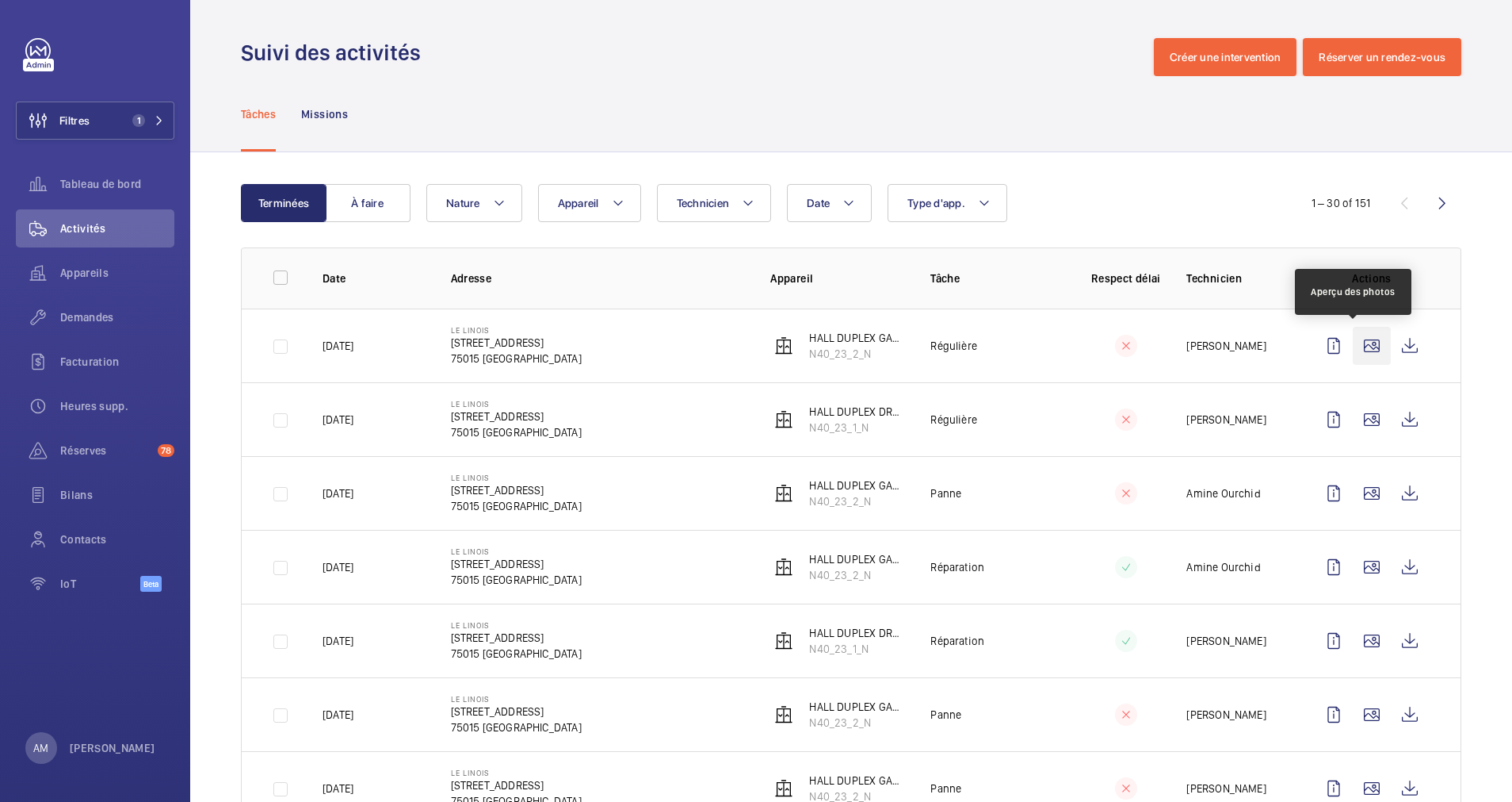
click at [1353, 345] on wm-front-icon-button at bounding box center [1372, 346] width 38 height 38
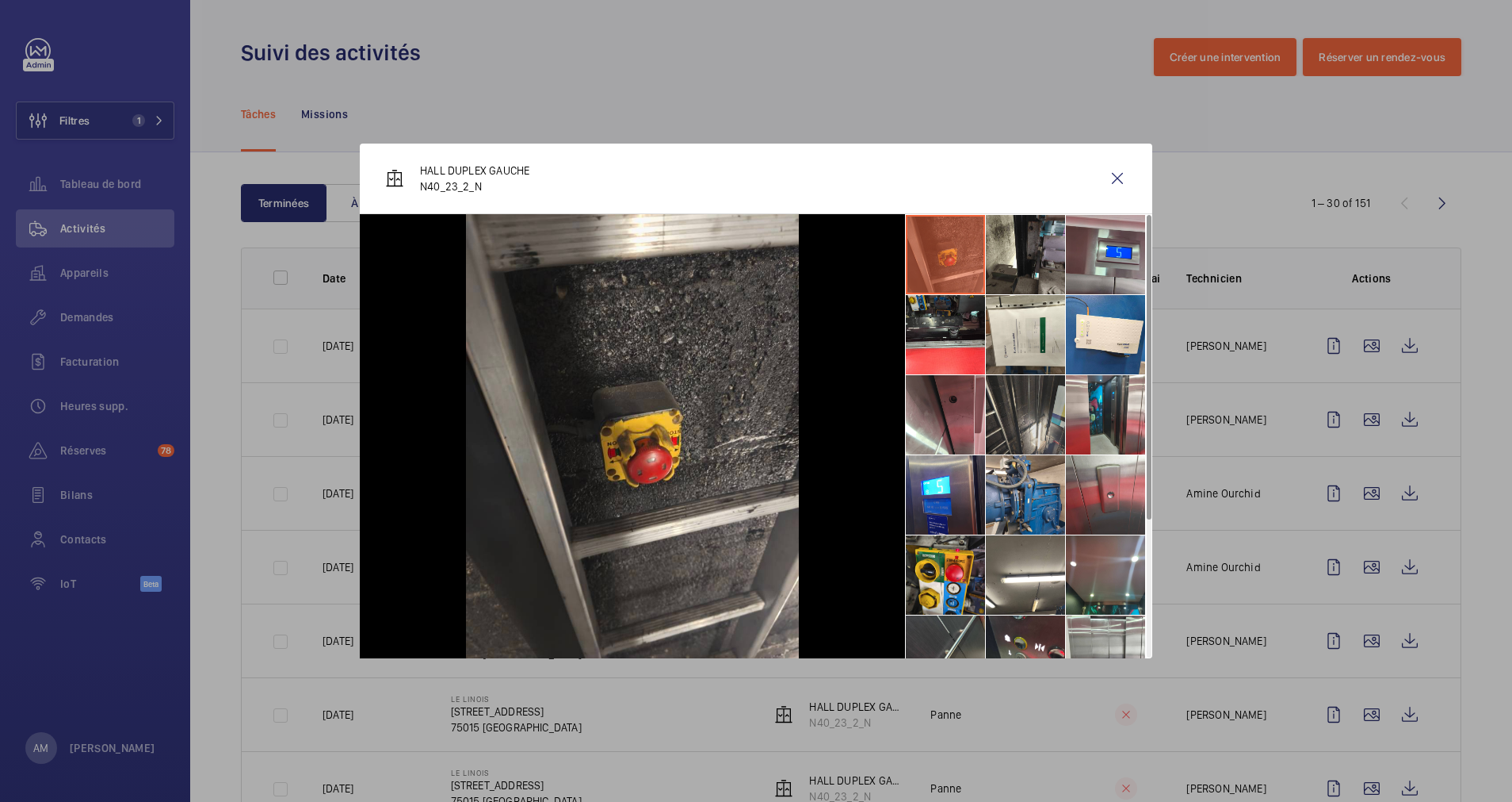
scroll to position [119, 0]
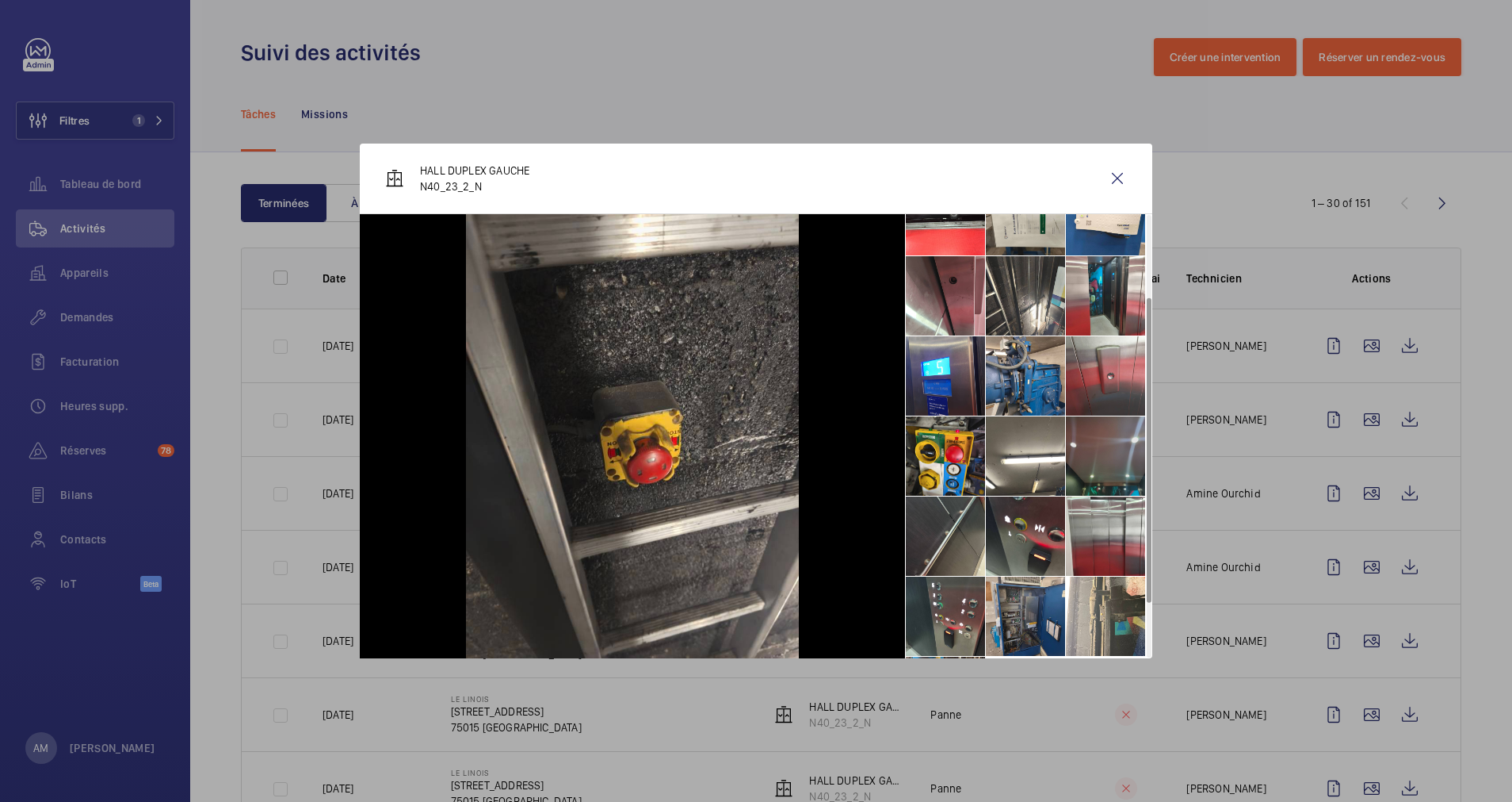
click at [1088, 460] on li at bounding box center [1106, 456] width 79 height 79
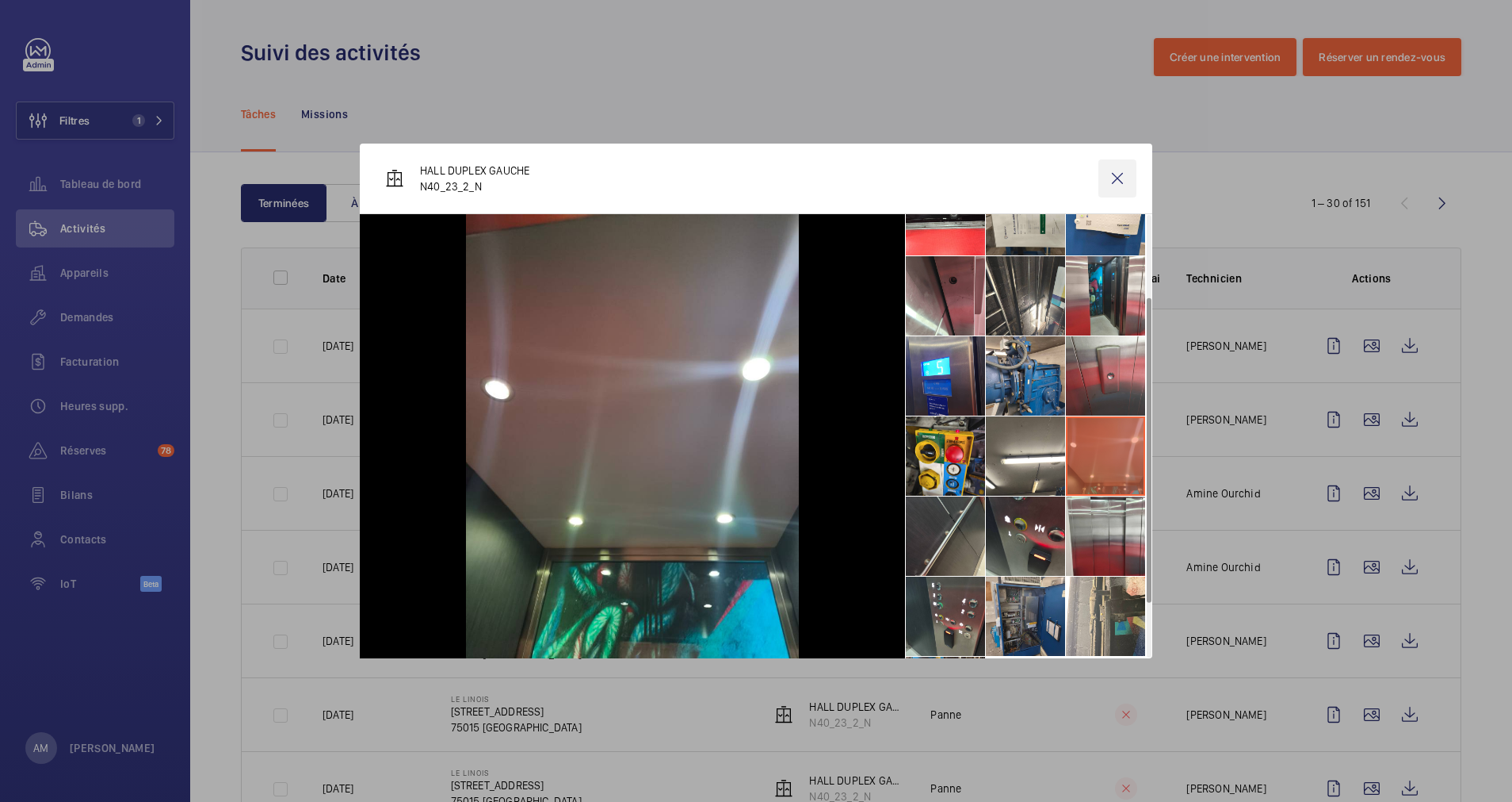
click at [1122, 177] on wm-front-icon-button at bounding box center [1117, 179] width 38 height 38
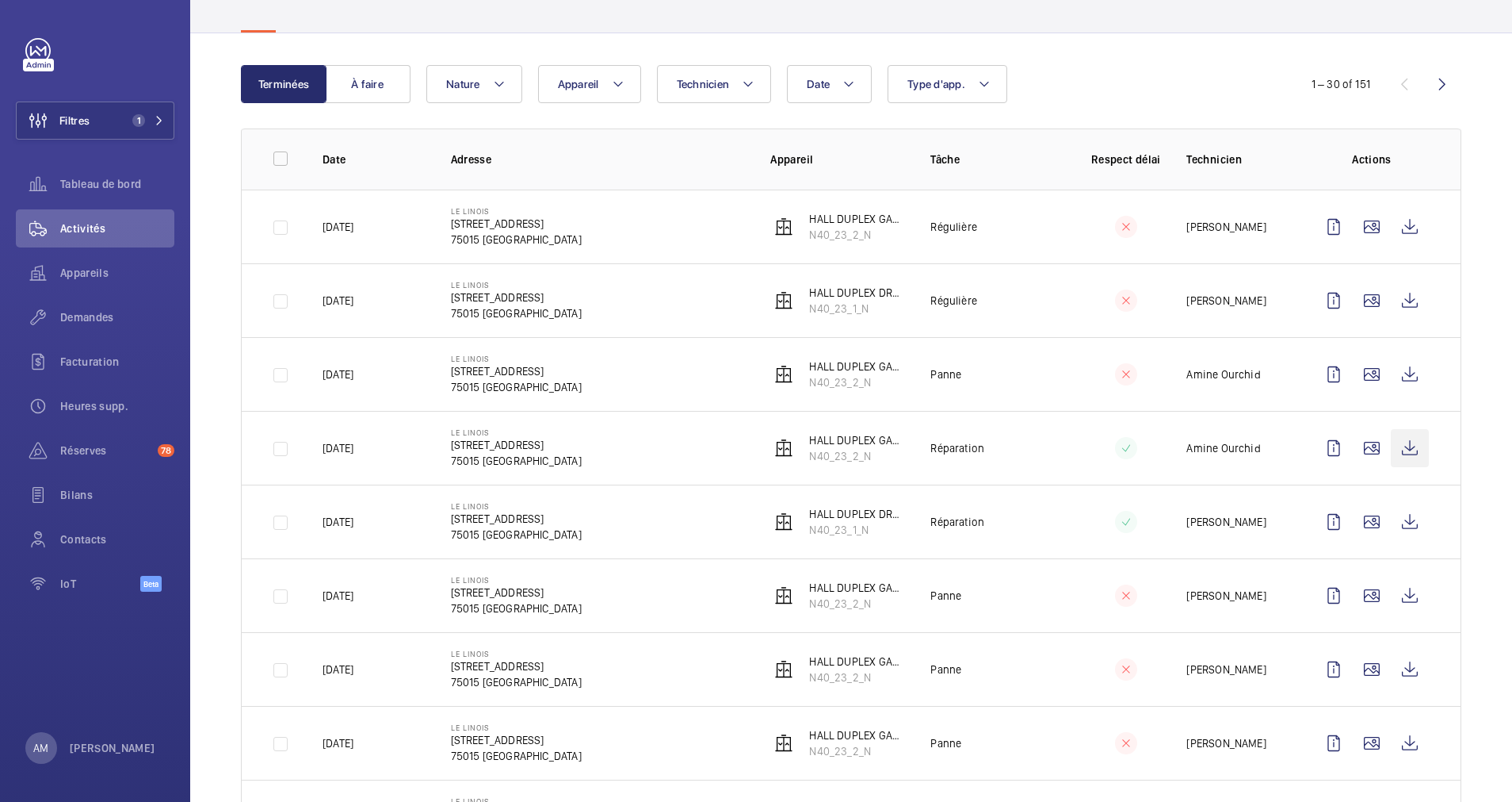
scroll to position [0, 0]
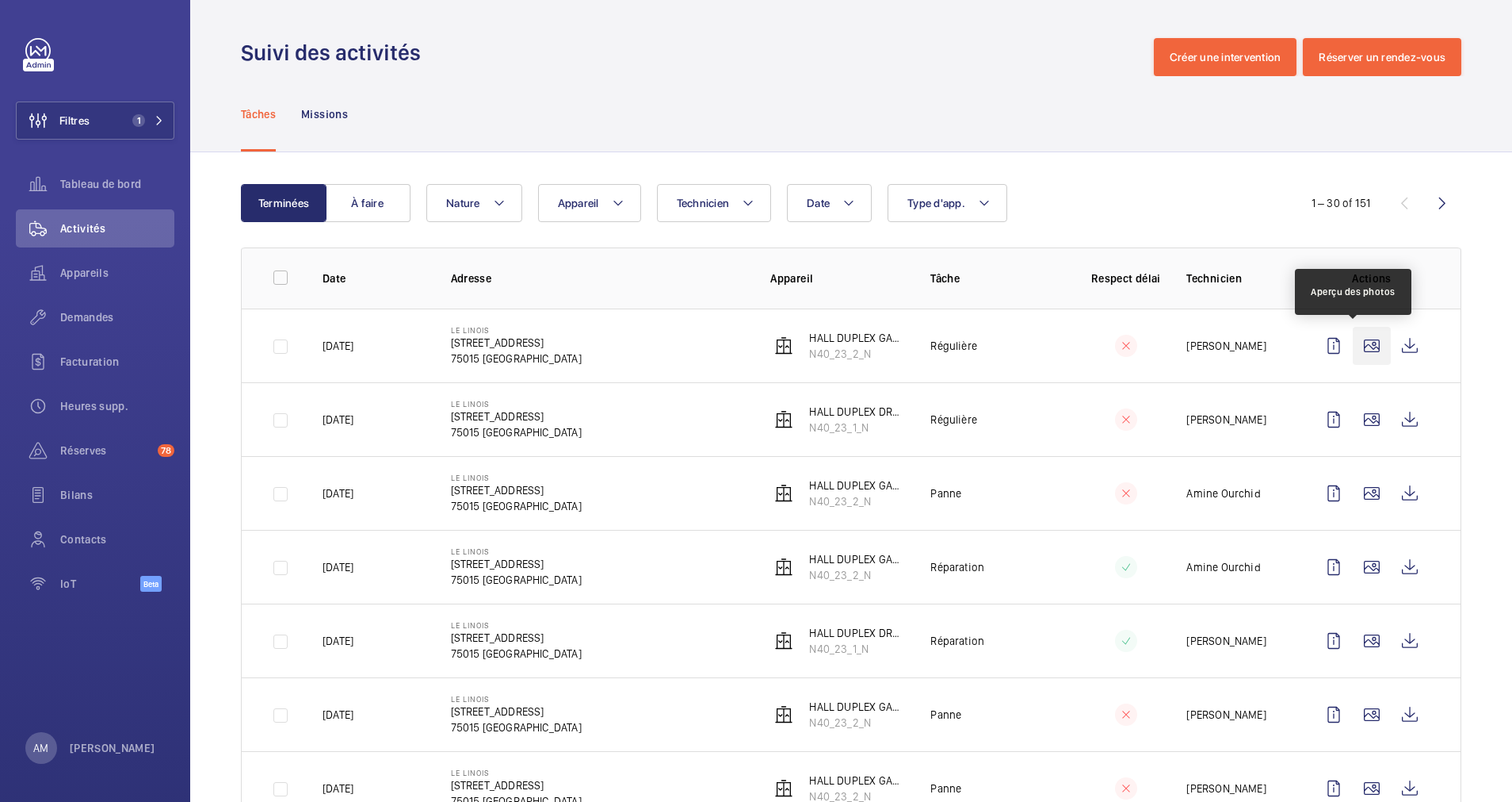
click at [1355, 346] on wm-front-icon-button at bounding box center [1372, 346] width 38 height 38
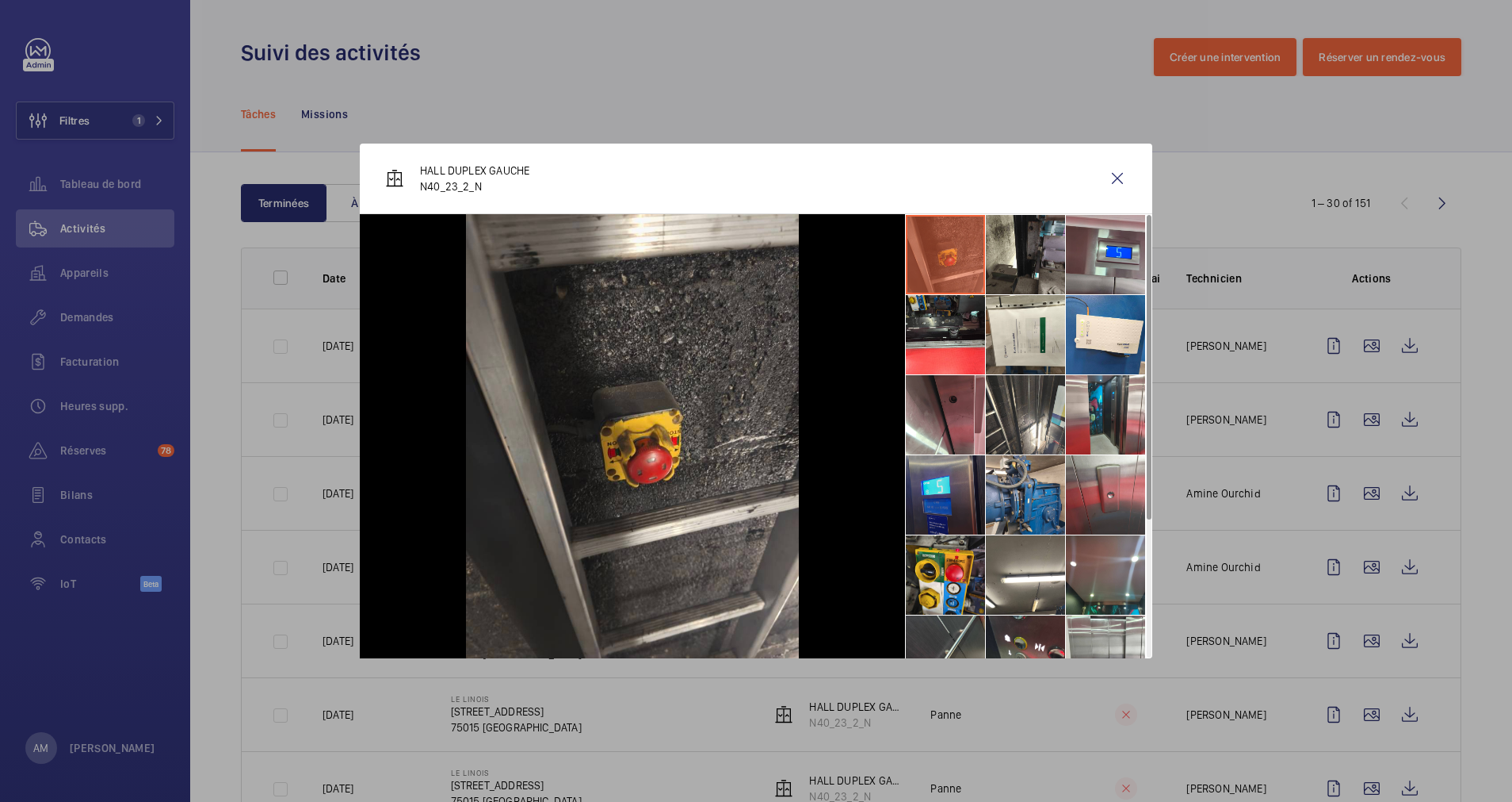
click at [935, 496] on li at bounding box center [945, 495] width 79 height 79
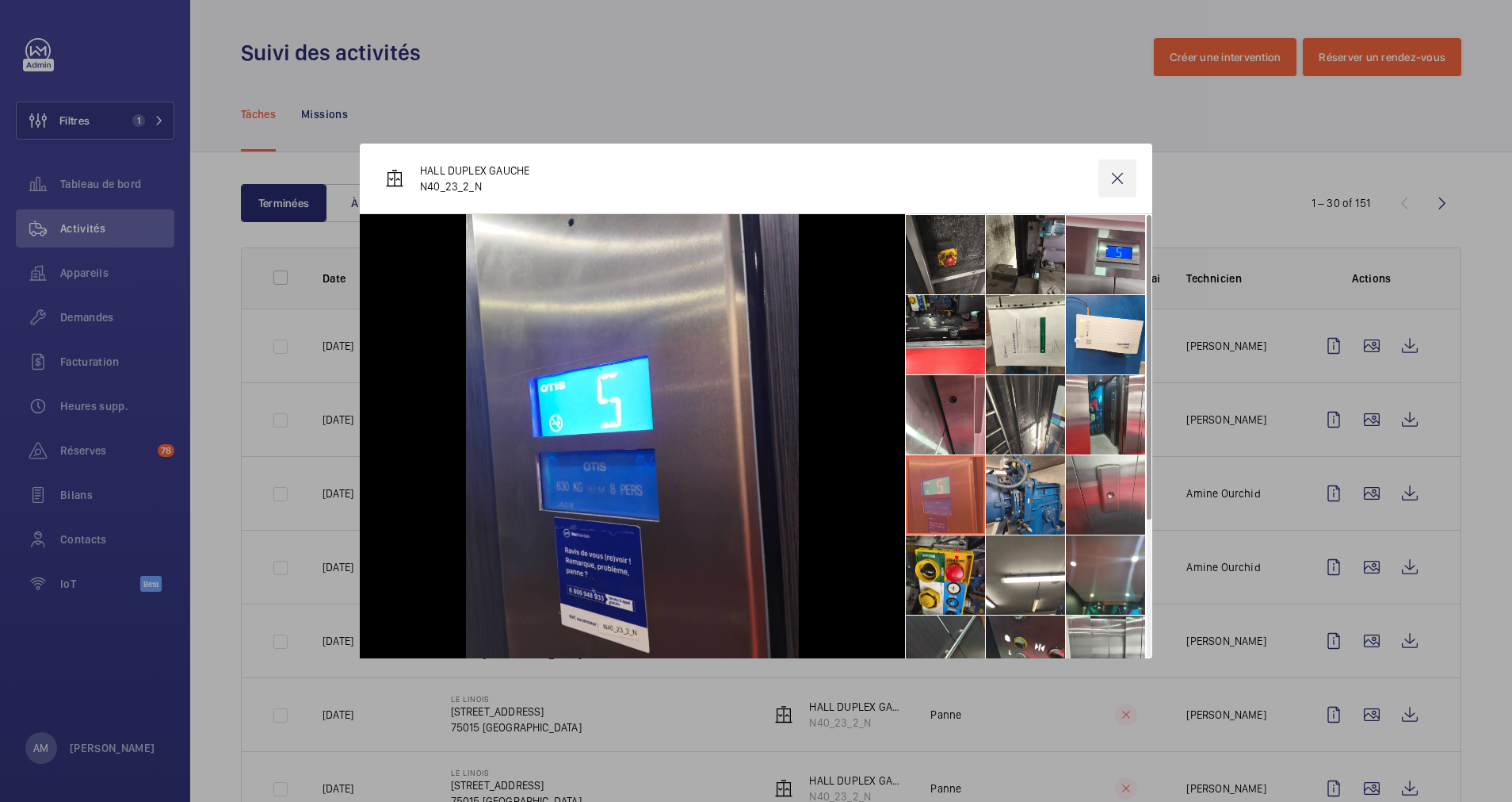
click at [1119, 180] on wm-front-icon-button at bounding box center [1117, 179] width 38 height 38
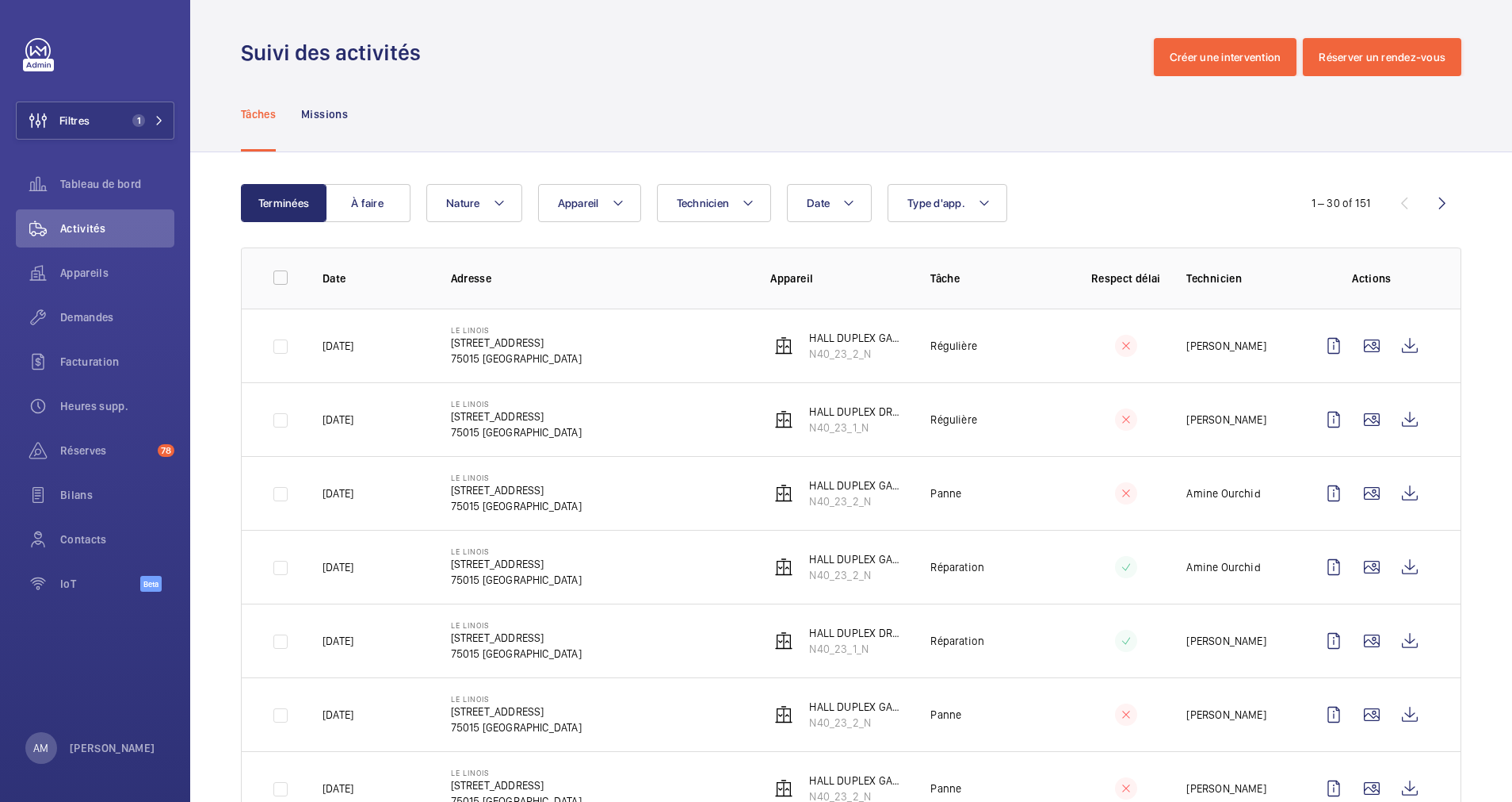
scroll to position [119, 0]
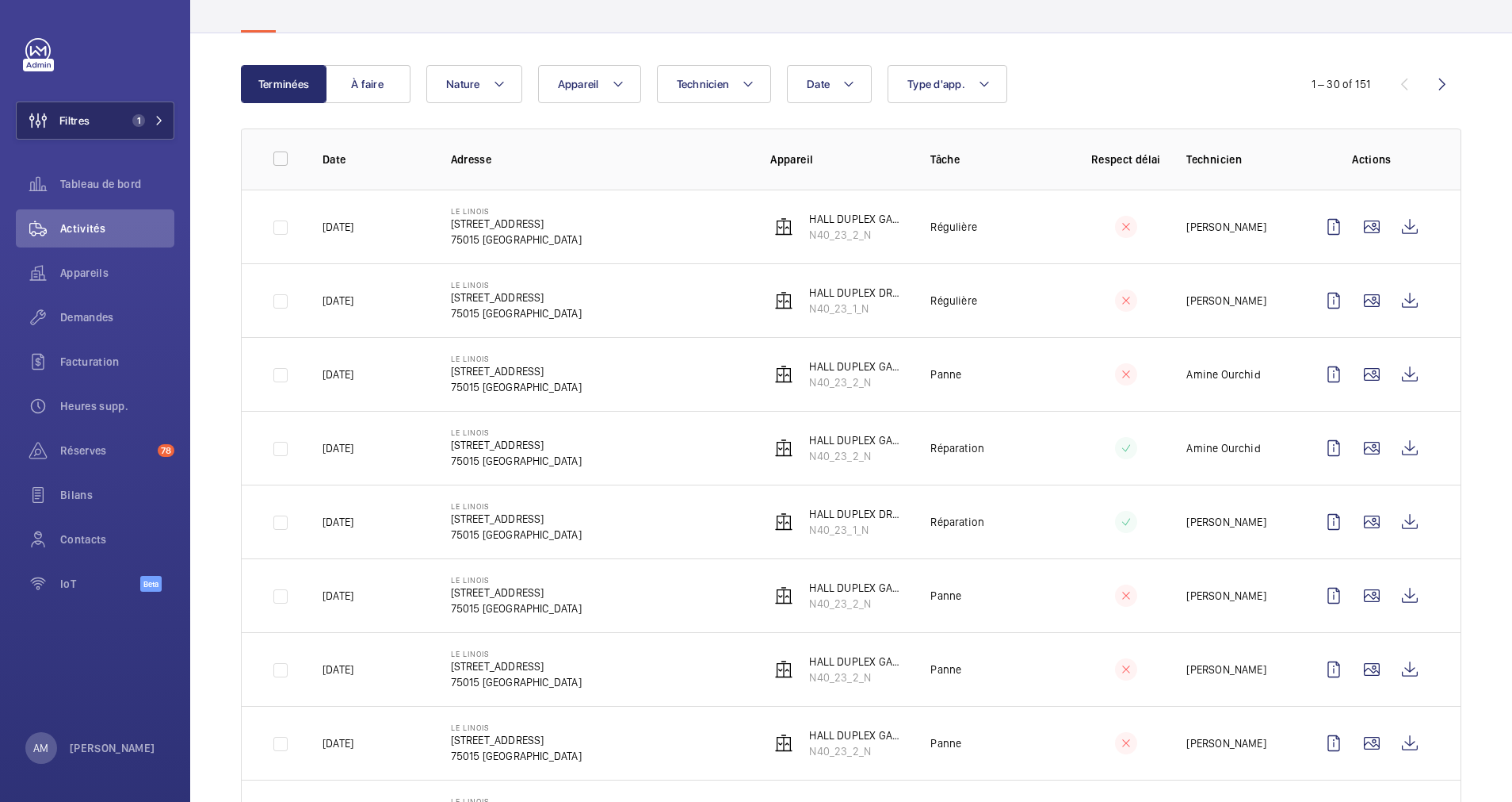
click at [110, 113] on button "Filtres 1" at bounding box center [95, 120] width 159 height 38
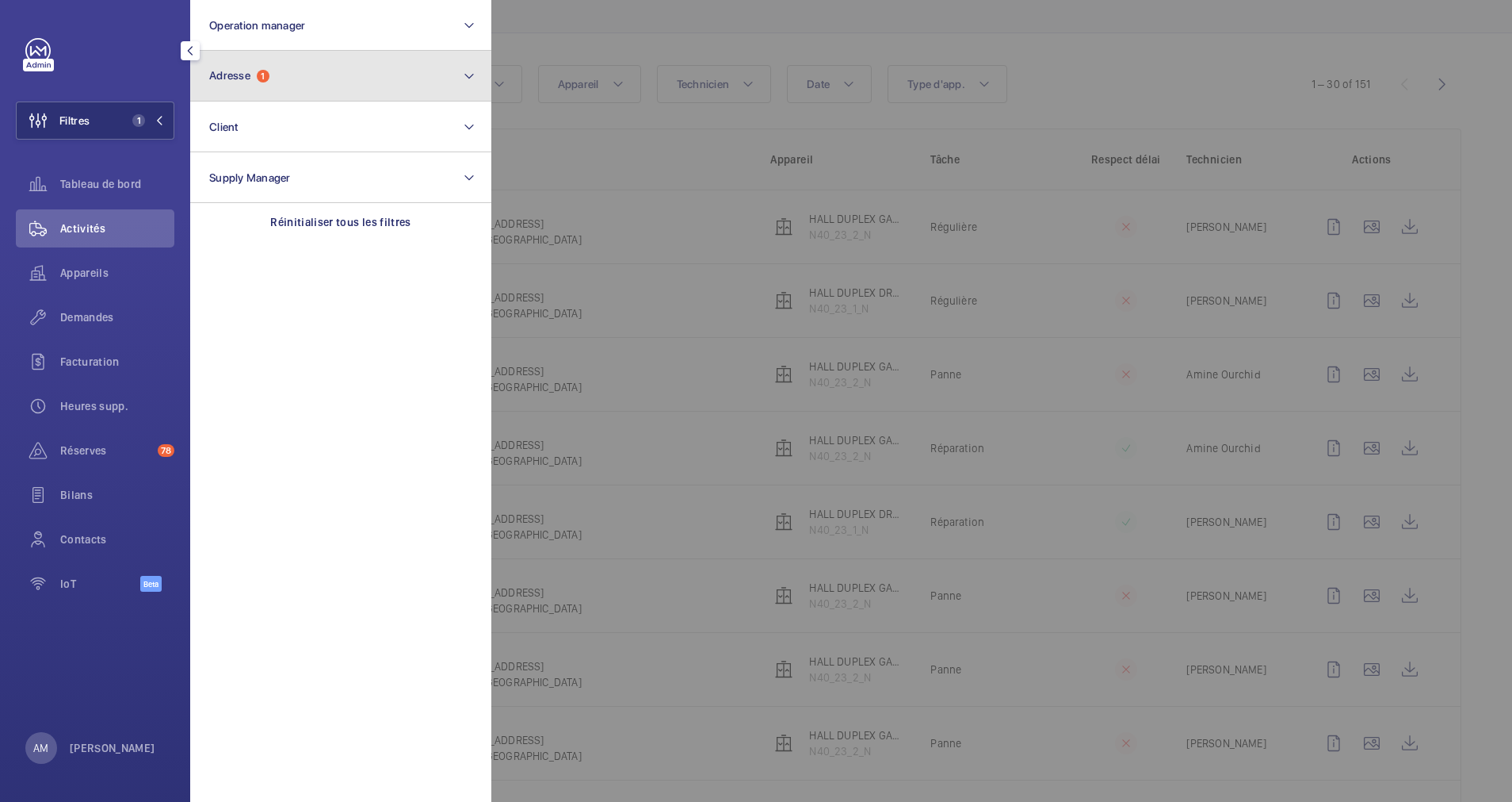
click at [308, 81] on button "Adresse 1" at bounding box center [340, 77] width 301 height 51
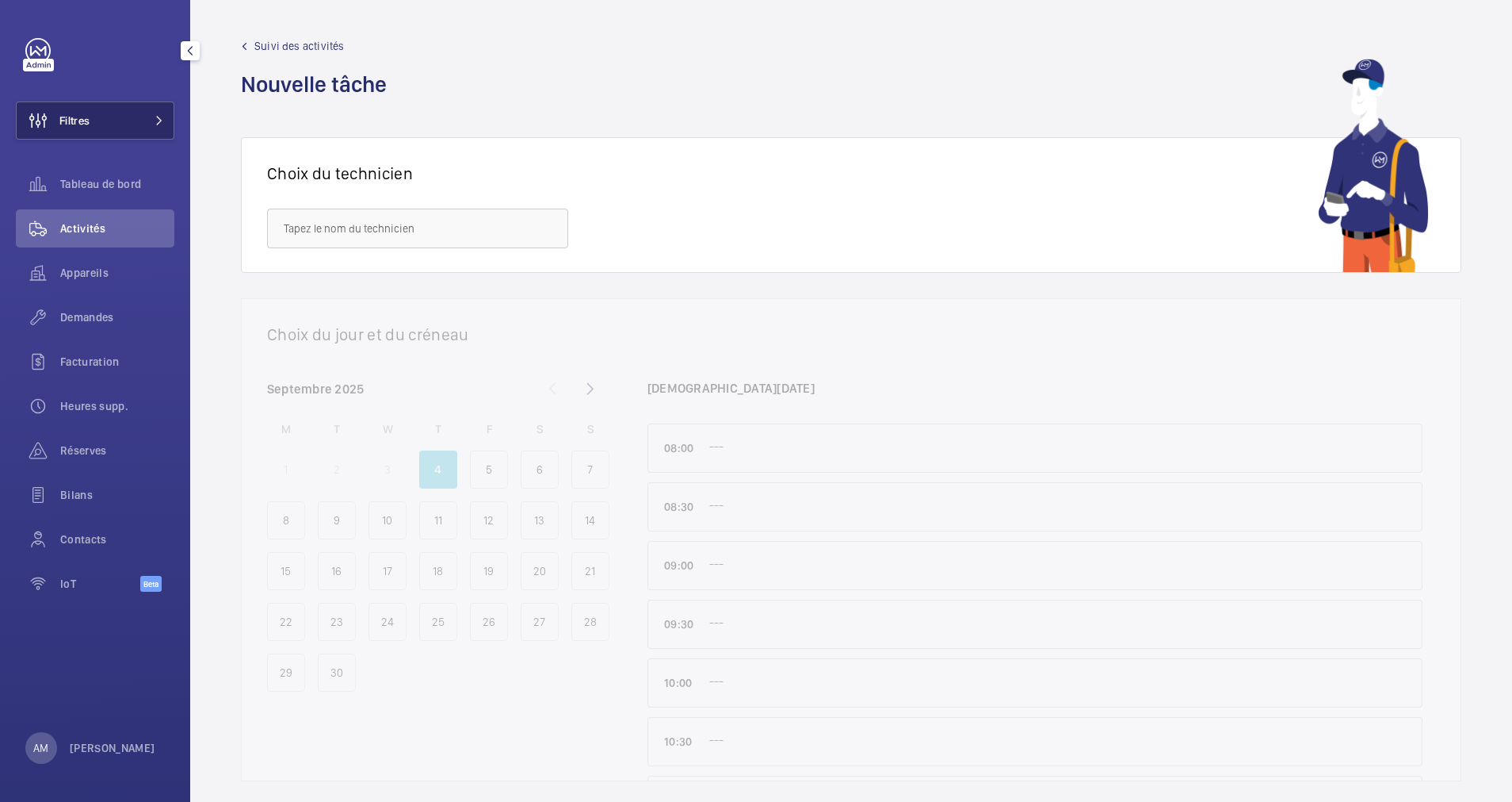
click at [149, 120] on span at bounding box center [155, 121] width 19 height 9
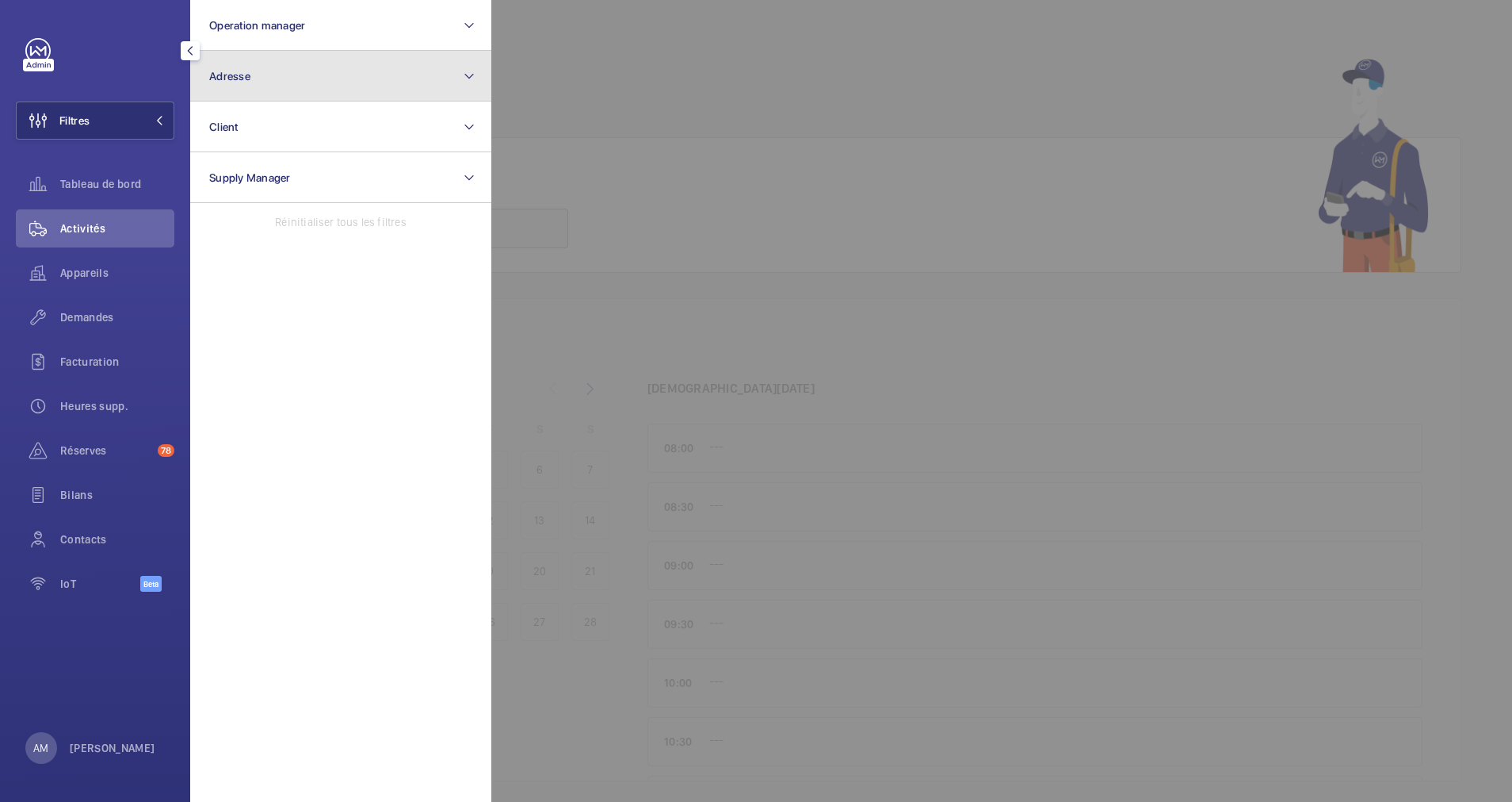
click at [253, 79] on button "Adresse" at bounding box center [340, 77] width 301 height 51
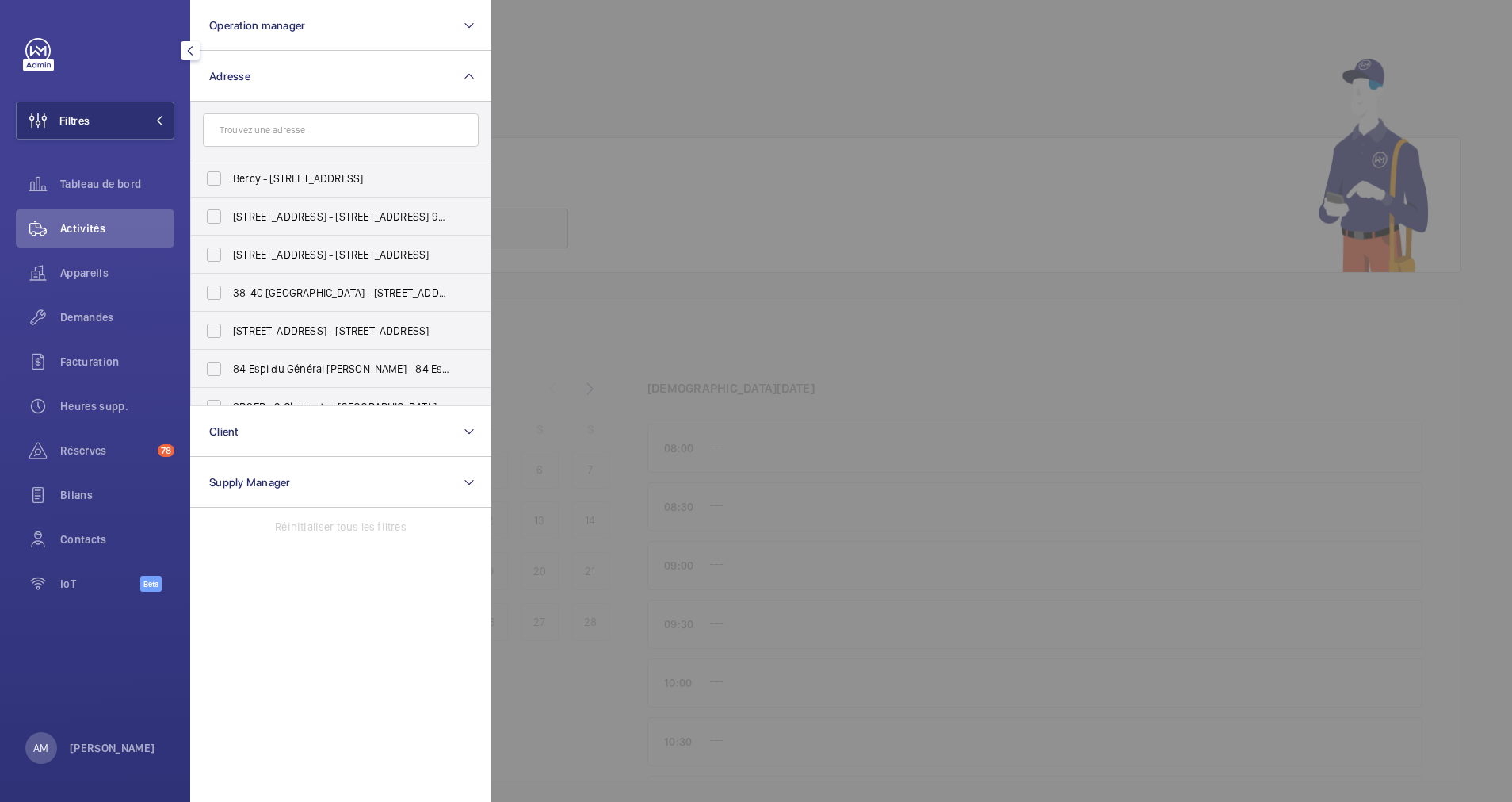
click at [358, 130] on input "text" at bounding box center [341, 129] width 276 height 33
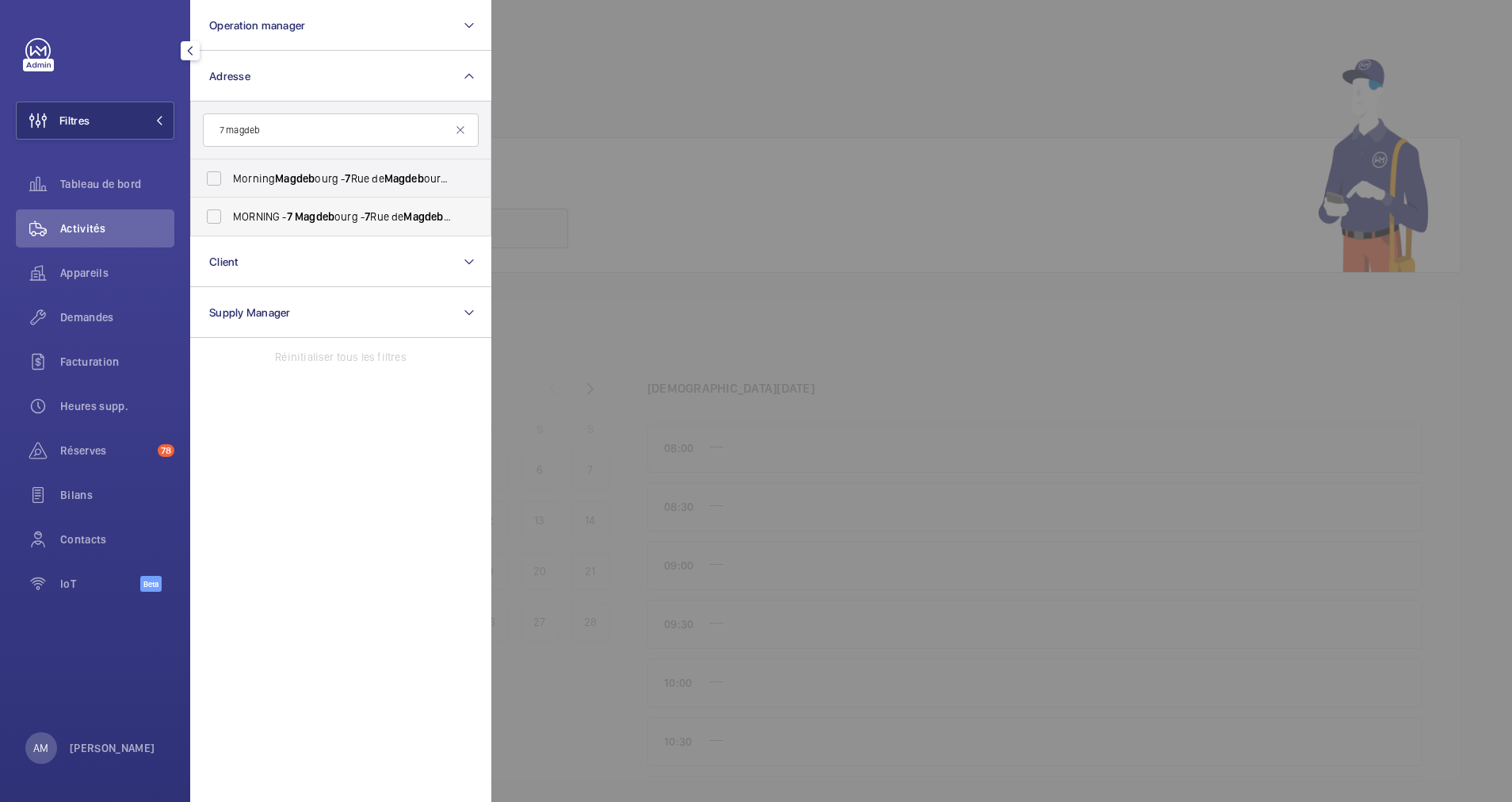
type input "7 magdeb"
click at [264, 205] on label "MORNING - 7 Magdeb ourg - [STREET_ADDRESS]" at bounding box center [329, 216] width 276 height 38
click at [229, 205] on input "MORNING - 7 Magdeb ourg - [STREET_ADDRESS]" at bounding box center [214, 216] width 32 height 32
checkbox input "true"
click at [85, 311] on span "Demandes" at bounding box center [117, 316] width 114 height 16
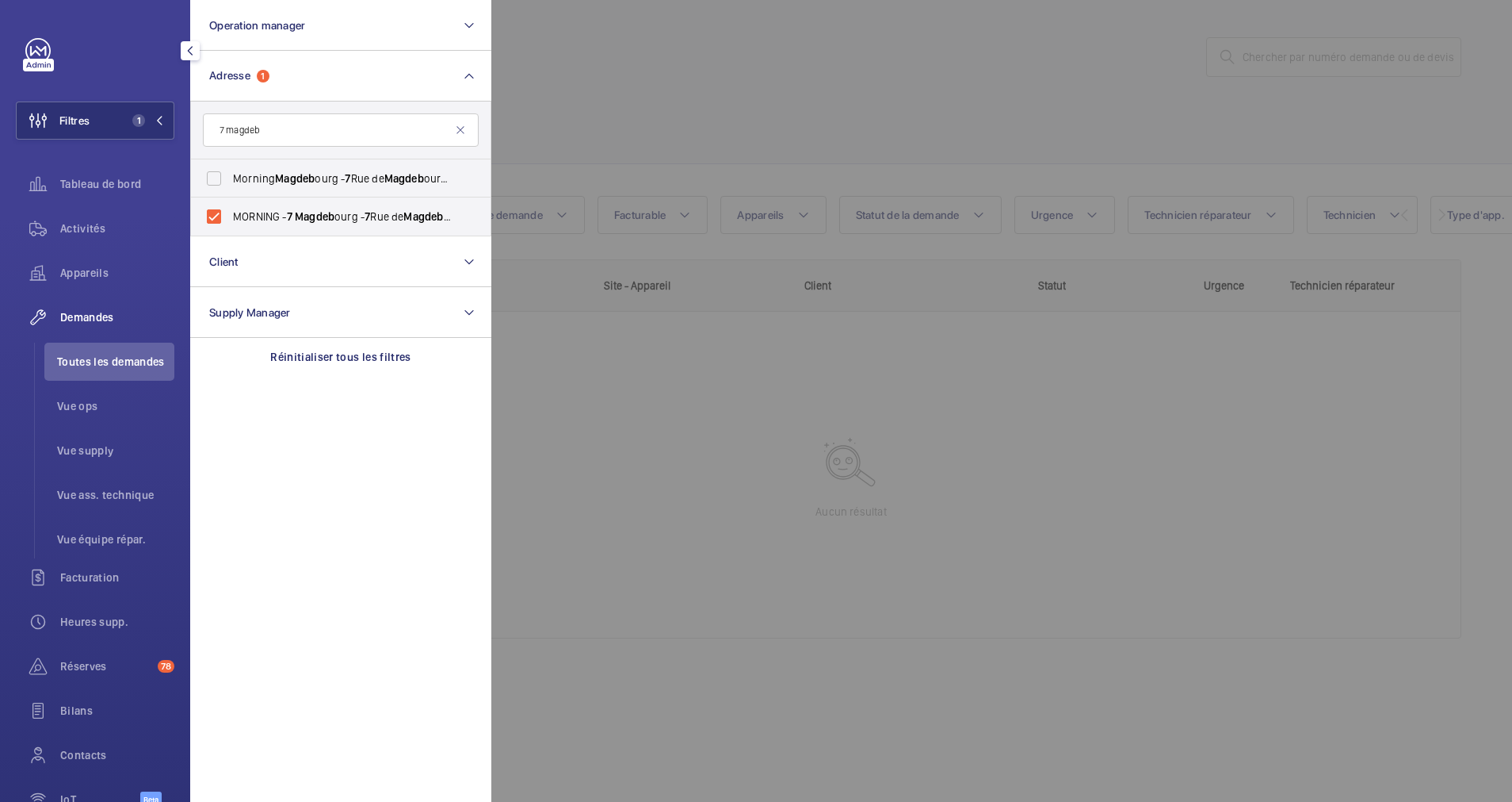
click at [739, 80] on div at bounding box center [1247, 401] width 1512 height 802
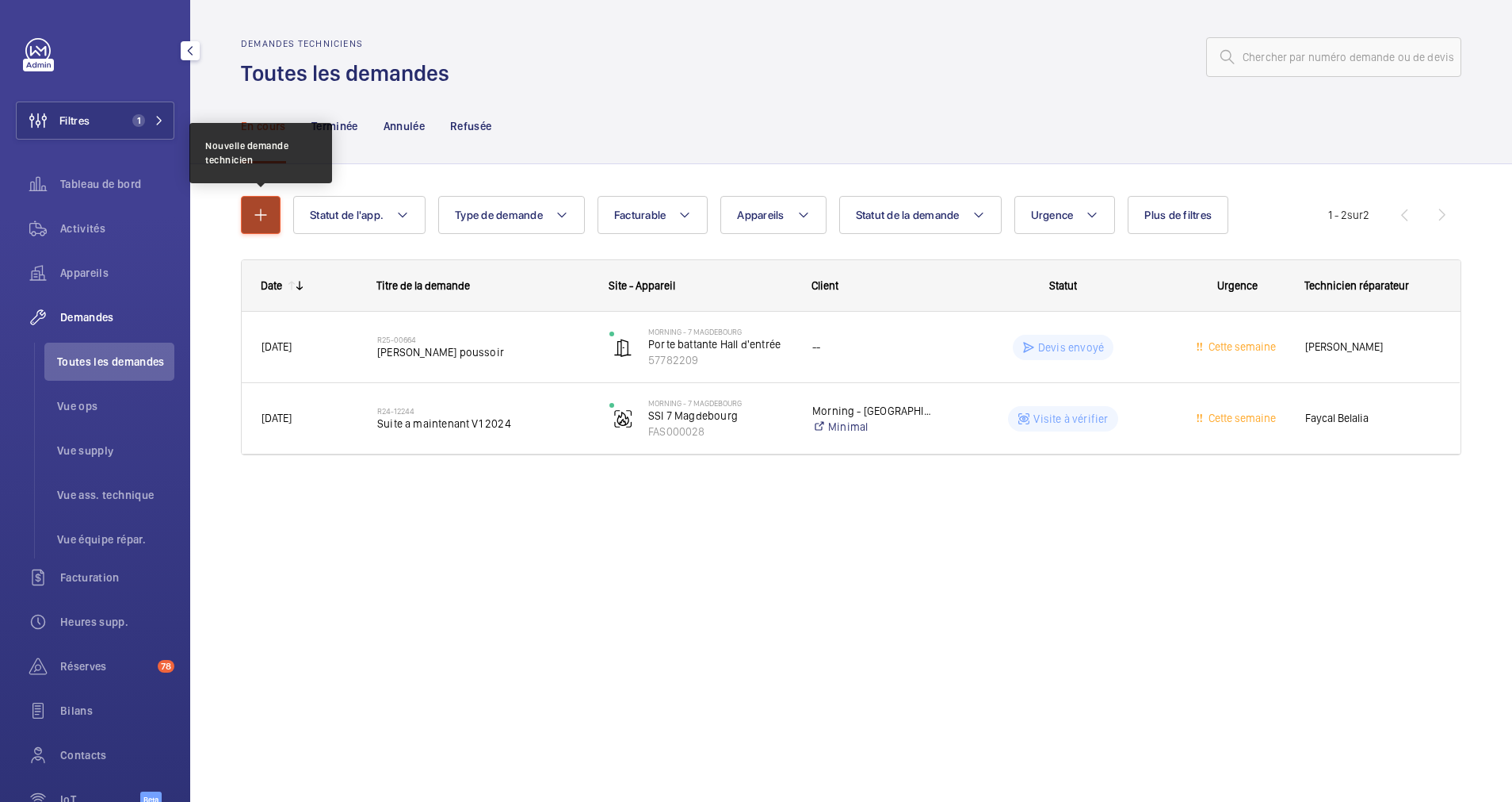
click at [263, 210] on mat-icon "button" at bounding box center [261, 214] width 19 height 19
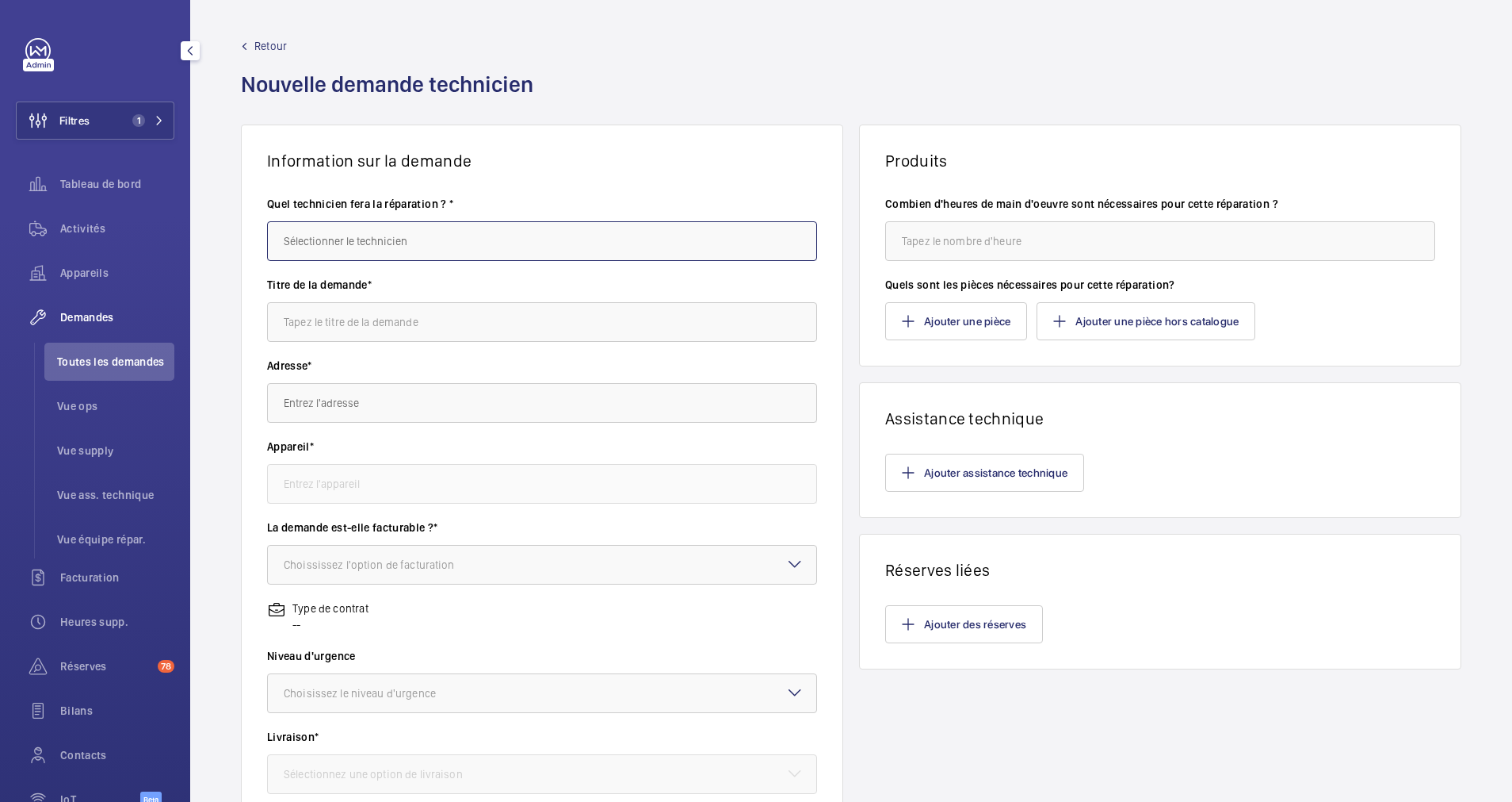
click at [439, 239] on input "text" at bounding box center [542, 241] width 550 height 40
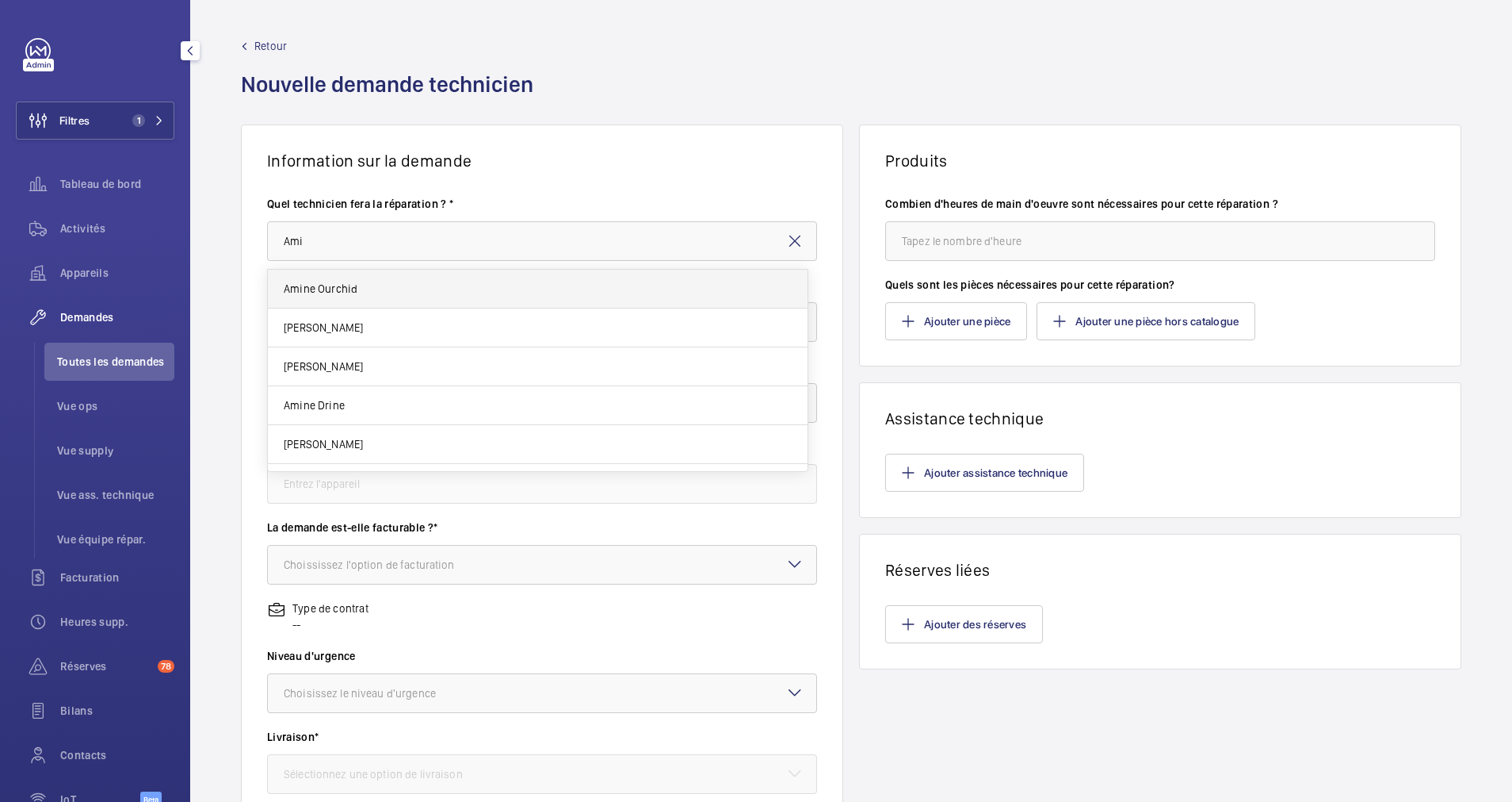
click at [408, 280] on mat-option "Amine Ourchid" at bounding box center [538, 288] width 540 height 39
type input "Amine Ourchid"
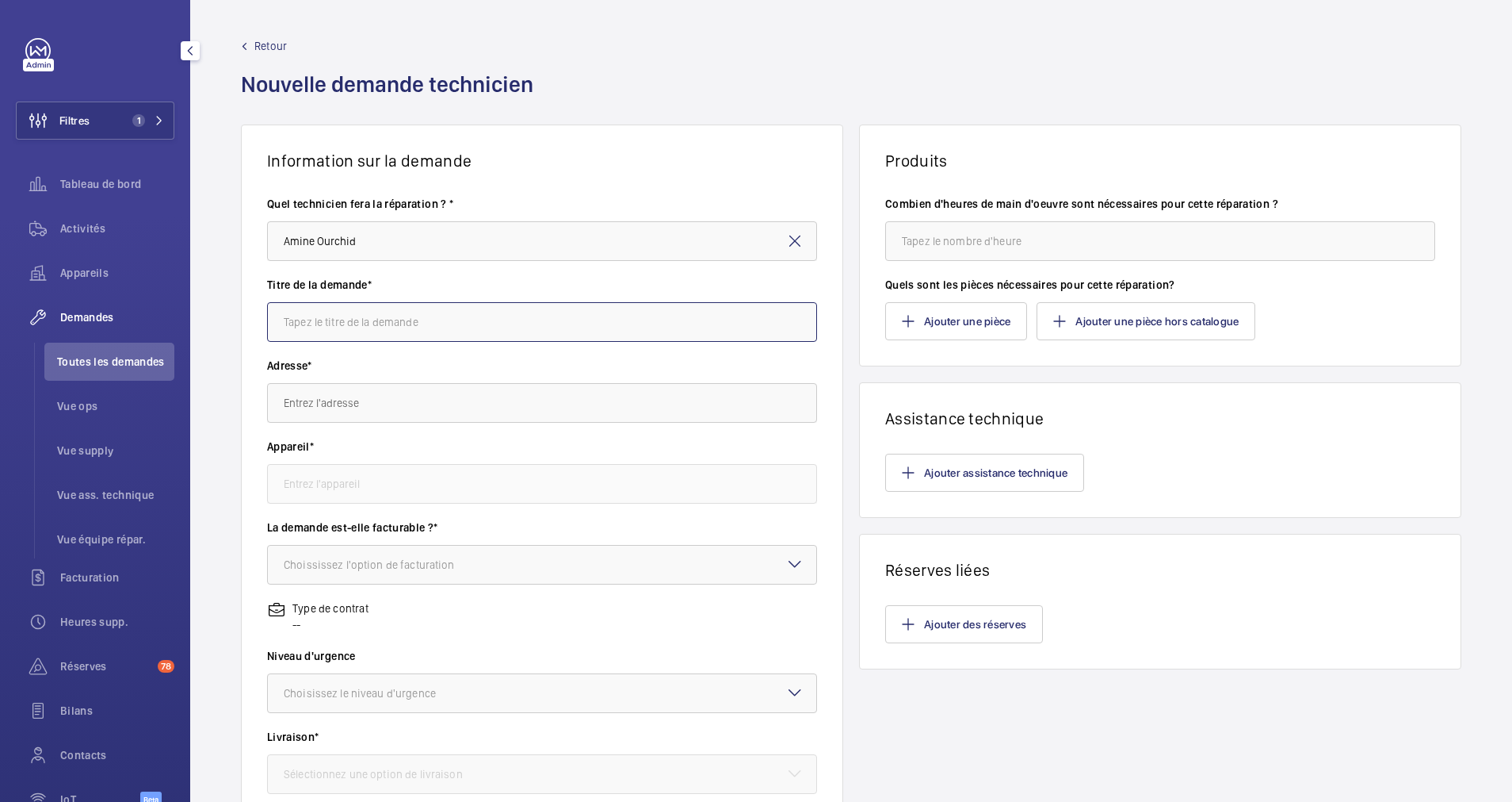
click at [365, 320] on input "text" at bounding box center [542, 322] width 550 height 40
click at [622, 318] on input "Remplacement limiteur avec prise a distance avec [PERSON_NAME] et [PERSON_NAME]" at bounding box center [542, 322] width 550 height 40
type input "Remplacement limiteur avec prise a distance avec [PERSON_NAME] et poulie tendeu…"
click at [427, 392] on input "text" at bounding box center [542, 402] width 550 height 40
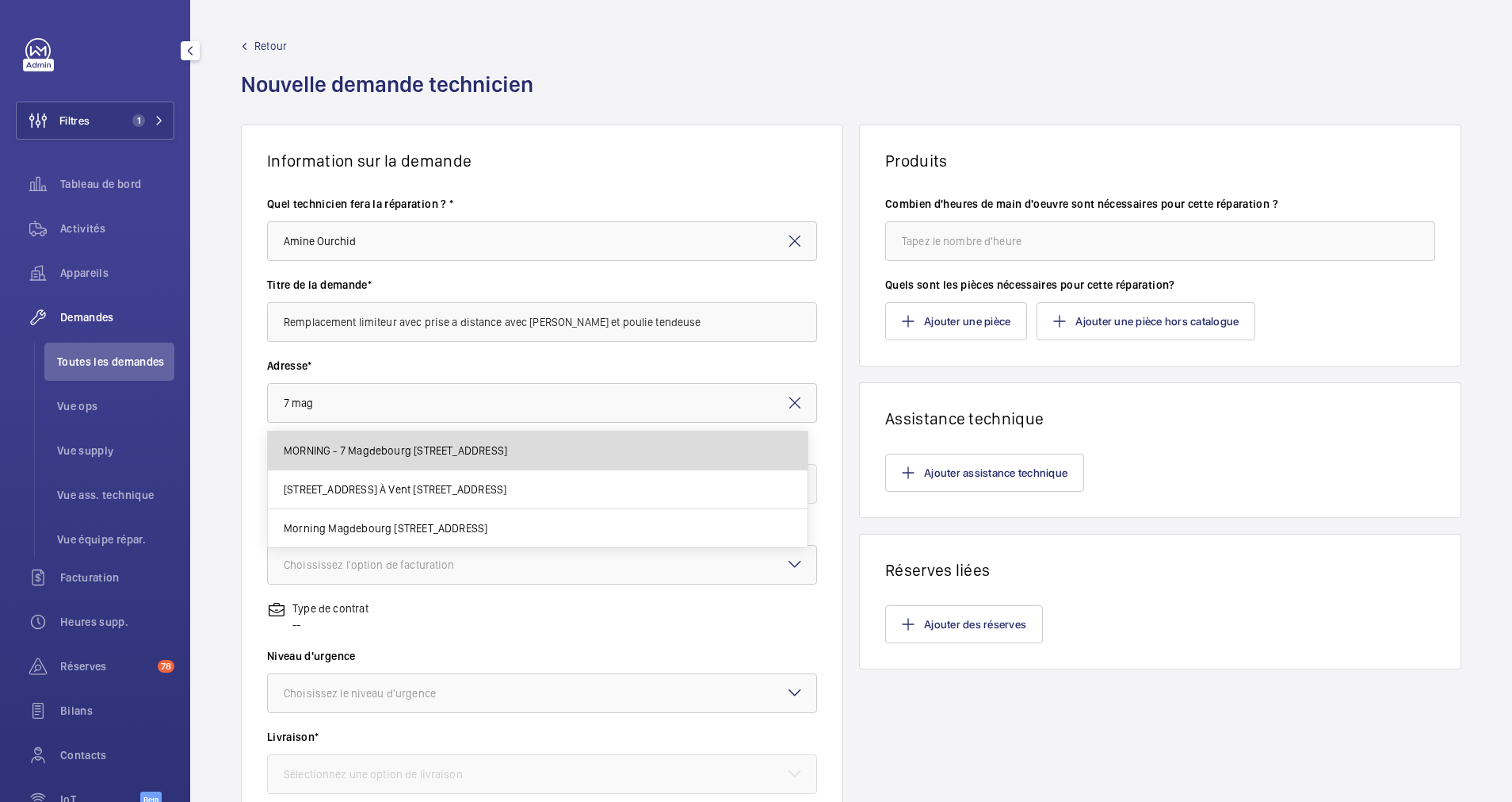
click at [430, 458] on mat-option "MORNING - 7 Magdebourg [STREET_ADDRESS]" at bounding box center [538, 451] width 540 height 39
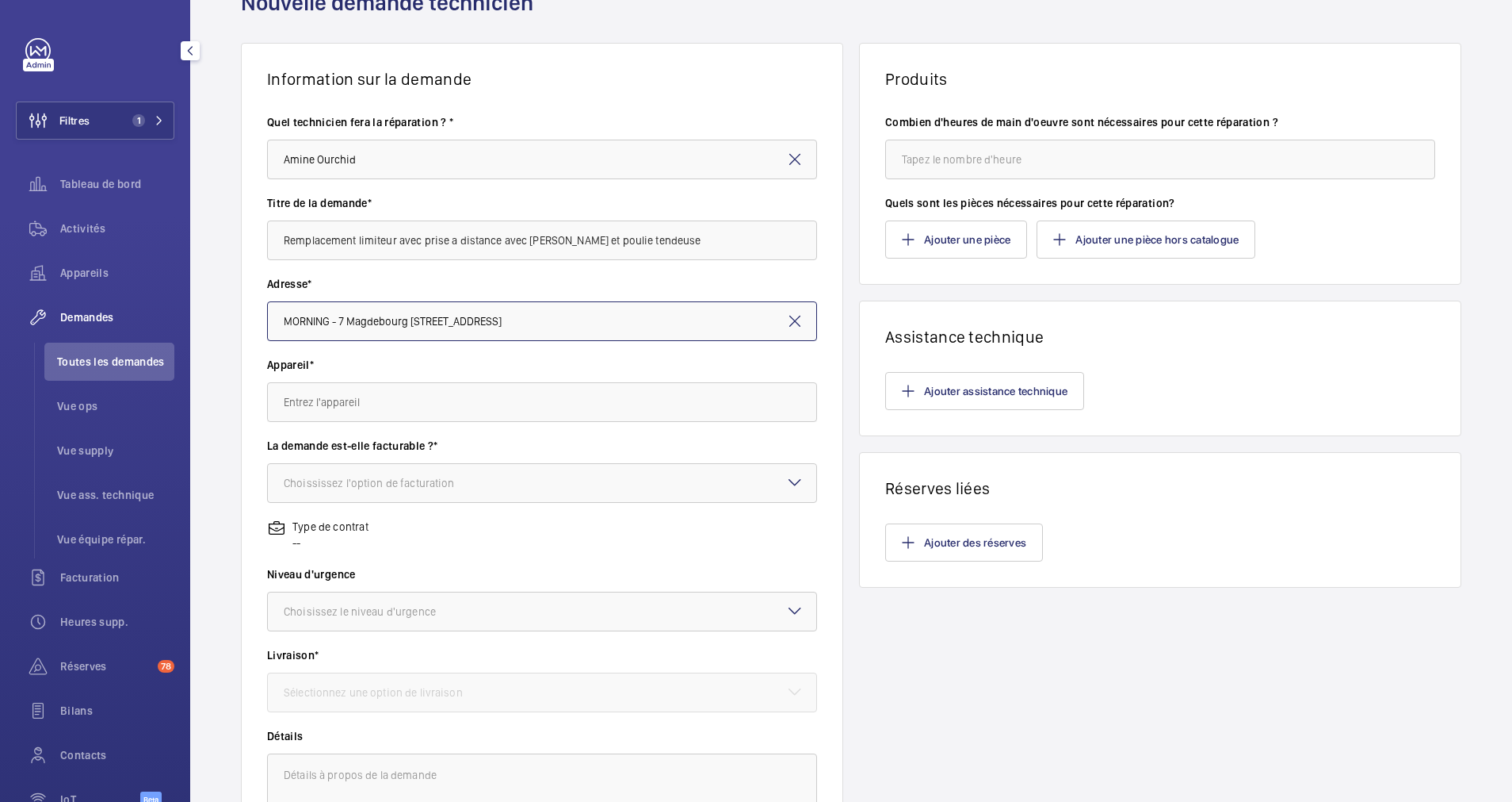
scroll to position [119, 0]
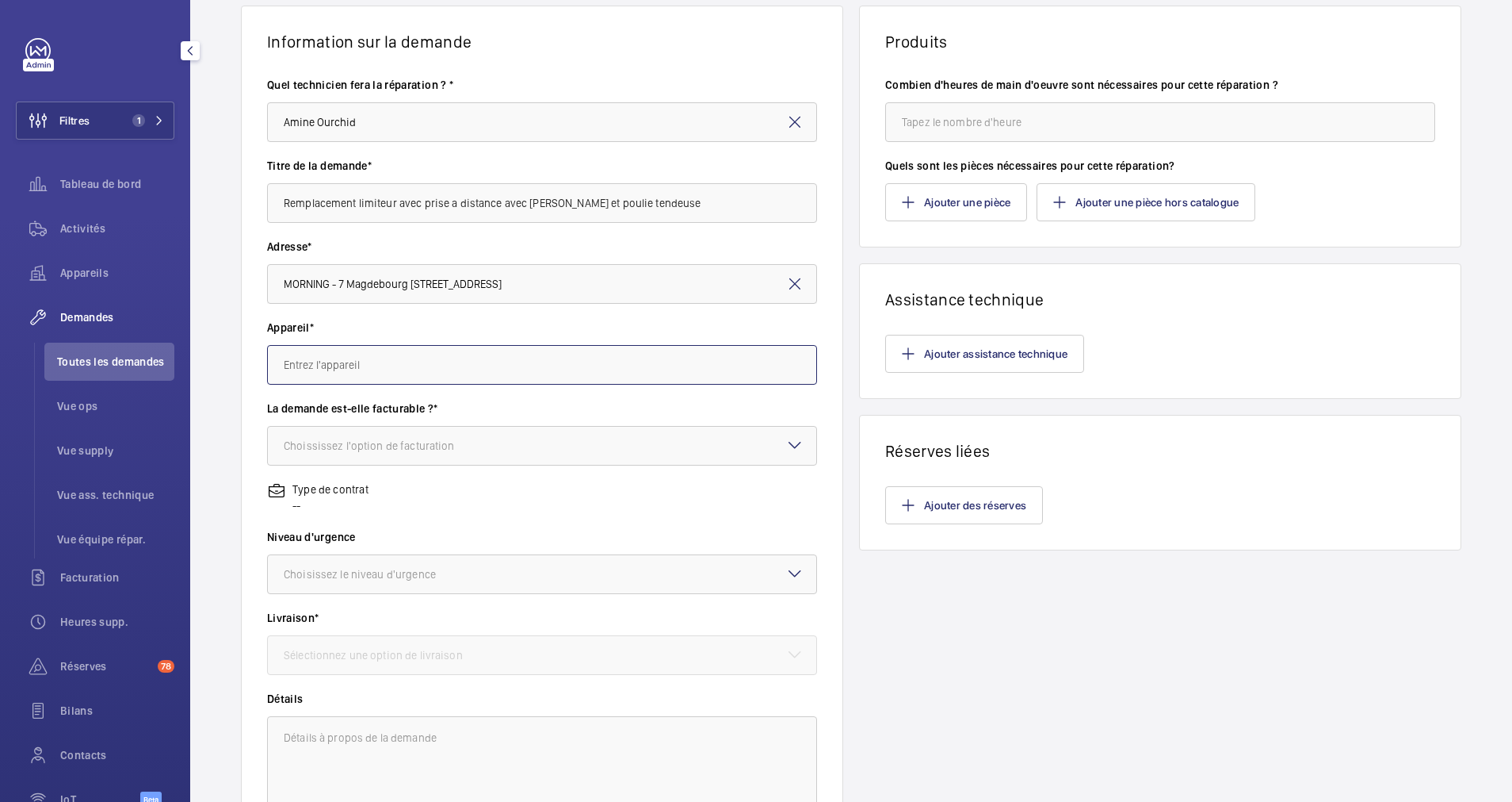
click at [501, 353] on input "text" at bounding box center [542, 365] width 550 height 40
click at [586, 283] on input "MORNING - 7 Magdebourg [STREET_ADDRESS]" at bounding box center [542, 283] width 550 height 40
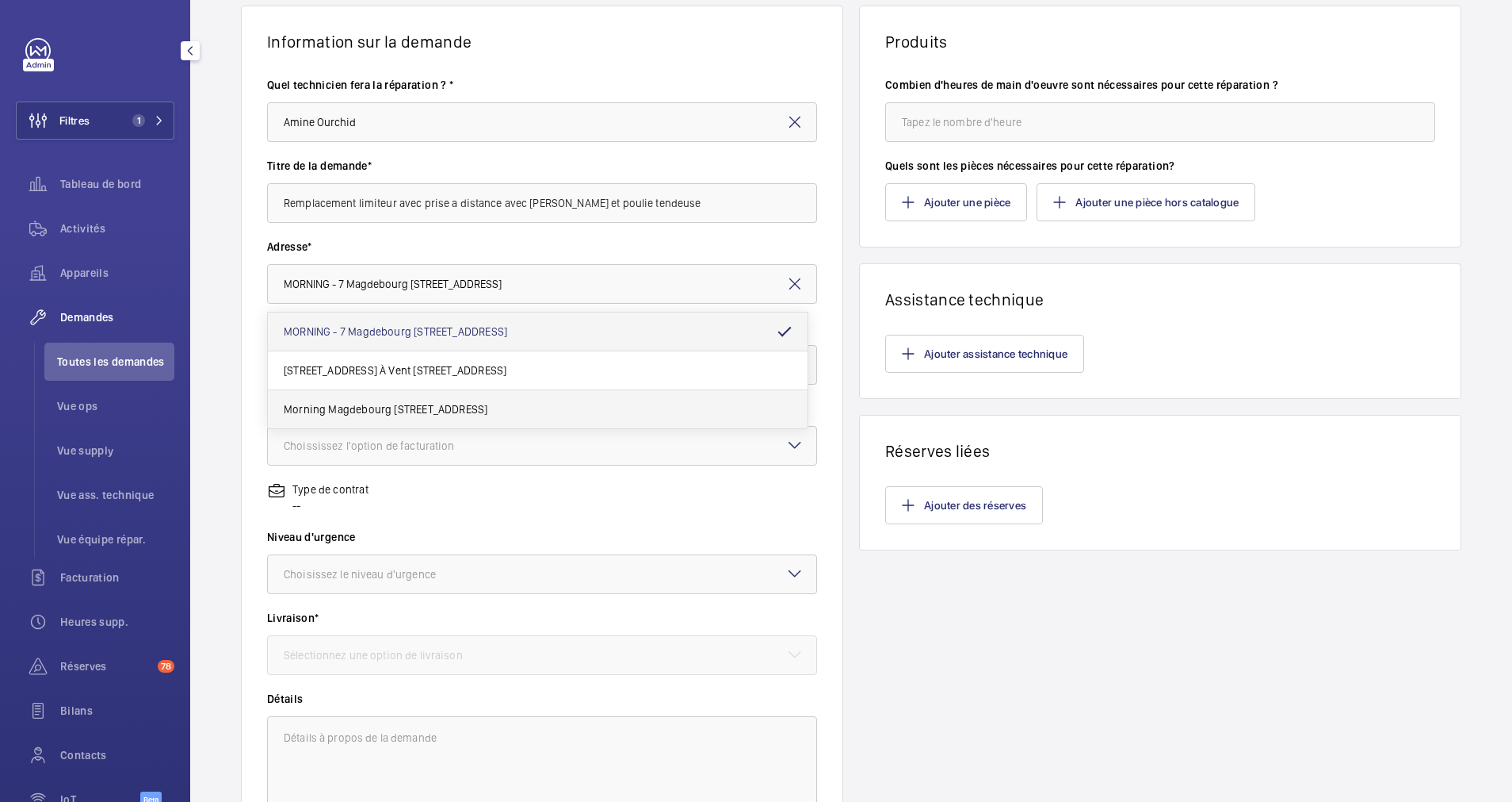
click at [407, 406] on span "Morning Magdebourg [STREET_ADDRESS]" at bounding box center [385, 409] width 204 height 16
type input "Morning Magdebourg [STREET_ADDRESS]"
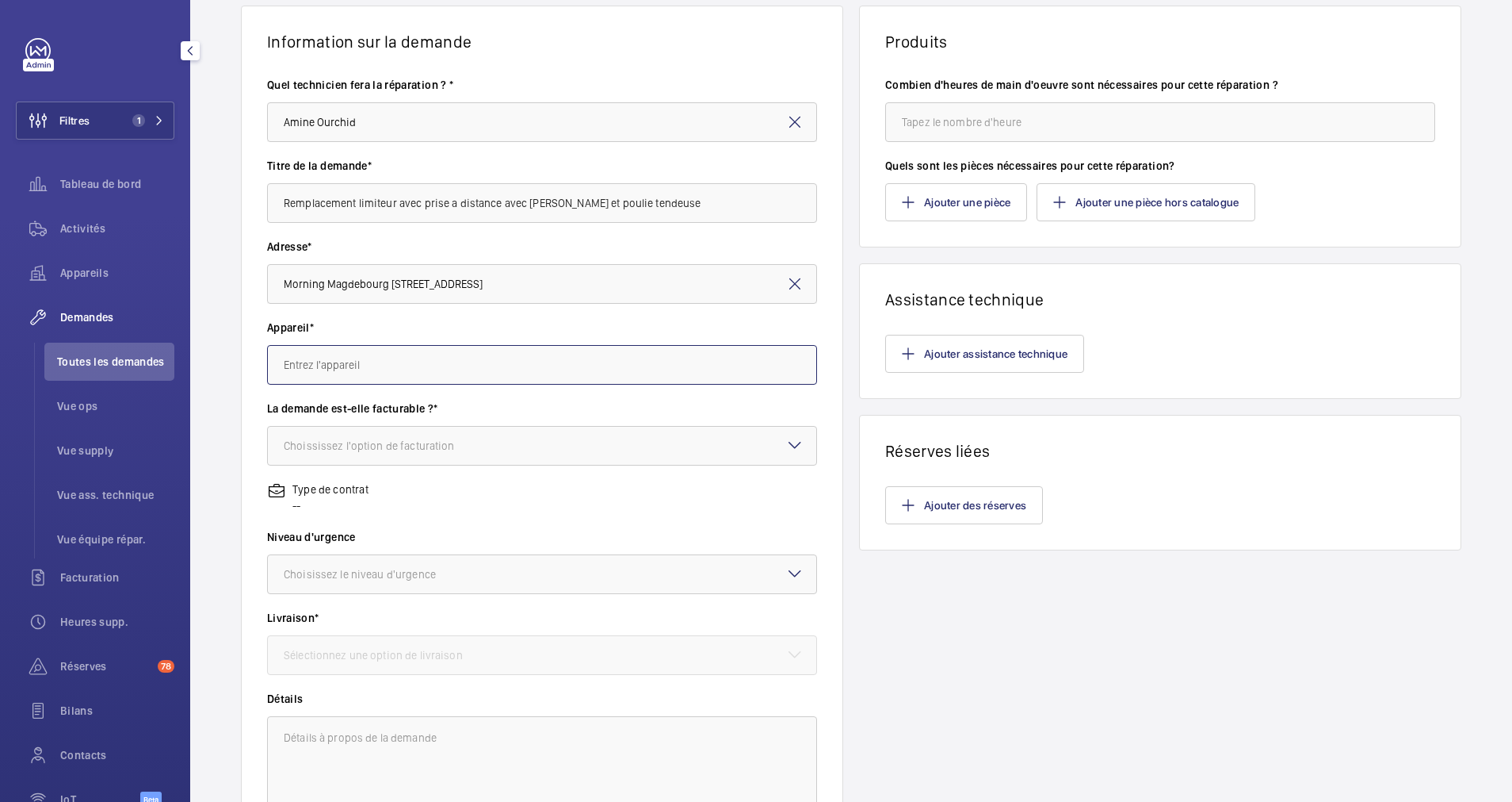
click at [454, 367] on input "text" at bounding box center [542, 365] width 550 height 40
click at [330, 456] on span "31451902 - Ascenseur étage" at bounding box center [352, 451] width 138 height 16
type input "31451902 - Ascenseur étage"
click at [421, 452] on div "Choississez l'option de facturation" at bounding box center [388, 445] width 211 height 16
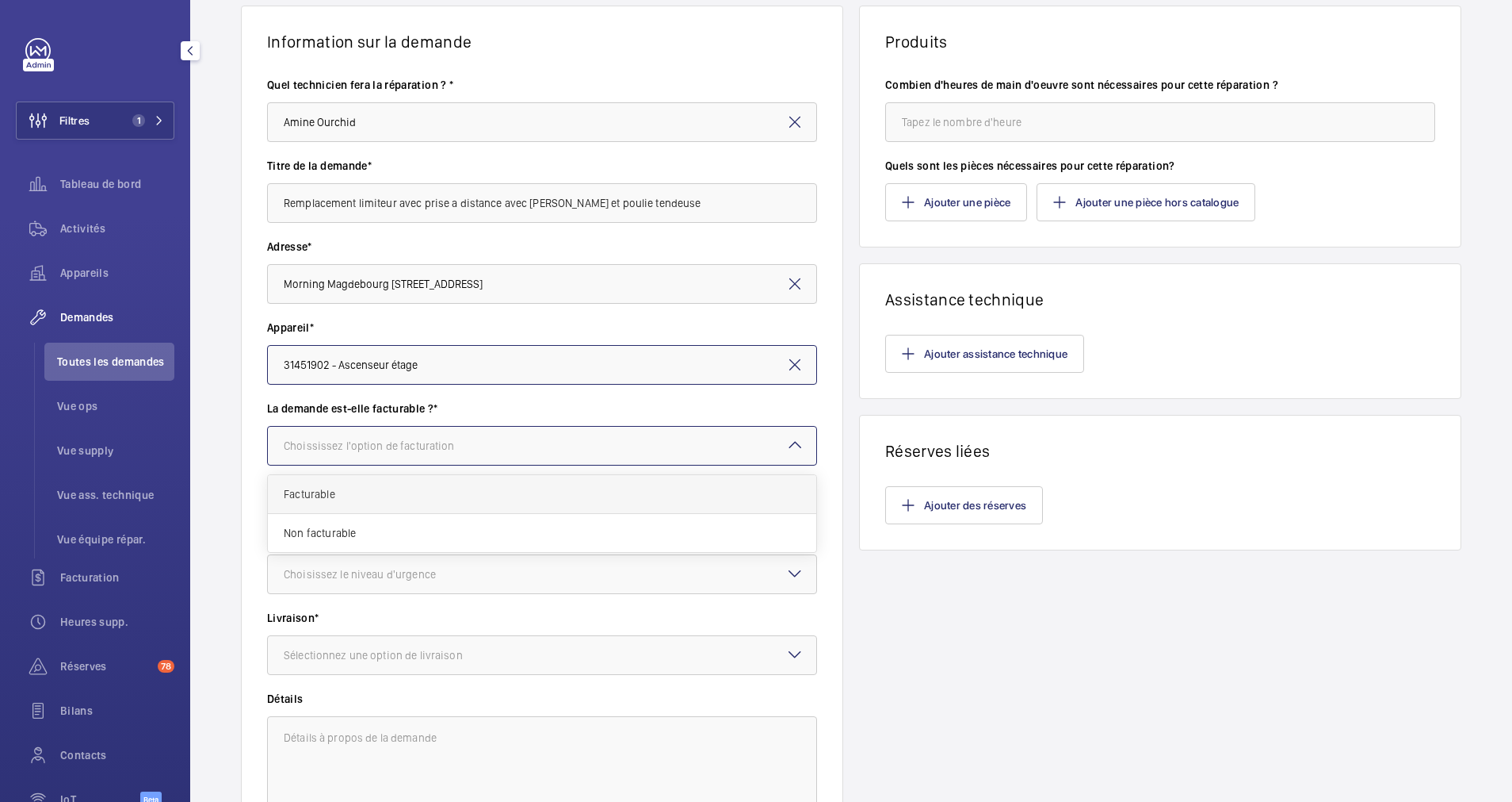
click at [380, 484] on div "Facturable" at bounding box center [542, 494] width 549 height 39
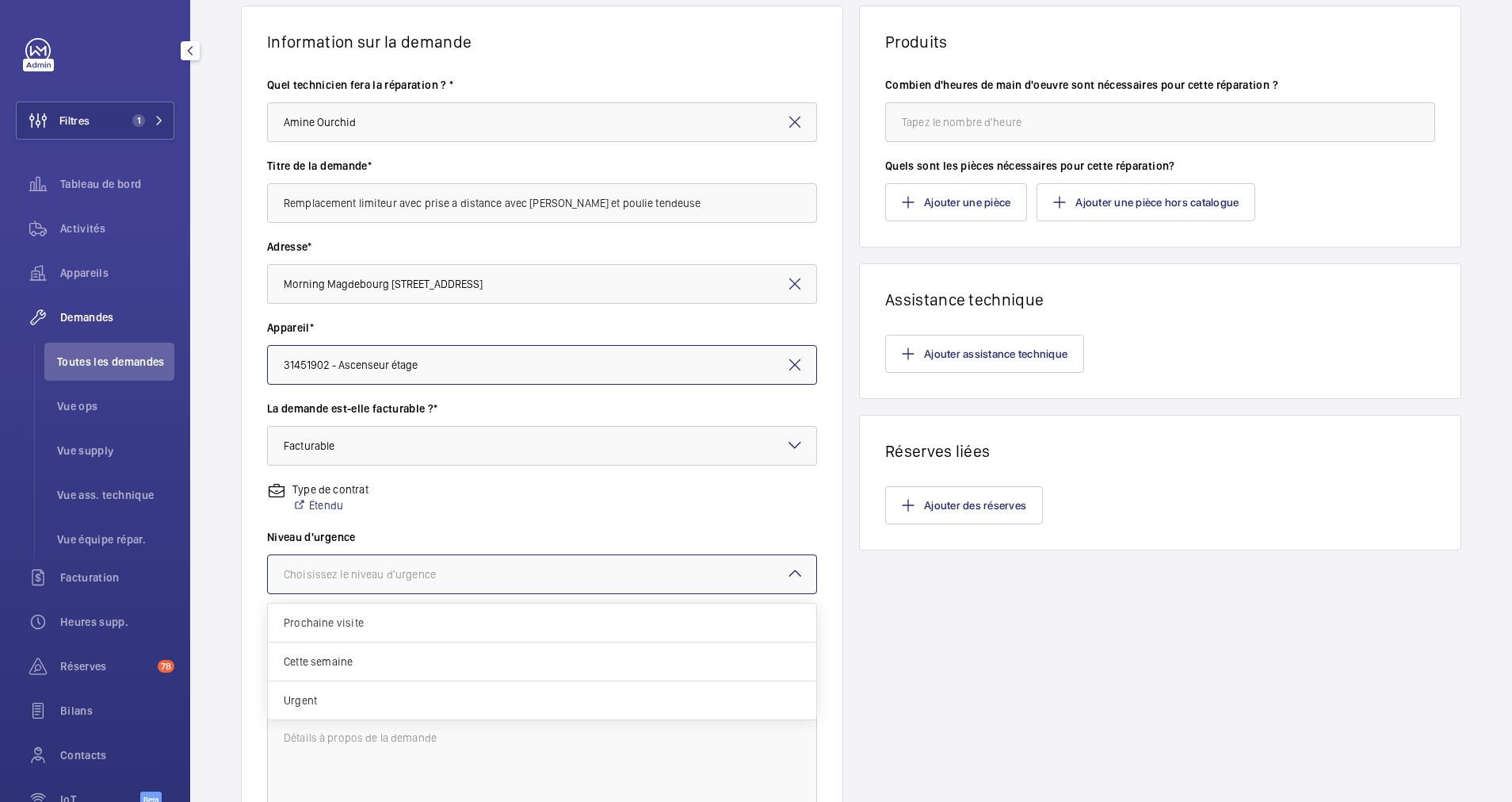
click at [369, 565] on div at bounding box center [542, 574] width 549 height 38
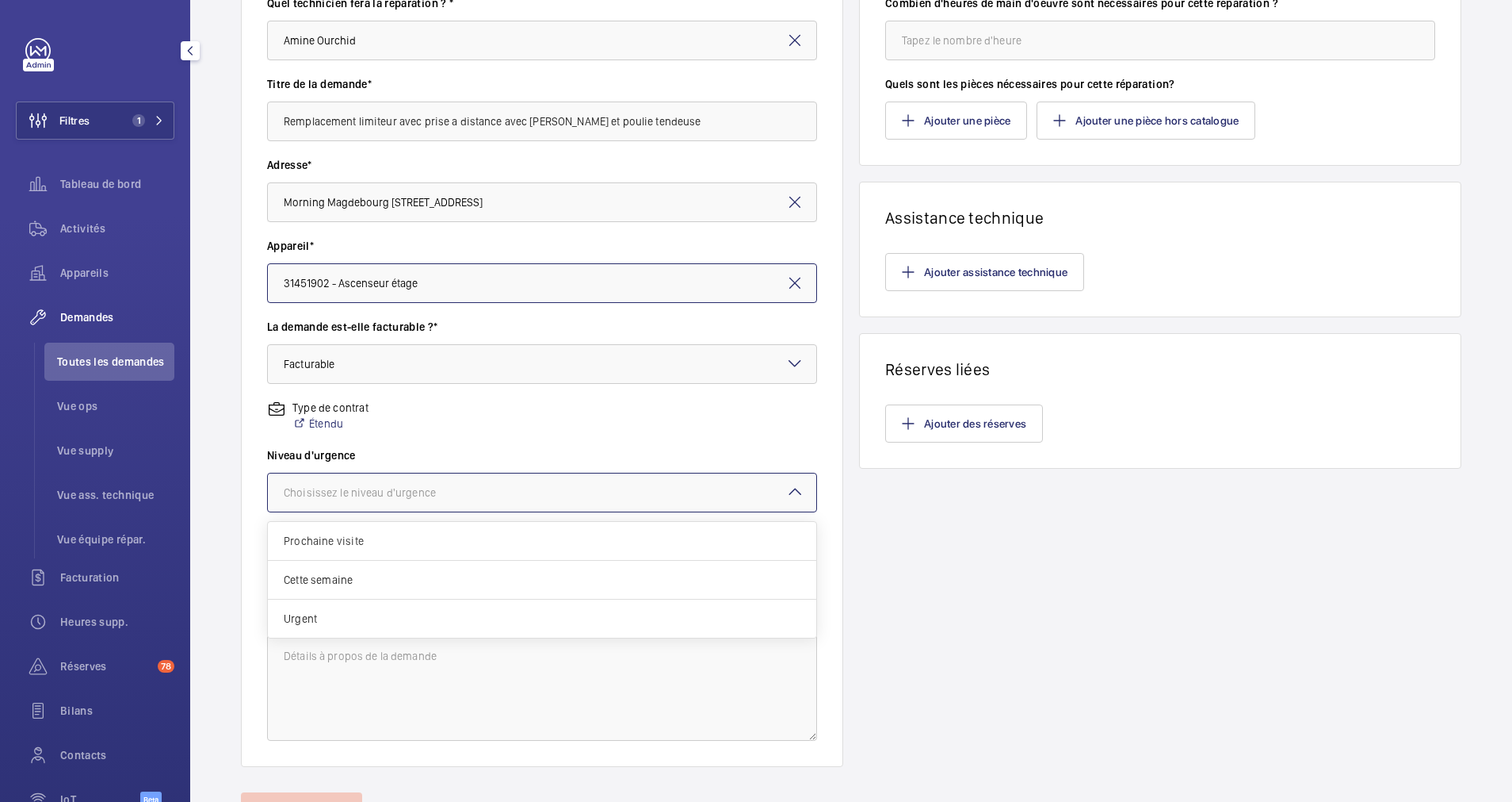
scroll to position [238, 0]
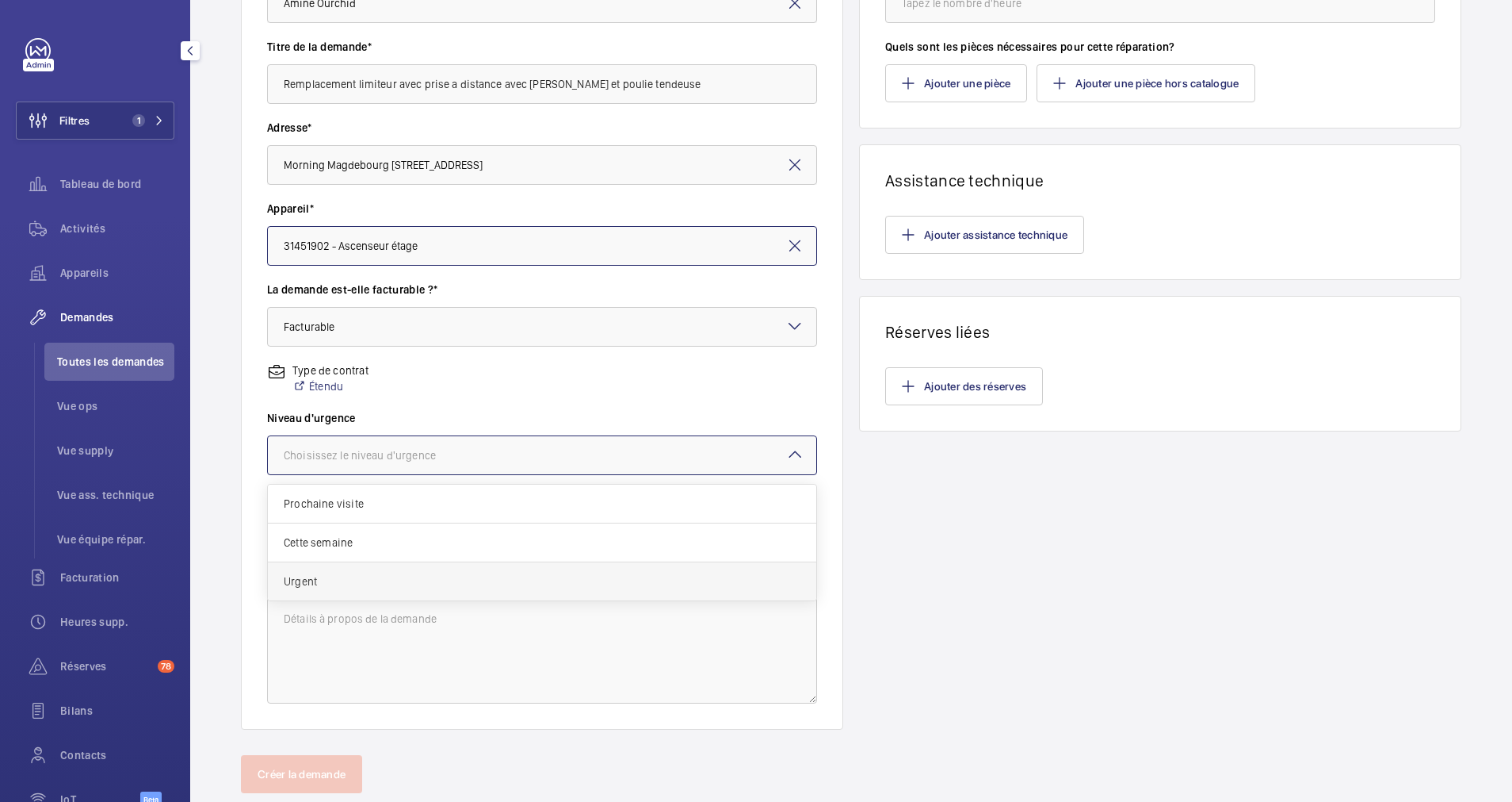
click at [335, 572] on div "Urgent" at bounding box center [542, 581] width 549 height 38
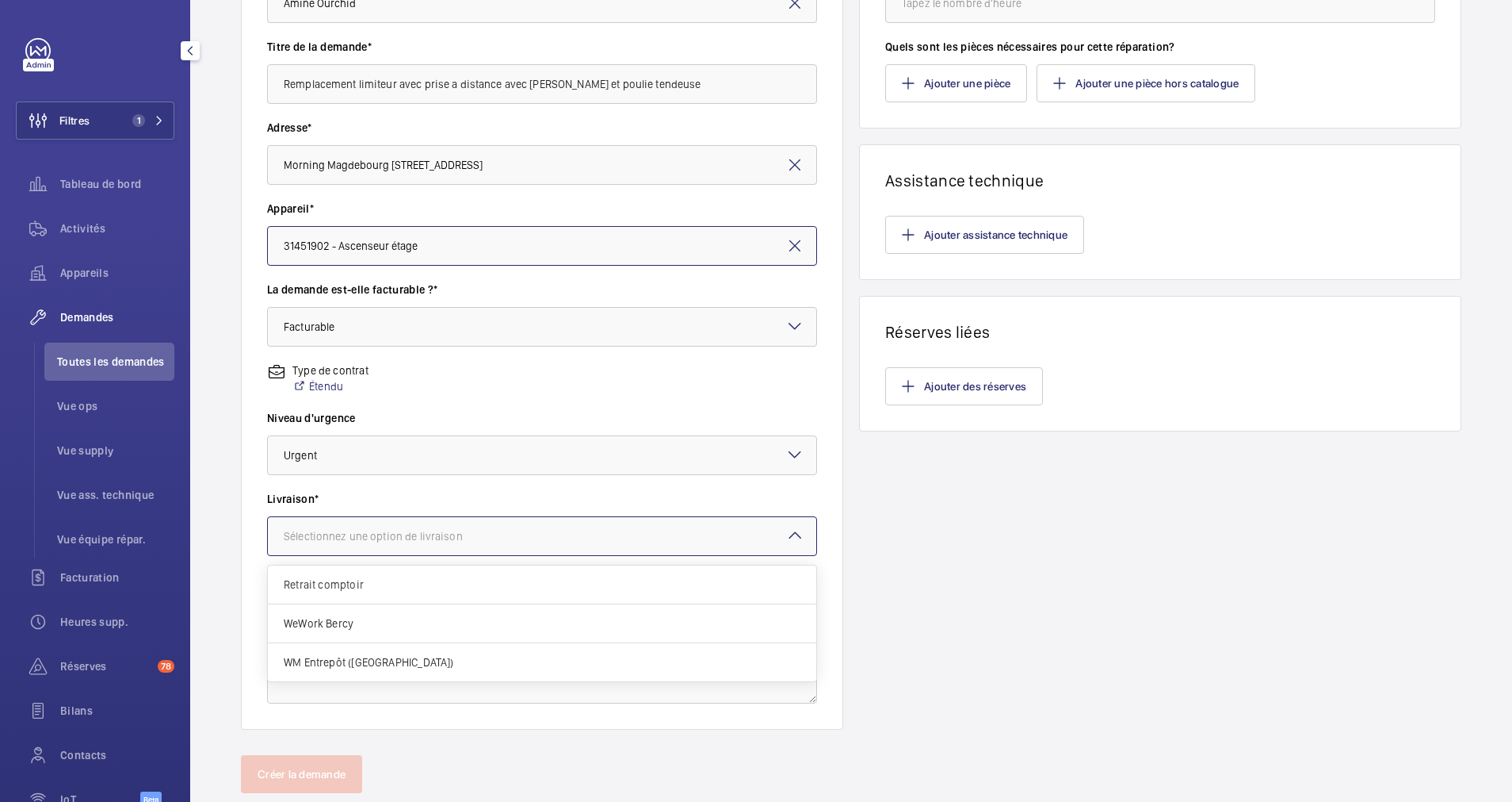
click at [492, 530] on div "Sélectionnez une option de livraison" at bounding box center [393, 536] width 219 height 16
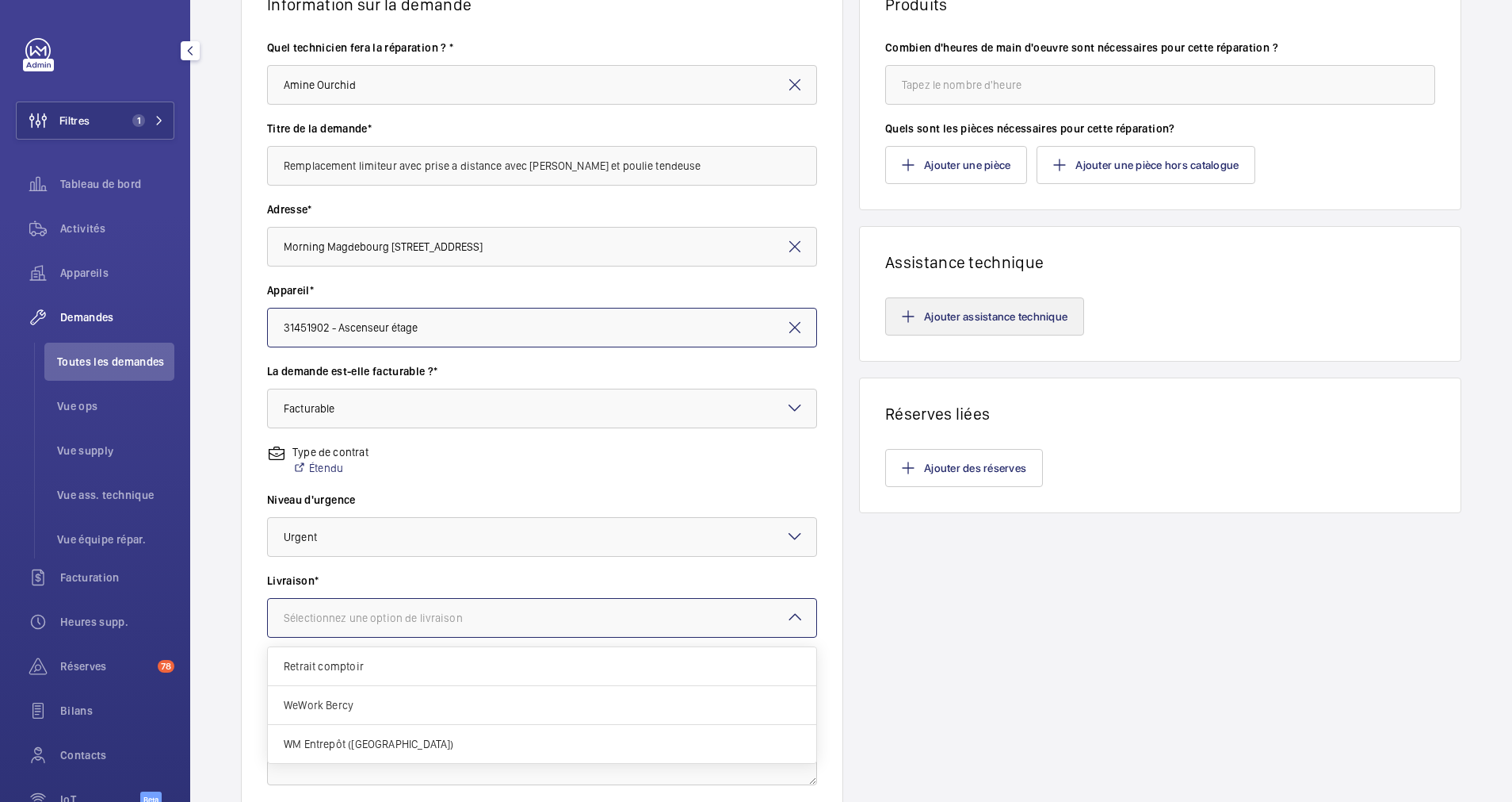
scroll to position [119, 0]
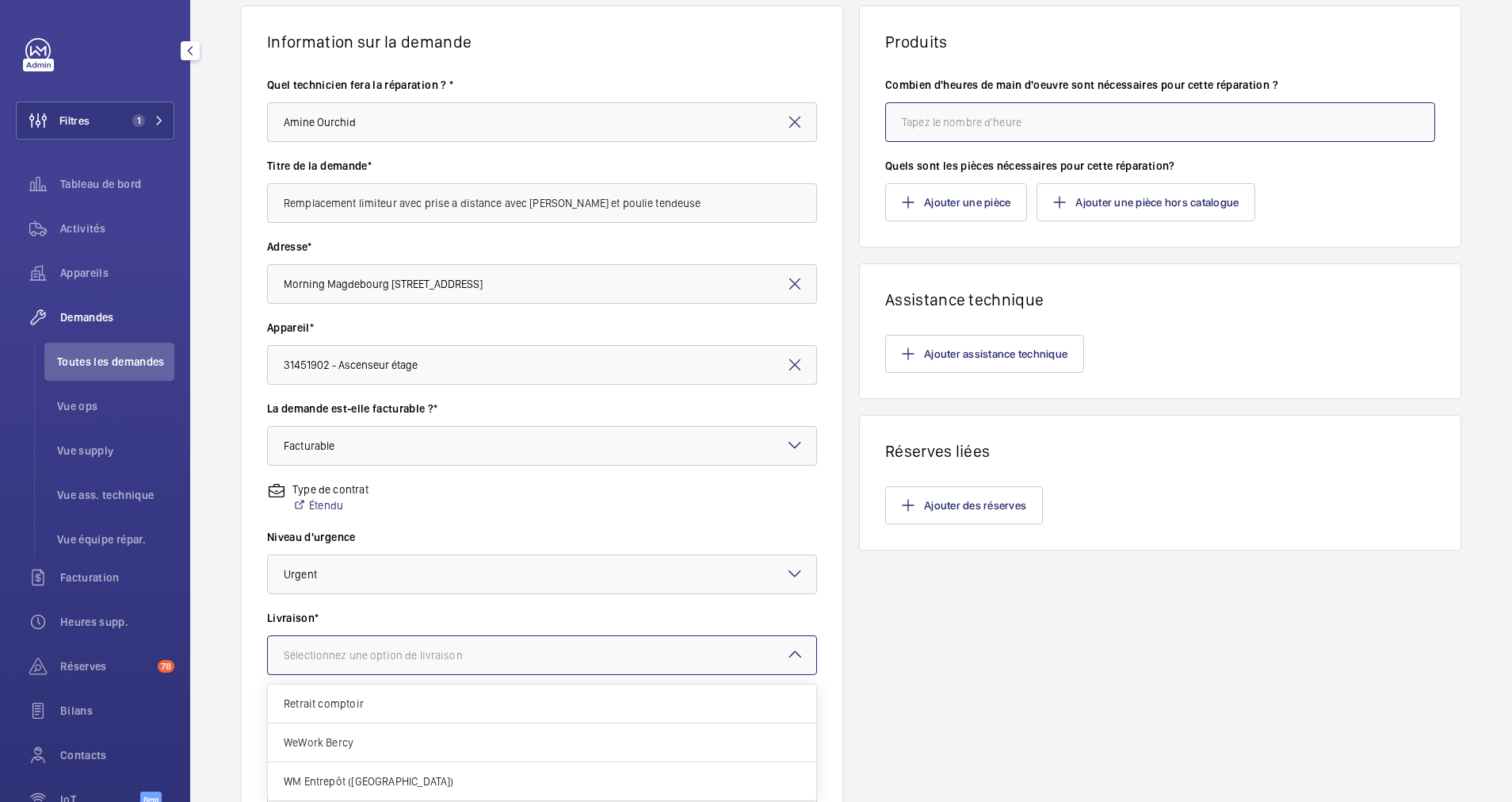
click at [999, 121] on input "number" at bounding box center [1161, 122] width 550 height 40
type input "8"
drag, startPoint x: 925, startPoint y: 111, endPoint x: 886, endPoint y: 122, distance: 40.5
click at [886, 122] on input "8" at bounding box center [1161, 122] width 550 height 40
click at [1012, 117] on input "number" at bounding box center [1161, 122] width 550 height 40
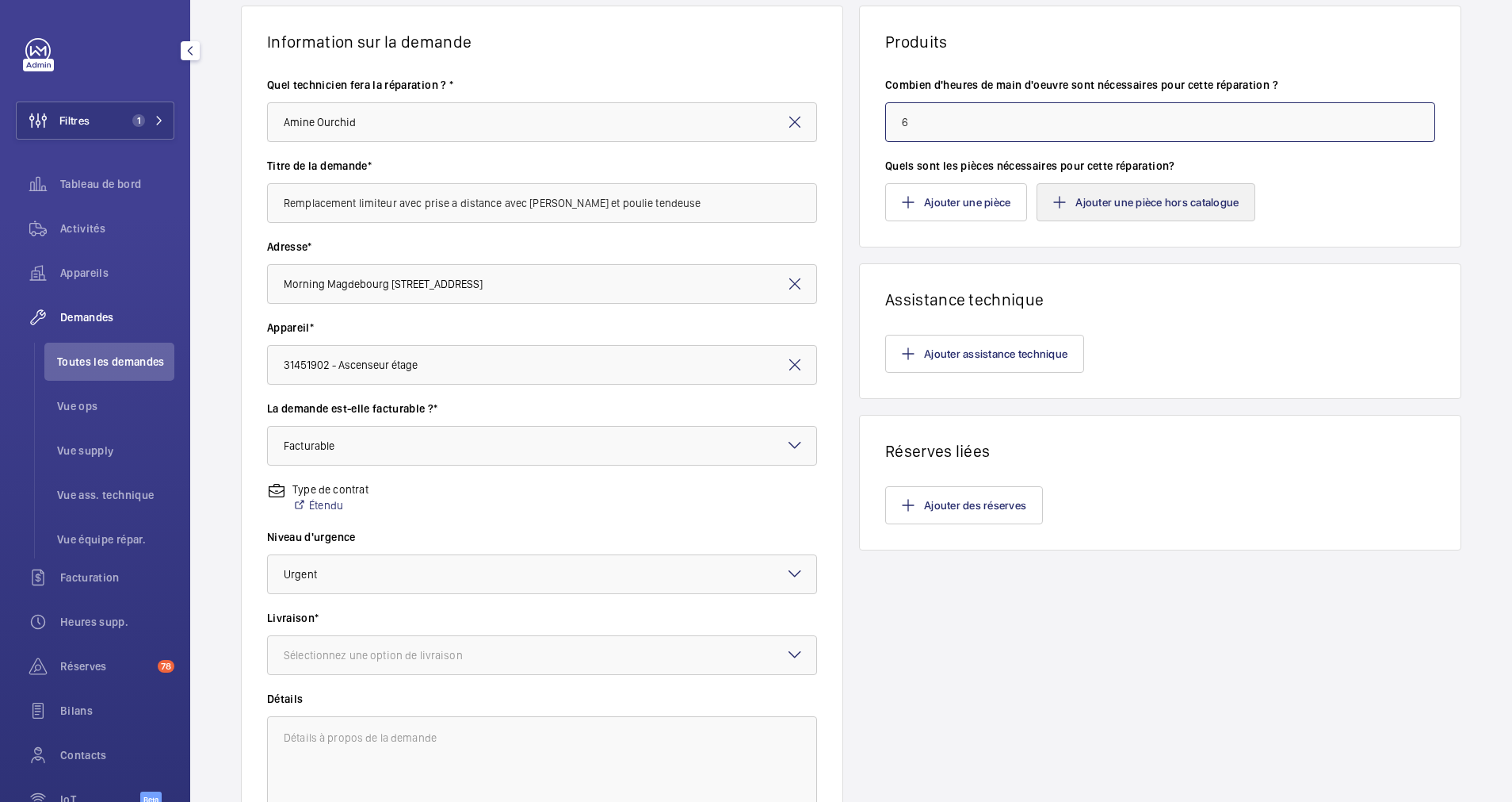
type input "6"
click at [1152, 188] on button "Ajouter une pièce hors catalogue" at bounding box center [1147, 202] width 219 height 38
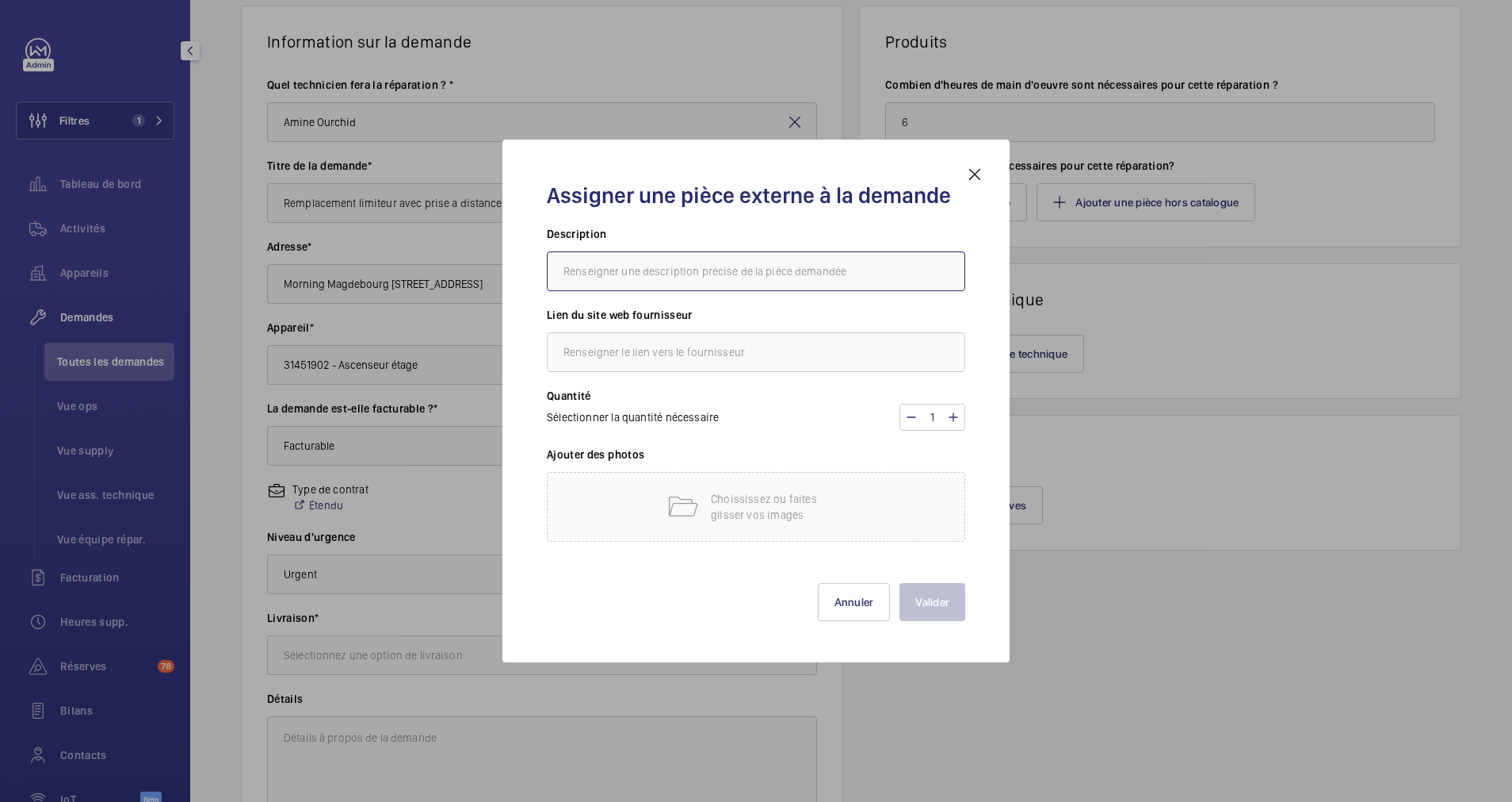
click at [633, 268] on input "text" at bounding box center [756, 271] width 418 height 40
type input "Artemis"
click at [624, 352] on input "text" at bounding box center [756, 352] width 418 height 40
type input "Artemis"
drag, startPoint x: 671, startPoint y: 276, endPoint x: 487, endPoint y: 275, distance: 184.0
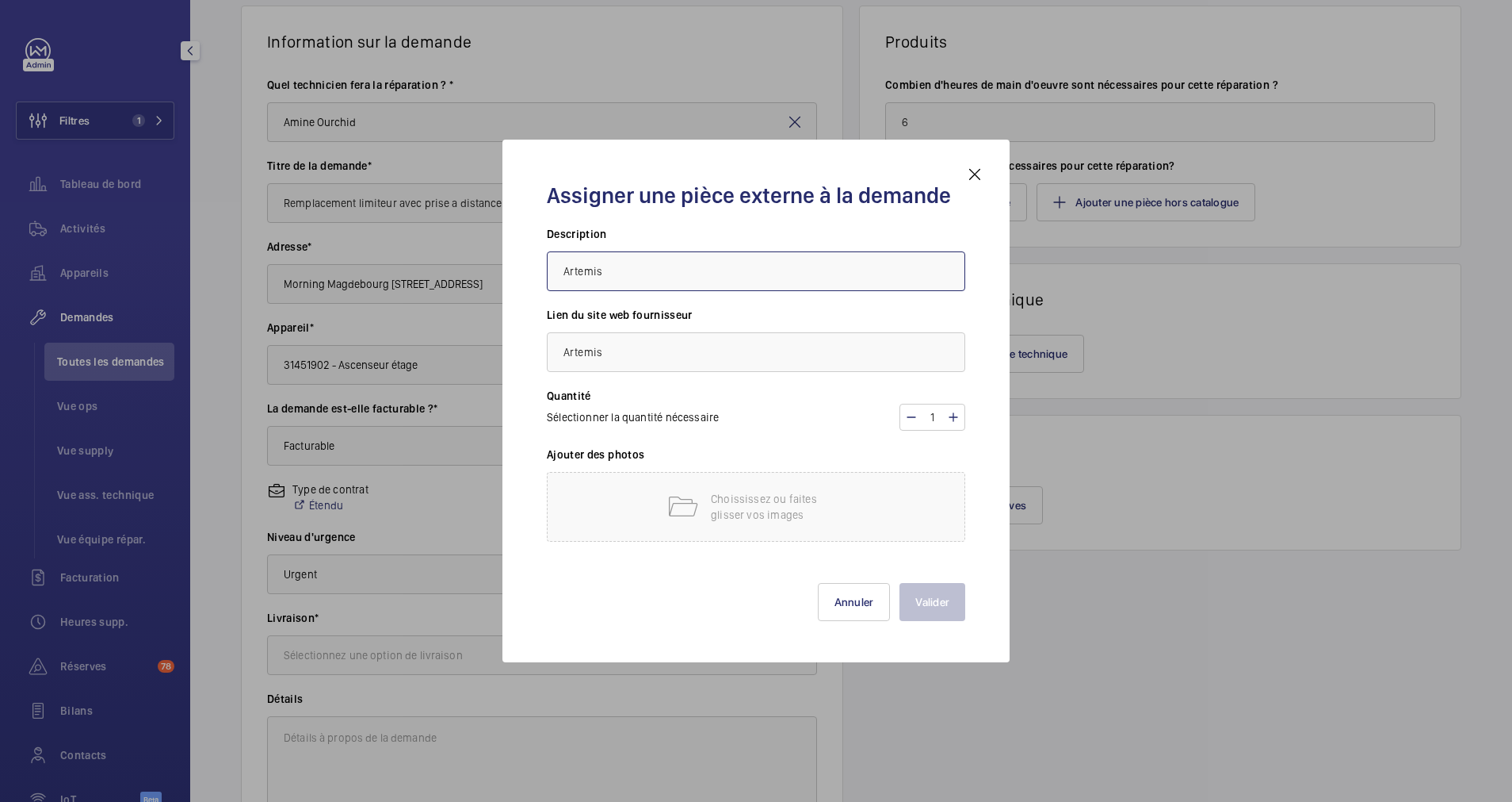
click at [487, 275] on div "Assigner une pièce externe à la demande Description [PERSON_NAME] du site web f…" at bounding box center [756, 401] width 1512 height 802
type input "Limiteur/ [PERSON_NAME] et poulie tendeuse"
click at [649, 484] on div "Choississez ou faites glisser vos images" at bounding box center [756, 506] width 418 height 70
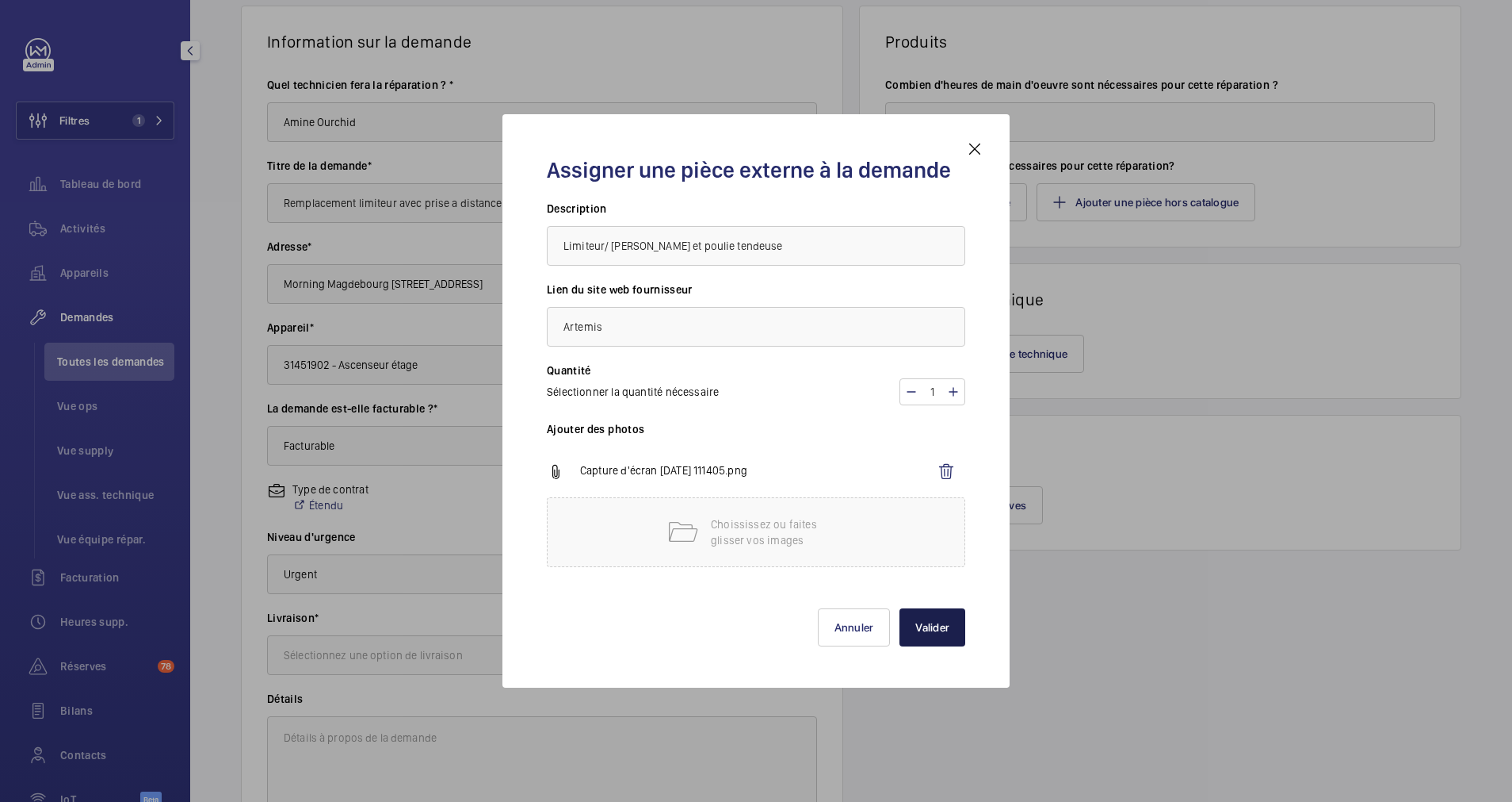
click at [928, 625] on button "Valider" at bounding box center [933, 627] width 66 height 38
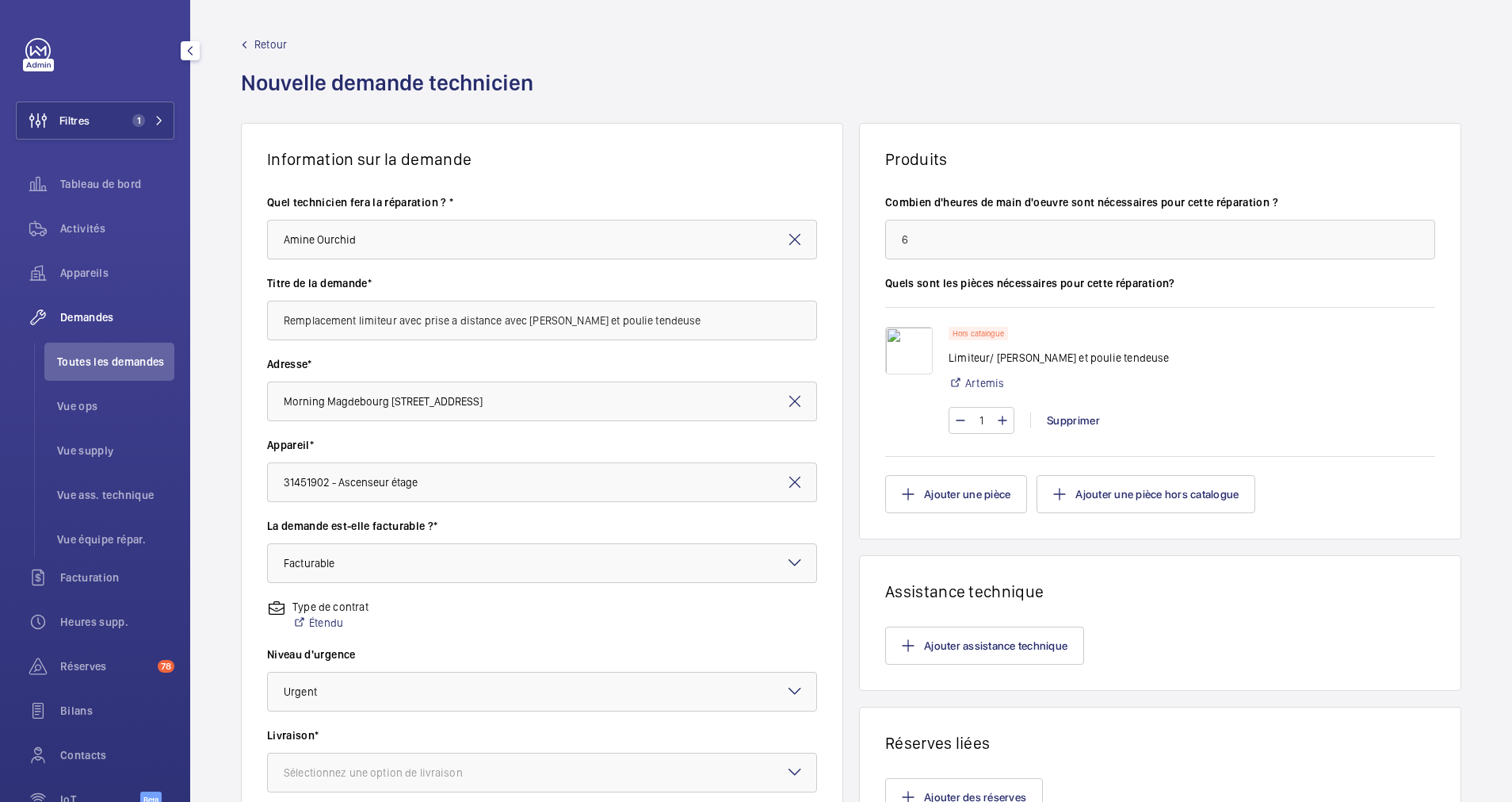
scroll to position [0, 0]
click at [940, 230] on input "6" at bounding box center [1161, 241] width 550 height 40
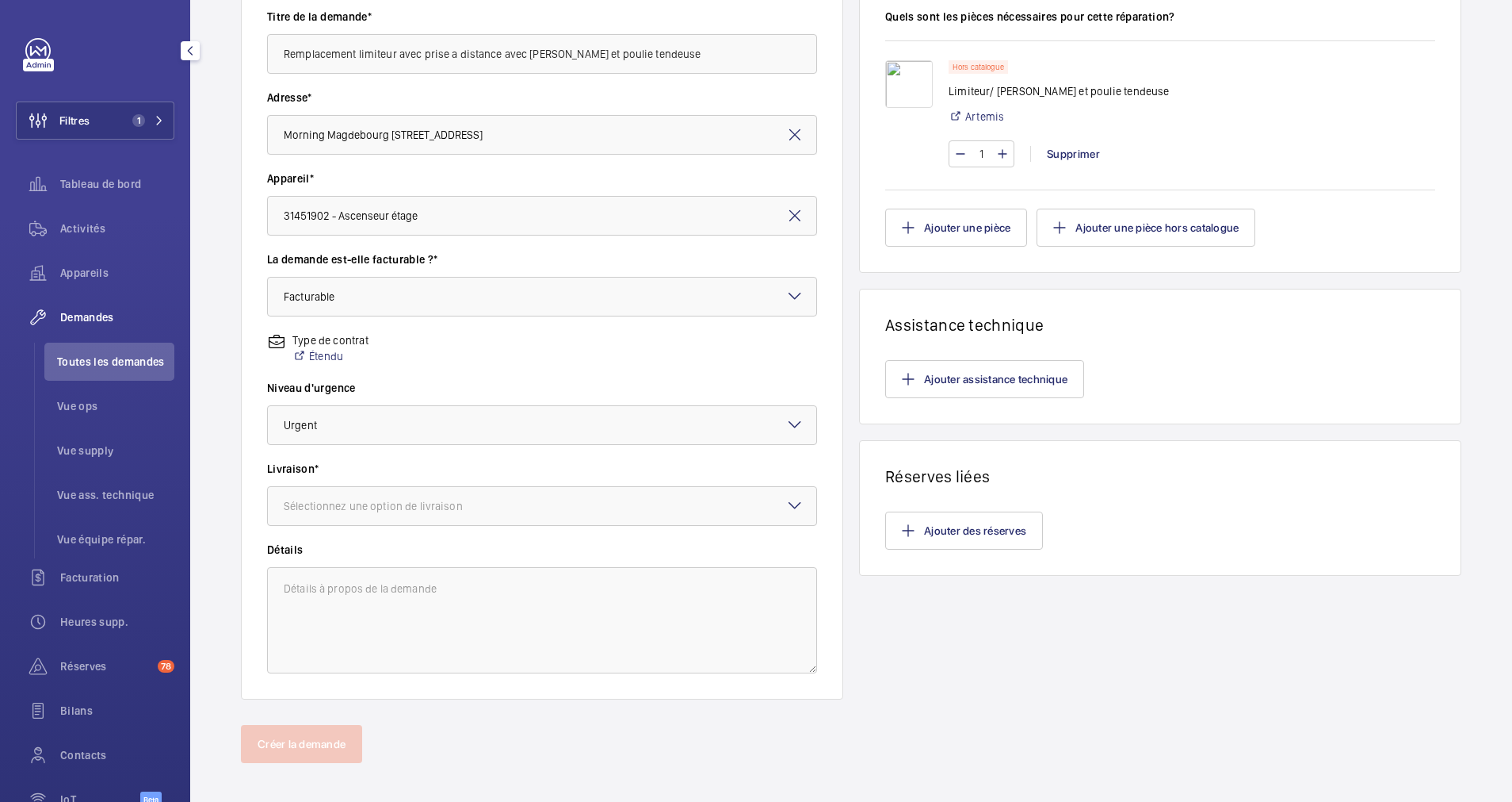
scroll to position [280, 0]
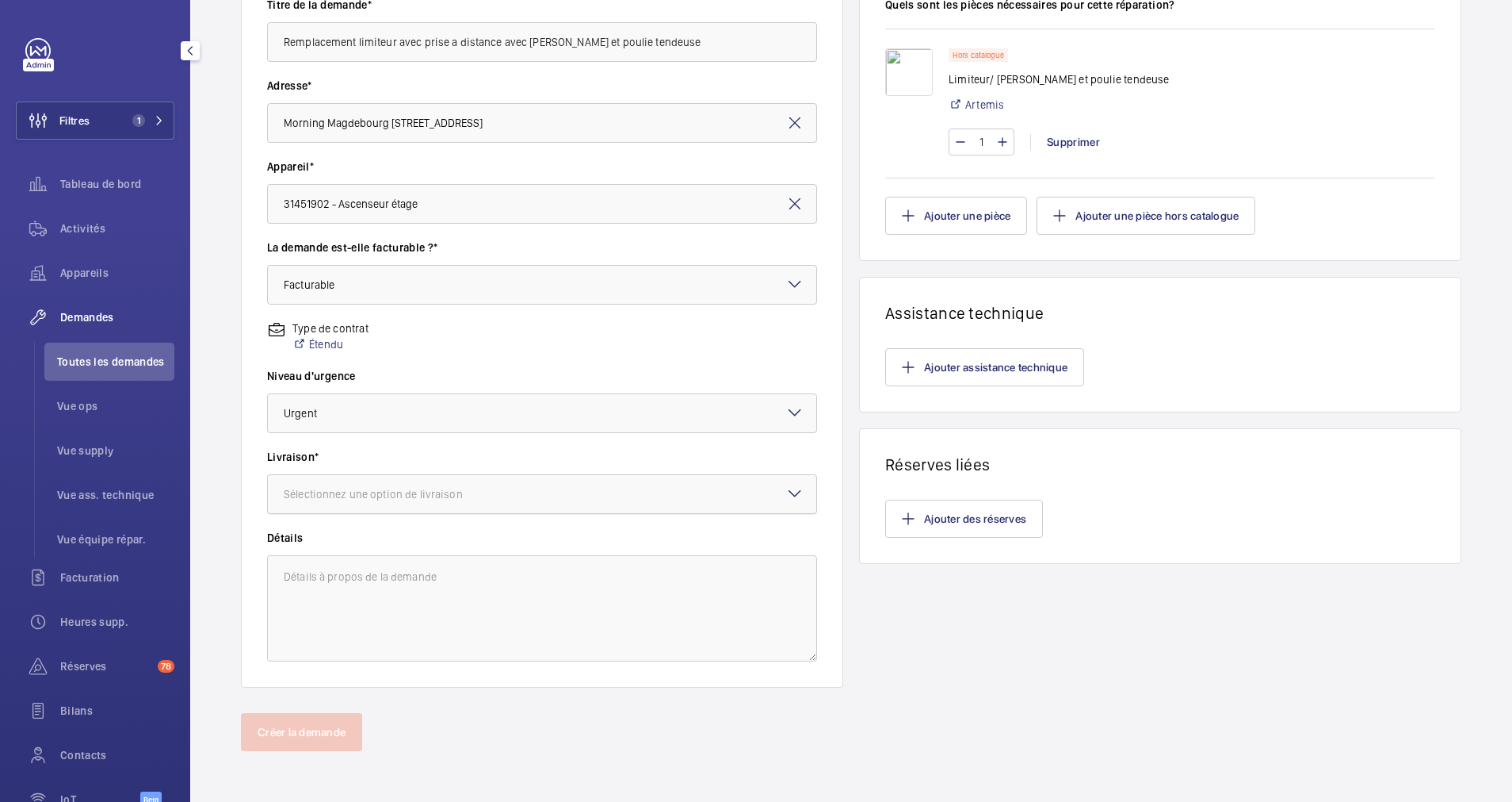
click at [410, 490] on div "Sélectionnez une option de livraison" at bounding box center [393, 493] width 219 height 16
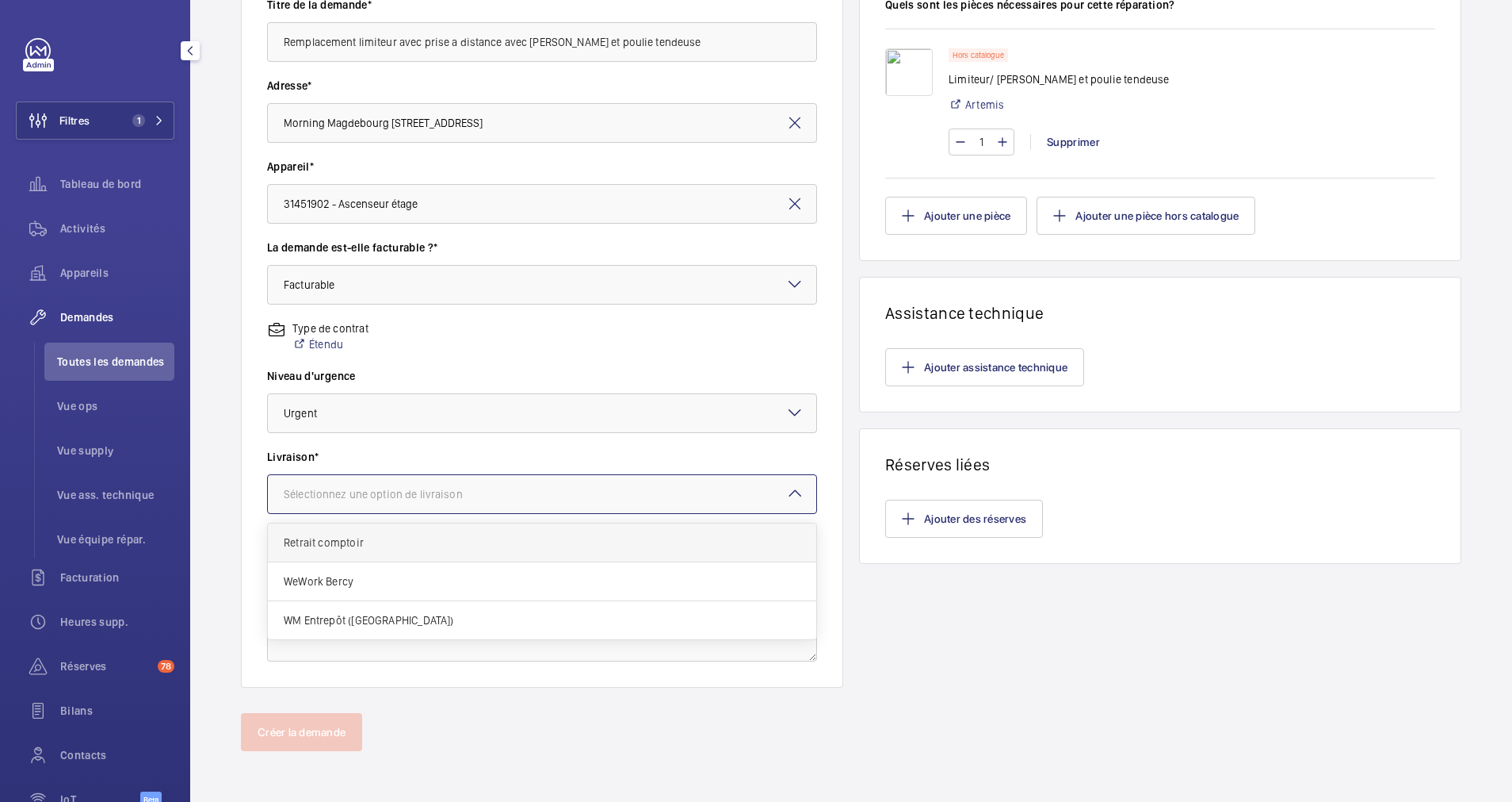
click at [375, 544] on span "Retrait comptoir" at bounding box center [541, 542] width 517 height 16
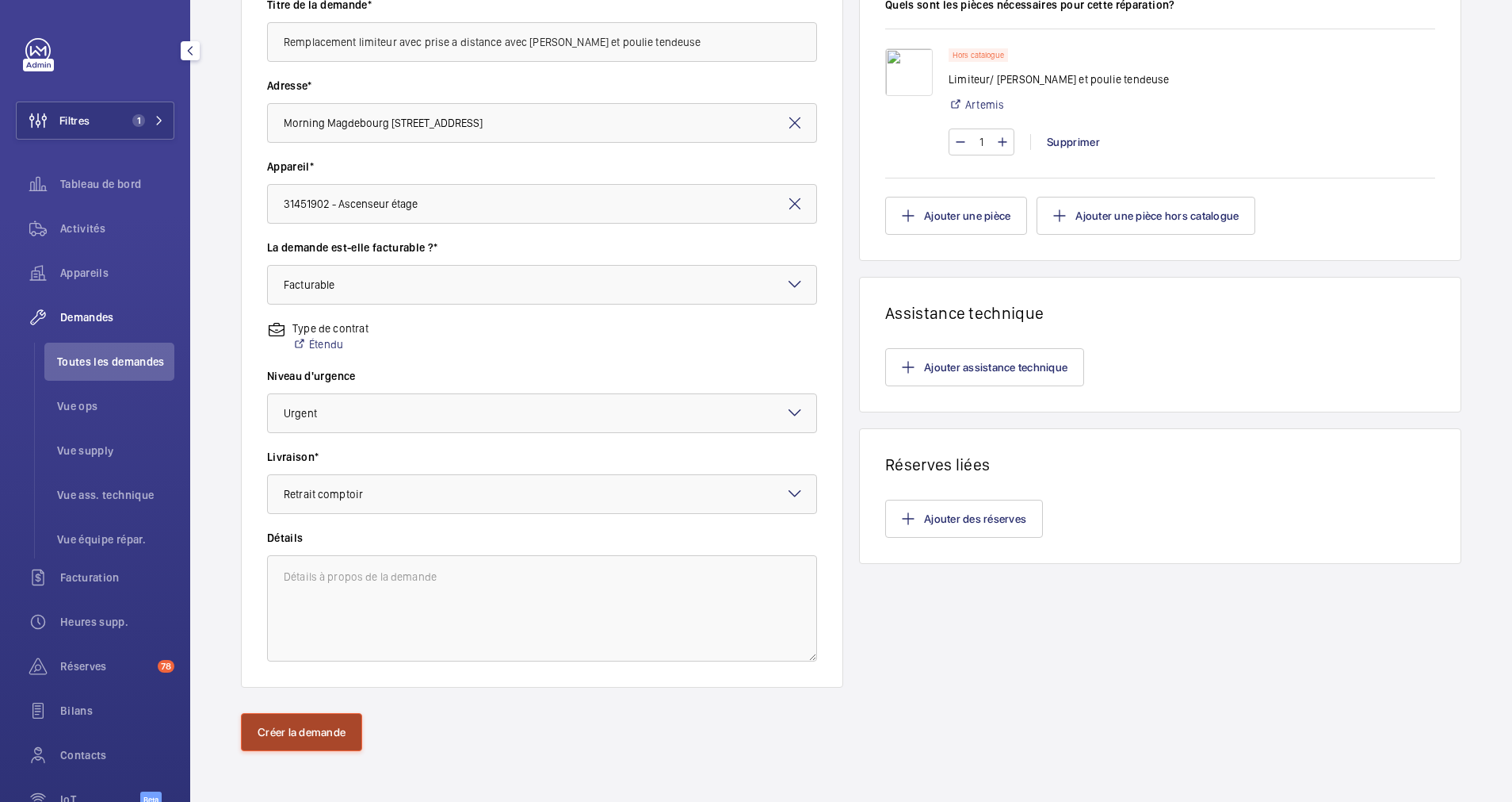
click at [323, 727] on button "Créer la demande" at bounding box center [301, 732] width 121 height 38
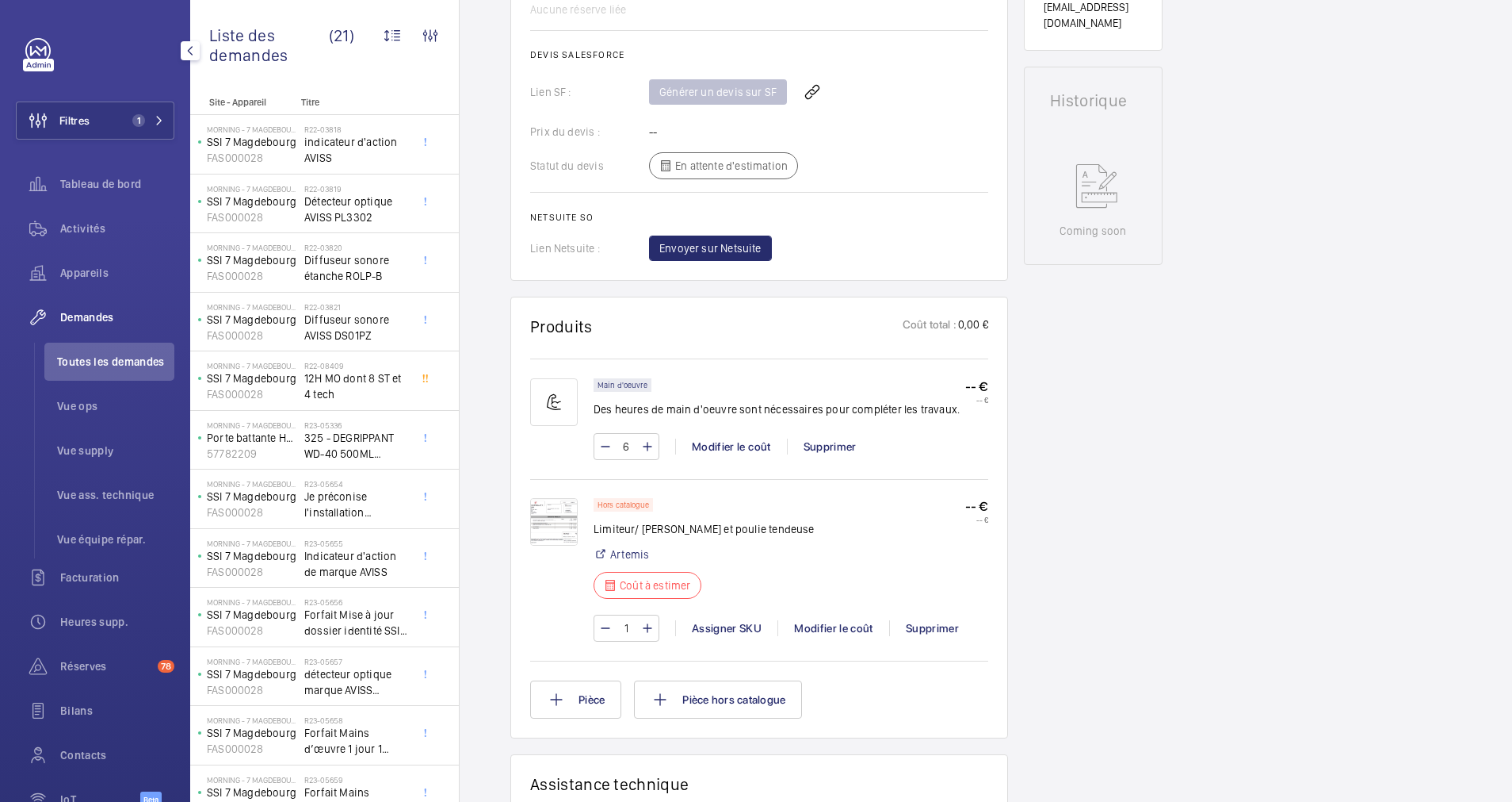
scroll to position [658, 0]
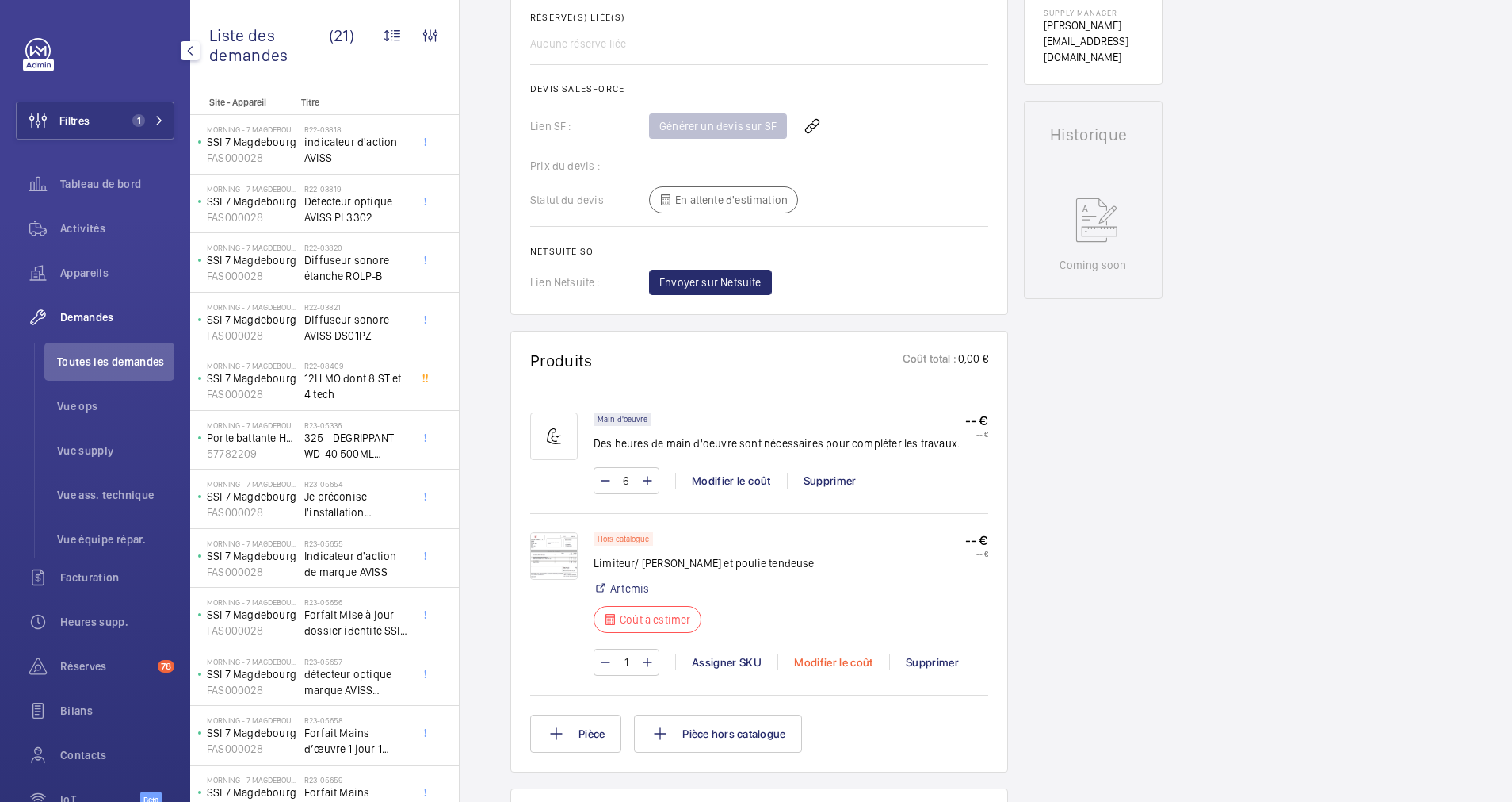
click at [824, 661] on div "Modifier le coût" at bounding box center [833, 661] width 111 height 16
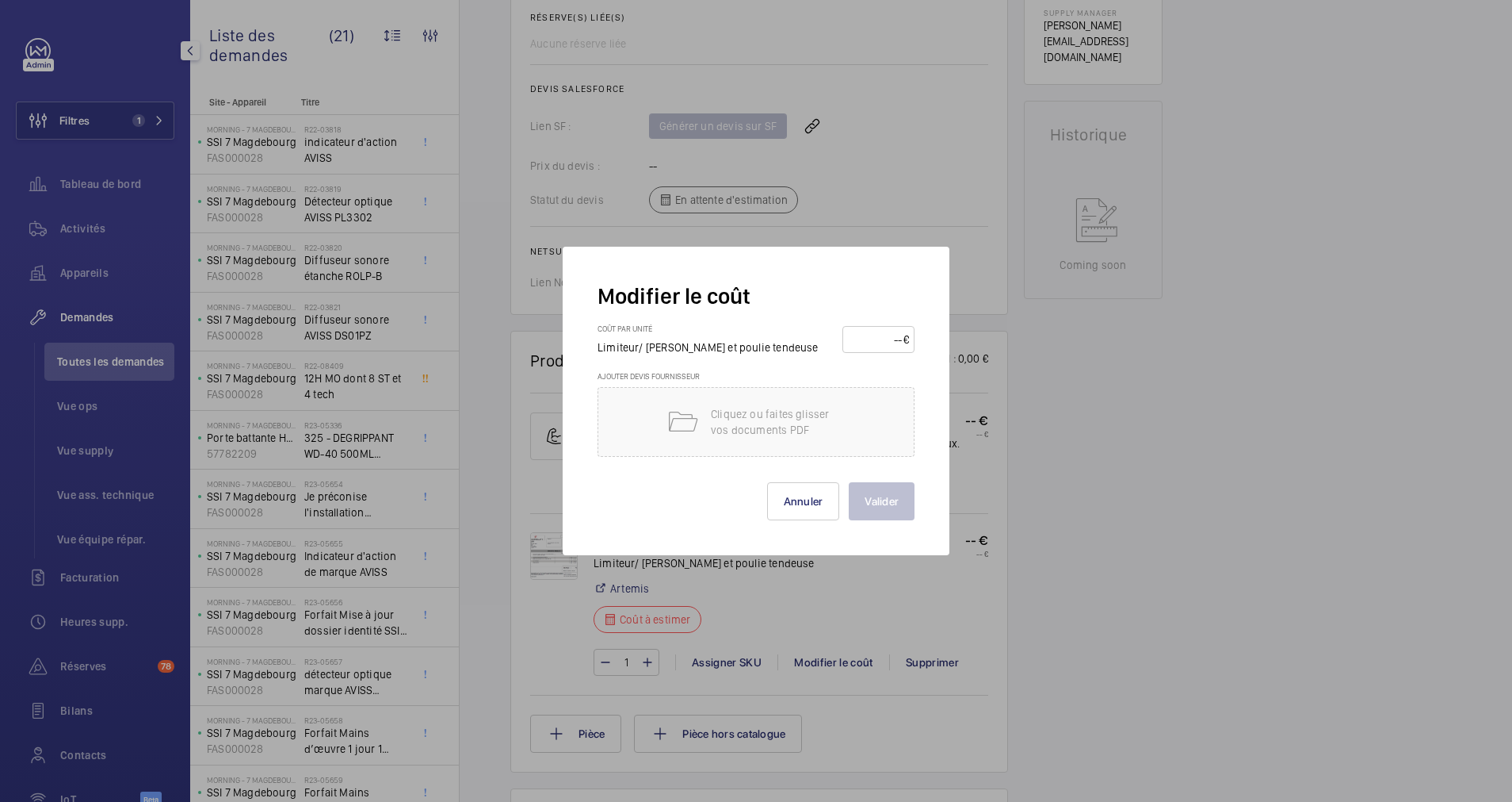
click at [875, 338] on input "number" at bounding box center [875, 339] width 56 height 26
type input "707"
click at [889, 486] on button "Valider" at bounding box center [882, 501] width 66 height 38
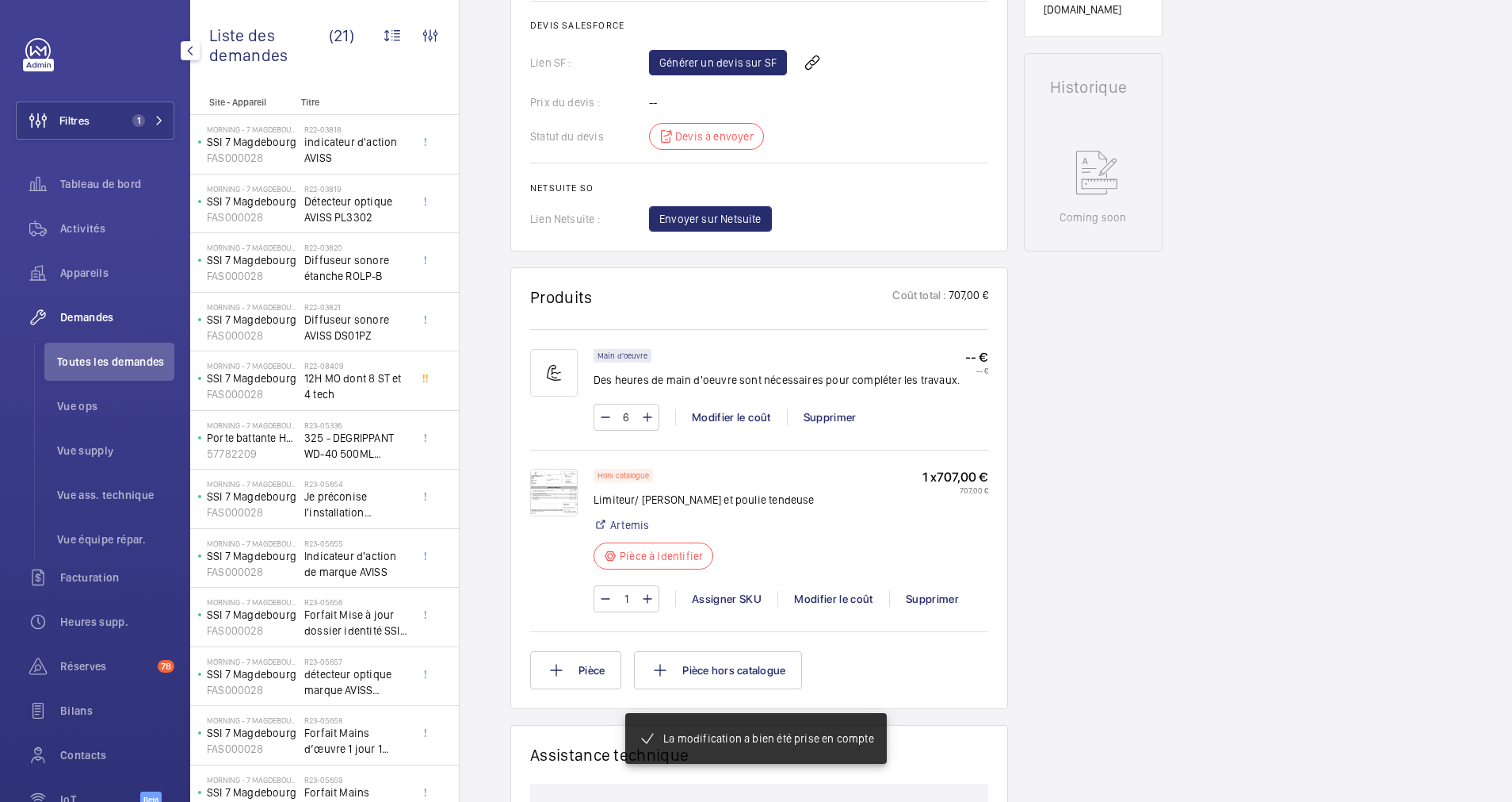
scroll to position [722, 0]
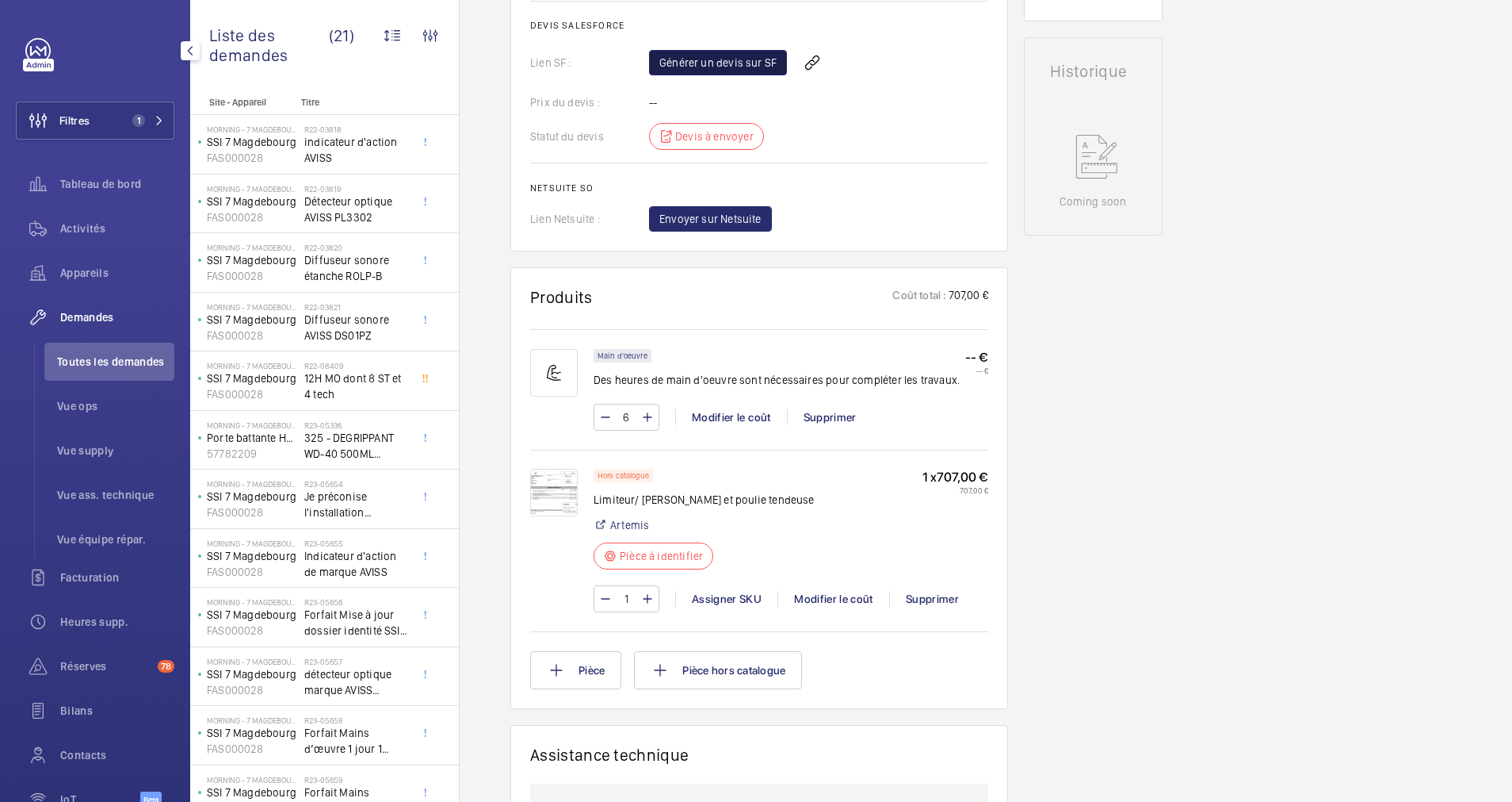
click at [723, 63] on link "Générer un devis sur SF" at bounding box center [718, 62] width 138 height 26
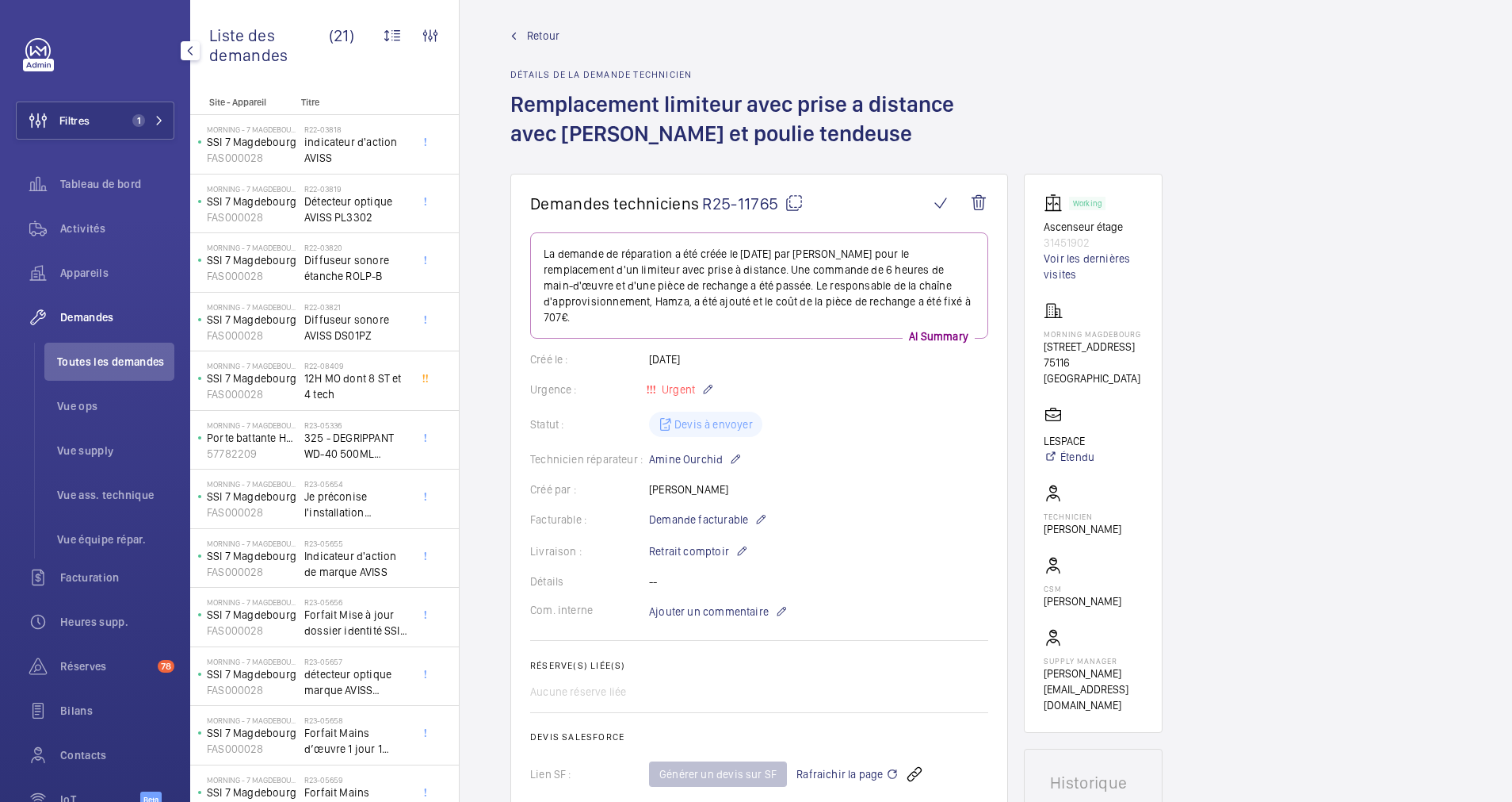
scroll to position [0, 0]
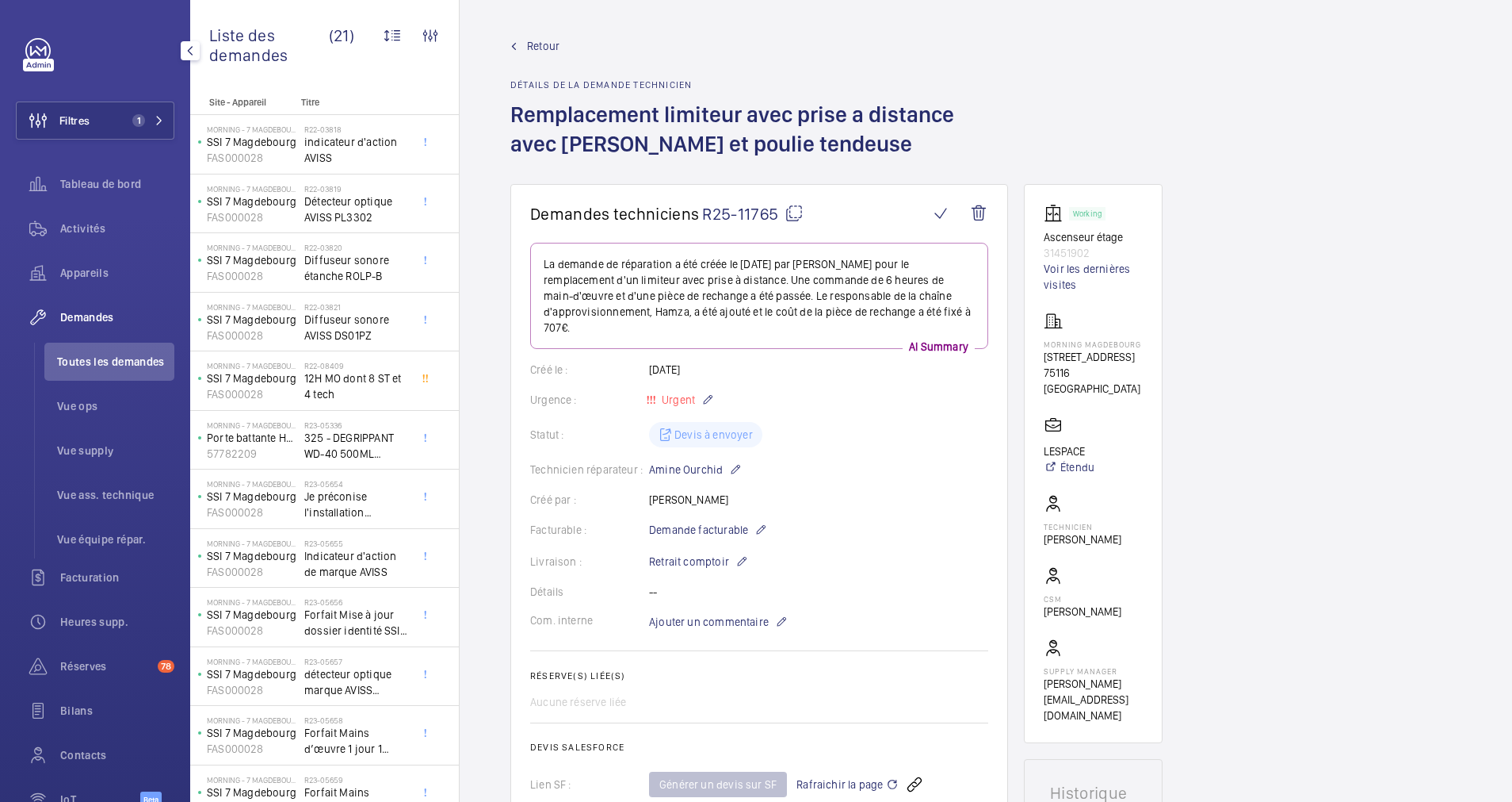
click at [535, 49] on span "Retour" at bounding box center [543, 45] width 32 height 16
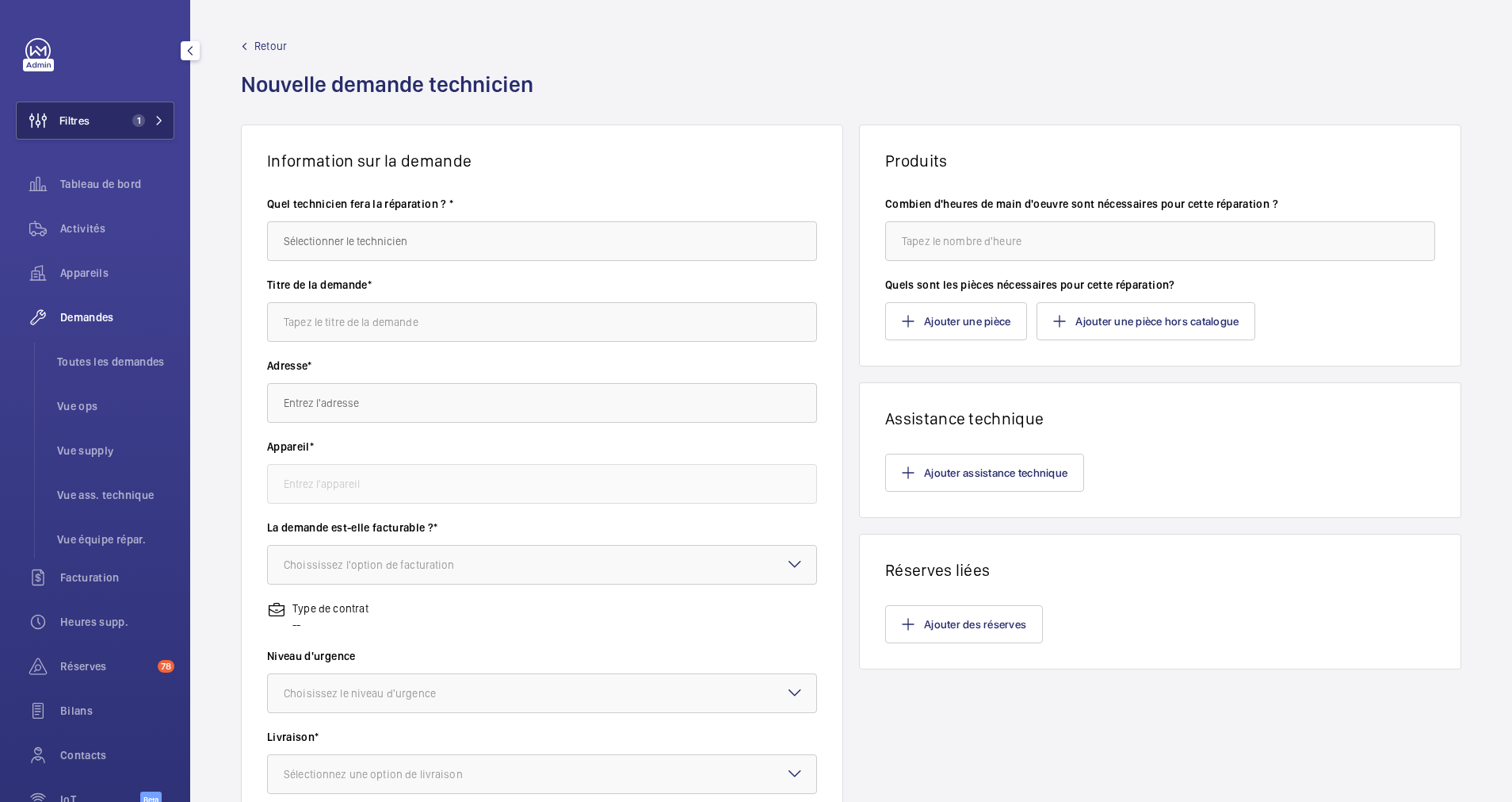
drag, startPoint x: 126, startPoint y: 126, endPoint x: 183, endPoint y: 107, distance: 60.1
click at [134, 121] on button "Filtres 1" at bounding box center [95, 120] width 159 height 38
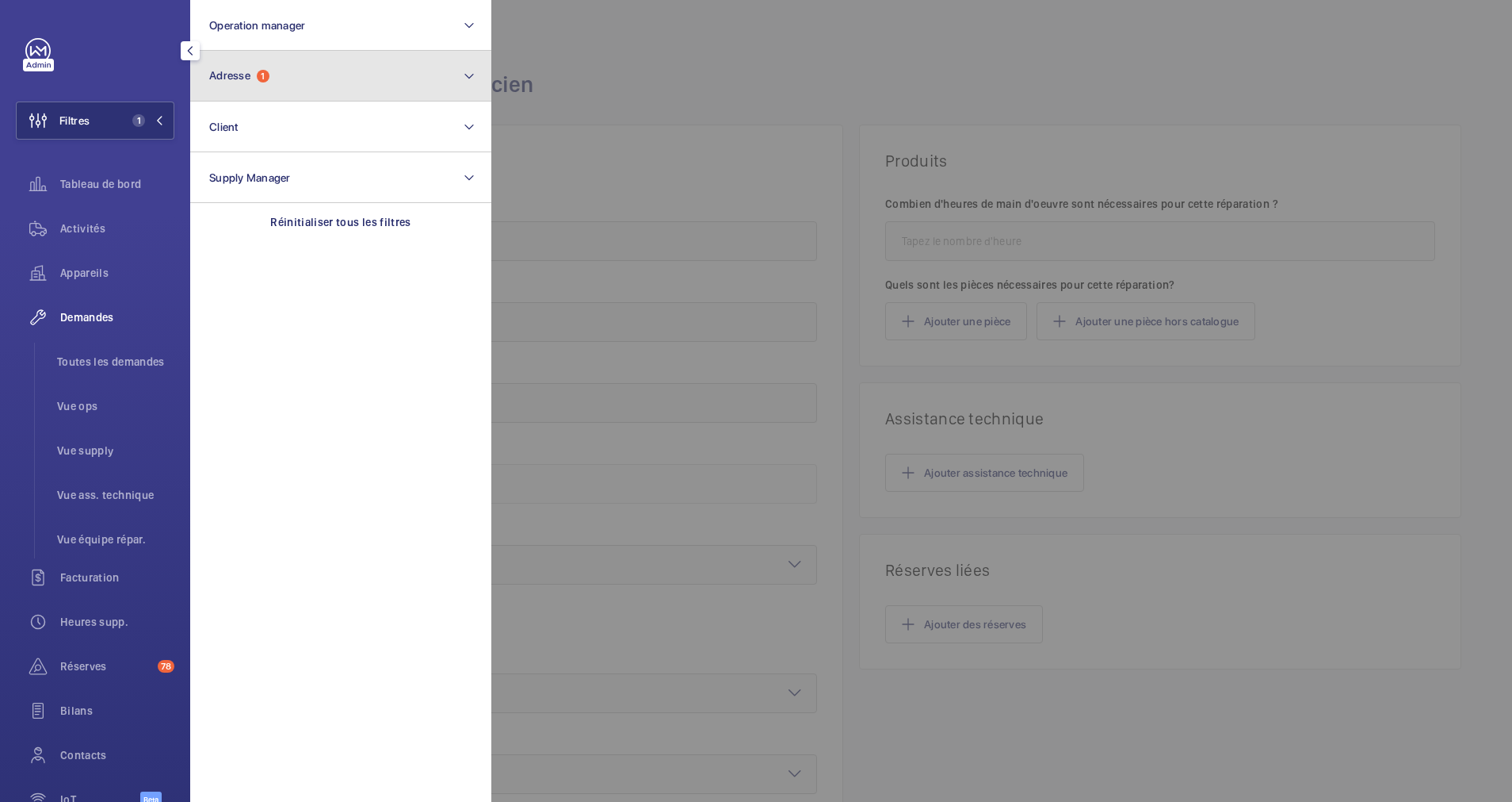
click at [283, 81] on button "Adresse 1" at bounding box center [340, 77] width 301 height 51
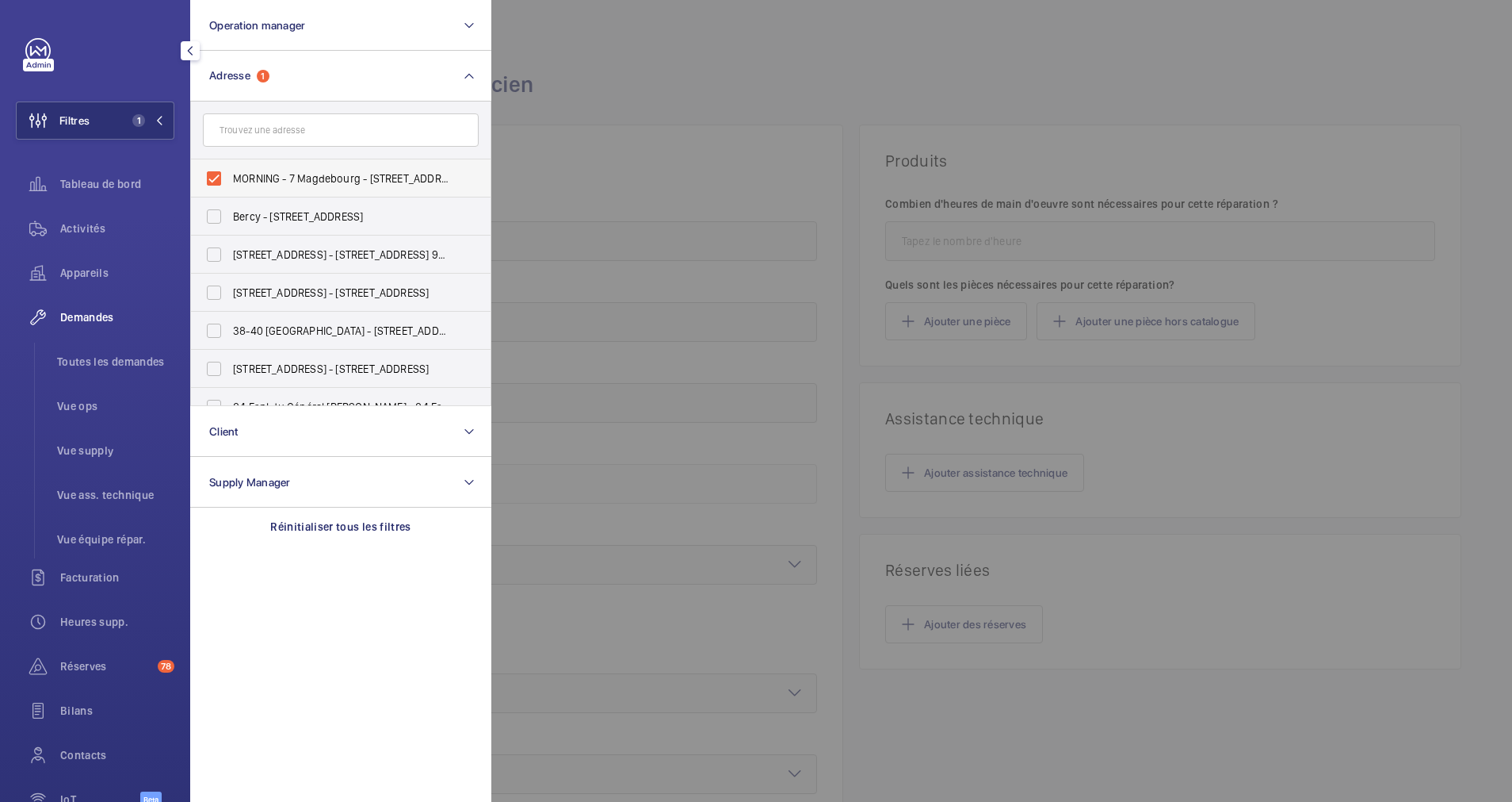
click at [212, 176] on label "MORNING - 7 Magdebourg - [STREET_ADDRESS]" at bounding box center [329, 179] width 276 height 38
click at [212, 176] on input "MORNING - 7 Magdebourg - [STREET_ADDRESS]" at bounding box center [214, 179] width 32 height 32
checkbox input "false"
click at [303, 122] on input "text" at bounding box center [341, 129] width 276 height 33
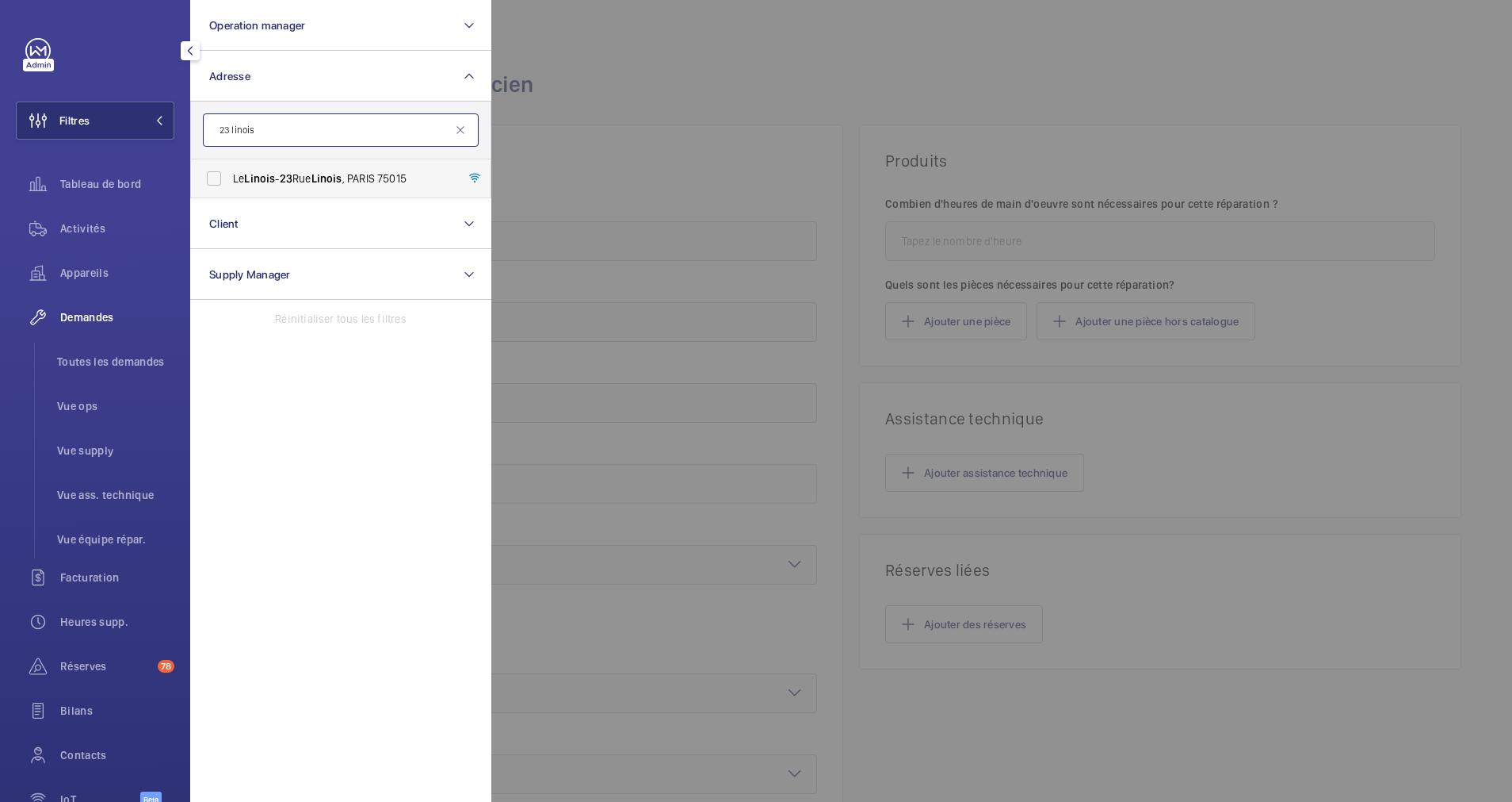
type input "23 linois"
click at [208, 173] on label "Le Linois - [STREET_ADDRESS]" at bounding box center [329, 179] width 276 height 38
click at [208, 173] on input "Le Linois - [STREET_ADDRESS]" at bounding box center [214, 179] width 32 height 32
checkbox input "true"
drag, startPoint x: 81, startPoint y: 230, endPoint x: 639, endPoint y: 157, distance: 562.8
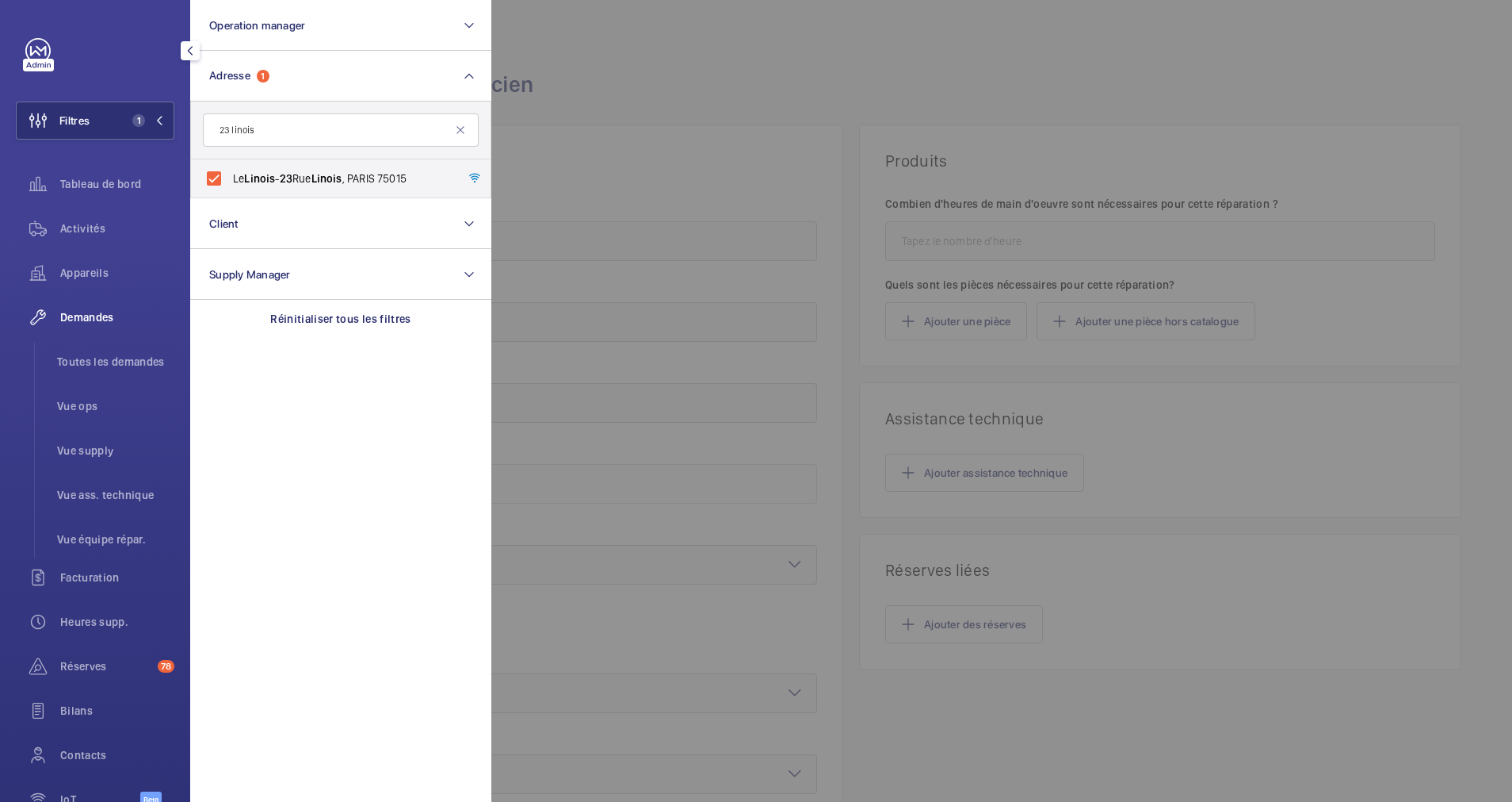
click at [90, 230] on span "Activités" at bounding box center [117, 228] width 114 height 16
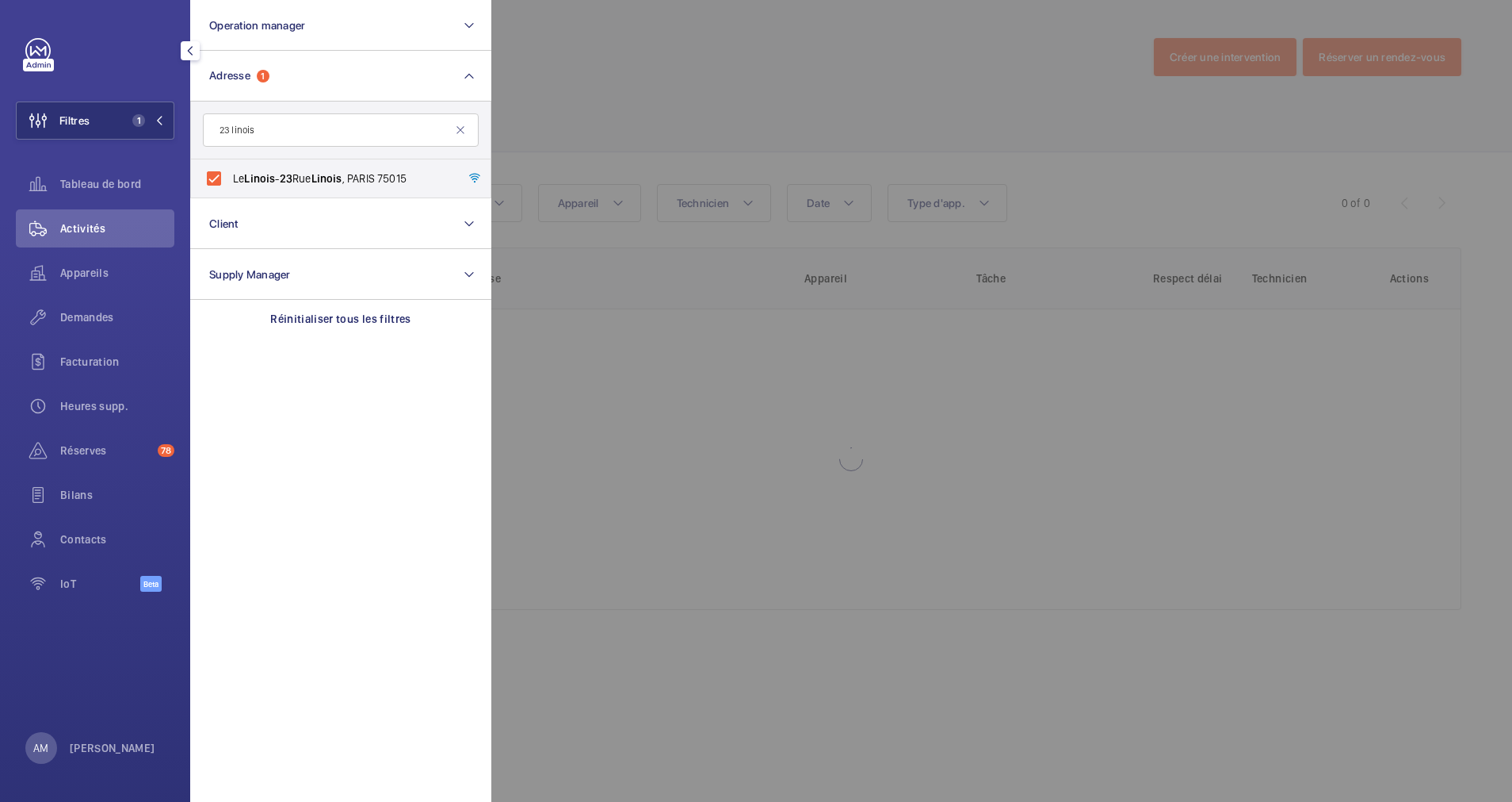
click at [697, 118] on div at bounding box center [1247, 401] width 1512 height 802
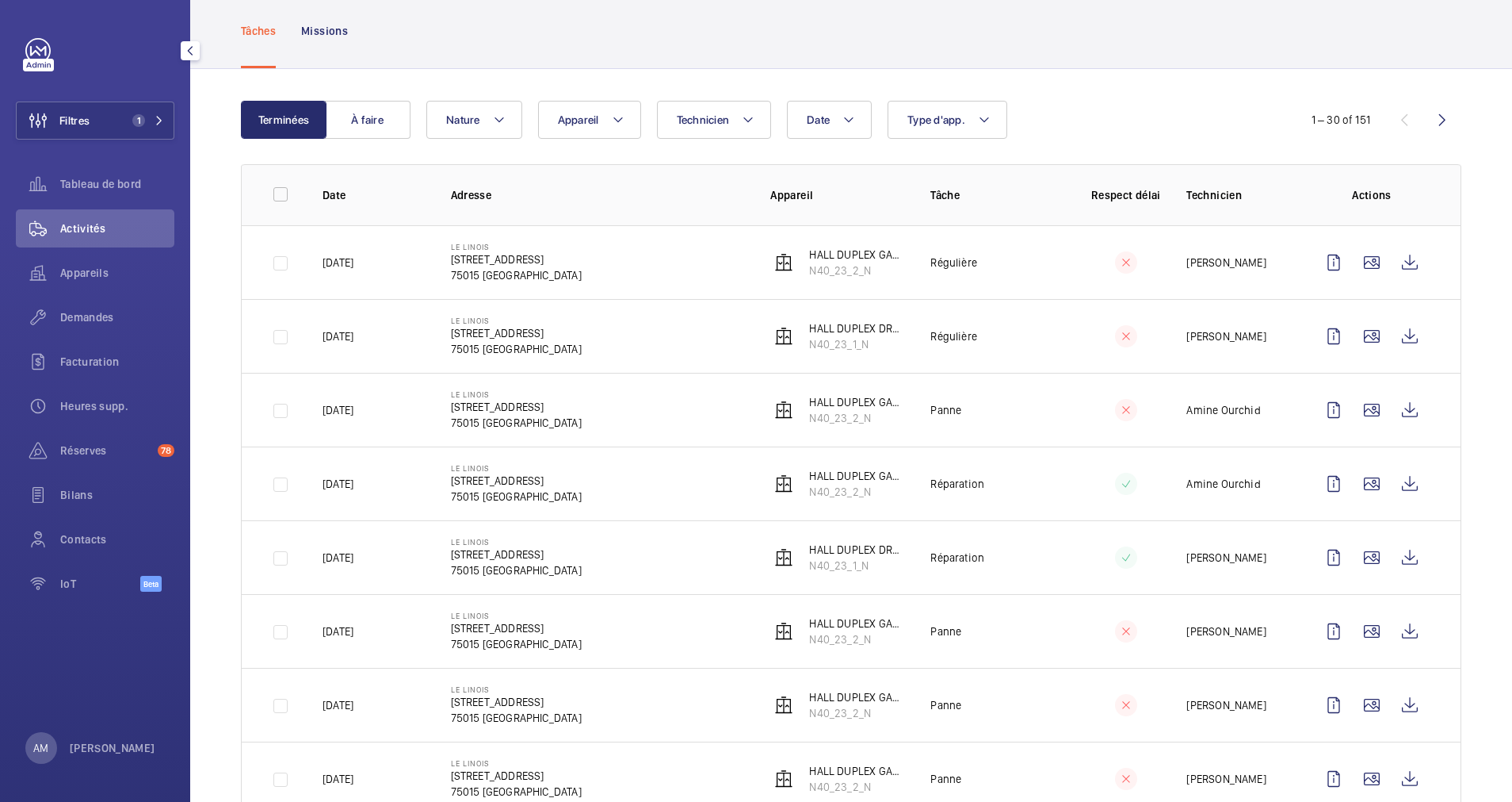
scroll to position [119, 0]
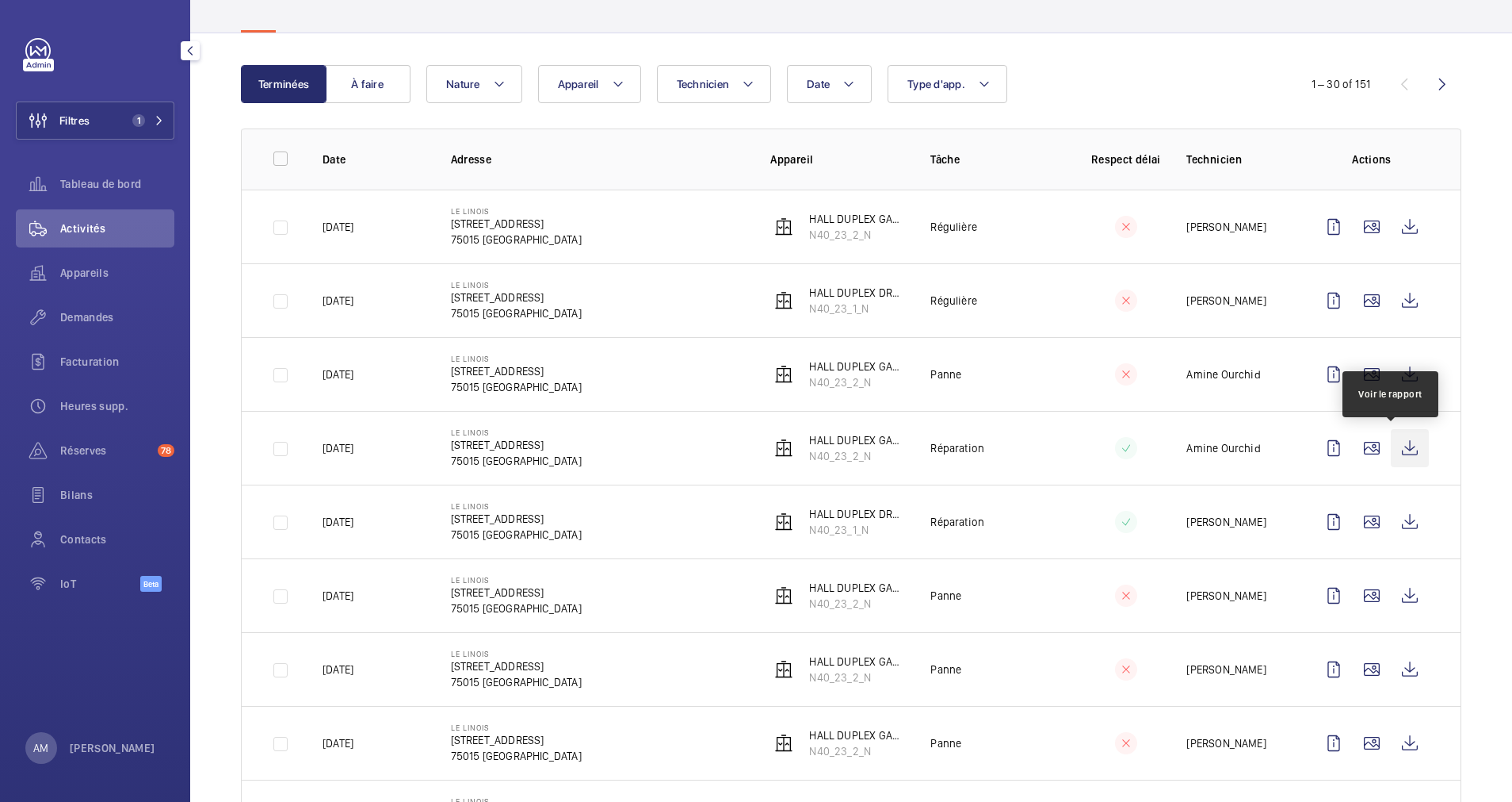
click at [1394, 445] on wm-front-icon-button at bounding box center [1410, 448] width 38 height 38
click at [96, 308] on div "Demandes" at bounding box center [95, 317] width 159 height 38
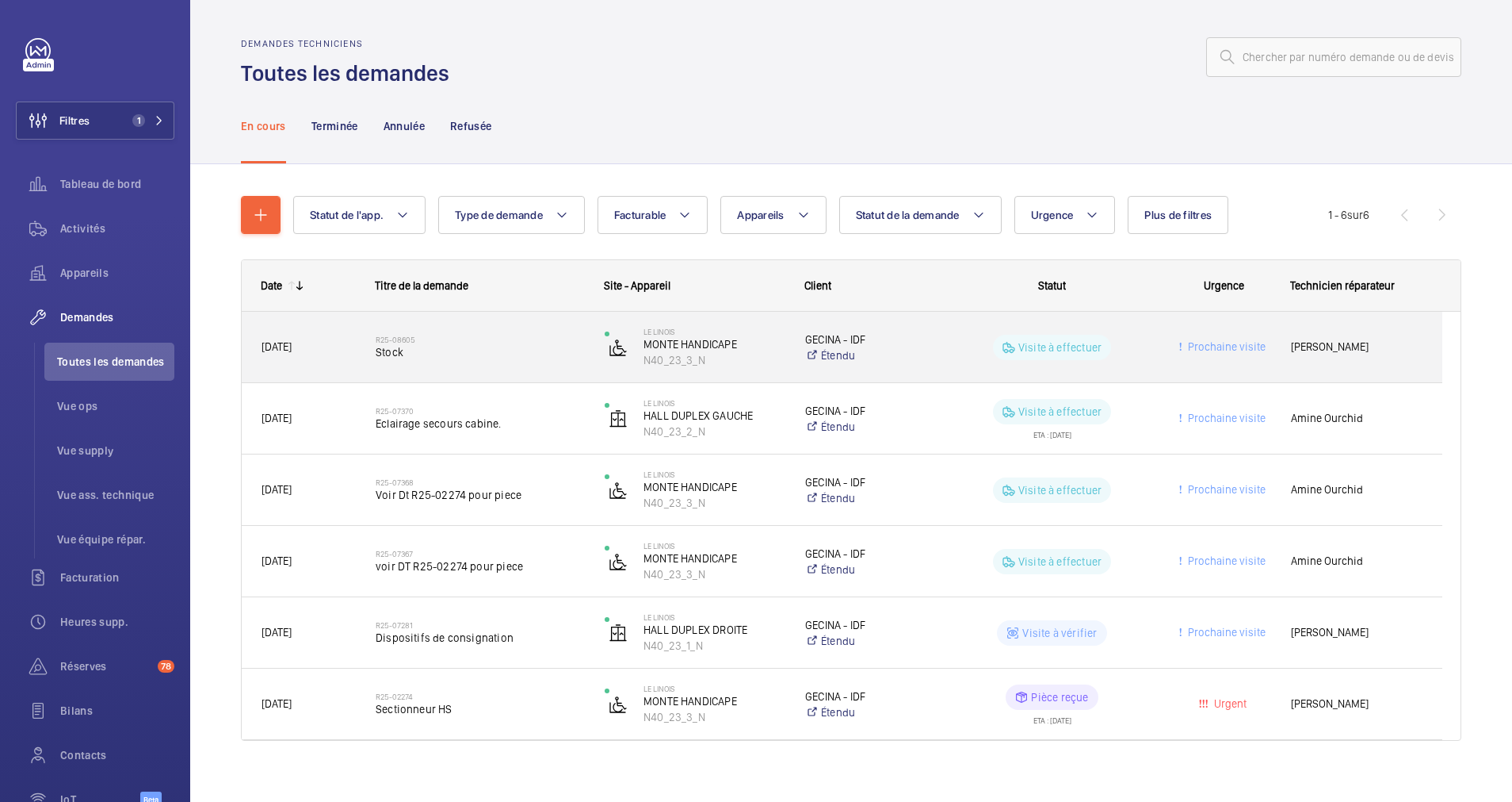
scroll to position [15, 0]
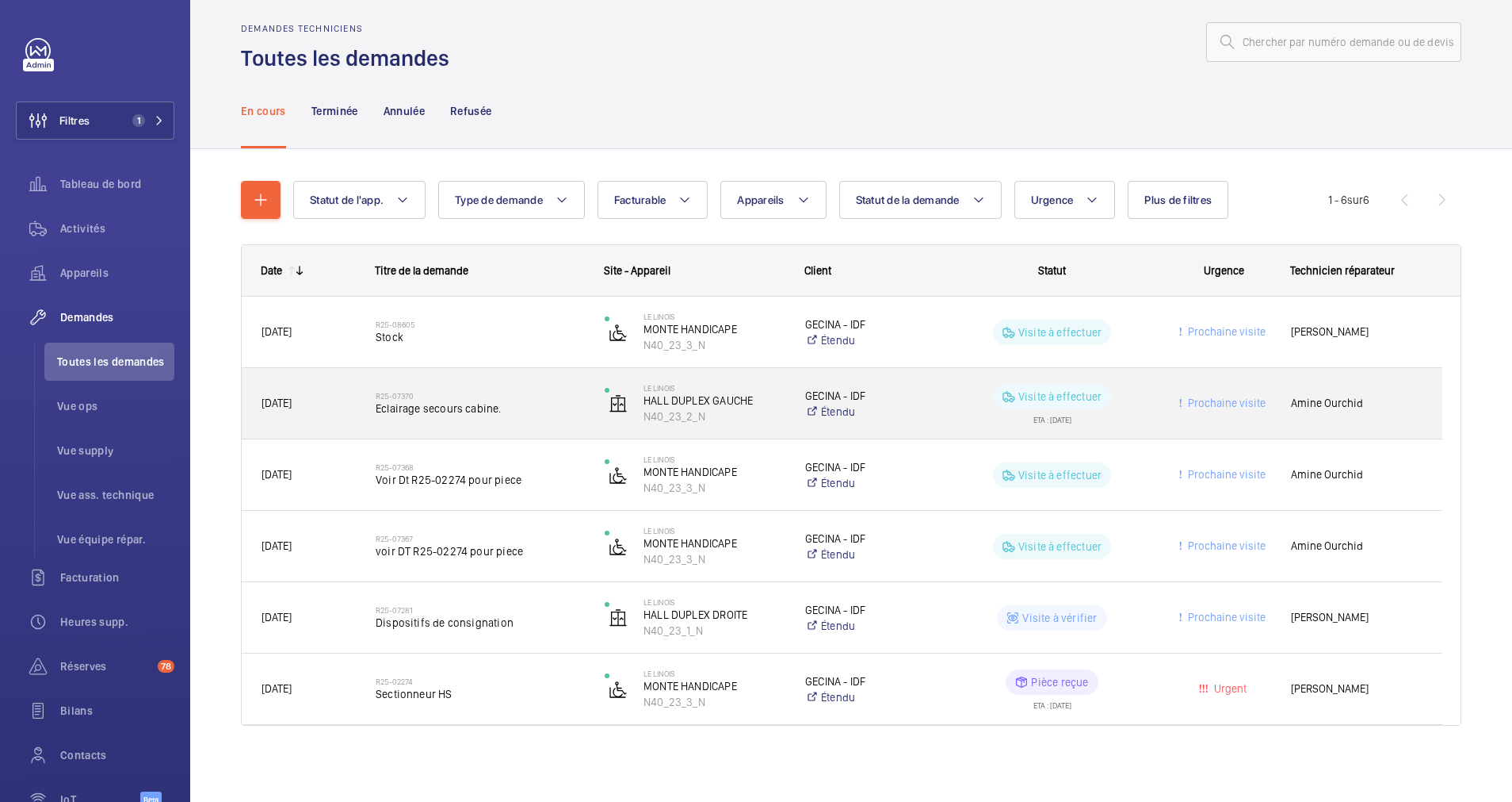
click at [501, 405] on span "Eclairage secours cabine." at bounding box center [480, 408] width 209 height 16
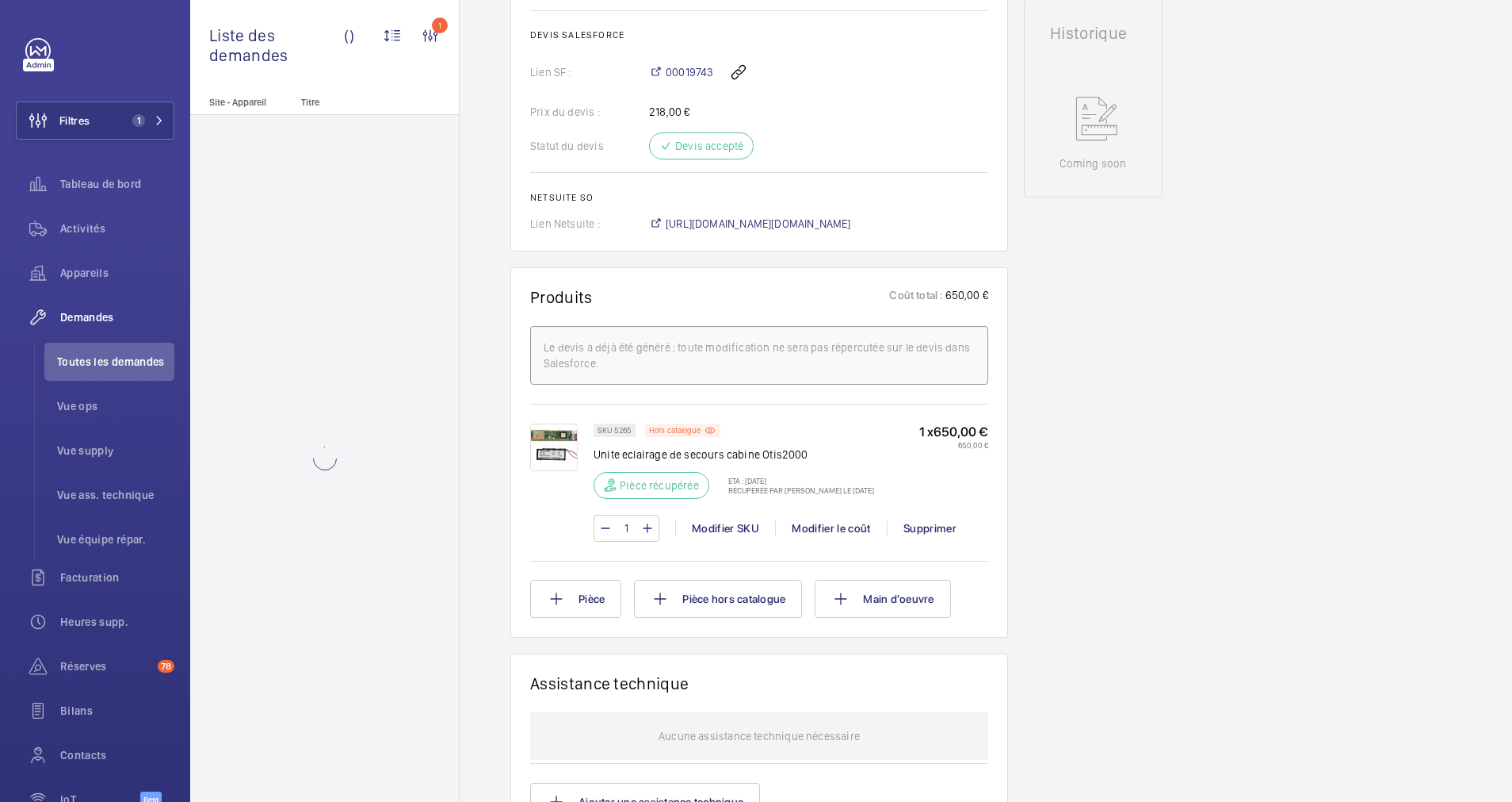
scroll to position [832, 0]
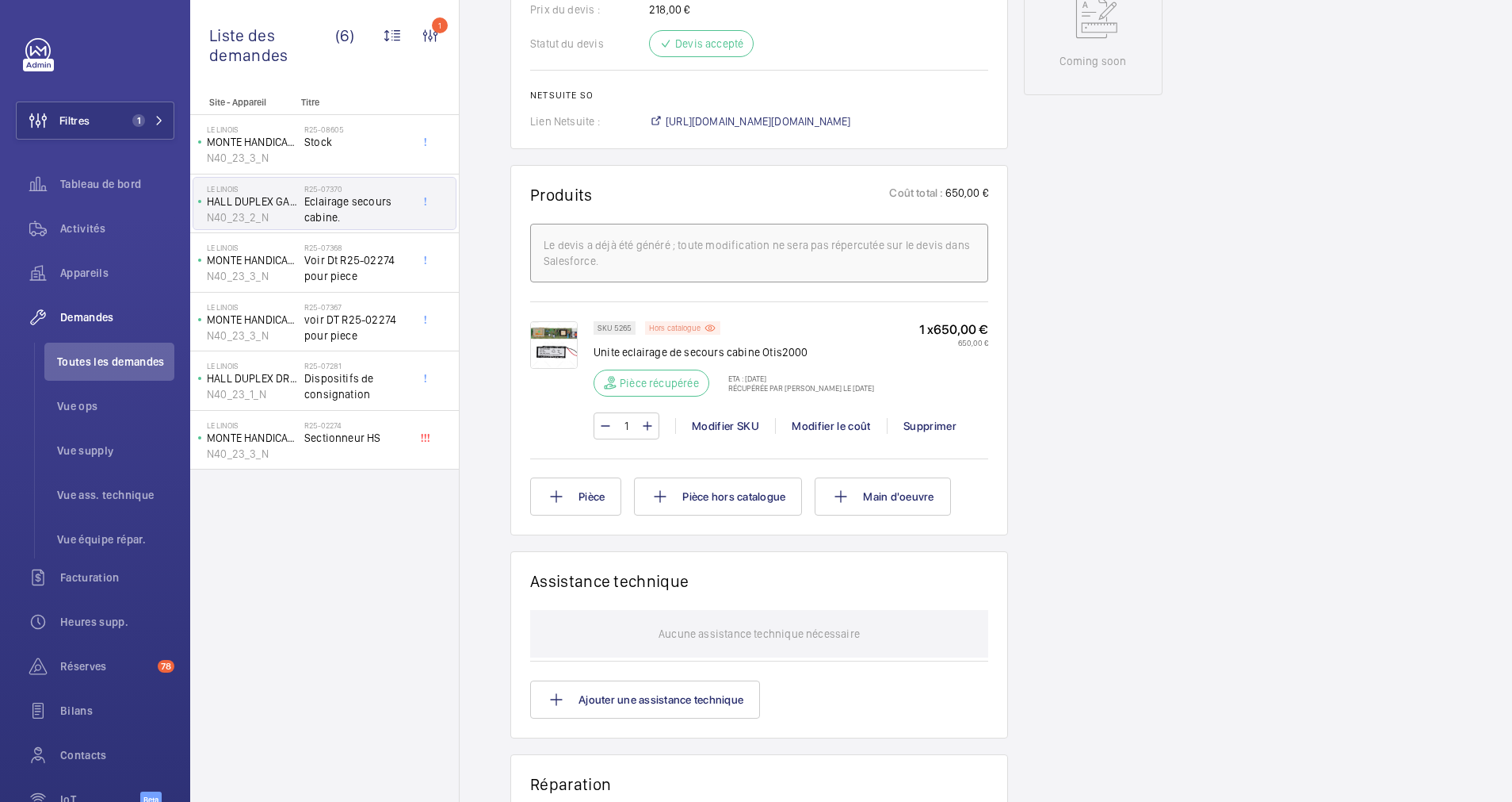
click at [688, 331] on p "Hors catalogue" at bounding box center [674, 328] width 52 height 6
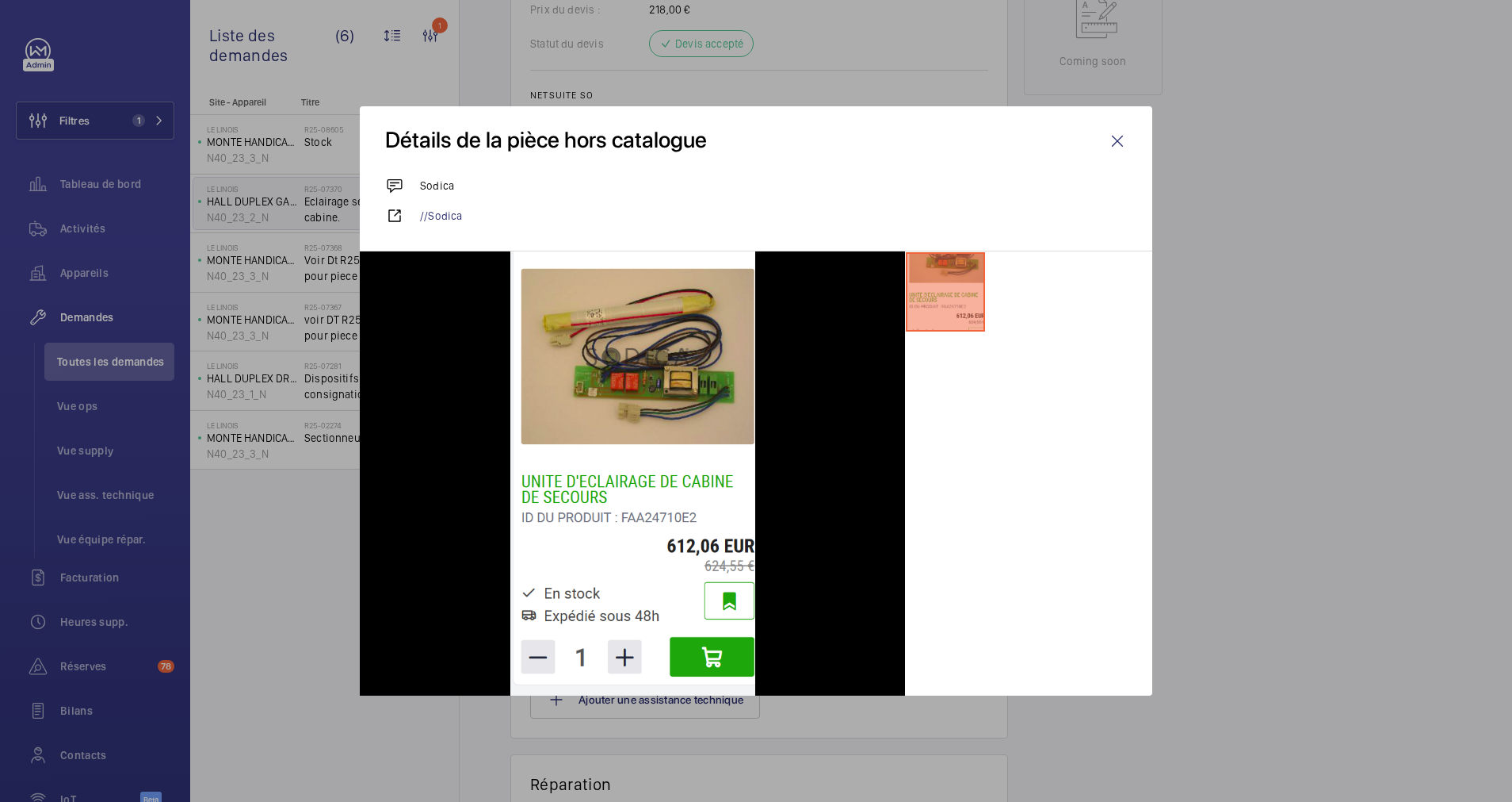
click at [954, 298] on li at bounding box center [945, 292] width 79 height 79
click at [1117, 141] on wm-front-icon-button at bounding box center [1117, 141] width 38 height 38
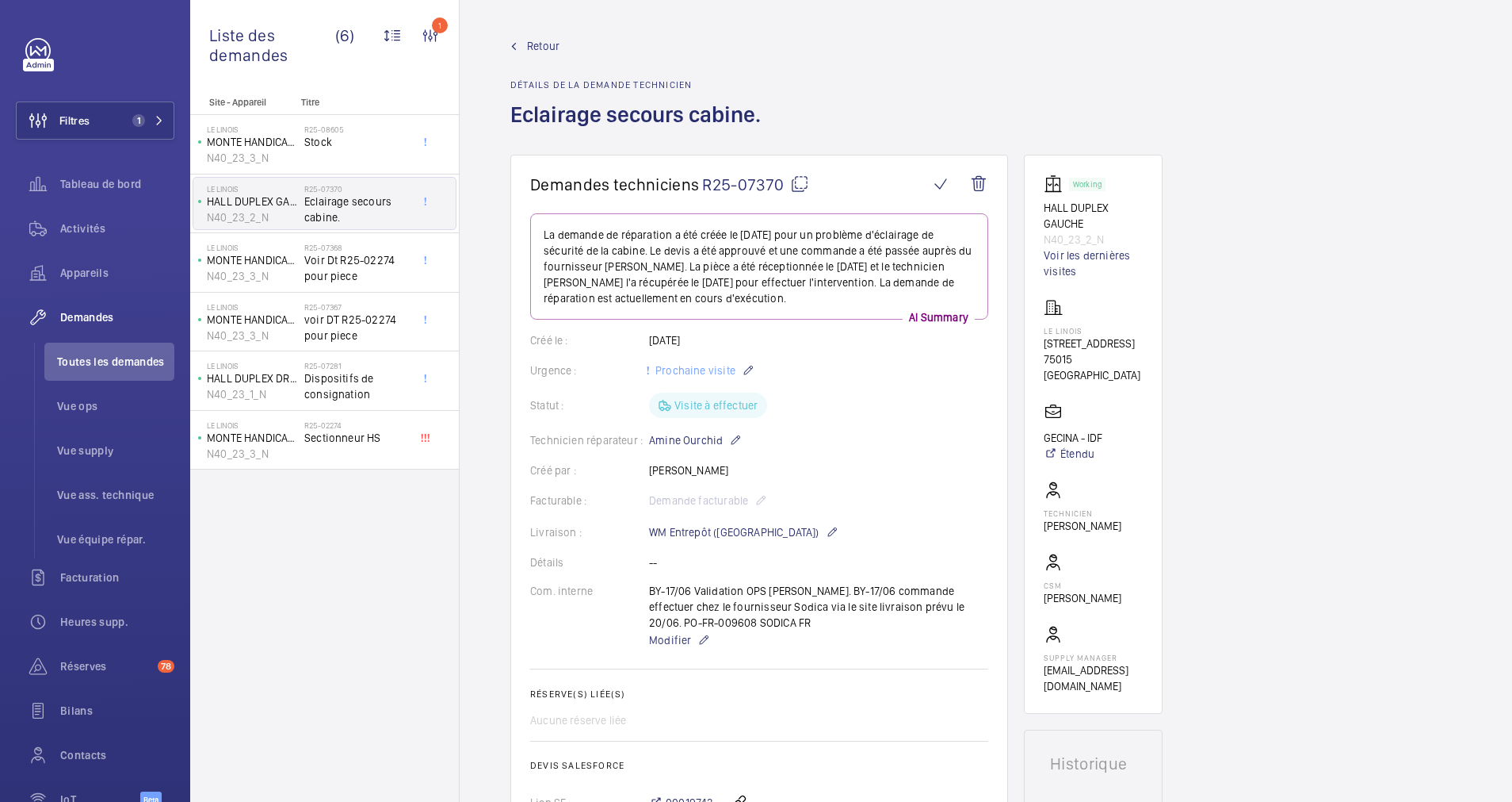
click at [537, 44] on span "Retour" at bounding box center [543, 45] width 32 height 16
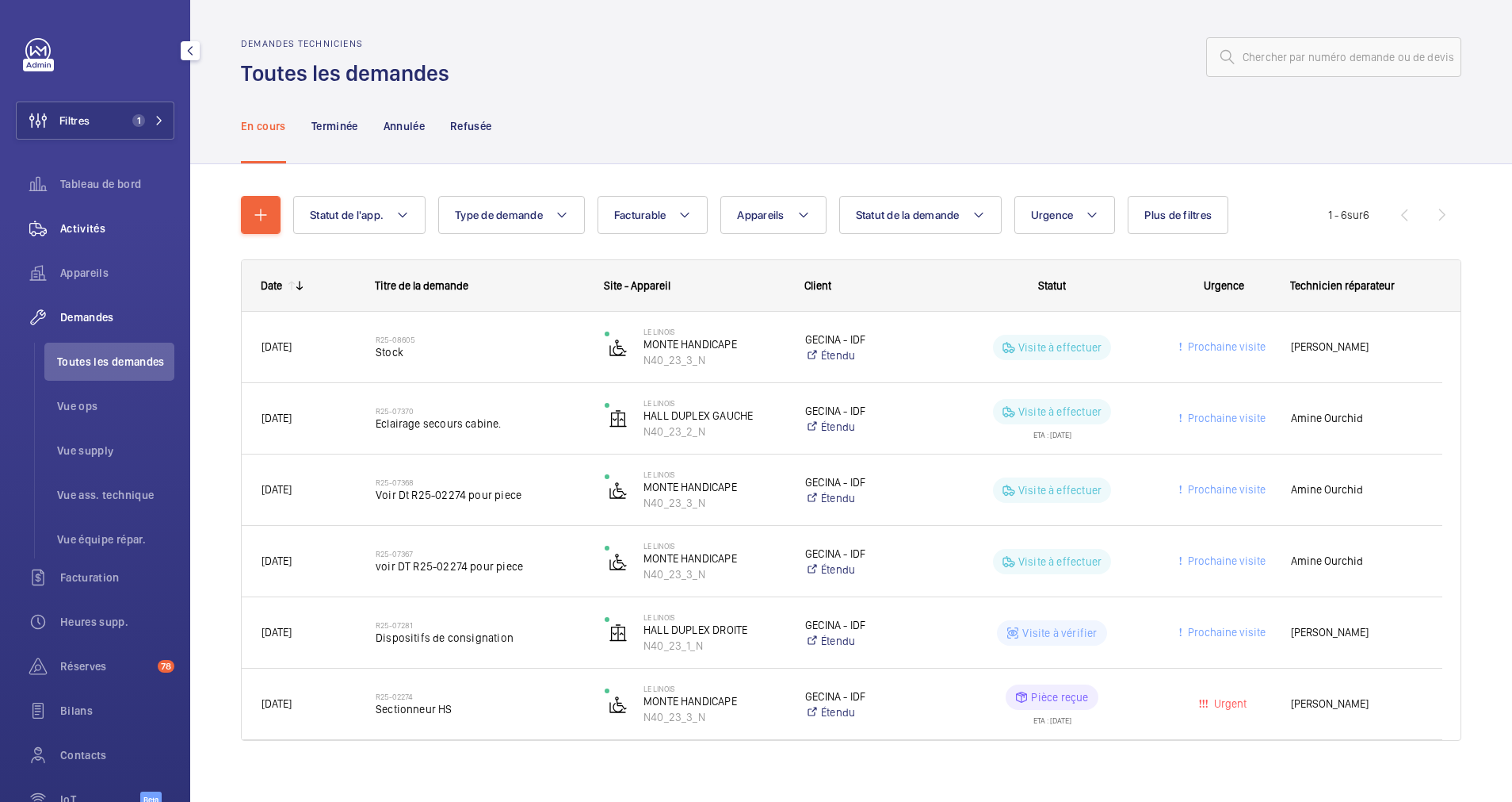
click at [86, 219] on div "Activités" at bounding box center [95, 229] width 159 height 38
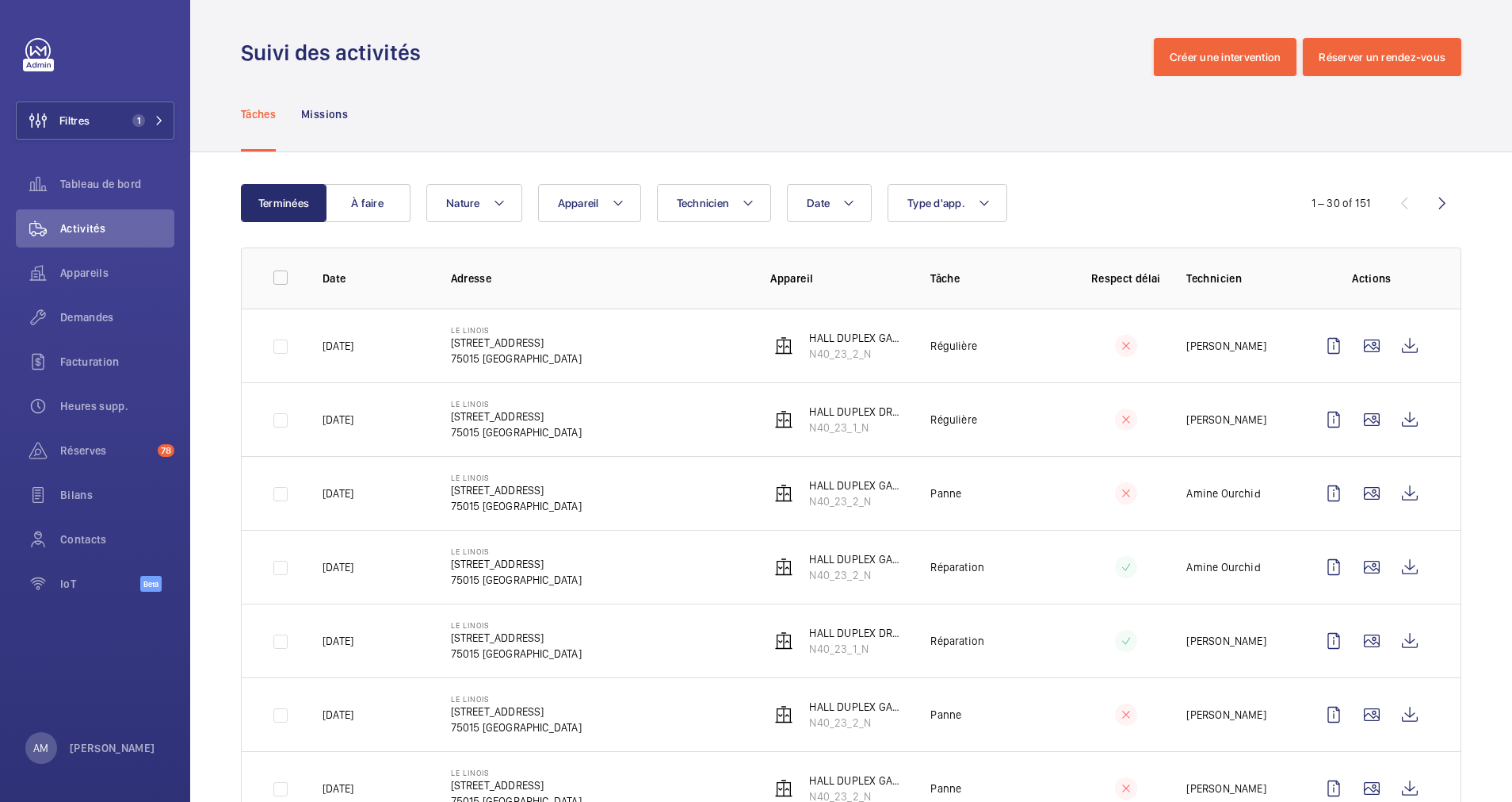
scroll to position [119, 0]
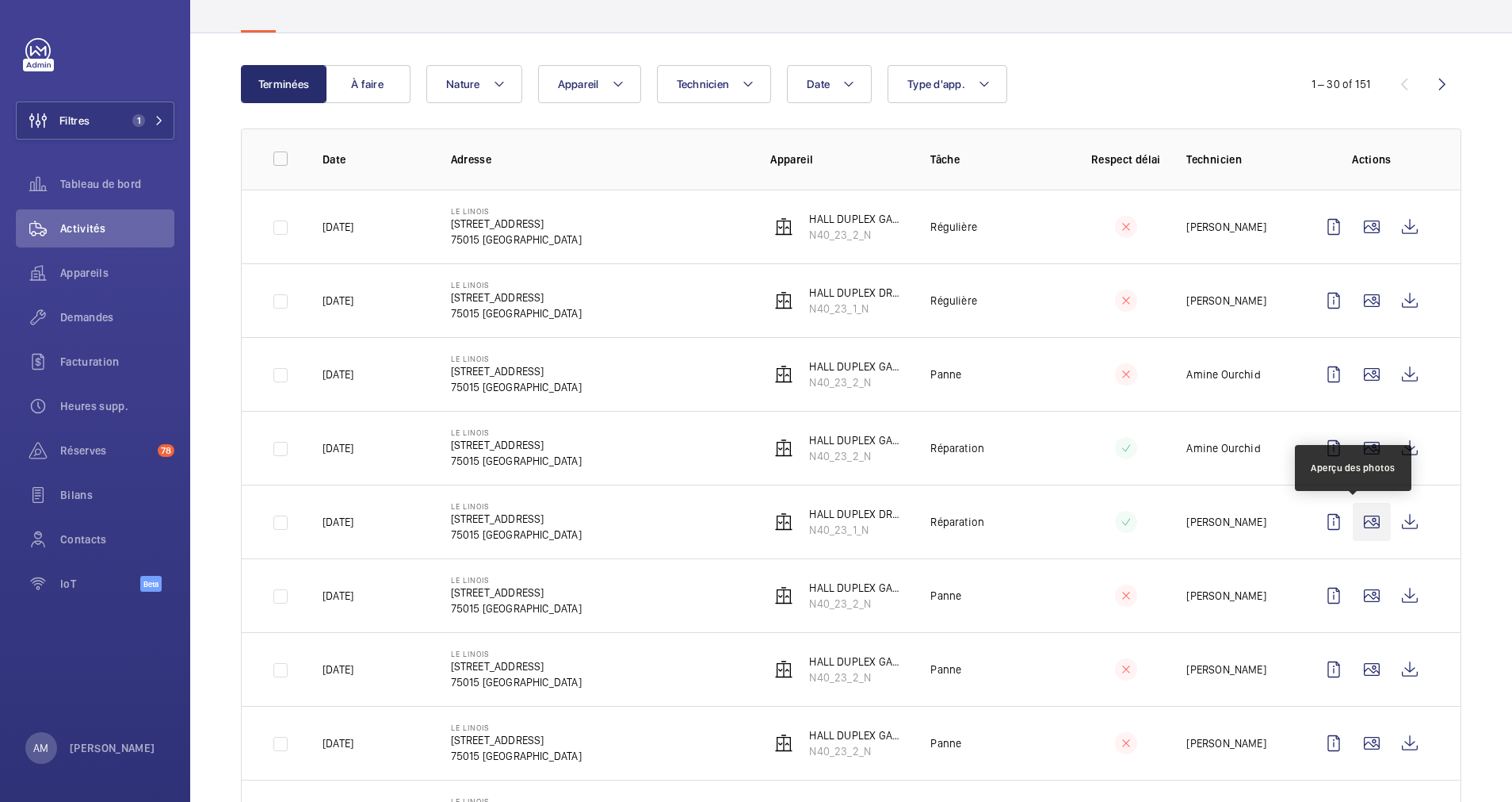
click at [1353, 520] on wm-front-icon-button at bounding box center [1372, 521] width 38 height 38
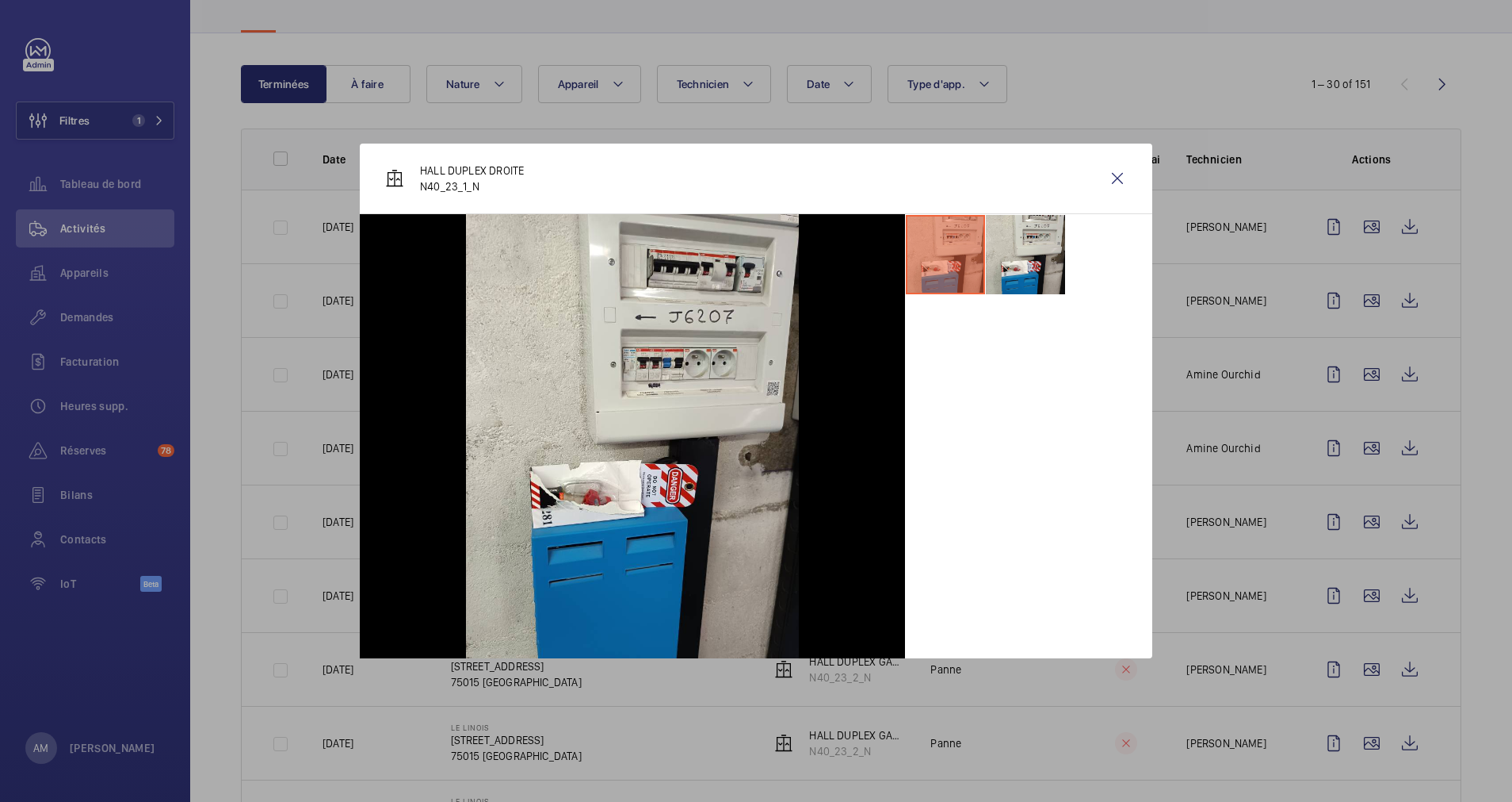
click at [1349, 520] on div at bounding box center [756, 401] width 1512 height 802
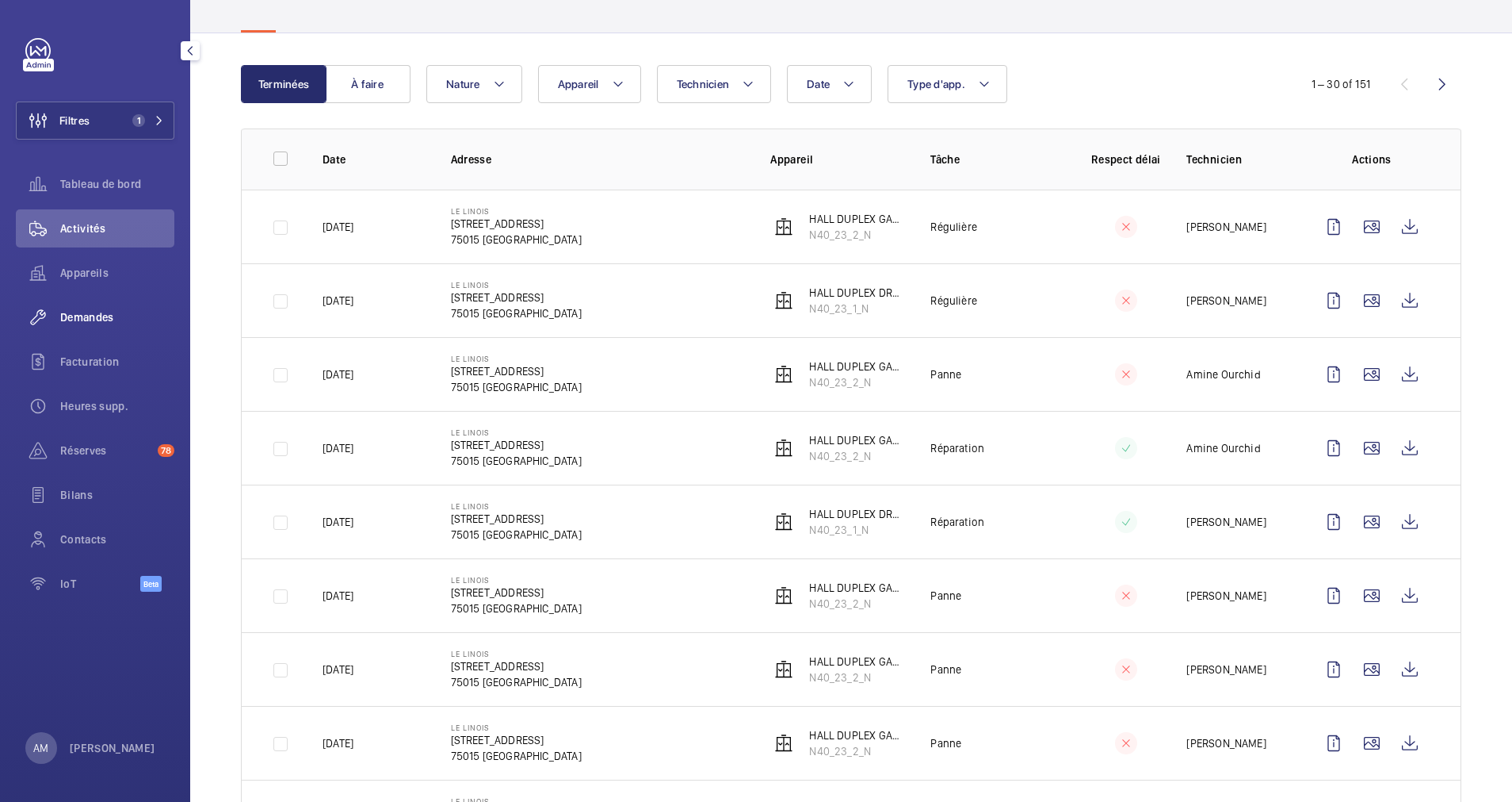
click at [95, 306] on div "Demandes" at bounding box center [95, 317] width 159 height 38
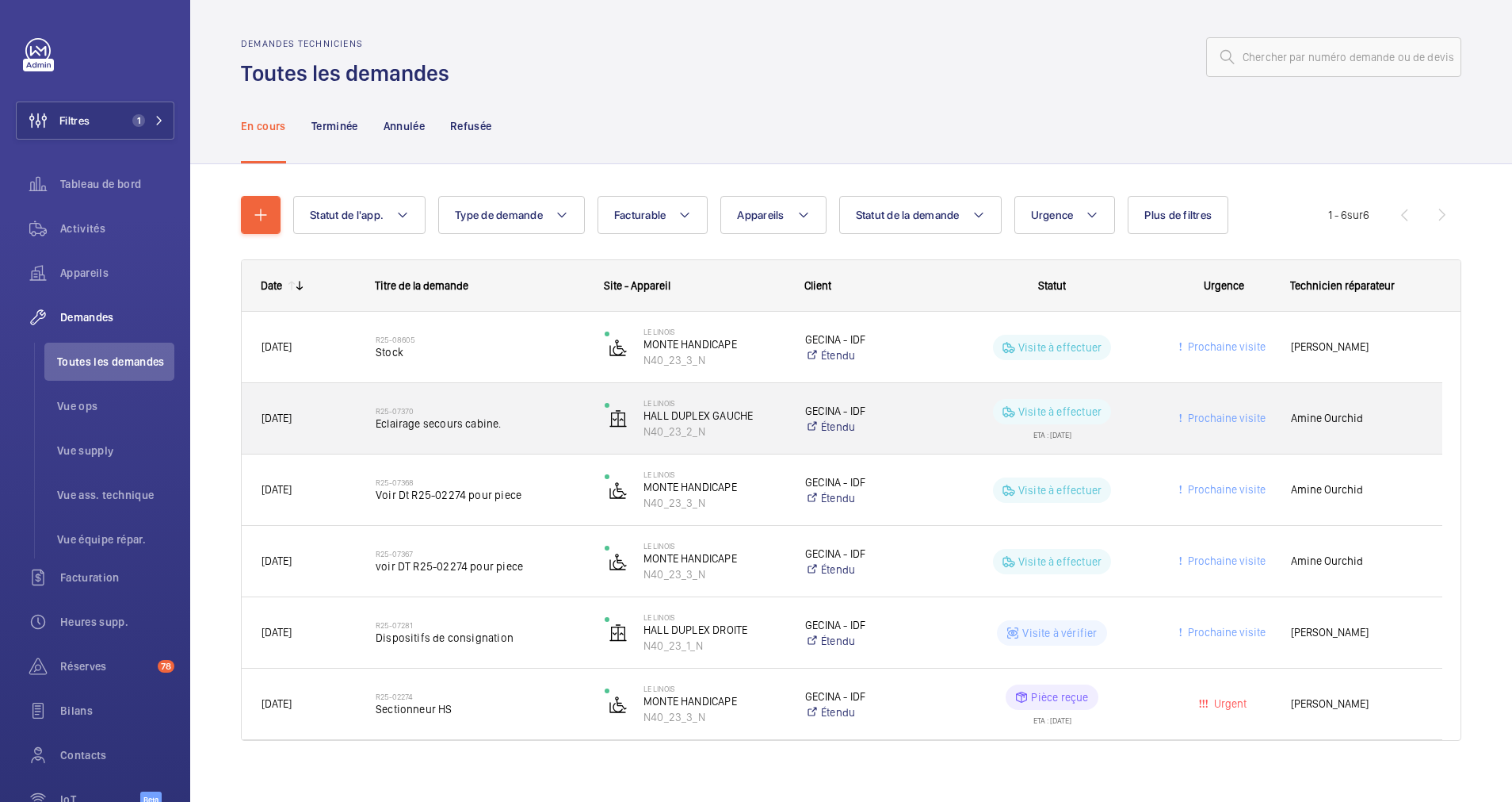
click at [468, 423] on span "Eclairage secours cabine." at bounding box center [480, 423] width 209 height 16
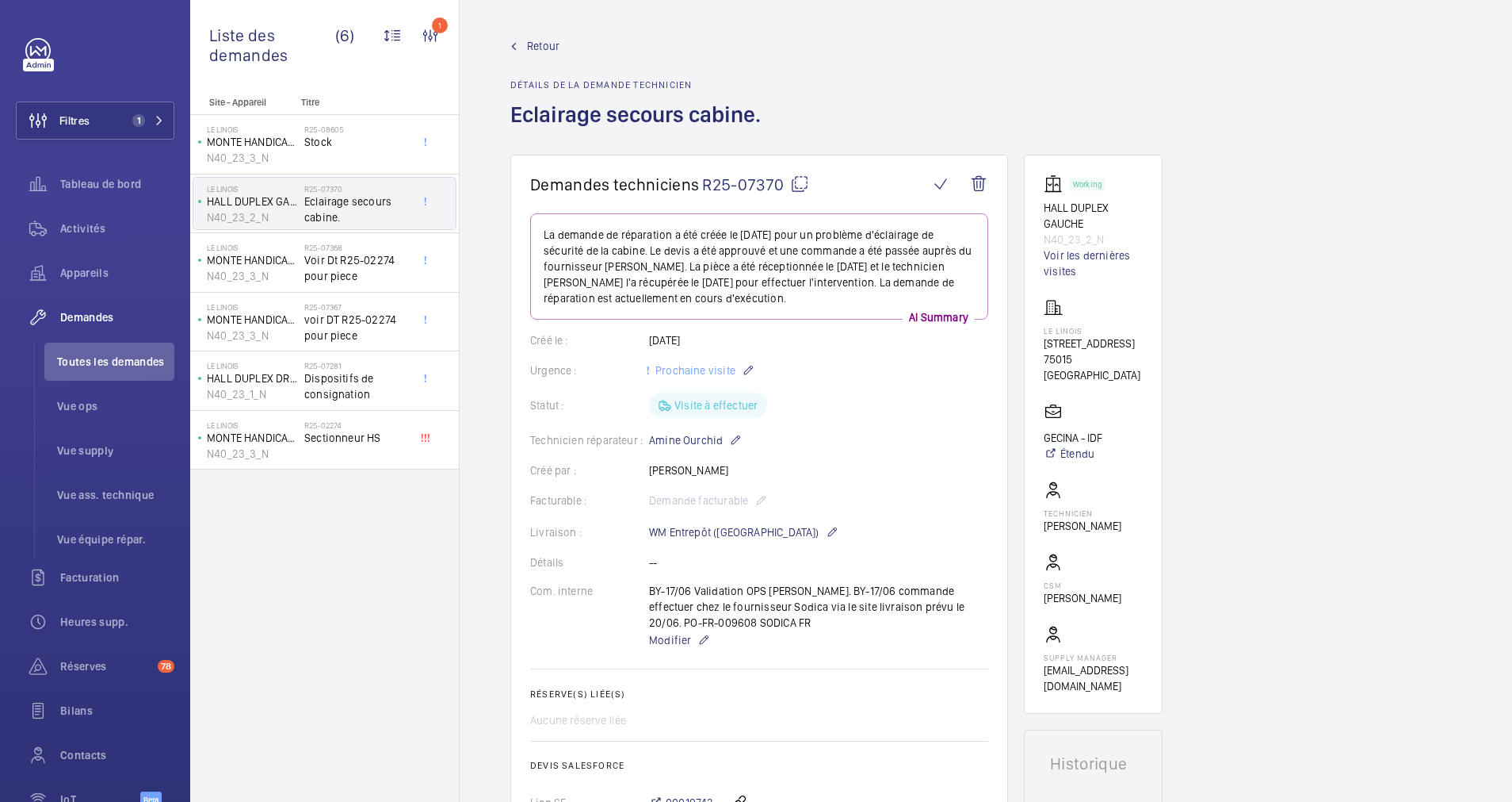
click at [522, 48] on link "Retour" at bounding box center [640, 45] width 260 height 16
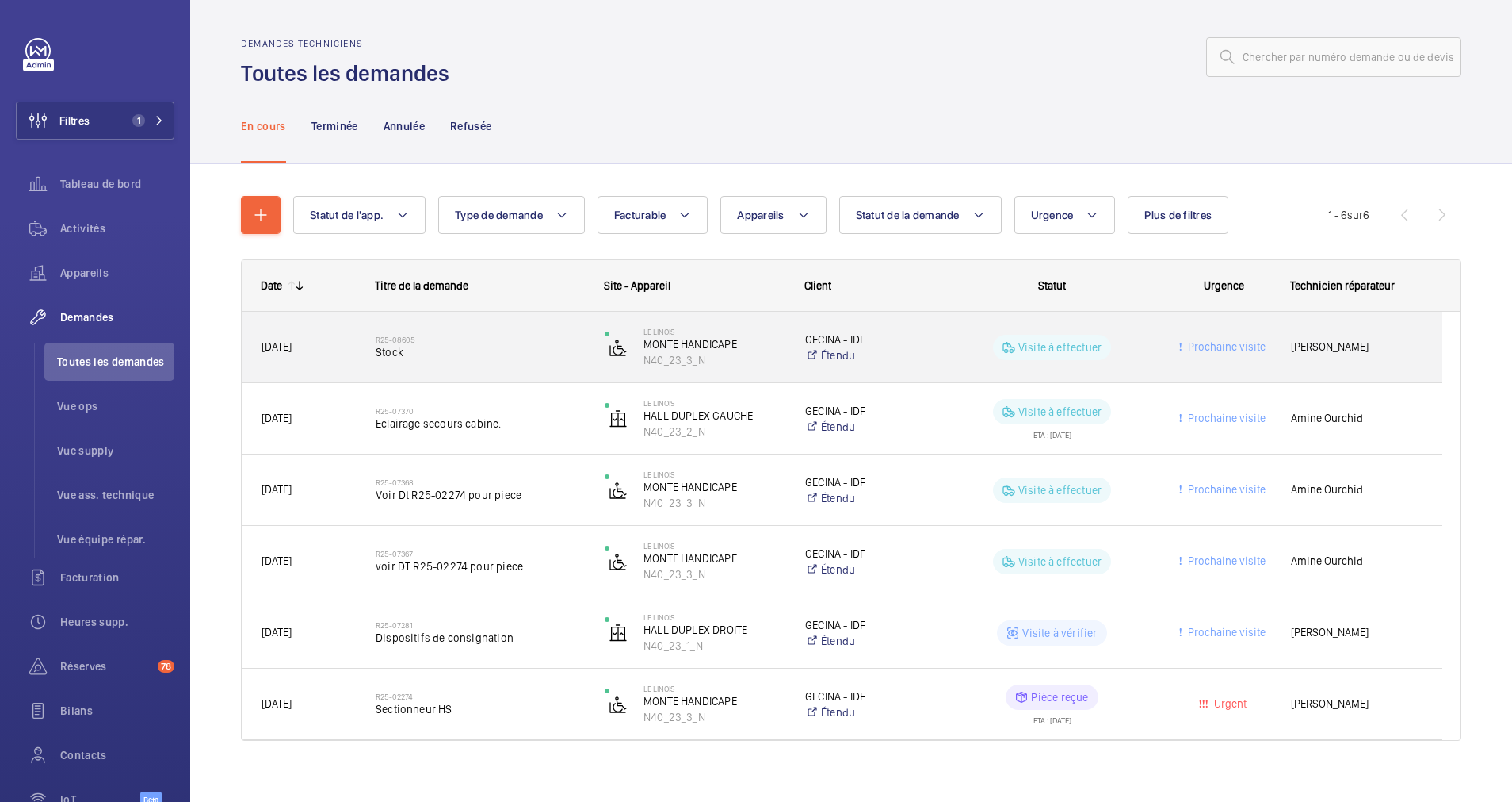
click at [522, 342] on h2 "R25-08605" at bounding box center [480, 339] width 209 height 9
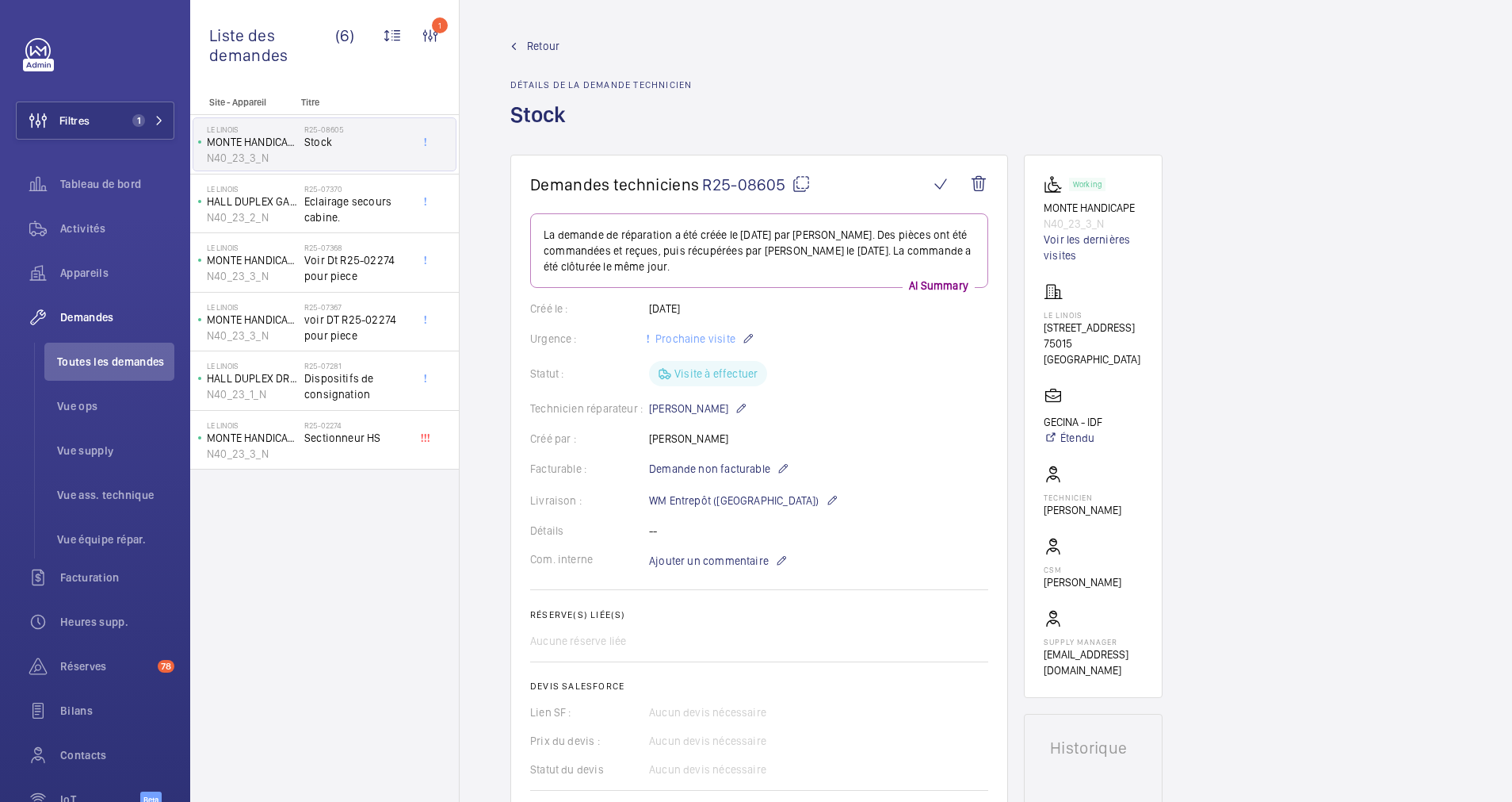
click at [536, 40] on span "Retour" at bounding box center [543, 45] width 32 height 16
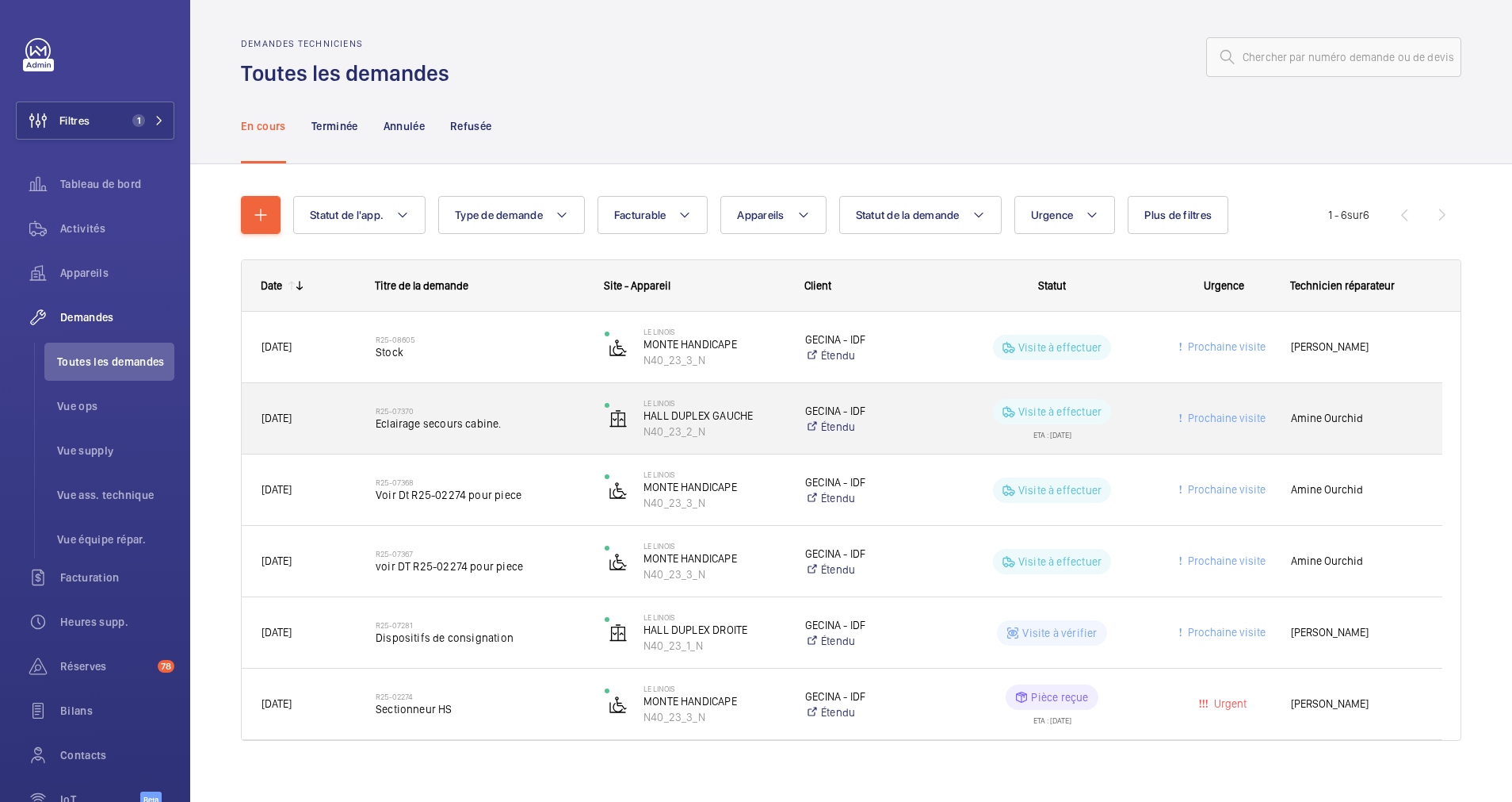
click at [545, 402] on div "R25-07370 Eclairage secours cabine." at bounding box center [480, 418] width 209 height 46
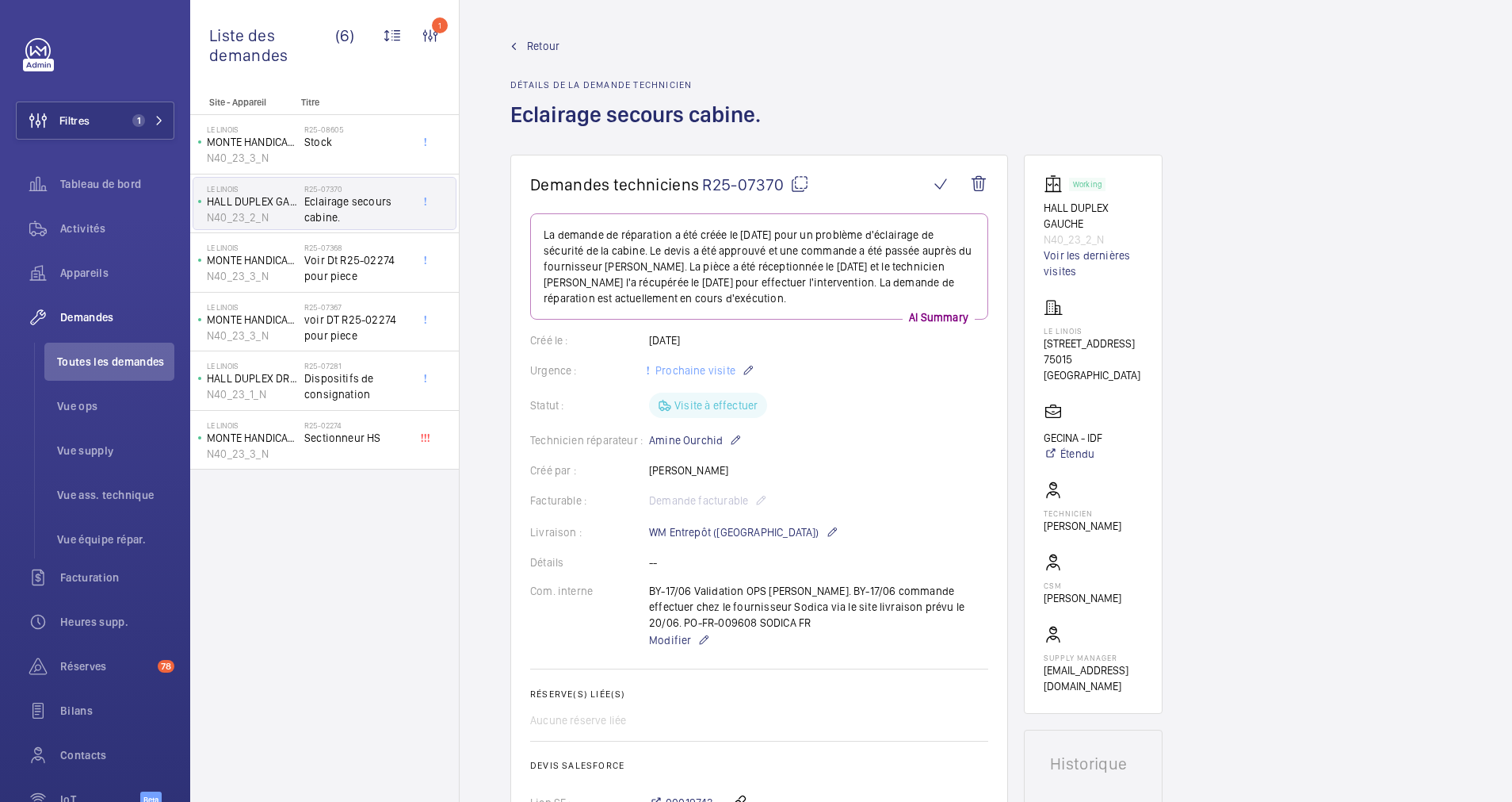
click at [525, 39] on link "Retour" at bounding box center [640, 45] width 260 height 16
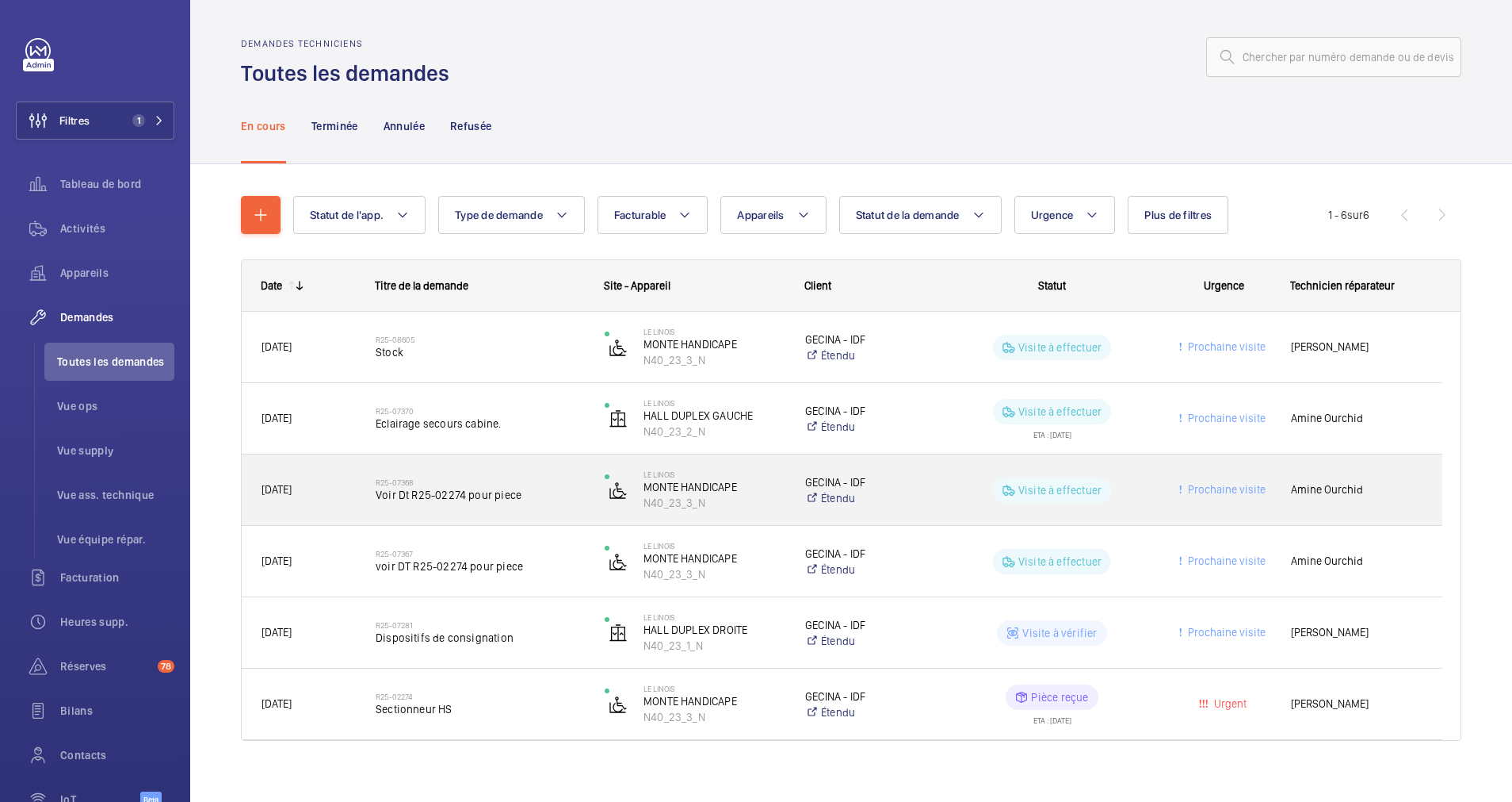
click at [553, 472] on div "R25-07368 Voir Dt R25-02274 pour piece" at bounding box center [480, 489] width 209 height 46
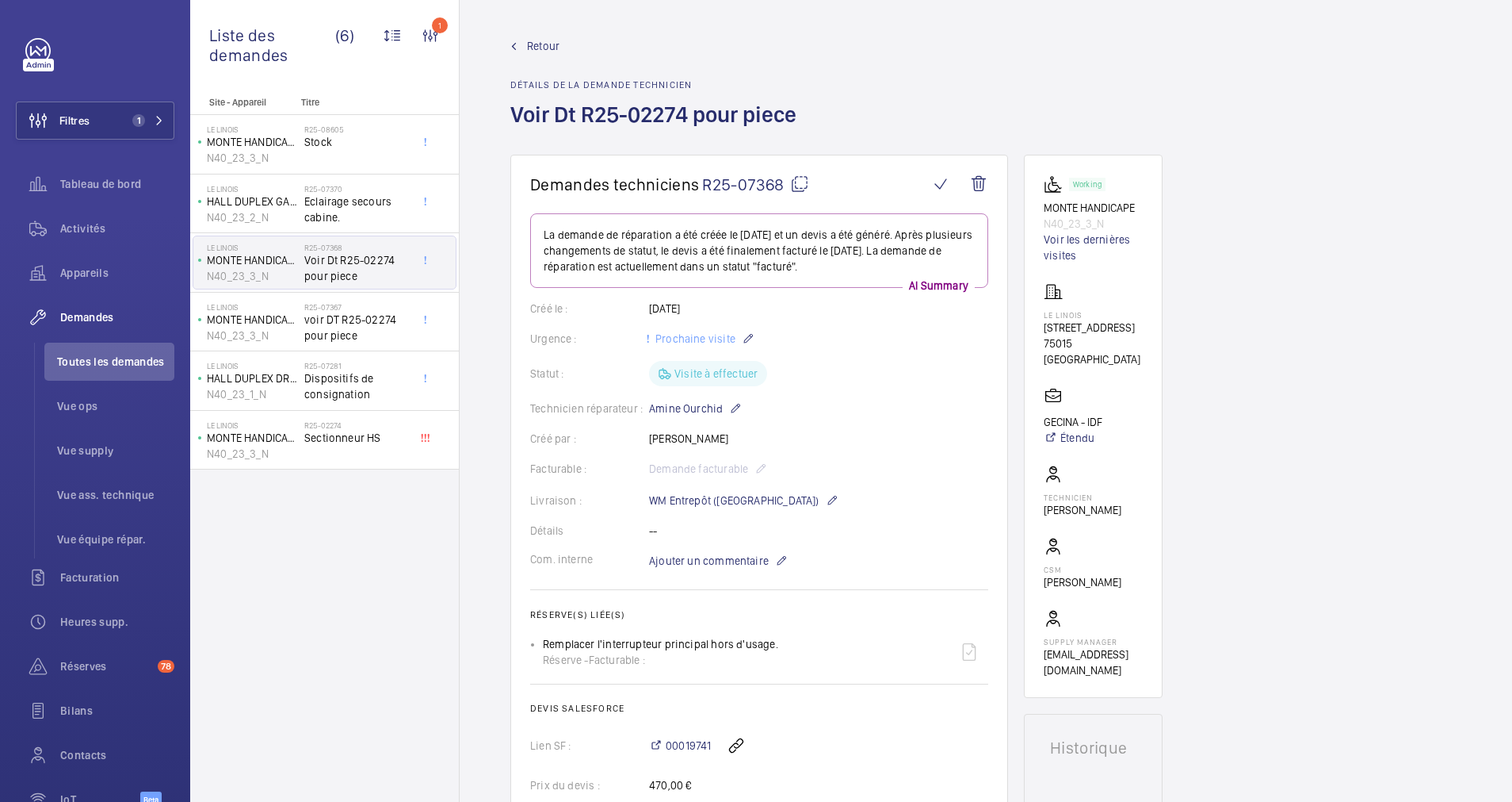
click at [535, 43] on span "Retour" at bounding box center [543, 45] width 32 height 16
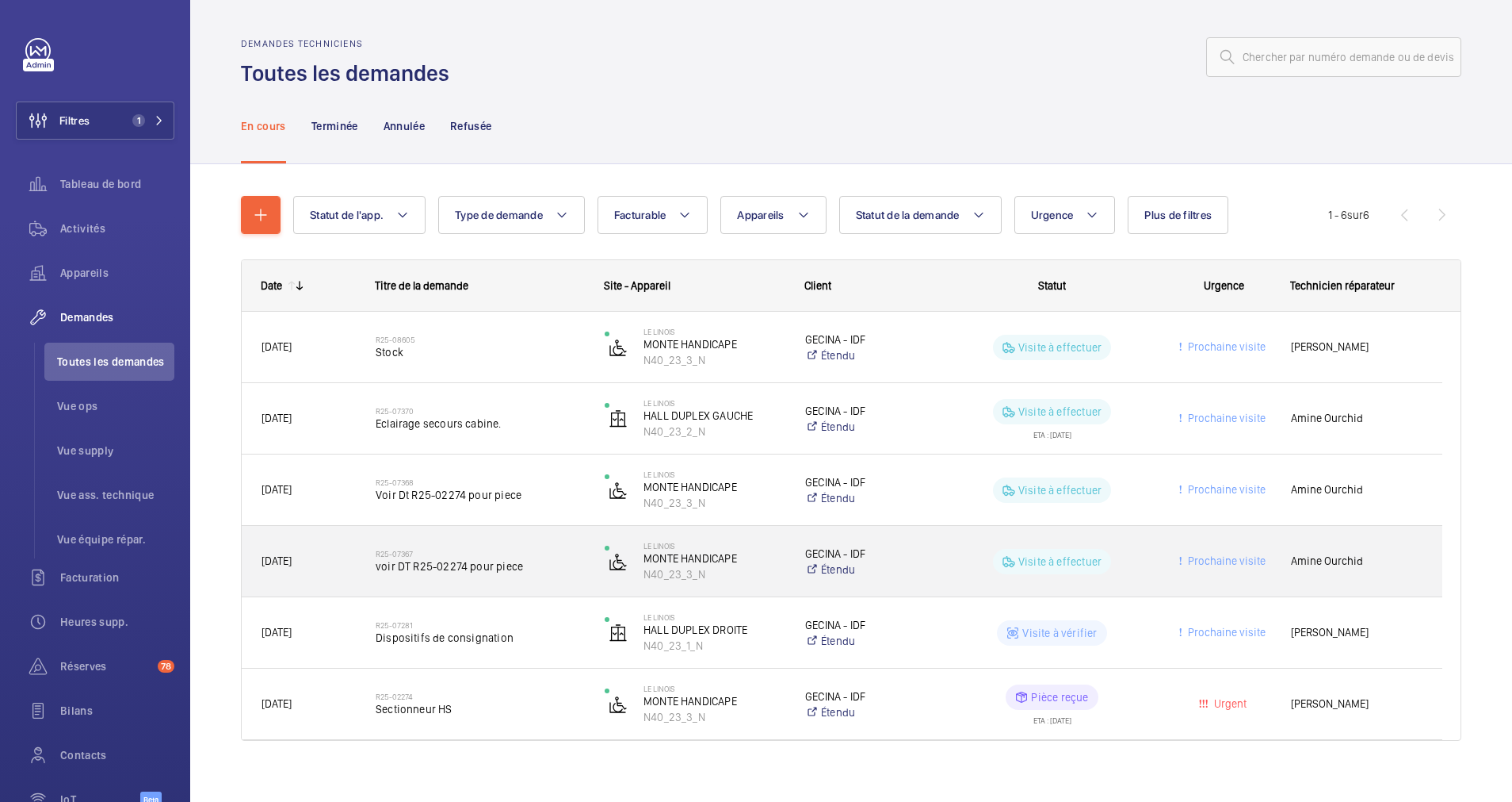
click at [480, 559] on span "voir DT R25-02274 pour piece" at bounding box center [480, 566] width 209 height 16
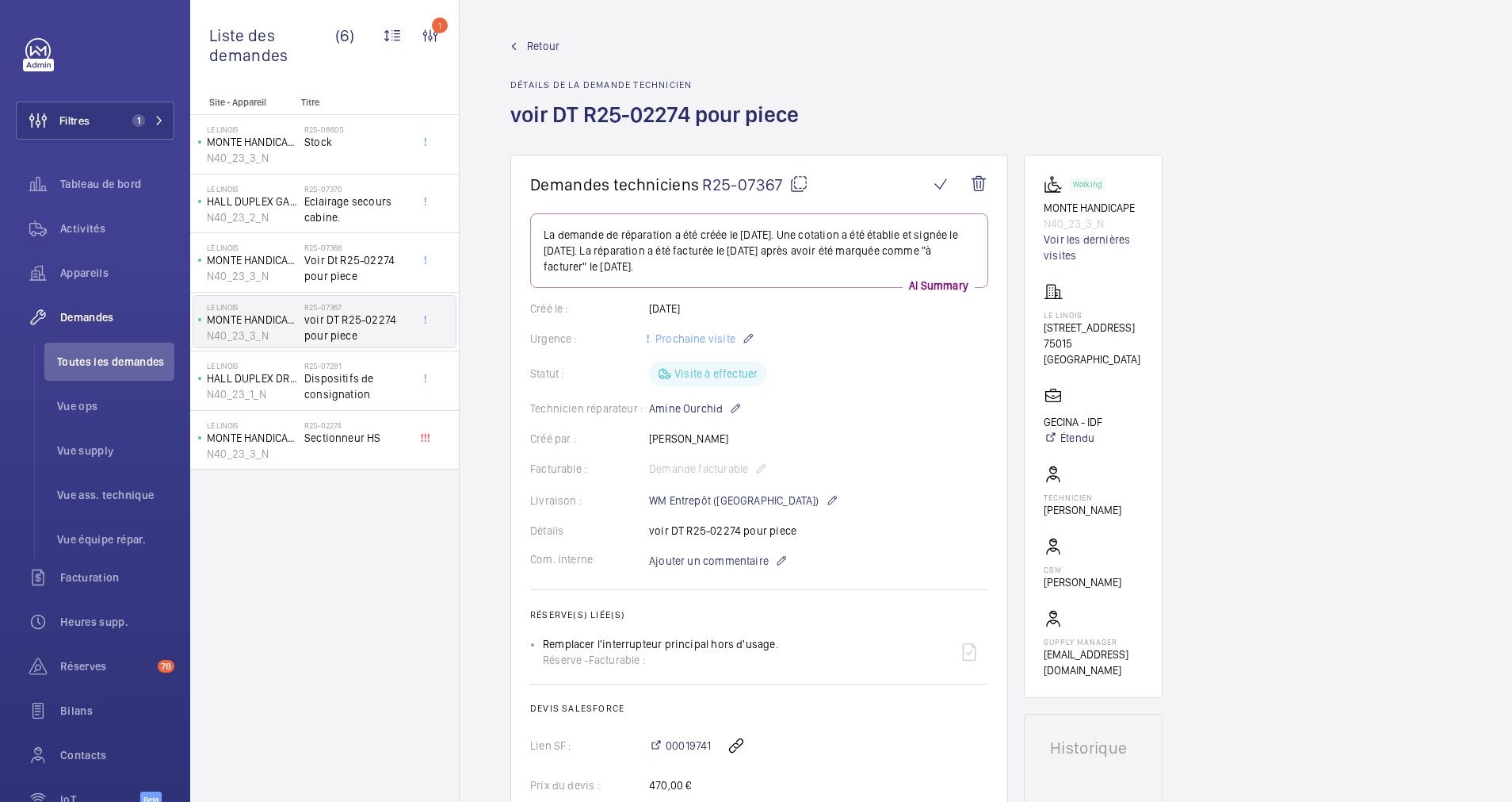
click at [542, 39] on span "Retour" at bounding box center [543, 45] width 32 height 16
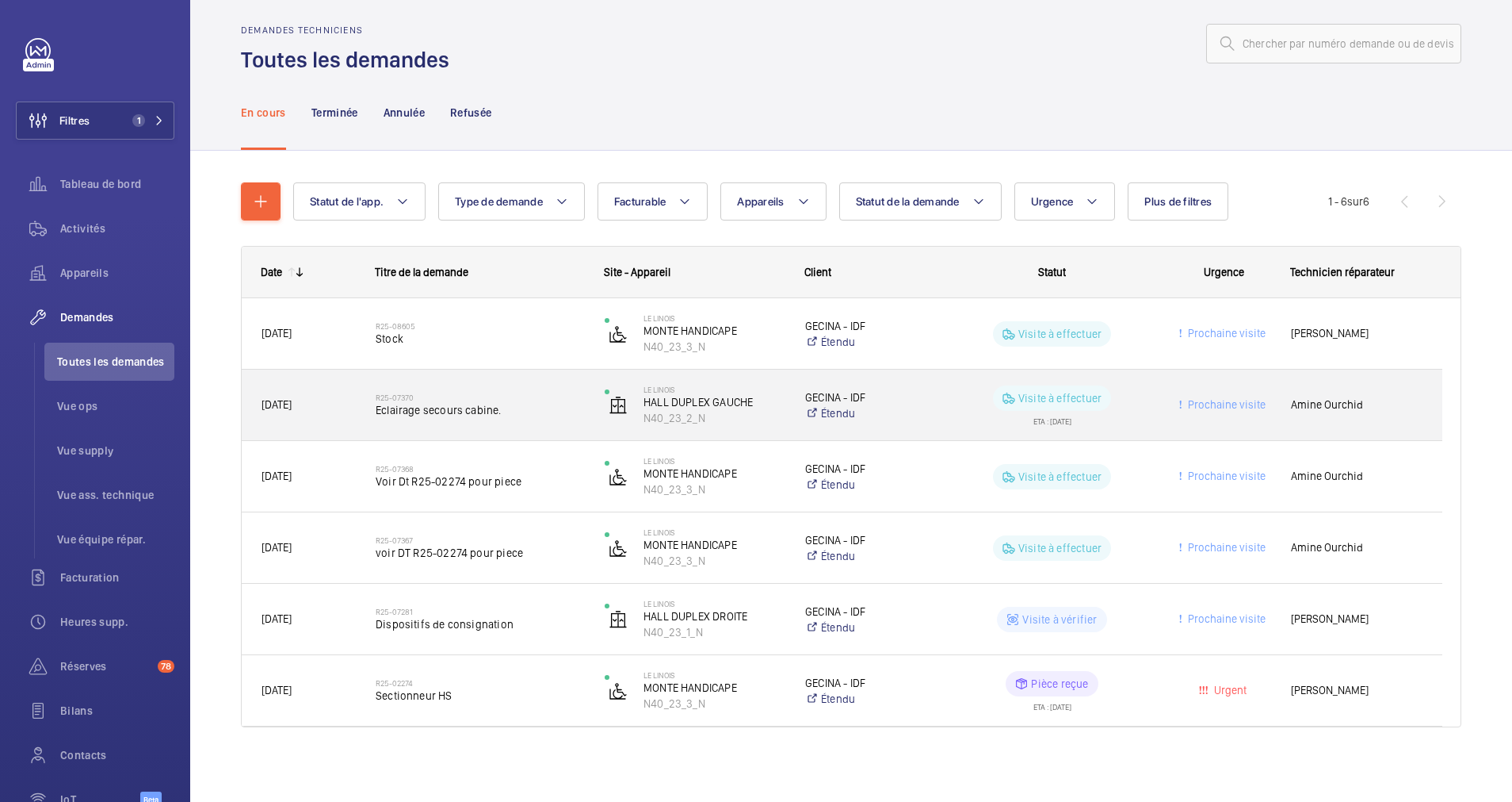
scroll to position [15, 0]
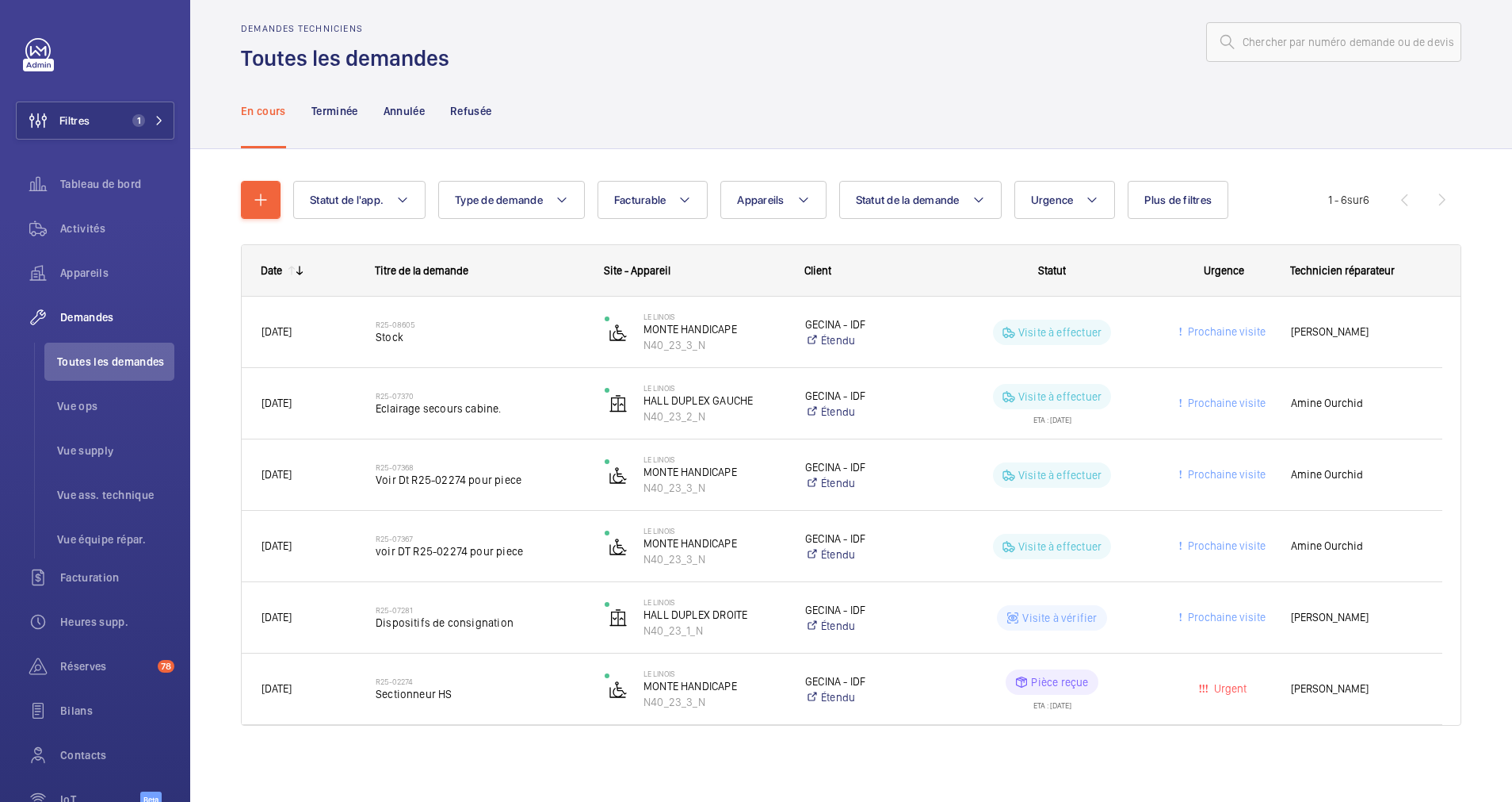
drag, startPoint x: 336, startPoint y: 122, endPoint x: 383, endPoint y: 179, distance: 73.9
click at [335, 122] on div "Terminée" at bounding box center [335, 111] width 47 height 76
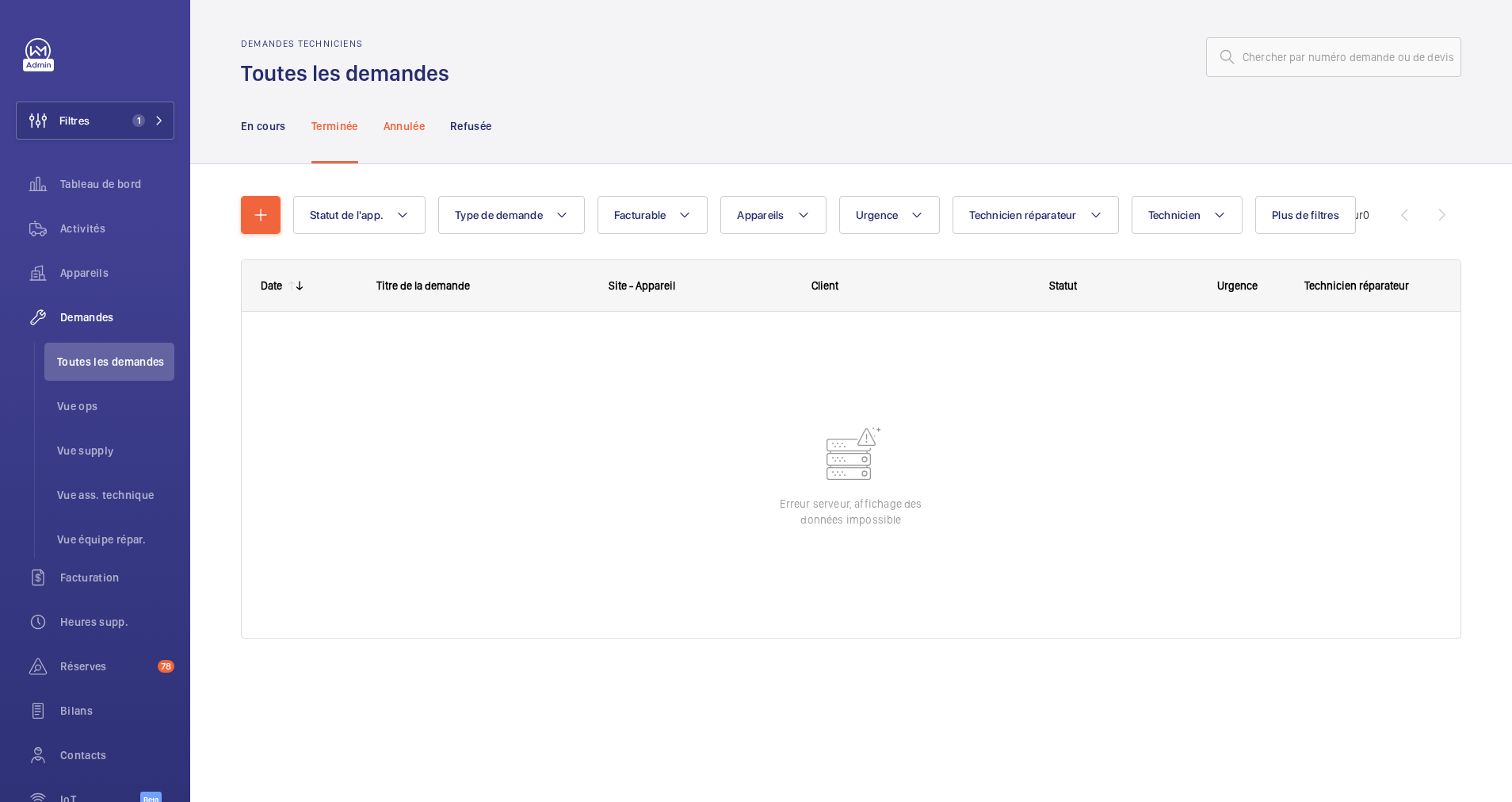
click at [402, 130] on p "Annulée" at bounding box center [404, 126] width 42 height 16
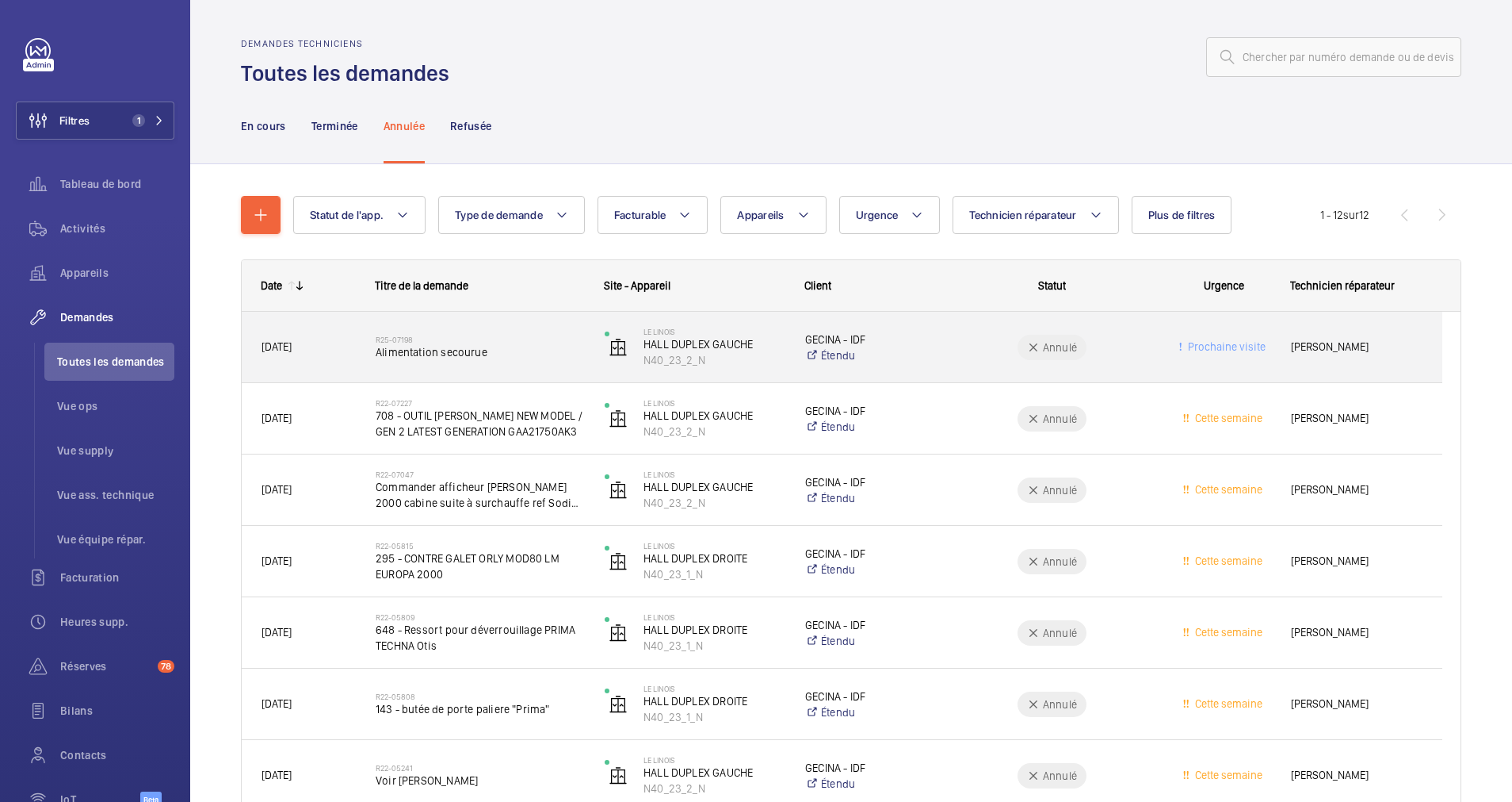
click at [510, 352] on span "Alimentation secourue" at bounding box center [480, 351] width 209 height 16
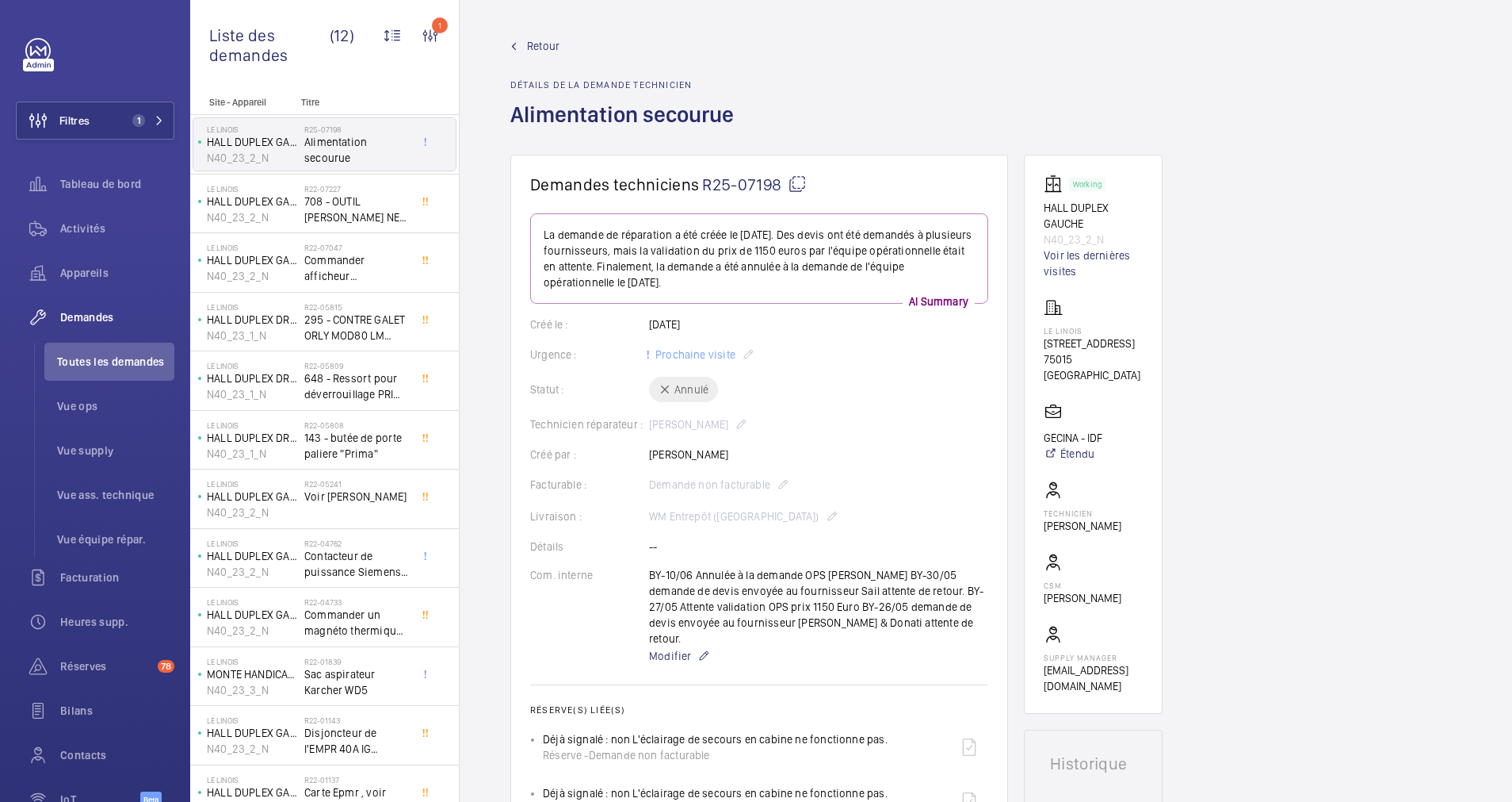
click at [528, 42] on span "Retour" at bounding box center [543, 45] width 32 height 16
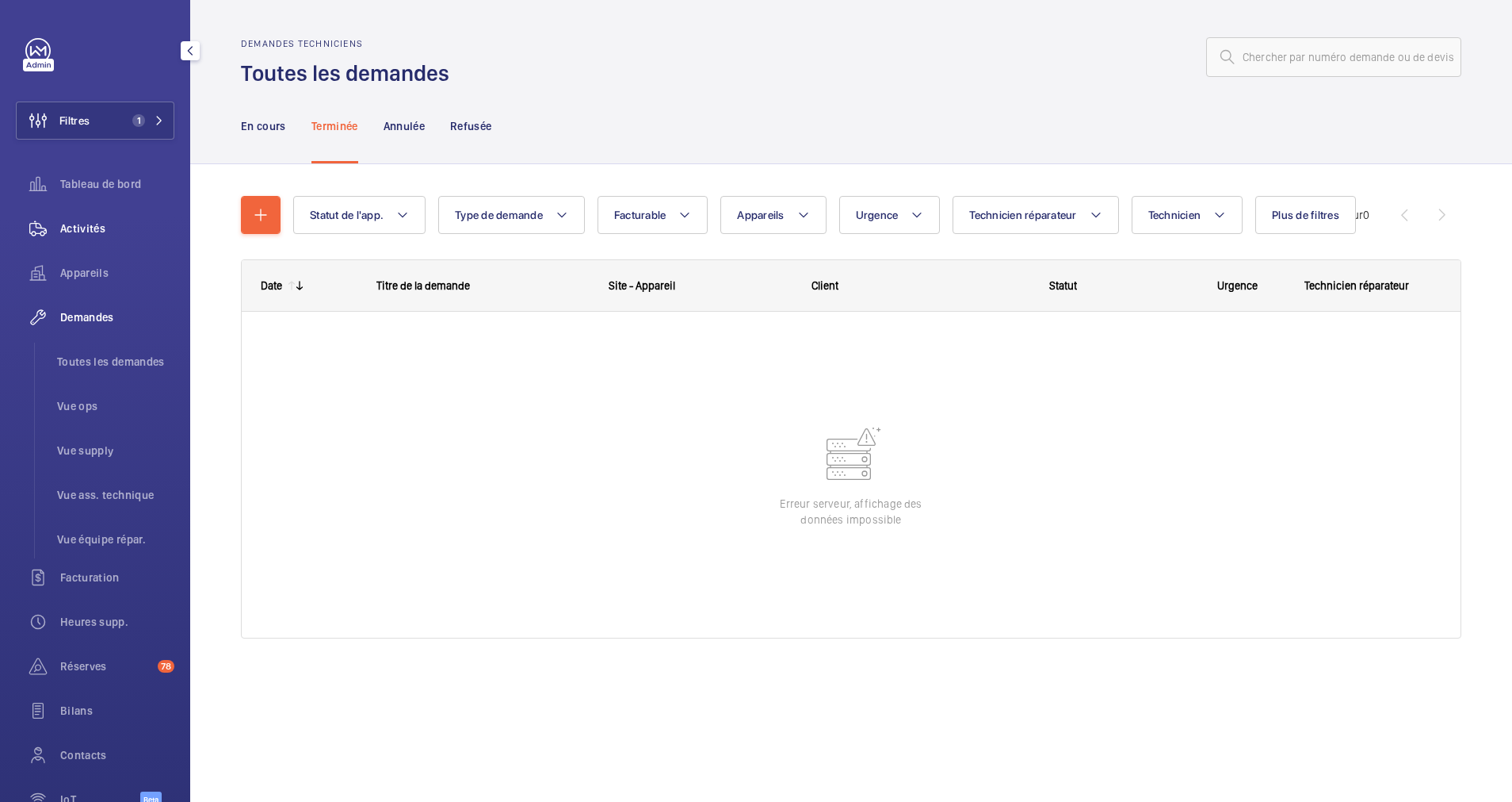
click at [83, 214] on div "Activités" at bounding box center [95, 229] width 159 height 38
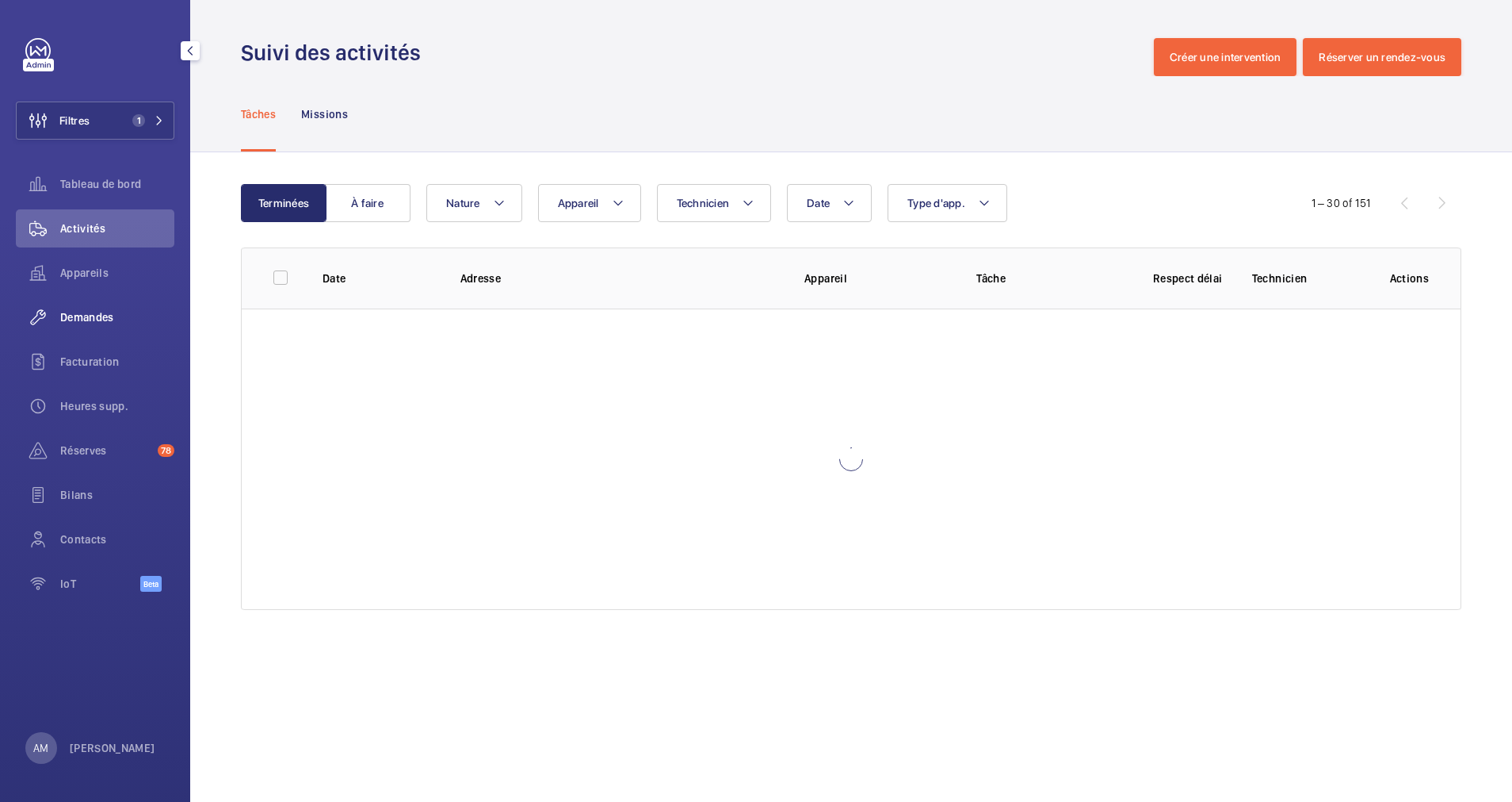
click at [80, 318] on span "Demandes" at bounding box center [117, 316] width 114 height 16
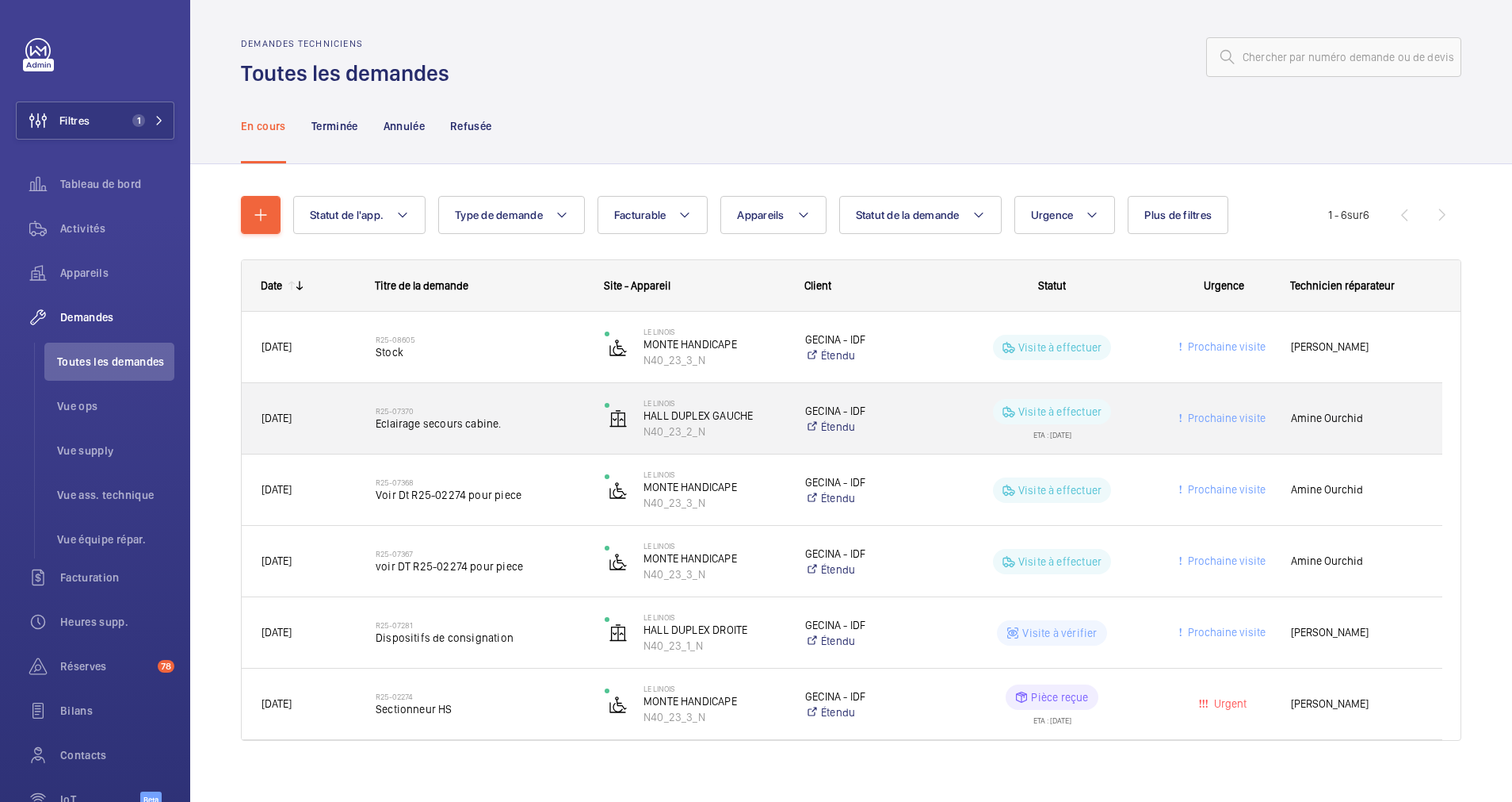
click at [537, 425] on span "Eclairage secours cabine." at bounding box center [480, 423] width 209 height 16
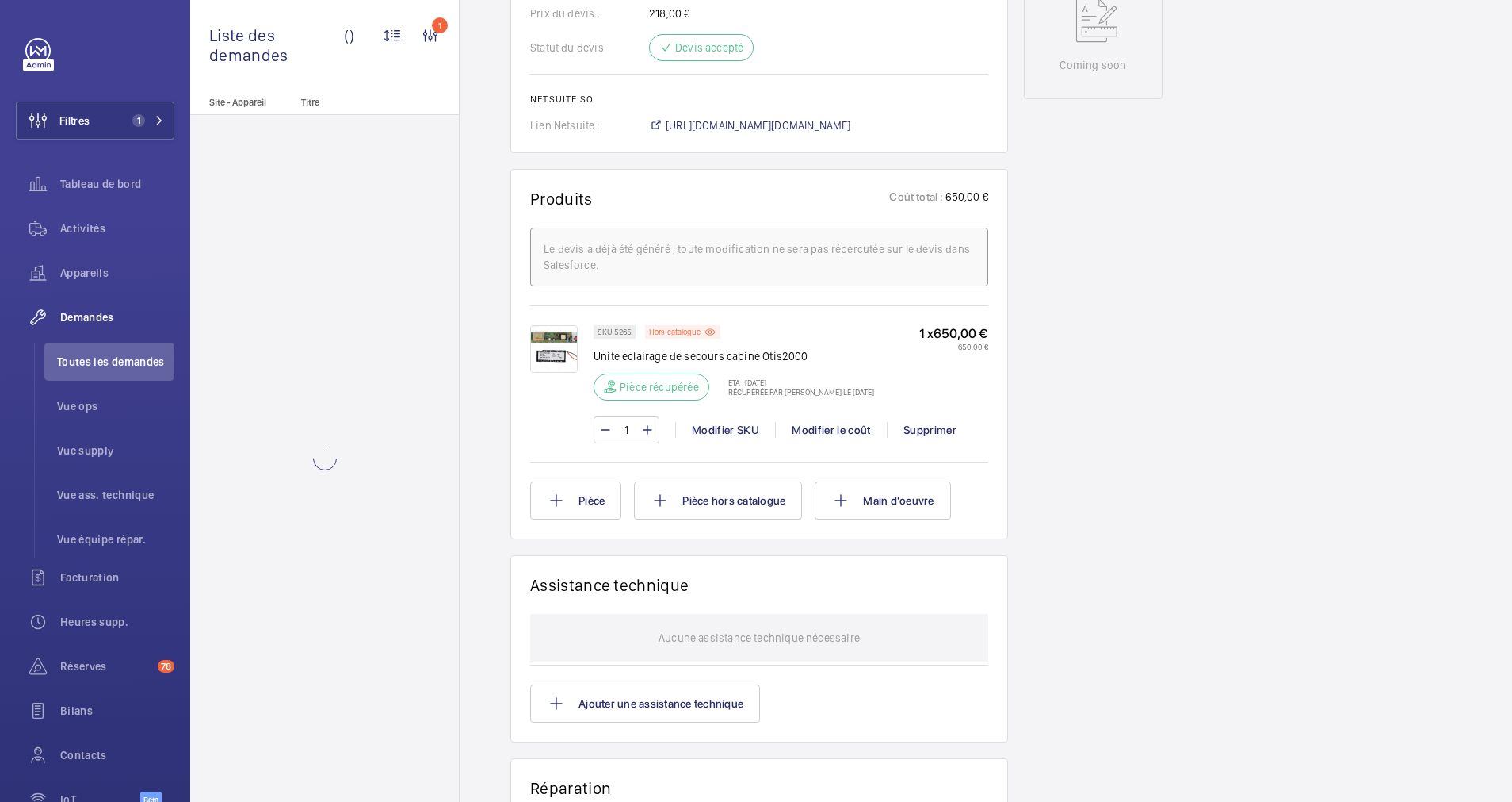
scroll to position [832, 0]
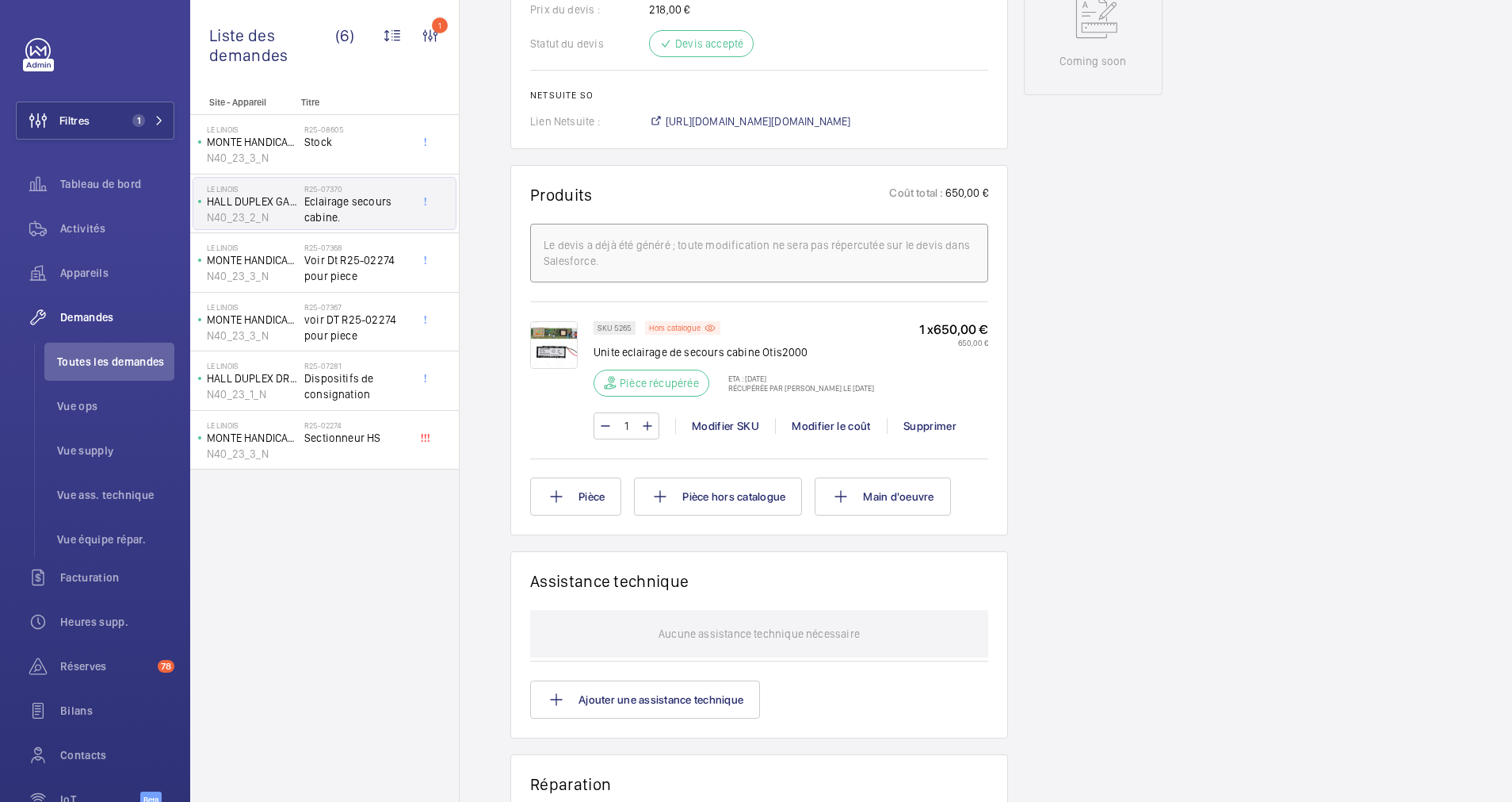
click at [566, 325] on img at bounding box center [553, 345] width 47 height 47
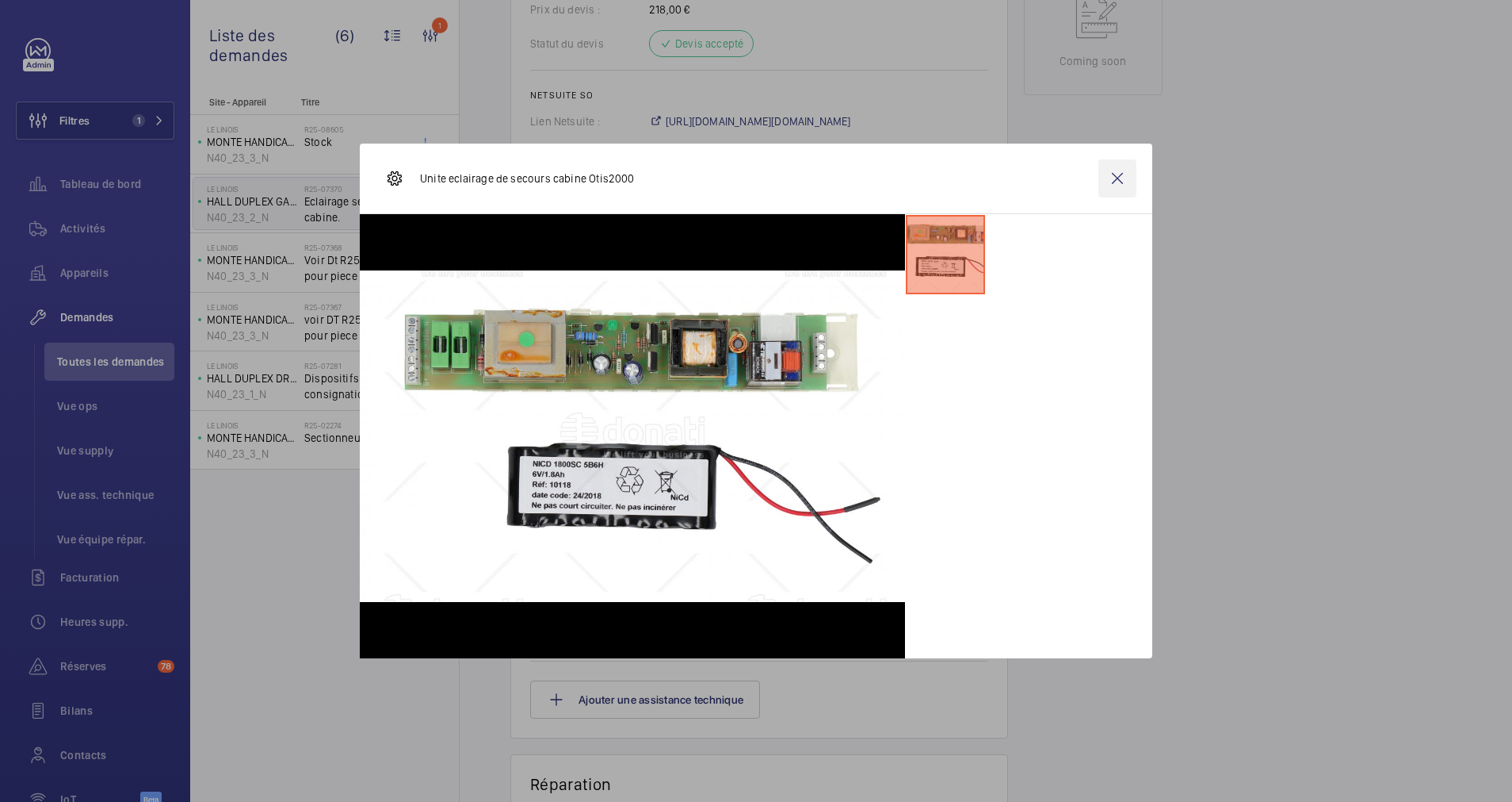
click at [1110, 172] on wm-front-icon-button at bounding box center [1117, 179] width 38 height 38
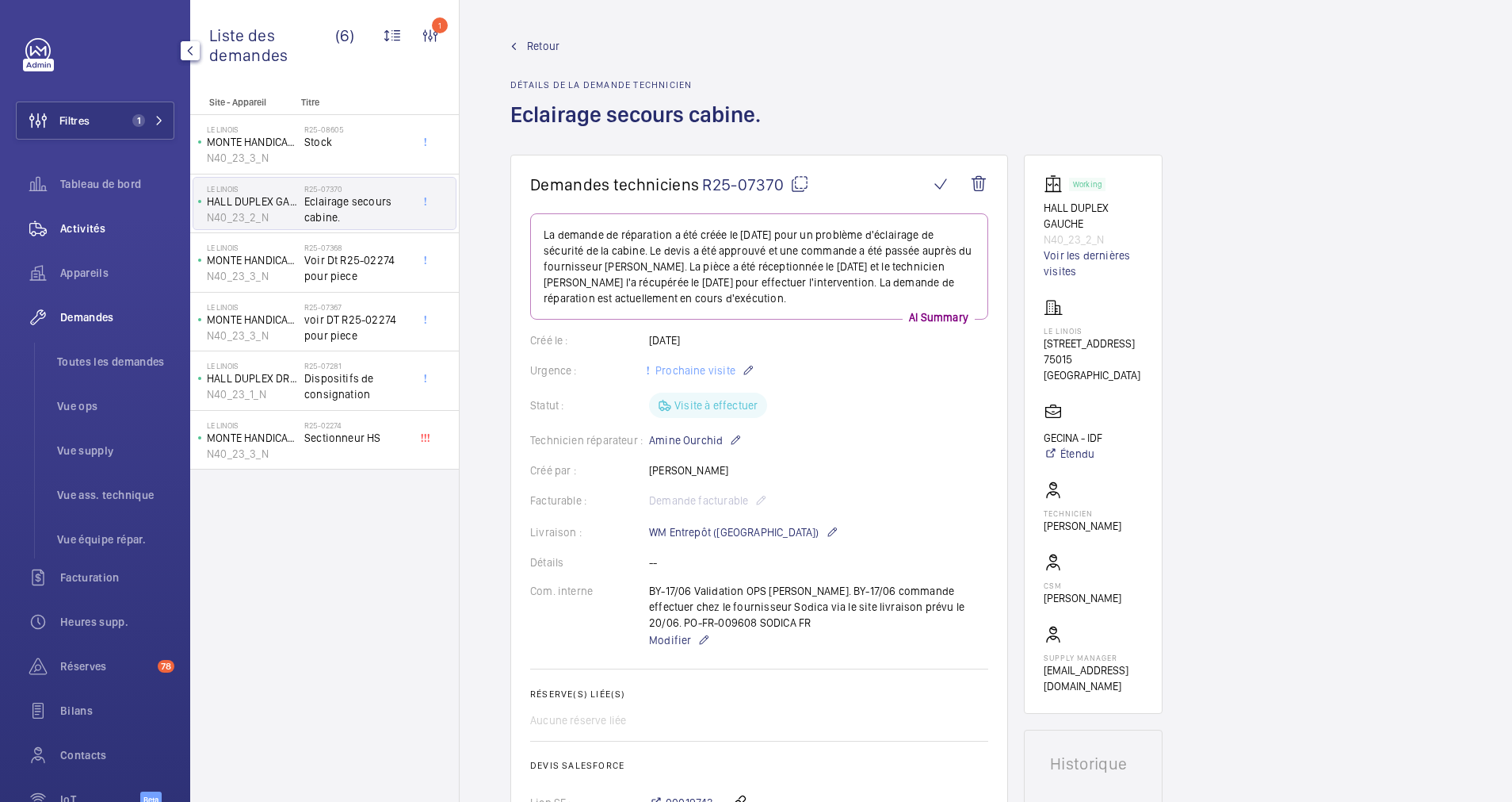
click at [87, 220] on span "Activités" at bounding box center [117, 228] width 114 height 16
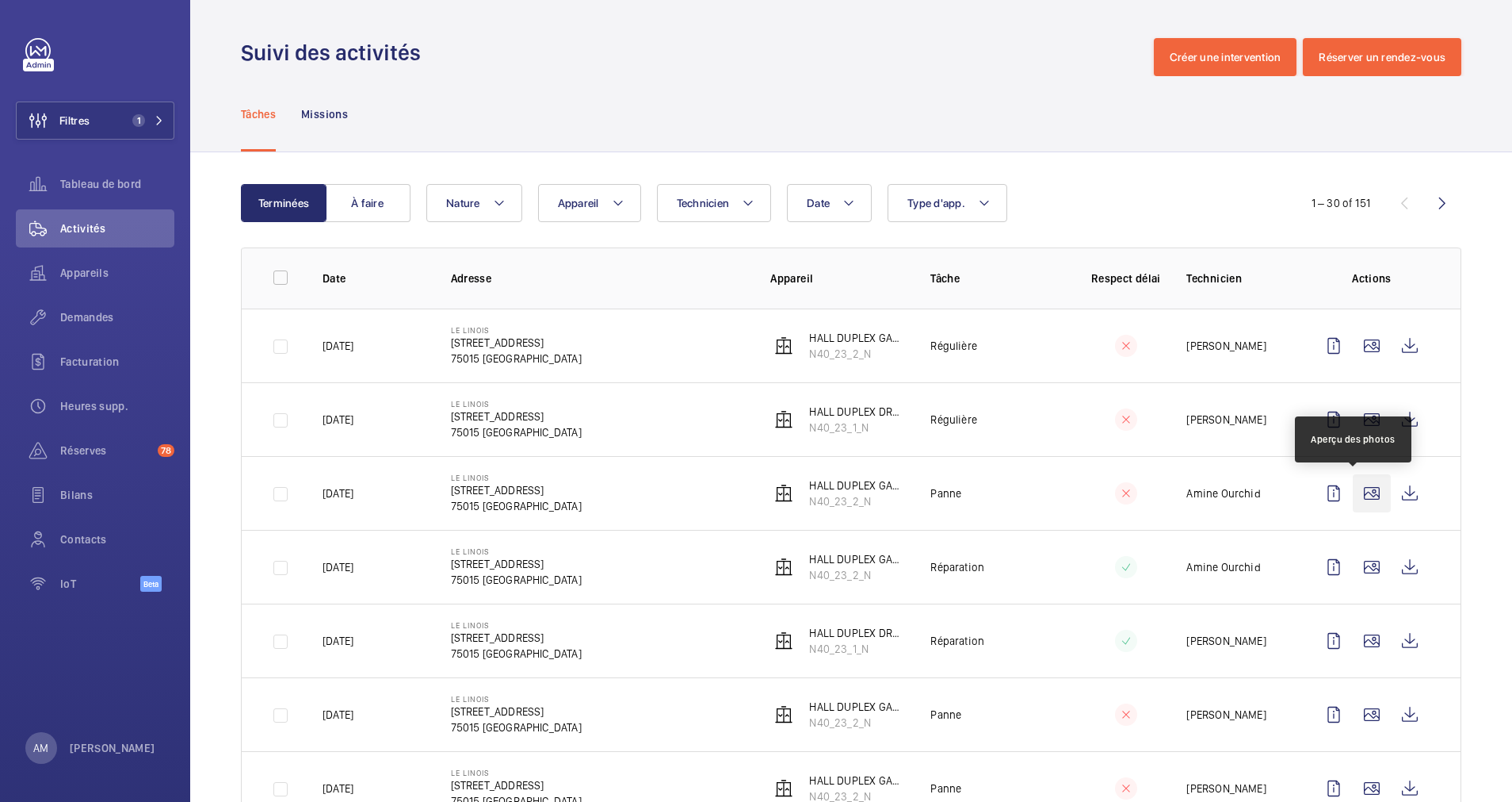
click at [1353, 493] on wm-front-icon-button at bounding box center [1372, 493] width 38 height 38
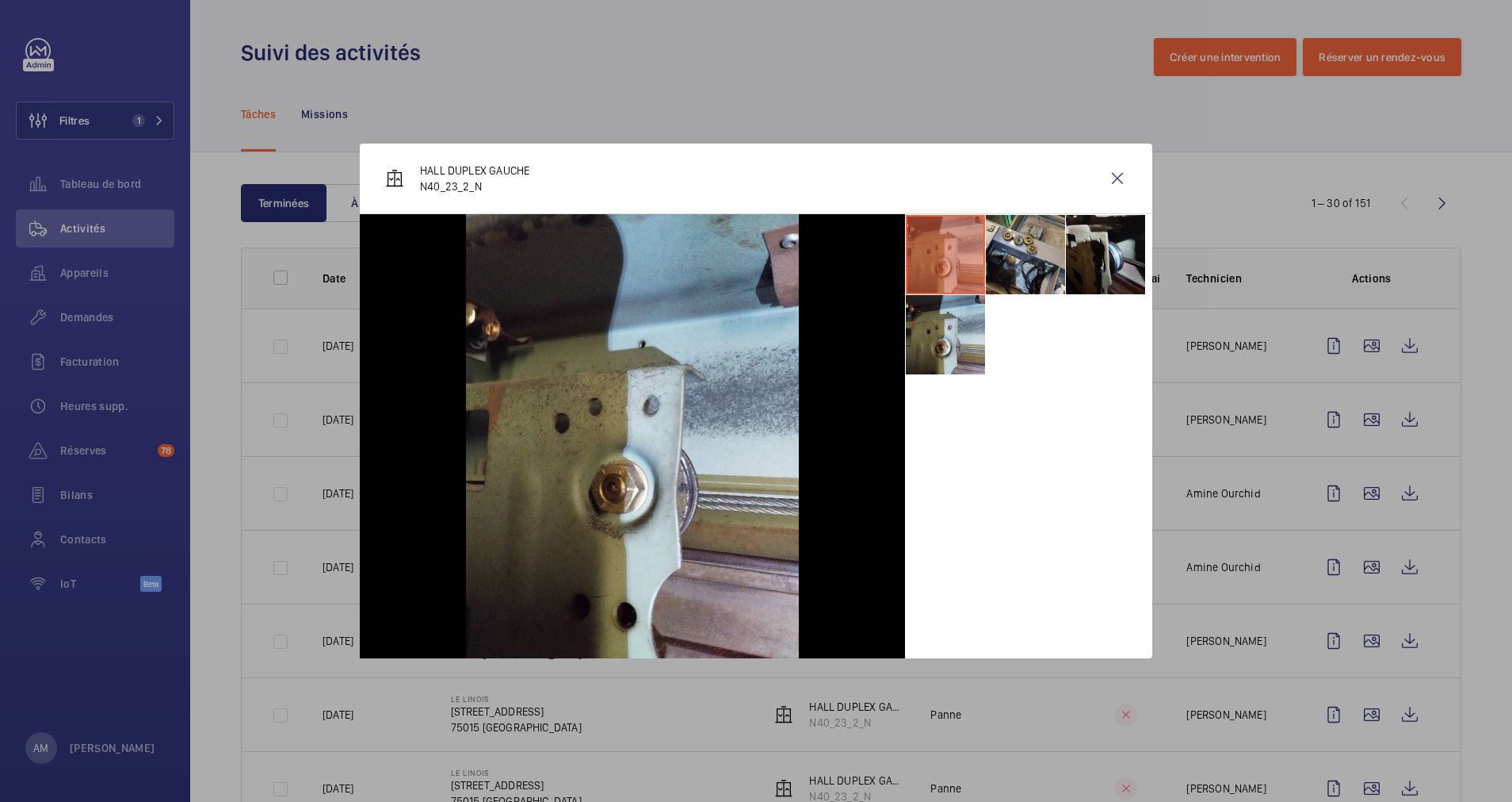
click at [1096, 179] on div "HALL DUPLEX GAUCHE N40_23_2_N" at bounding box center [756, 179] width 792 height 71
click at [1113, 178] on wm-front-icon-button at bounding box center [1117, 179] width 38 height 38
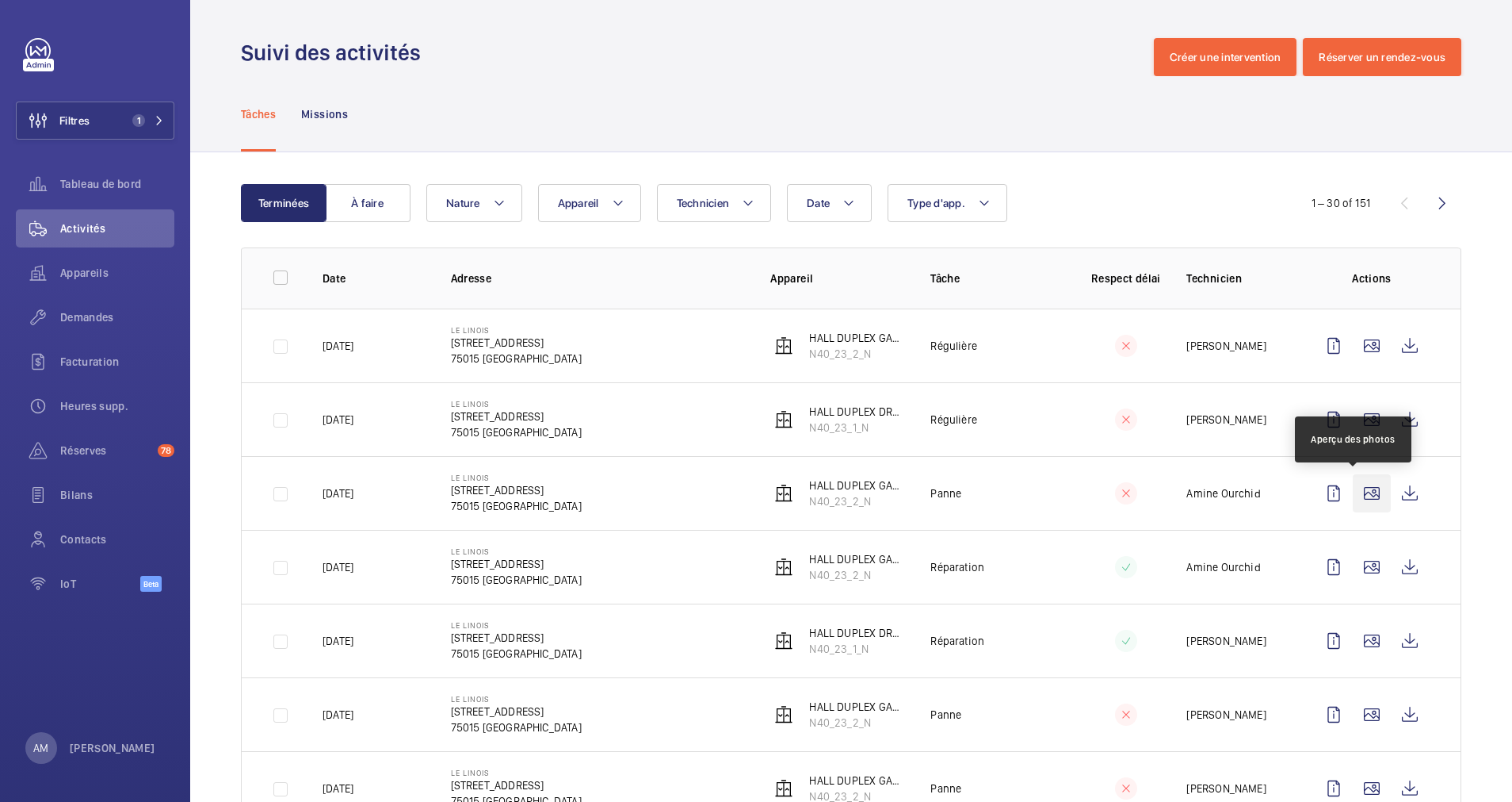
click at [1358, 490] on wm-front-icon-button at bounding box center [1372, 493] width 38 height 38
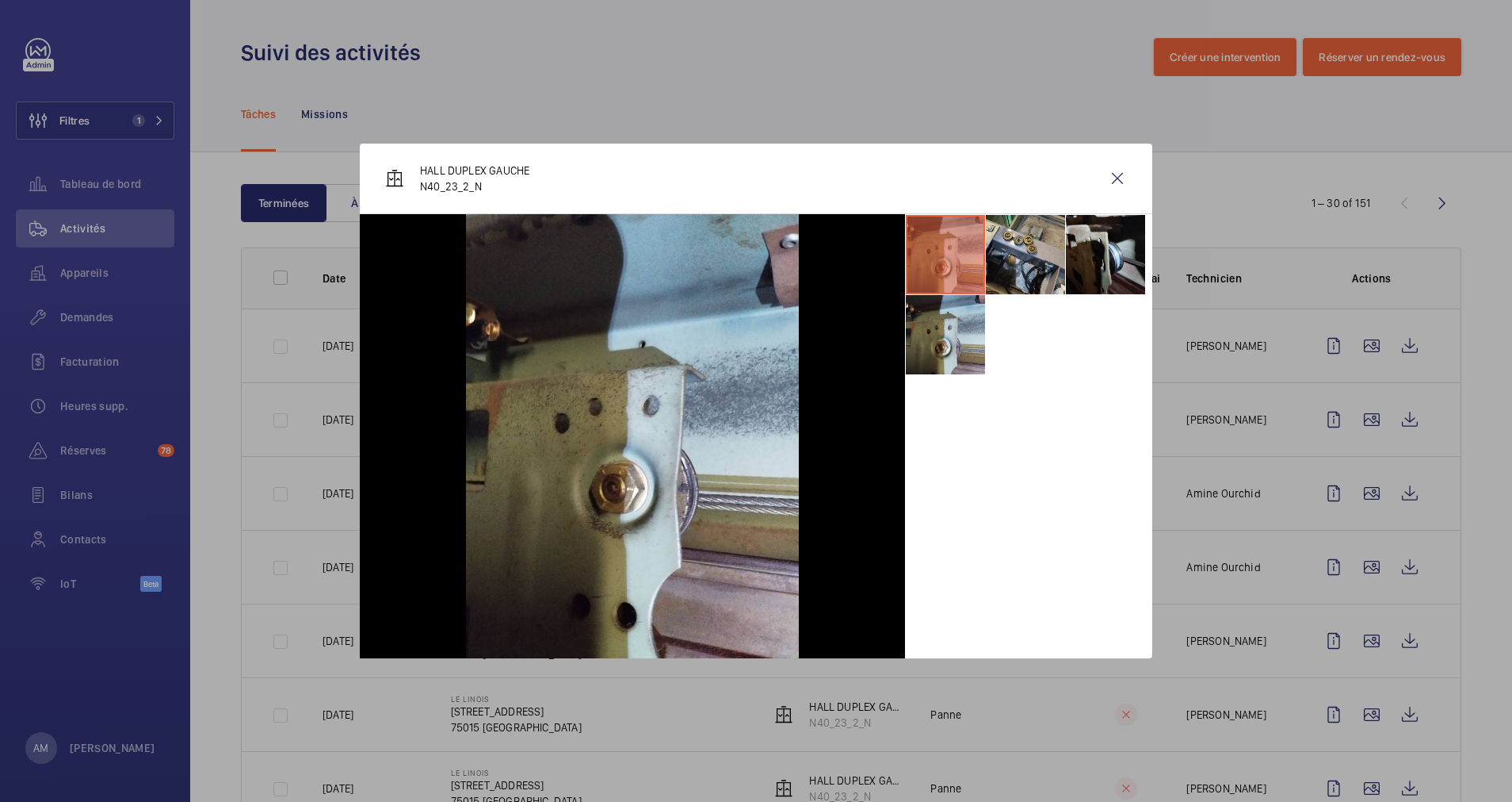
click at [1351, 509] on div at bounding box center [756, 401] width 1512 height 802
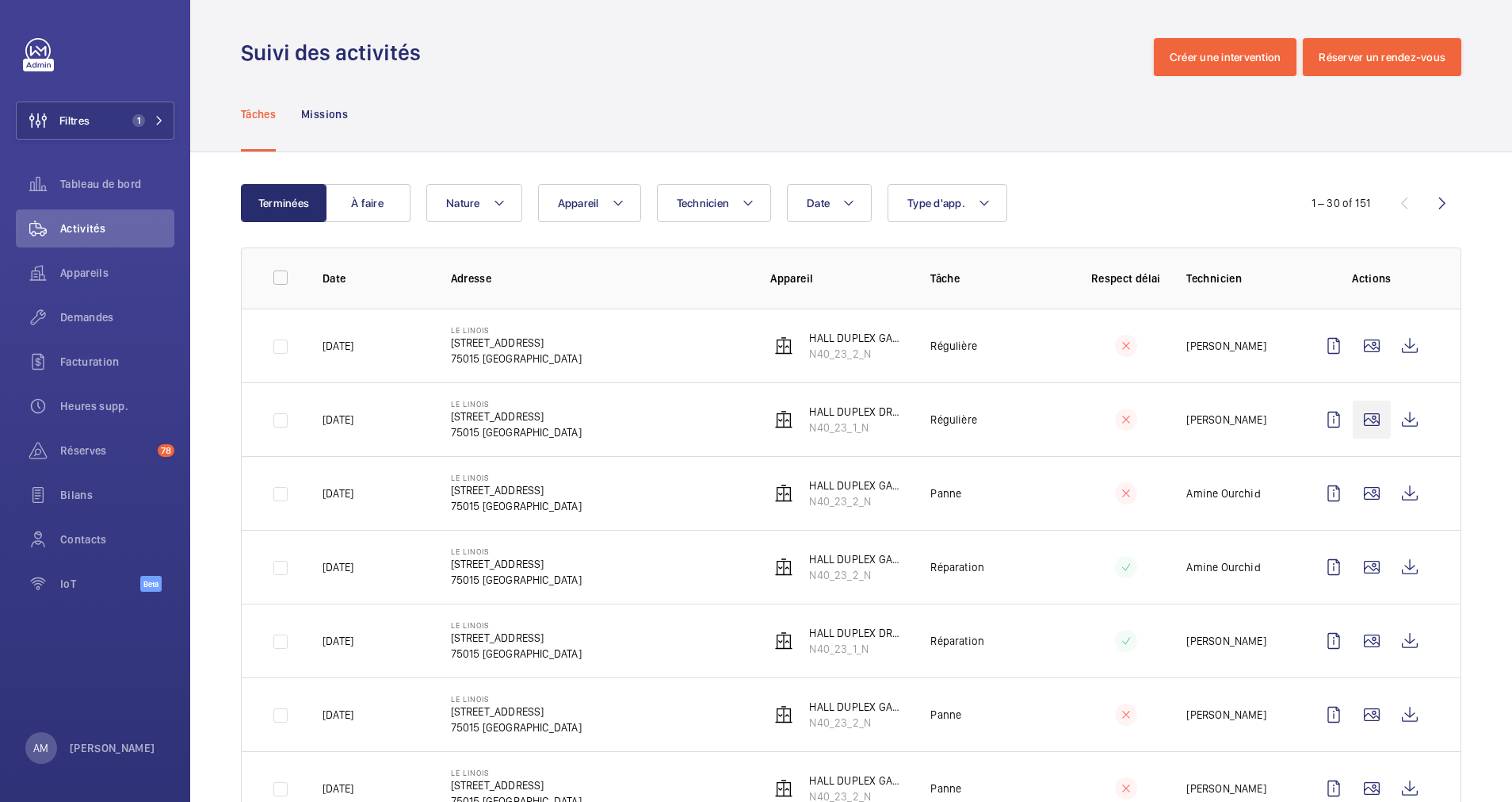
click at [1353, 421] on wm-front-icon-button at bounding box center [1372, 419] width 38 height 38
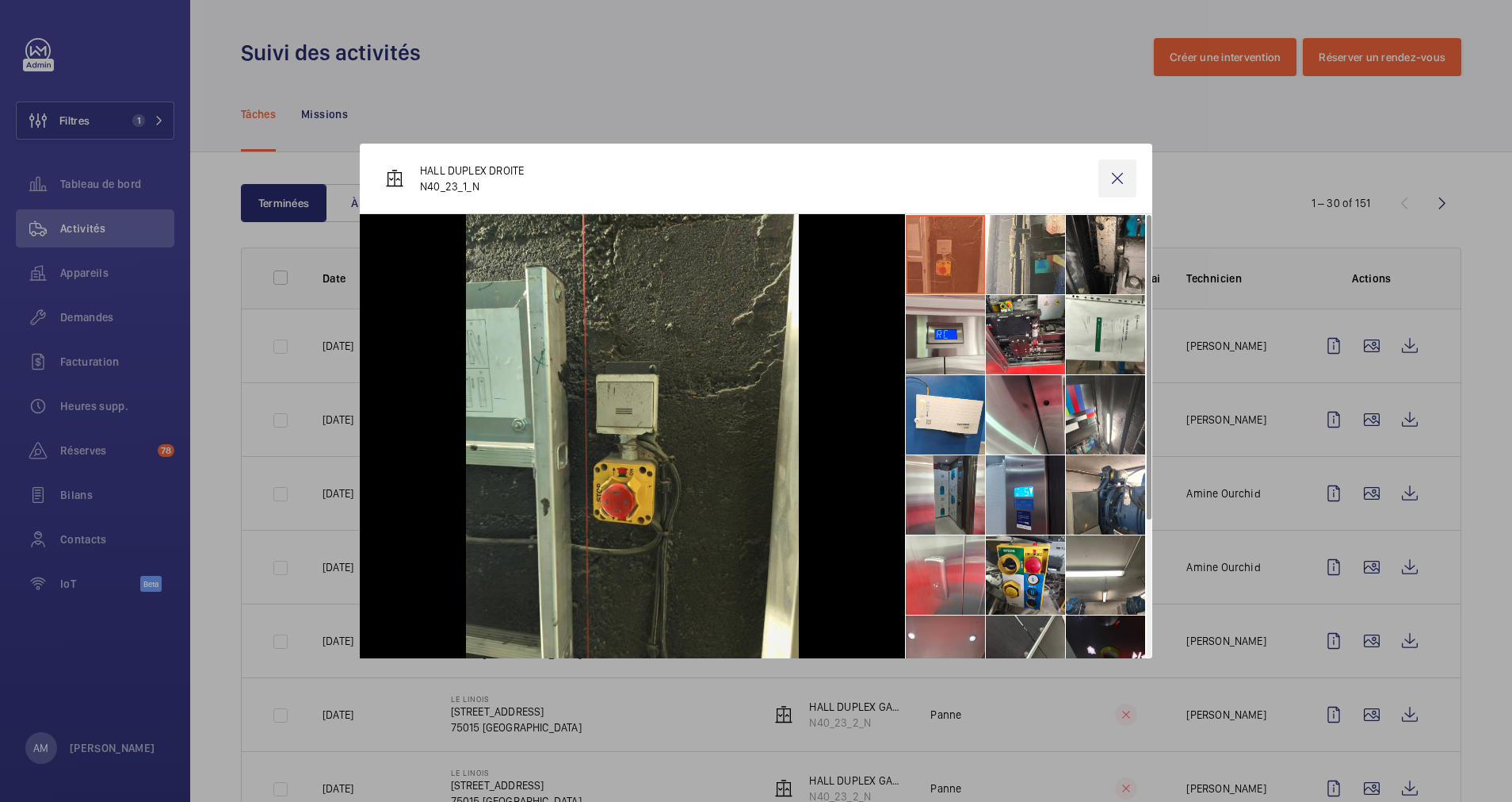
click at [1114, 175] on wm-front-icon-button at bounding box center [1117, 179] width 38 height 38
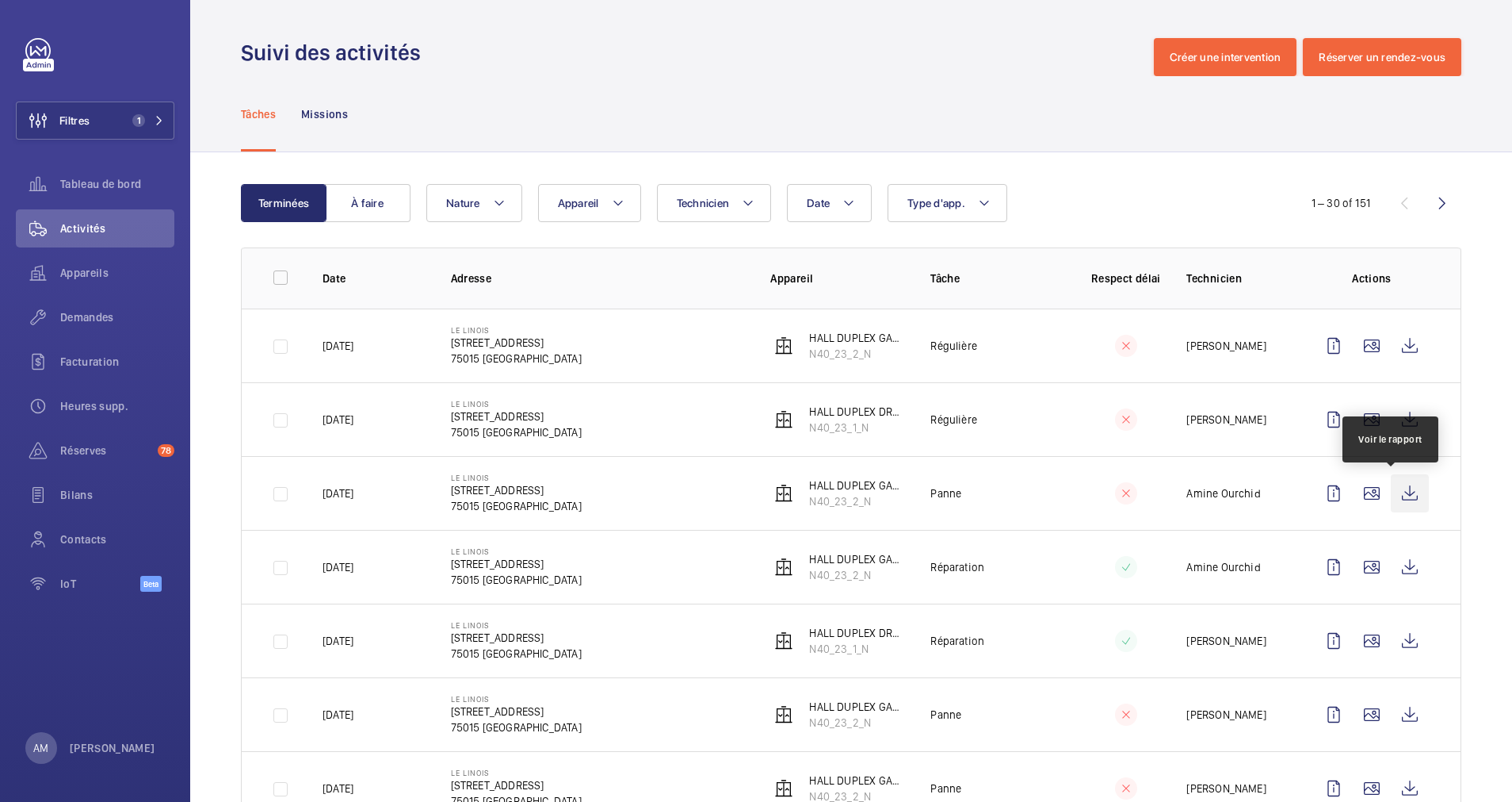
click at [1393, 489] on wm-front-icon-button at bounding box center [1410, 493] width 38 height 38
click at [82, 313] on span "Demandes" at bounding box center [117, 316] width 114 height 16
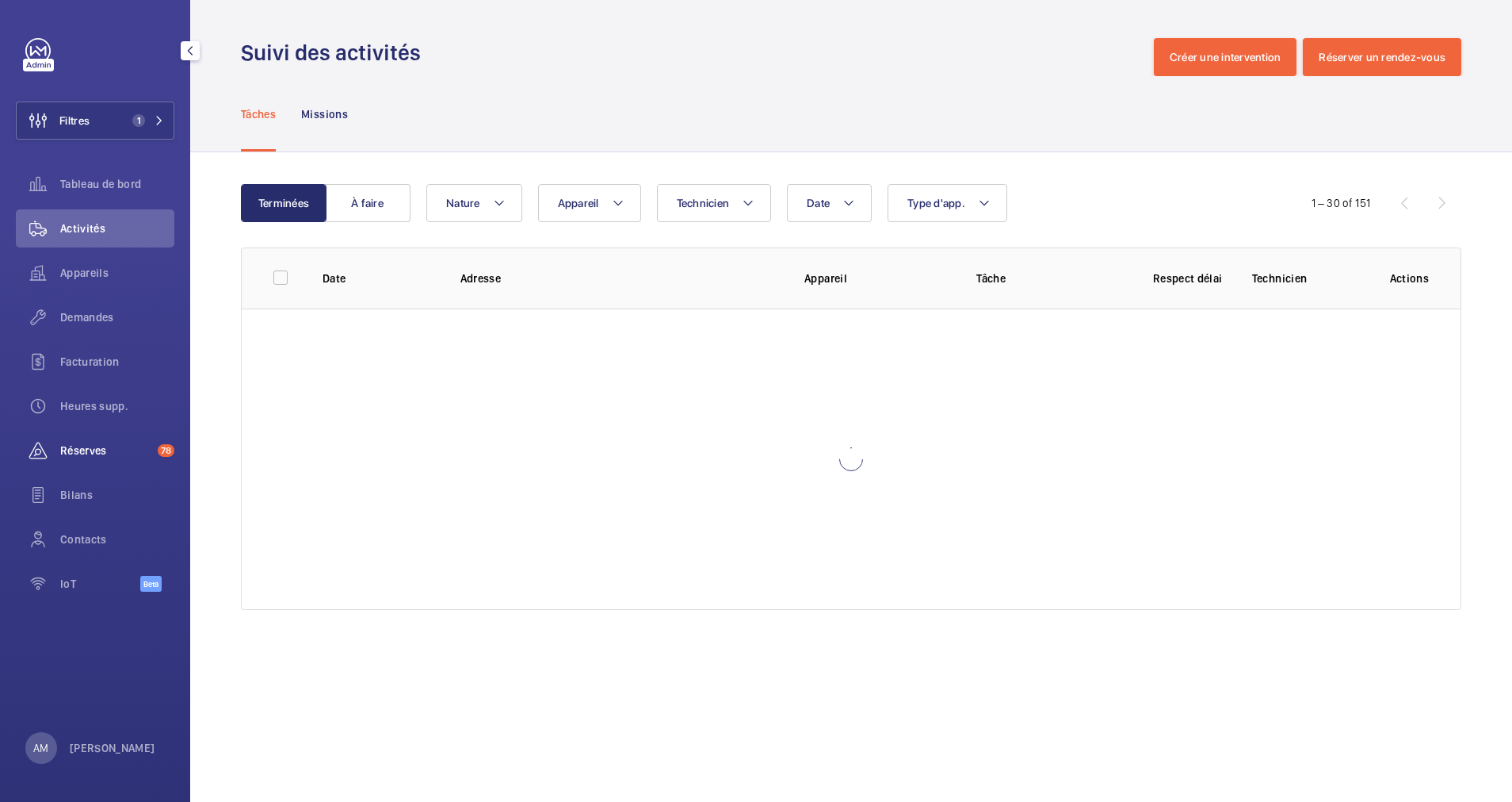
click at [86, 442] on span "Réserves" at bounding box center [106, 450] width 92 height 16
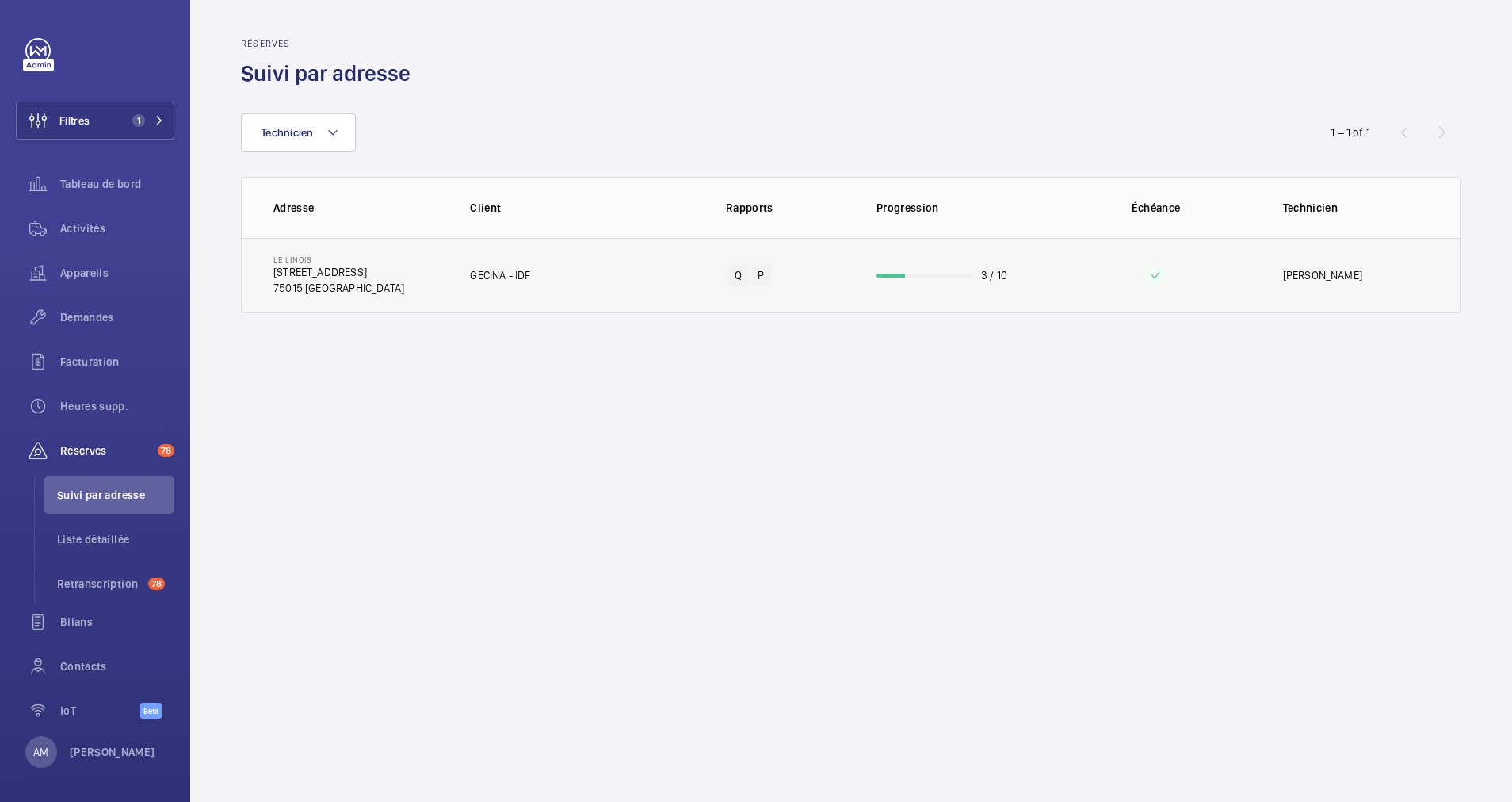
click at [925, 275] on wm-front-progress-bar at bounding box center [924, 276] width 95 height 4
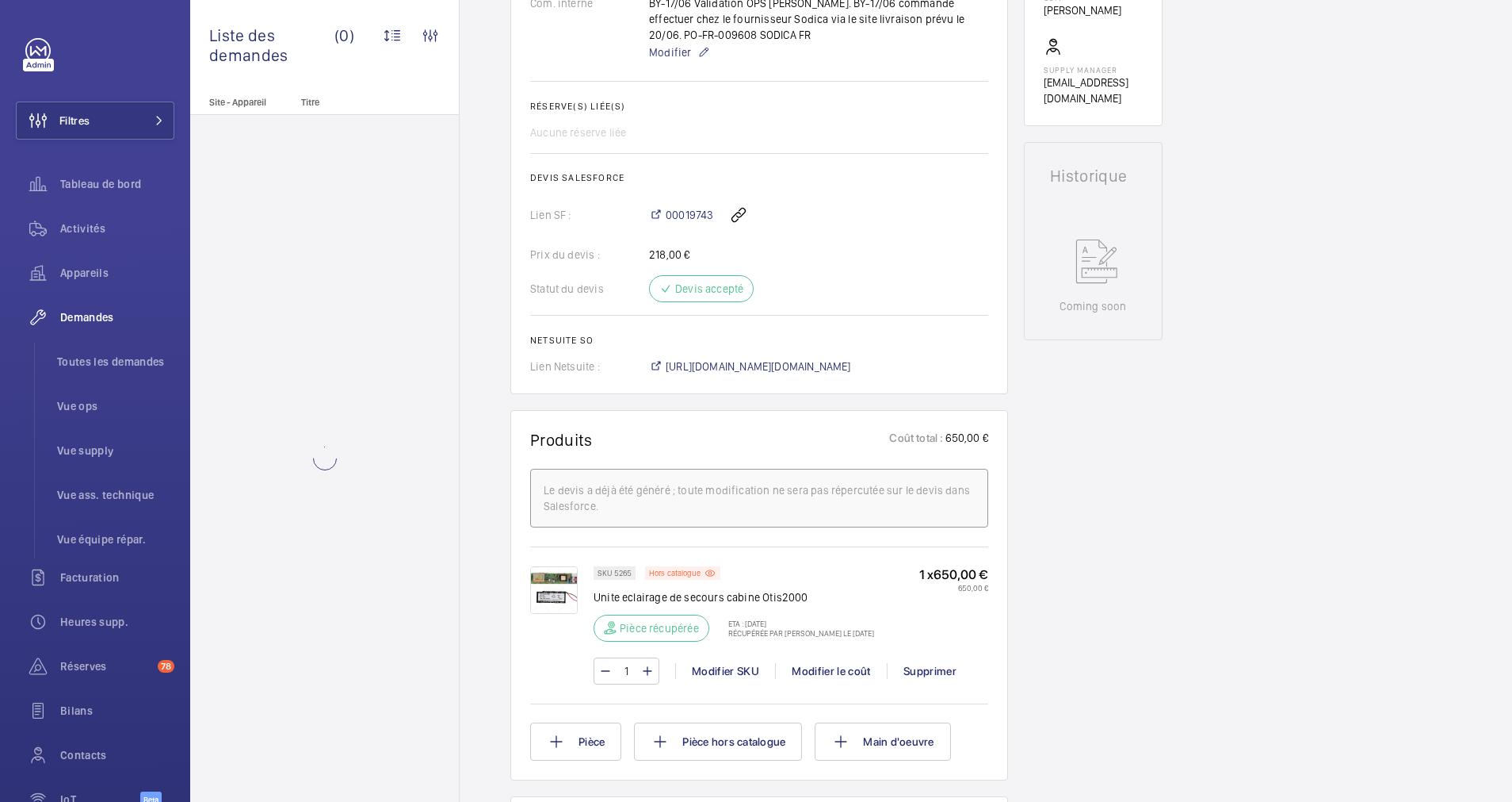
scroll to position [594, 0]
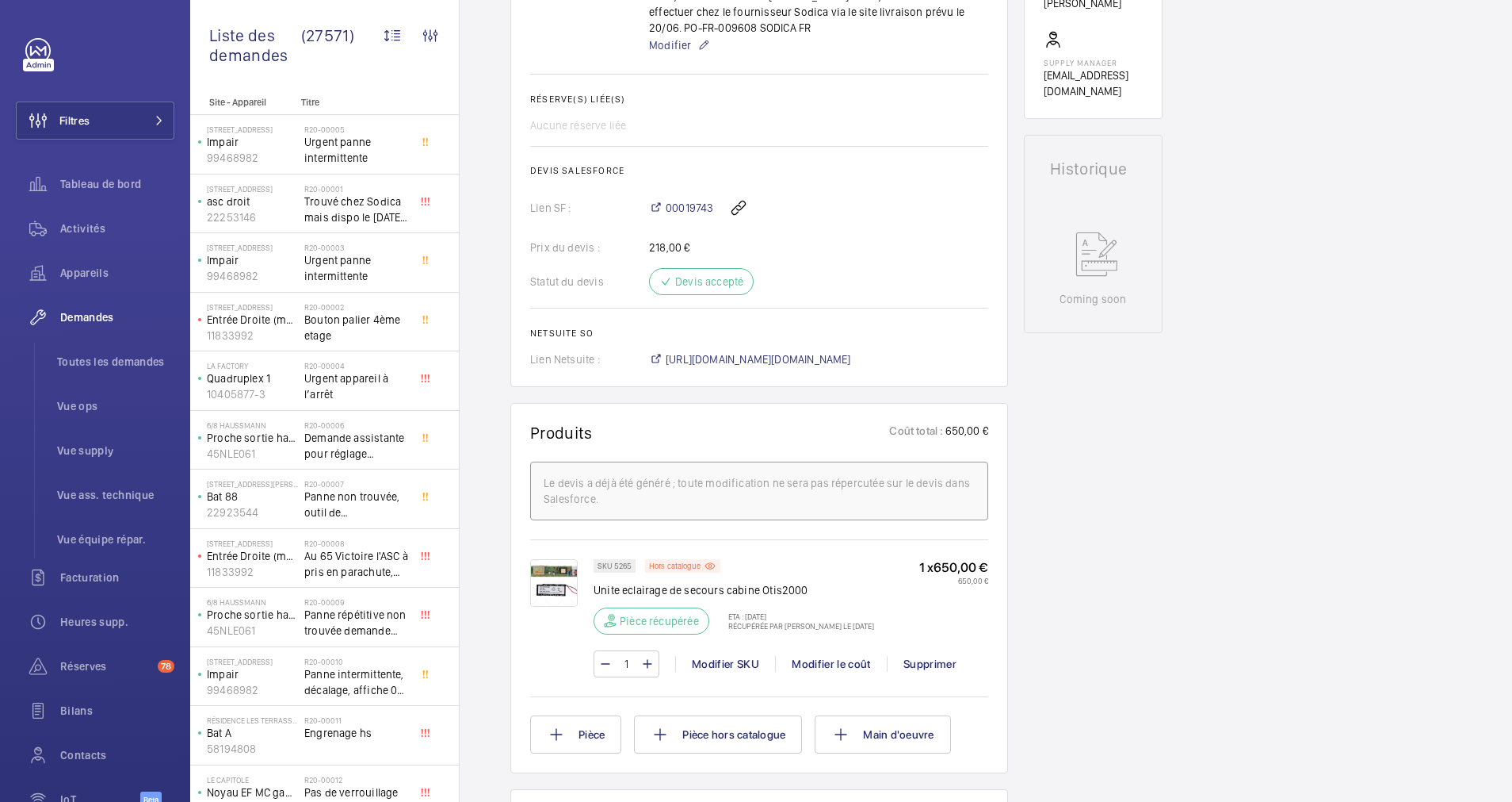
scroll to position [238, 0]
